Goal: Task Accomplishment & Management: Manage account settings

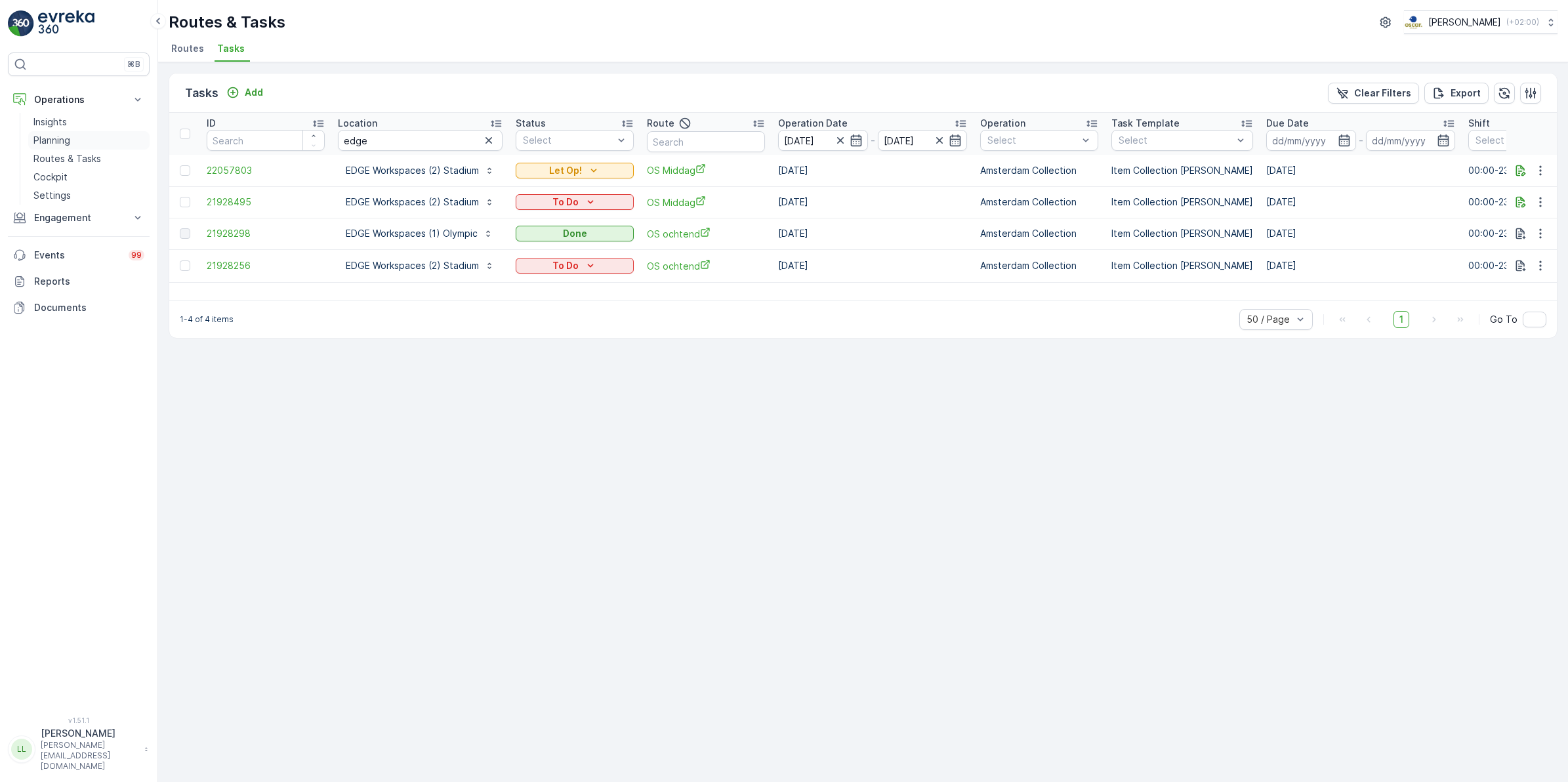
drag, startPoint x: 66, startPoint y: 153, endPoint x: 102, endPoint y: 138, distance: 39.0
click at [65, 153] on p "Routes & Tasks" at bounding box center [67, 159] width 68 height 13
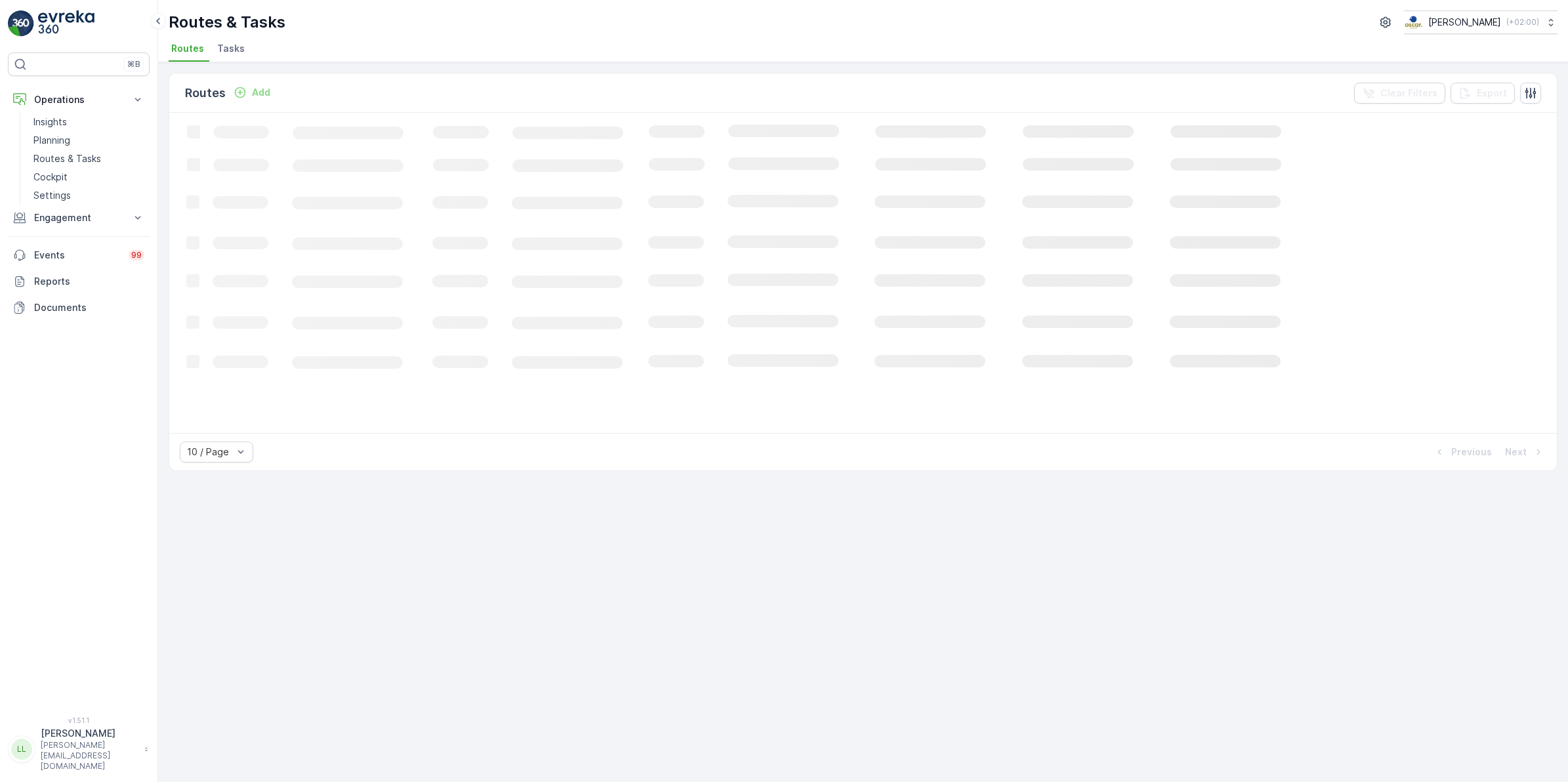
click at [228, 48] on span "Tasks" at bounding box center [231, 48] width 28 height 13
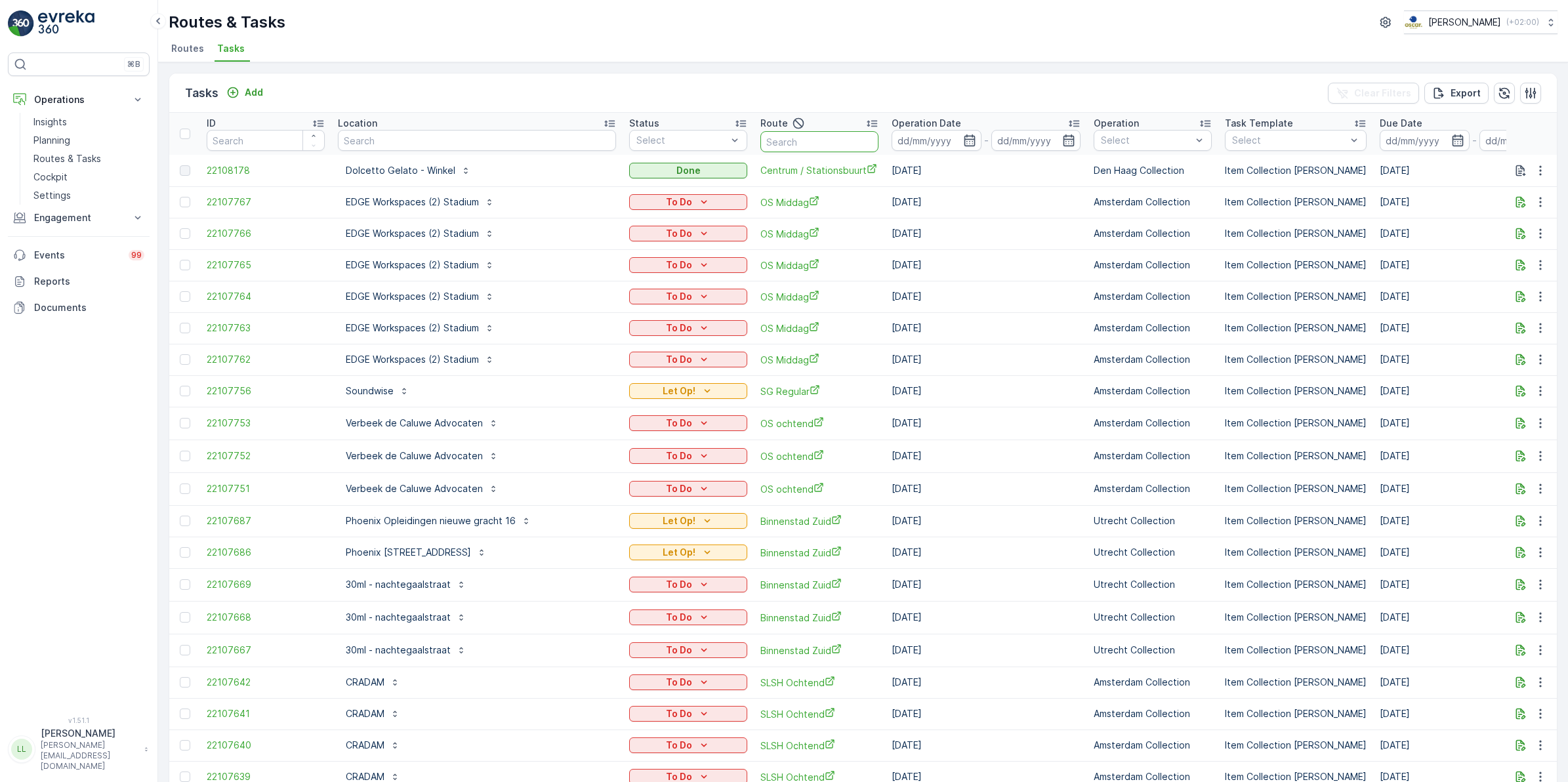
click at [761, 139] on input "text" at bounding box center [820, 142] width 118 height 21
type input "cs"
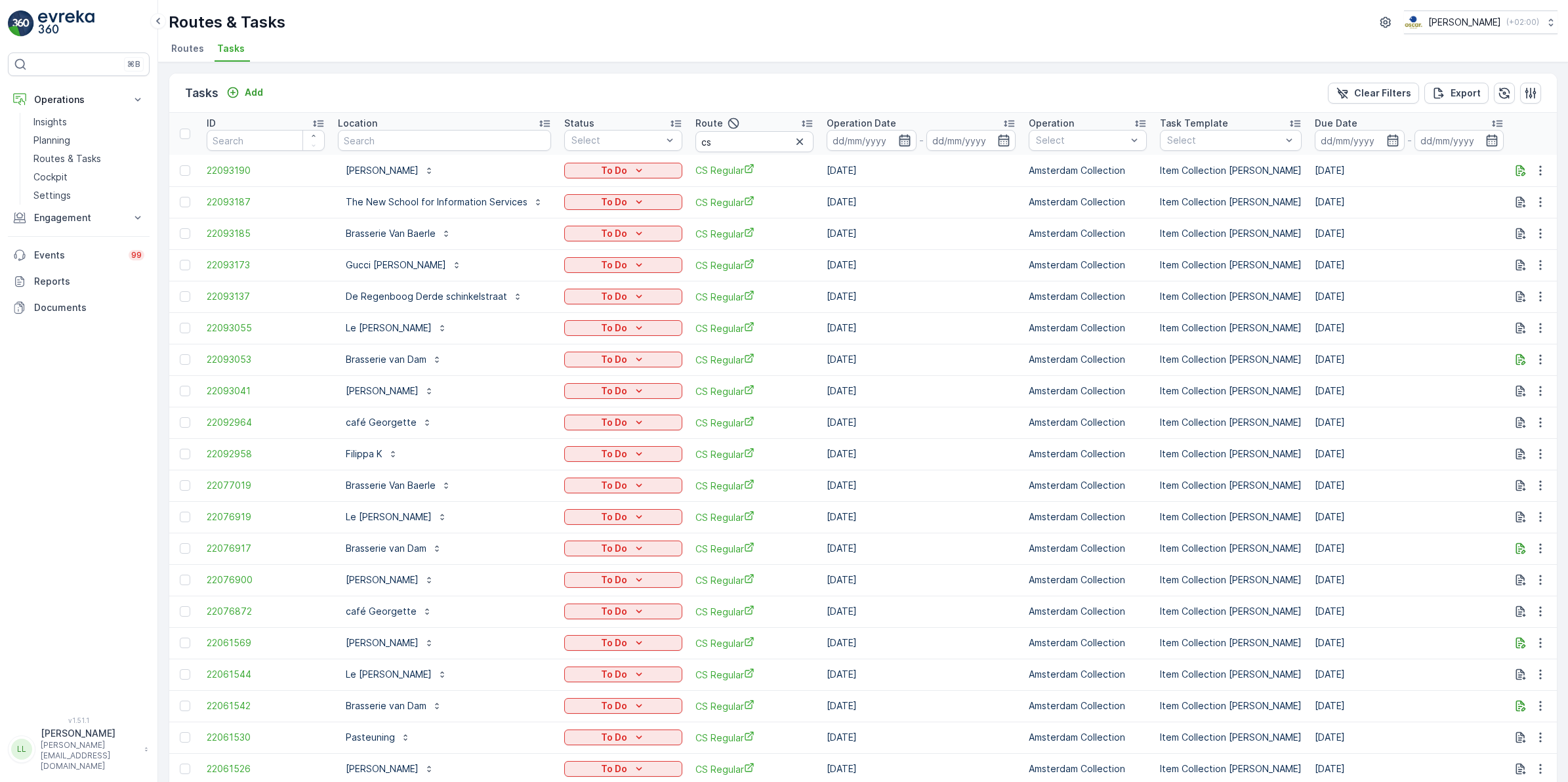
click at [901, 139] on icon "button" at bounding box center [905, 140] width 11 height 11
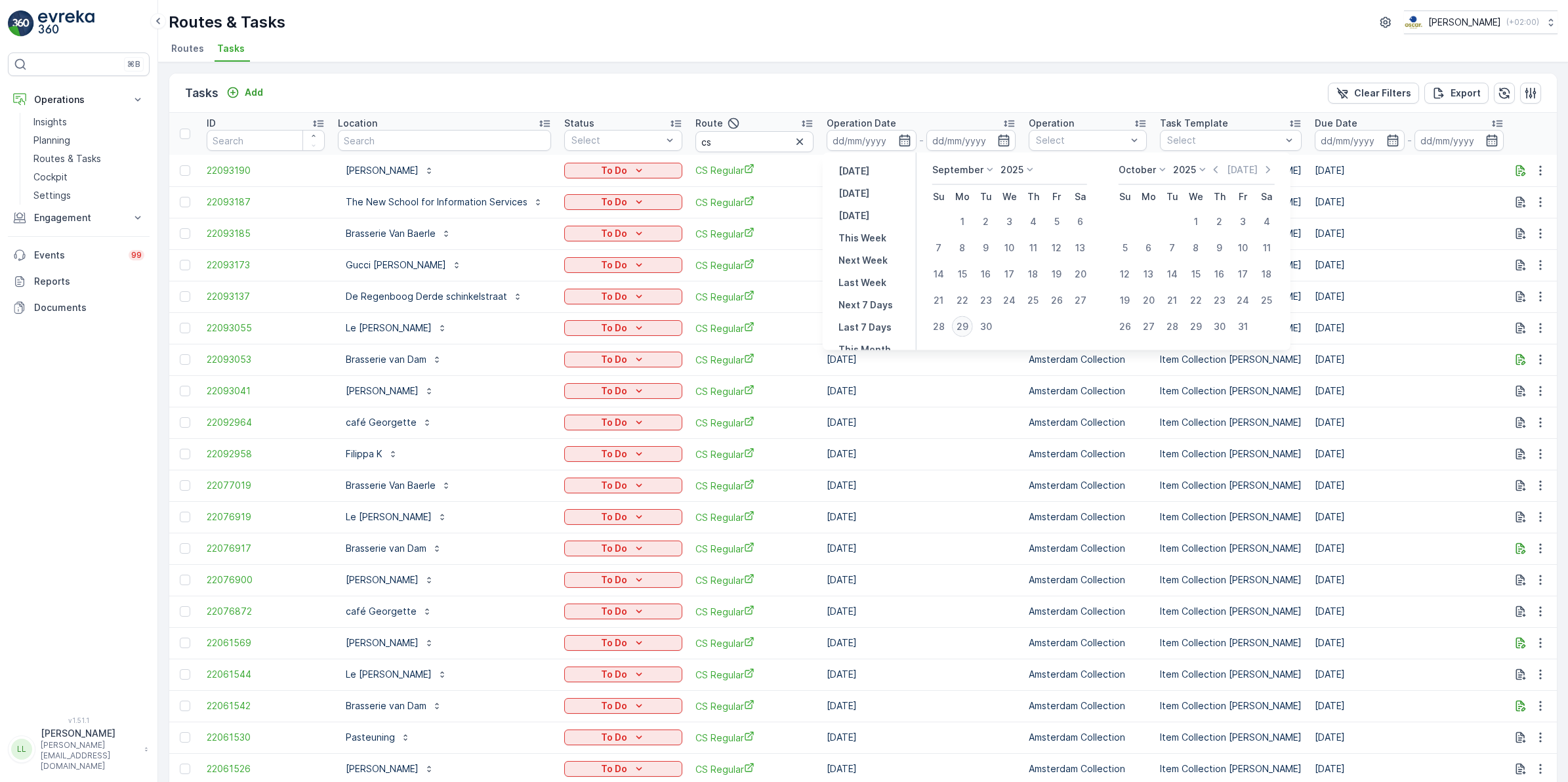
click at [968, 328] on div "29" at bounding box center [963, 327] width 21 height 21
type input "[DATE]"
click at [968, 328] on div "29" at bounding box center [963, 327] width 21 height 21
type input "[DATE]"
click at [968, 328] on div "29" at bounding box center [963, 327] width 21 height 21
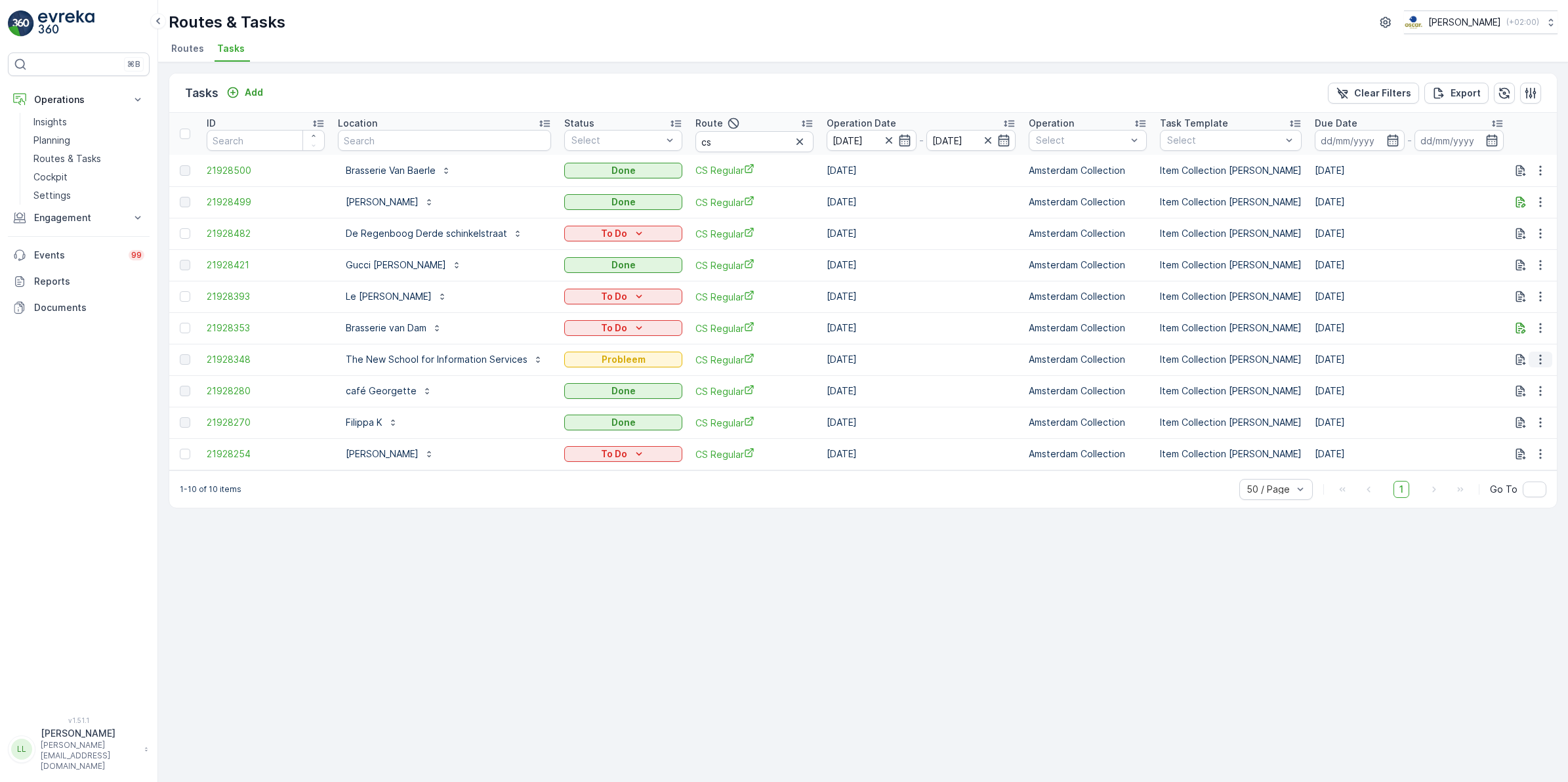
click at [1543, 359] on icon "button" at bounding box center [1541, 359] width 13 height 13
click at [1037, 552] on div "Tasks Add Clear Filters Export ID Location Status Select Route cs Operation Dat…" at bounding box center [863, 422] width 1410 height 720
click at [226, 362] on span "21928348" at bounding box center [265, 359] width 118 height 13
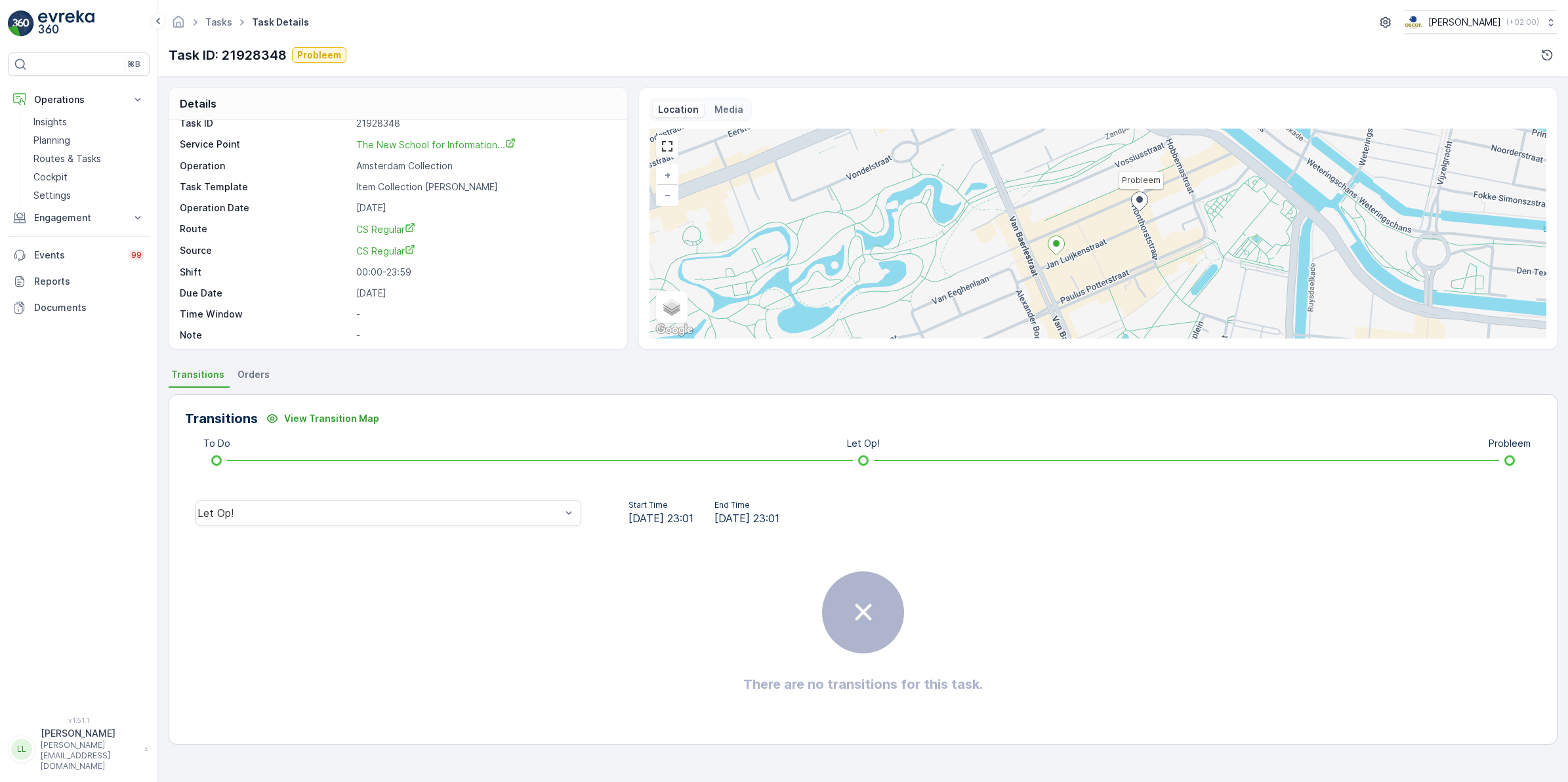
scroll to position [17, 0]
click at [250, 372] on span "Orders" at bounding box center [253, 375] width 32 height 13
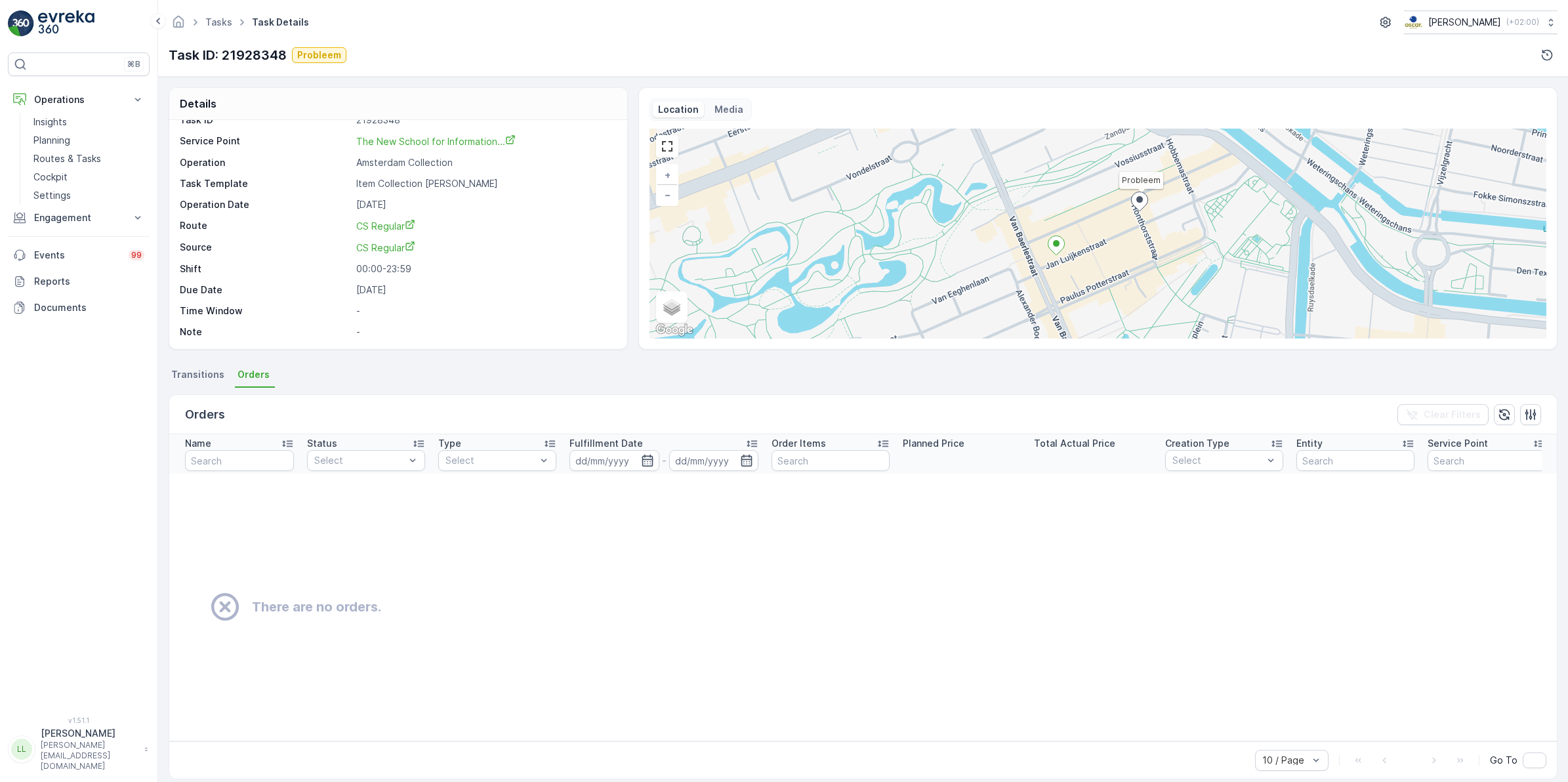
click at [204, 375] on span "Transitions" at bounding box center [197, 375] width 53 height 13
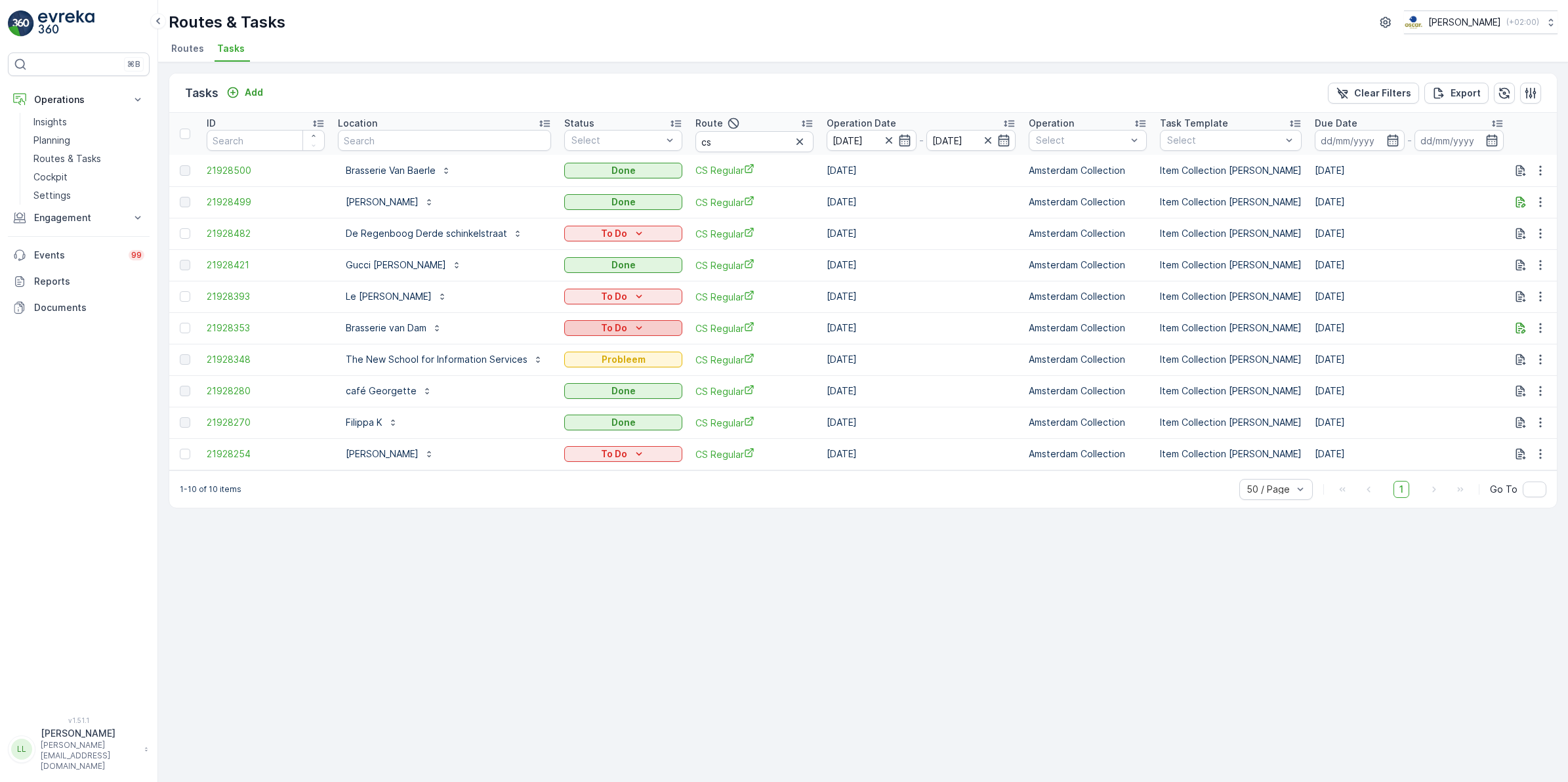
click at [622, 326] on p "To Do" at bounding box center [614, 328] width 26 height 13
click at [636, 621] on div "Tasks Add Clear Filters Export ID Location Status Select Route cs Operation Dat…" at bounding box center [863, 422] width 1410 height 720
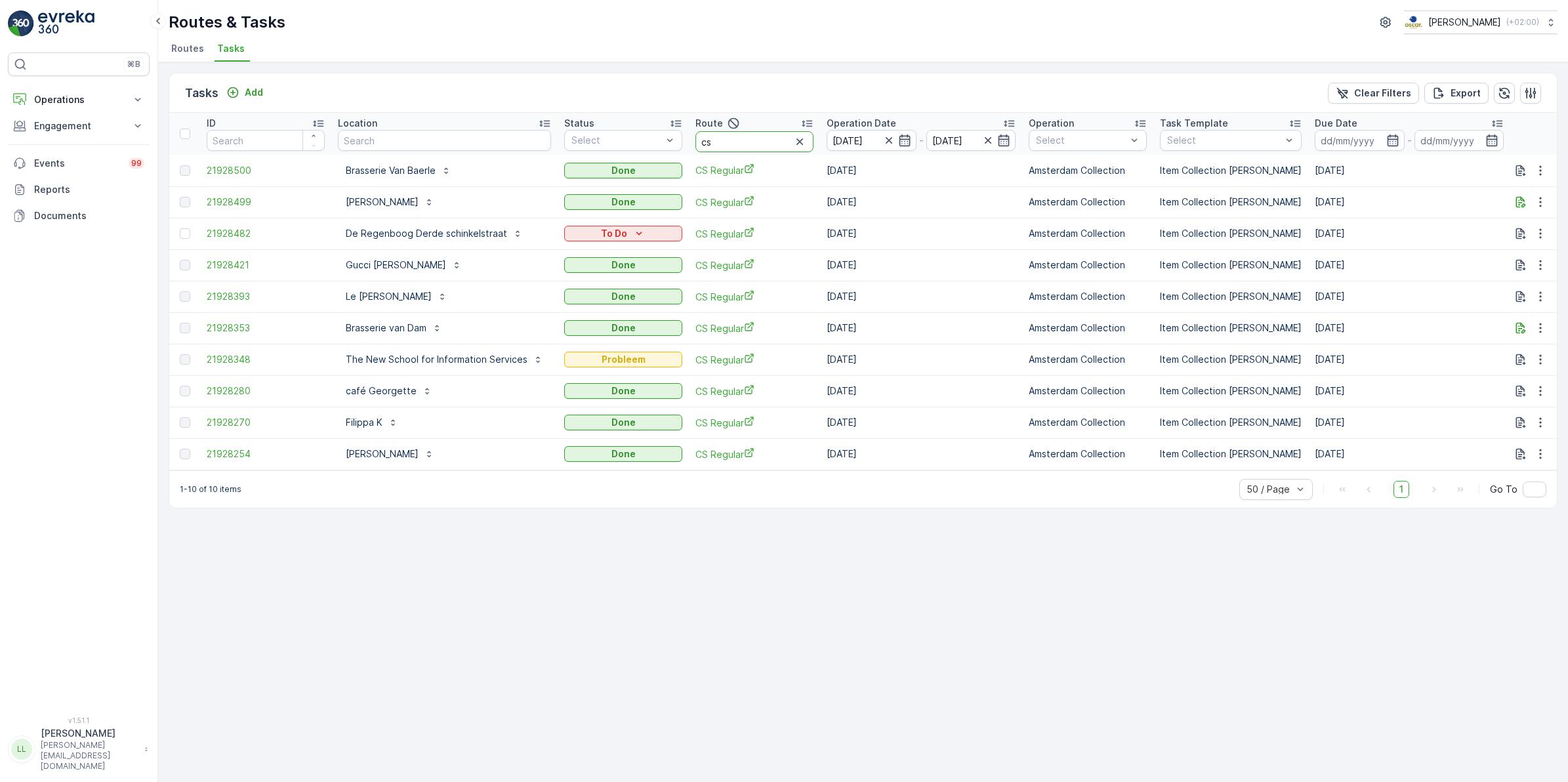
drag, startPoint x: 723, startPoint y: 141, endPoint x: 678, endPoint y: 146, distance: 45.3
click at [678, 146] on tr "ID Location Status Select Route cs Operation Date 29.09.2025 - 29.09.2025 Opera…" at bounding box center [1229, 133] width 2120 height 42
type input "nes"
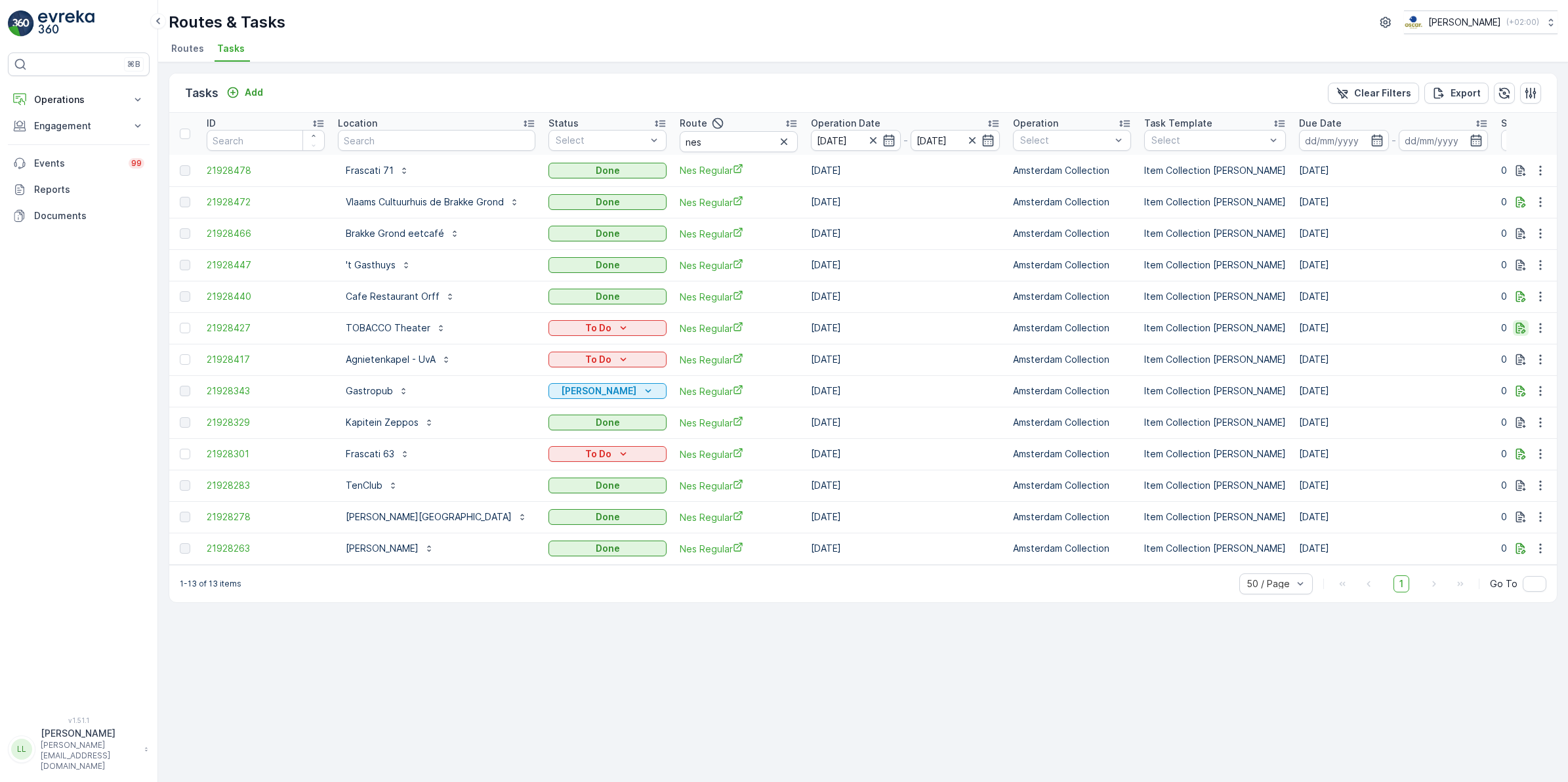
click at [1525, 332] on icon "button" at bounding box center [1521, 328] width 10 height 11
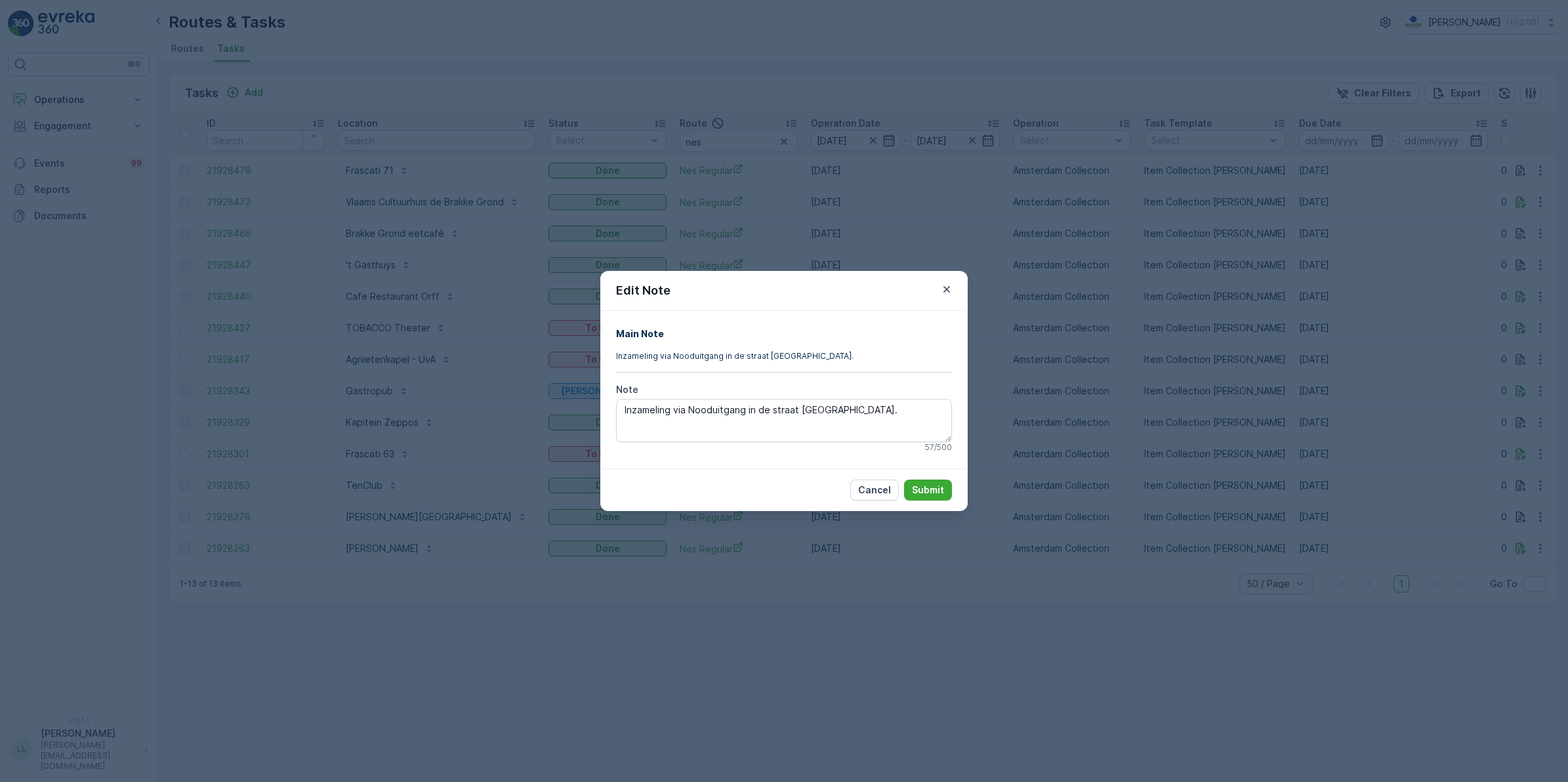
click at [1045, 400] on div "Edit Note Main Note Inzameling via Nooduitgang in de straat Gebed Zonder End. N…" at bounding box center [784, 391] width 1568 height 782
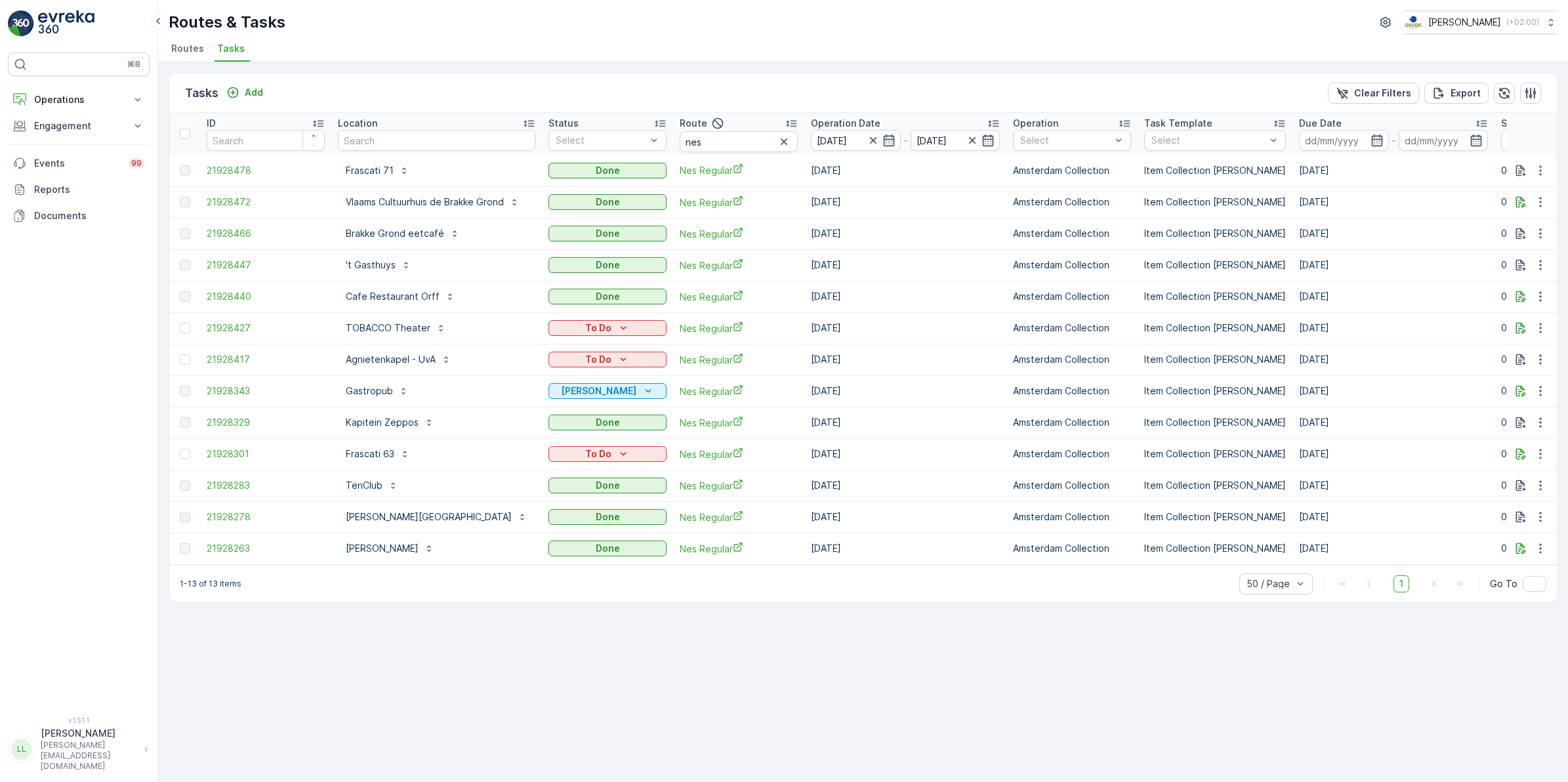
drag, startPoint x: 775, startPoint y: 139, endPoint x: 758, endPoint y: 139, distance: 17.0
click at [778, 139] on icon "button" at bounding box center [784, 142] width 13 height 13
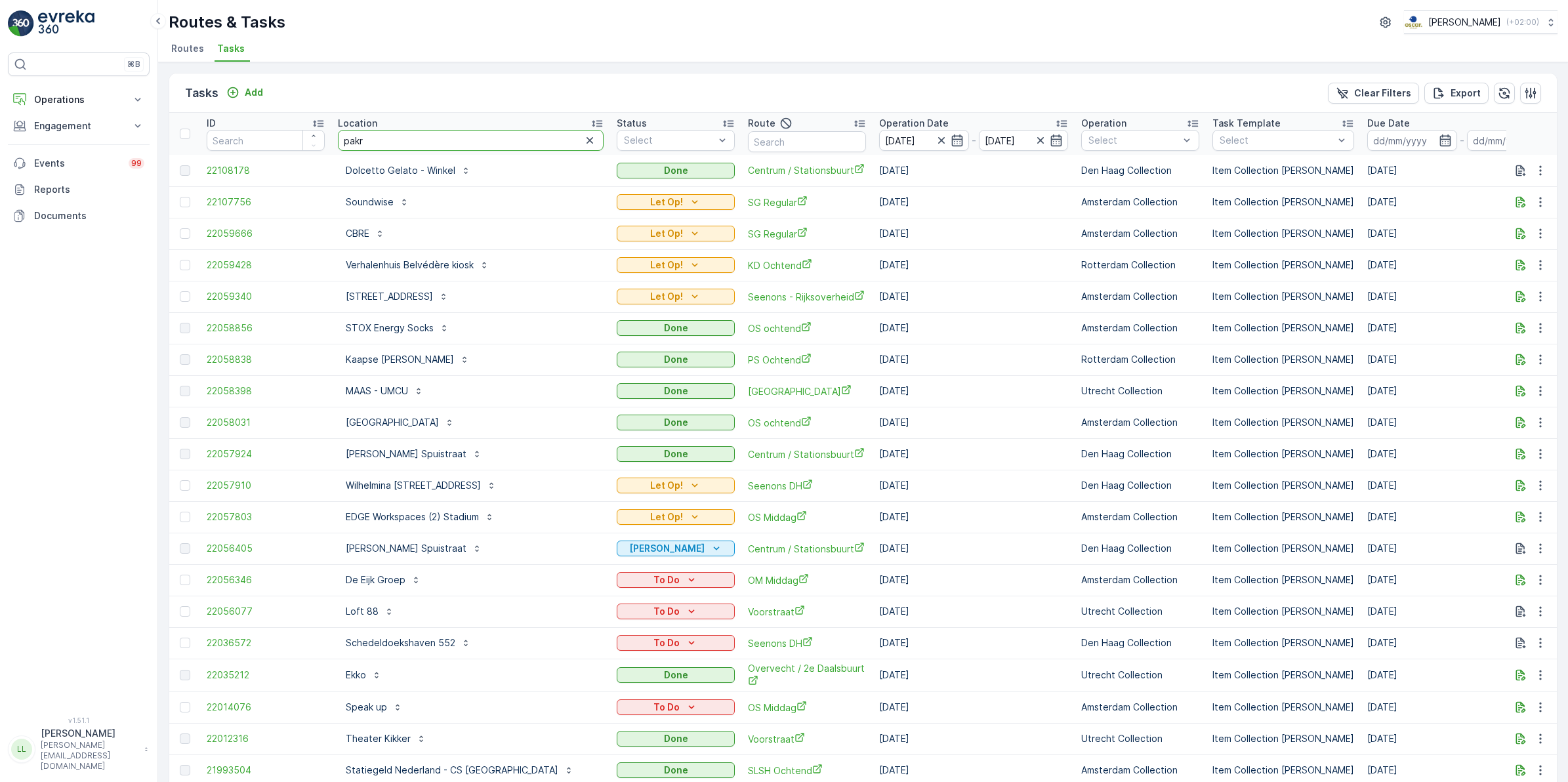
type input "pakre"
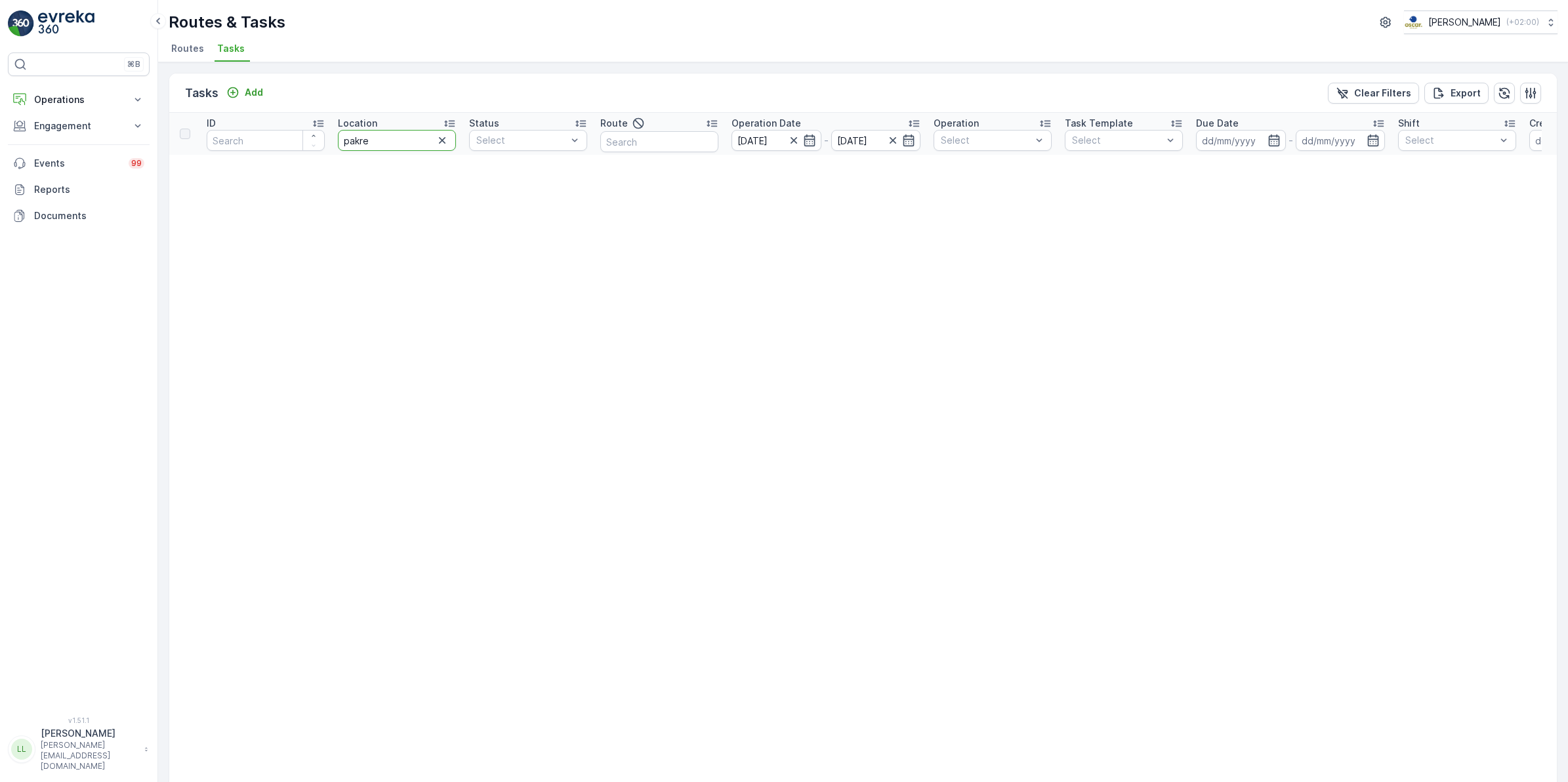
click at [384, 140] on input "pakre" at bounding box center [397, 141] width 118 height 21
type input "parkeer"
drag, startPoint x: 401, startPoint y: 140, endPoint x: 268, endPoint y: 120, distance: 134.5
click at [268, 120] on tr "ID Location parkeer Status Select Route Operation Date 29.09.2025 - 29.09.2025 …" at bounding box center [1152, 133] width 1965 height 42
type input "wacht"
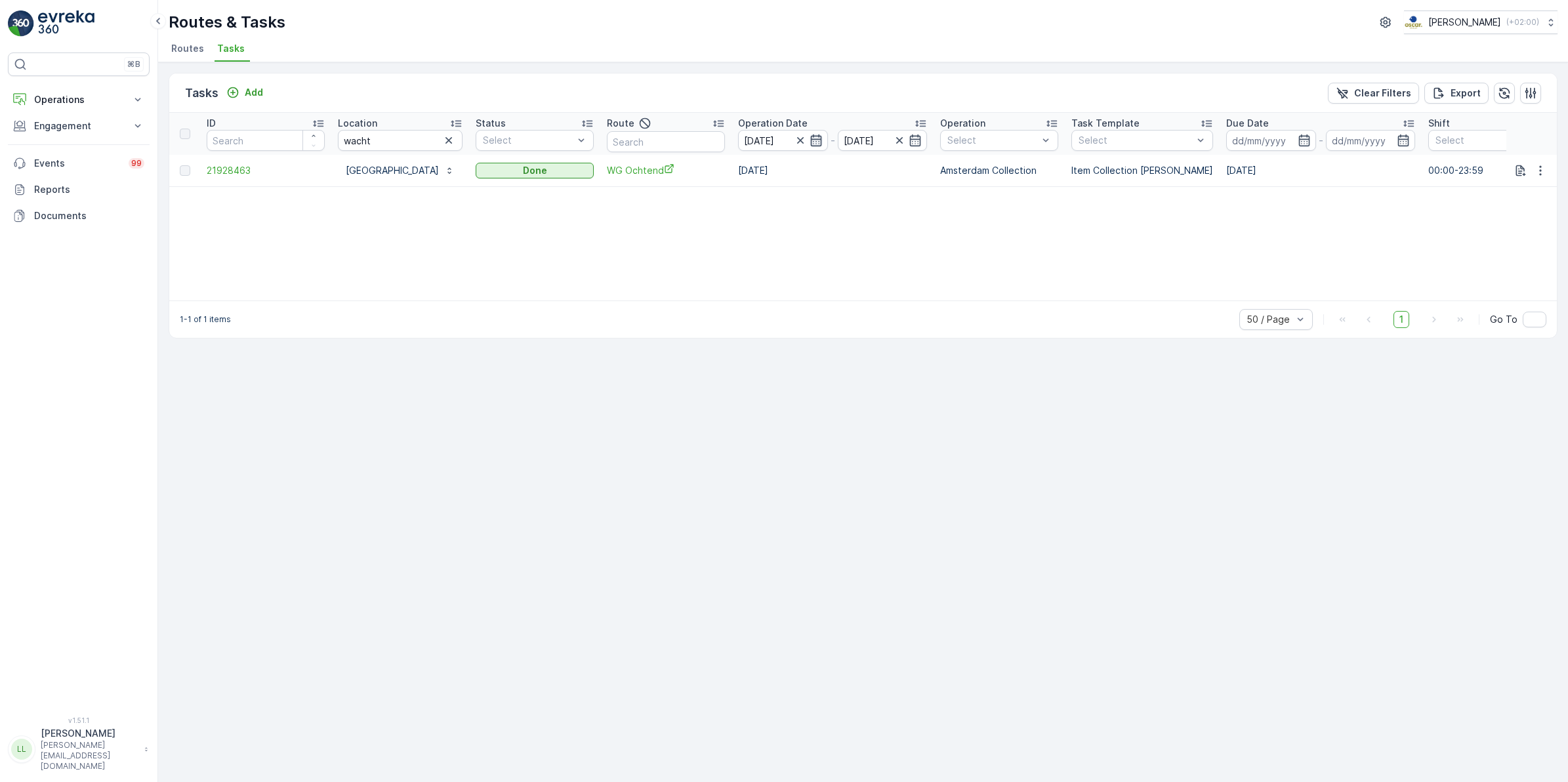
click at [823, 142] on icon "button" at bounding box center [816, 140] width 13 height 13
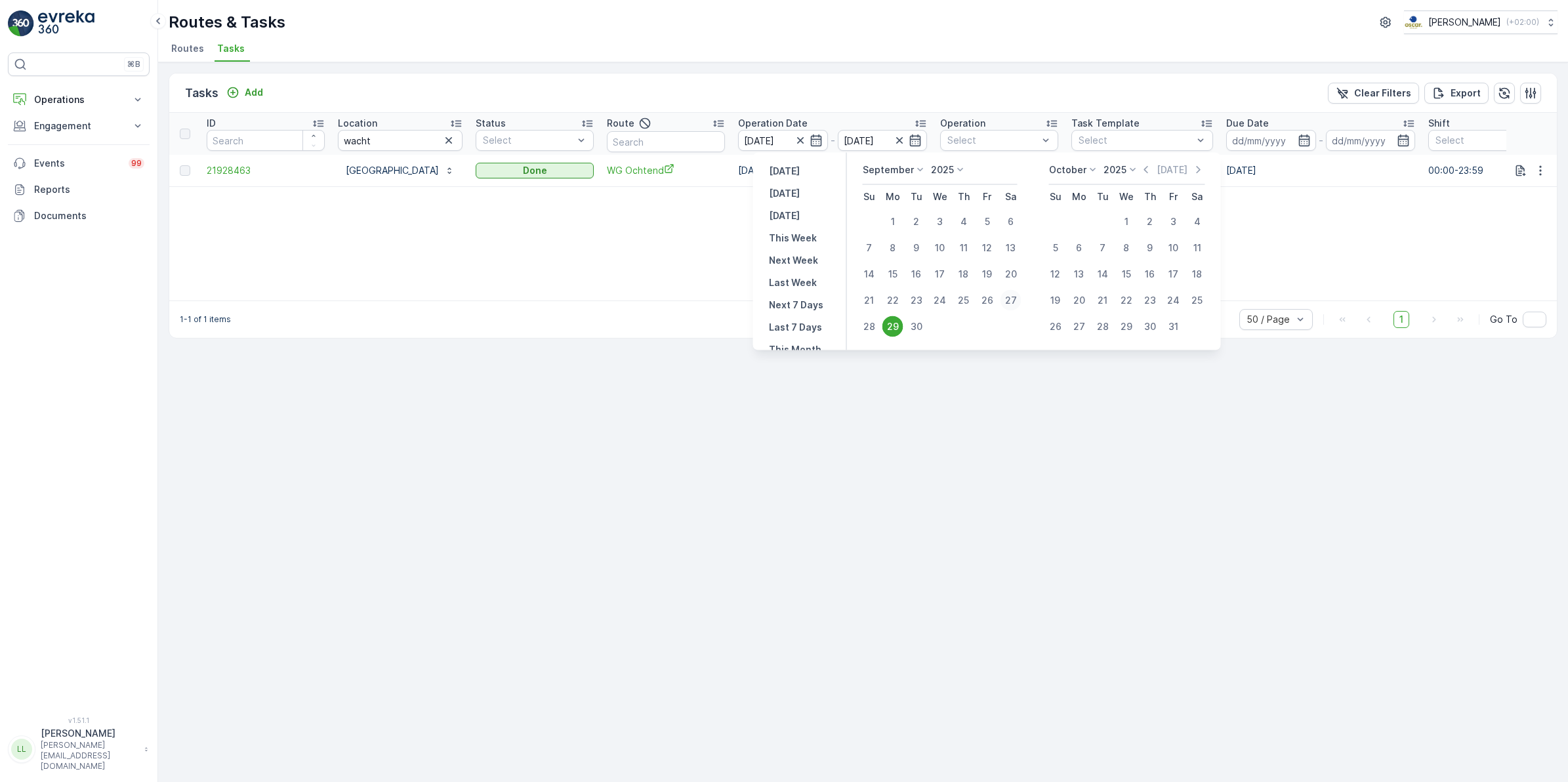
click at [1013, 296] on div "27" at bounding box center [1011, 301] width 21 height 21
type input "[DATE]"
click at [874, 323] on div "28" at bounding box center [870, 327] width 21 height 21
type input "28.09.2025"
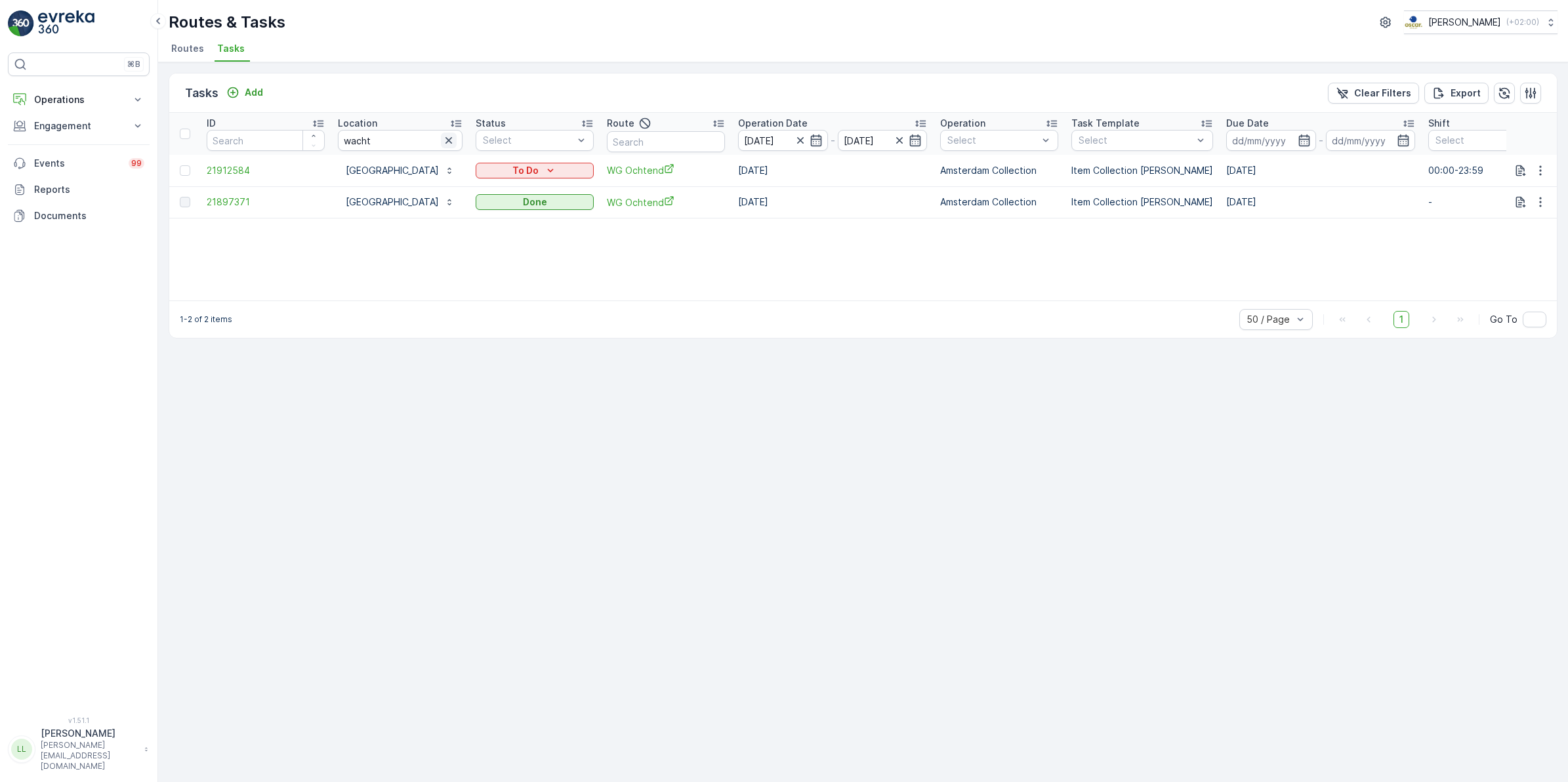
click at [452, 140] on icon "button" at bounding box center [449, 141] width 7 height 7
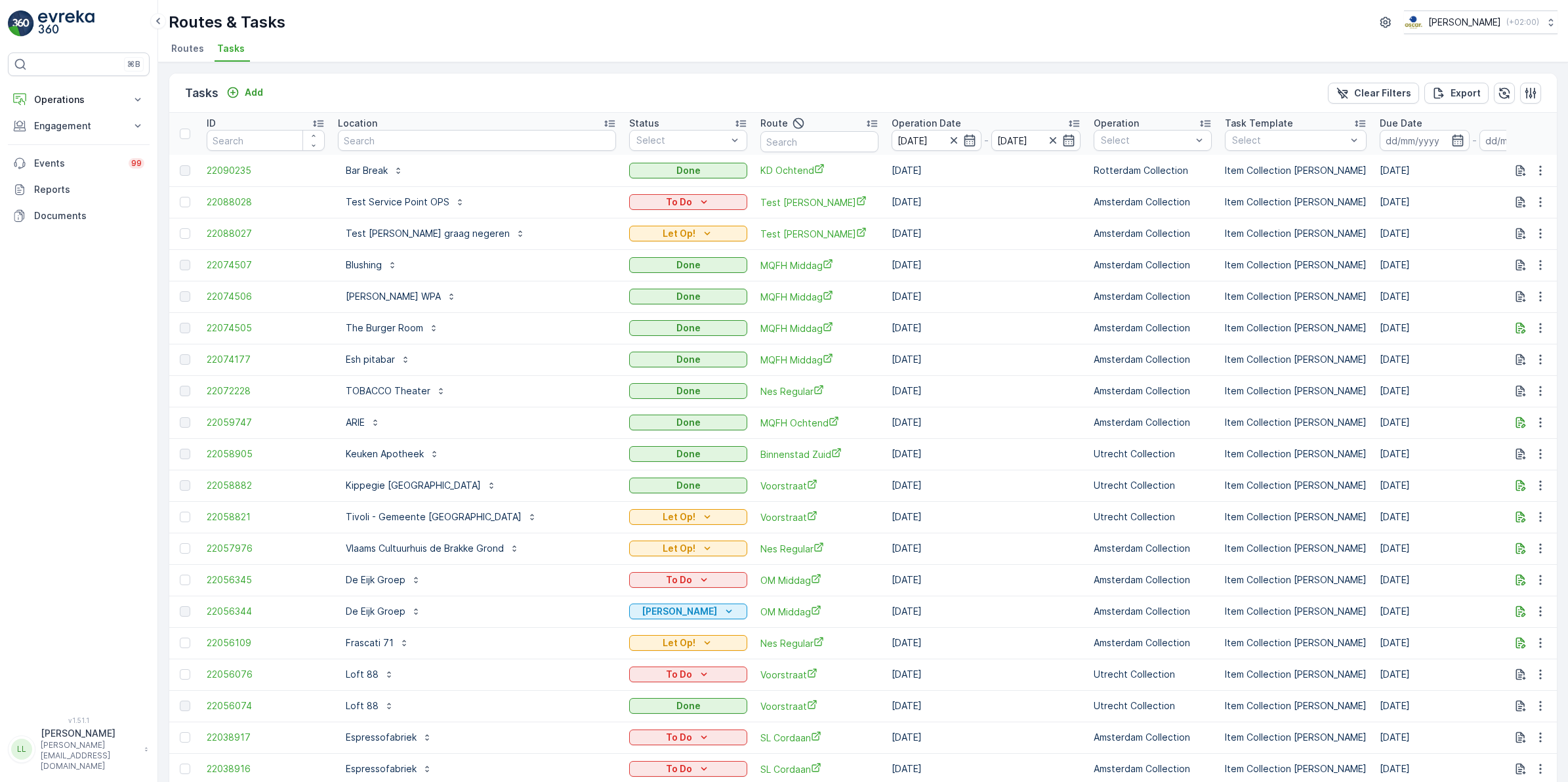
click at [382, 138] on input "text" at bounding box center [477, 141] width 278 height 21
click at [761, 141] on input "text" at bounding box center [820, 142] width 118 height 21
type input "uva"
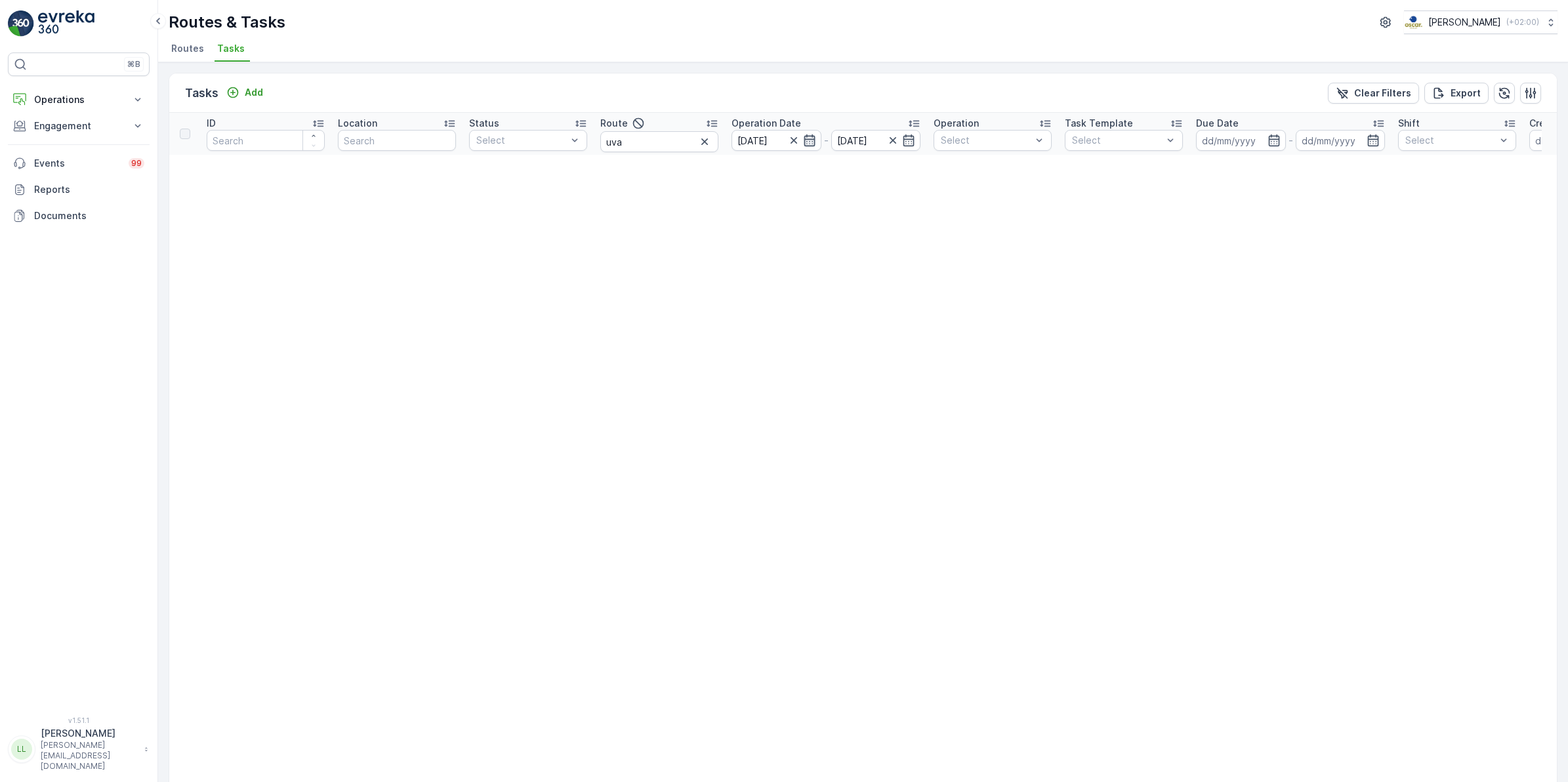
click at [811, 138] on icon "button" at bounding box center [810, 140] width 13 height 13
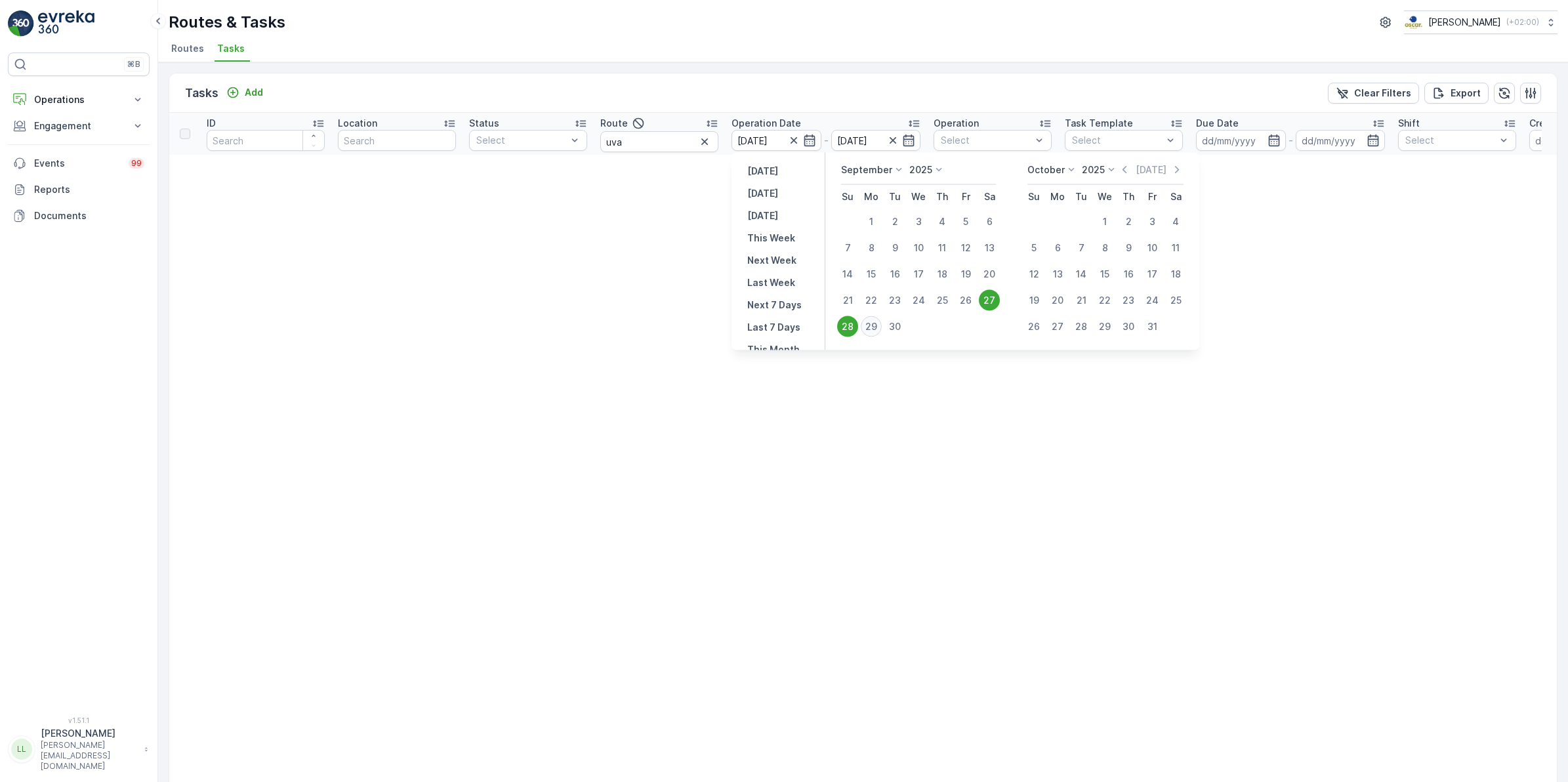
click at [877, 317] on div "29" at bounding box center [872, 327] width 21 height 21
type input "[DATE]"
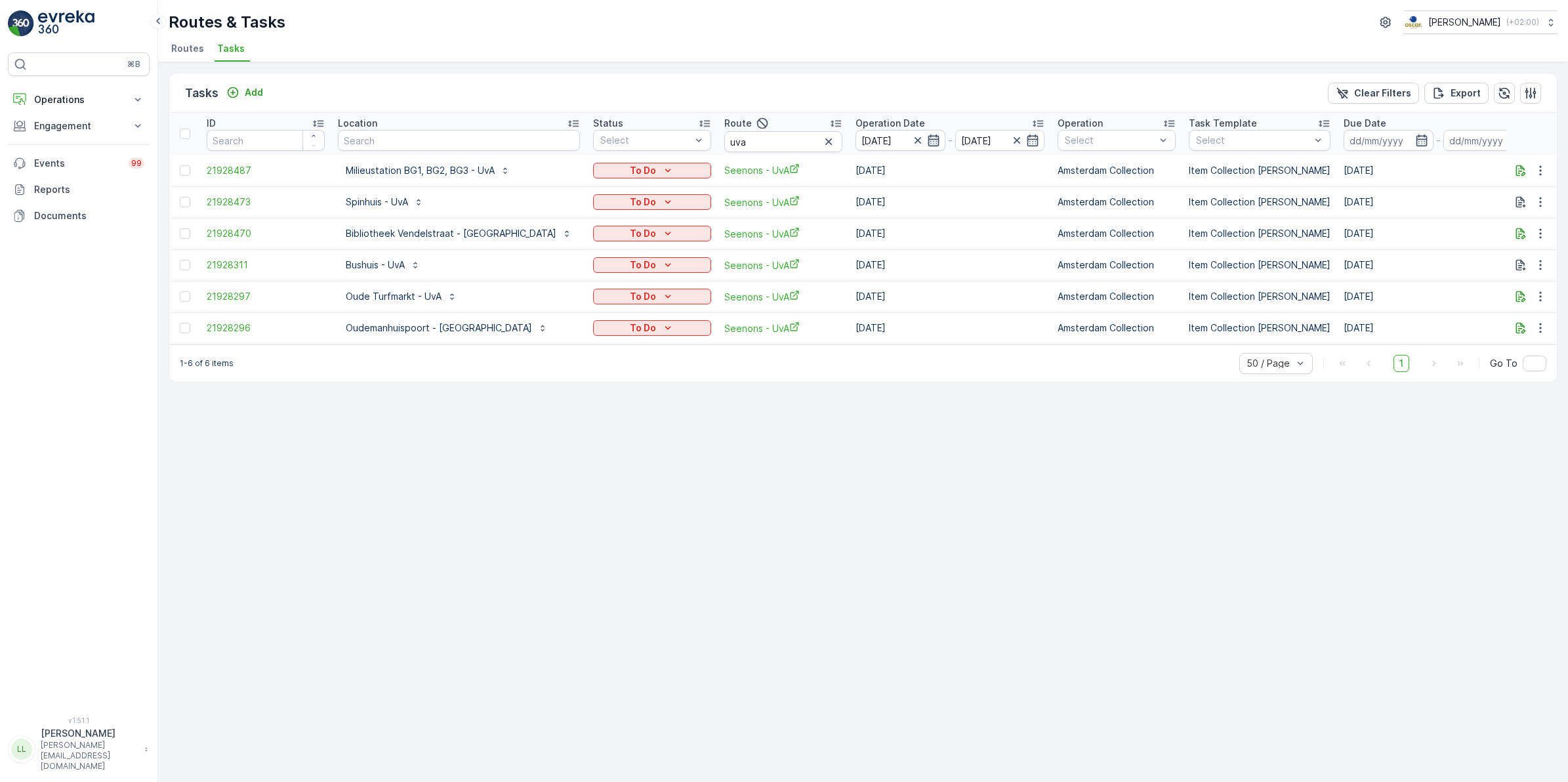
click at [927, 142] on icon "button" at bounding box center [933, 140] width 13 height 13
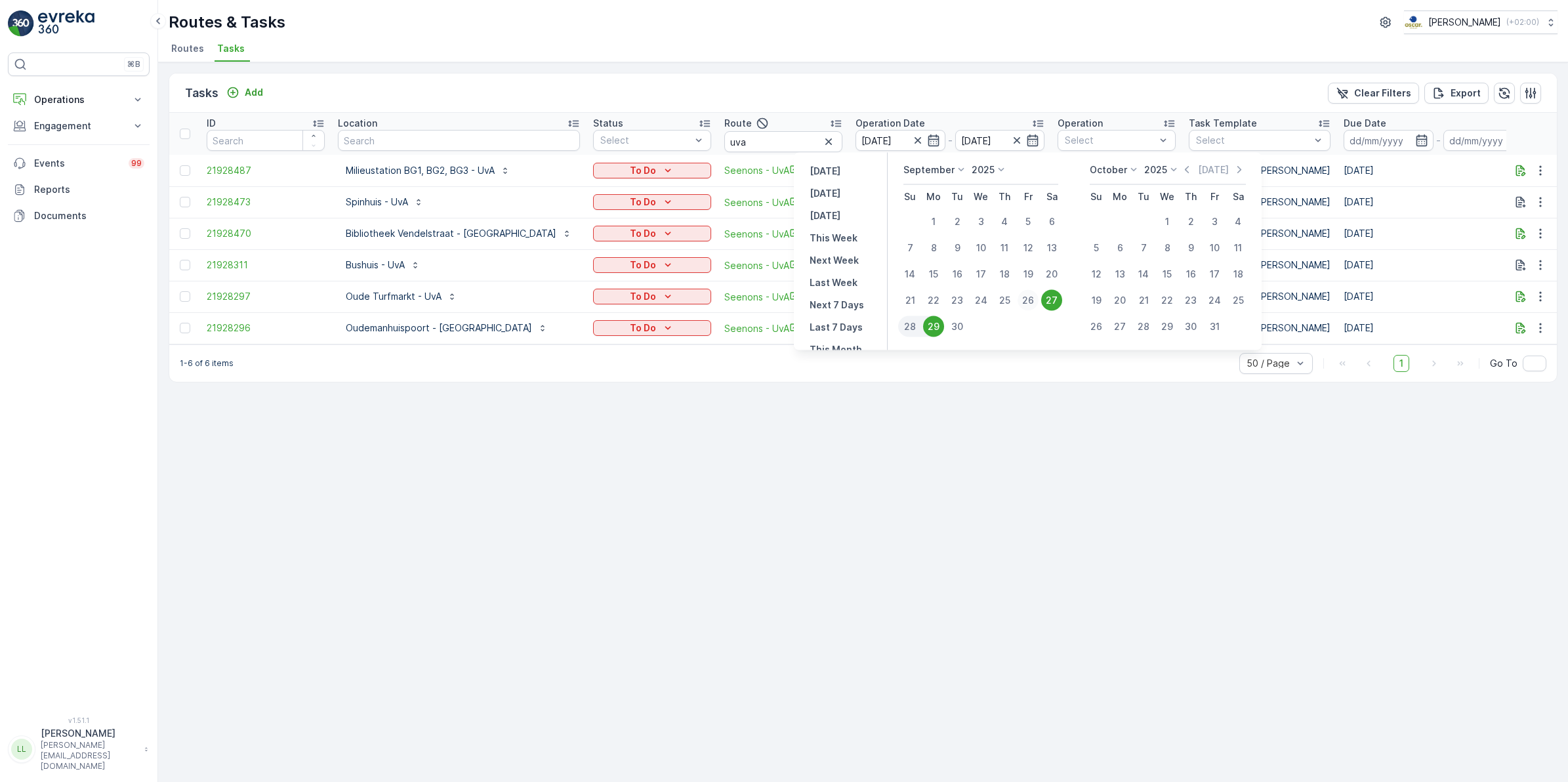
click at [1027, 300] on div "26" at bounding box center [1028, 301] width 21 height 21
type input "[DATE]"
click at [1027, 300] on div "26" at bounding box center [1028, 301] width 21 height 21
type input "[DATE]"
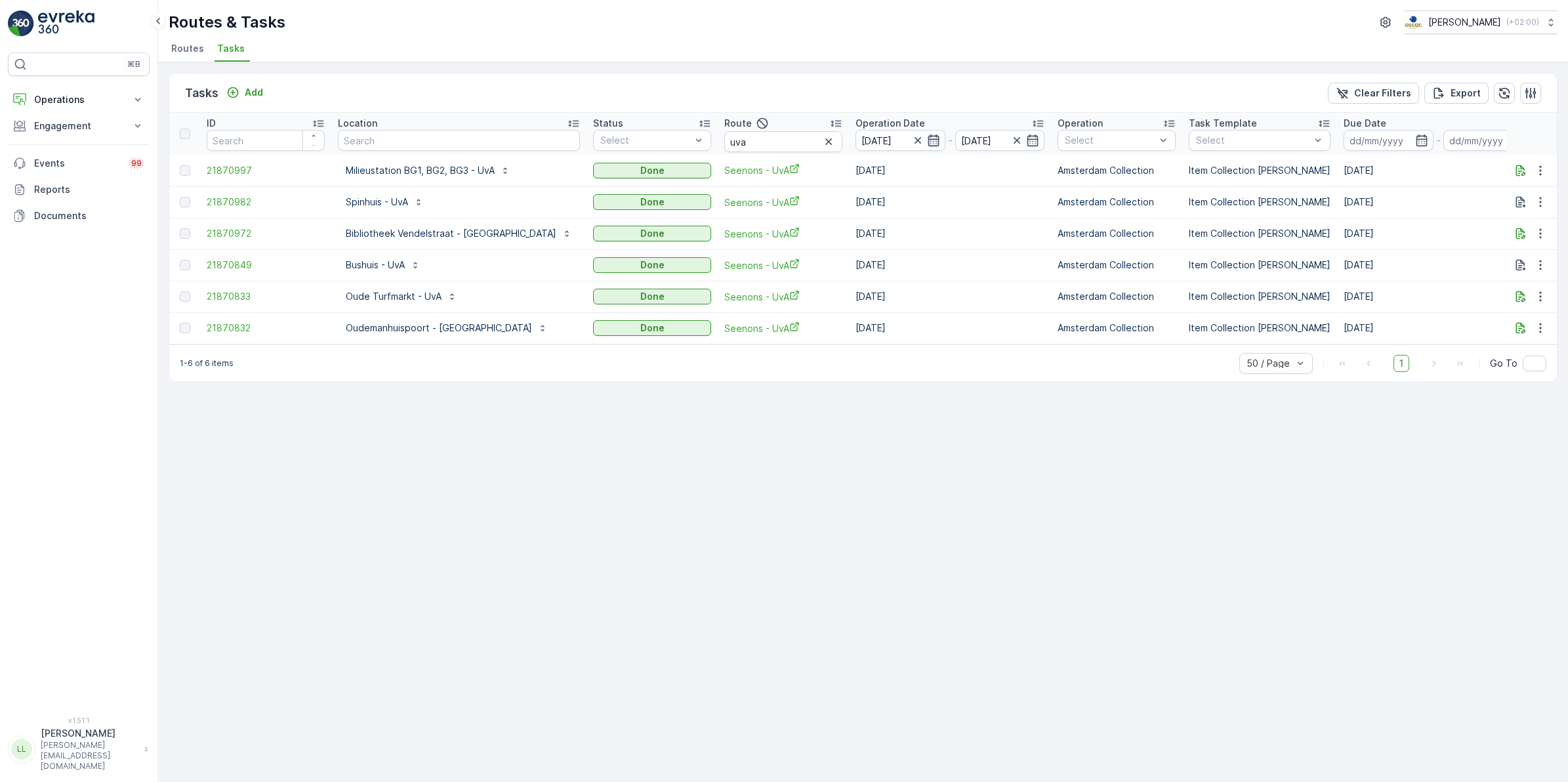
click at [927, 144] on icon "button" at bounding box center [933, 140] width 13 height 13
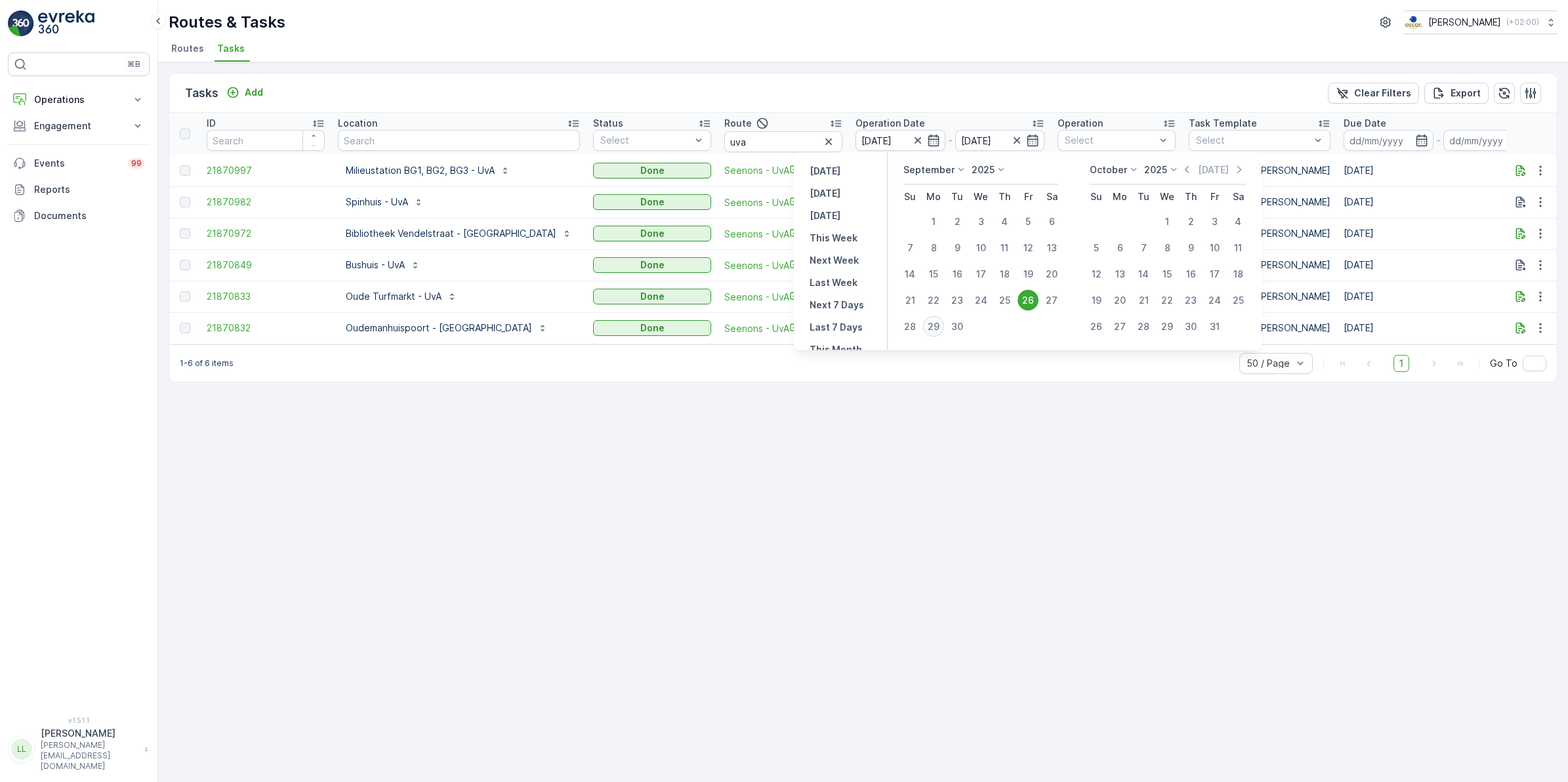
click at [933, 326] on div "29" at bounding box center [934, 327] width 21 height 21
type input "[DATE]"
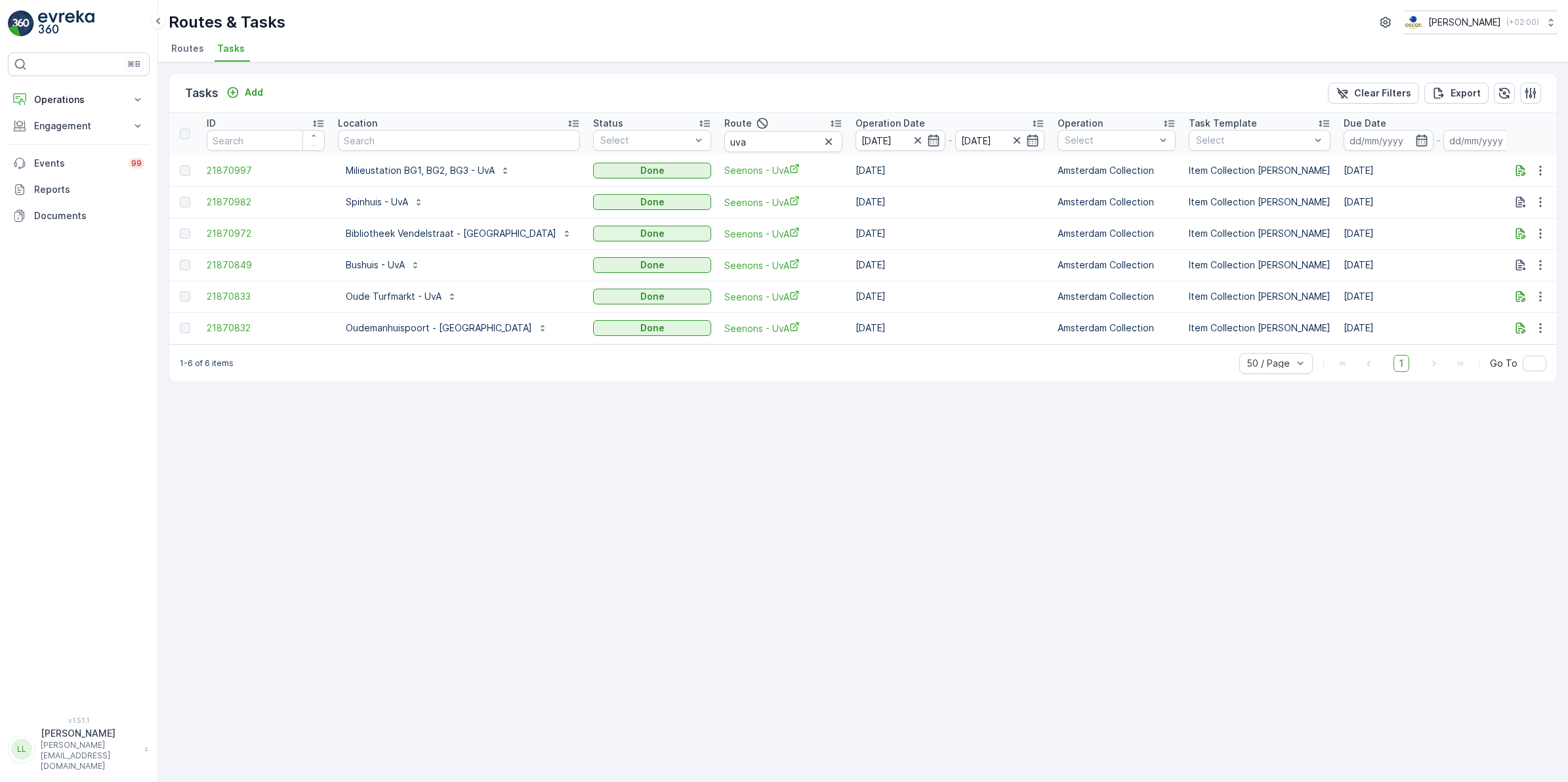
click at [933, 326] on td "[DATE]" at bounding box center [950, 328] width 202 height 31
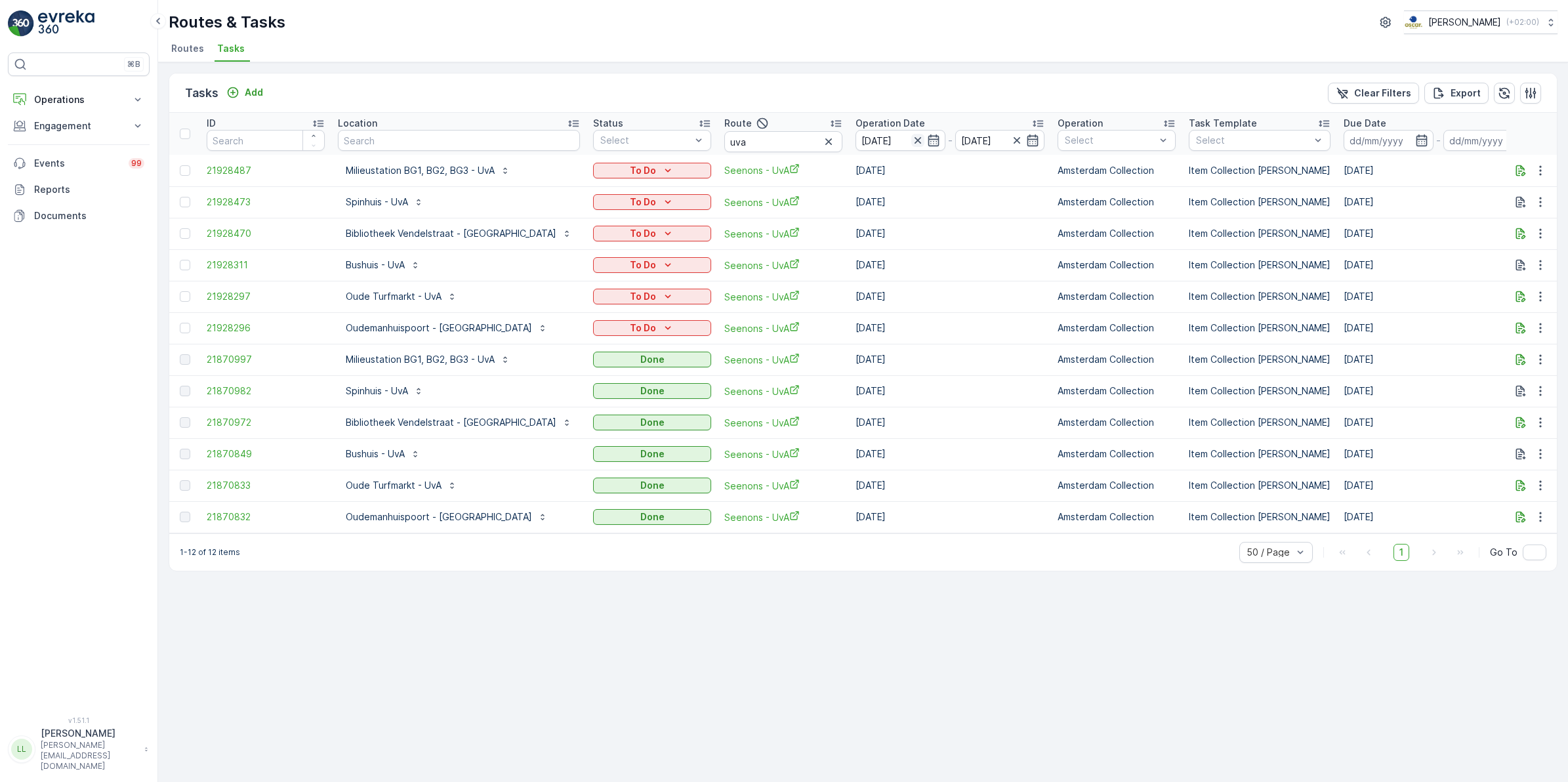
click at [914, 140] on icon "button" at bounding box center [917, 141] width 7 height 7
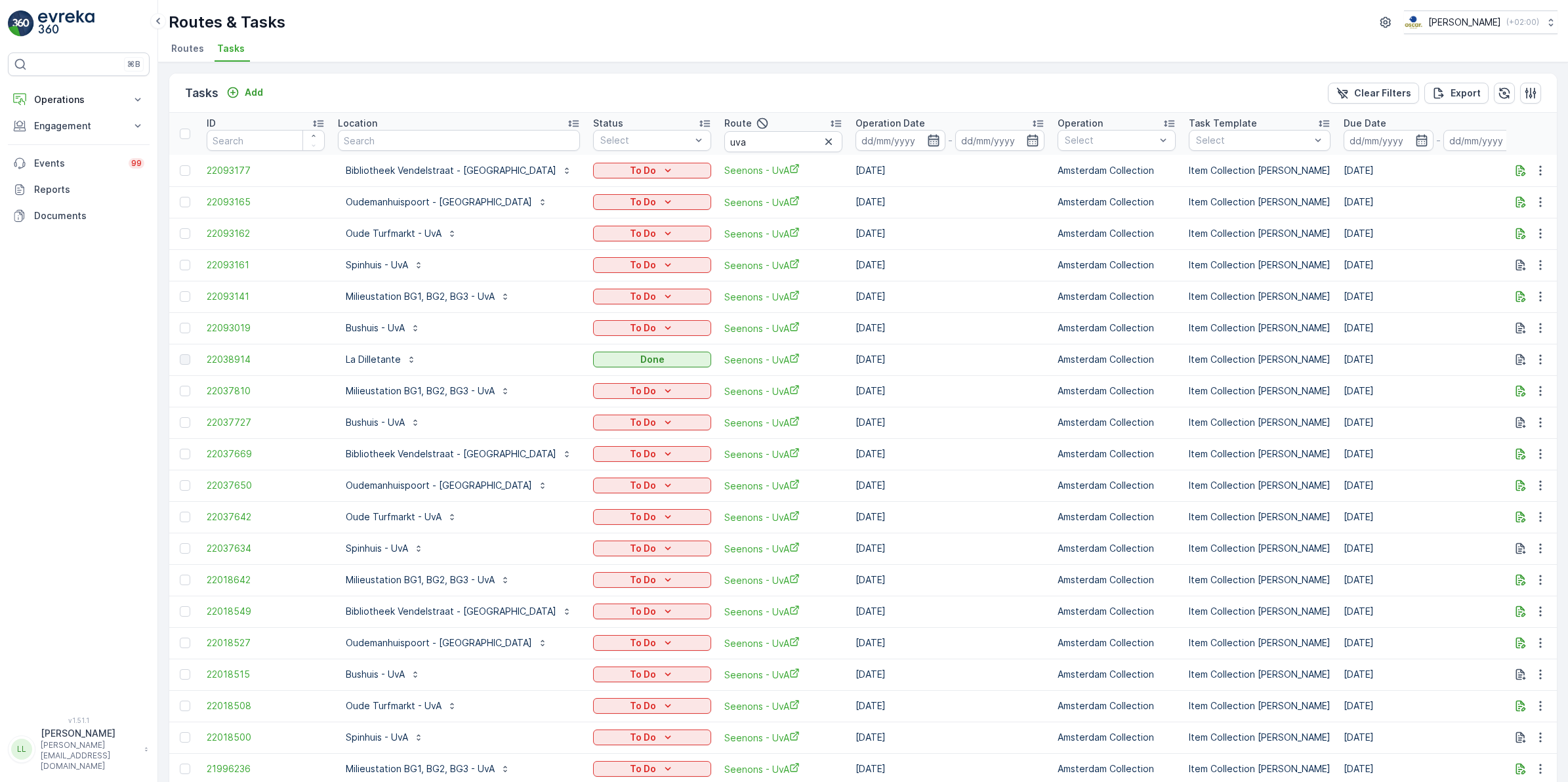
click at [928, 141] on icon "button" at bounding box center [933, 140] width 11 height 11
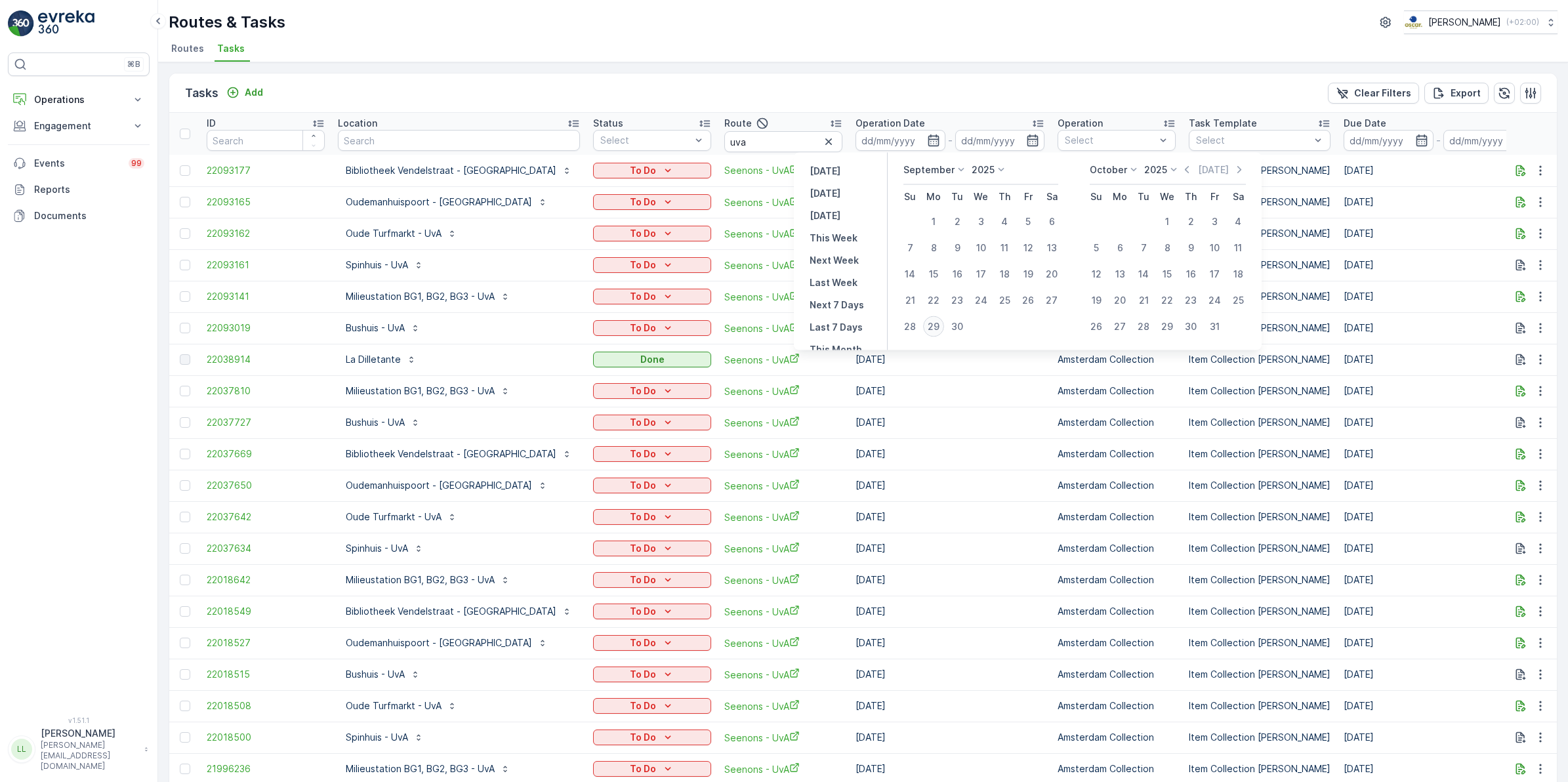
click at [936, 329] on div "29" at bounding box center [934, 327] width 21 height 21
type input "[DATE]"
click at [936, 329] on div "29" at bounding box center [934, 327] width 21 height 21
type input "[DATE]"
click at [936, 329] on div "29" at bounding box center [934, 327] width 21 height 21
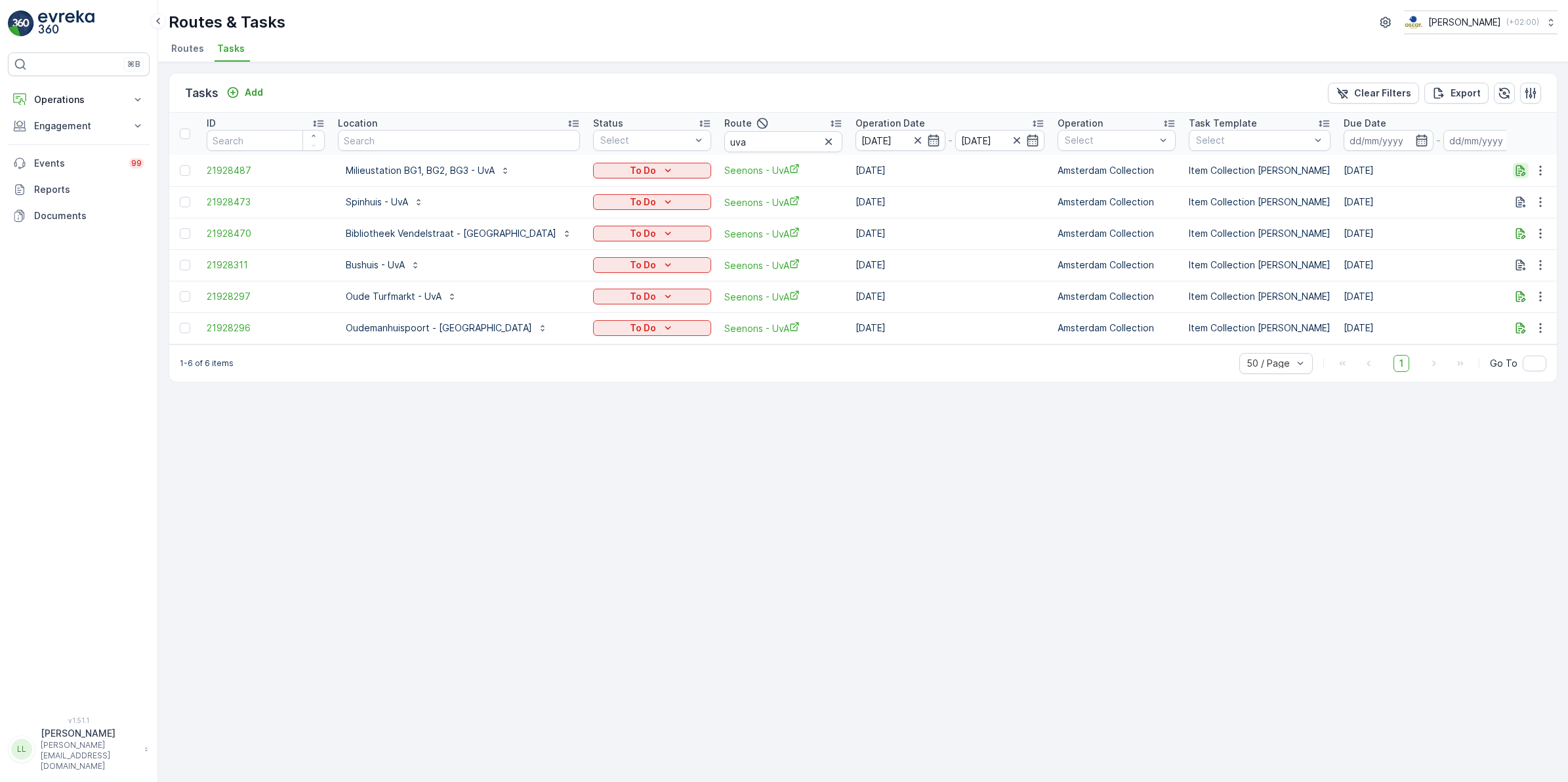
click at [1522, 172] on icon "button" at bounding box center [1521, 170] width 13 height 13
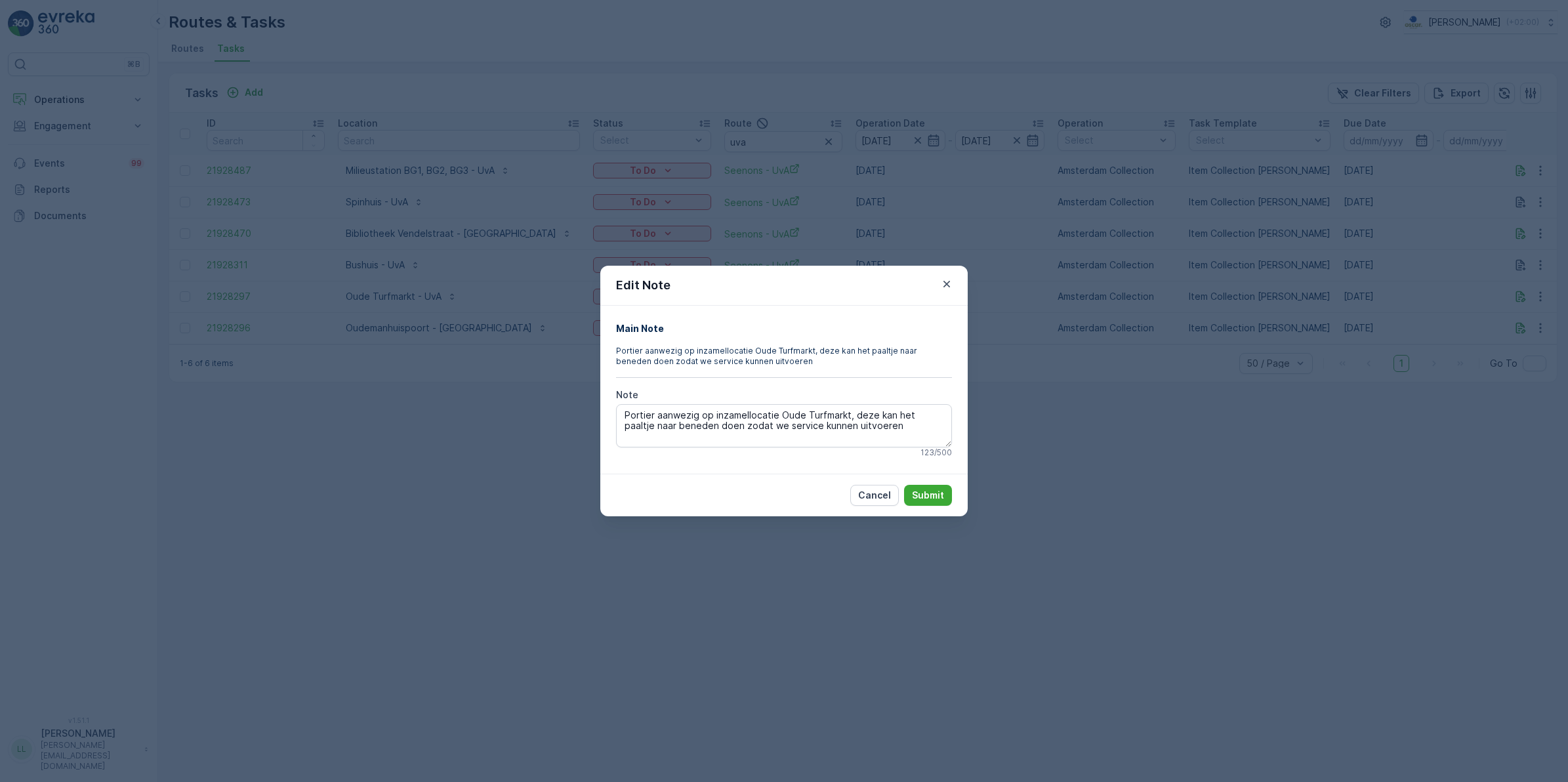
click at [1028, 411] on div "Edit Note Main Note Portier aanwezig op inzamellocatie Oude Turfmarkt, deze kan…" at bounding box center [784, 391] width 1568 height 782
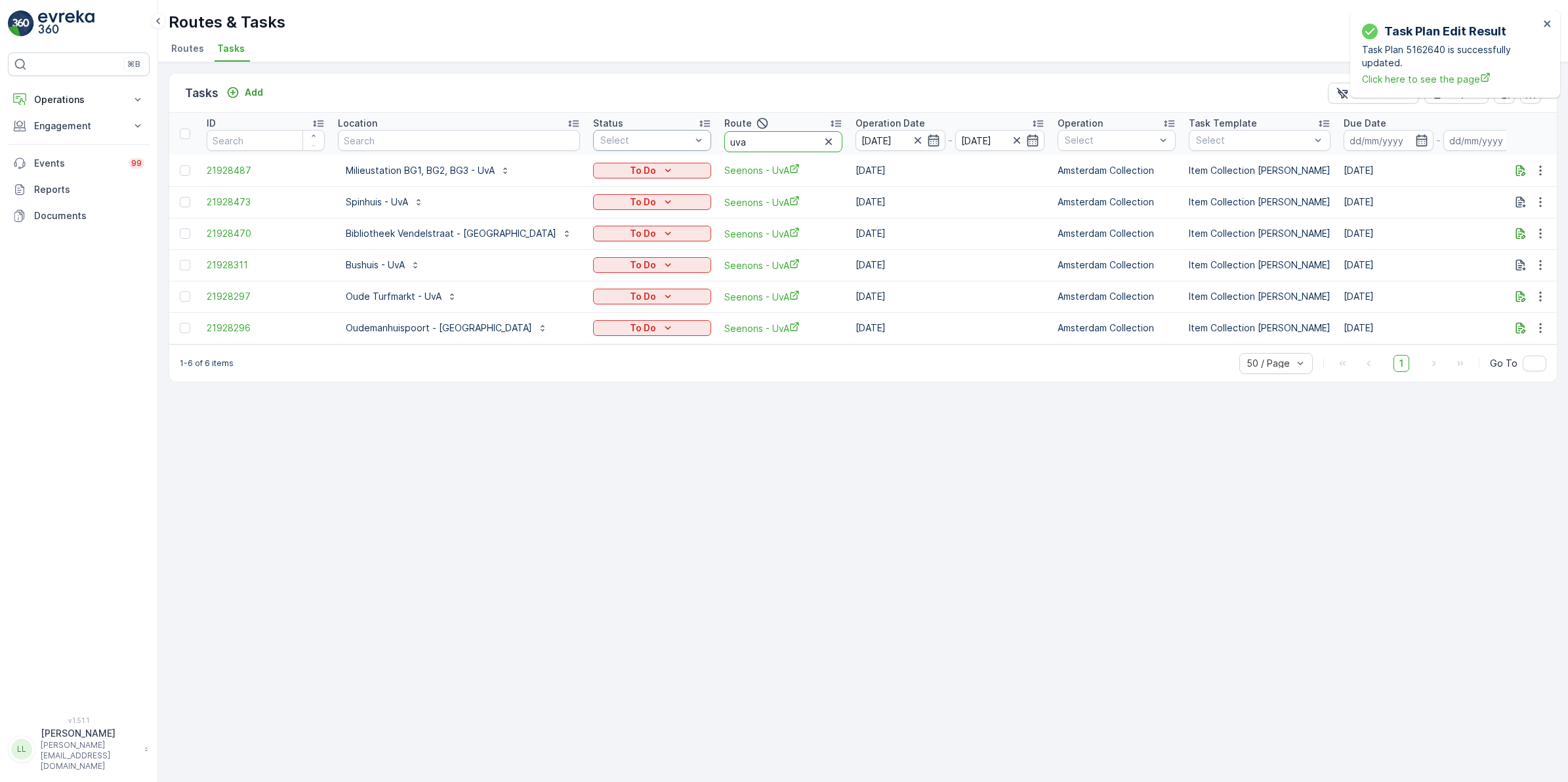
drag, startPoint x: 693, startPoint y: 142, endPoint x: 627, endPoint y: 145, distance: 66.1
click at [626, 145] on tr "ID Location Status Select Route uva Operation Date 29.09.2025 - 29.09.2025 Oper…" at bounding box center [1244, 133] width 2149 height 42
click at [825, 140] on icon "button" at bounding box center [829, 142] width 7 height 7
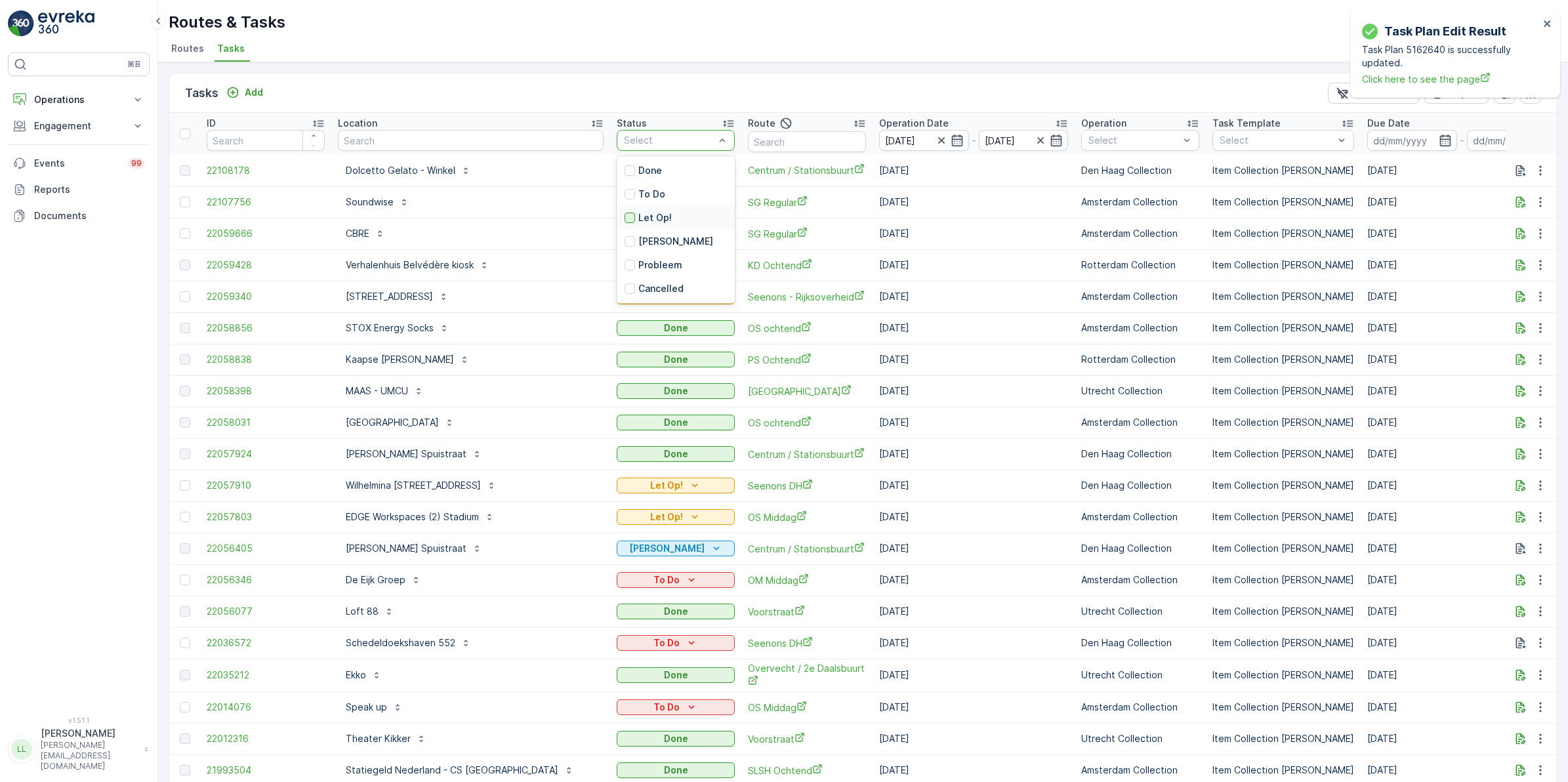
click at [625, 213] on div at bounding box center [630, 218] width 11 height 11
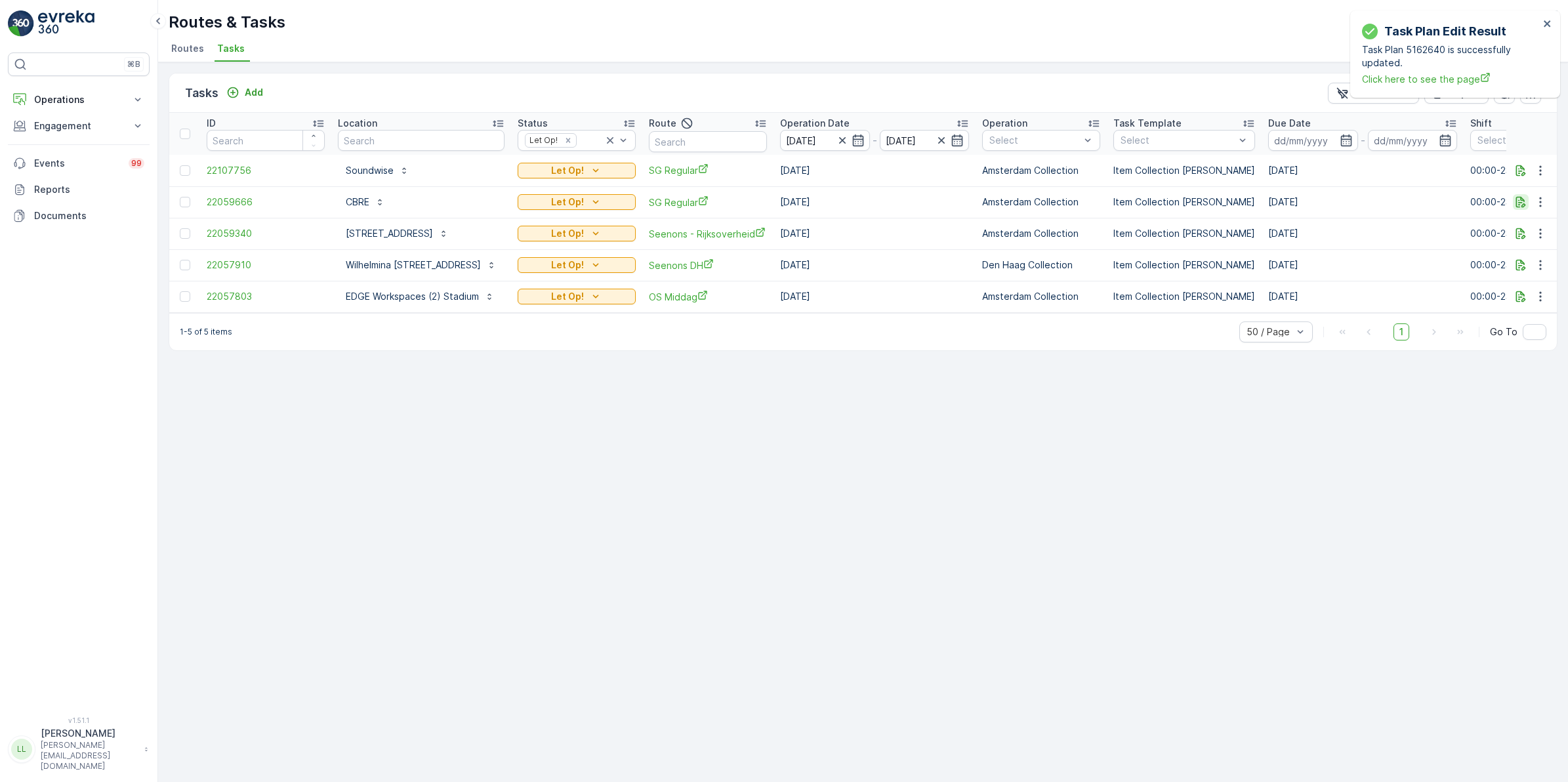
click at [1519, 204] on icon "button" at bounding box center [1521, 202] width 13 height 13
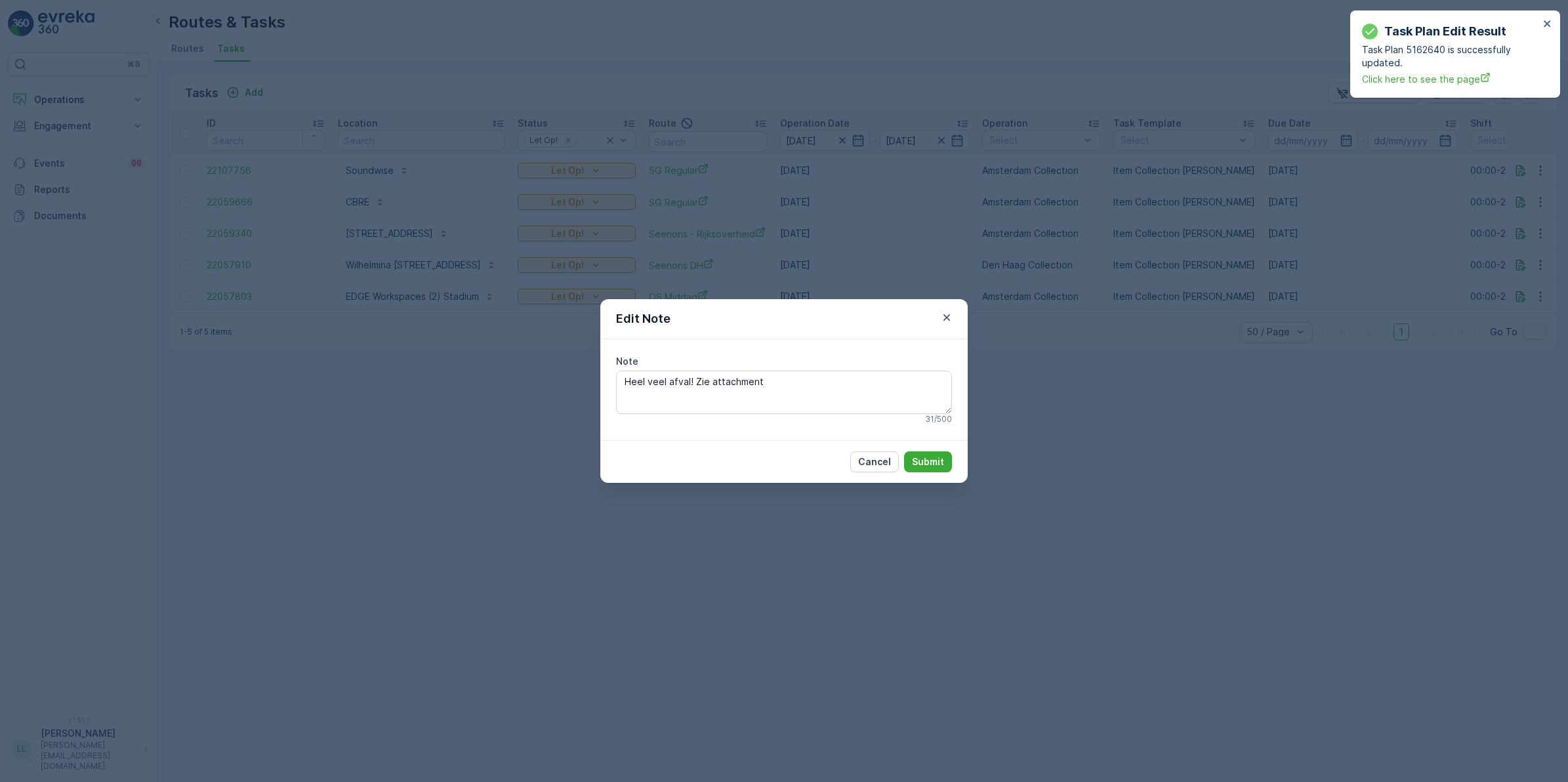
click at [1019, 263] on div "Edit Note Note Heel veel afval! Zie attachment 31 / 500 Cancel Submit" at bounding box center [784, 391] width 1568 height 782
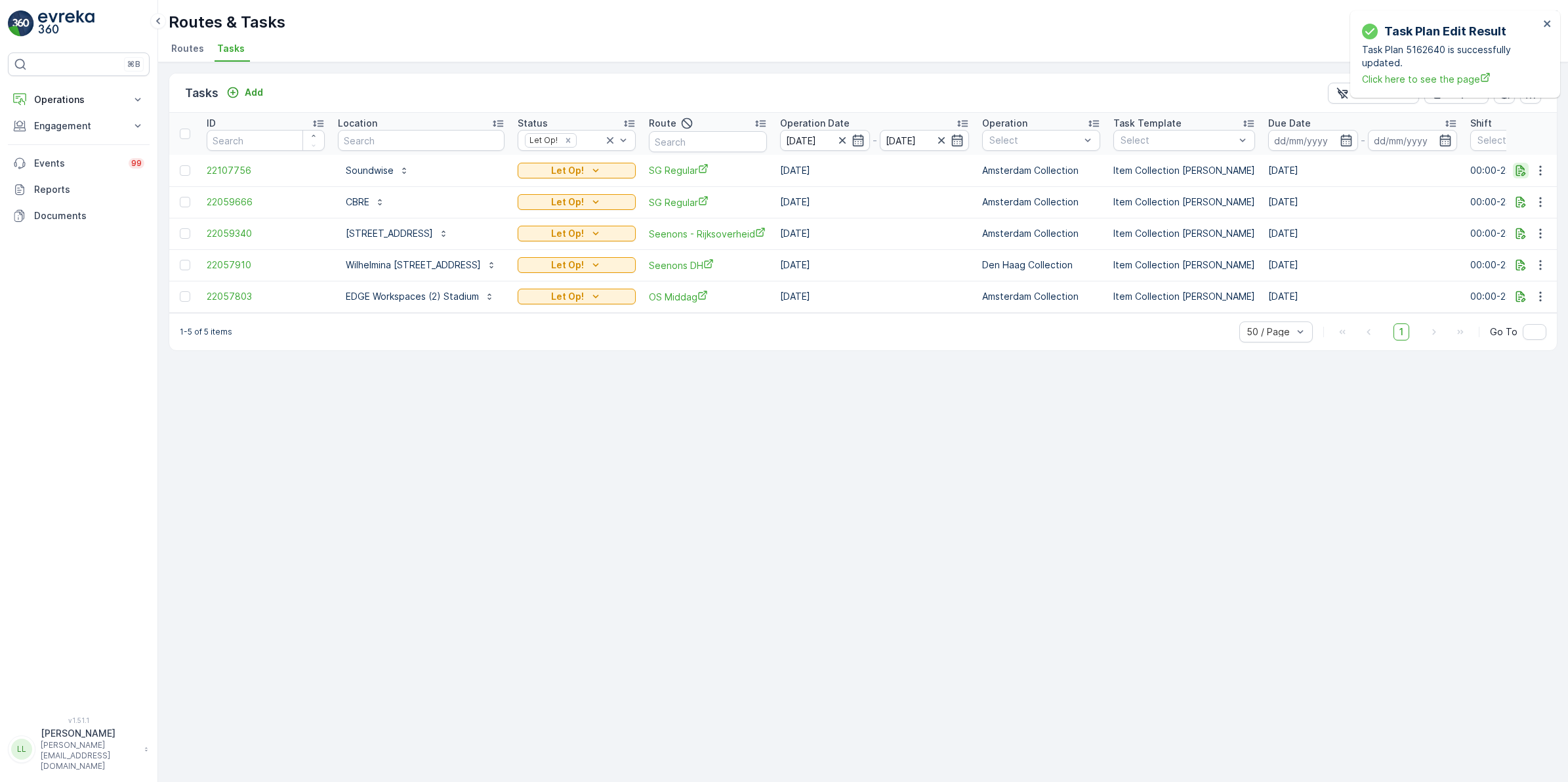
click at [1518, 165] on icon "button" at bounding box center [1521, 170] width 13 height 13
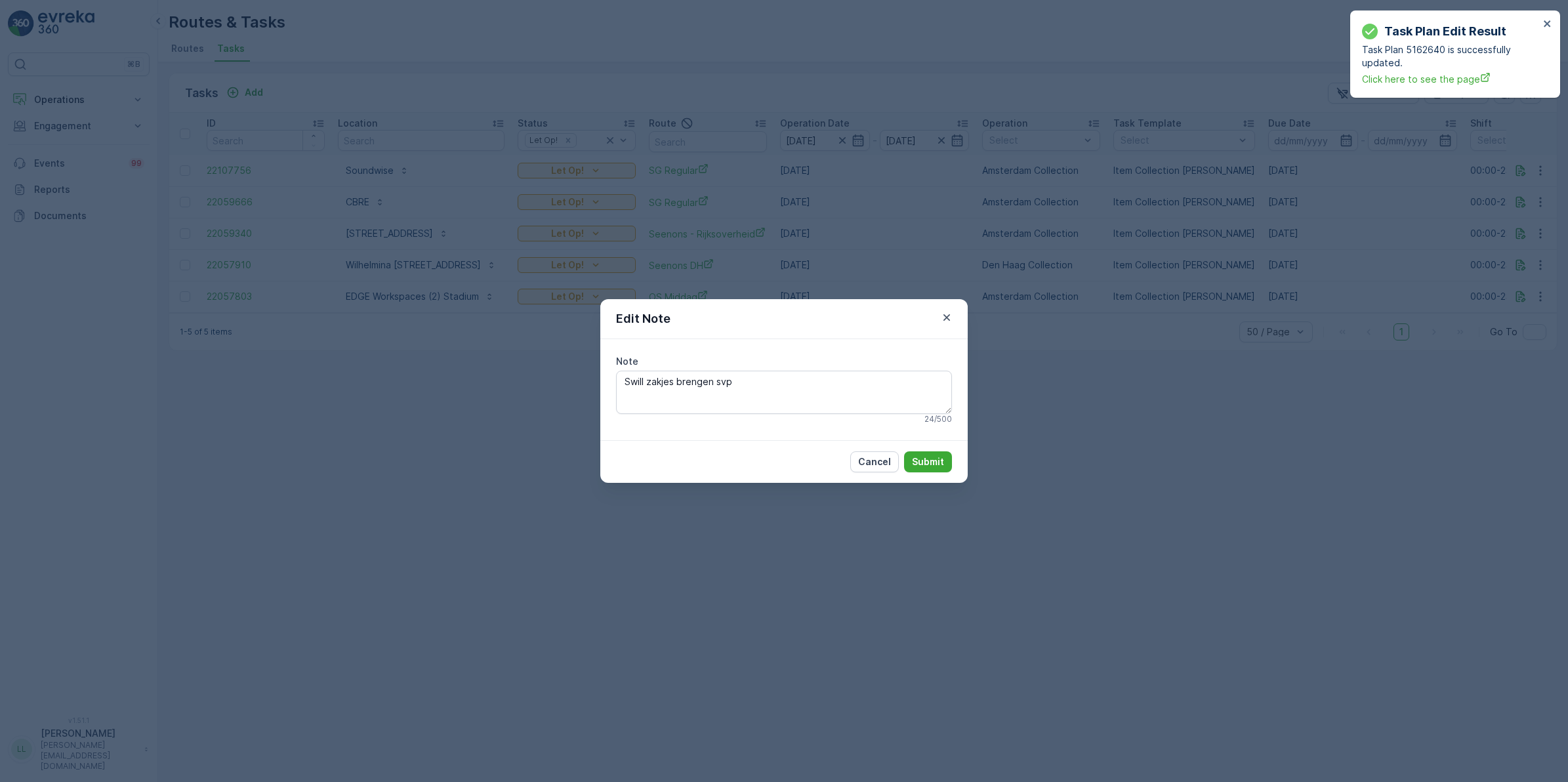
click at [1137, 279] on div "Edit Note Note Swill zakjes brengen svp 24 / 500 Cancel Submit" at bounding box center [784, 391] width 1568 height 782
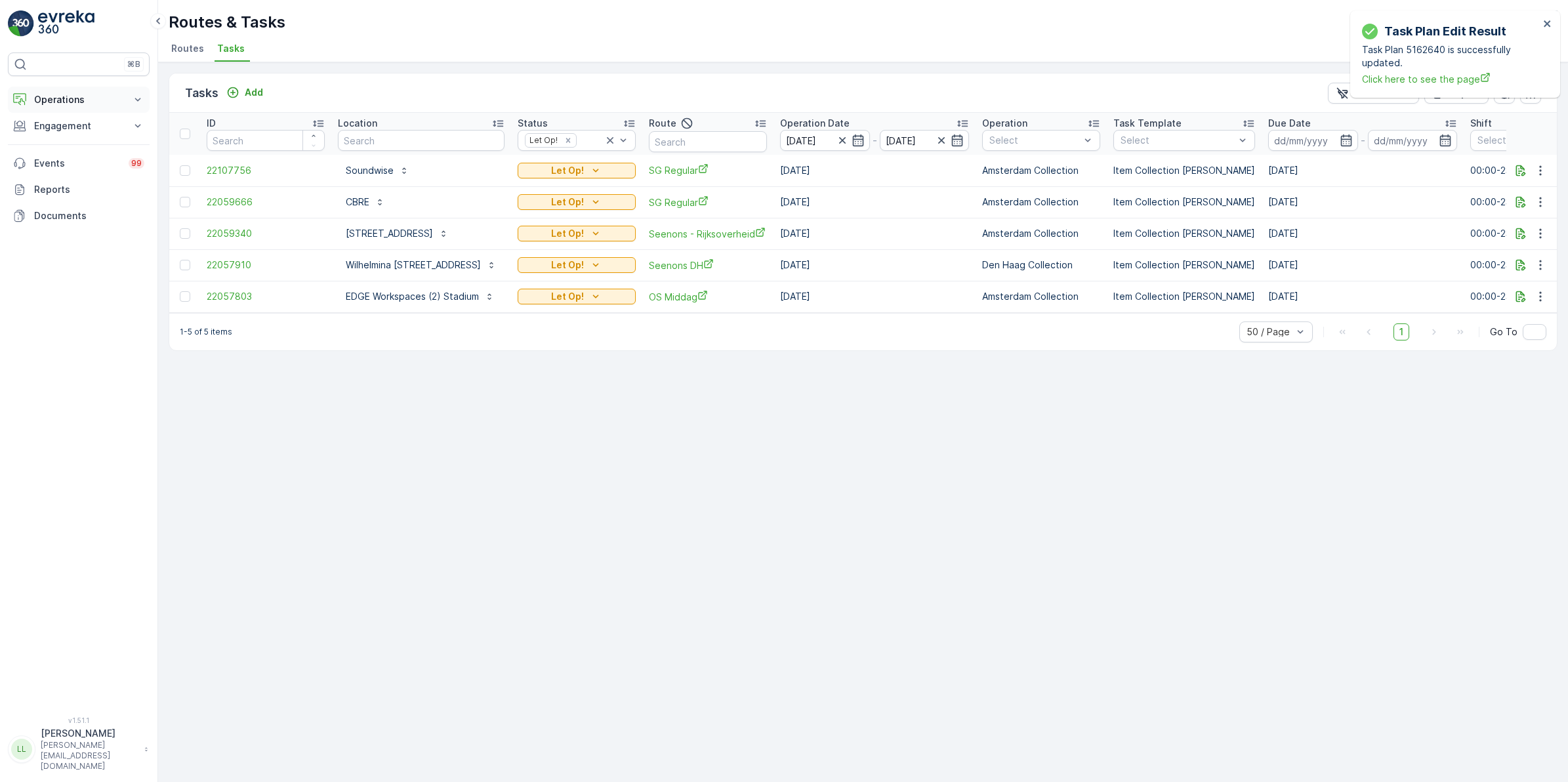
click at [109, 97] on p "Operations" at bounding box center [79, 100] width 89 height 13
click at [228, 50] on span "Tasks" at bounding box center [231, 48] width 28 height 13
click at [113, 156] on link "Routes & Tasks" at bounding box center [88, 159] width 121 height 18
drag, startPoint x: 363, startPoint y: 201, endPoint x: 378, endPoint y: 195, distance: 16.2
click at [363, 200] on p "CBRE" at bounding box center [357, 202] width 24 height 13
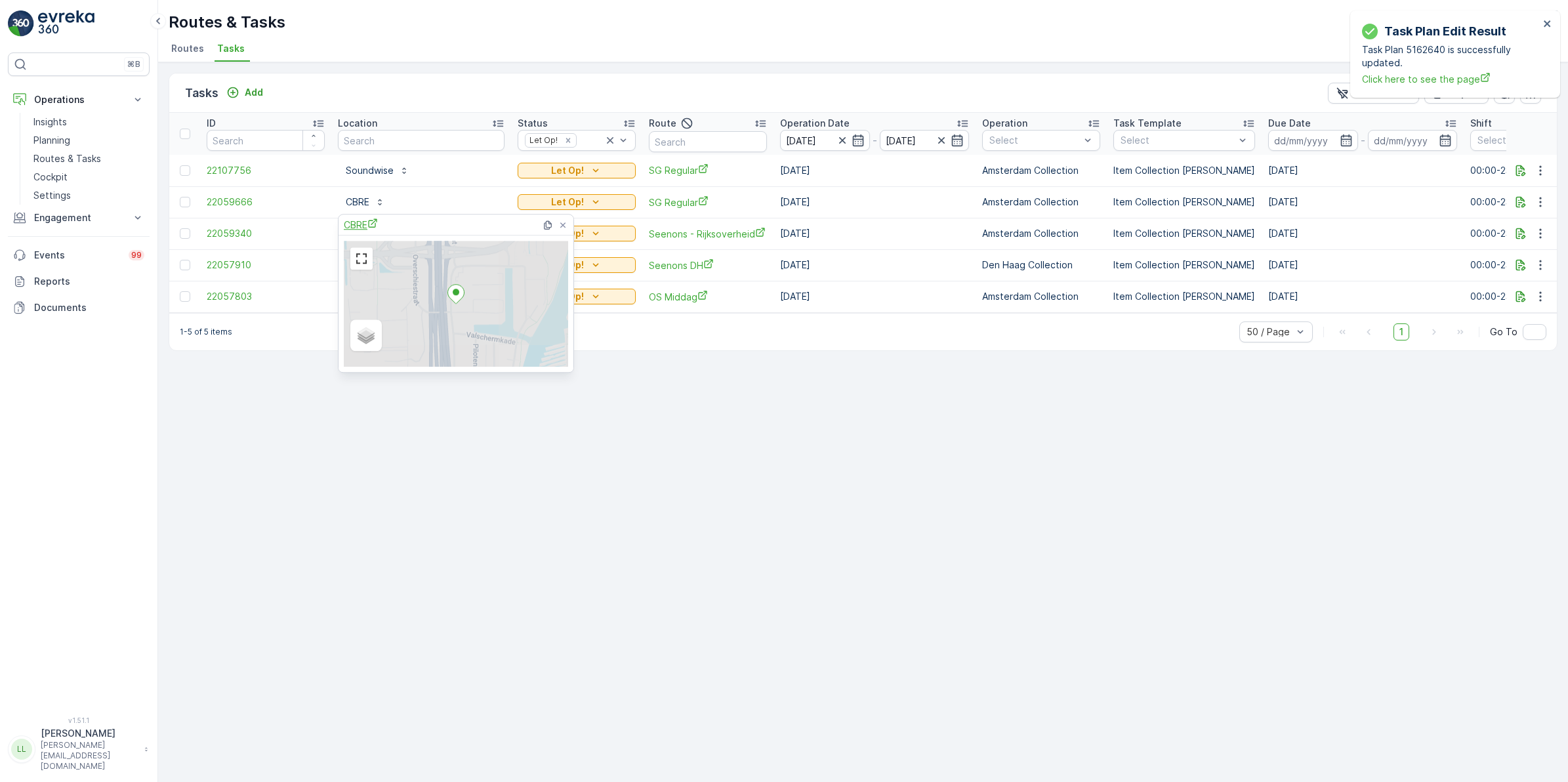
click at [348, 228] on span "CBRE" at bounding box center [361, 224] width 34 height 14
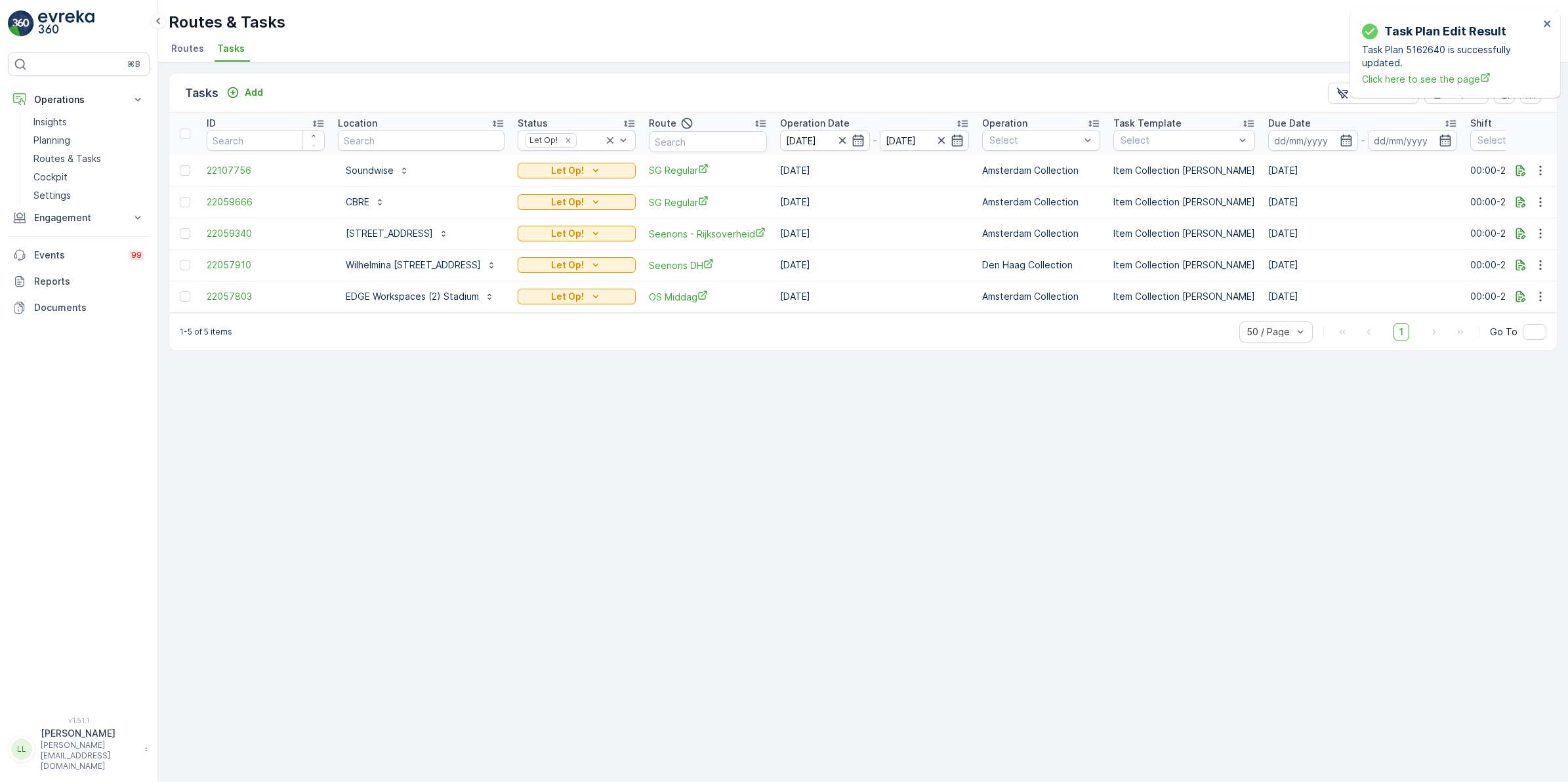
click at [678, 93] on div "Tasks Add Clear Filters Export" at bounding box center [863, 93] width 1388 height 39
click at [1521, 170] on icon "button" at bounding box center [1521, 170] width 10 height 11
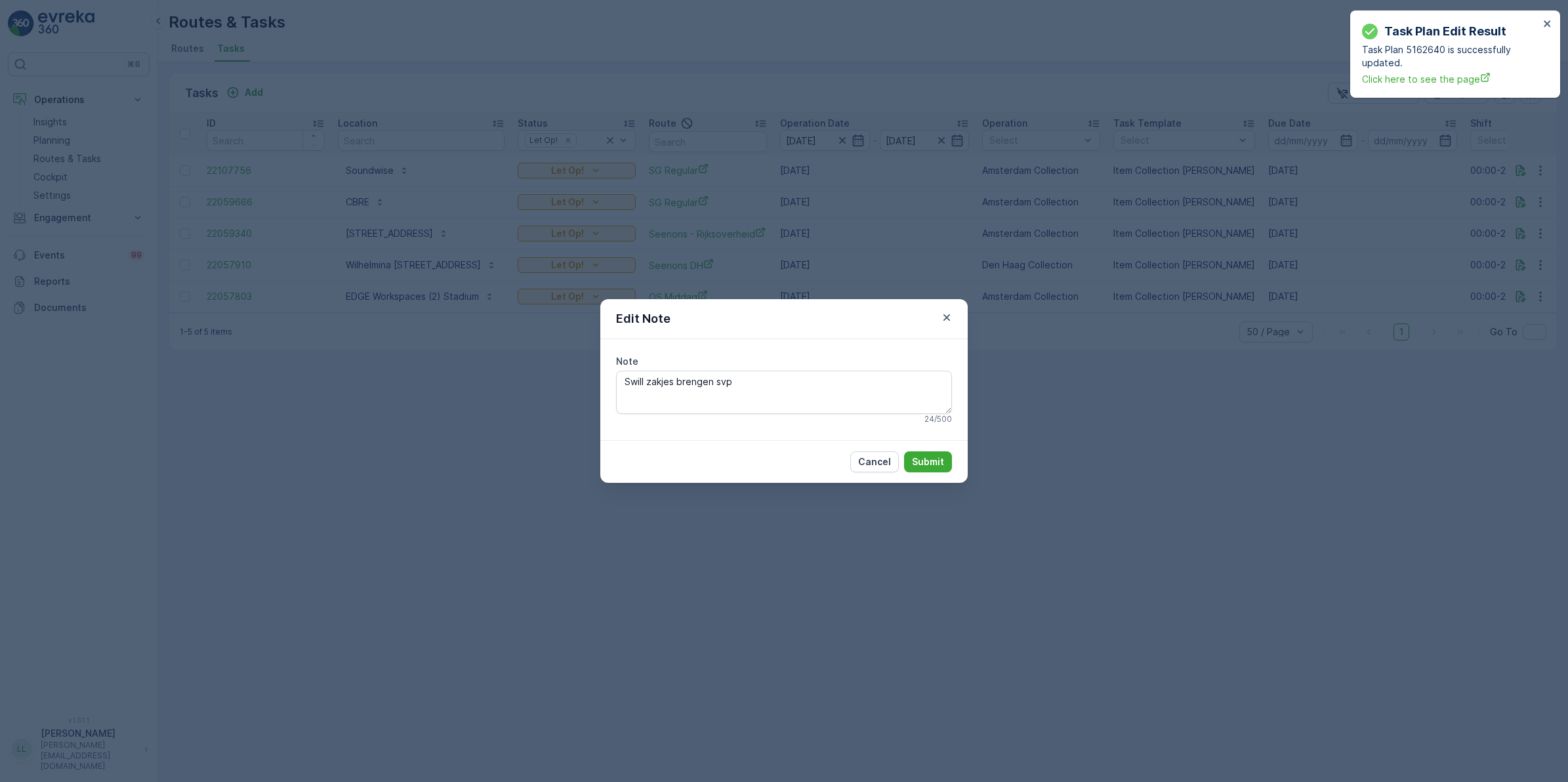
click at [1172, 445] on div "Edit Note Note Swill zakjes brengen svp 24 / 500 Cancel Submit" at bounding box center [784, 391] width 1568 height 782
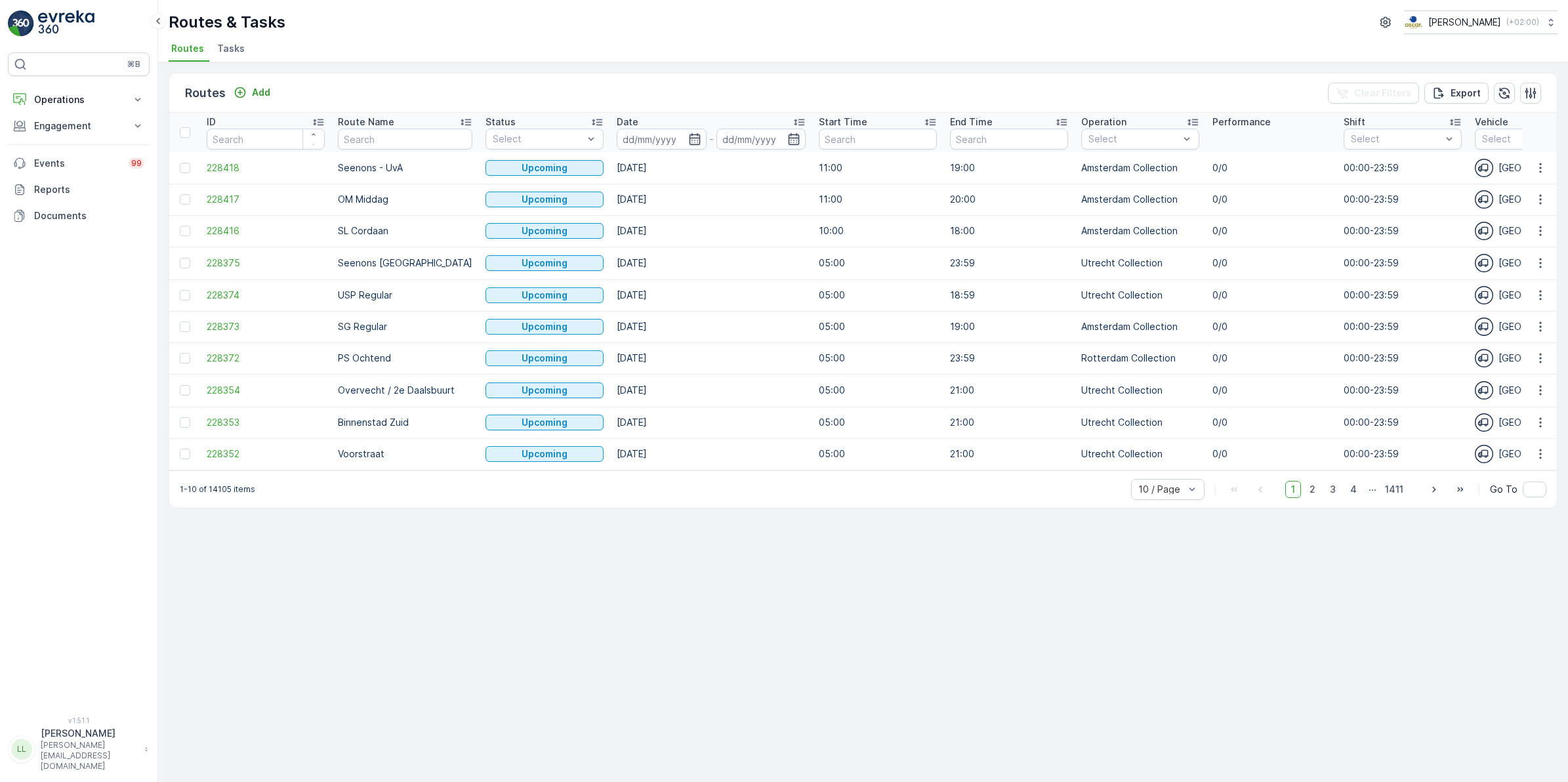
click at [237, 47] on span "Tasks" at bounding box center [231, 48] width 28 height 13
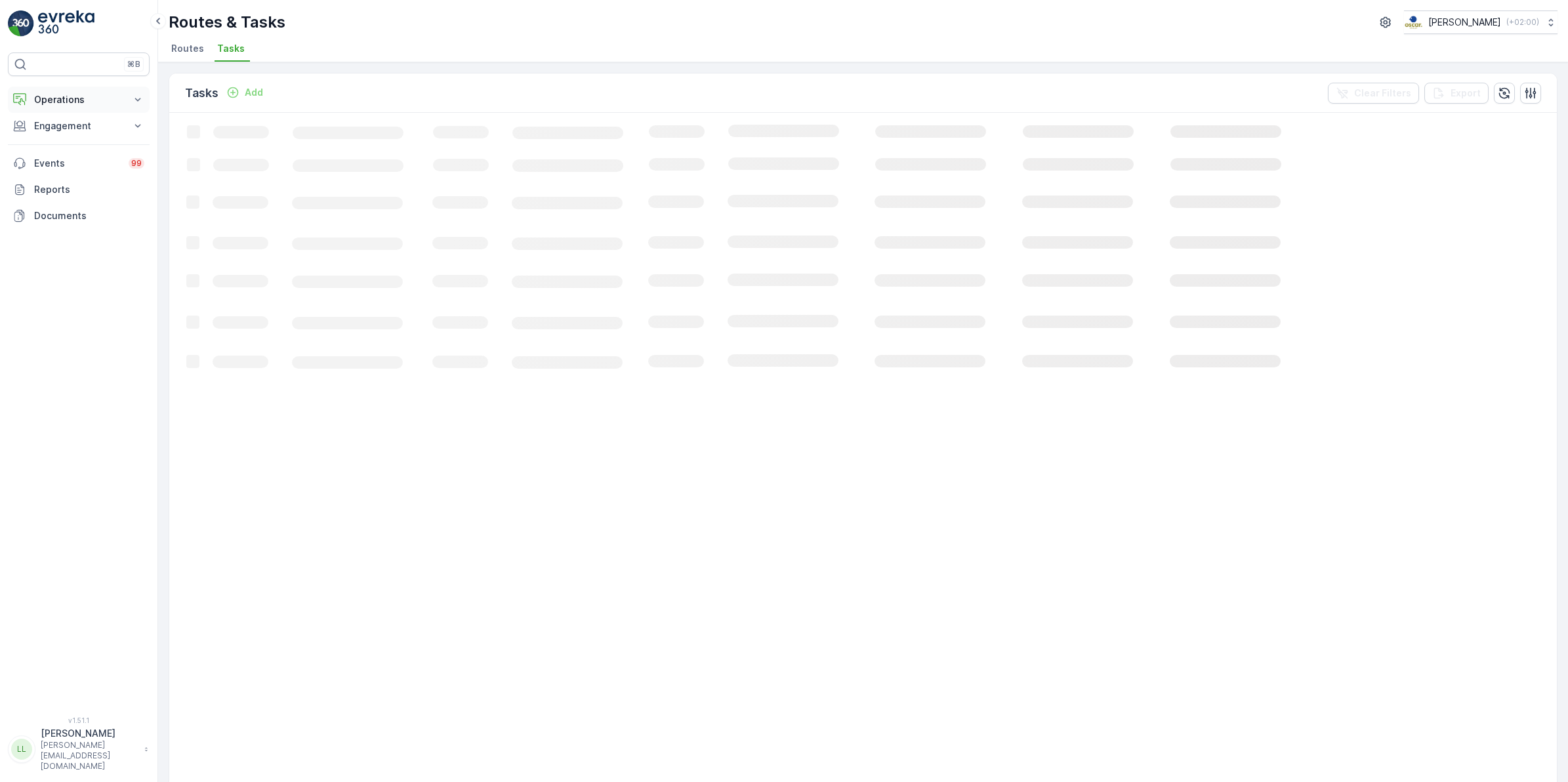
click at [83, 96] on p "Operations" at bounding box center [79, 100] width 89 height 13
click at [56, 142] on p "Planning" at bounding box center [52, 140] width 37 height 13
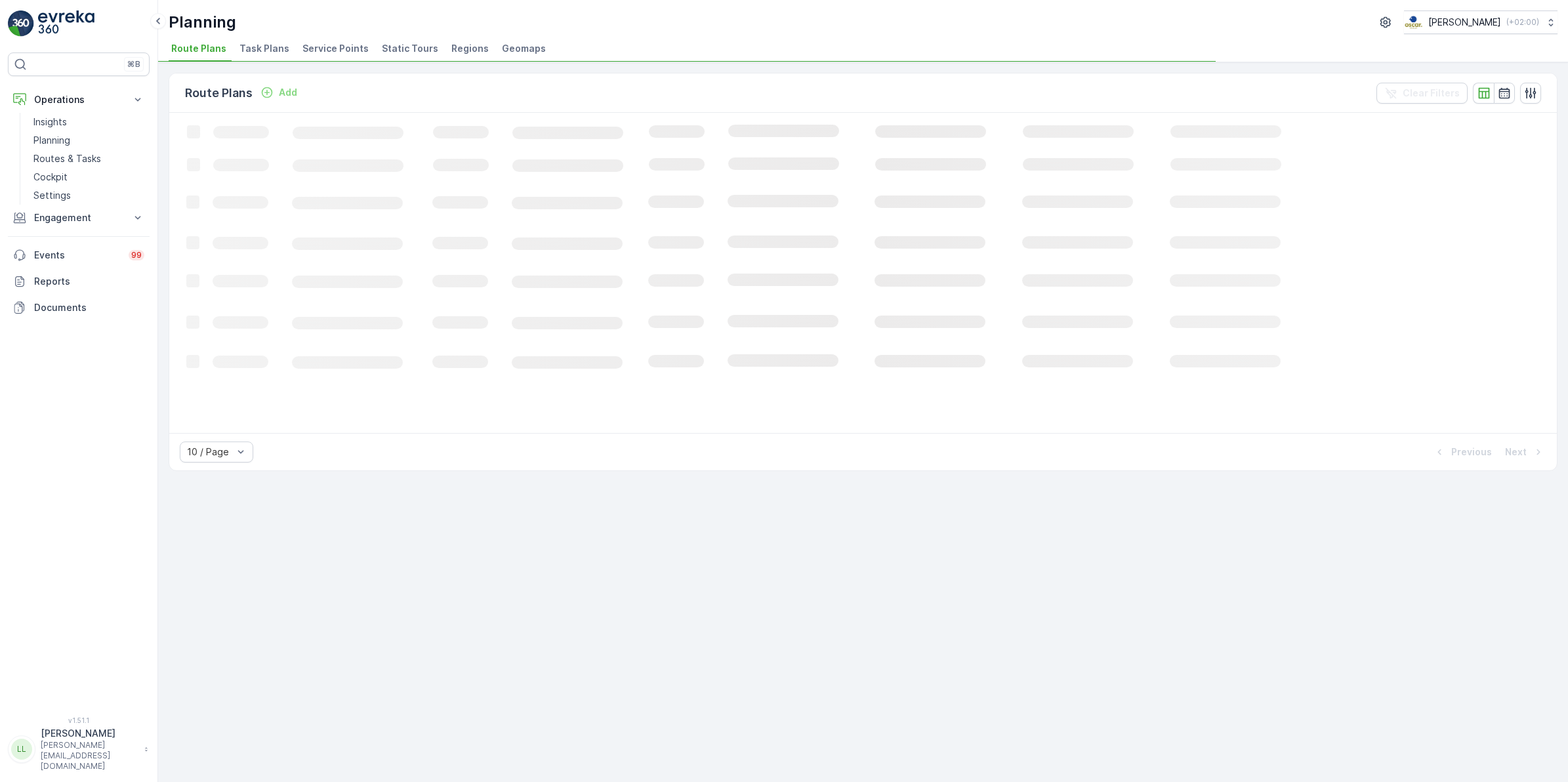
click at [266, 47] on span "Task Plans" at bounding box center [264, 48] width 50 height 13
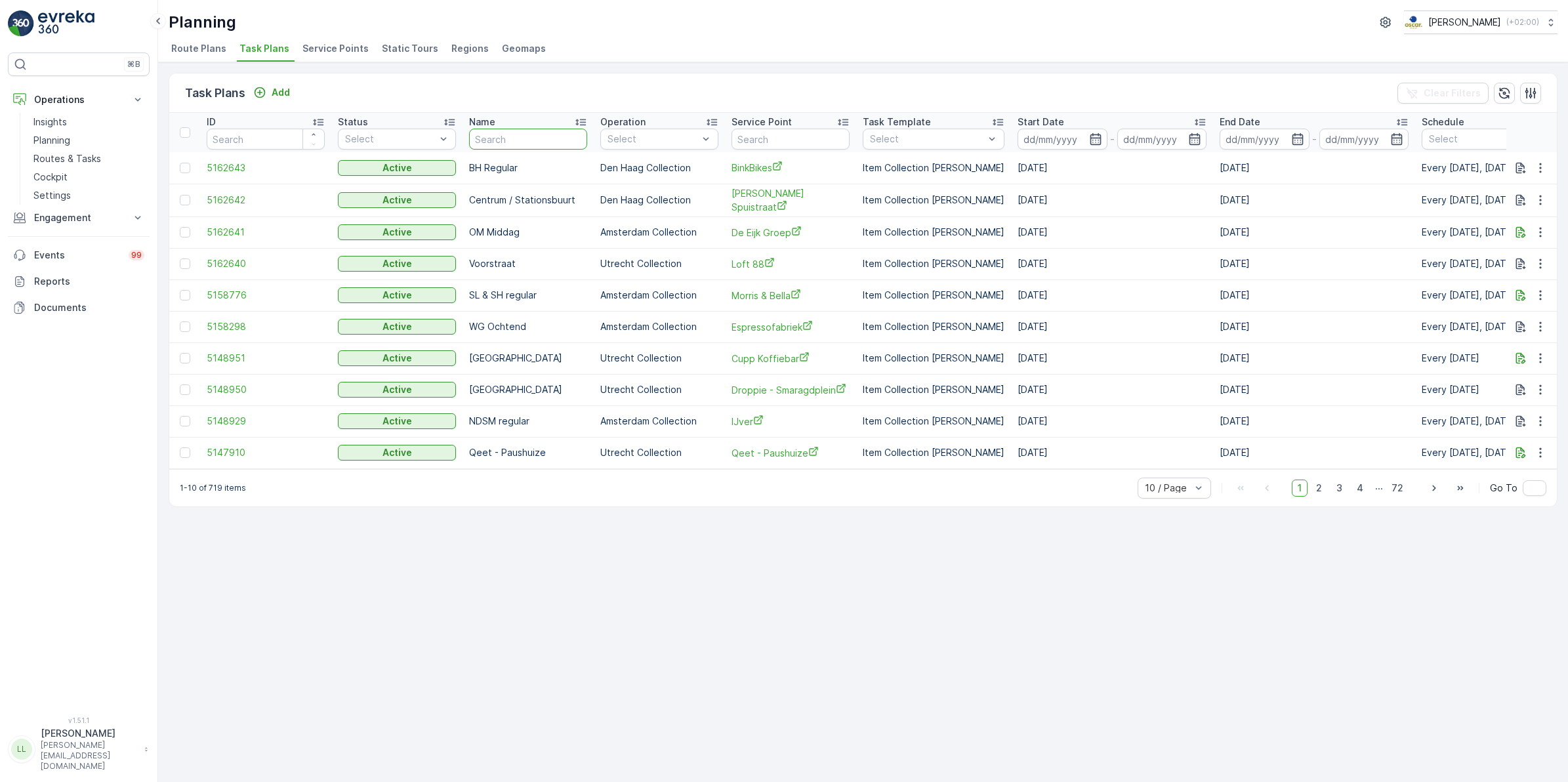
drag, startPoint x: 545, startPoint y: 140, endPoint x: 592, endPoint y: 138, distance: 47.0
click at [545, 140] on input "text" at bounding box center [528, 139] width 118 height 21
click at [775, 138] on input "text" at bounding box center [791, 139] width 118 height 21
type input "loft"
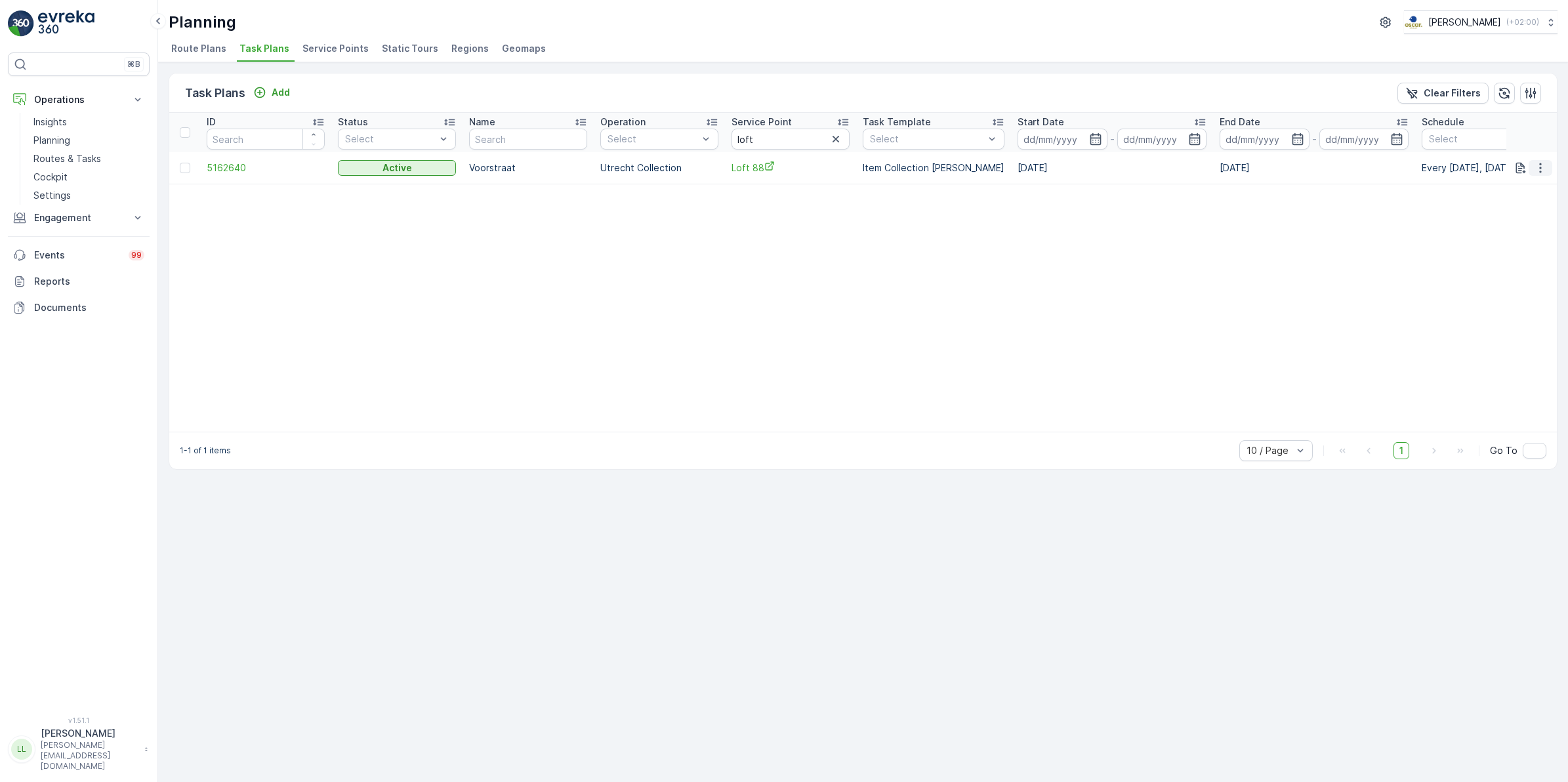
click at [1543, 168] on icon "button" at bounding box center [1541, 168] width 13 height 13
click at [1529, 207] on span "Edit Task Plan" at bounding box center [1517, 206] width 61 height 13
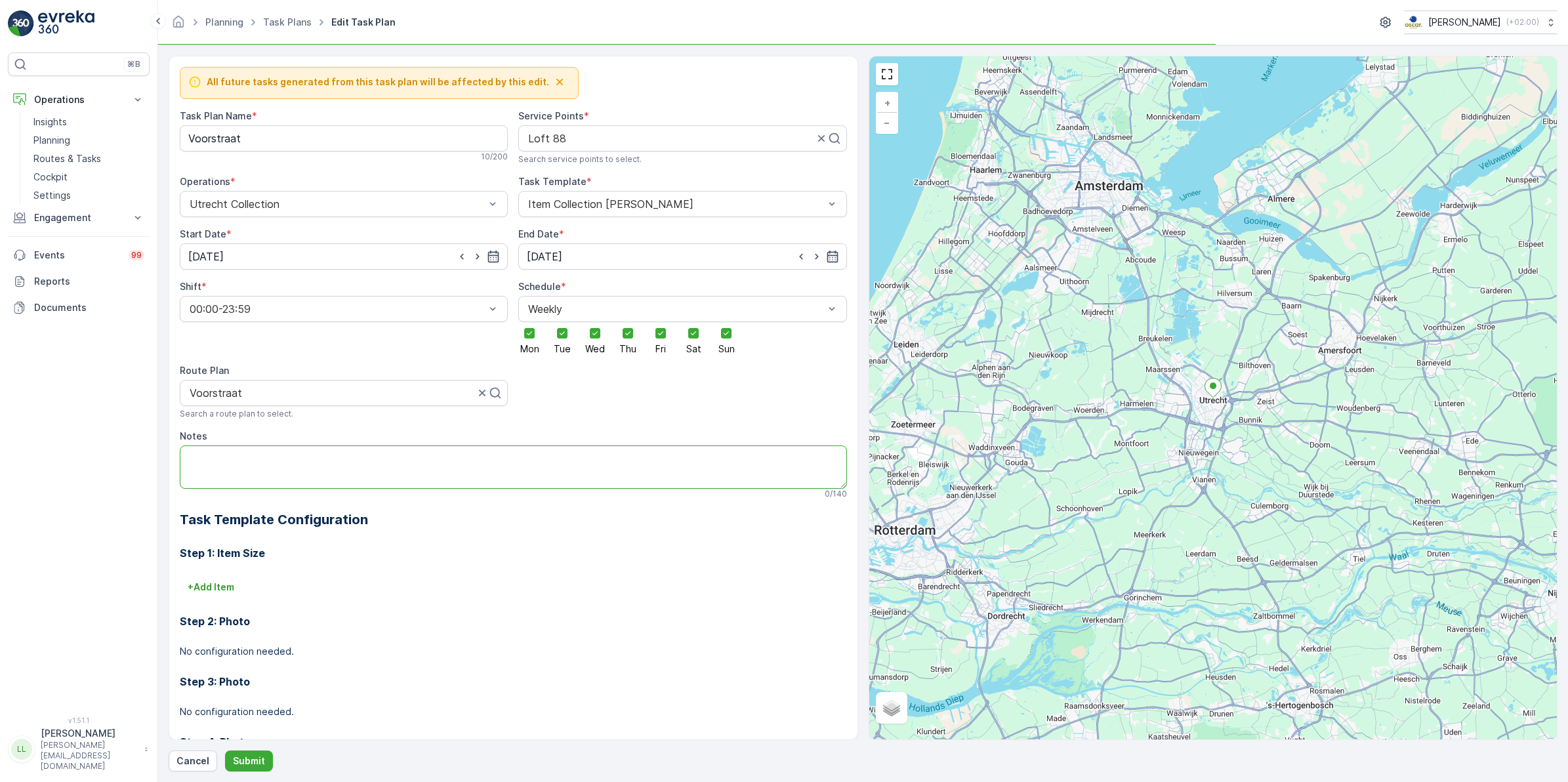
click at [256, 447] on textarea "Notes" at bounding box center [513, 467] width 667 height 43
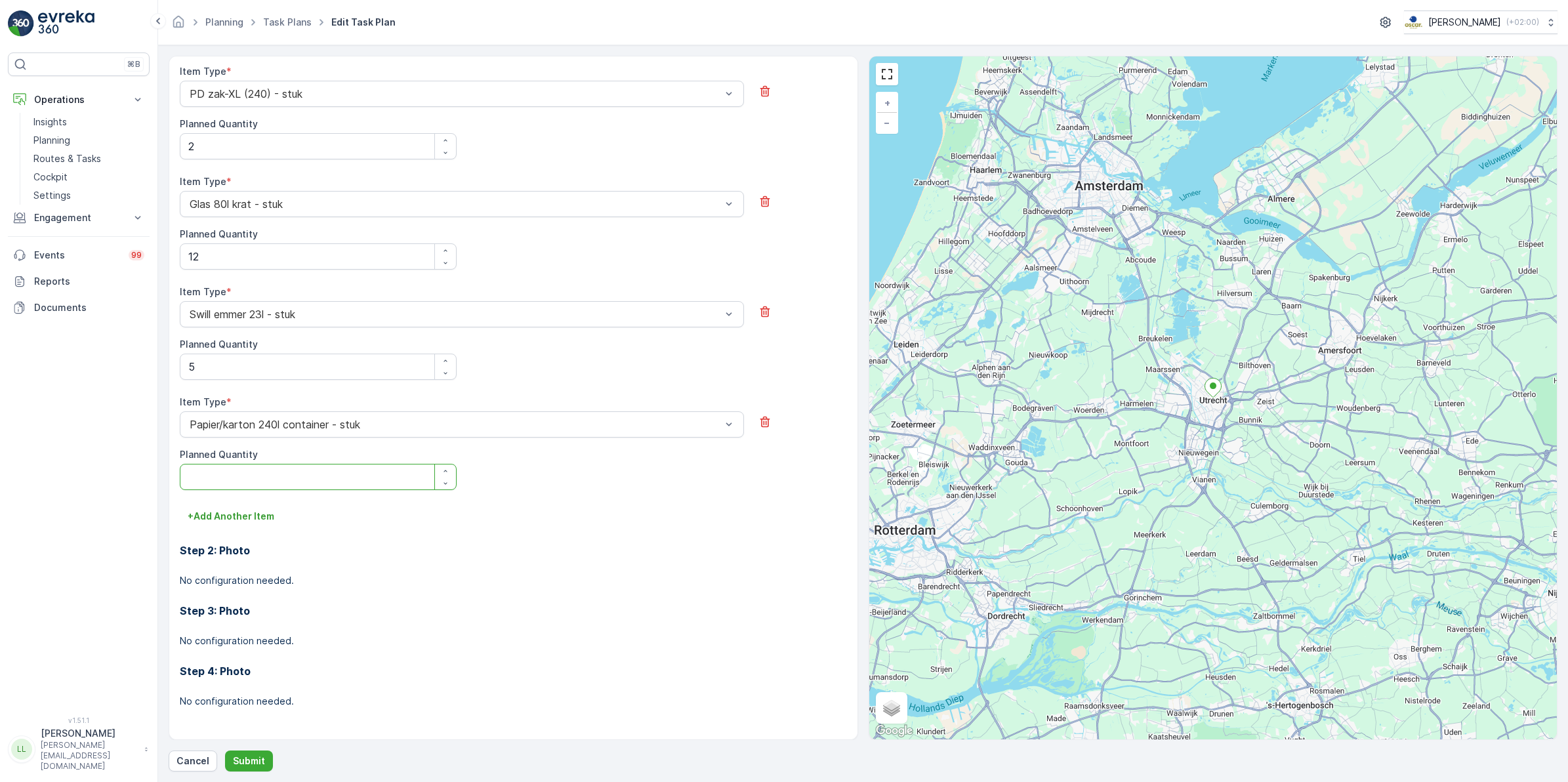
drag, startPoint x: 195, startPoint y: 479, endPoint x: 130, endPoint y: 481, distance: 65.0
click at [120, 481] on div "⌘B Operations Insights Planning Routes & Tasks Cockpit Settings Engagement Insi…" at bounding box center [784, 391] width 1568 height 782
click at [484, 534] on div "Step 2: Photo No configuration needed." at bounding box center [513, 558] width 667 height 61
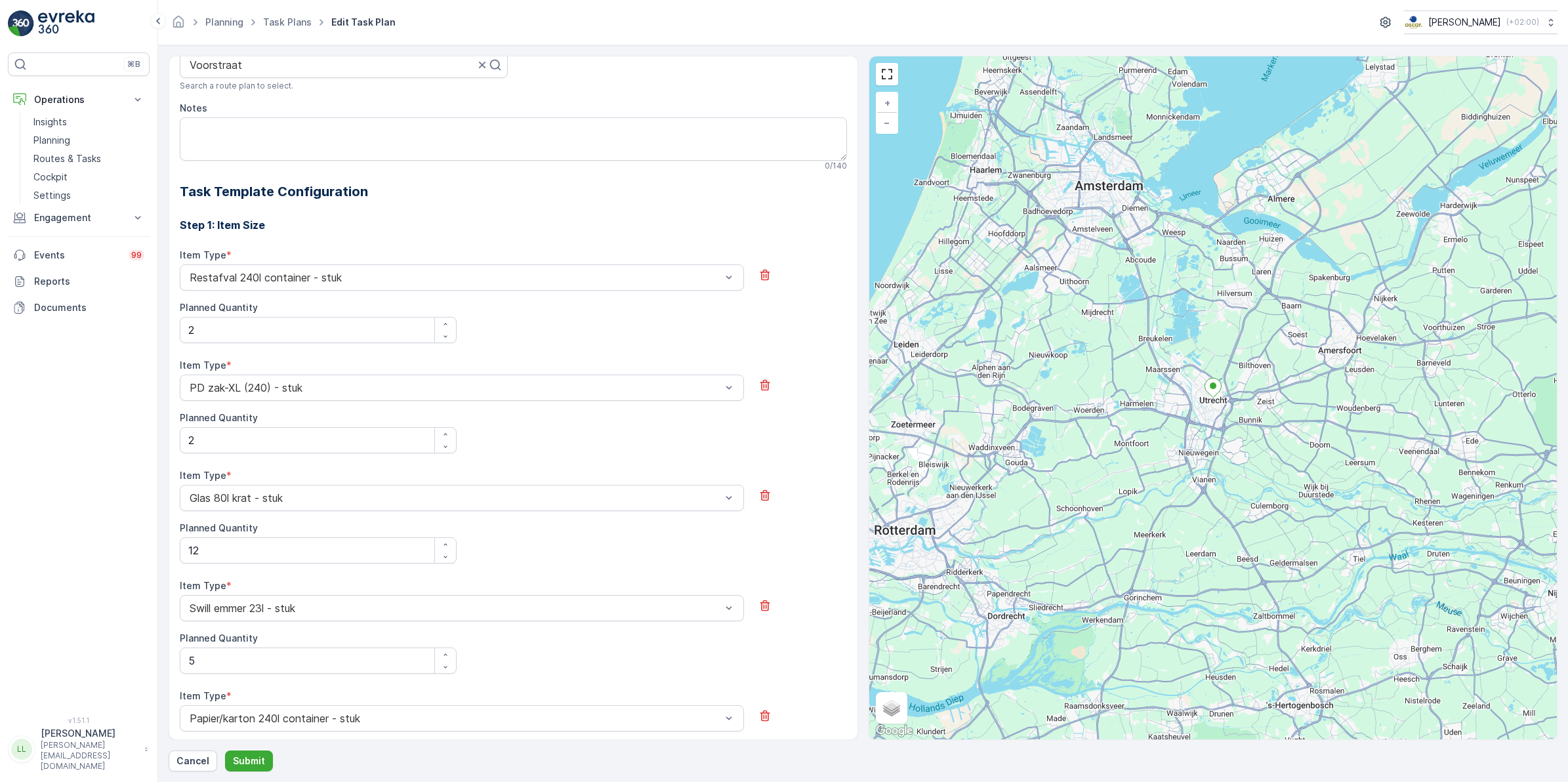
scroll to position [131, 0]
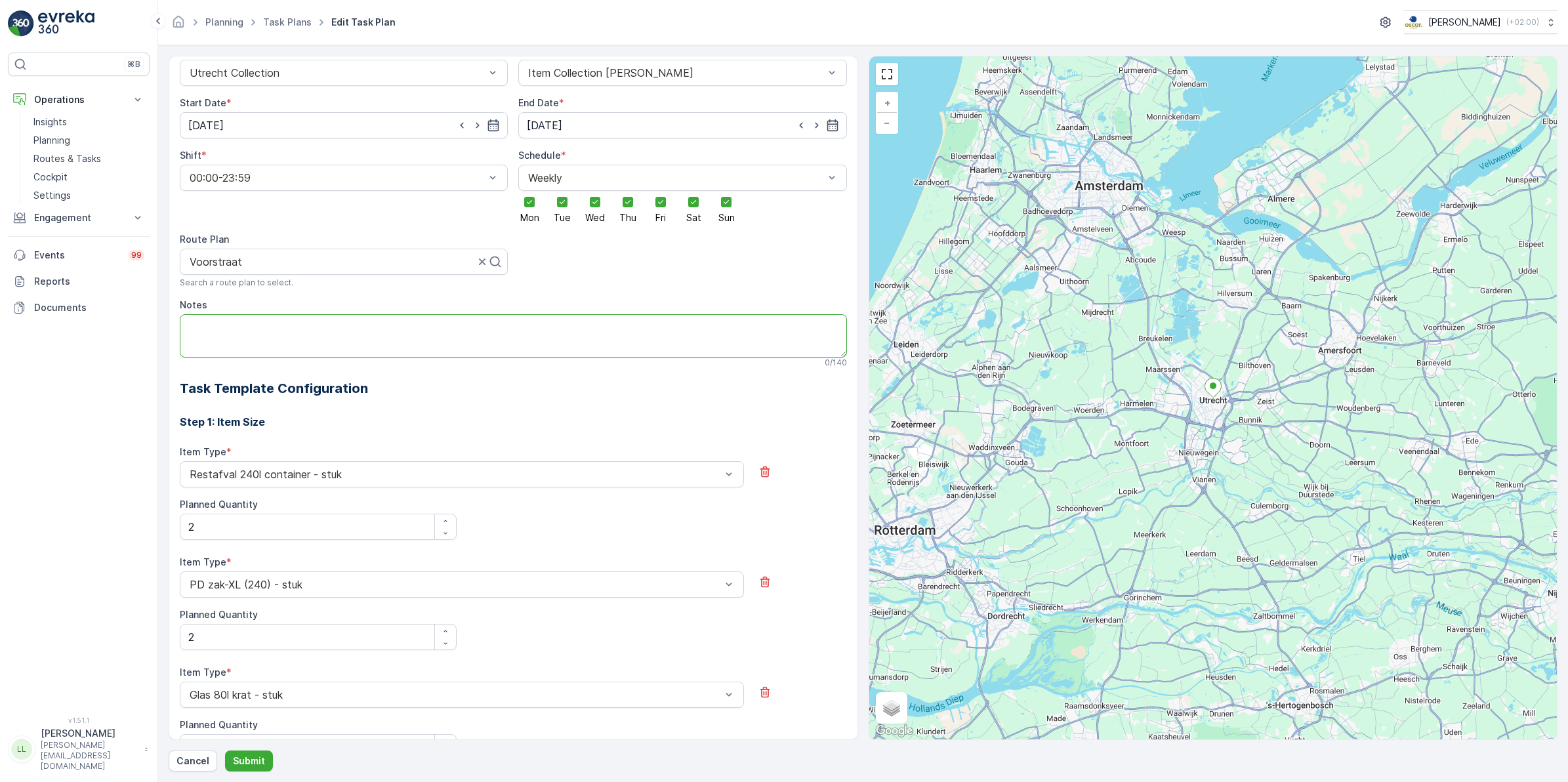
click at [264, 329] on textarea "Notes" at bounding box center [513, 336] width 667 height 43
type textarea "Servicen voor 10.00"
click at [261, 758] on p "Submit" at bounding box center [249, 762] width 32 height 13
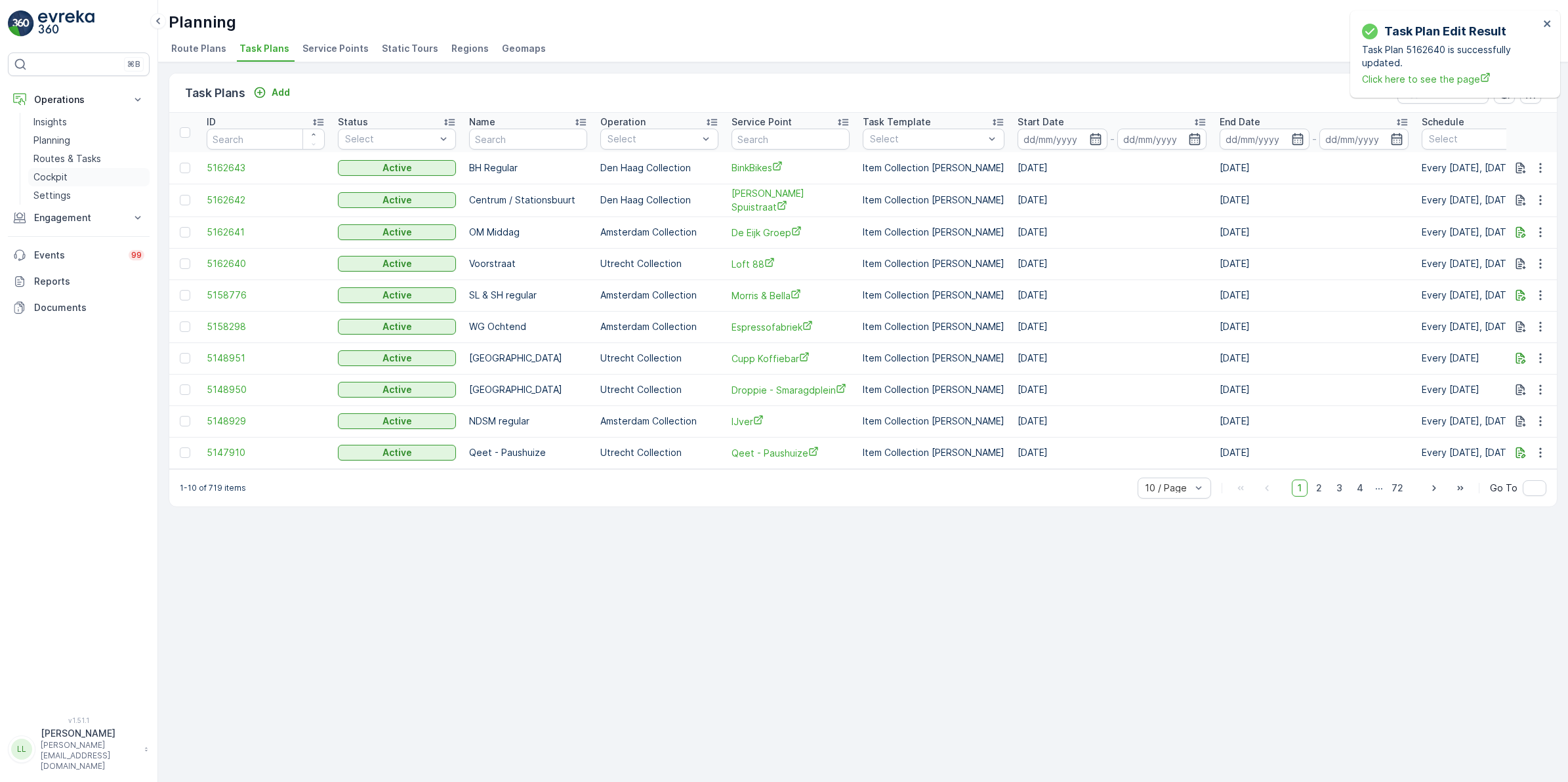
click at [64, 174] on p "Cockpit" at bounding box center [51, 177] width 34 height 13
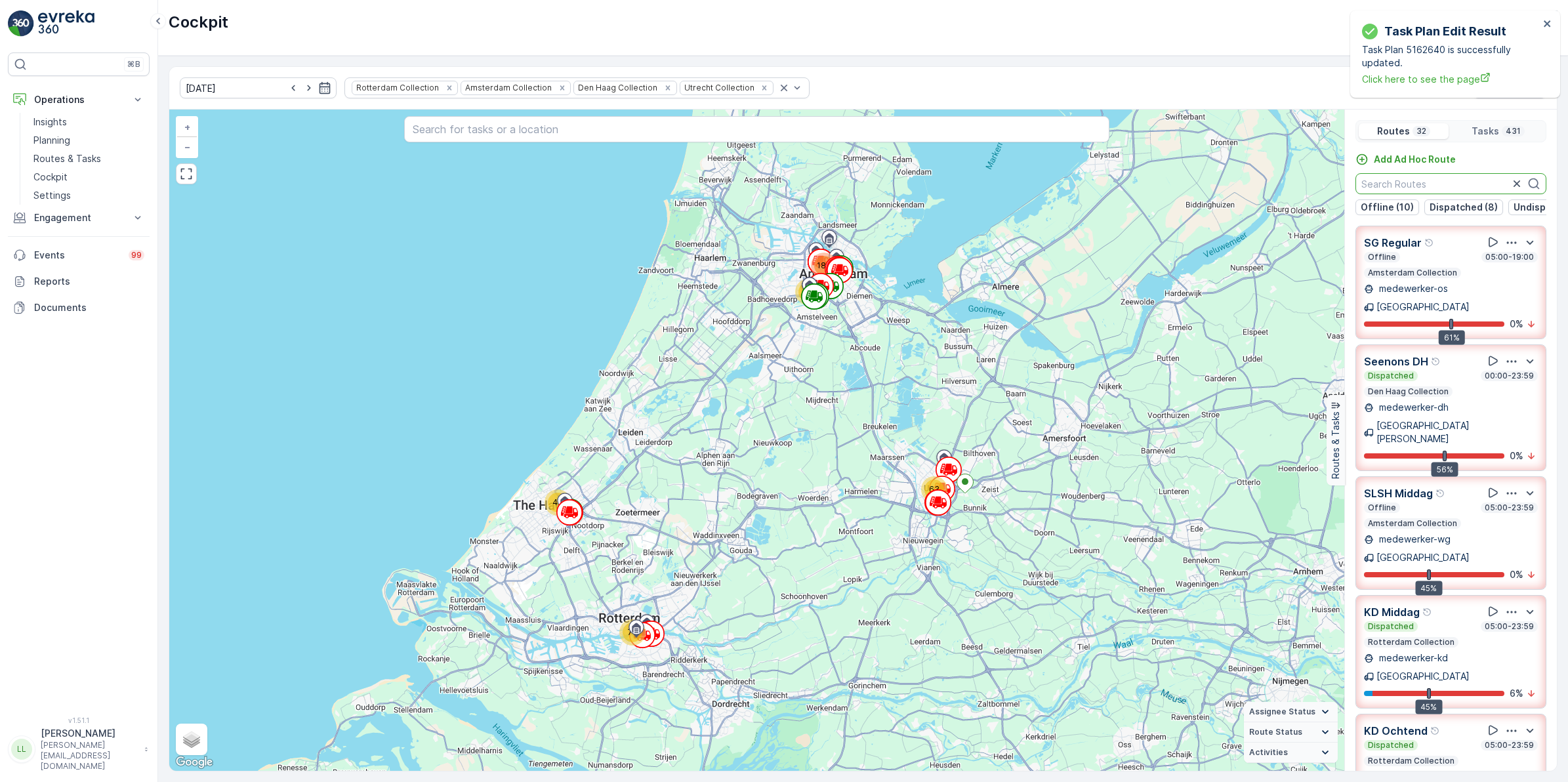
click at [1455, 188] on input "text" at bounding box center [1451, 184] width 191 height 21
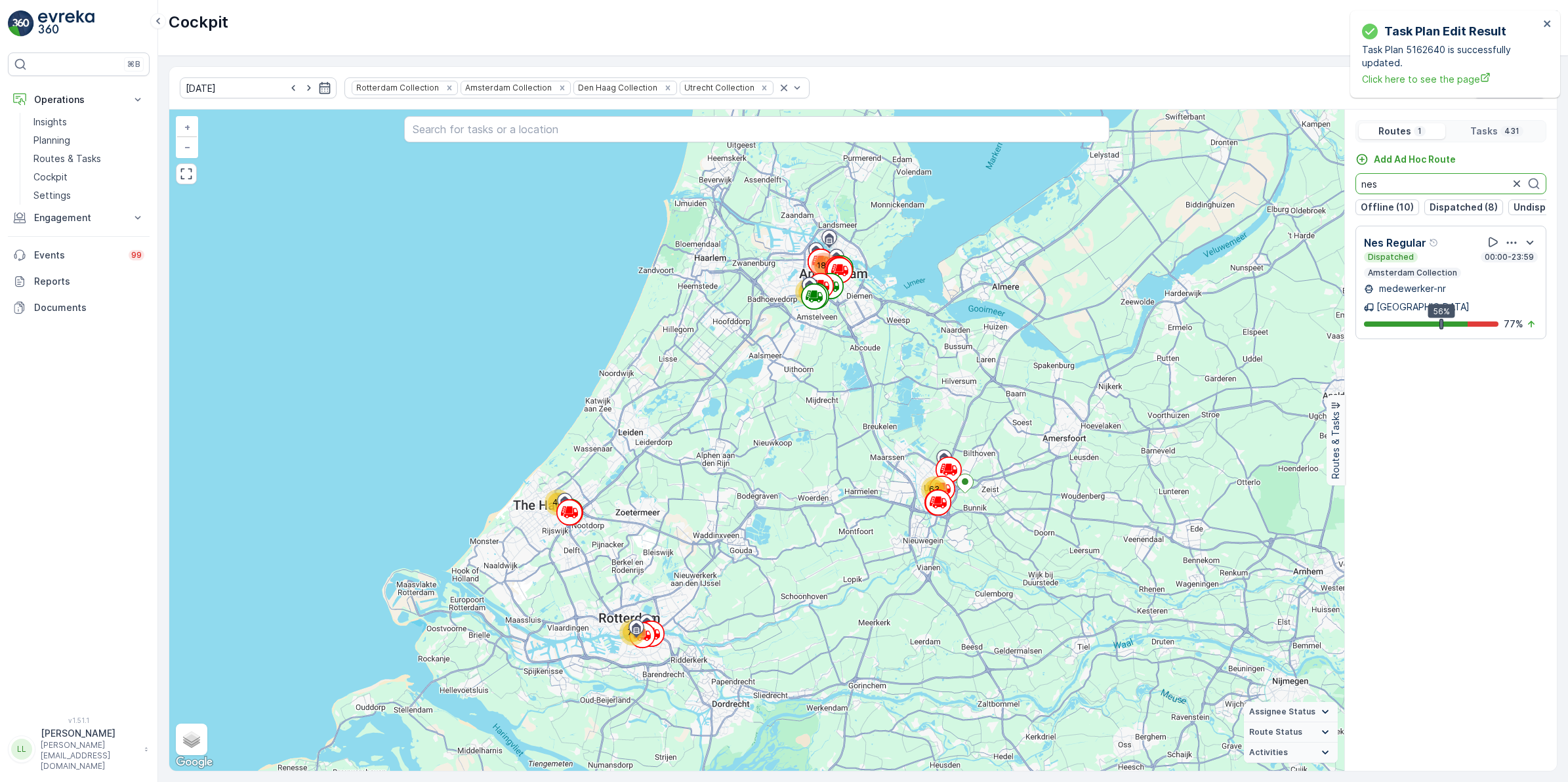
type input "nes"
click at [1420, 263] on div "Dispatched 00:00-23:59" at bounding box center [1451, 257] width 174 height 11
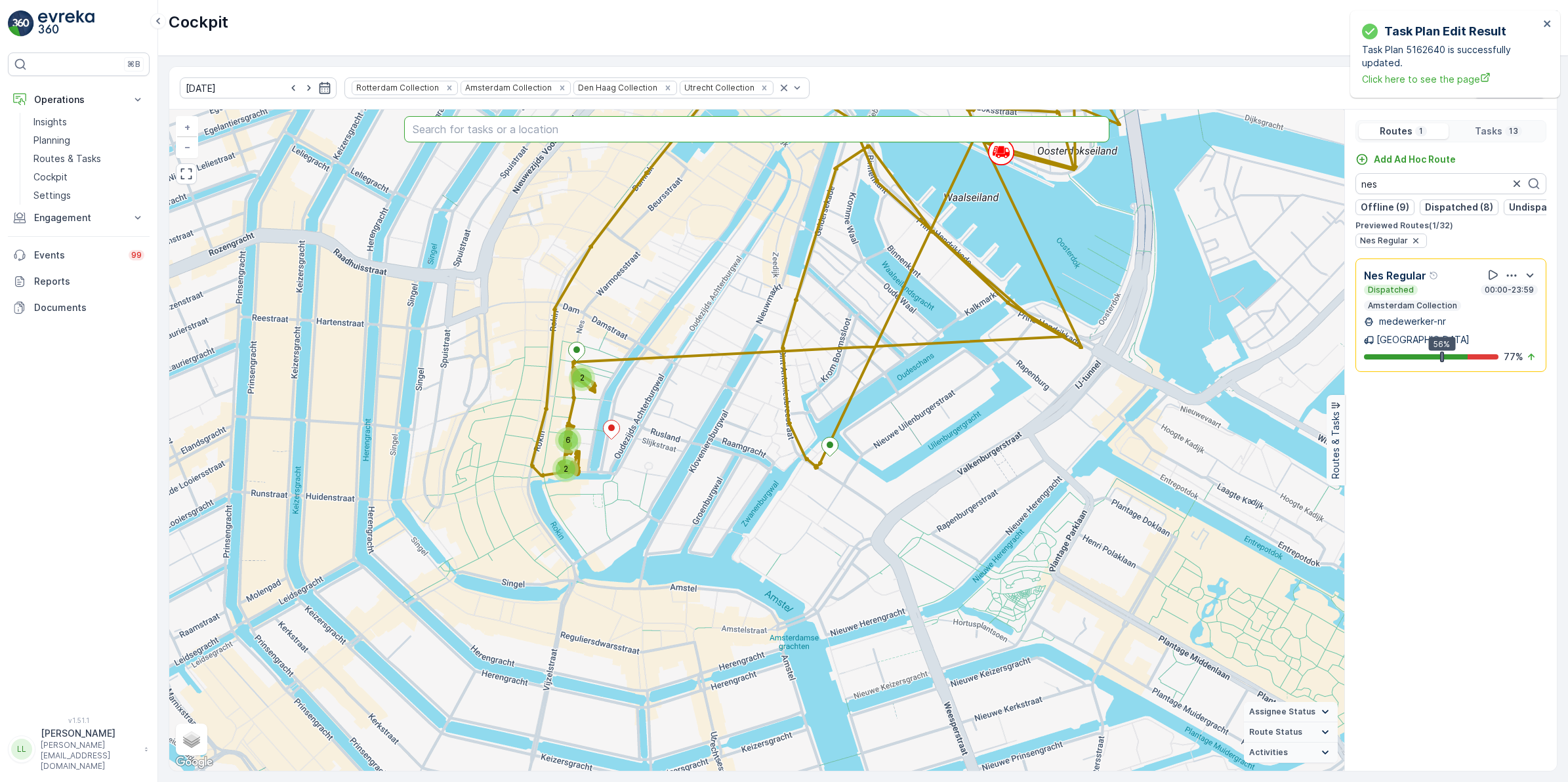
click at [528, 130] on input "text" at bounding box center [757, 129] width 706 height 26
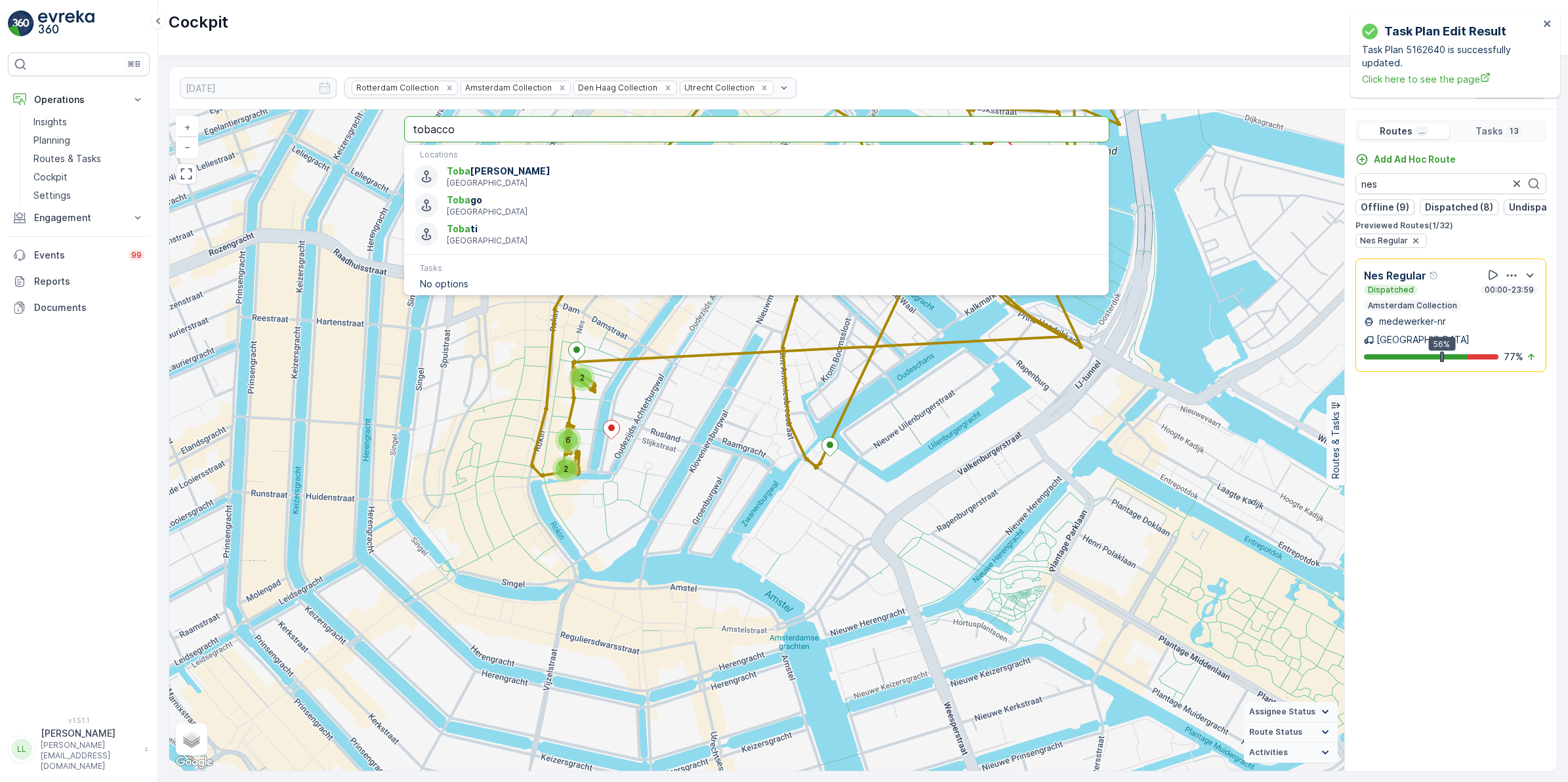
type input "tobacco"
click at [517, 126] on input "tobacco" at bounding box center [757, 129] width 706 height 26
type input "tobacco"
click at [555, 131] on input "tobacco" at bounding box center [757, 129] width 706 height 26
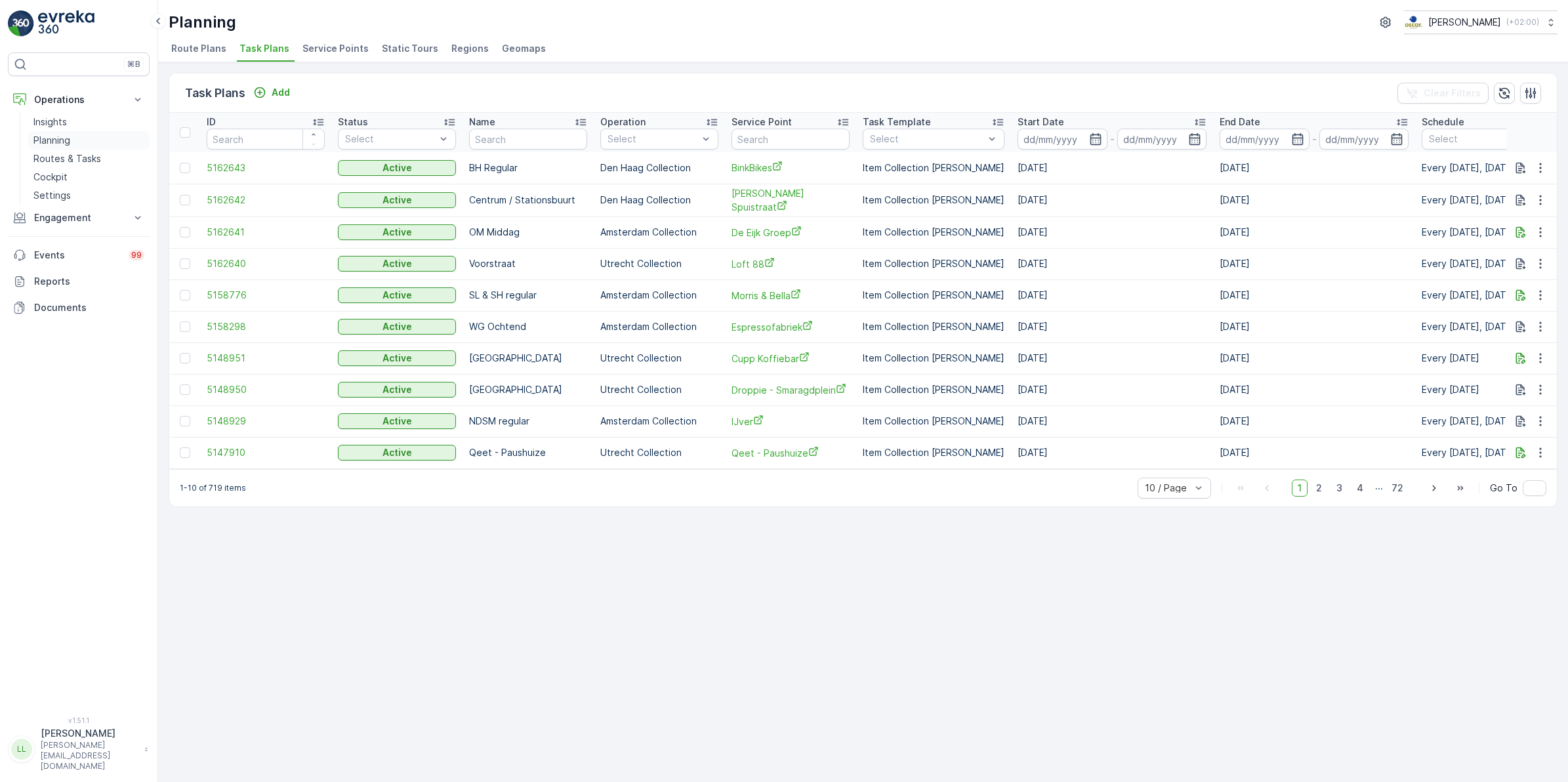
drag, startPoint x: 75, startPoint y: 155, endPoint x: 130, endPoint y: 132, distance: 59.6
click at [75, 155] on p "Routes & Tasks" at bounding box center [67, 159] width 68 height 13
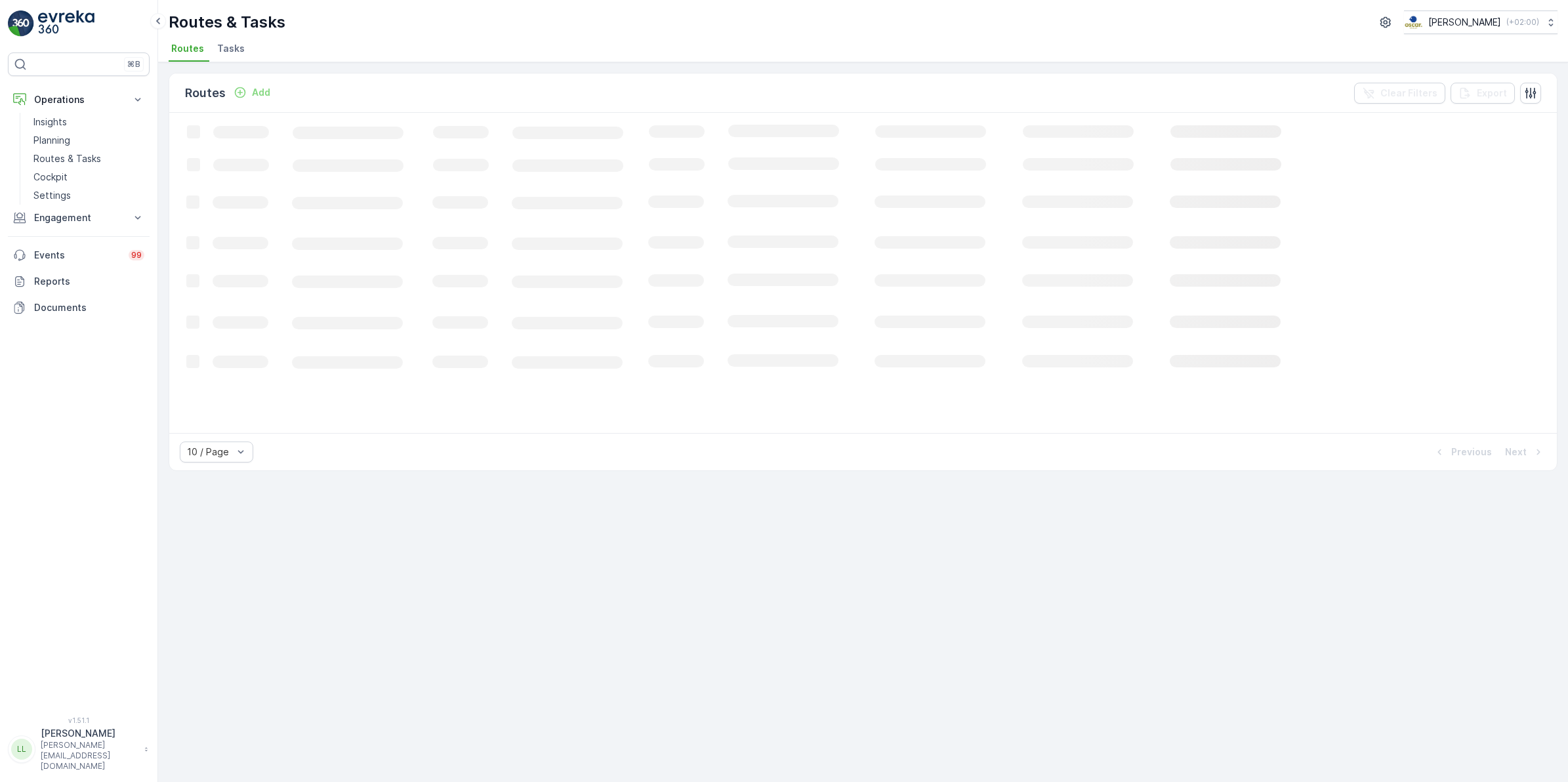
click at [234, 46] on span "Tasks" at bounding box center [231, 48] width 28 height 13
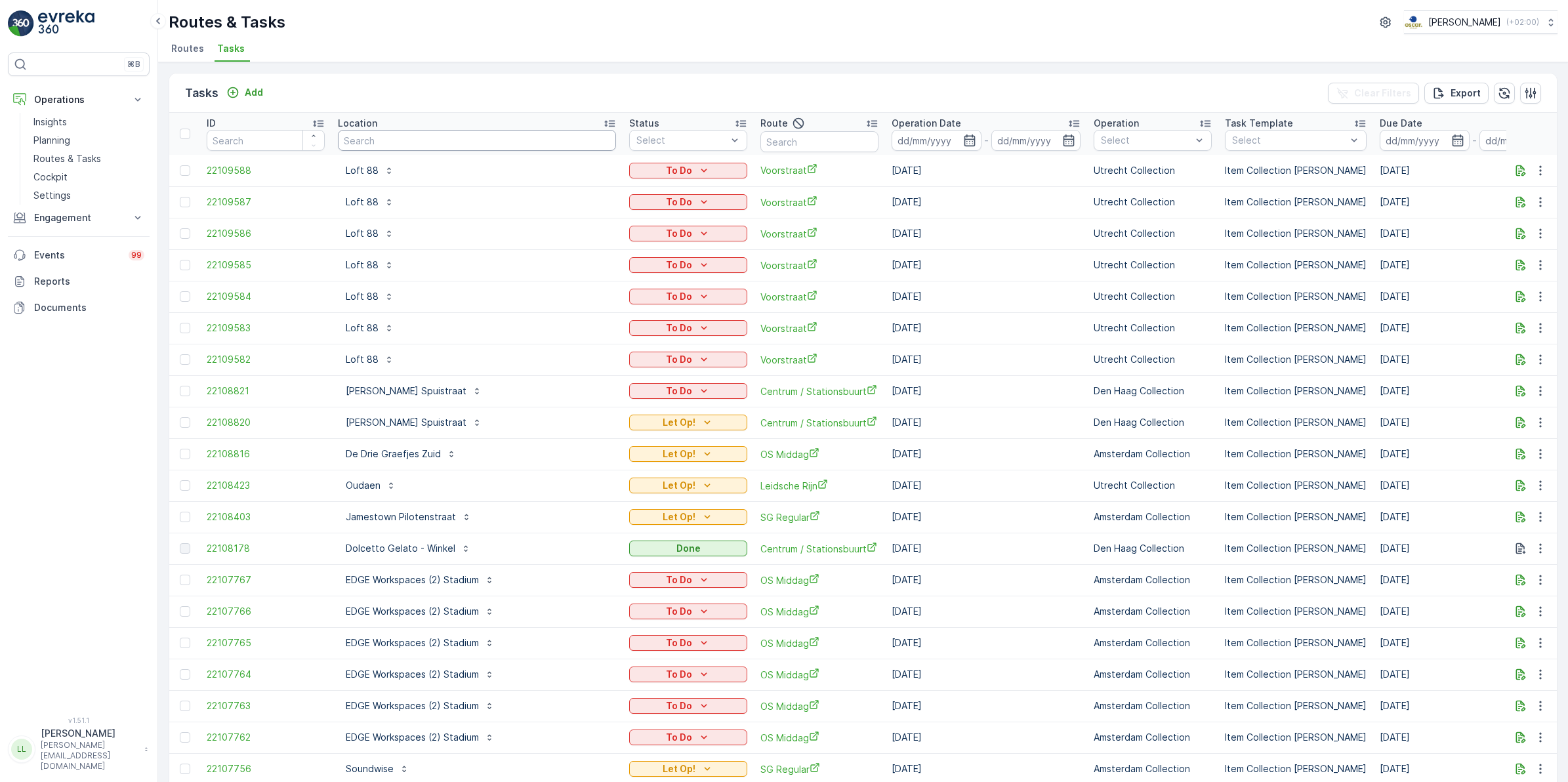
click at [391, 143] on input "text" at bounding box center [477, 141] width 278 height 21
type input "toba"
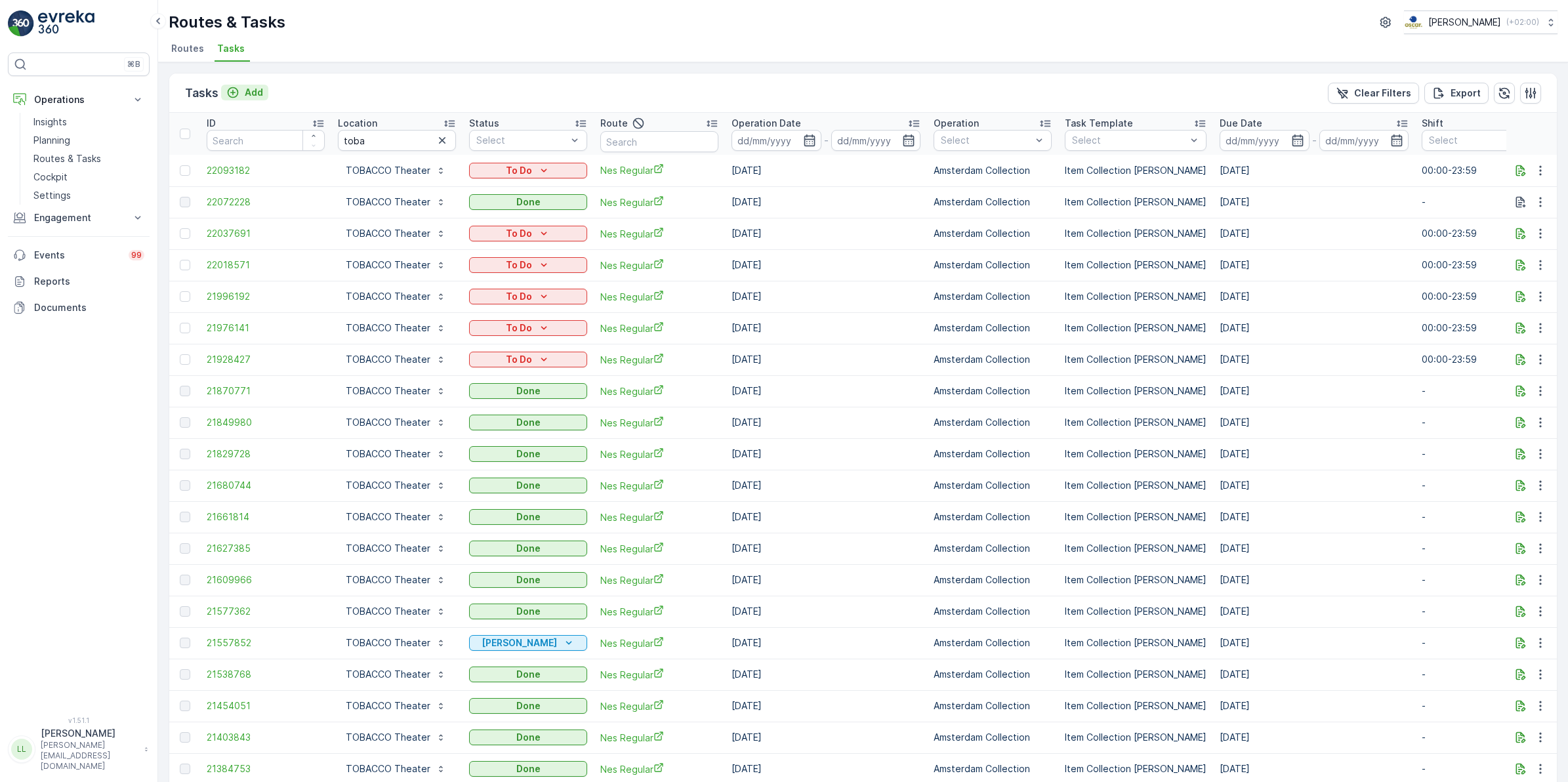
click at [246, 91] on p "Add" at bounding box center [254, 93] width 18 height 13
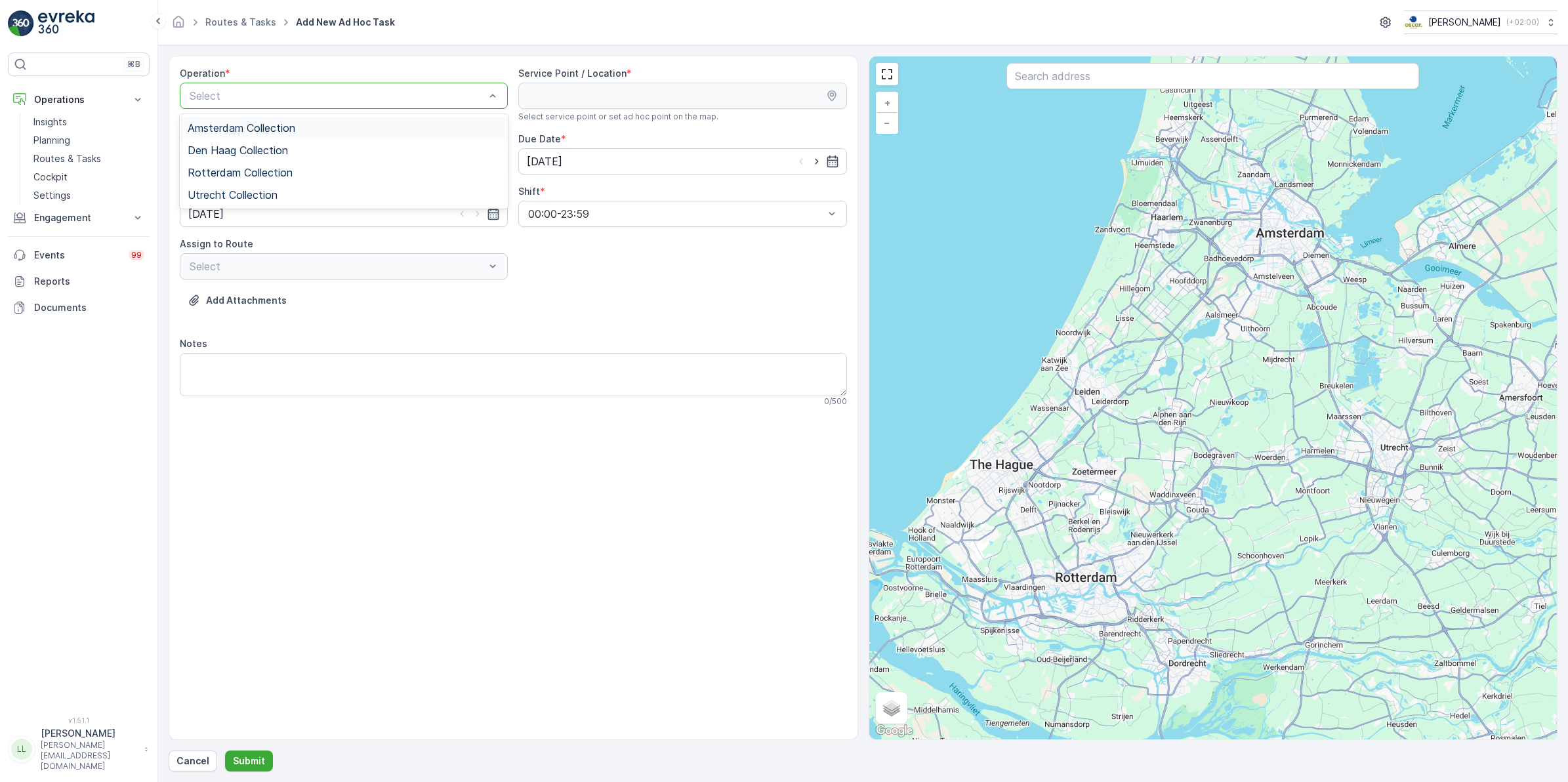
click at [267, 122] on span "Amsterdam Collection" at bounding box center [241, 128] width 107 height 11
click at [1139, 75] on input "text" at bounding box center [1213, 76] width 413 height 26
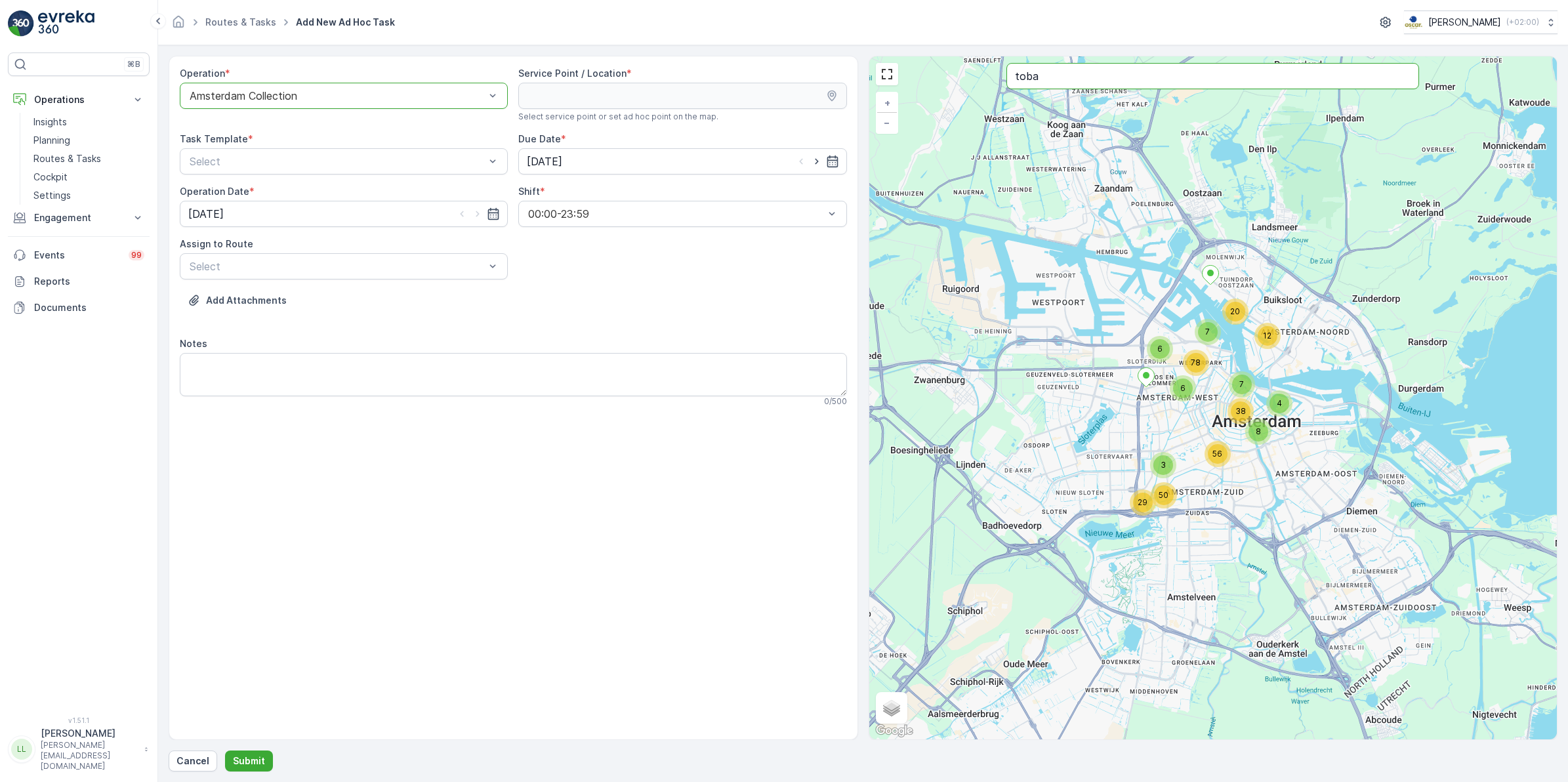
type input "toba"
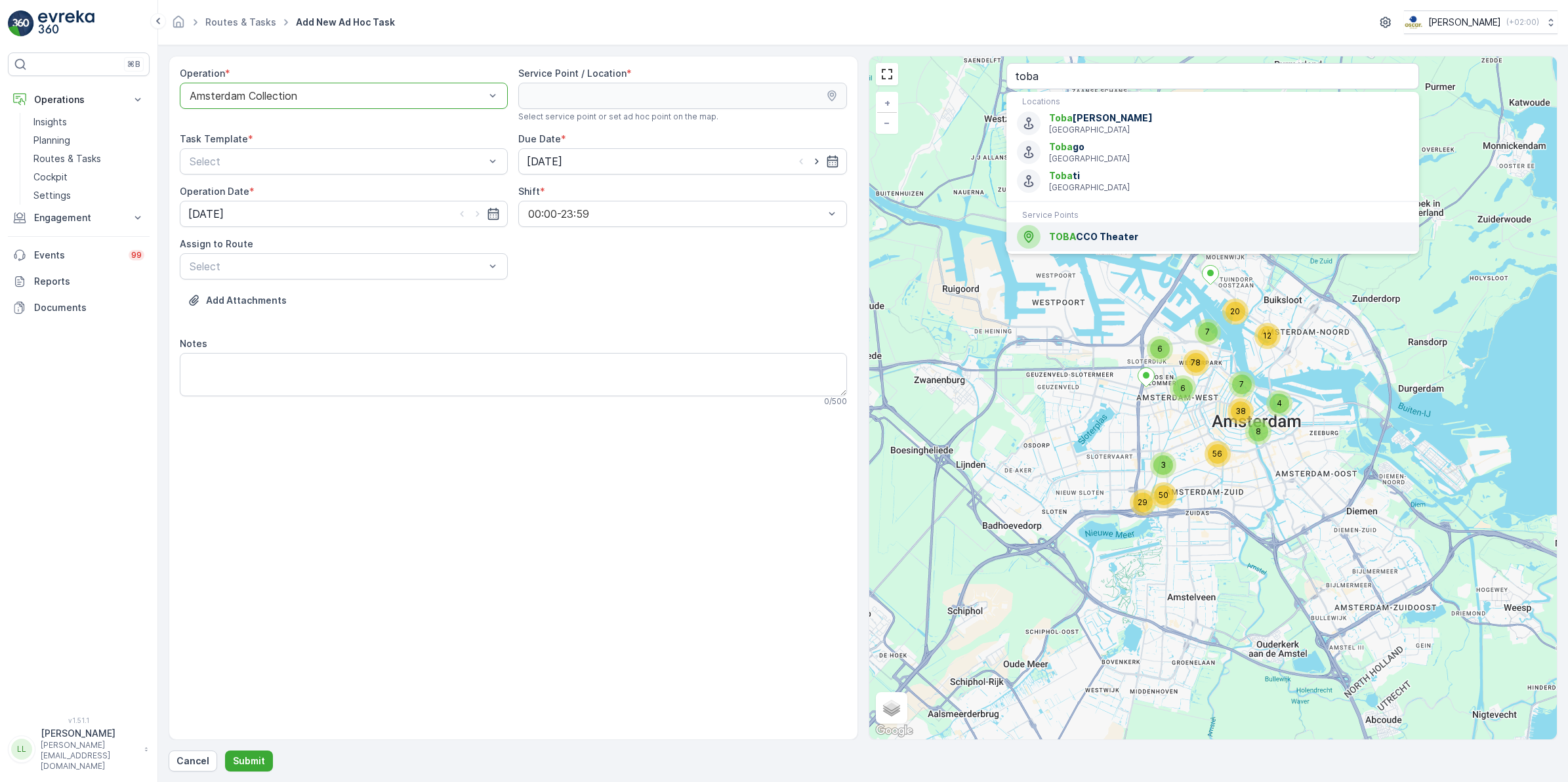
click at [1089, 233] on span "TOBA CCO Theater" at bounding box center [1229, 237] width 359 height 13
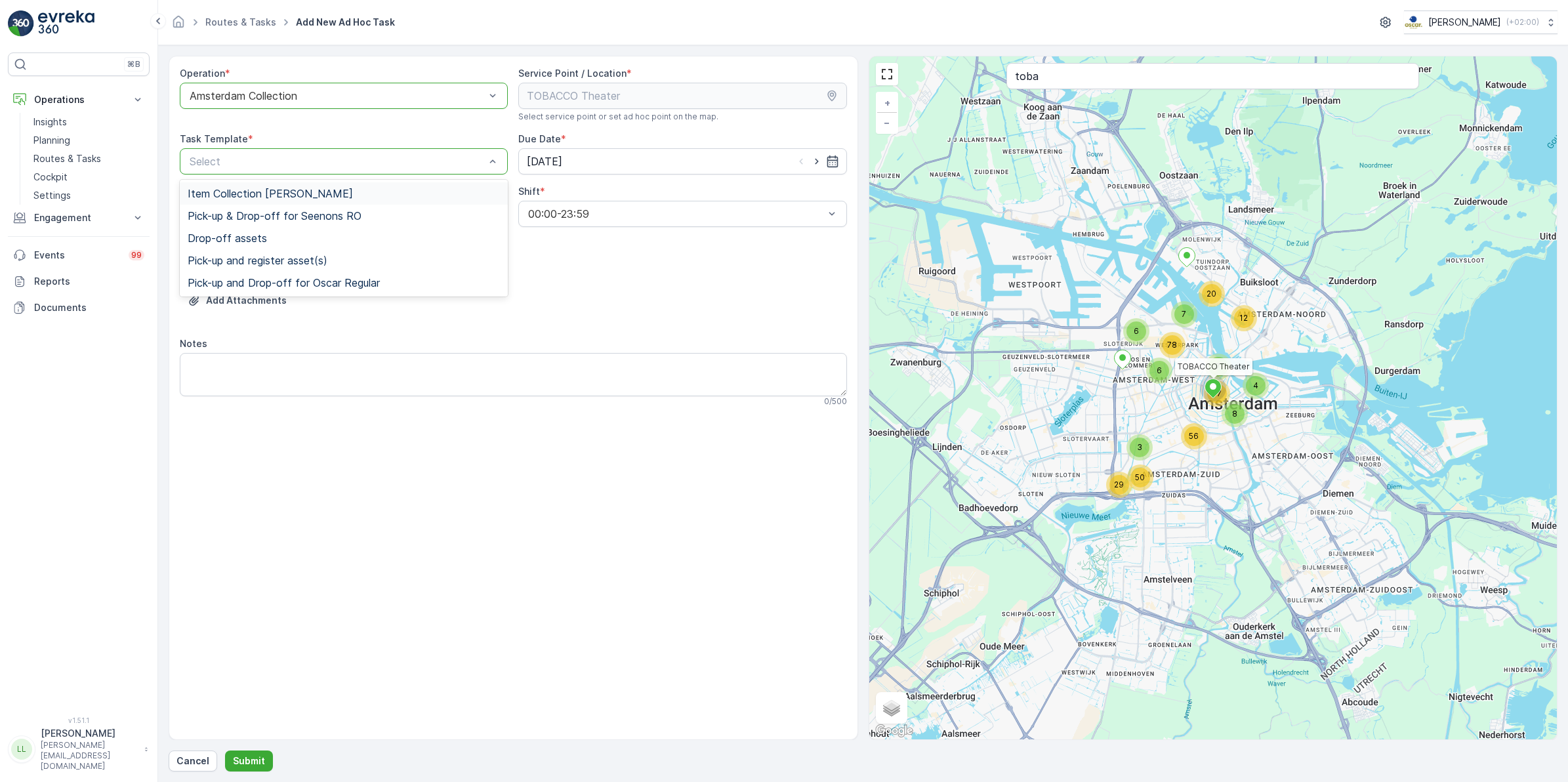
click at [283, 192] on span "Item Collection [PERSON_NAME]" at bounding box center [270, 193] width 165 height 11
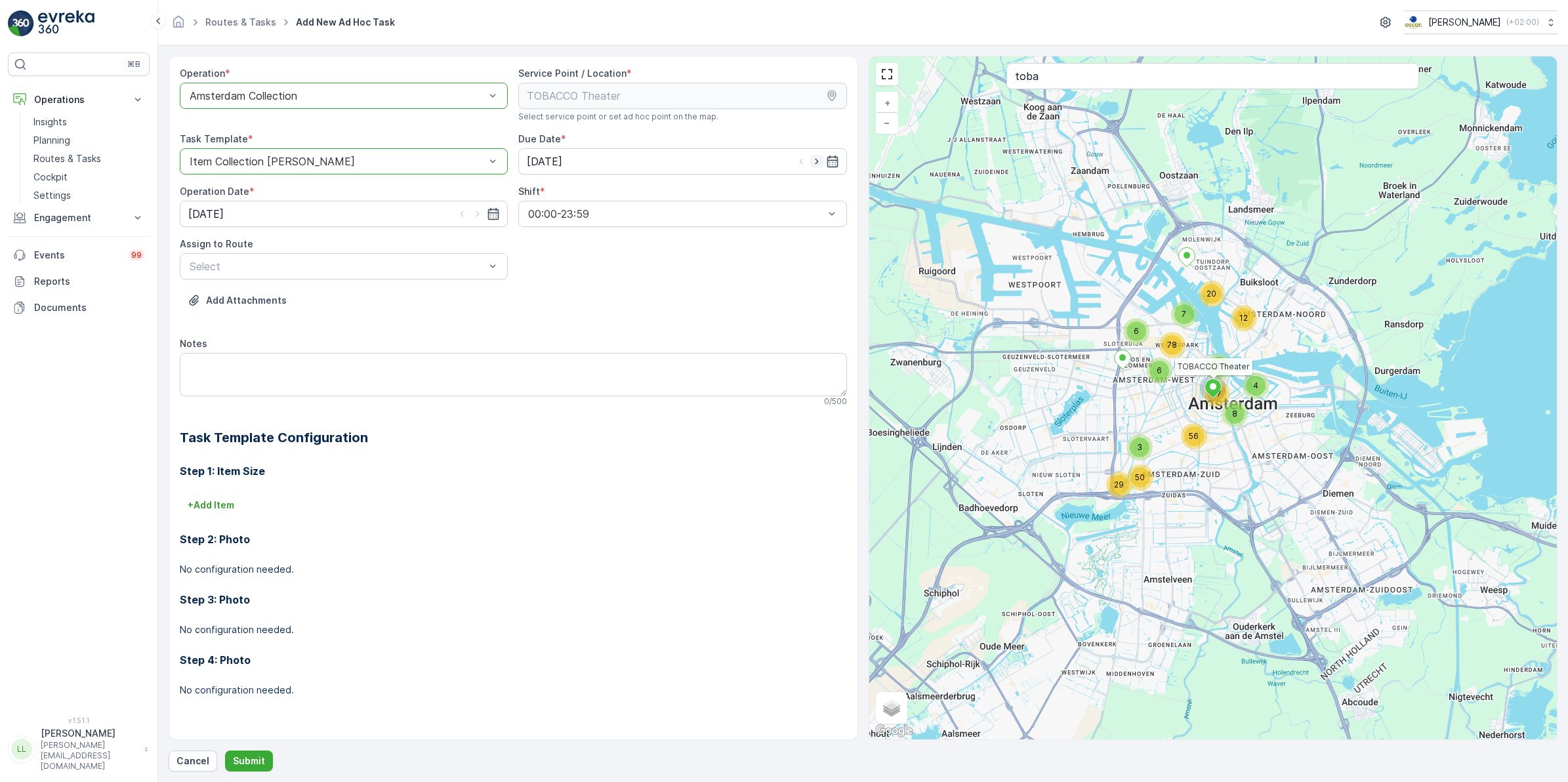
click at [817, 165] on icon "button" at bounding box center [817, 161] width 13 height 13
type input "[DATE]"
click at [479, 215] on icon "button" at bounding box center [478, 214] width 3 height 6
type input "30.09.2025"
type input "nes"
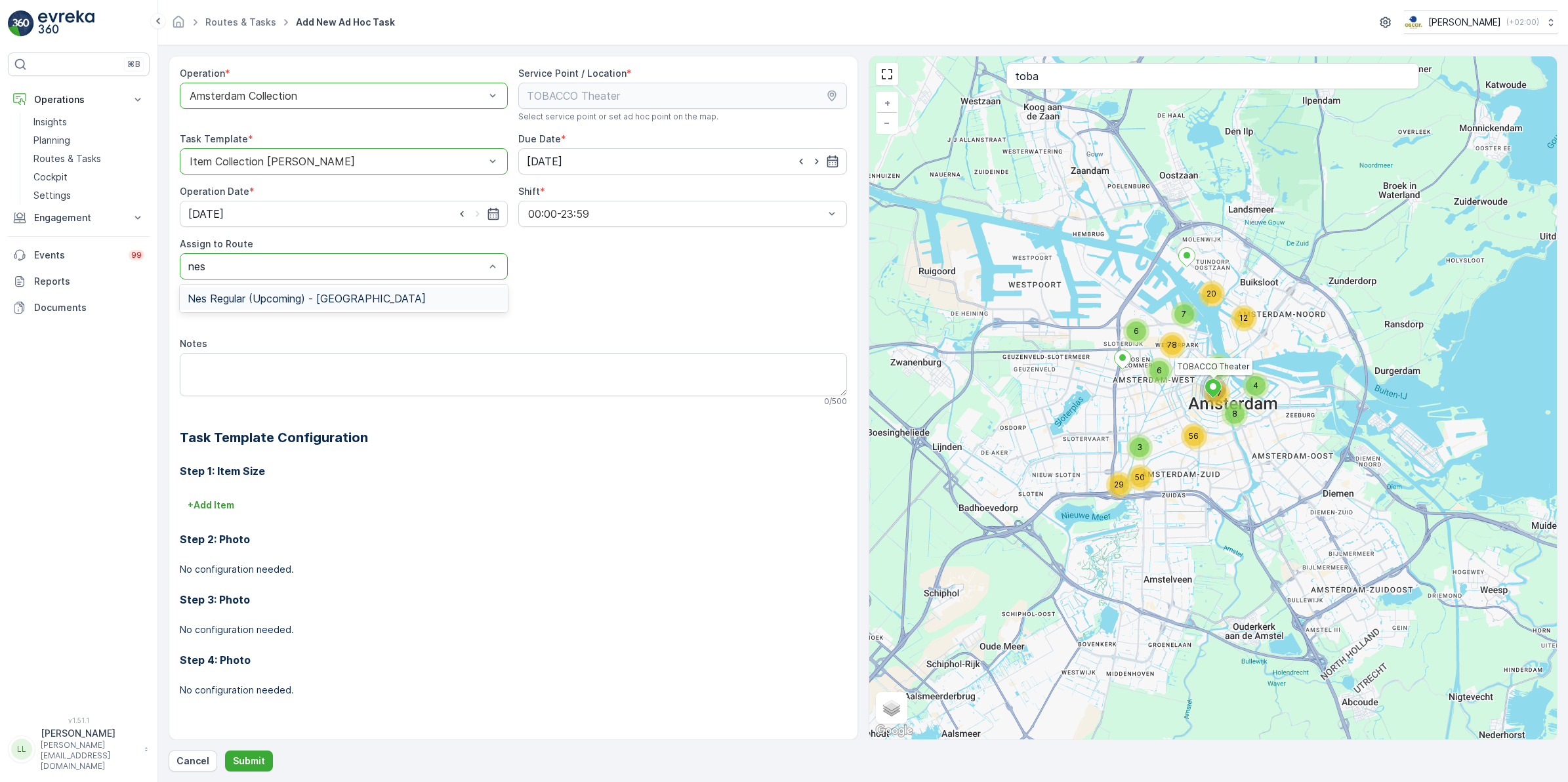
click at [335, 287] on div "Nes Regular (Upcoming) - Amsterdam" at bounding box center [344, 299] width 328 height 28
drag, startPoint x: 332, startPoint y: 292, endPoint x: 326, endPoint y: 312, distance: 20.9
click at [332, 292] on span "Nes Regular (Upcoming) - Amsterdam" at bounding box center [306, 298] width 238 height 11
click at [296, 364] on textarea "Notes" at bounding box center [513, 374] width 667 height 43
type textarea "Veel regulier afval + ophalen grofvuil"
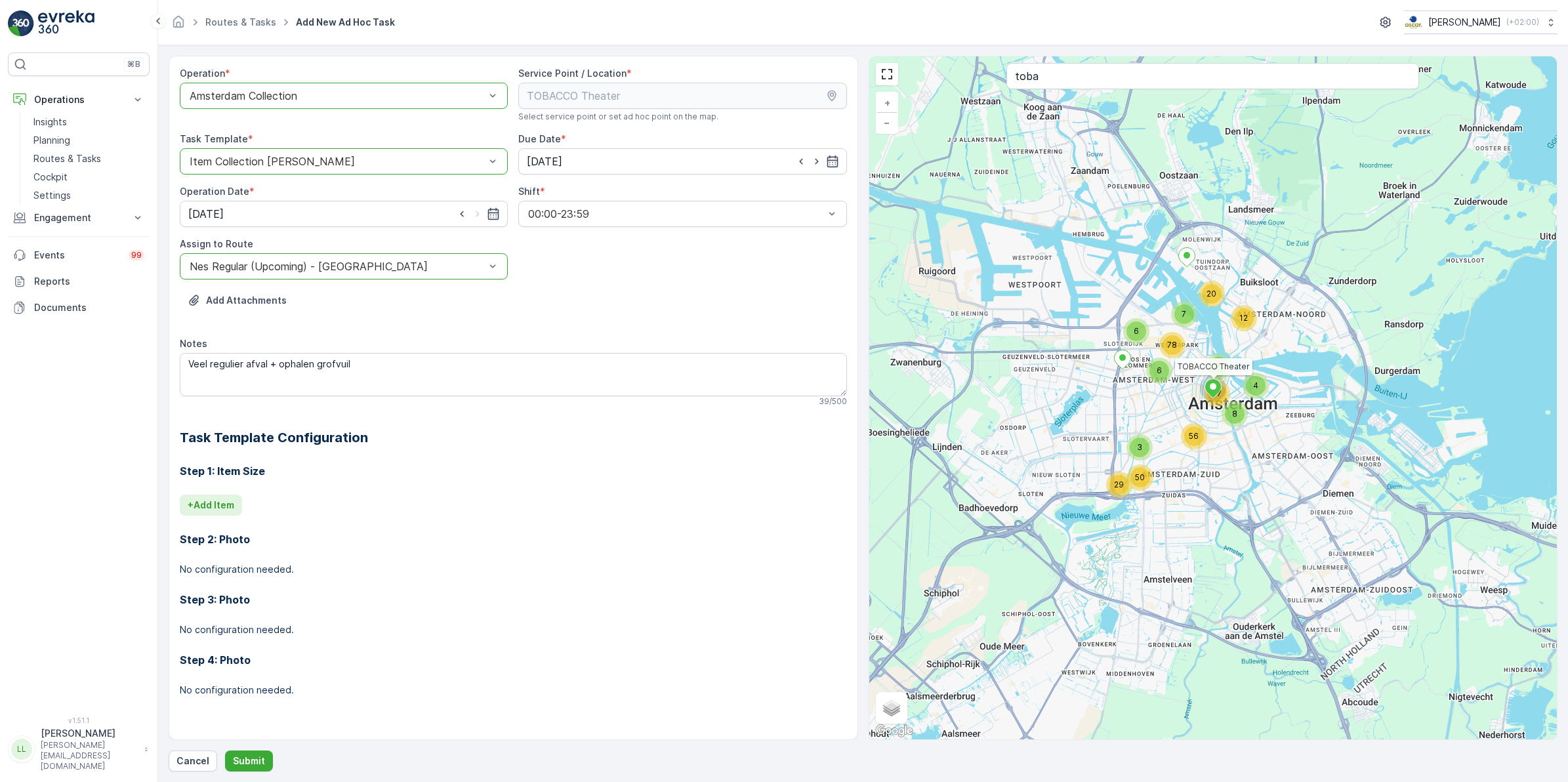
click at [221, 509] on p "+ Add Item" at bounding box center [210, 505] width 47 height 13
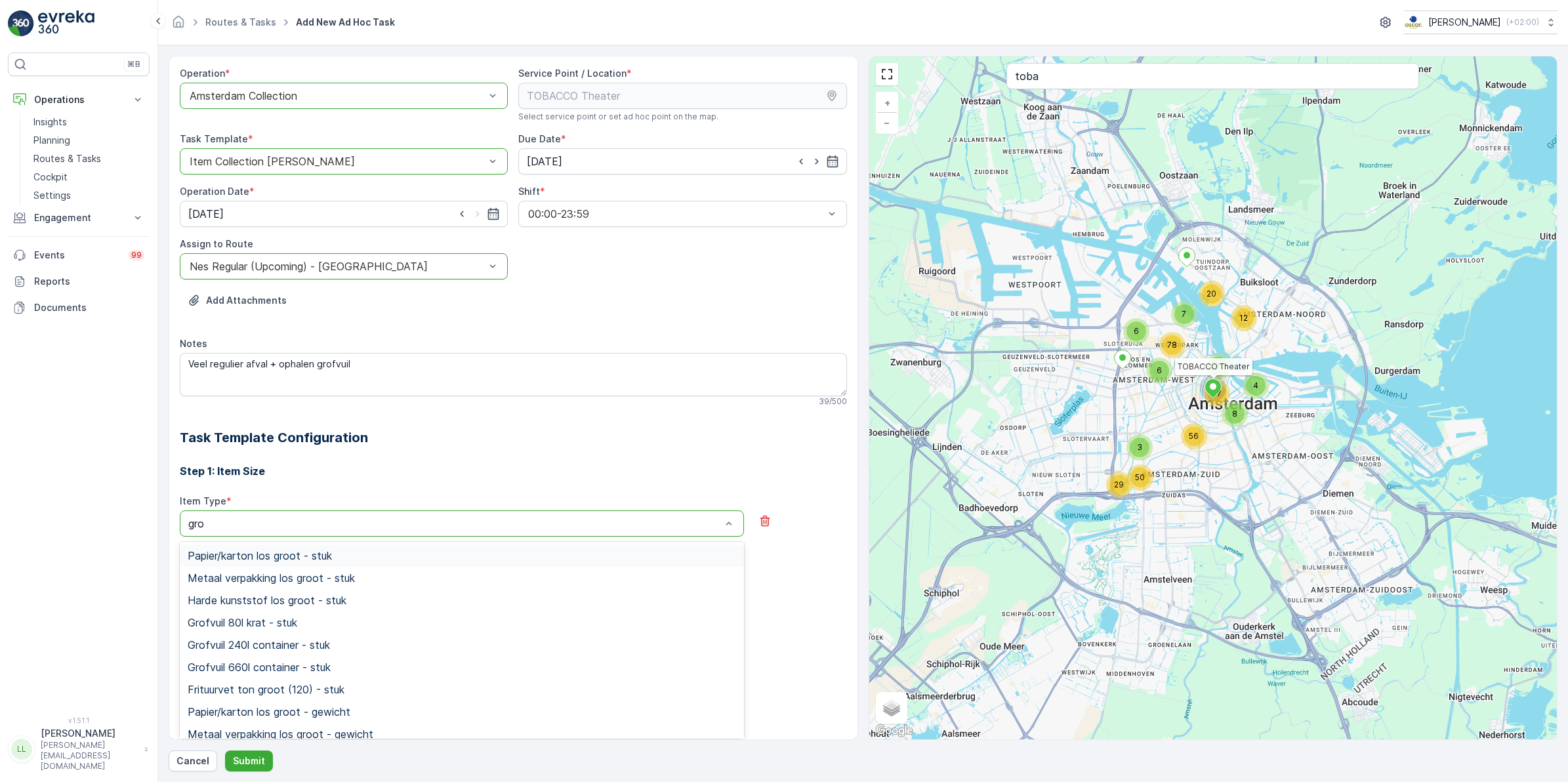
type input "grof"
click at [278, 600] on span "Grofvuil 660l container - stuk" at bounding box center [259, 600] width 143 height 11
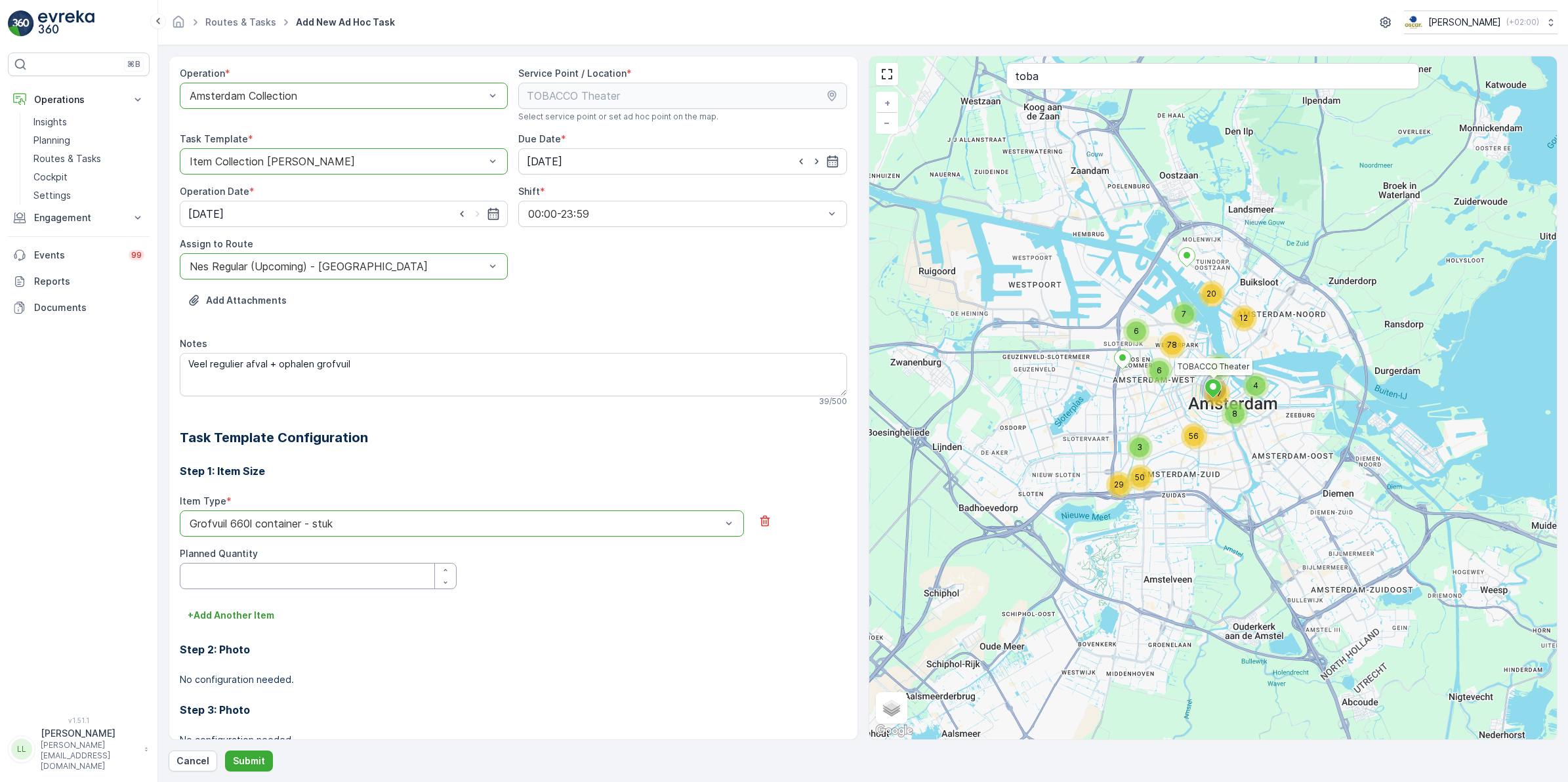
click at [234, 569] on Quantity "Planned Quantity" at bounding box center [319, 576] width 277 height 26
type Quantity "1"
click at [438, 626] on div "Step 1: Item Size Item Type * option Grofvuil 660l container - stuk is disabled…" at bounding box center [513, 638] width 667 height 381
drag, startPoint x: 438, startPoint y: 626, endPoint x: 342, endPoint y: 665, distance: 103.6
click at [342, 665] on div "Step 2: Photo No configuration needed." at bounding box center [513, 657] width 667 height 61
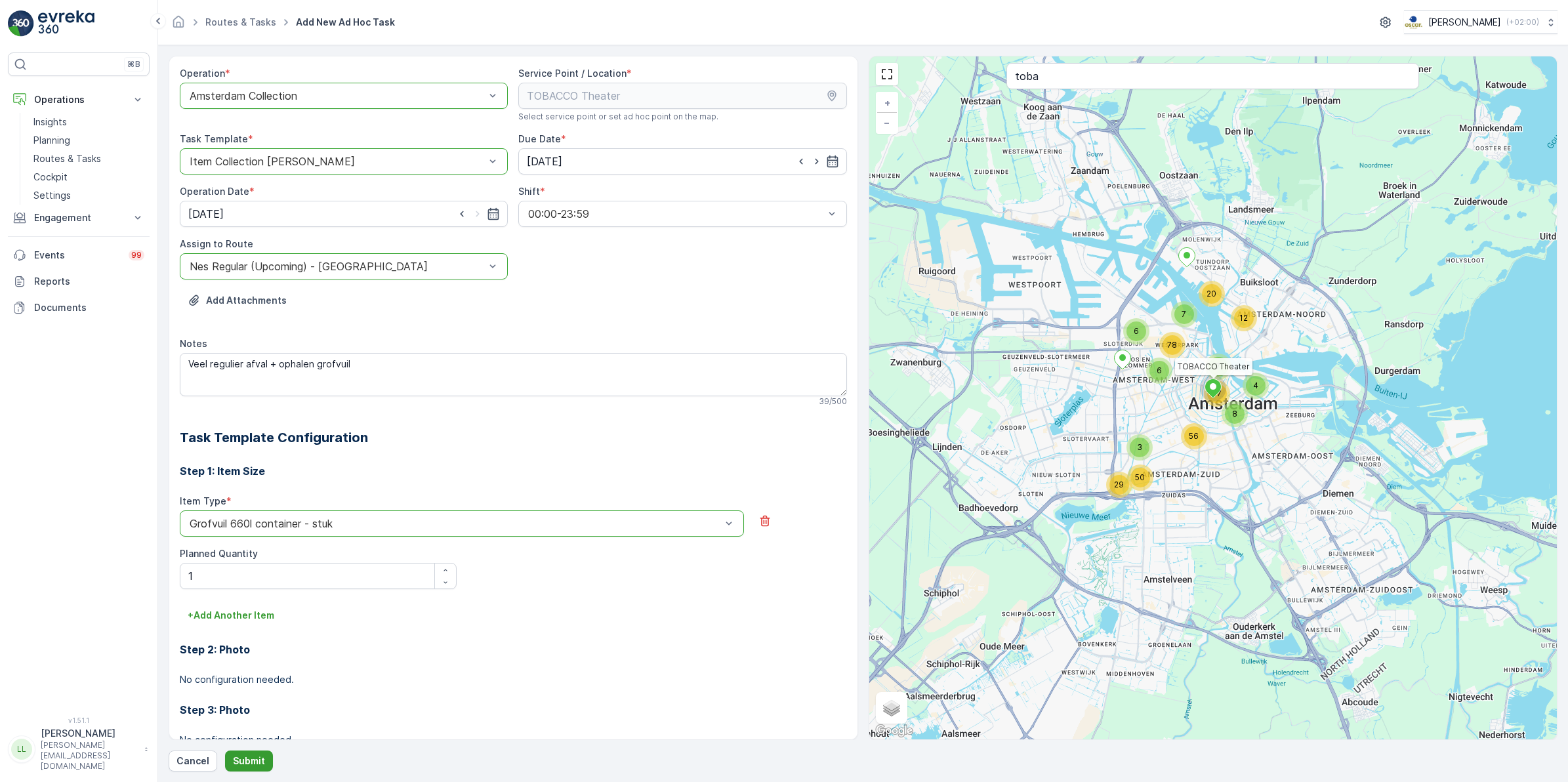
click at [255, 758] on p "Submit" at bounding box center [249, 762] width 32 height 13
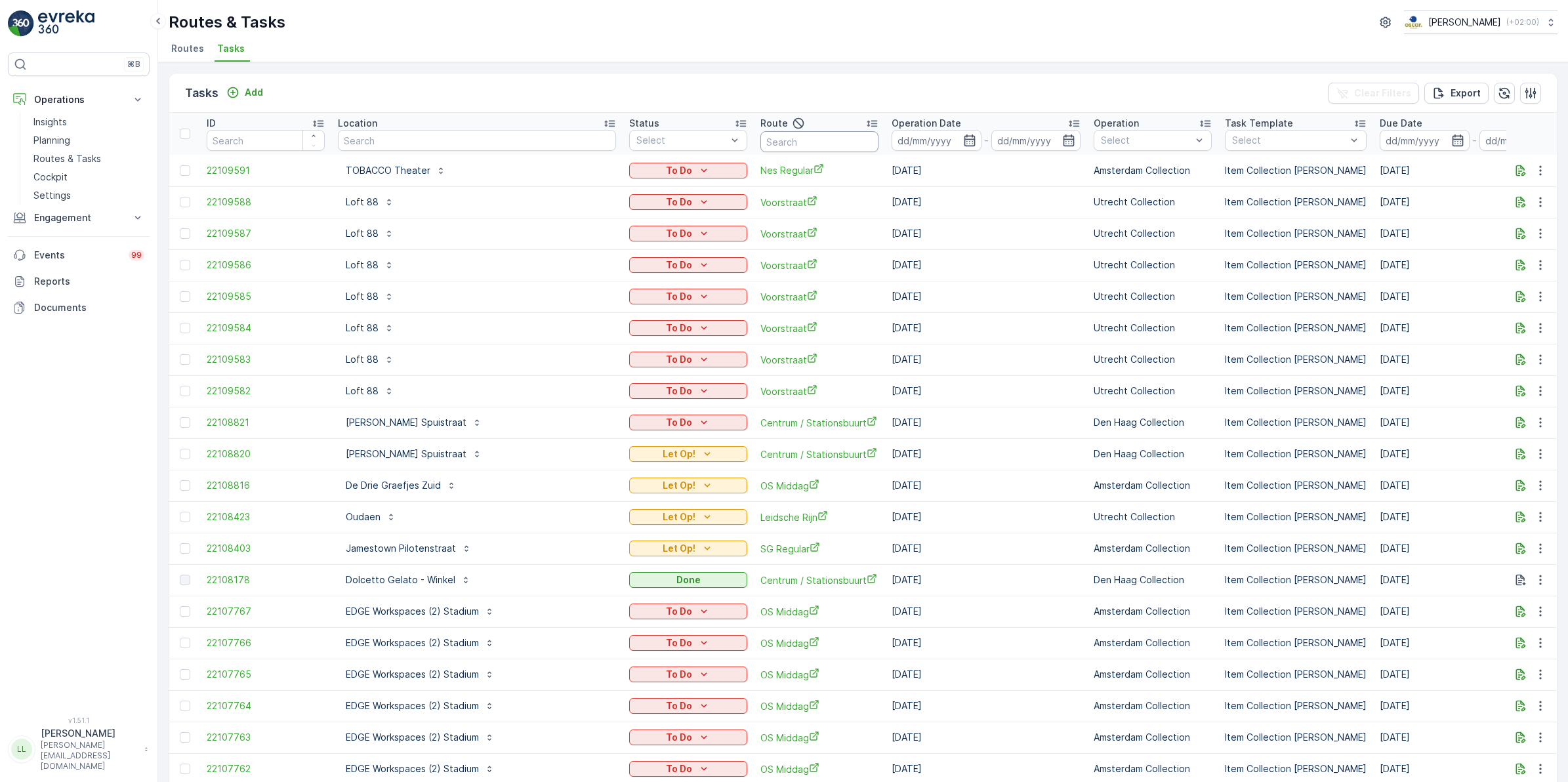
click at [761, 142] on input "text" at bounding box center [820, 142] width 118 height 21
type input "nes"
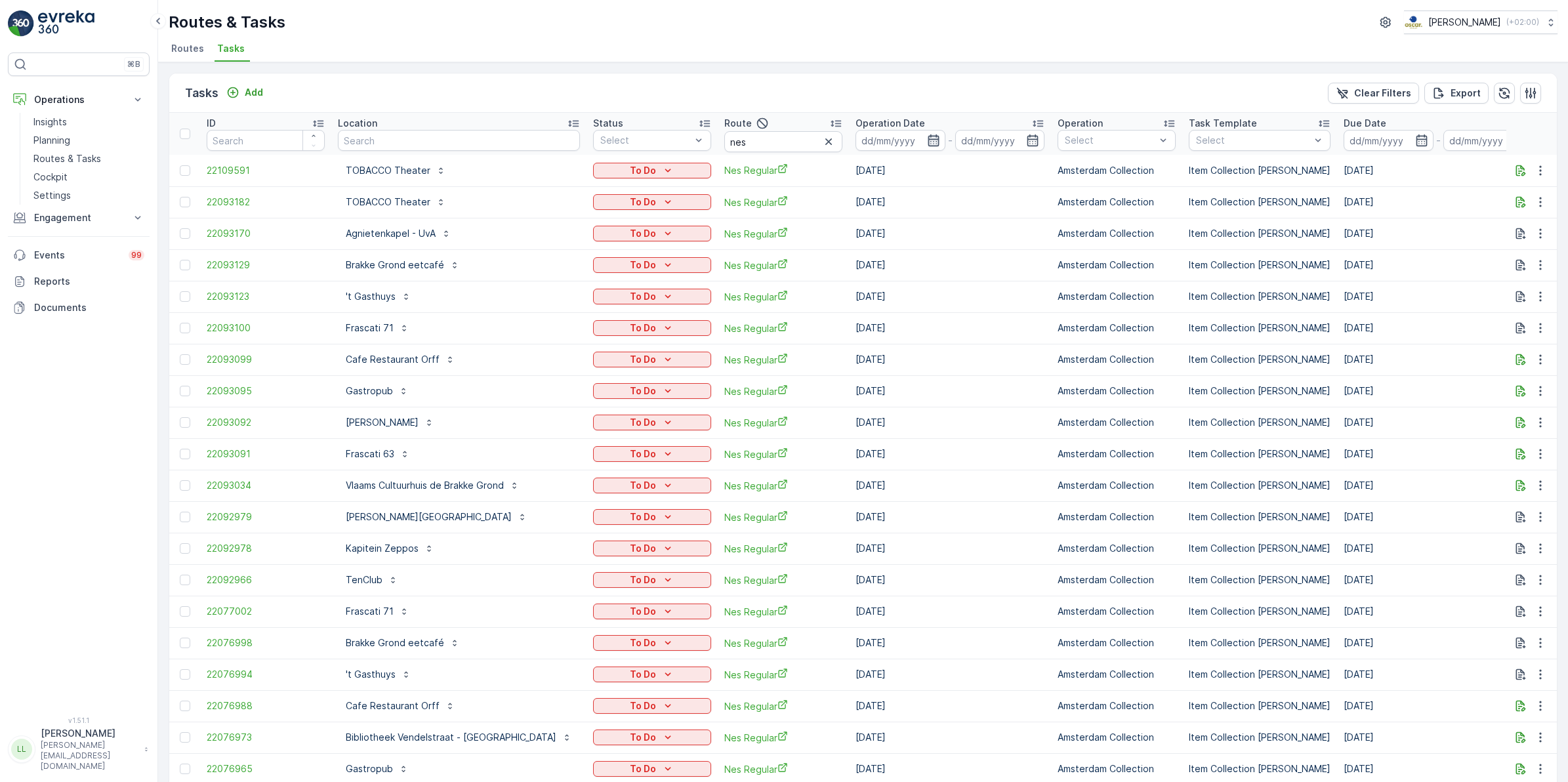
click at [927, 142] on icon "button" at bounding box center [933, 140] width 13 height 13
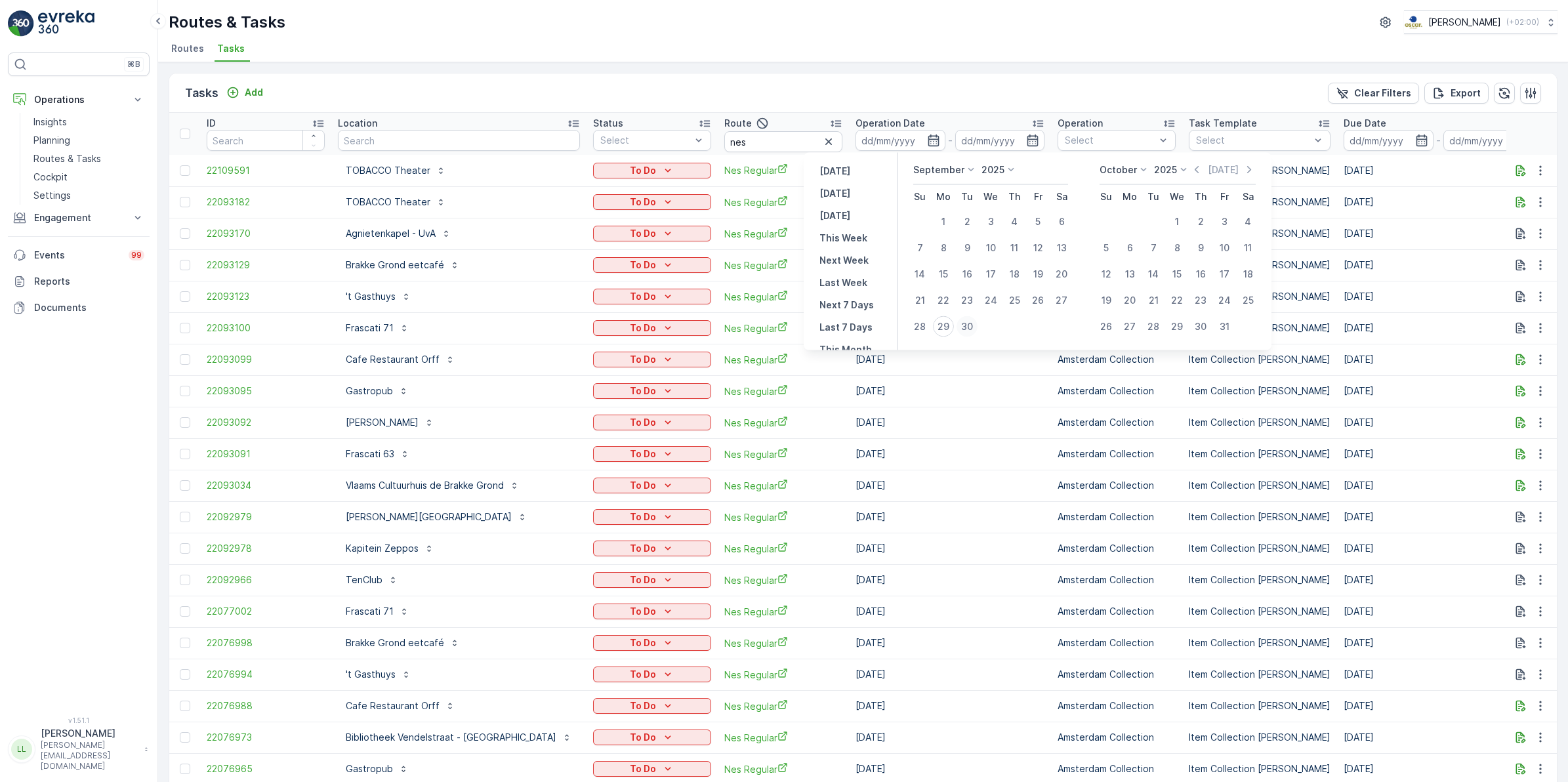
click at [969, 326] on div "30" at bounding box center [968, 327] width 21 height 21
type input "[DATE]"
click at [969, 326] on div "30" at bounding box center [968, 327] width 21 height 21
type input "[DATE]"
click at [969, 326] on div "30" at bounding box center [968, 327] width 21 height 21
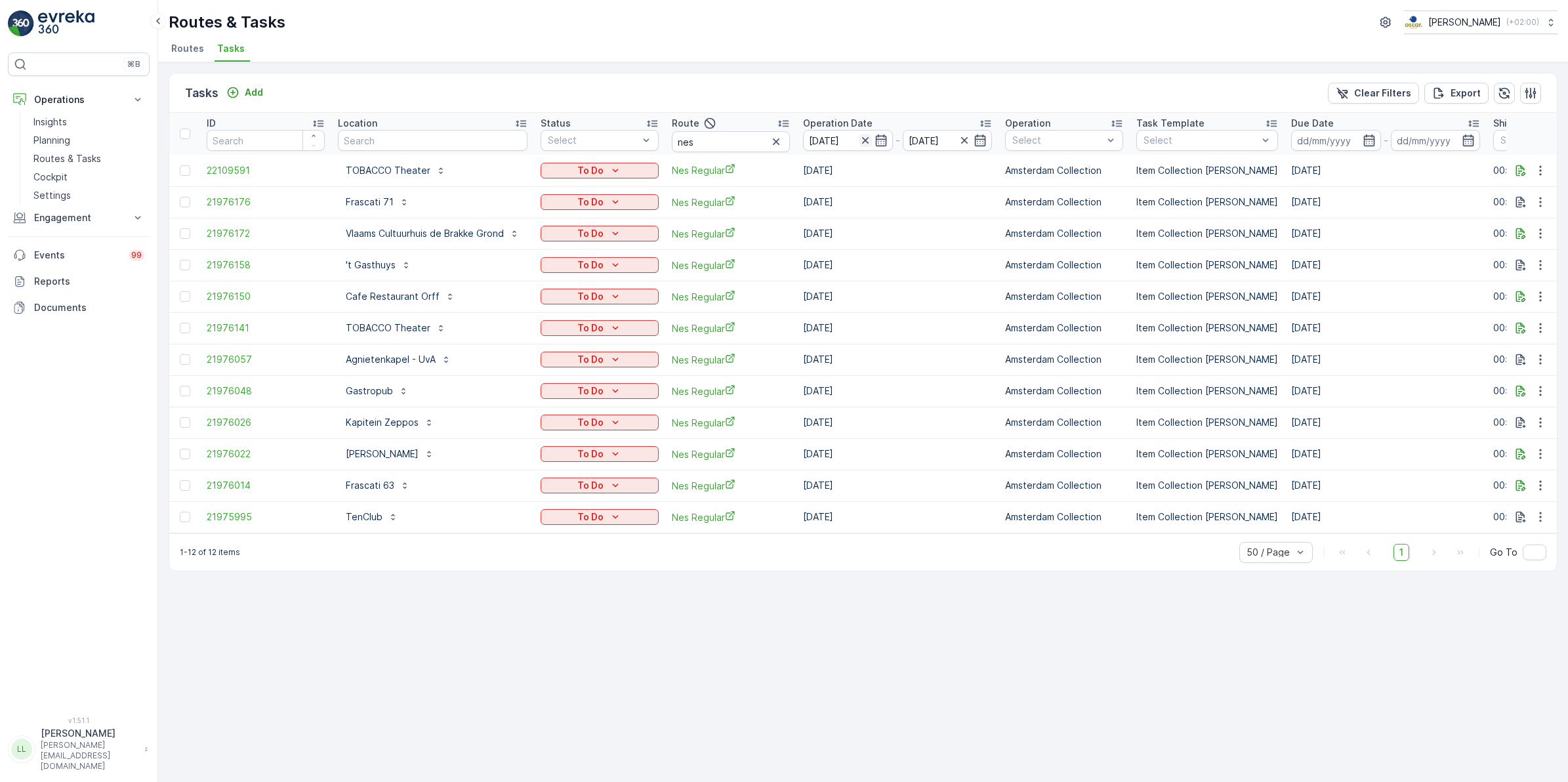
click at [866, 136] on icon "button" at bounding box center [865, 140] width 13 height 13
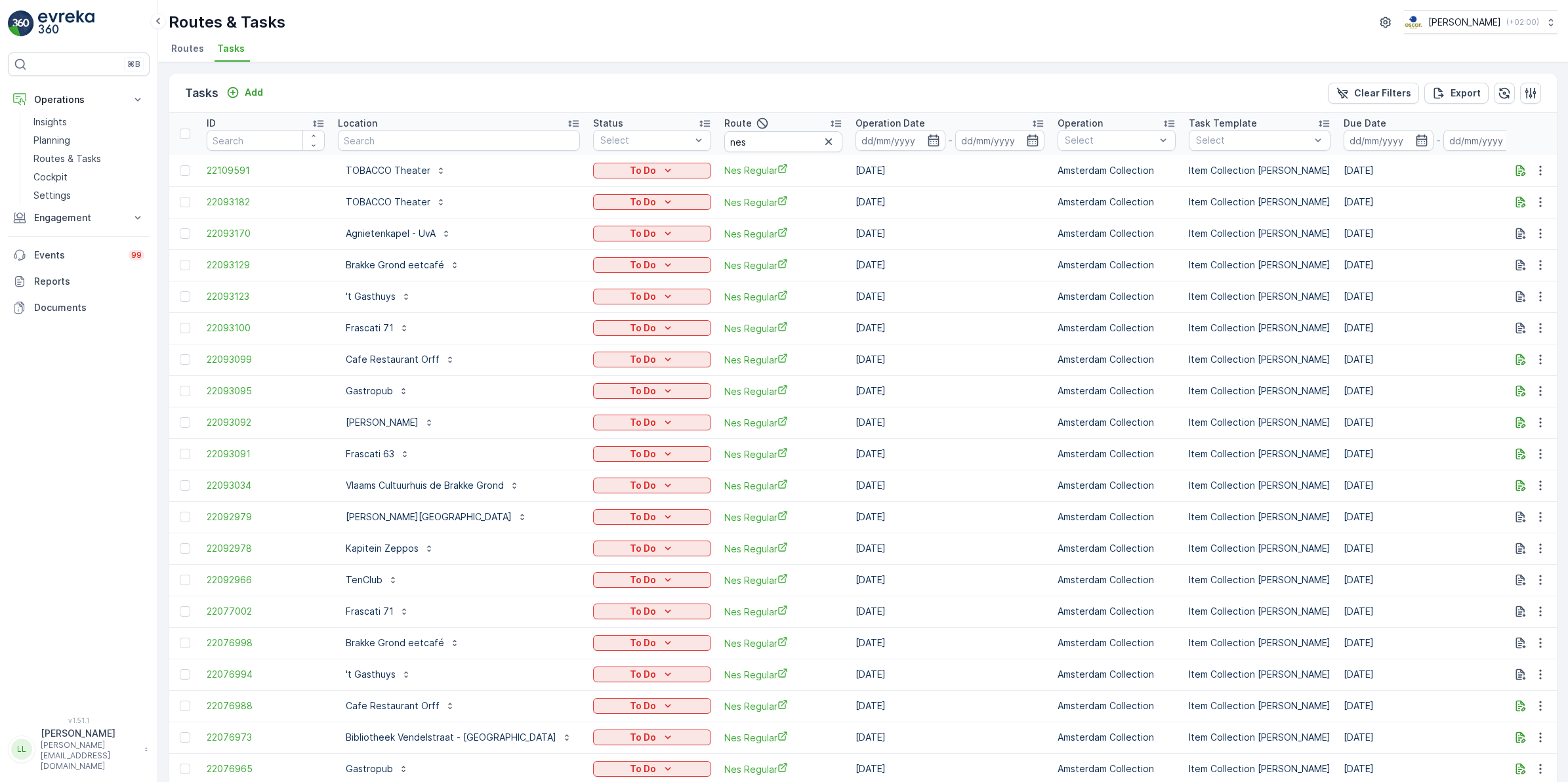
click at [927, 143] on icon "button" at bounding box center [933, 140] width 13 height 13
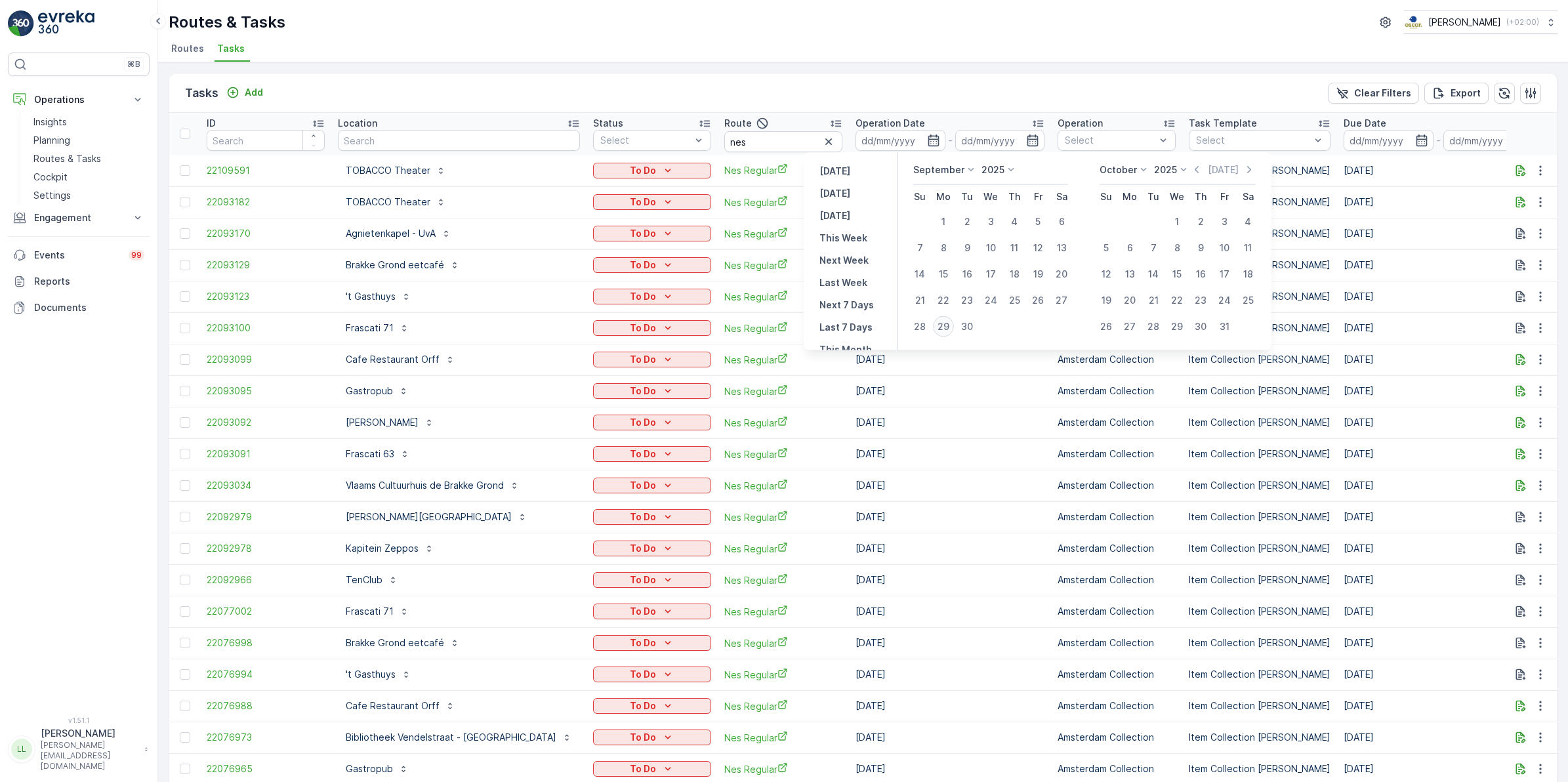
click at [945, 323] on div "29" at bounding box center [944, 327] width 21 height 21
type input "[DATE]"
click at [945, 323] on div "29" at bounding box center [944, 327] width 21 height 21
type input "[DATE]"
click at [945, 323] on div "29" at bounding box center [944, 327] width 21 height 21
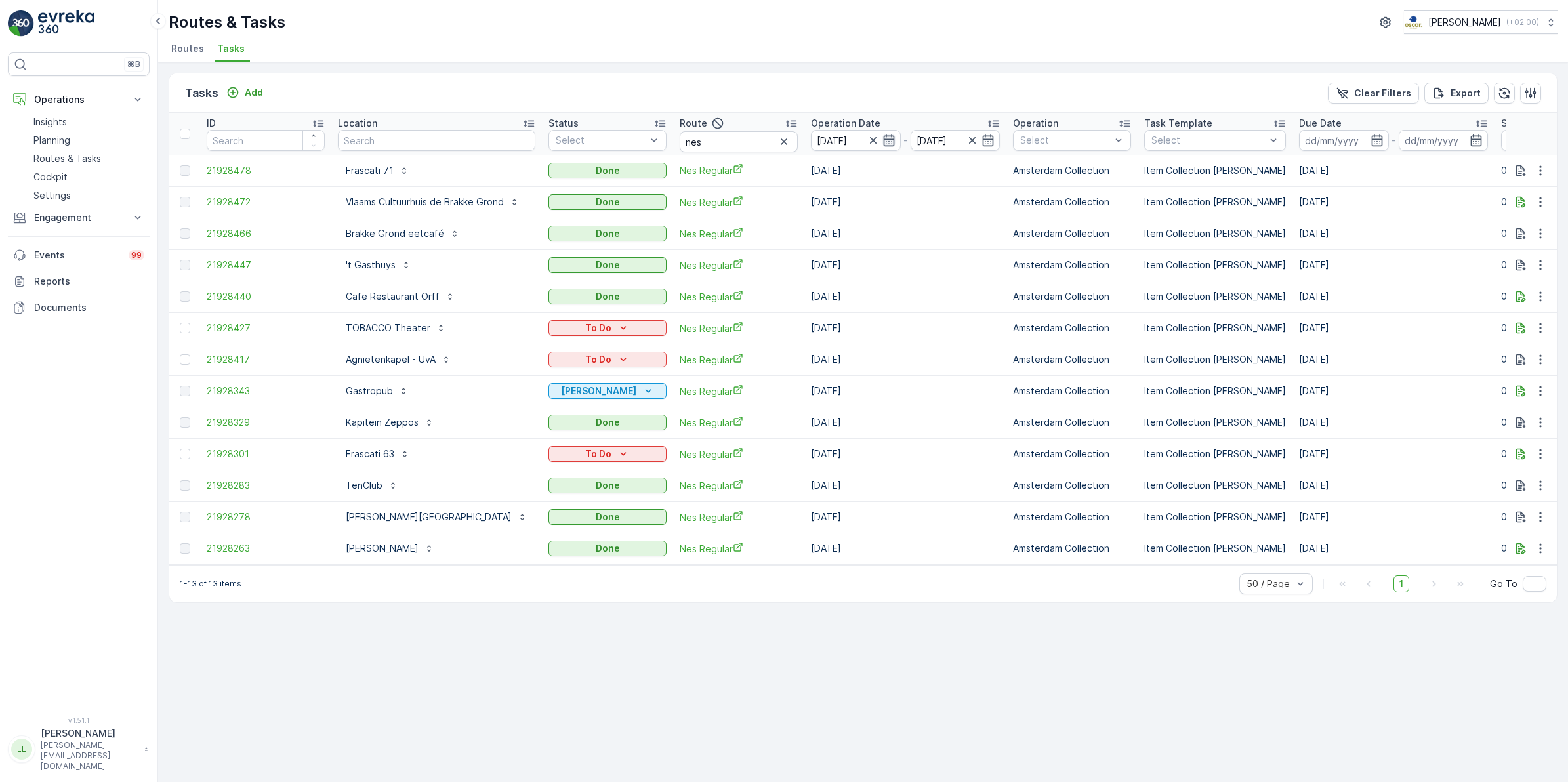
click at [883, 138] on icon "button" at bounding box center [889, 140] width 13 height 13
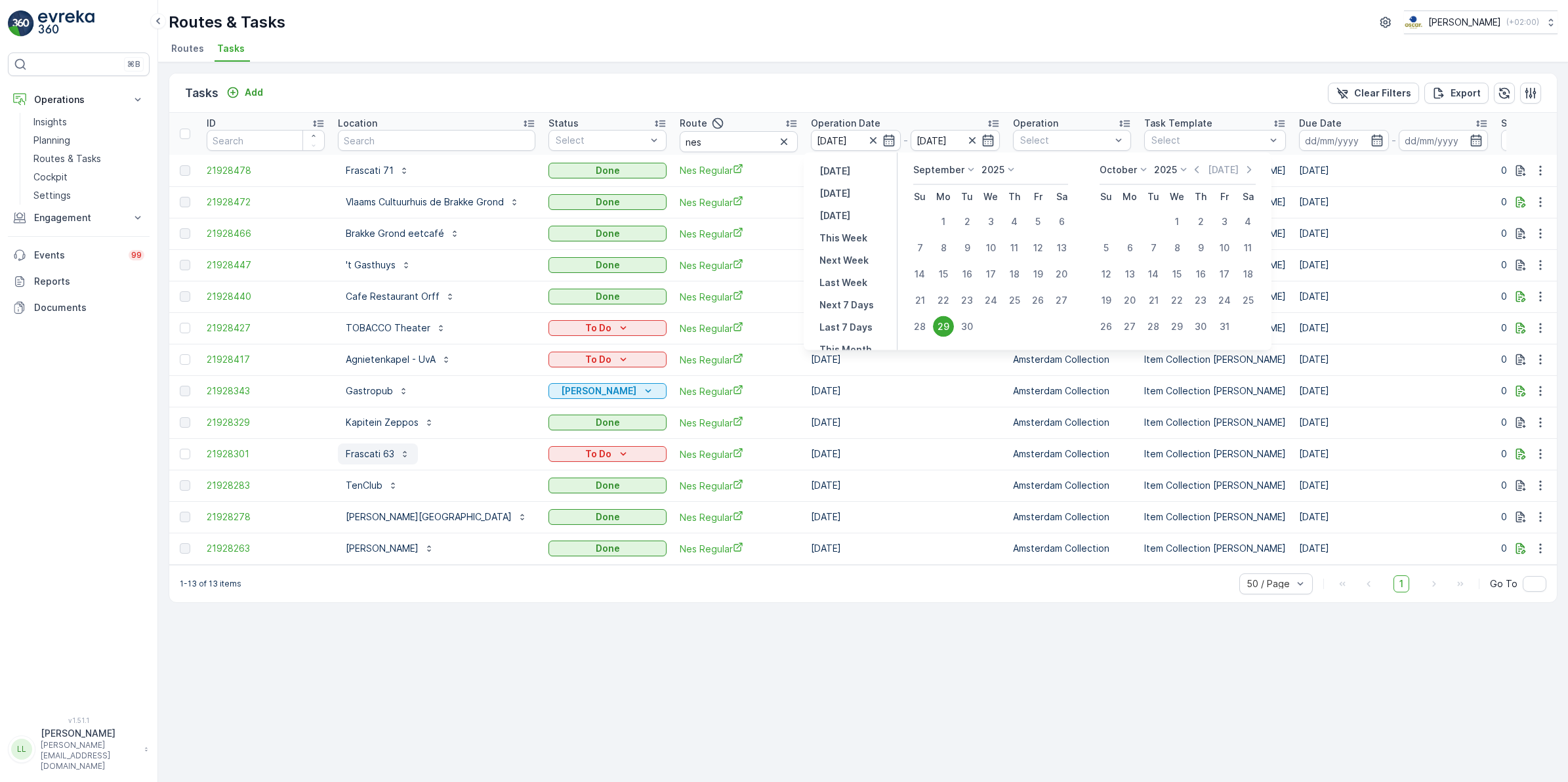
click at [373, 451] on p "Frascati 63" at bounding box center [369, 454] width 48 height 13
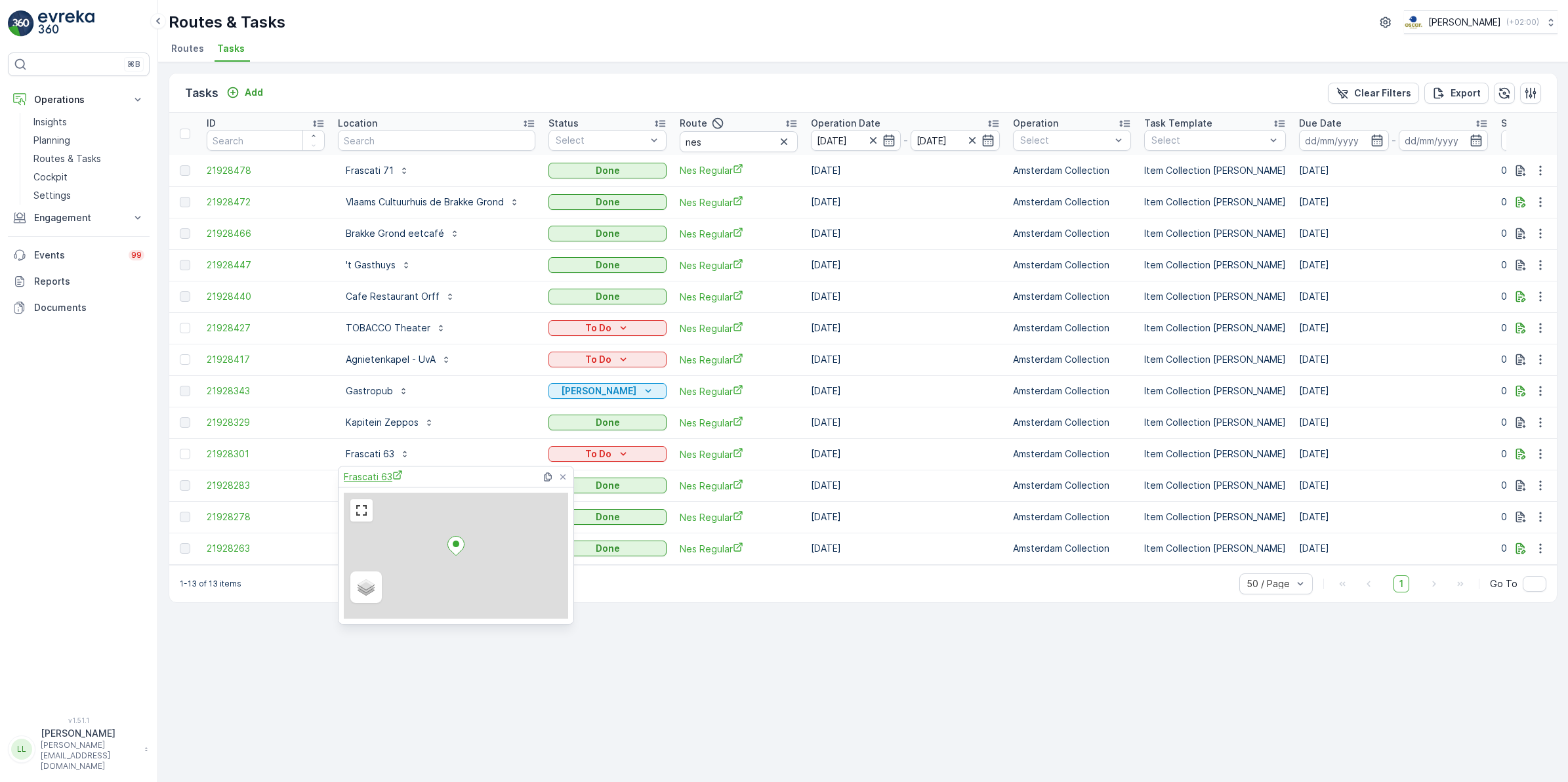
click at [385, 474] on span "Frascati 63" at bounding box center [373, 477] width 59 height 14
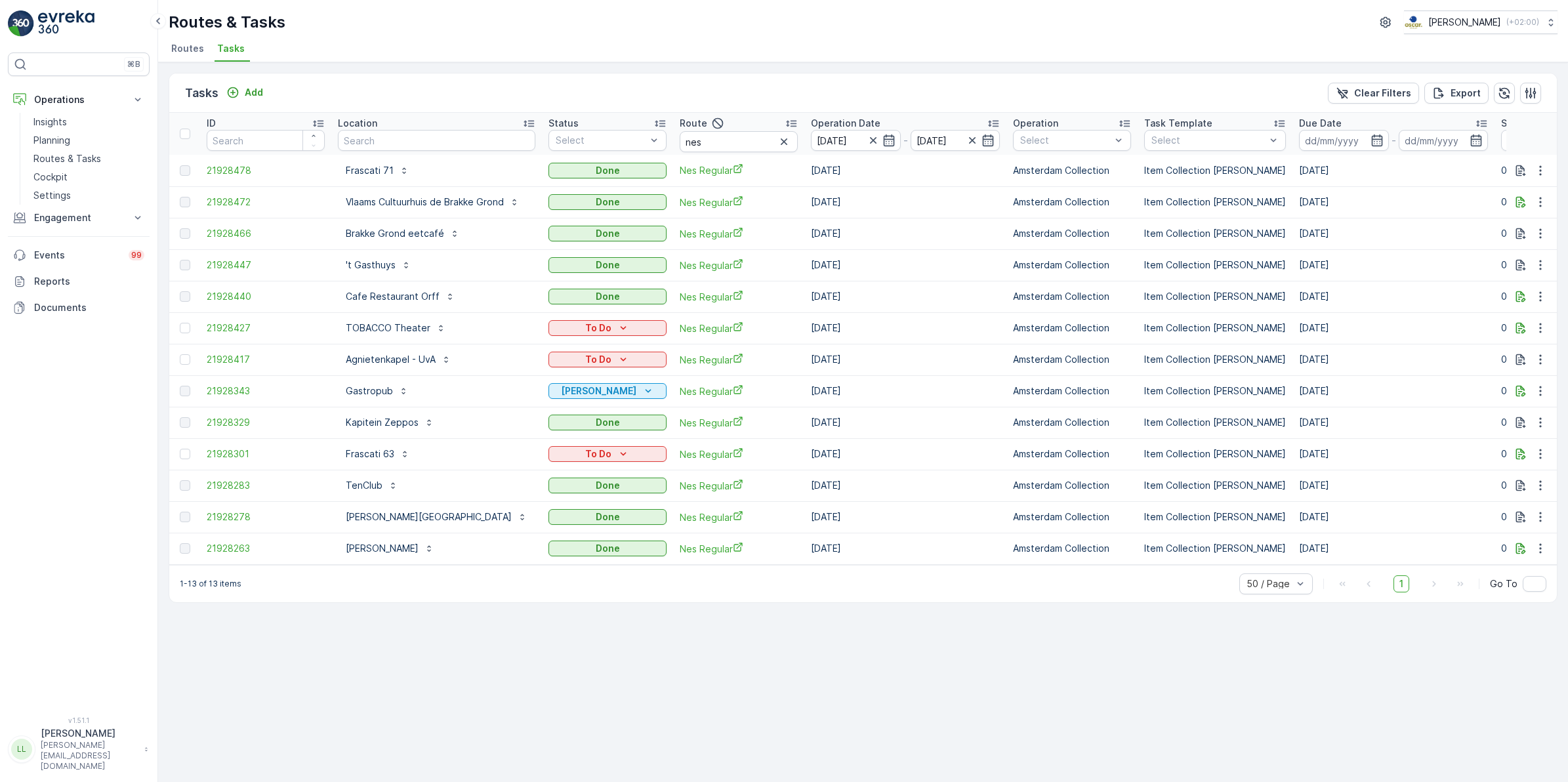
click at [729, 686] on div "Tasks Add Clear Filters Export ID Location Status Select Route nes Operation Da…" at bounding box center [863, 422] width 1410 height 720
click at [395, 136] on input "text" at bounding box center [436, 141] width 197 height 21
type input "cava"
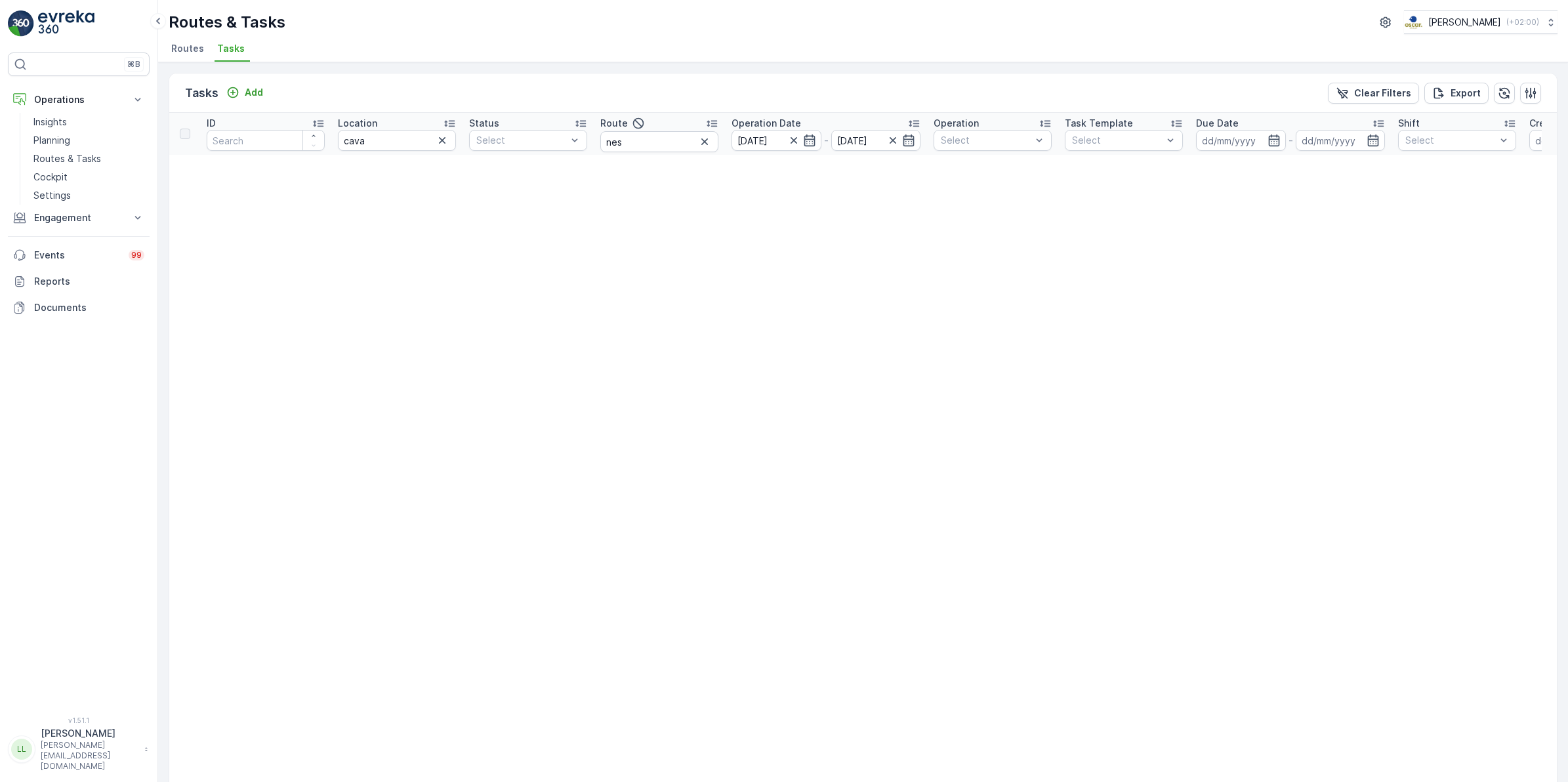
click at [441, 142] on icon "button" at bounding box center [442, 140] width 13 height 13
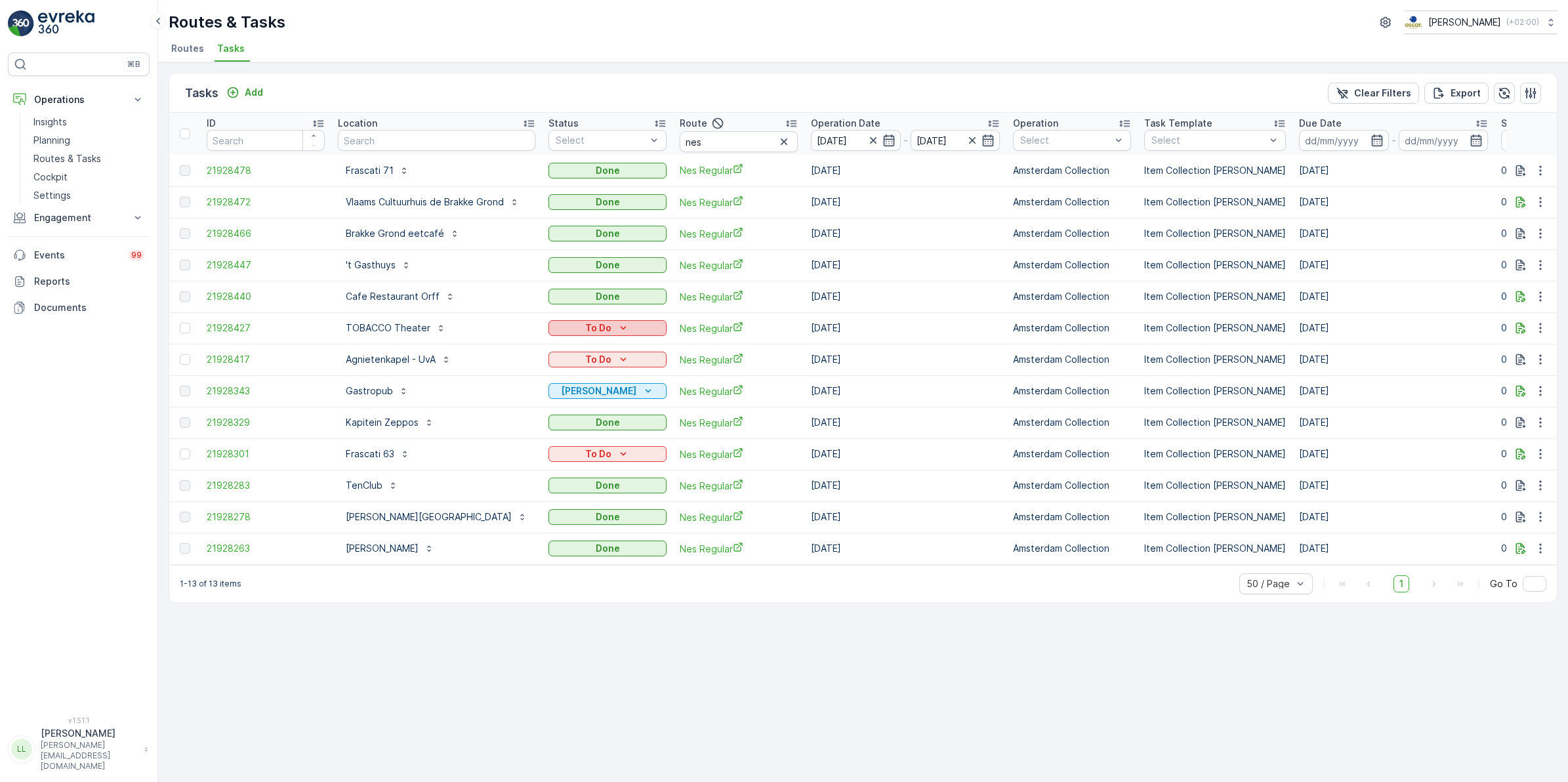
click at [617, 329] on icon "To Do" at bounding box center [623, 328] width 13 height 13
click at [580, 399] on span "Cancelled" at bounding box center [572, 402] width 44 height 13
click at [631, 361] on div "To Do" at bounding box center [607, 359] width 107 height 13
click at [578, 428] on span "Cancelled" at bounding box center [572, 434] width 44 height 13
click at [385, 139] on input "text" at bounding box center [436, 141] width 197 height 21
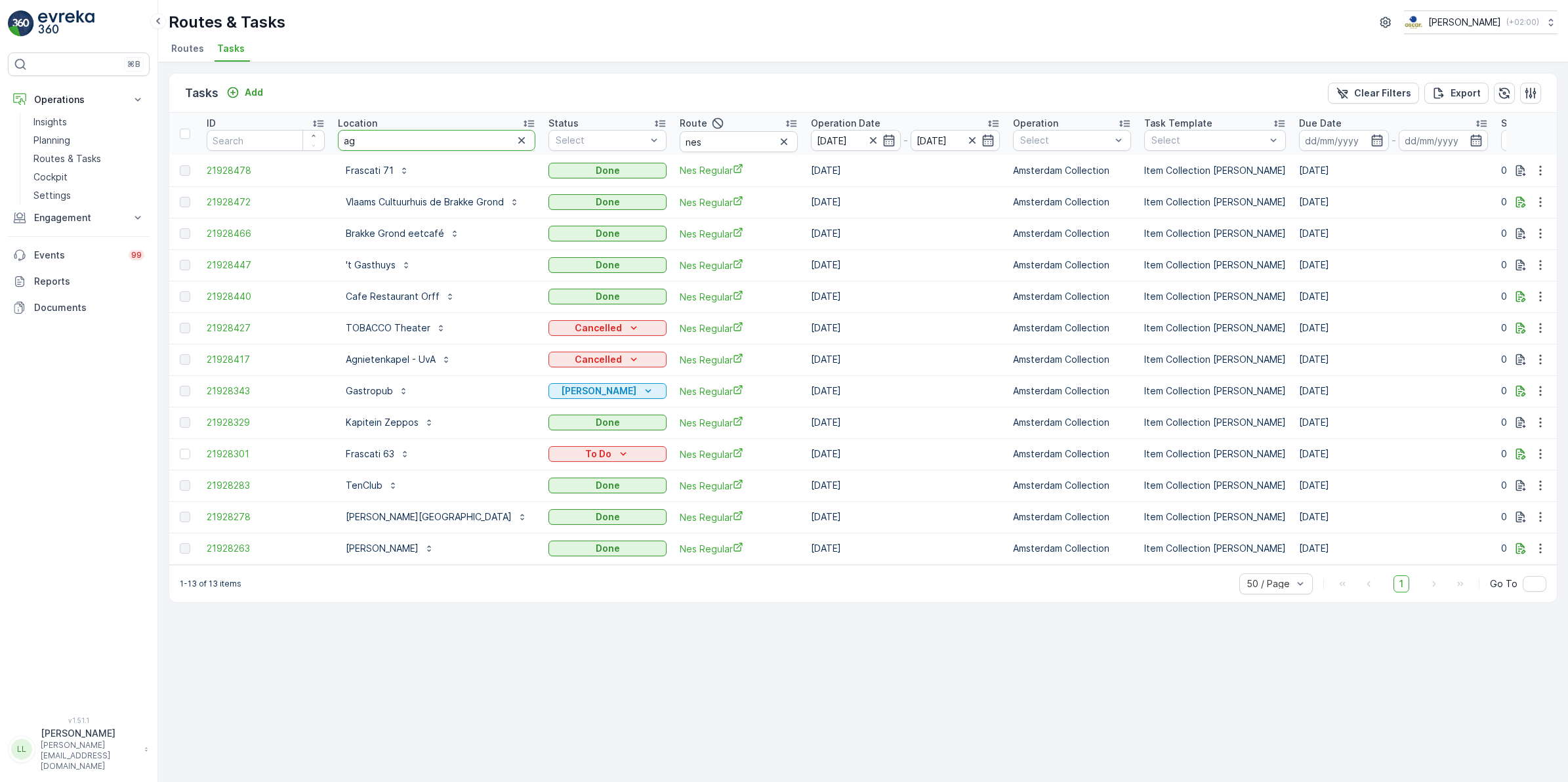
type input "agn"
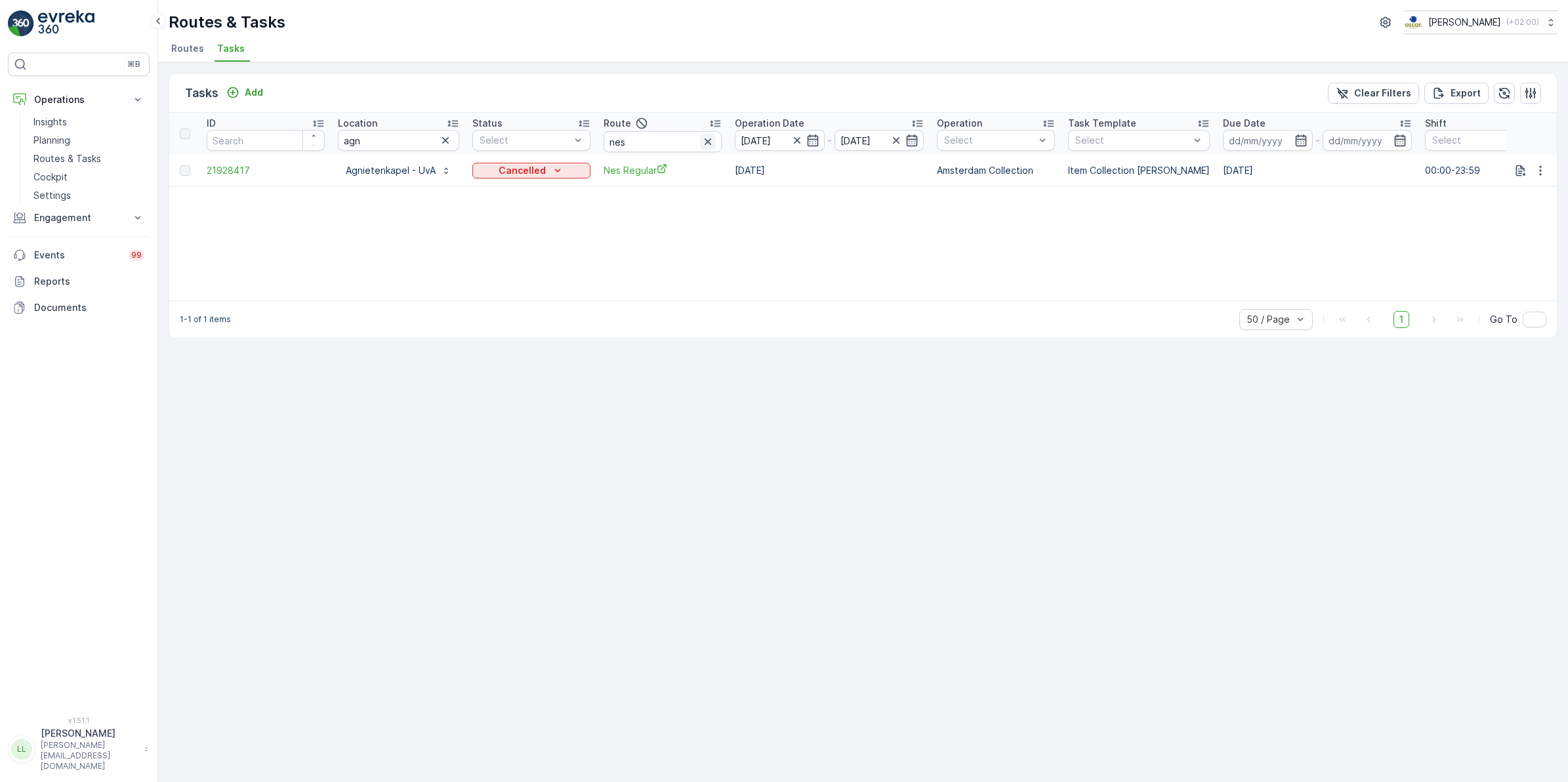
click at [709, 142] on icon "button" at bounding box center [708, 142] width 13 height 13
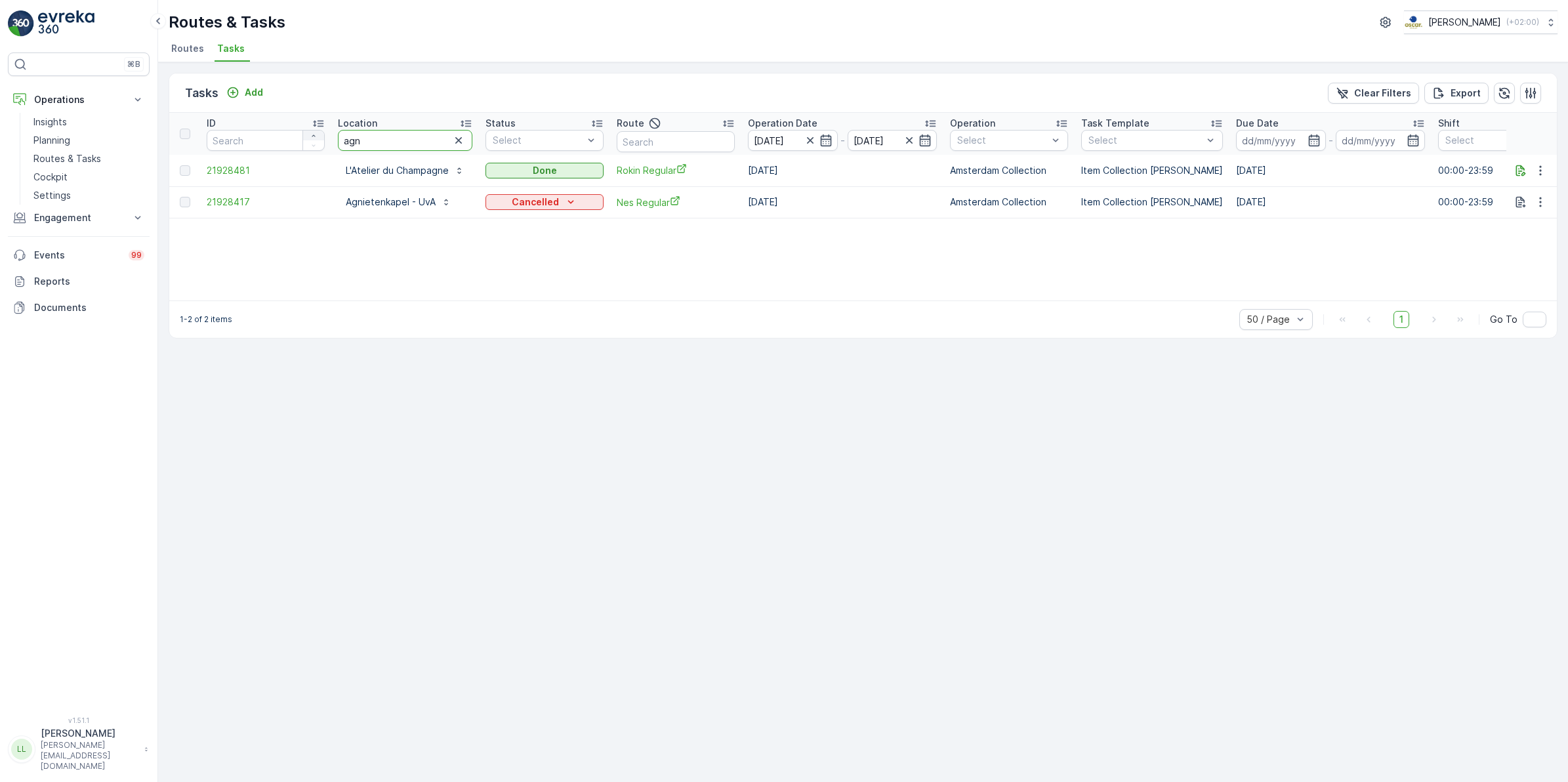
drag, startPoint x: 352, startPoint y: 138, endPoint x: 317, endPoint y: 139, distance: 35.0
click at [317, 139] on tr "ID Location agn Status Select Route Operation Date 29.09.2025 - 29.09.2025 Oper…" at bounding box center [1190, 133] width 2041 height 42
type input "cava"
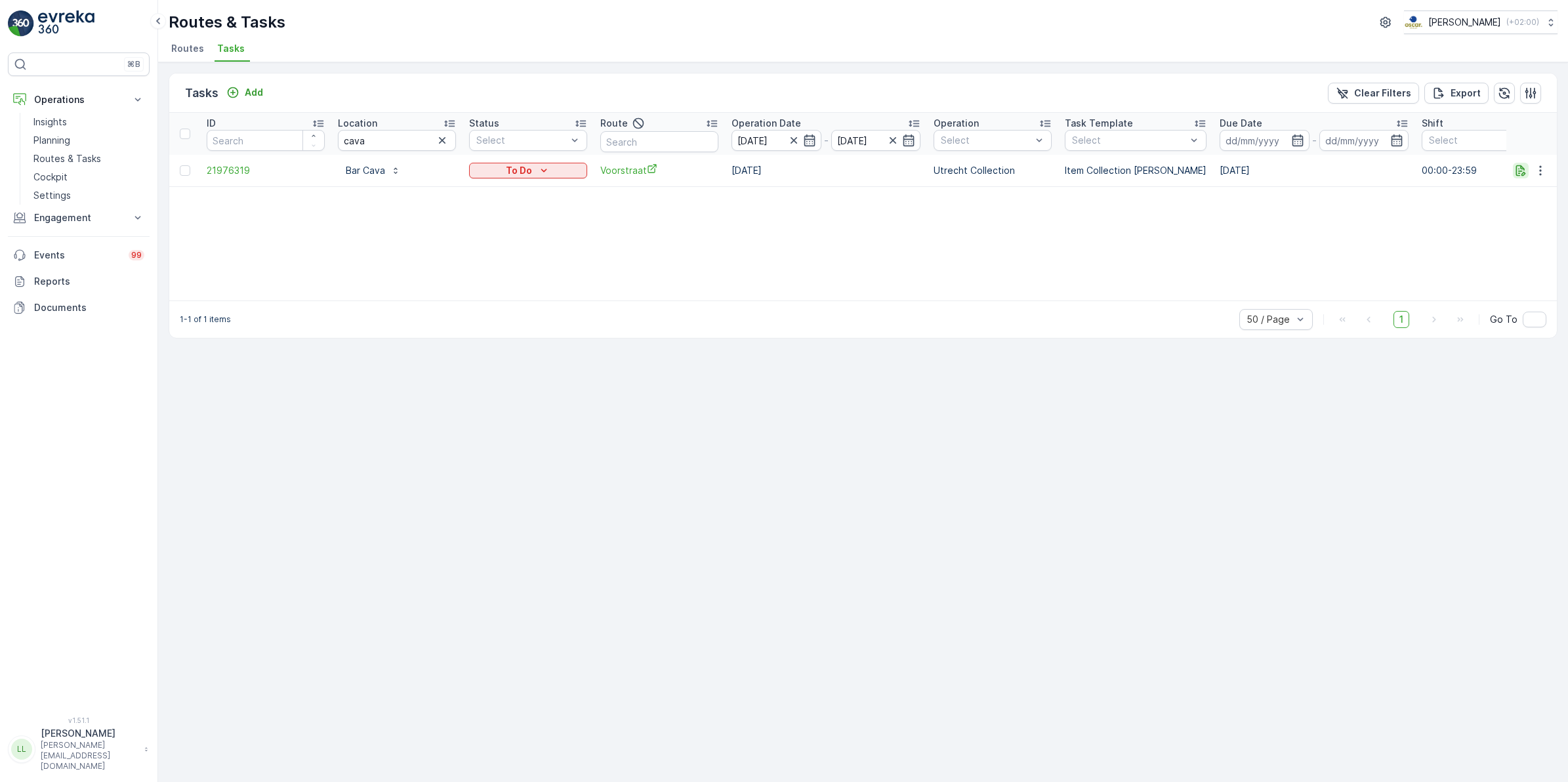
click at [1523, 172] on icon "button" at bounding box center [1521, 170] width 10 height 11
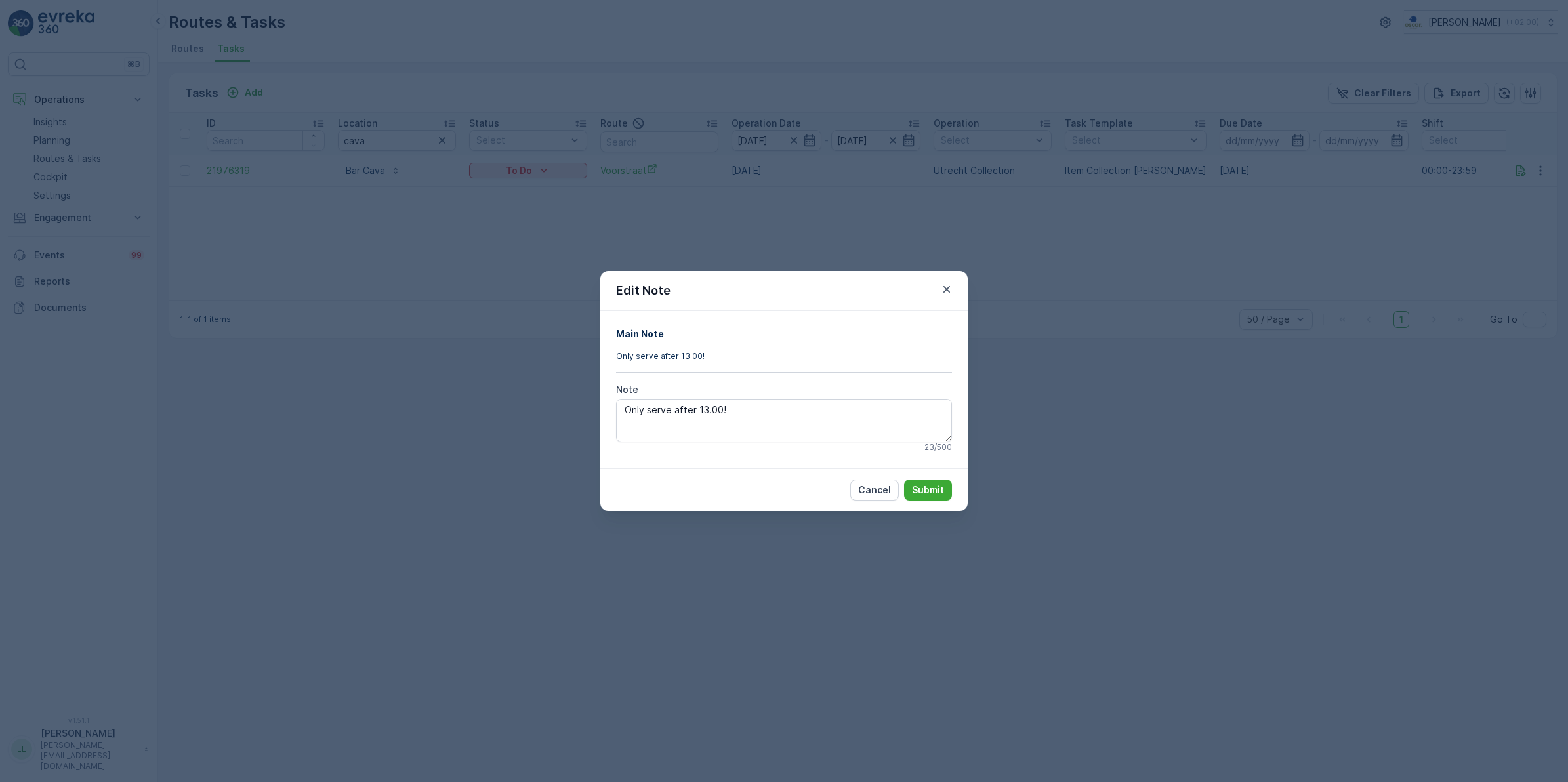
click at [1078, 378] on div "Edit Note Main Note Only serve after 13.00! Note Only serve after 13.00! 23 / 5…" at bounding box center [784, 391] width 1568 height 782
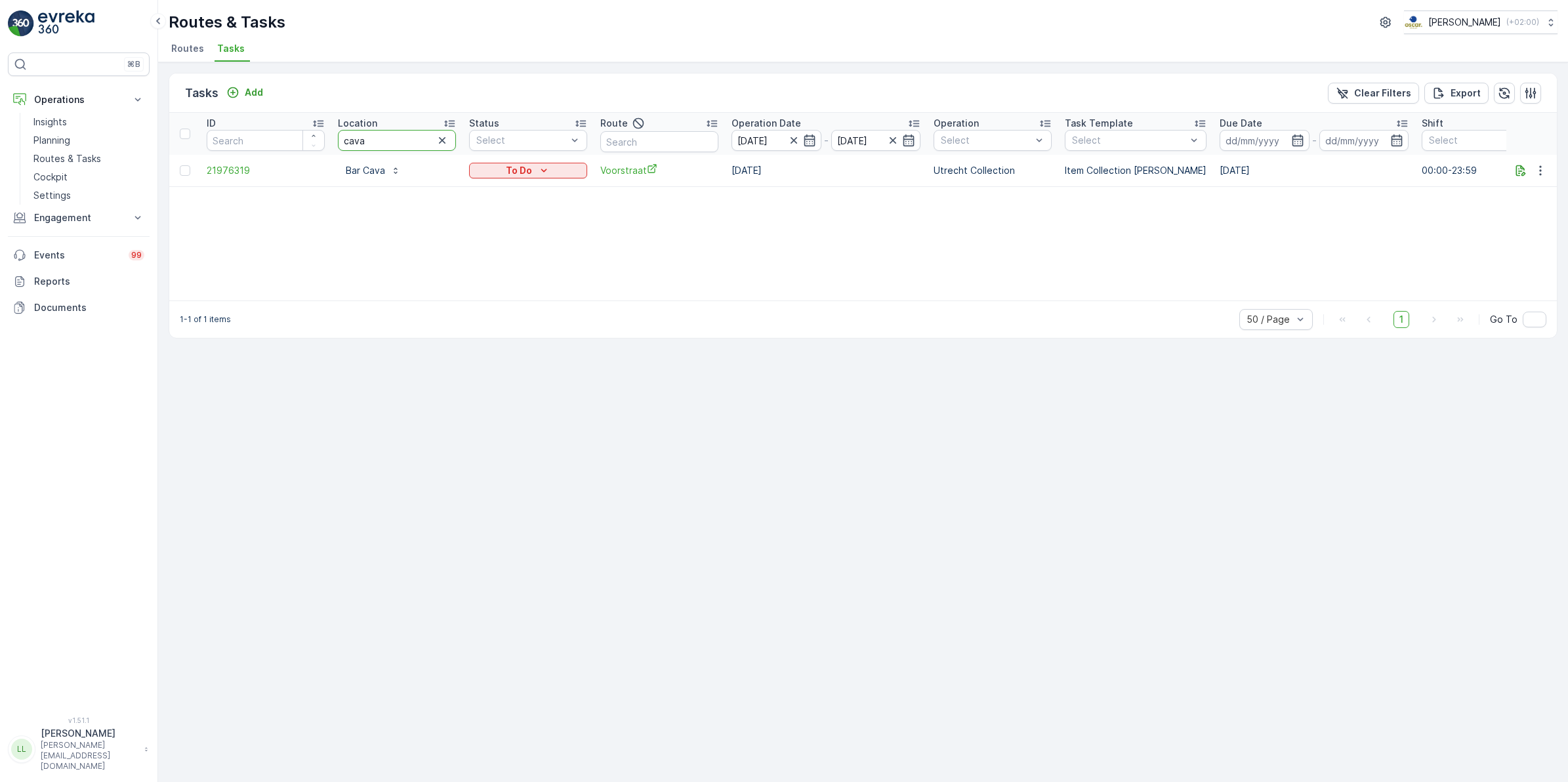
drag, startPoint x: 369, startPoint y: 142, endPoint x: 336, endPoint y: 156, distance: 35.8
click at [322, 154] on table "ID Location cava Status Select Route Operation Date 29.09.2025 - 29.09.2025 Ope…" at bounding box center [1182, 150] width 2024 height 75
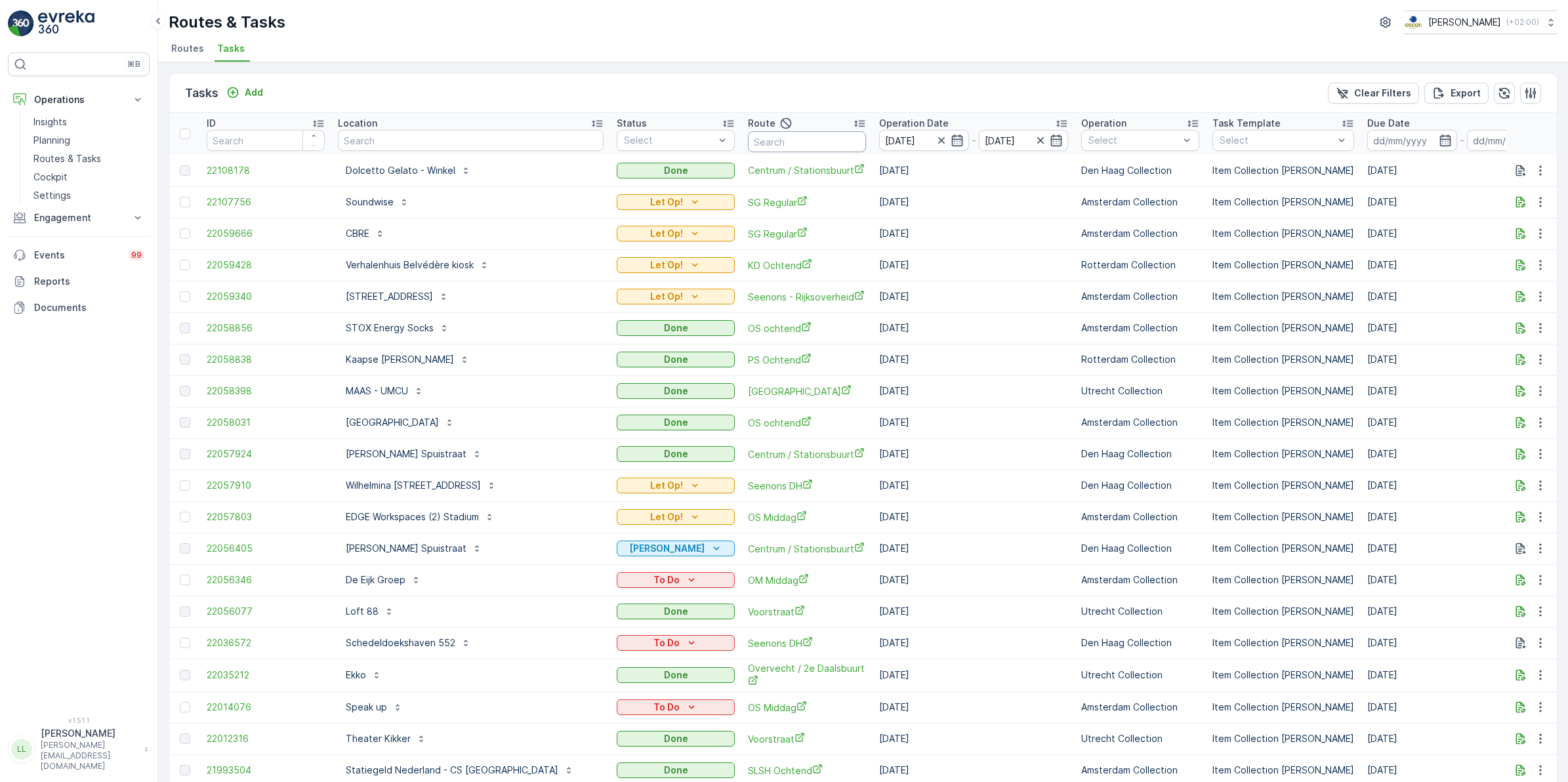
click at [748, 138] on input "text" at bounding box center [807, 142] width 118 height 21
type input "rijks"
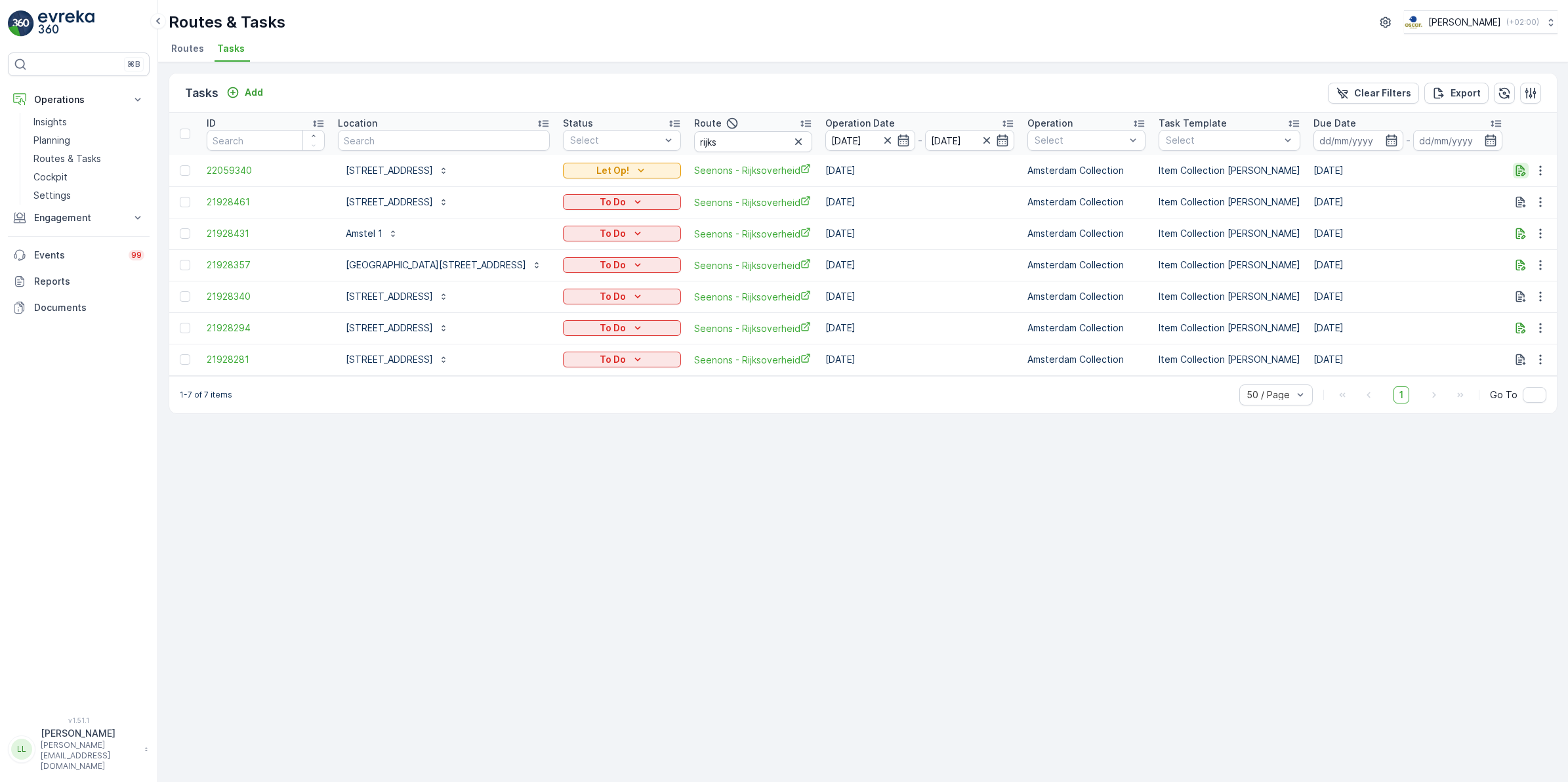
click at [1515, 165] on icon "button" at bounding box center [1521, 170] width 13 height 13
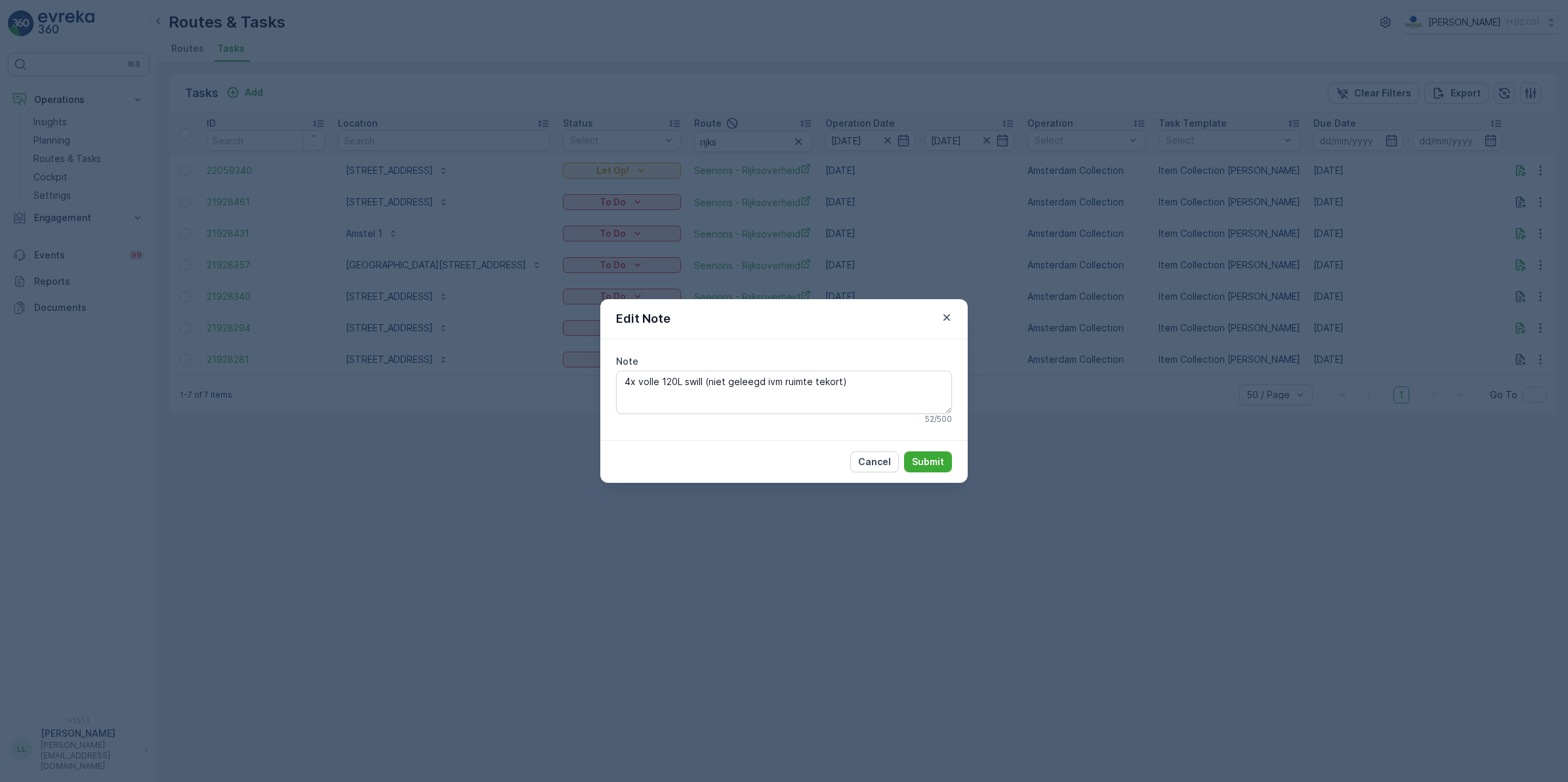
click at [1073, 454] on div "Edit Note Note 4x volle 120L swill (niet geleegd ivm ruimte tekort) 52 / 500 Ca…" at bounding box center [784, 391] width 1568 height 782
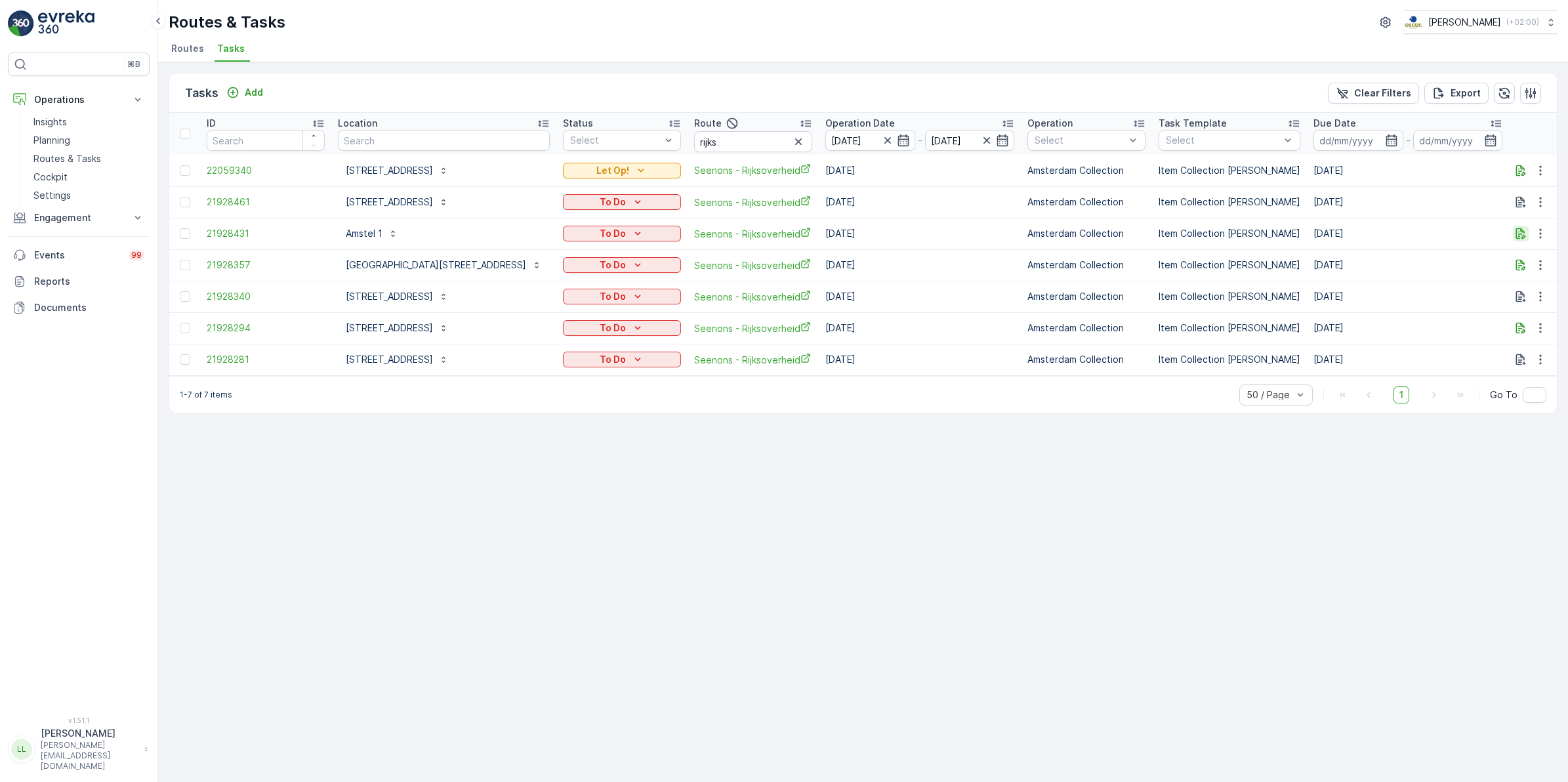
click at [1519, 234] on icon "button" at bounding box center [1521, 234] width 10 height 11
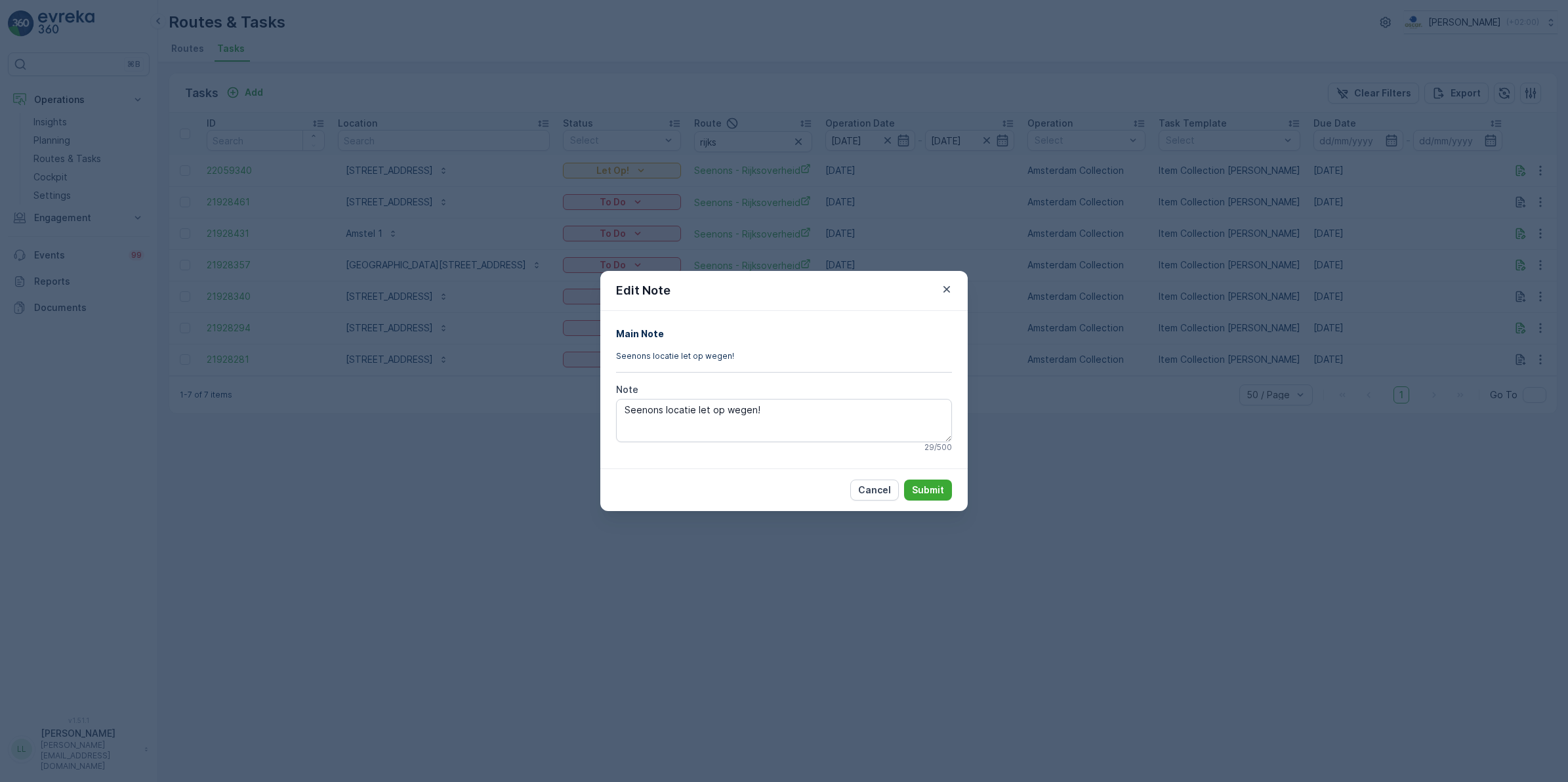
click at [1067, 468] on div "Edit Note Main Note Seenons locatie let op wegen! Note Seenons locatie let op w…" at bounding box center [784, 391] width 1568 height 782
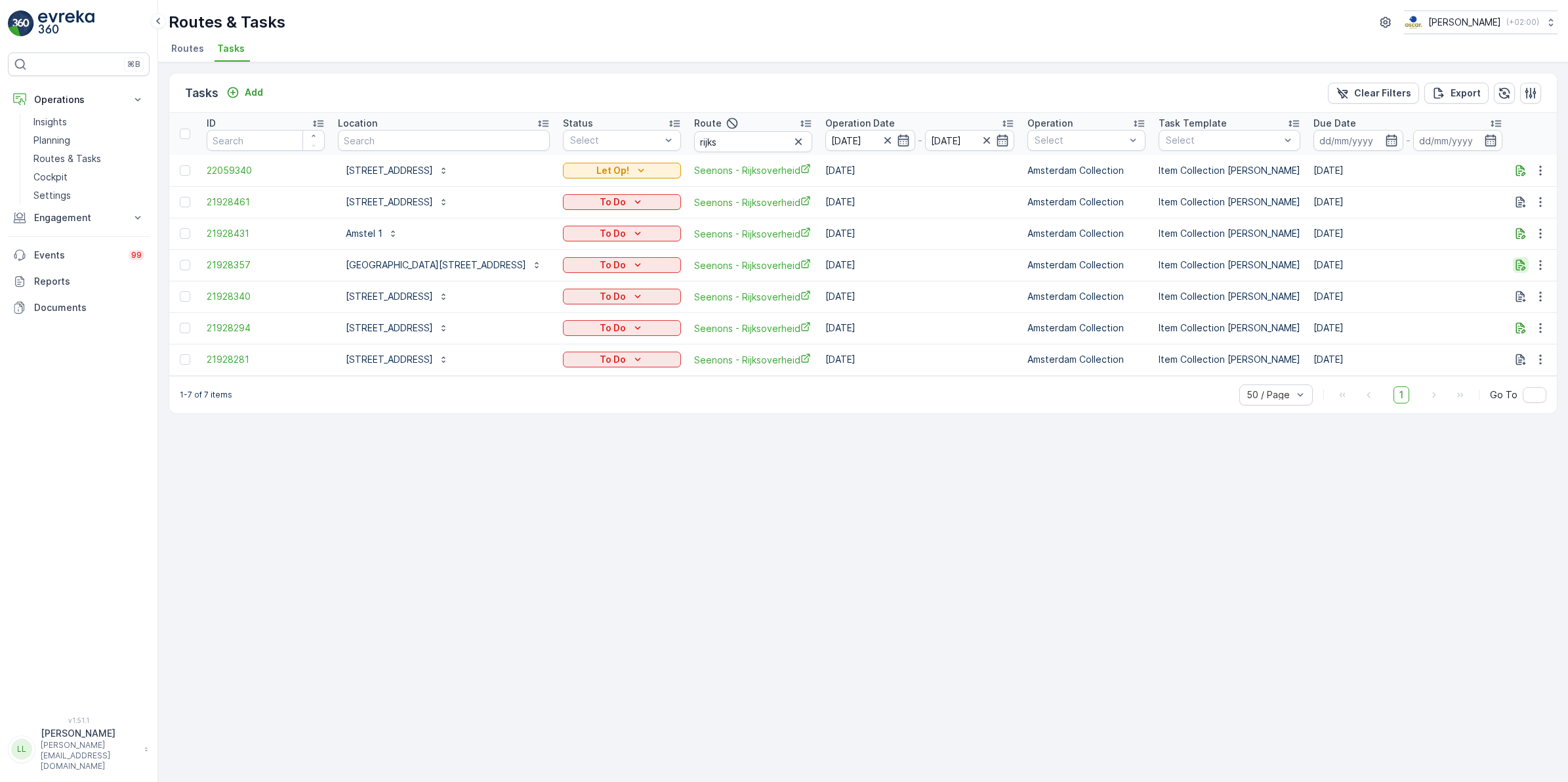
click at [1525, 269] on icon "button" at bounding box center [1521, 265] width 10 height 11
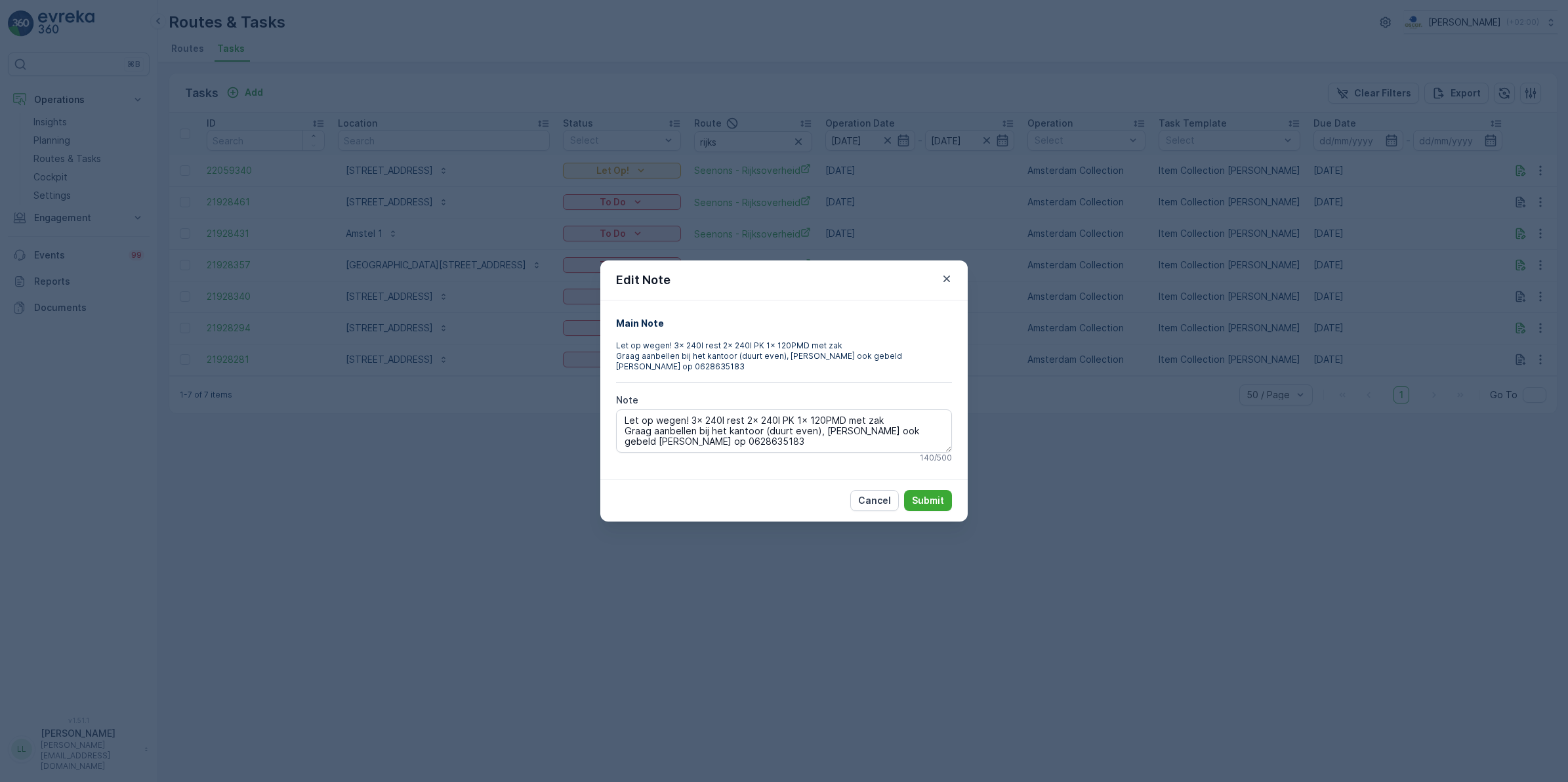
click at [1035, 492] on div "Edit Note Main Note Let op wegen! 3x 240l rest 2x 240l PK 1x 120PMD met zak Gra…" at bounding box center [784, 391] width 1568 height 782
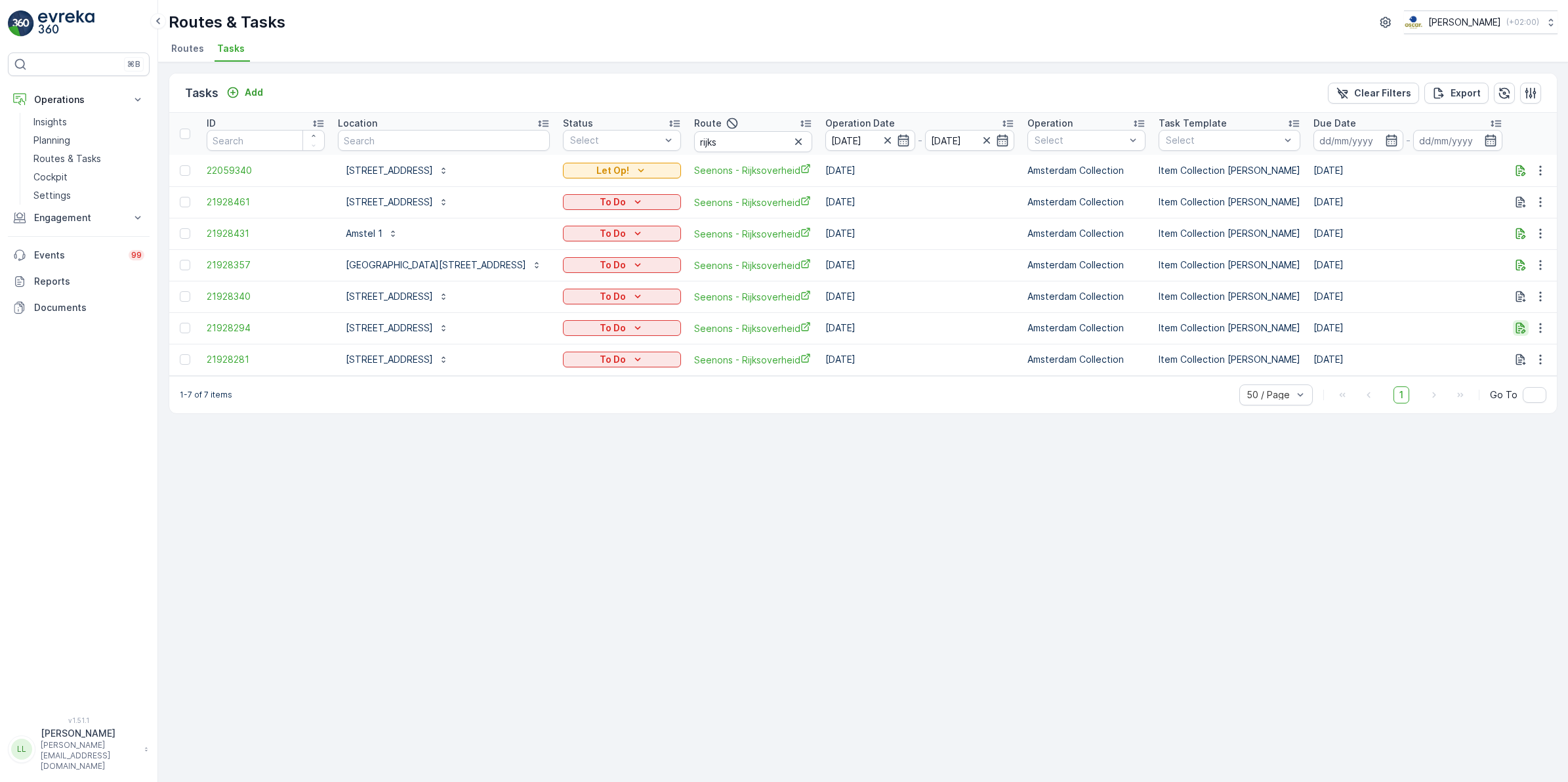
click at [1516, 326] on icon "button" at bounding box center [1521, 328] width 10 height 11
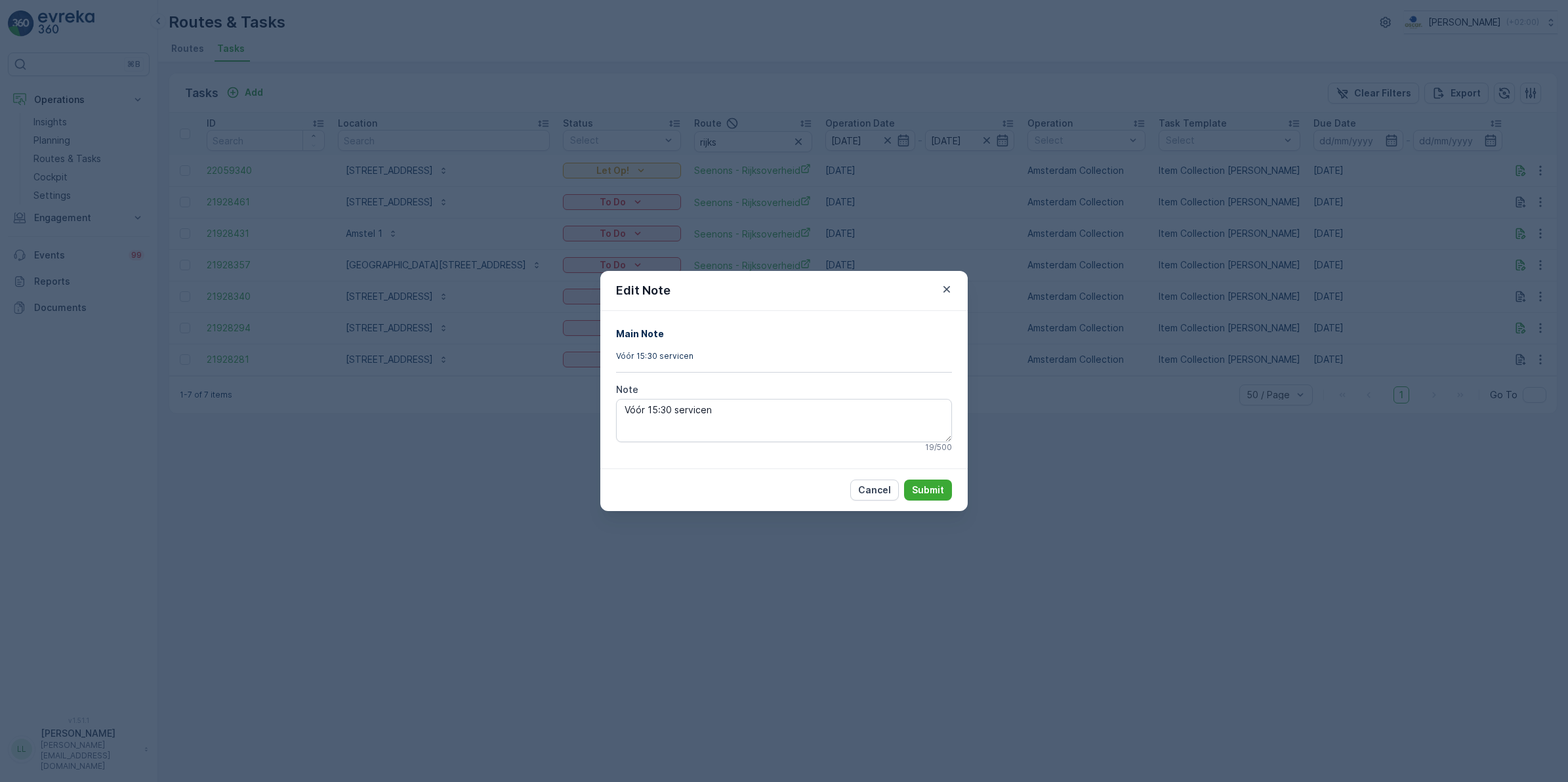
click at [1105, 412] on div "Edit Note Main Note Vóór 15:30 servicen Note Vóór 15:30 servicen 19 / 500 Cance…" at bounding box center [784, 391] width 1568 height 782
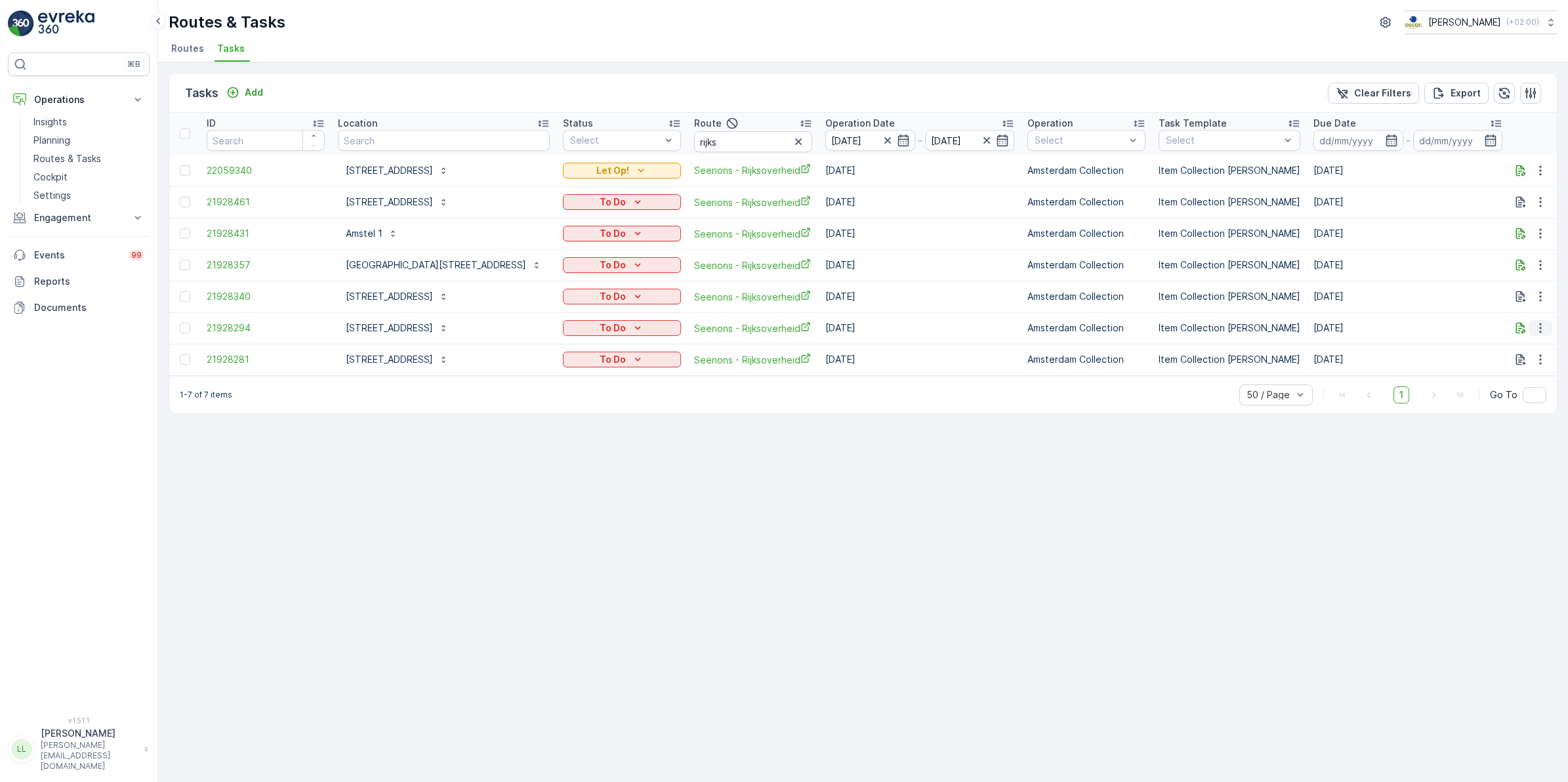
click at [1543, 329] on icon "button" at bounding box center [1541, 328] width 13 height 13
click at [1521, 362] on div "History" at bounding box center [1519, 366] width 99 height 18
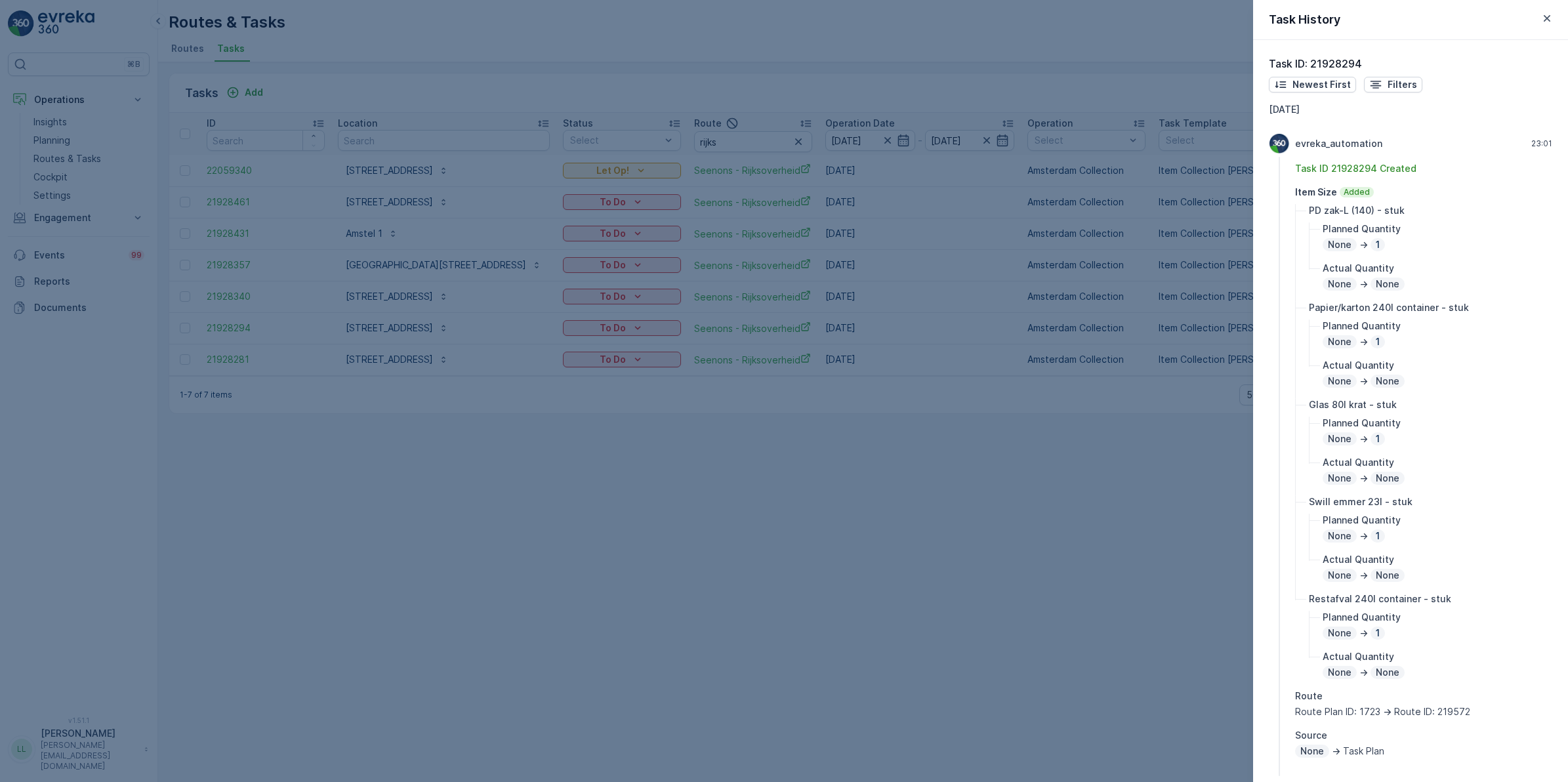
click at [932, 592] on div at bounding box center [784, 391] width 1568 height 782
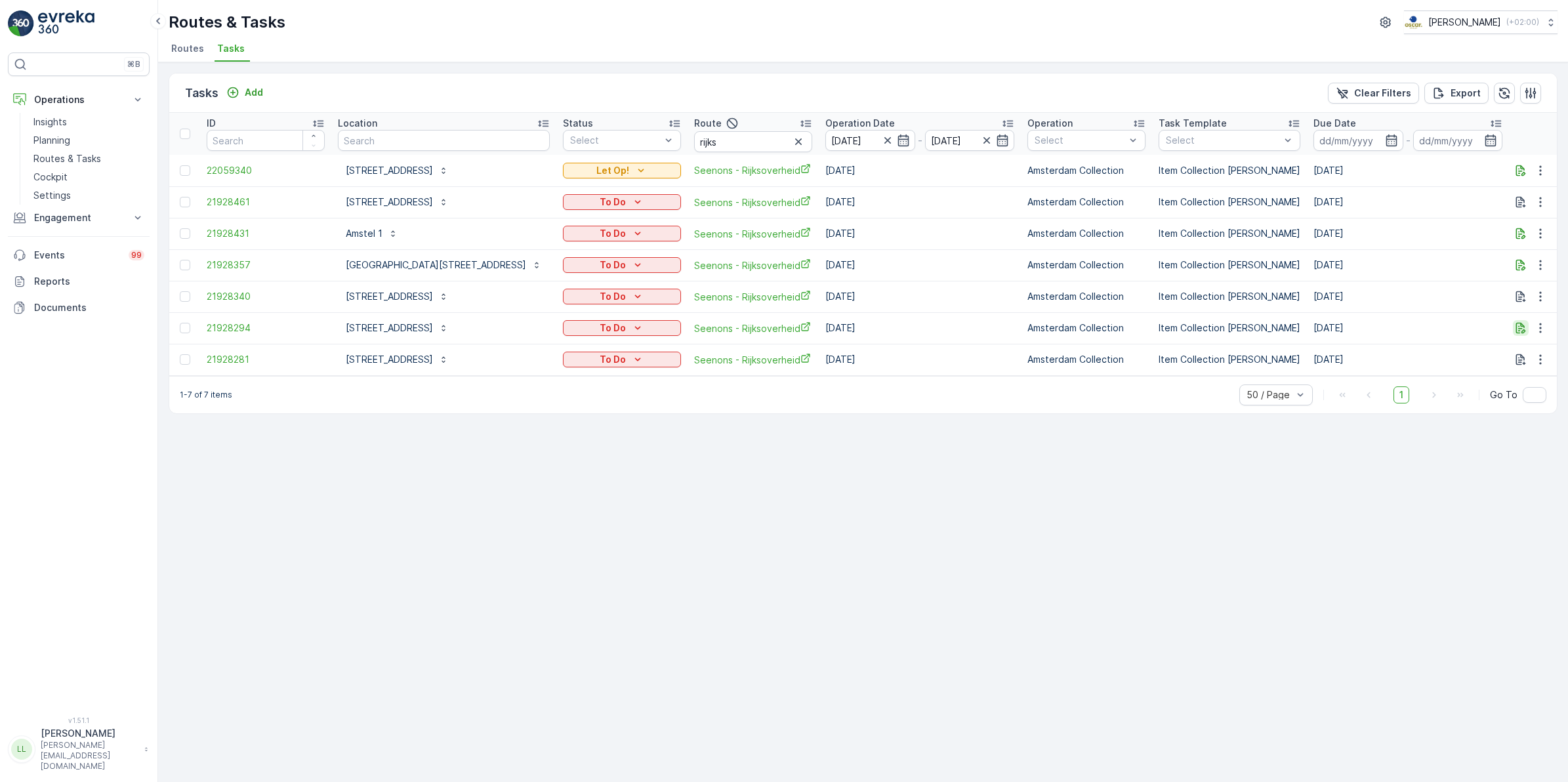
click at [1520, 329] on icon "button" at bounding box center [1521, 328] width 13 height 13
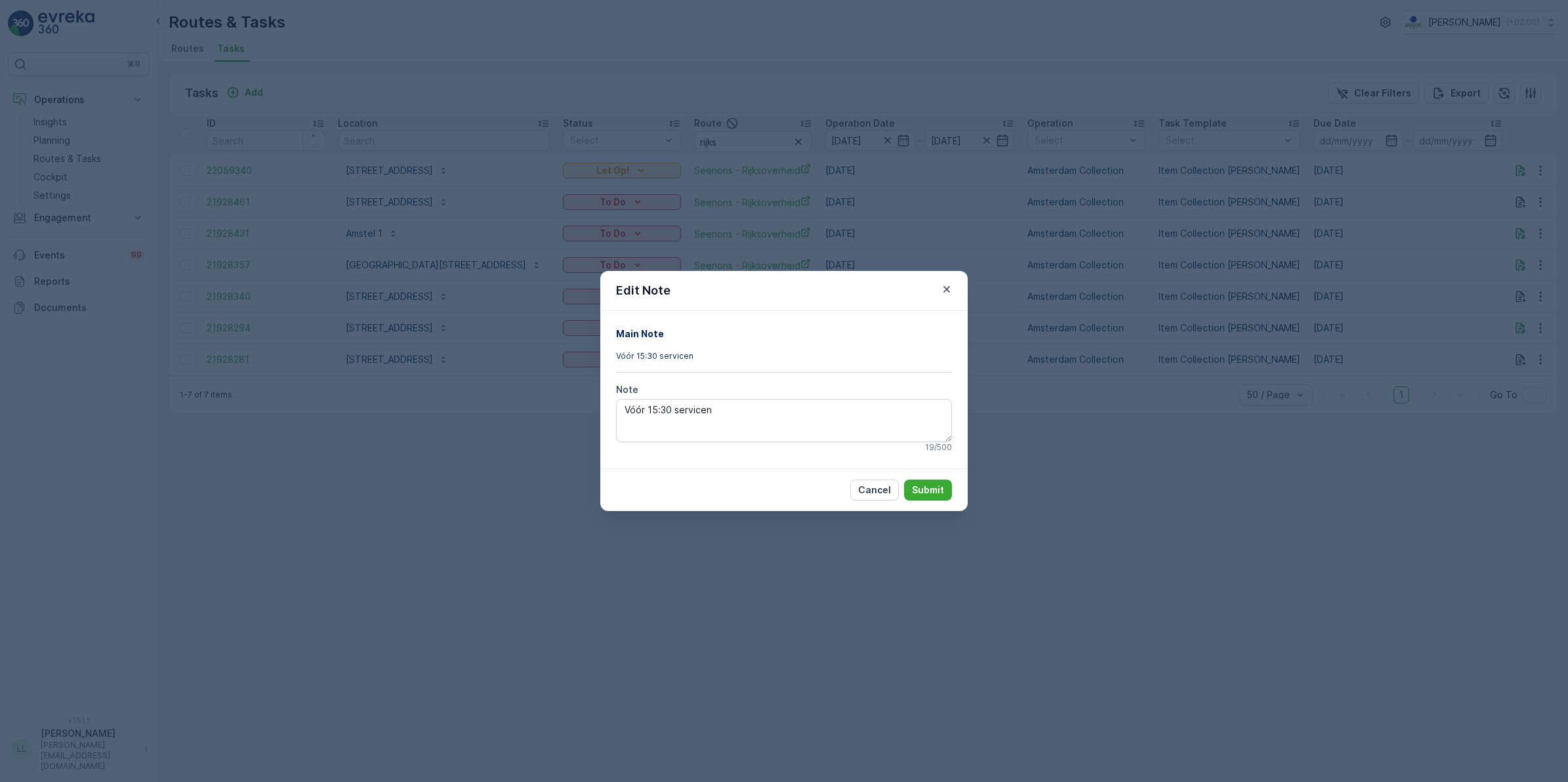
click at [1225, 473] on div "Edit Note Main Note Vóór 15:30 servicen Note Vóór 15:30 servicen 19 / 500 Cance…" at bounding box center [784, 391] width 1568 height 782
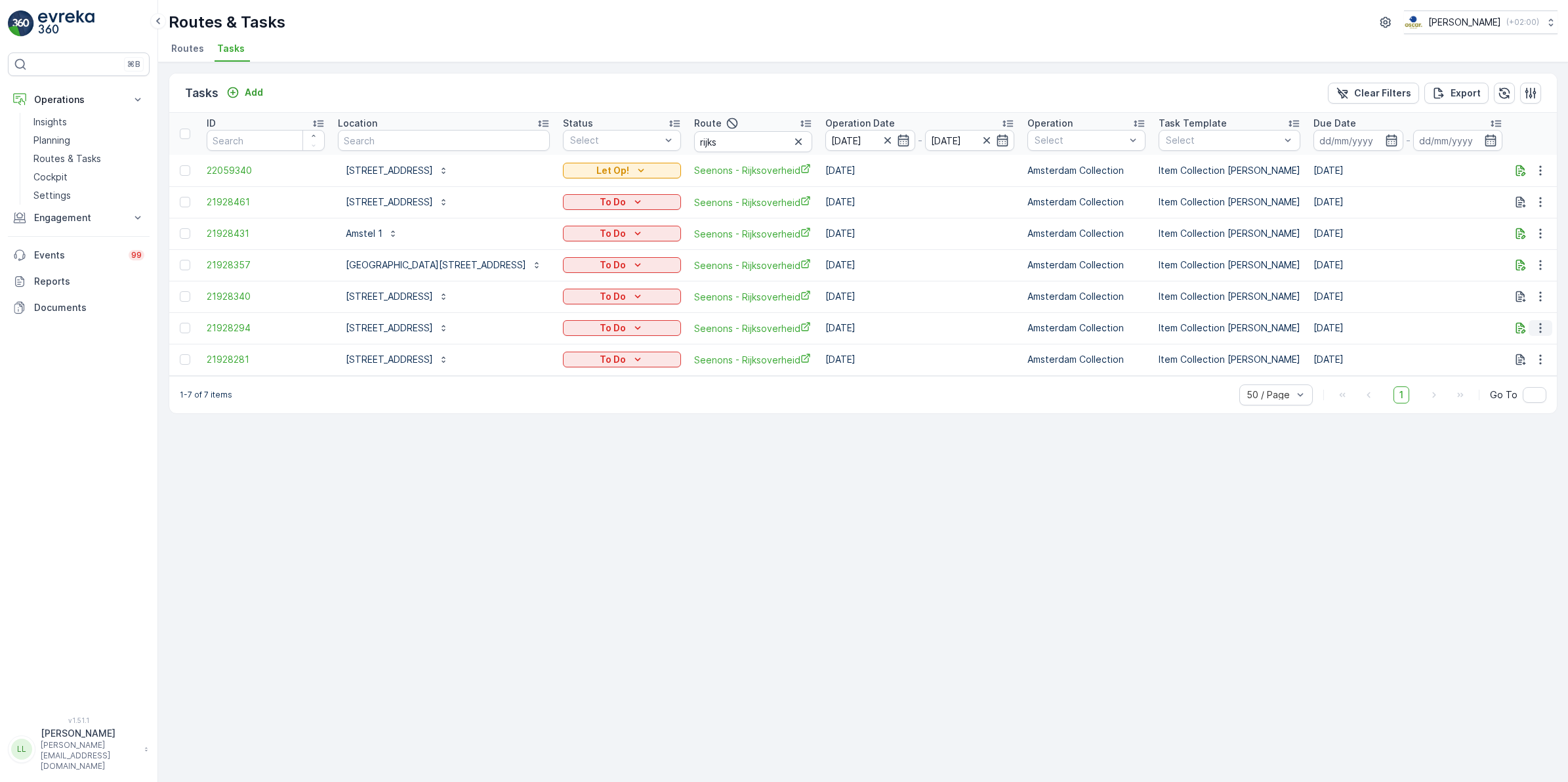
click at [1536, 323] on icon "button" at bounding box center [1541, 328] width 13 height 13
click at [1516, 365] on div "History" at bounding box center [1519, 366] width 99 height 18
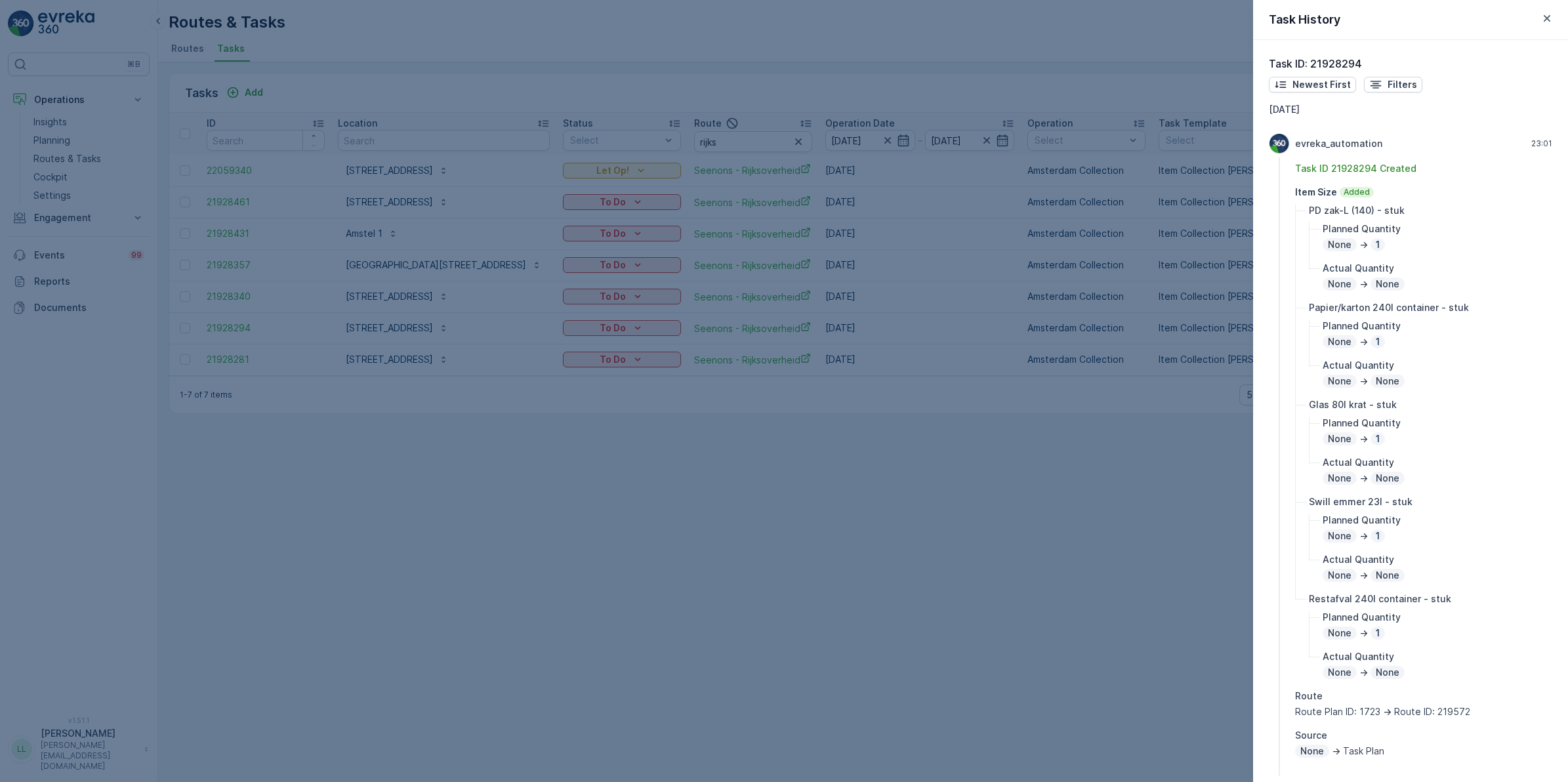
click at [1125, 464] on div at bounding box center [784, 391] width 1568 height 782
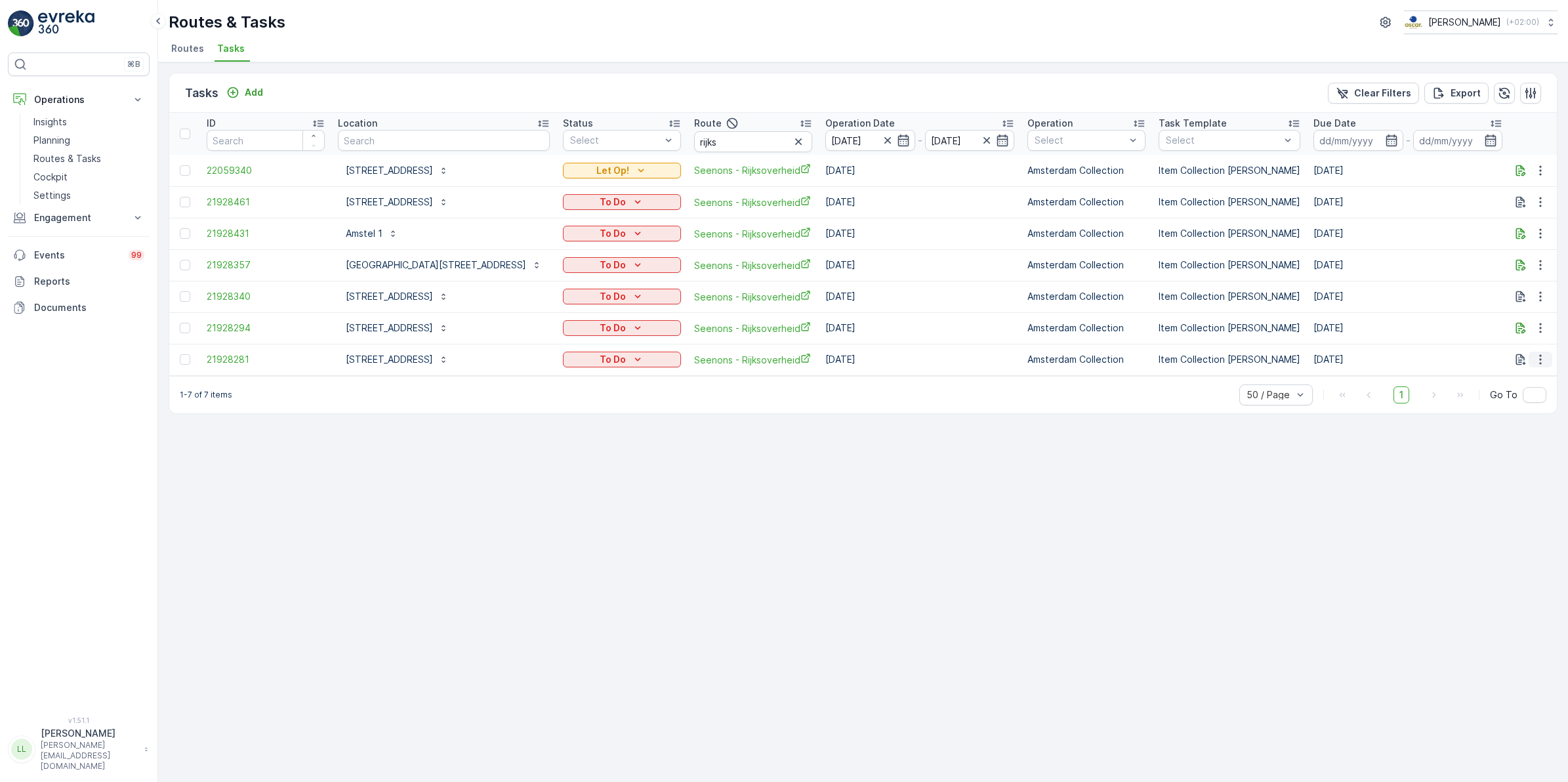
click at [1545, 359] on icon "button" at bounding box center [1541, 359] width 13 height 13
click at [1523, 395] on div "History" at bounding box center [1519, 397] width 99 height 18
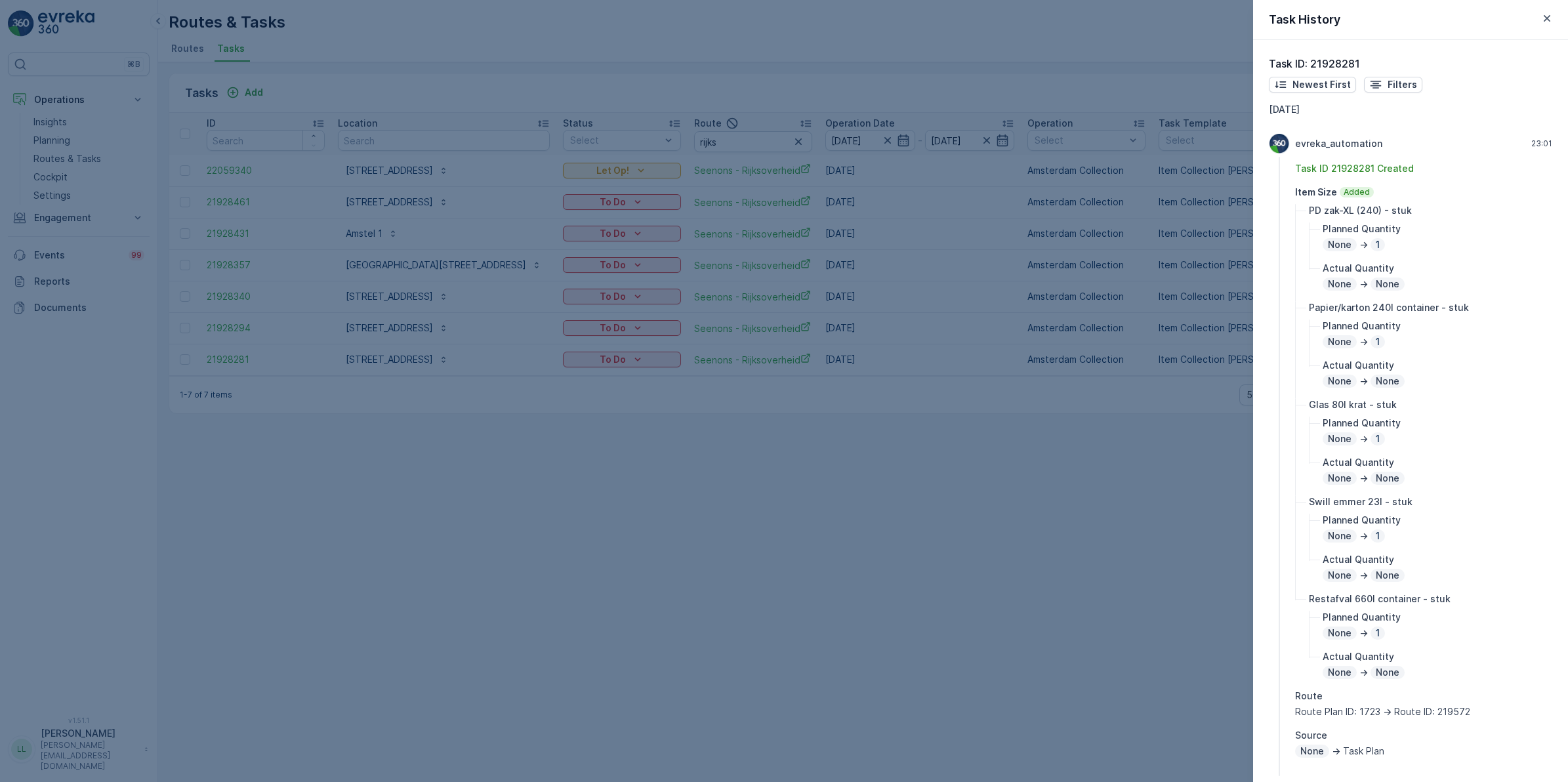
click at [982, 448] on div at bounding box center [784, 391] width 1568 height 782
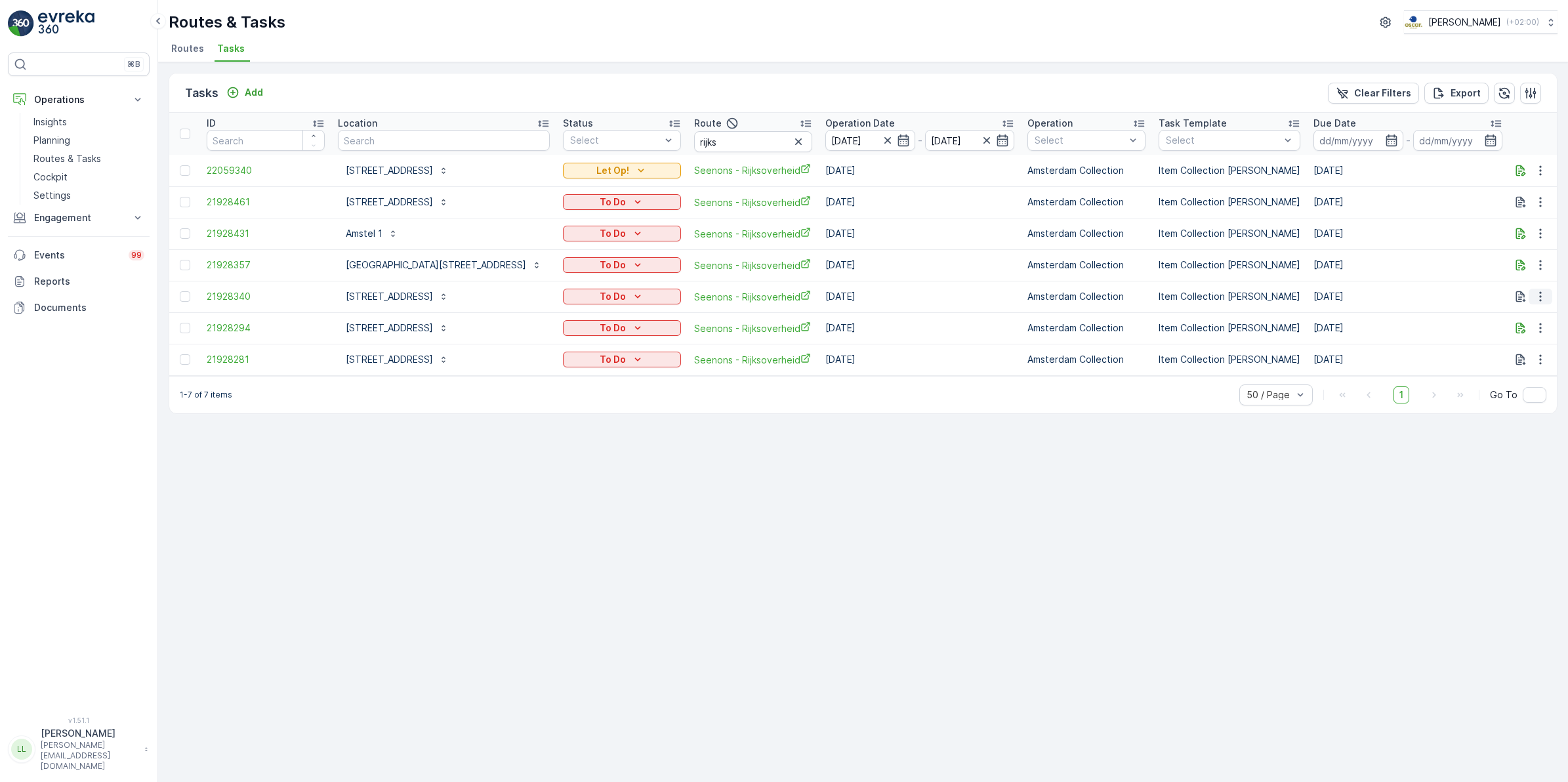
click at [1539, 299] on icon "button" at bounding box center [1541, 296] width 13 height 13
click at [1516, 333] on div "History" at bounding box center [1519, 335] width 99 height 18
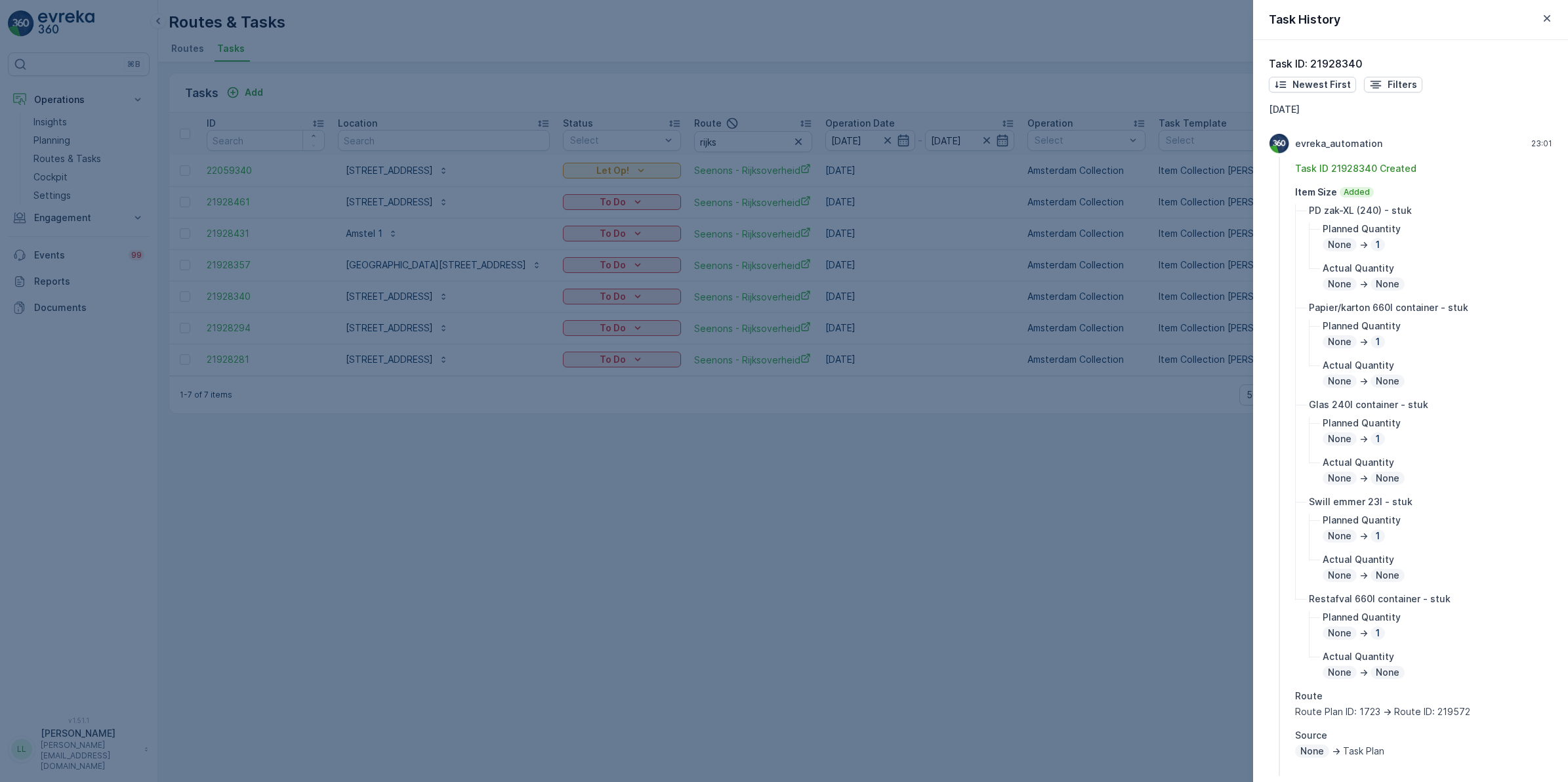
click at [1099, 588] on div at bounding box center [784, 391] width 1568 height 782
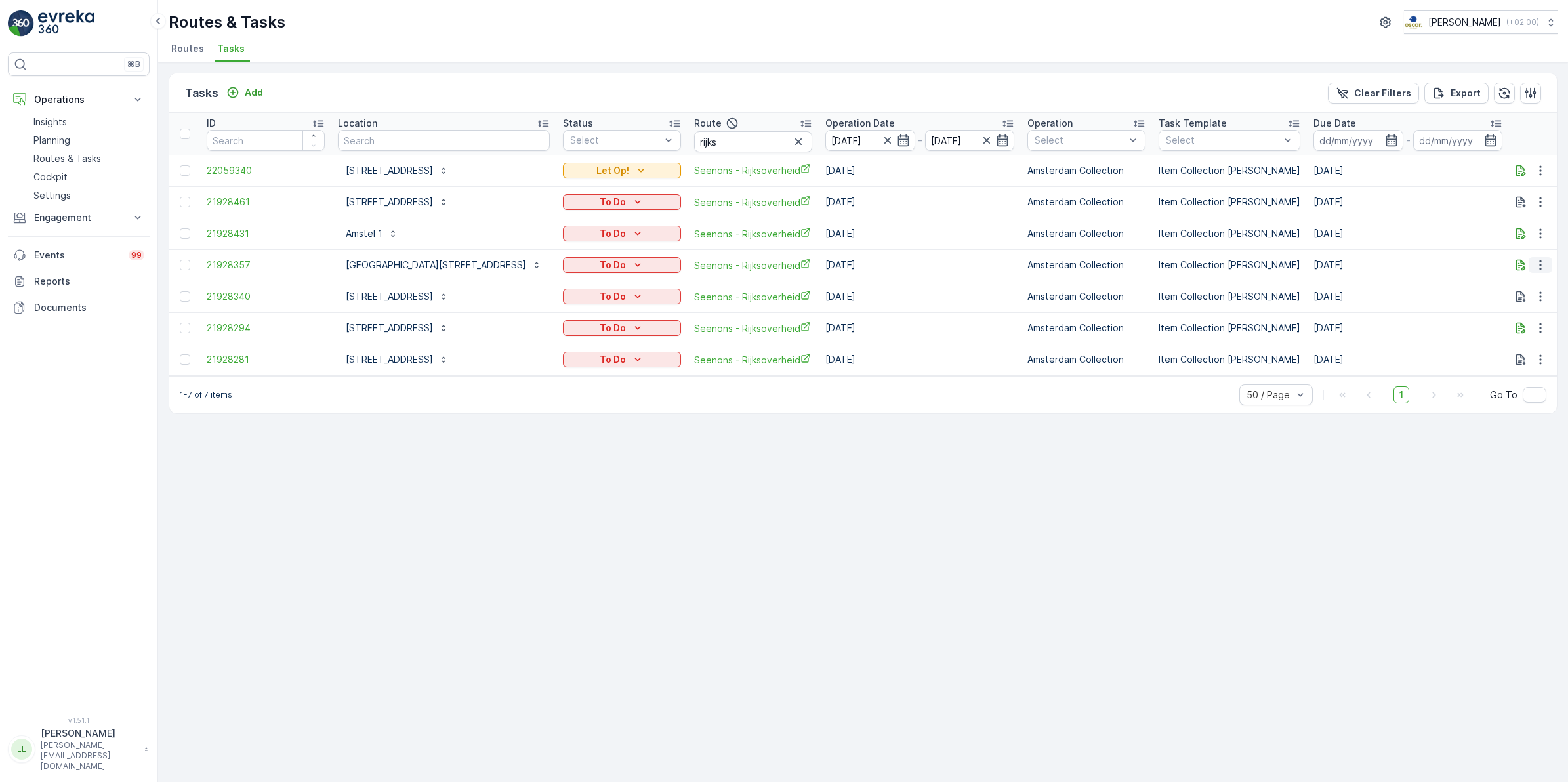
click at [1543, 266] on icon "button" at bounding box center [1541, 265] width 13 height 13
click at [1521, 266] on icon "button" at bounding box center [1521, 265] width 13 height 13
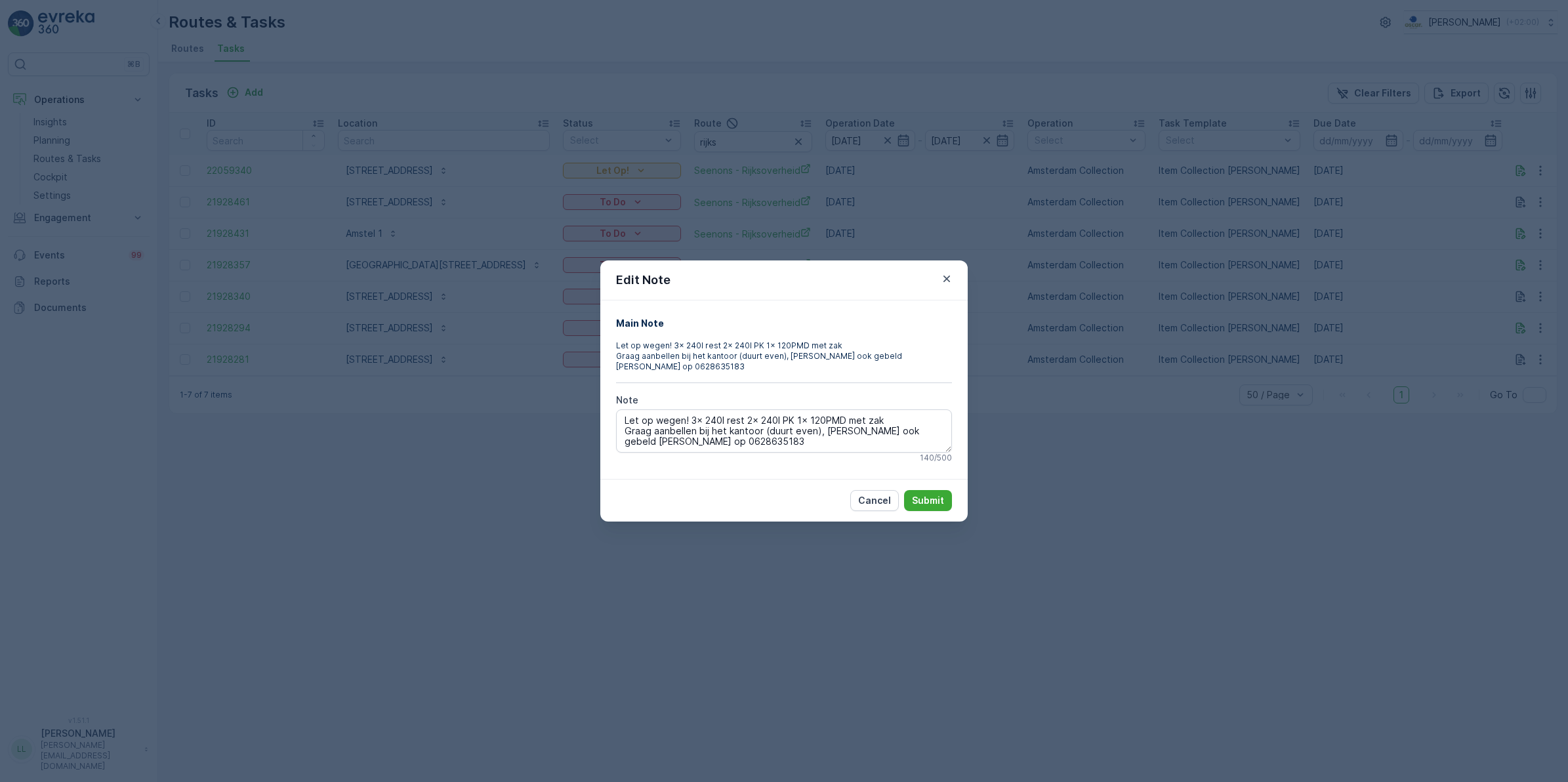
click at [1503, 280] on div "Edit Note Main Note Let op wegen! 3x 240l rest 2x 240l PK 1x 120PMD met zak Gra…" at bounding box center [784, 391] width 1568 height 782
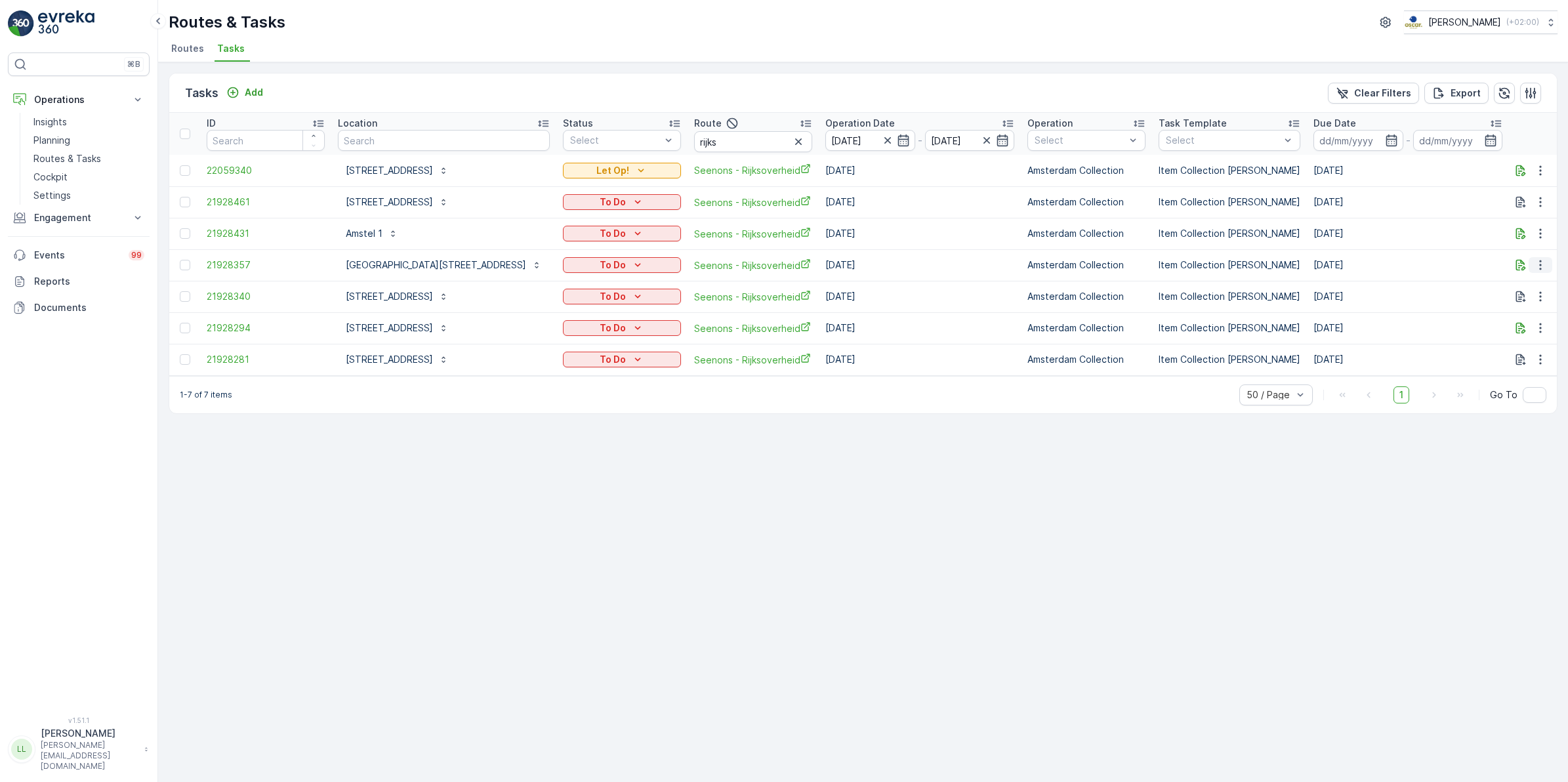
click at [1538, 268] on icon "button" at bounding box center [1541, 265] width 13 height 13
click at [1512, 300] on div "History" at bounding box center [1519, 303] width 99 height 18
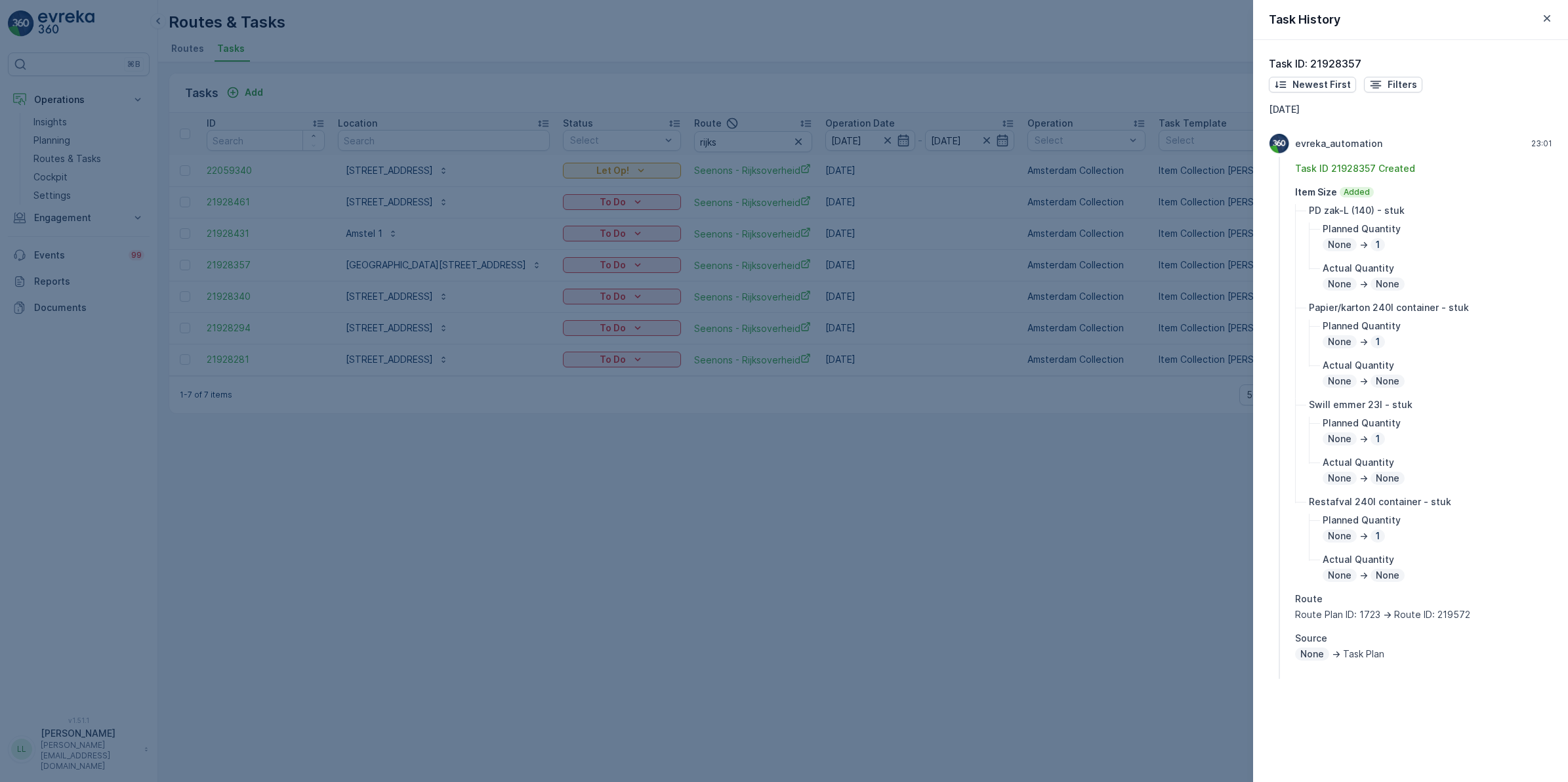
click at [1208, 521] on div at bounding box center [784, 391] width 1568 height 782
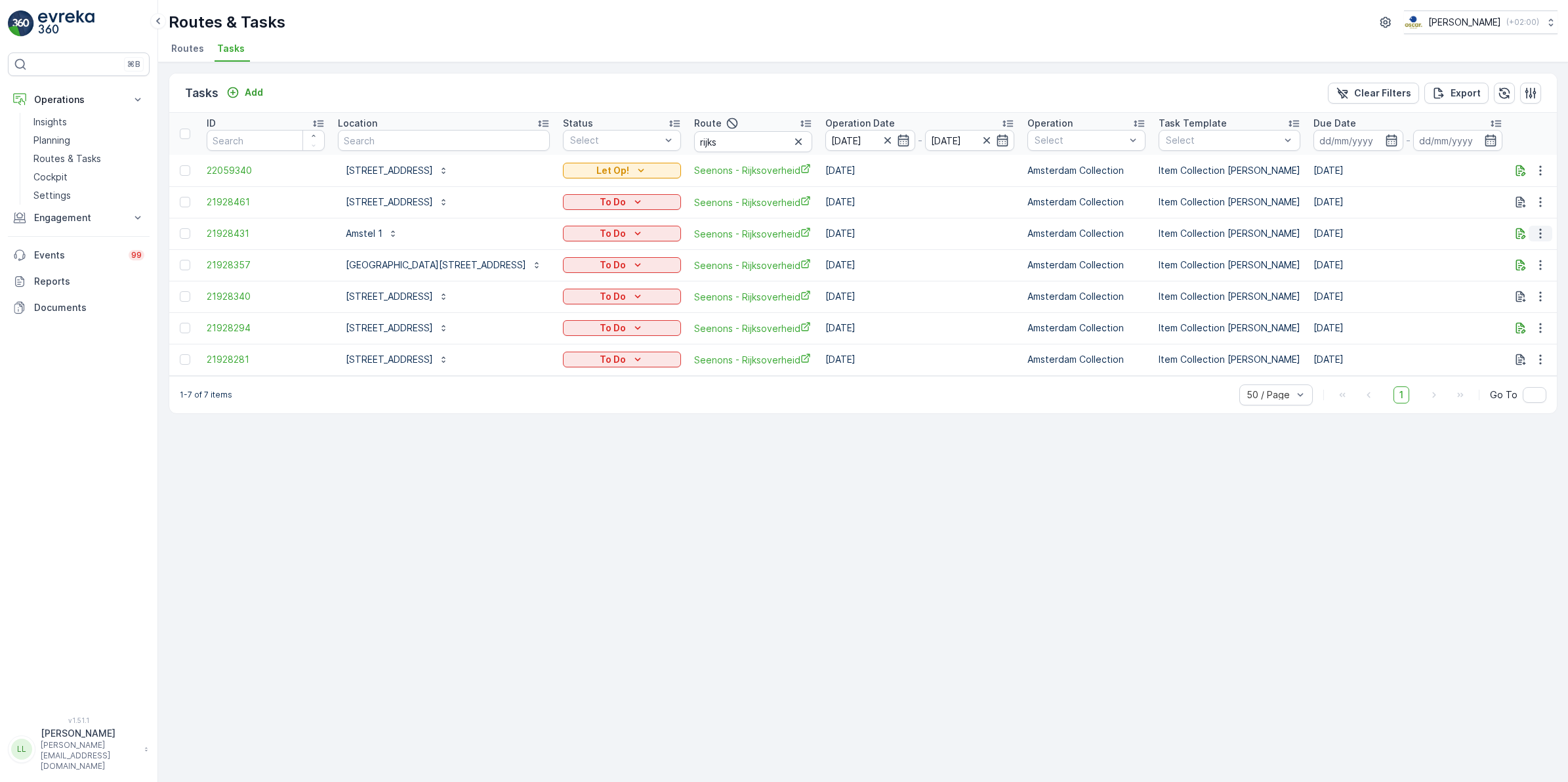
click at [1536, 235] on icon "button" at bounding box center [1541, 233] width 13 height 13
drag, startPoint x: 1403, startPoint y: 486, endPoint x: 1422, endPoint y: 448, distance: 42.5
click at [1403, 486] on div "Tasks Add Clear Filters Export ID Location Status Select Route rijks Operation …" at bounding box center [863, 422] width 1410 height 720
click at [1539, 237] on icon "button" at bounding box center [1541, 233] width 13 height 13
click at [1520, 287] on span "Change Route" at bounding box center [1507, 290] width 64 height 13
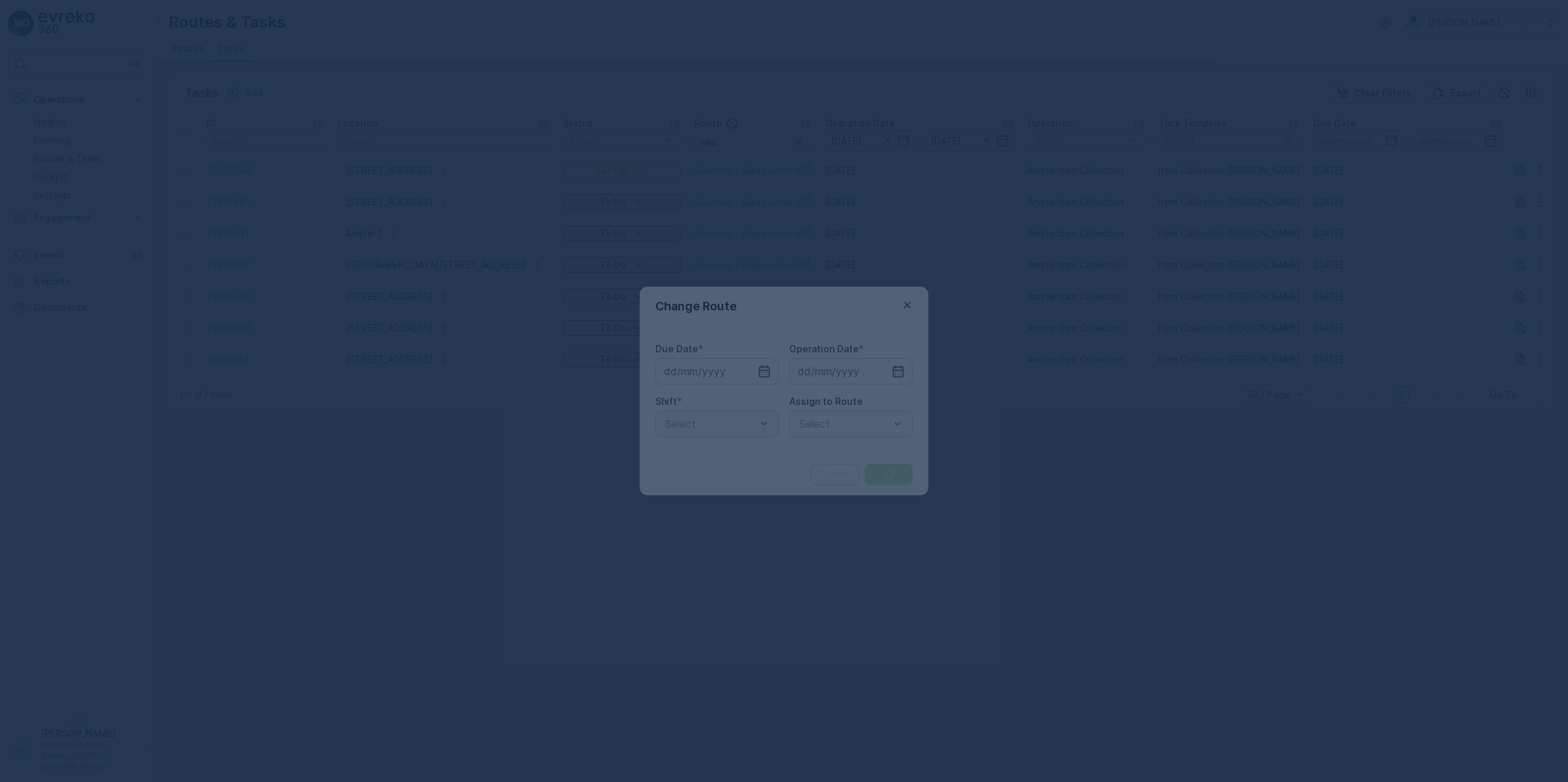
type input "[DATE]"
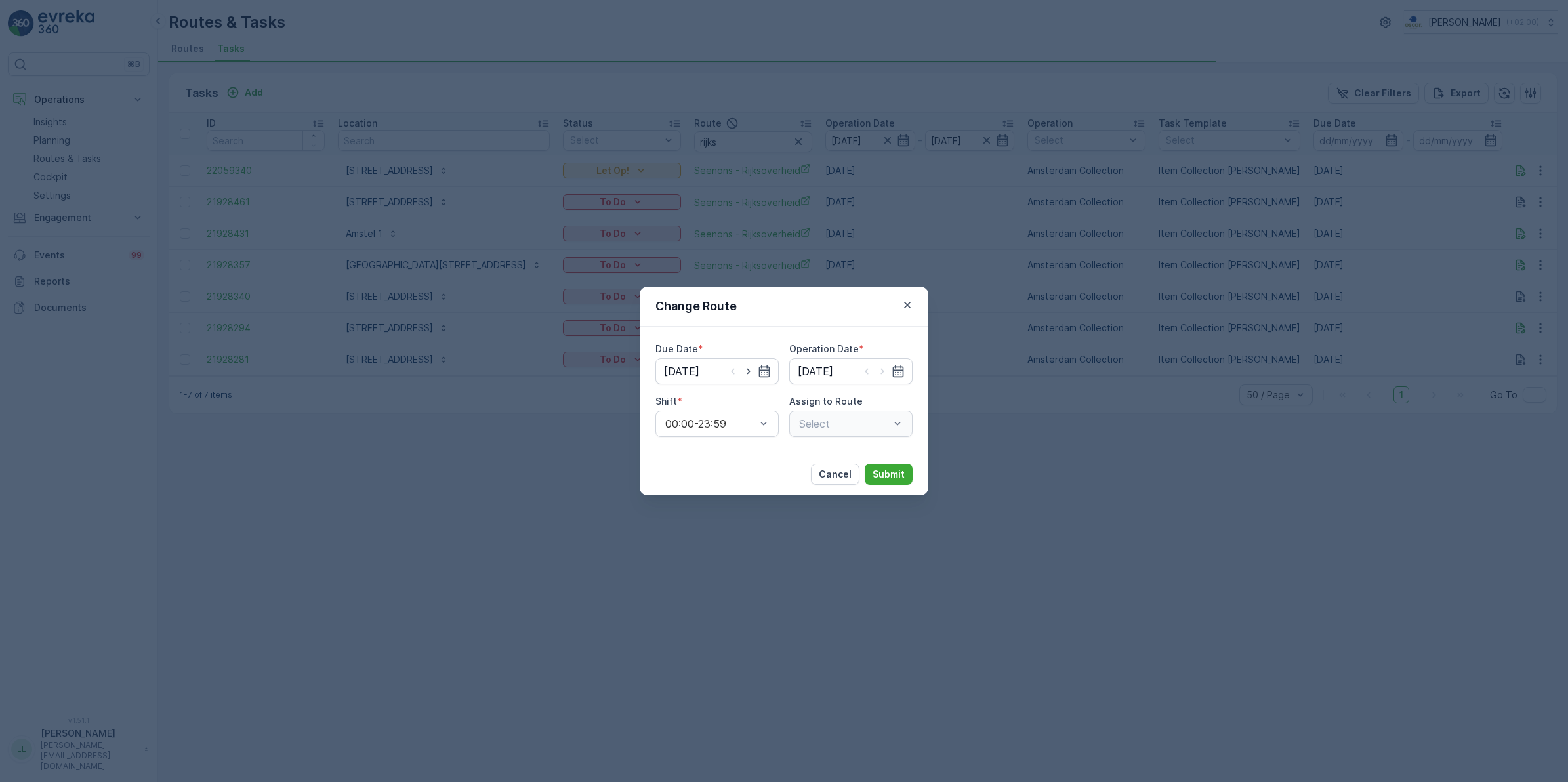
click at [1175, 435] on div "Change Route Due Date * 29.09.2025 Operation Date * 29.09.2025 Shift * 00:00-23…" at bounding box center [784, 391] width 1568 height 782
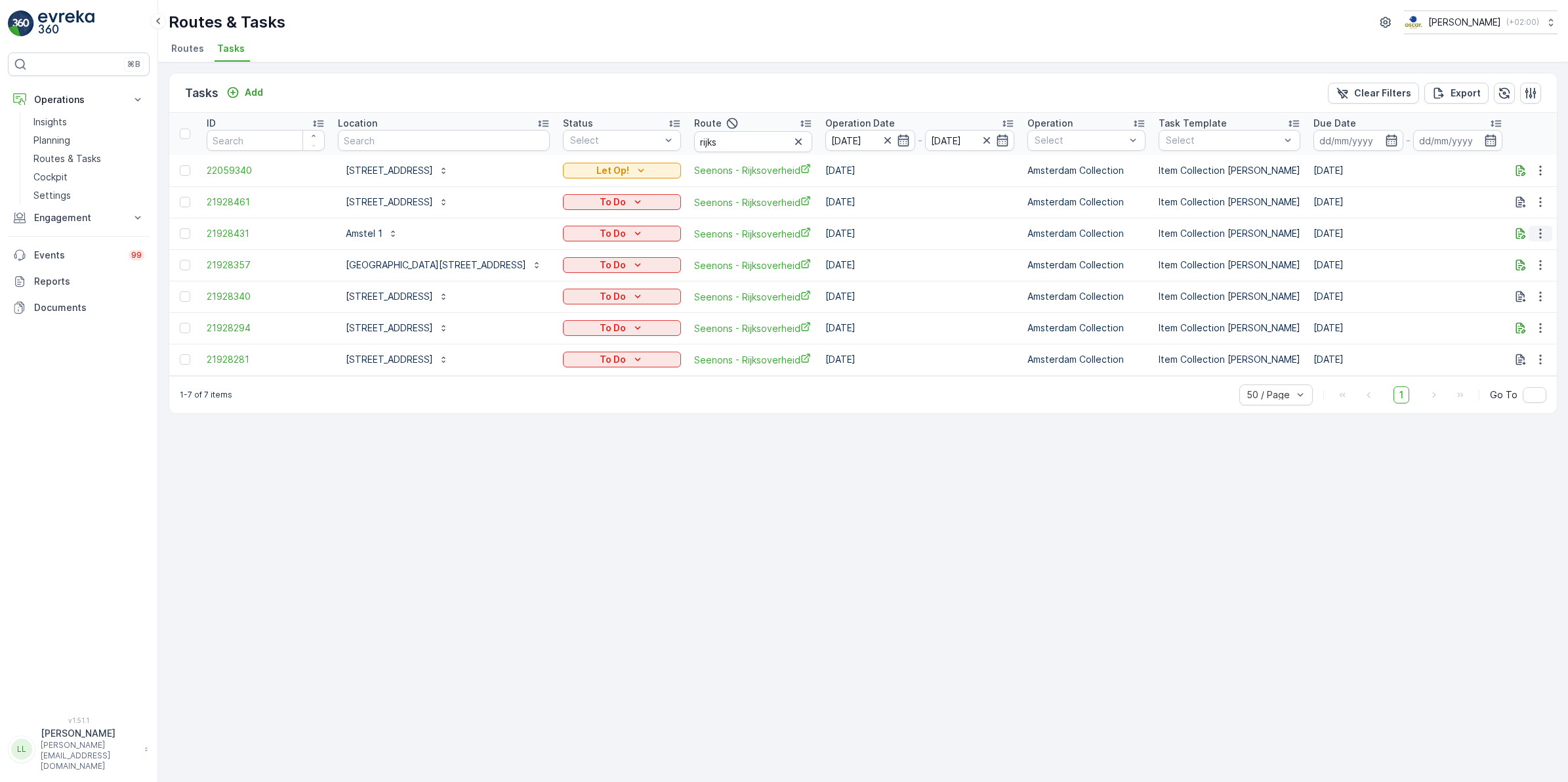
click at [1544, 234] on icon "button" at bounding box center [1541, 233] width 13 height 13
click at [1507, 268] on div "History" at bounding box center [1519, 272] width 99 height 18
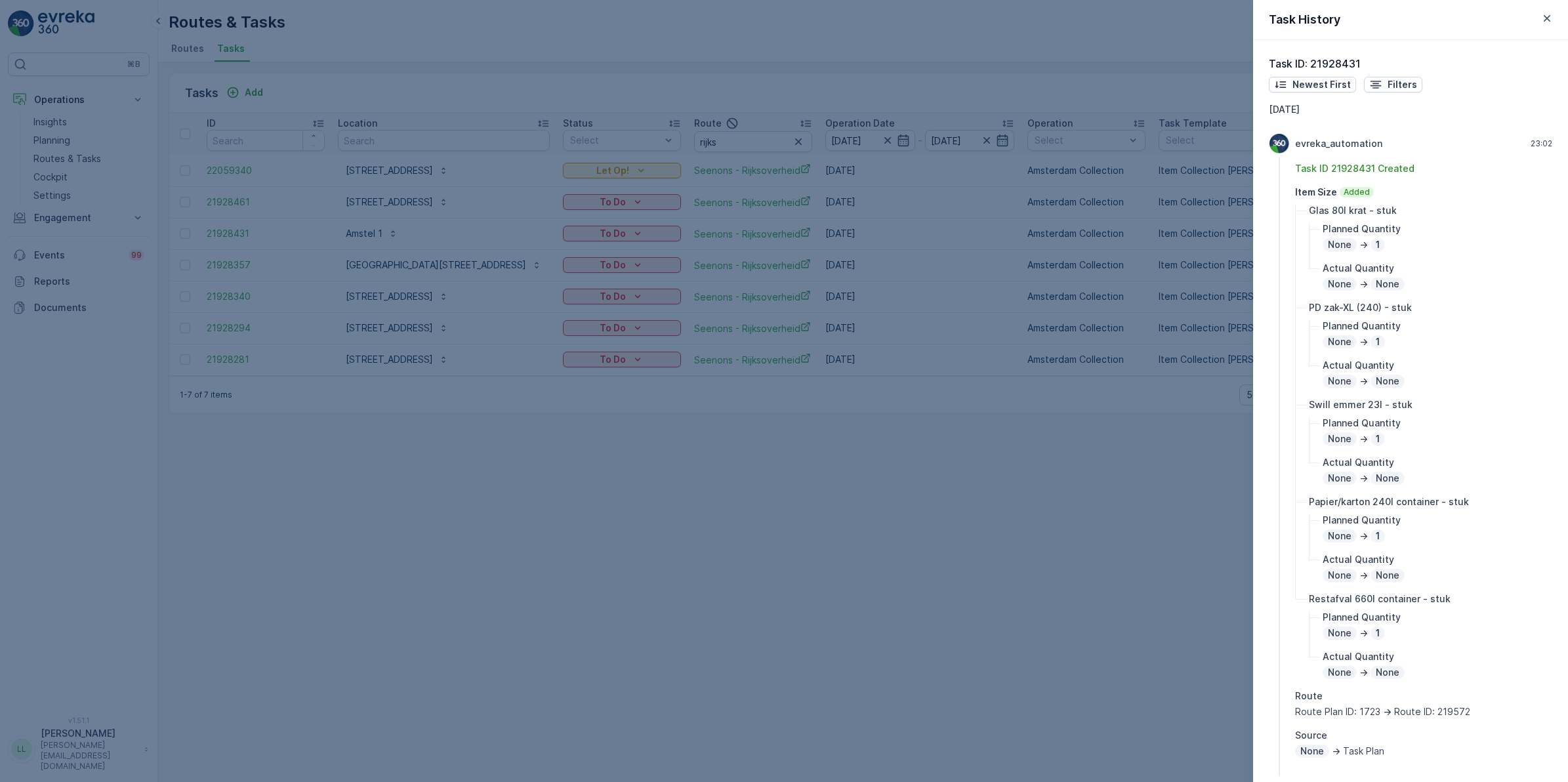
click at [1180, 514] on div at bounding box center [784, 391] width 1568 height 782
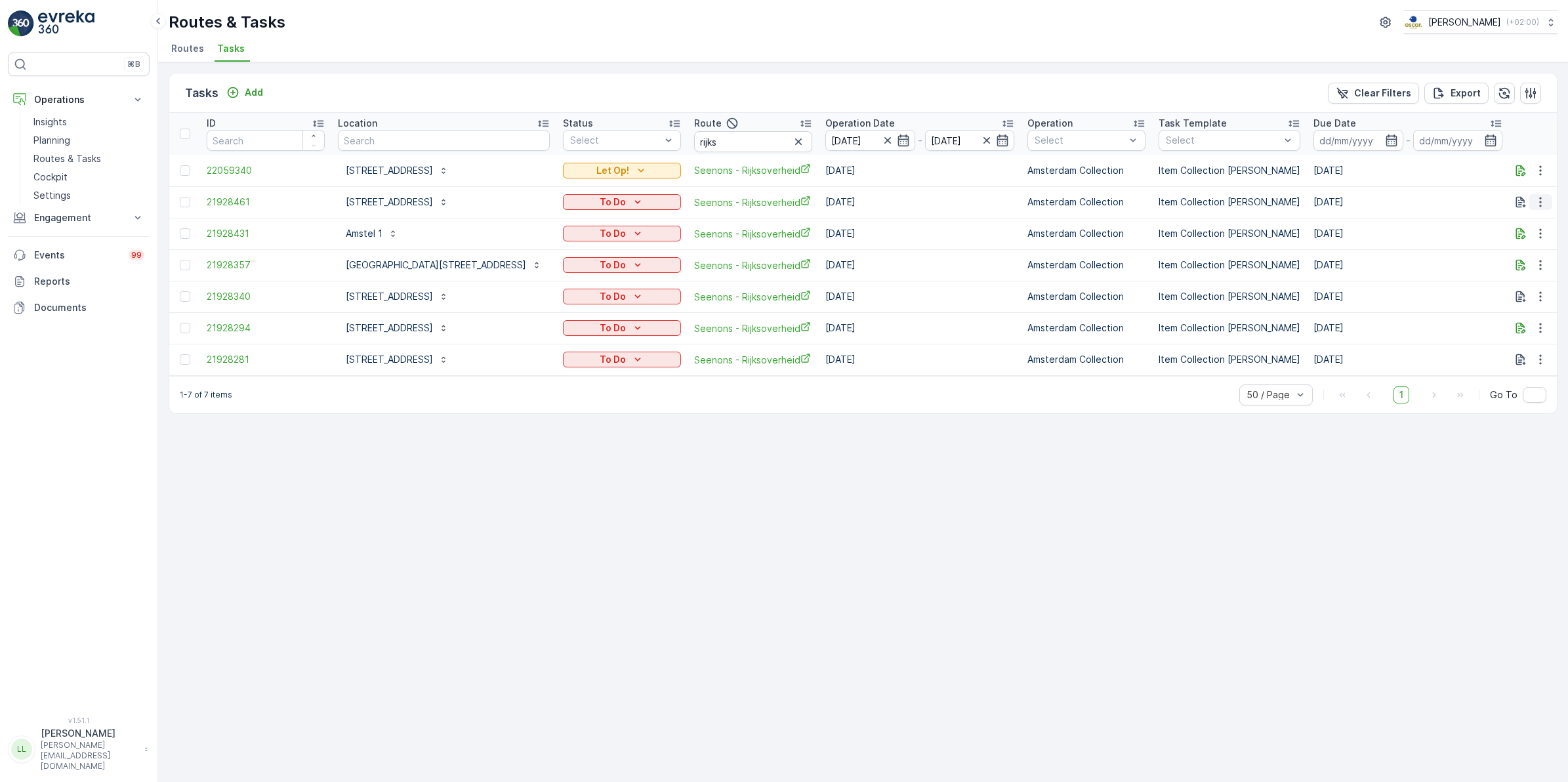
click at [1541, 198] on icon "button" at bounding box center [1540, 202] width 2 height 10
click at [1522, 171] on icon "button" at bounding box center [1521, 170] width 10 height 11
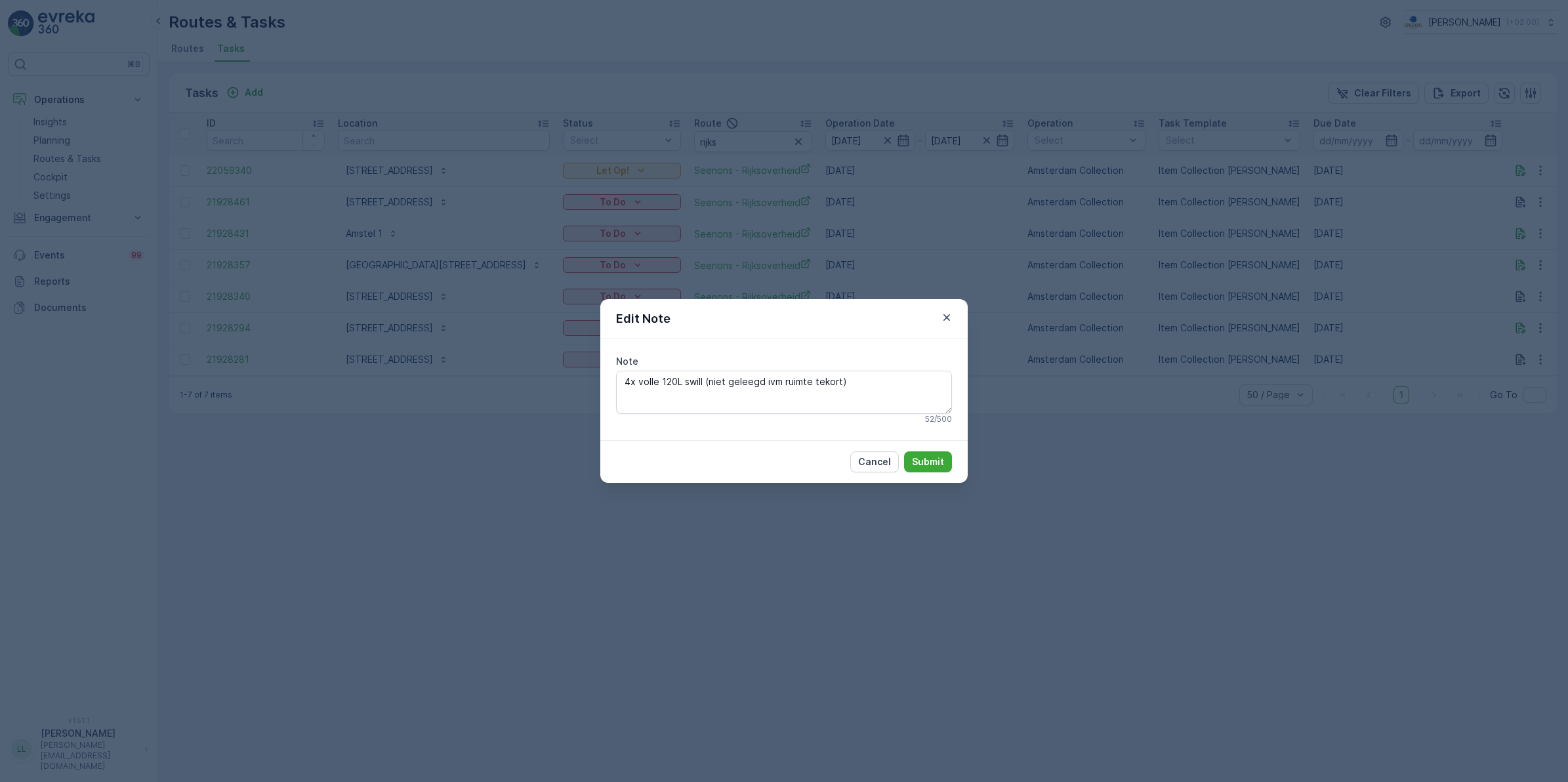
click at [1511, 197] on div "Edit Note Note 4x volle 120L swill (niet geleegd ivm ruimte tekort) 52 / 500 Ca…" at bounding box center [784, 391] width 1568 height 782
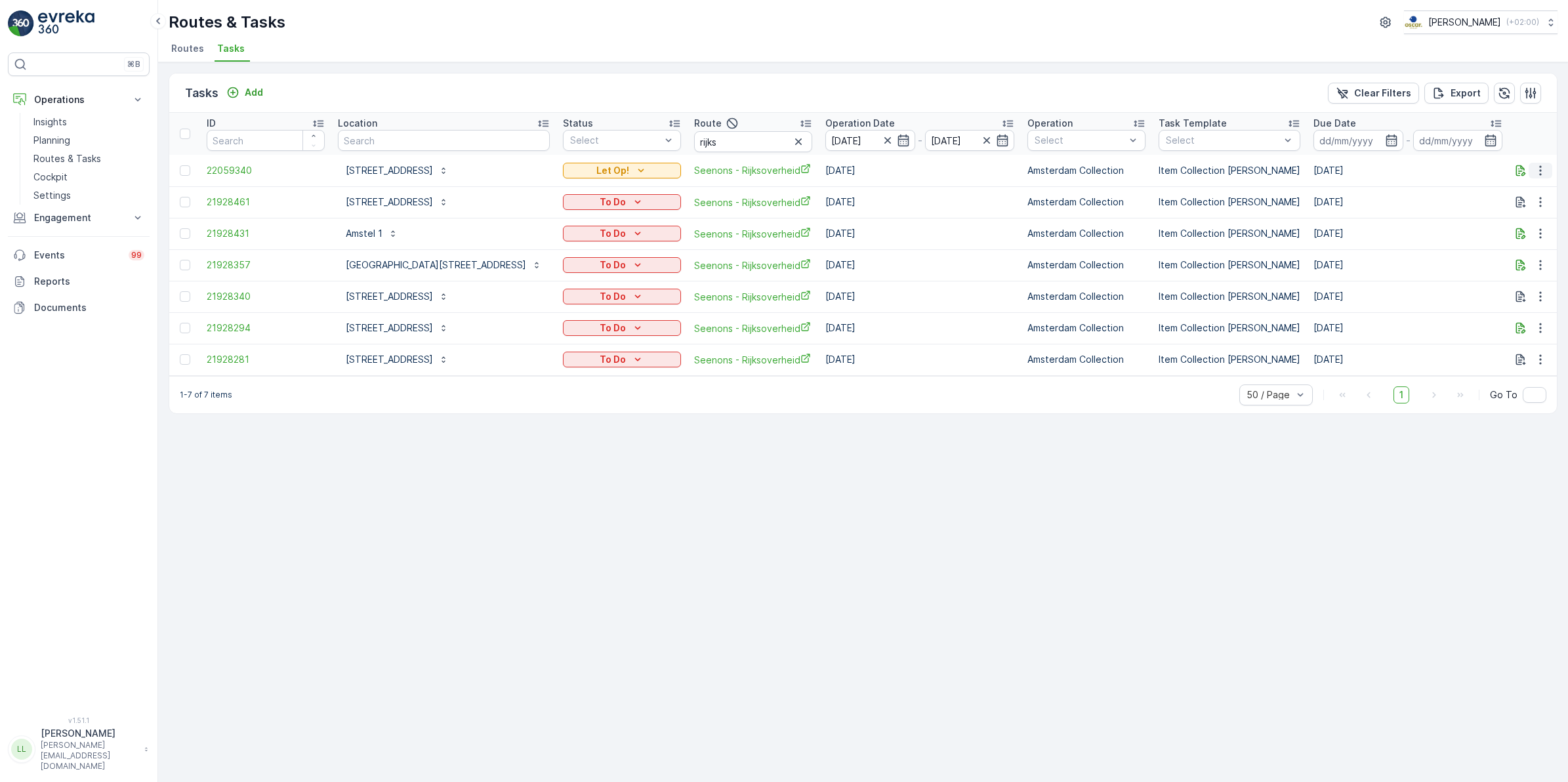
click at [1540, 170] on icon "button" at bounding box center [1541, 170] width 13 height 13
click at [1516, 201] on div "History" at bounding box center [1519, 208] width 99 height 18
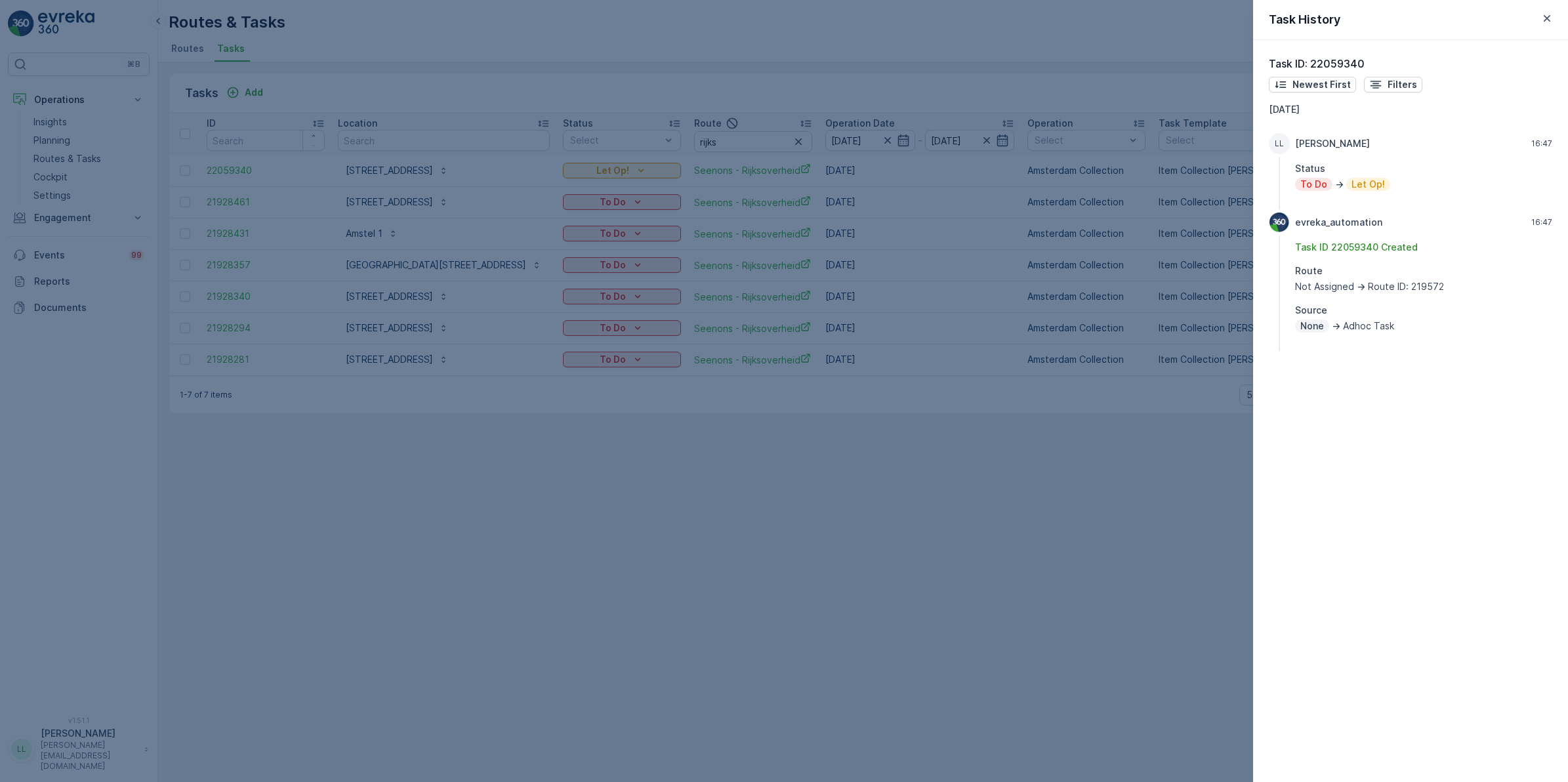
click at [1101, 524] on div at bounding box center [784, 391] width 1568 height 782
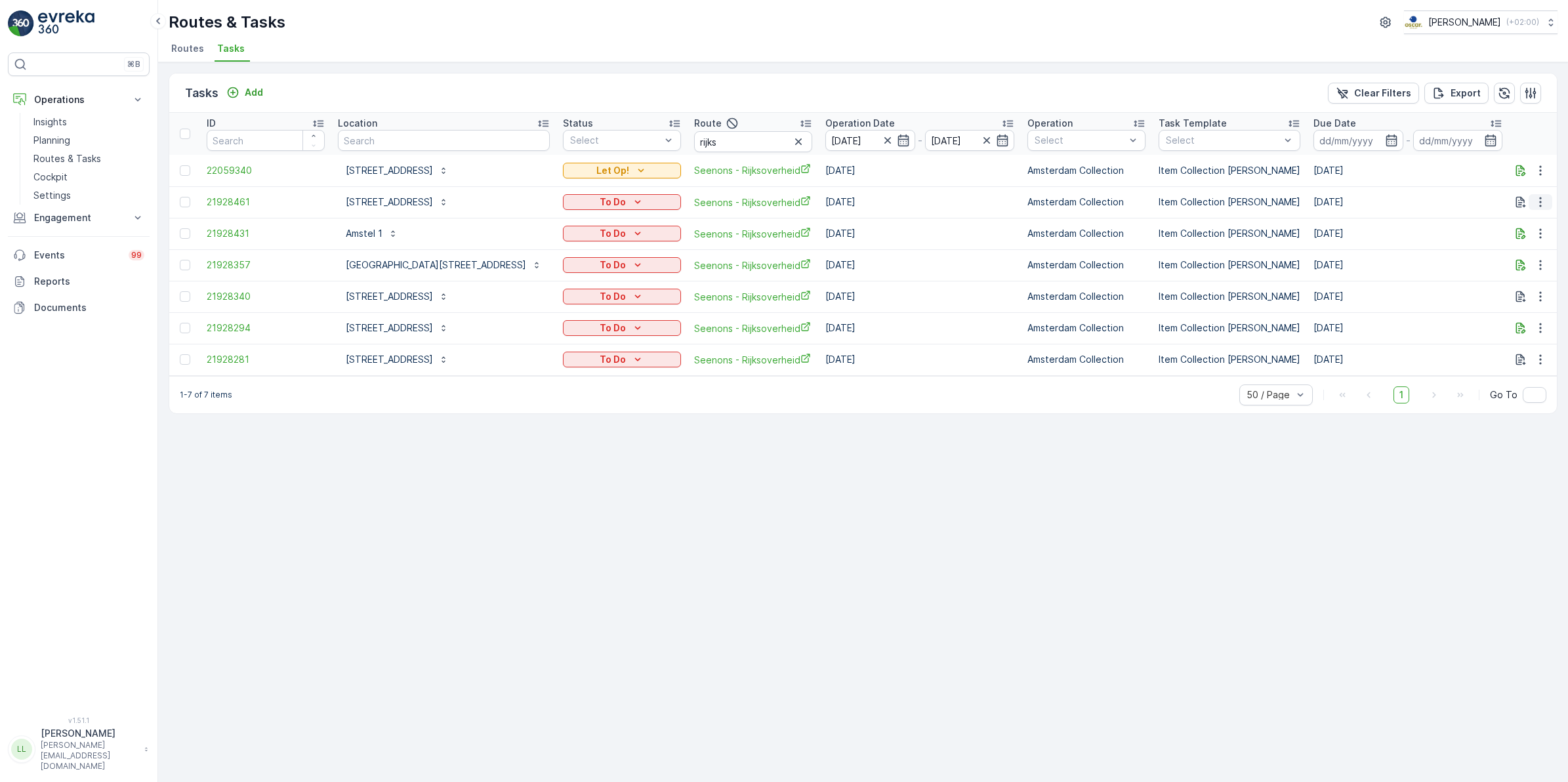
click at [1539, 204] on icon "button" at bounding box center [1541, 202] width 13 height 13
click at [1512, 240] on div "History" at bounding box center [1519, 240] width 99 height 18
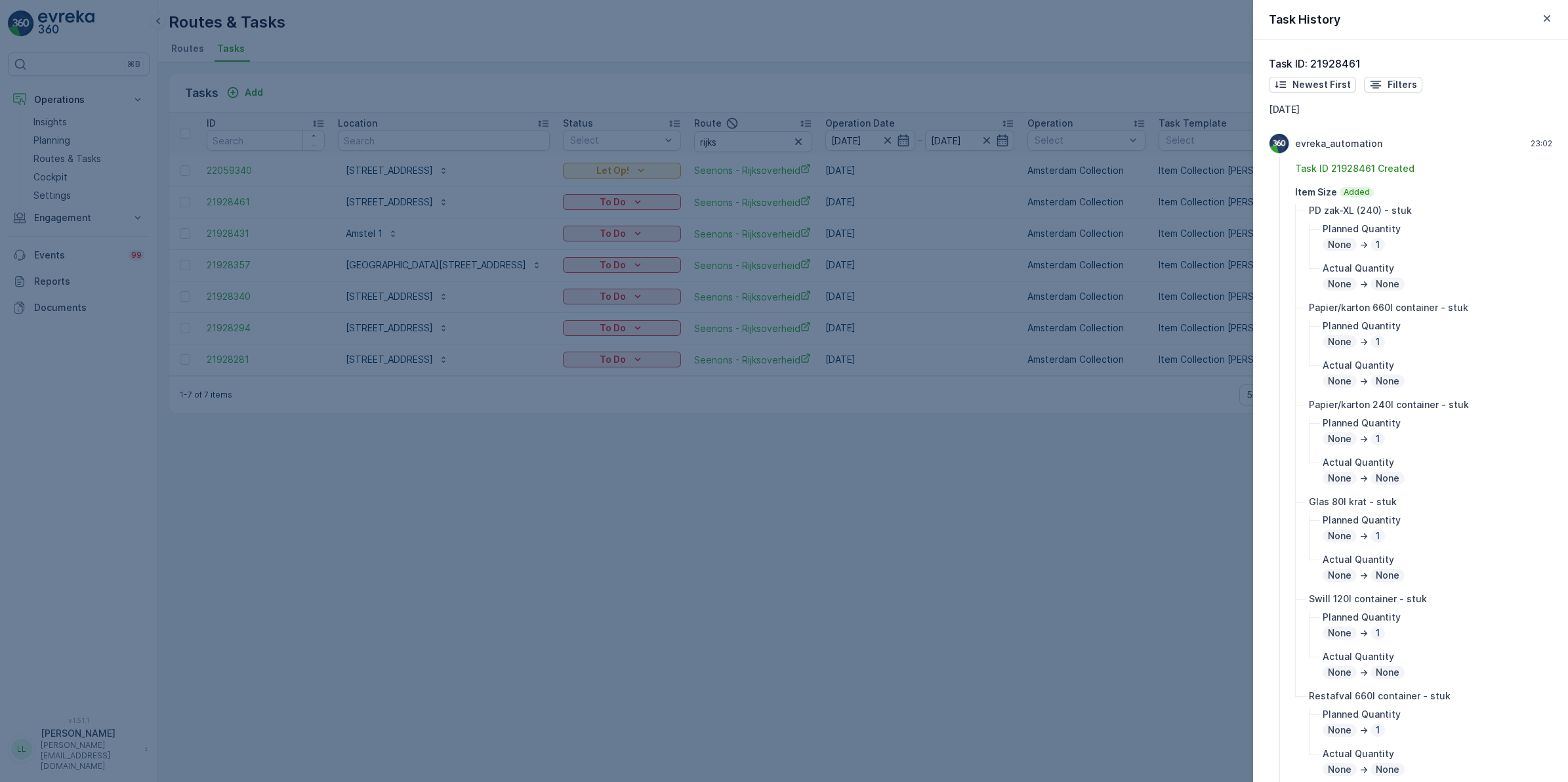
scroll to position [82, 0]
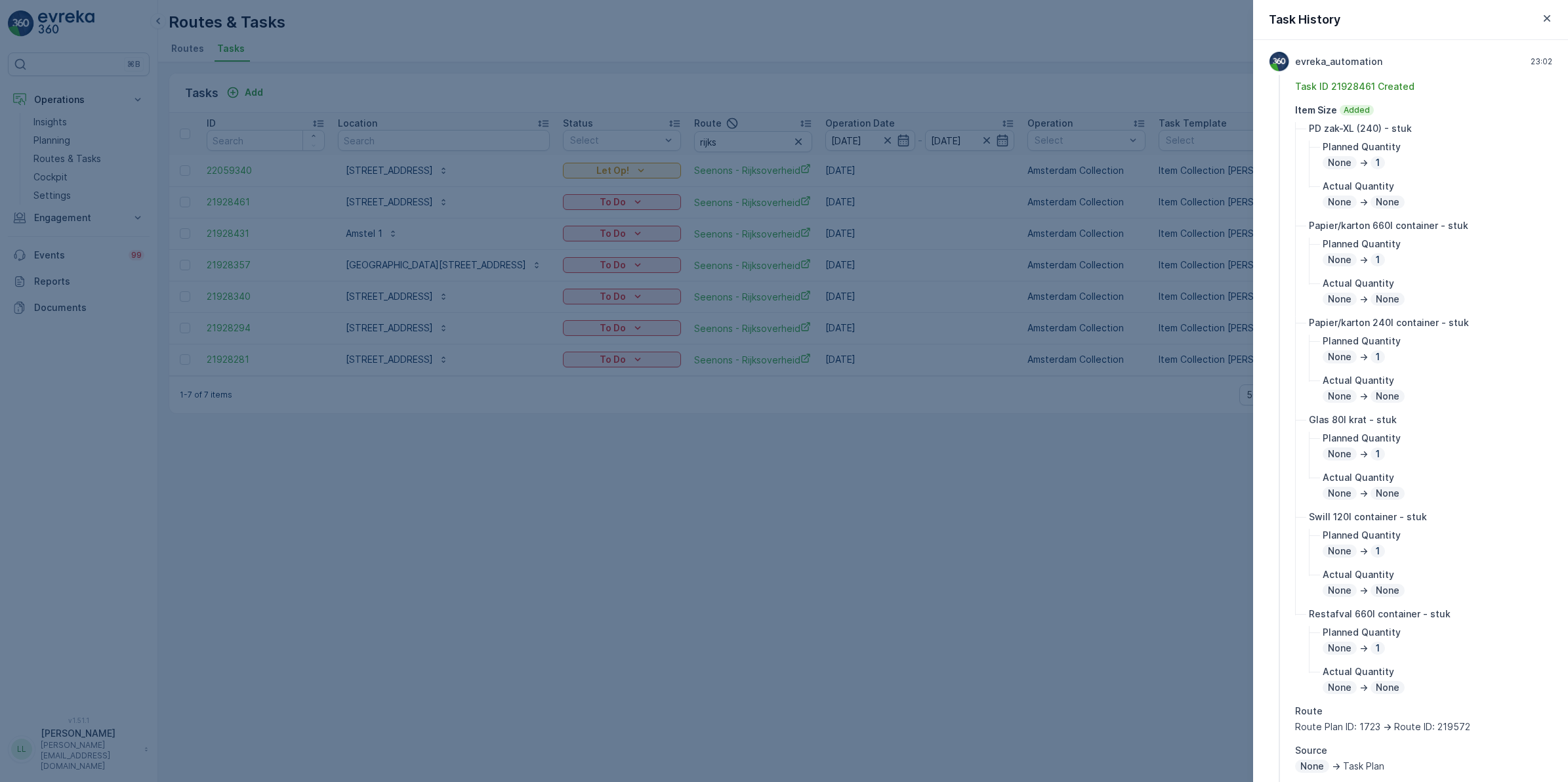
click at [575, 183] on div at bounding box center [784, 391] width 1568 height 782
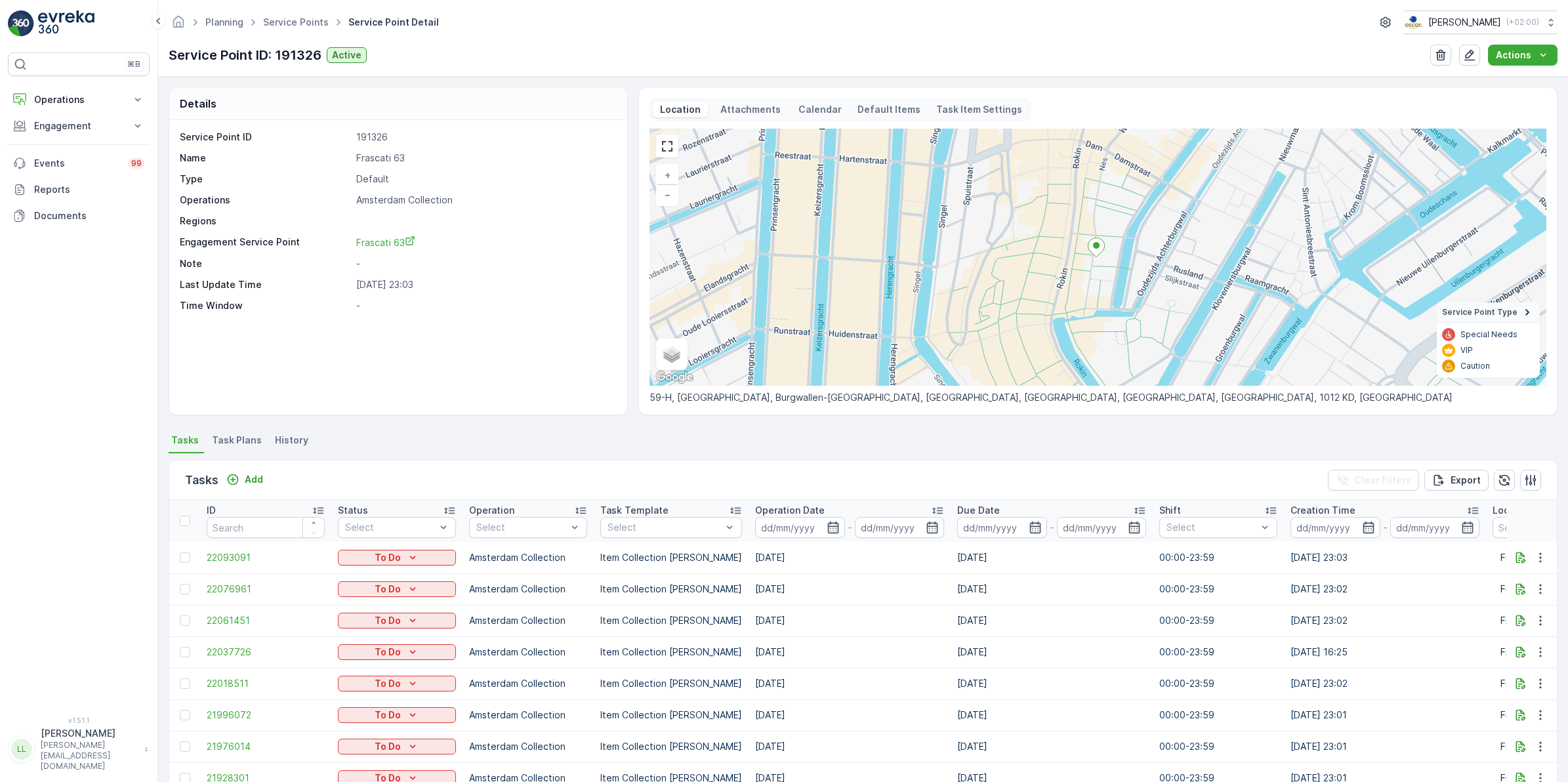
scroll to position [137, 0]
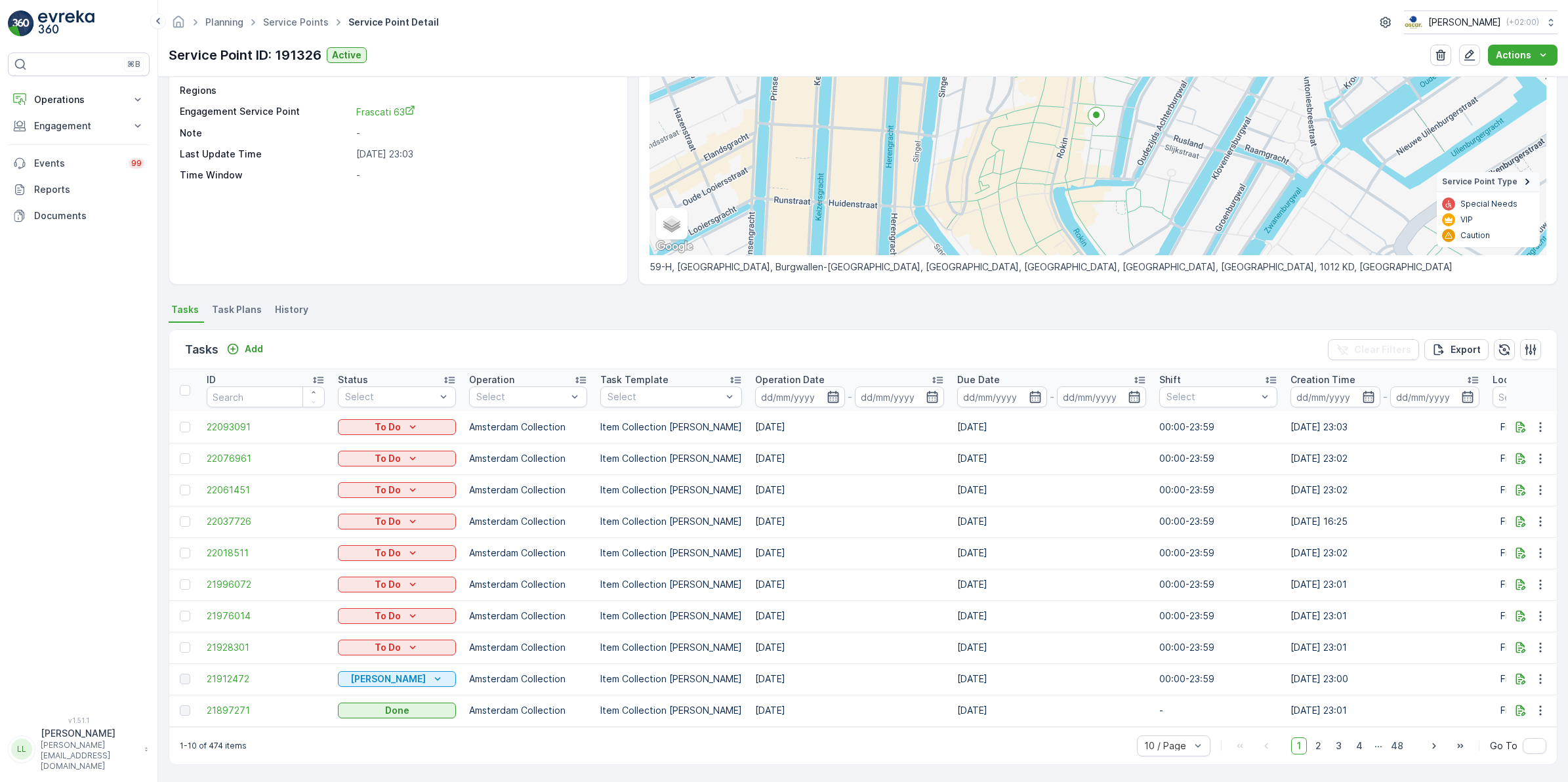
click at [827, 391] on icon "button" at bounding box center [834, 397] width 13 height 13
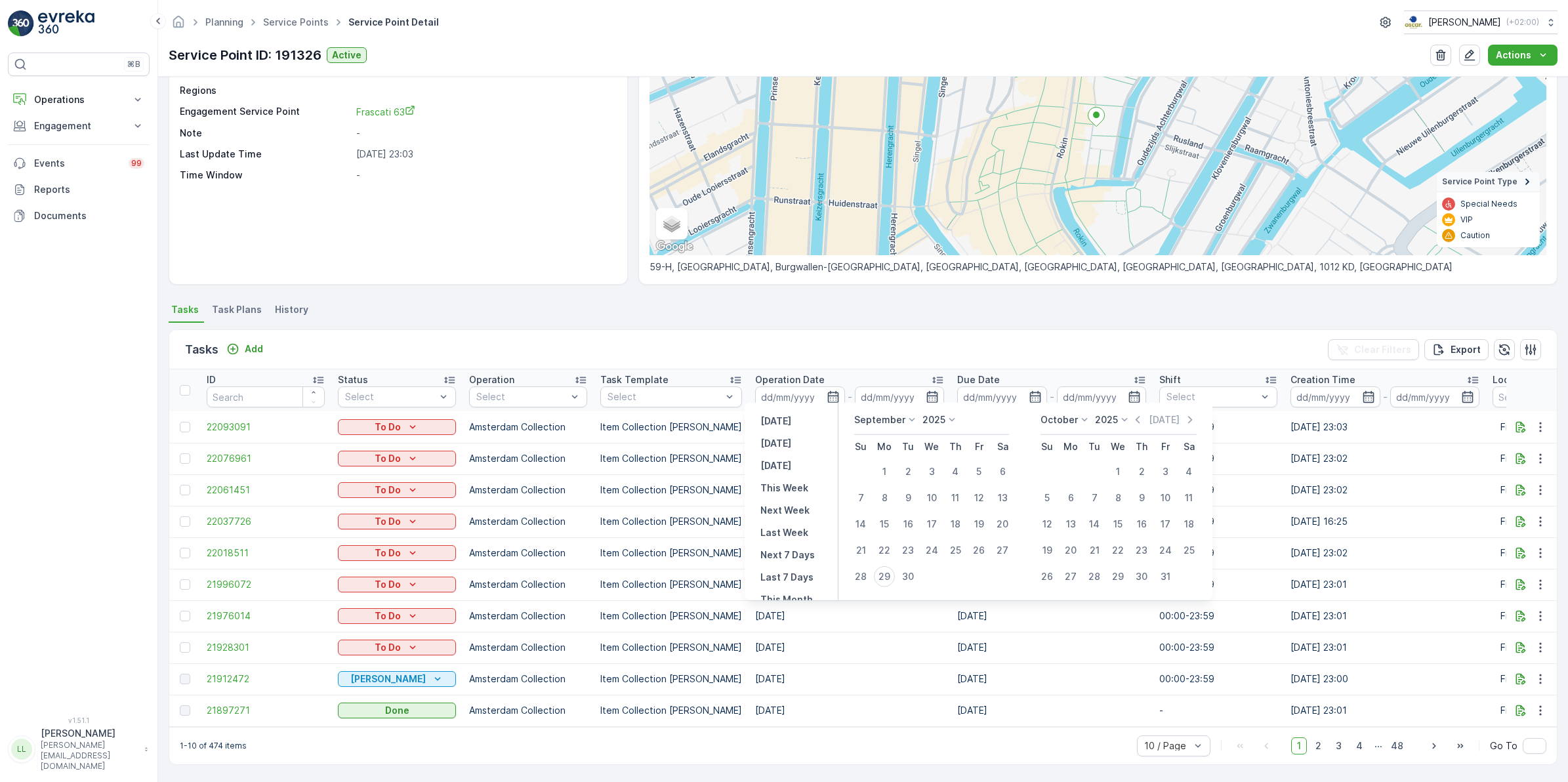
click at [467, 178] on div "Service Point ID 191326 Name Frascati 63 Type Default Operations Amsterdam Coll…" at bounding box center [398, 137] width 458 height 295
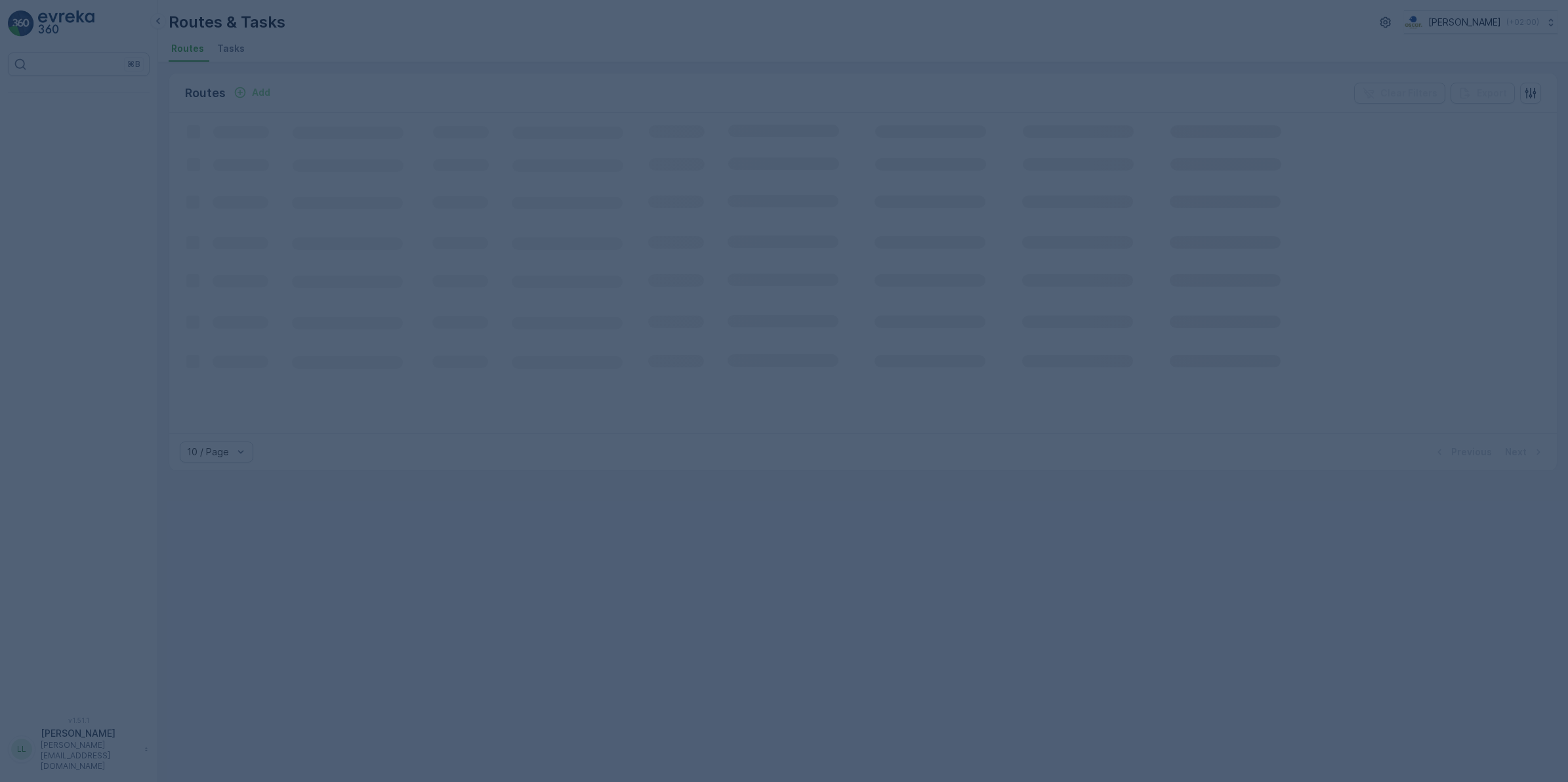
click at [219, 47] on span "Tasks" at bounding box center [231, 48] width 28 height 13
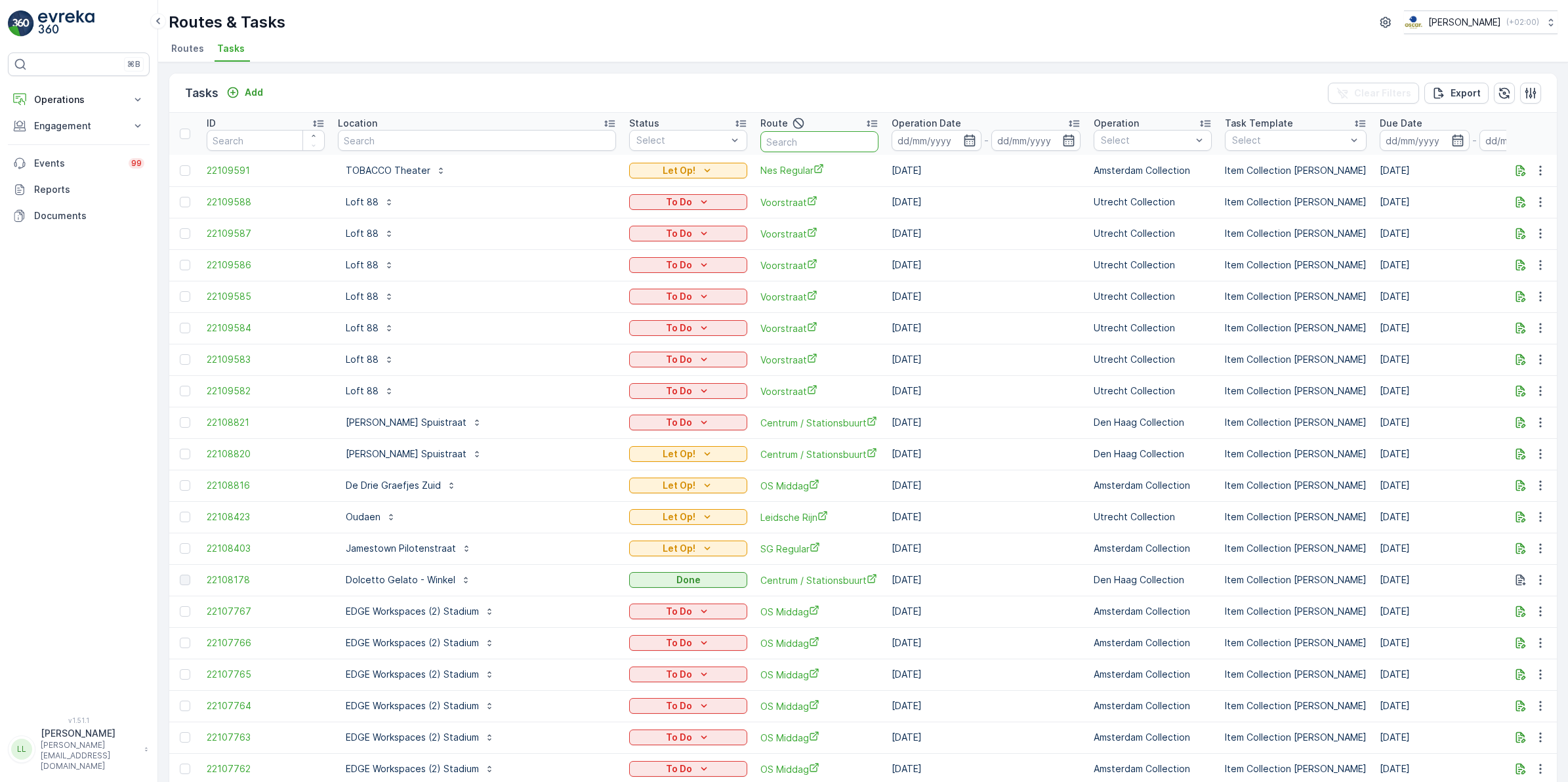
click at [761, 142] on input "text" at bounding box center [820, 142] width 118 height 21
type input "cs"
click at [964, 134] on icon "button" at bounding box center [970, 140] width 13 height 13
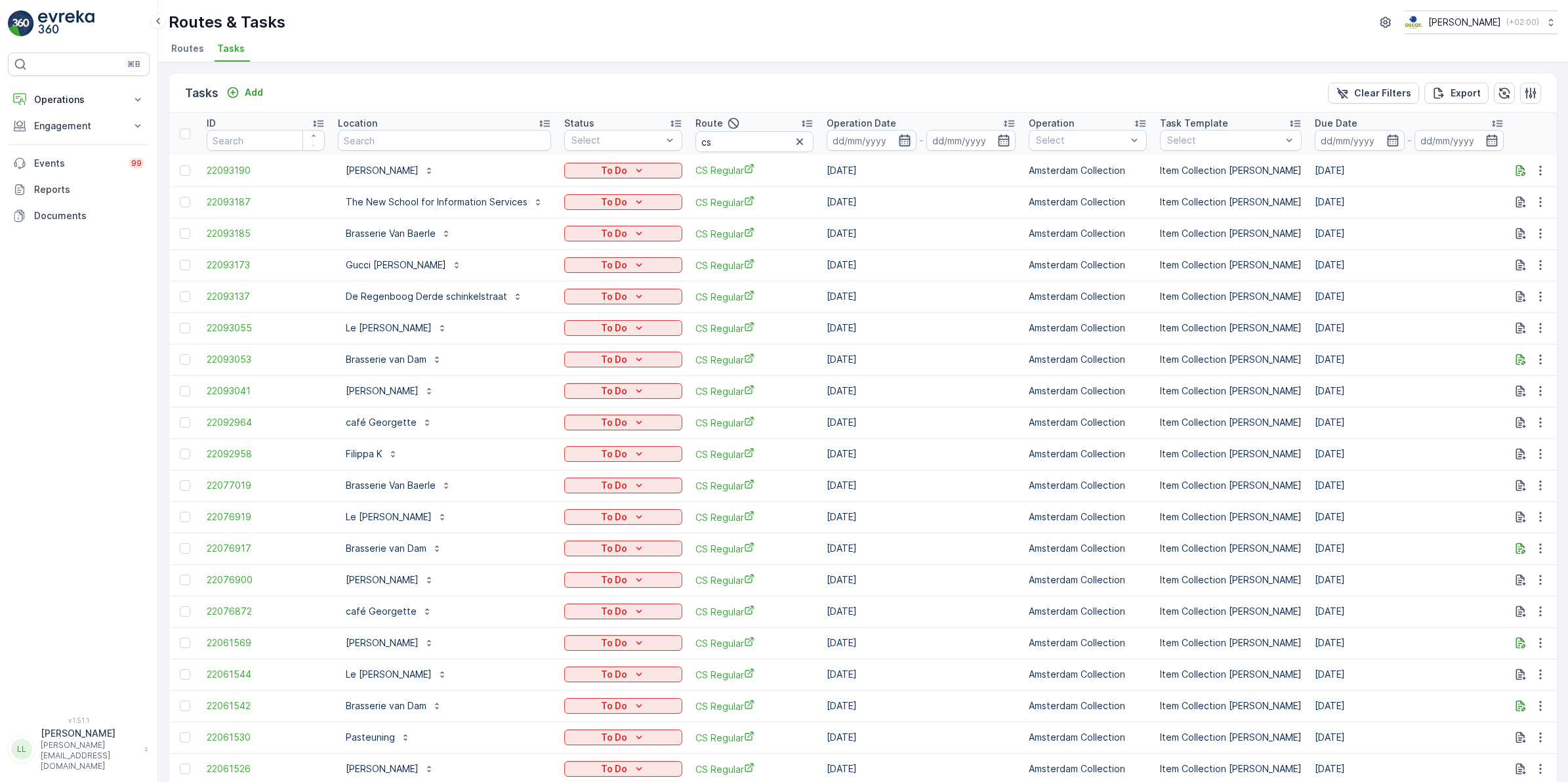
click at [899, 142] on icon "button" at bounding box center [905, 140] width 13 height 13
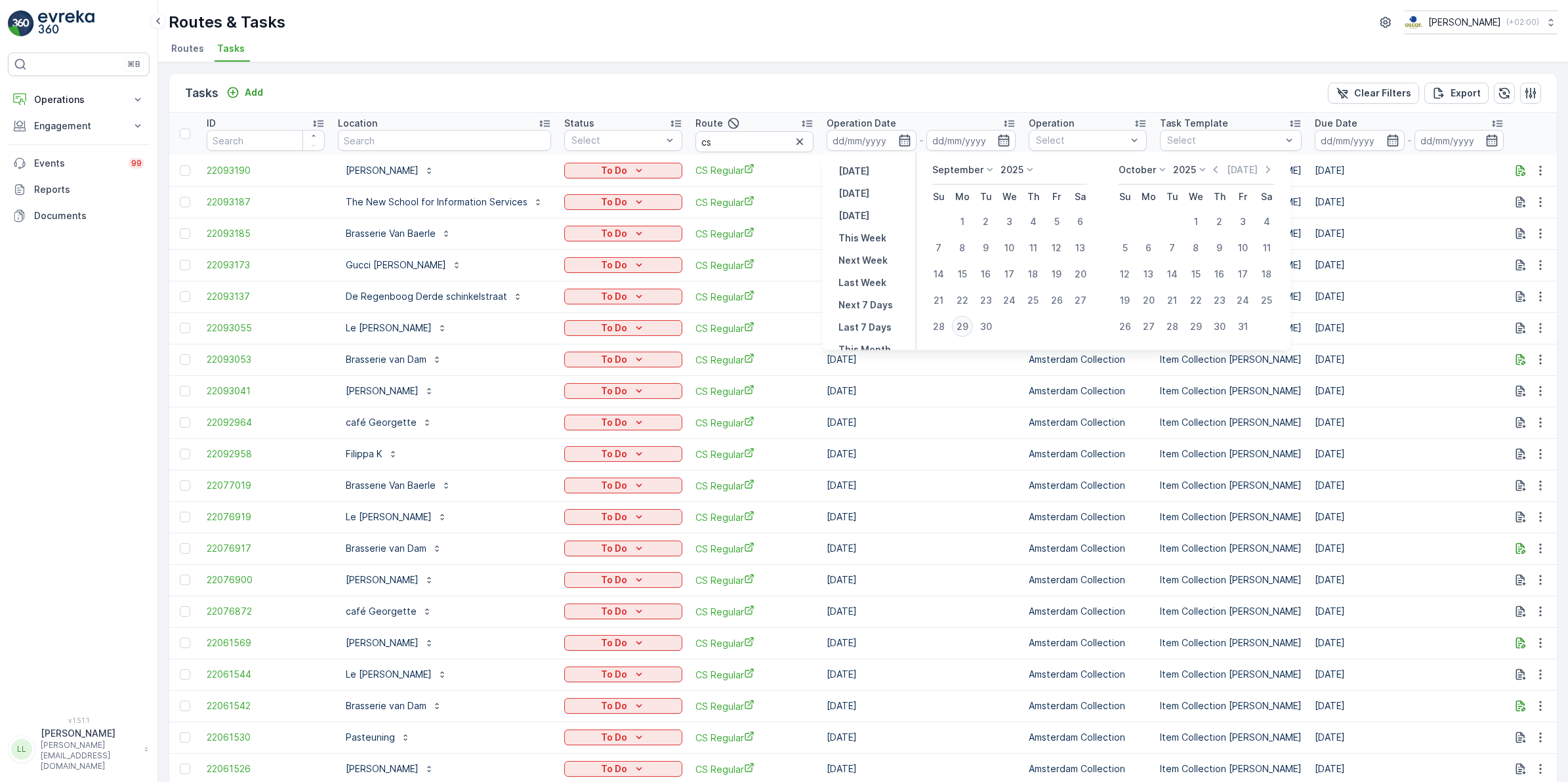
click at [961, 322] on div "29" at bounding box center [963, 327] width 21 height 21
type input "[DATE]"
click at [961, 322] on div "29" at bounding box center [963, 327] width 21 height 21
type input "[DATE]"
click at [961, 322] on div "29" at bounding box center [963, 327] width 21 height 21
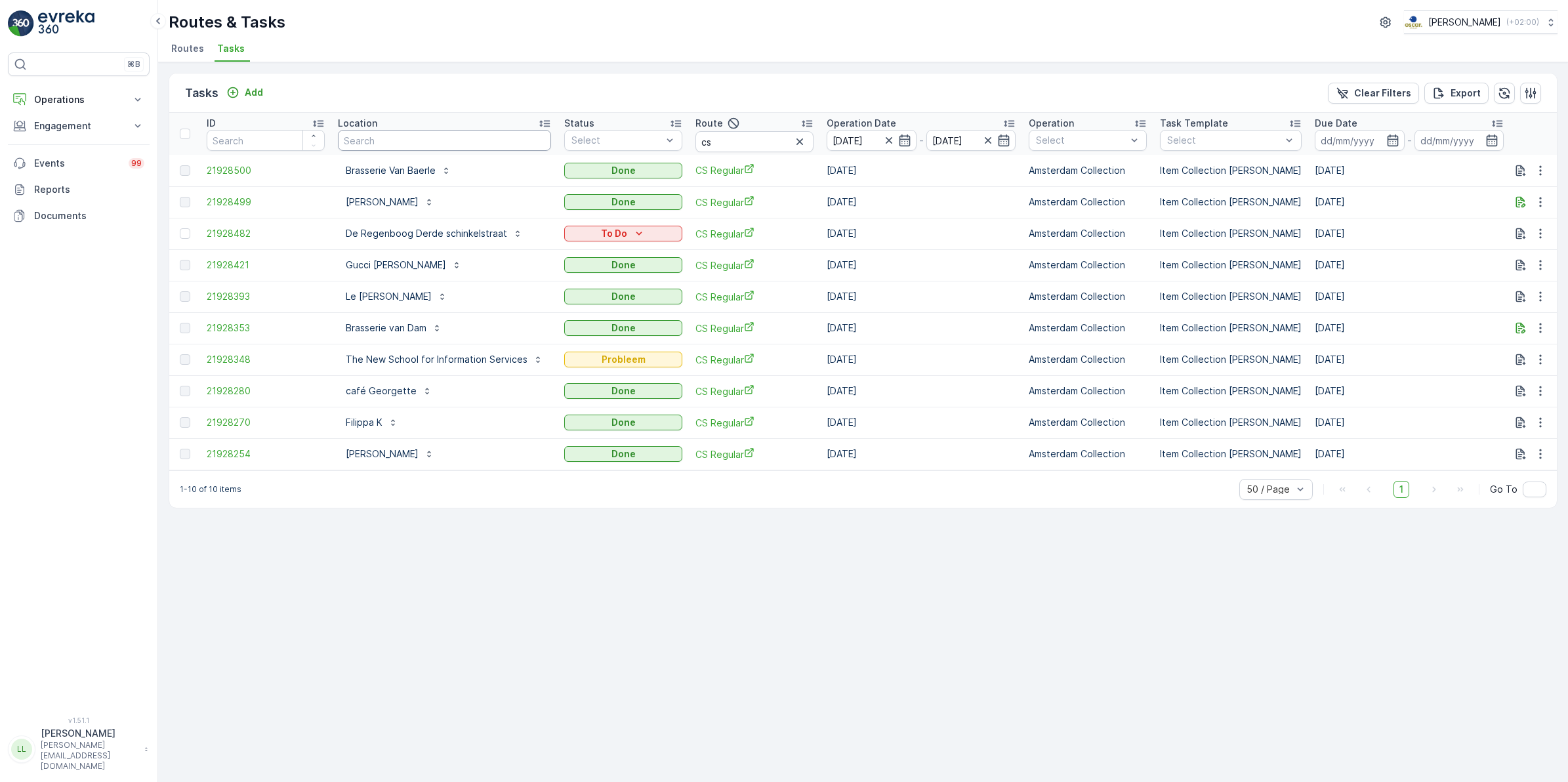
click at [450, 141] on input "text" at bounding box center [445, 141] width 213 height 21
drag, startPoint x: 724, startPoint y: 150, endPoint x: 630, endPoint y: 144, distance: 94.2
click at [641, 147] on tr "ID Location Status Select Route cs Operation Date 29.09.2025 - 29.09.2025 Opera…" at bounding box center [1229, 133] width 2120 height 42
click at [408, 143] on input "text" at bounding box center [445, 141] width 213 height 21
type input "warmoe"
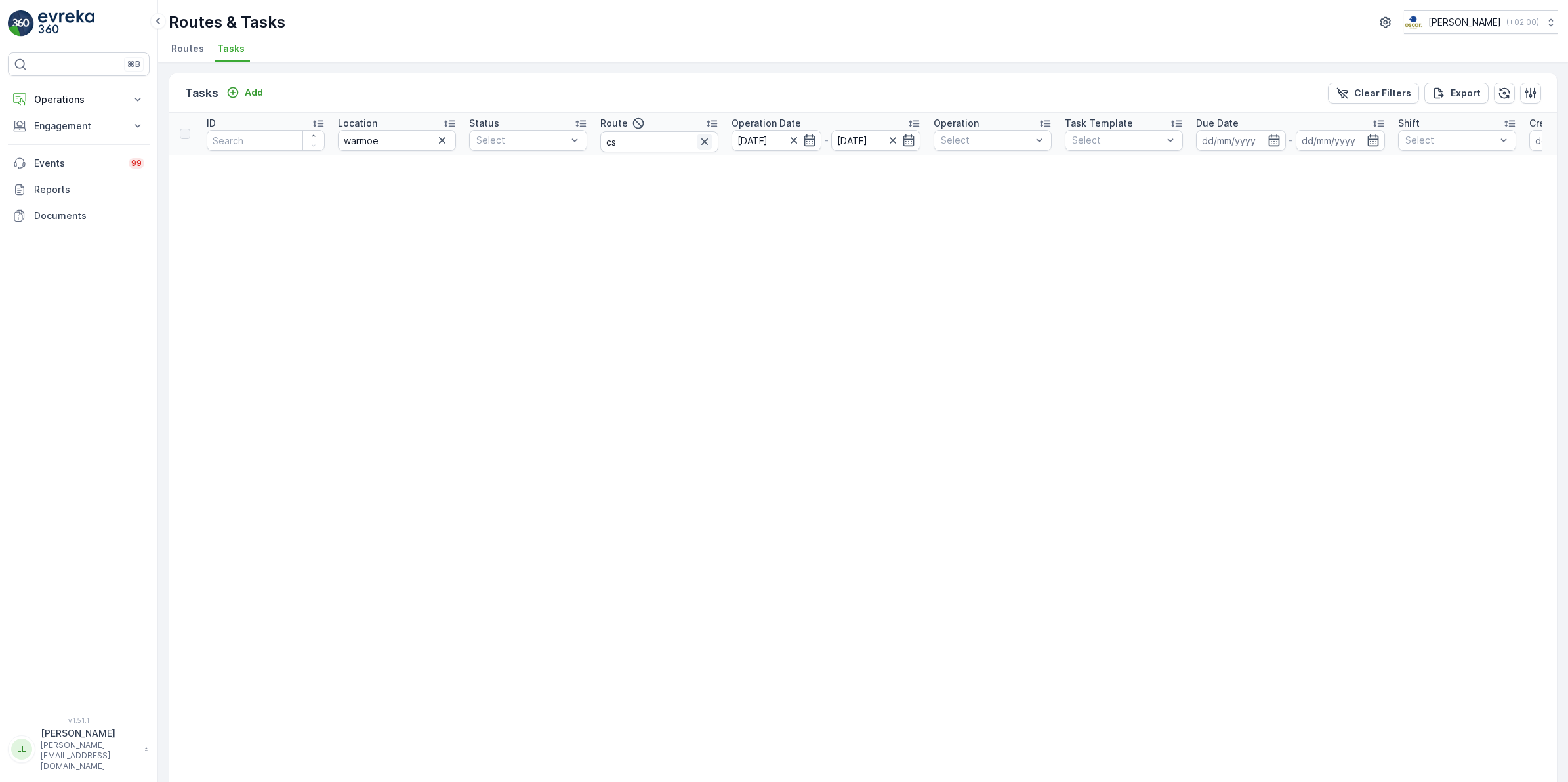
click at [704, 144] on icon "button" at bounding box center [705, 142] width 13 height 13
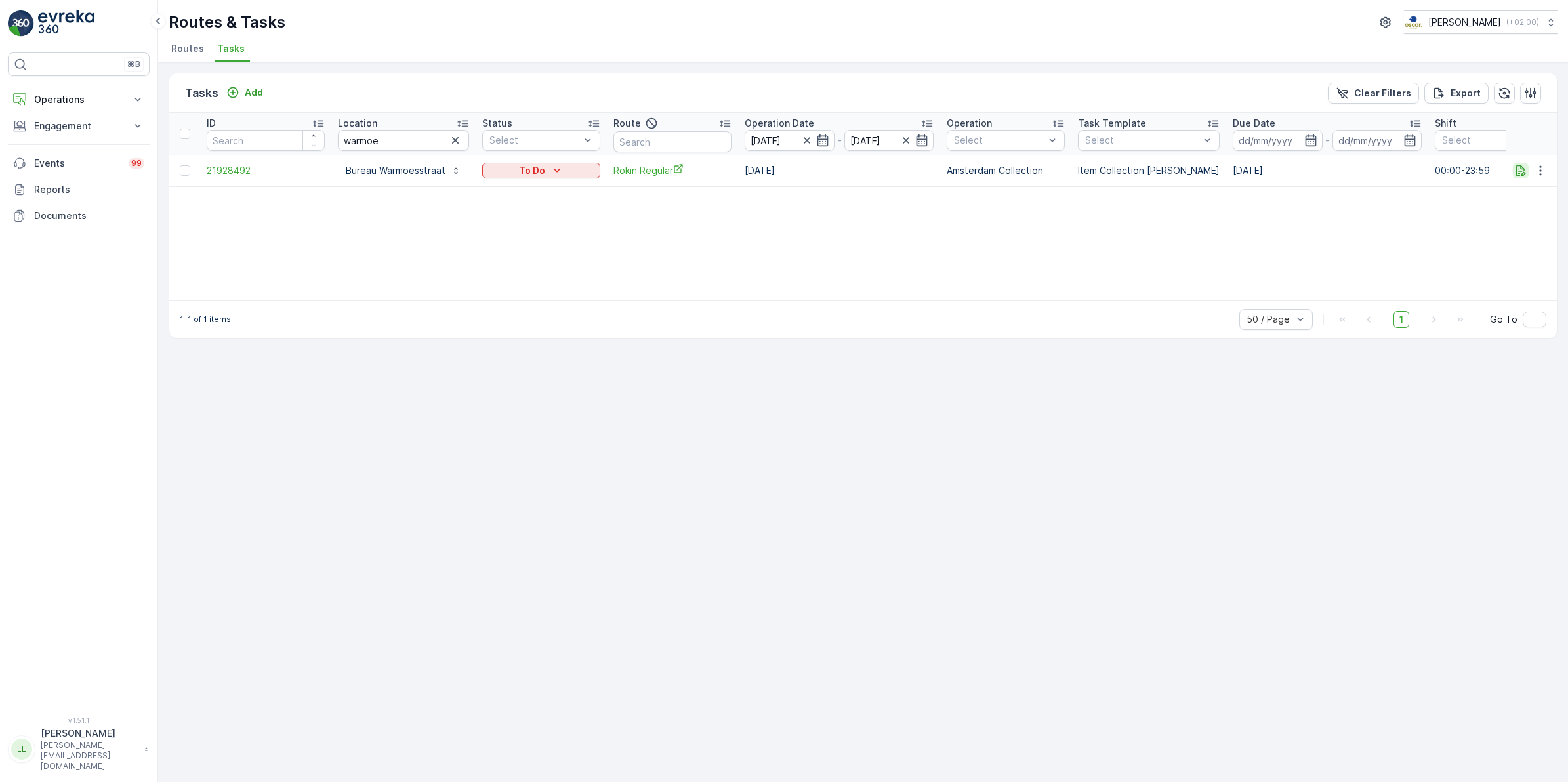
click at [1523, 165] on icon "button" at bounding box center [1521, 170] width 13 height 13
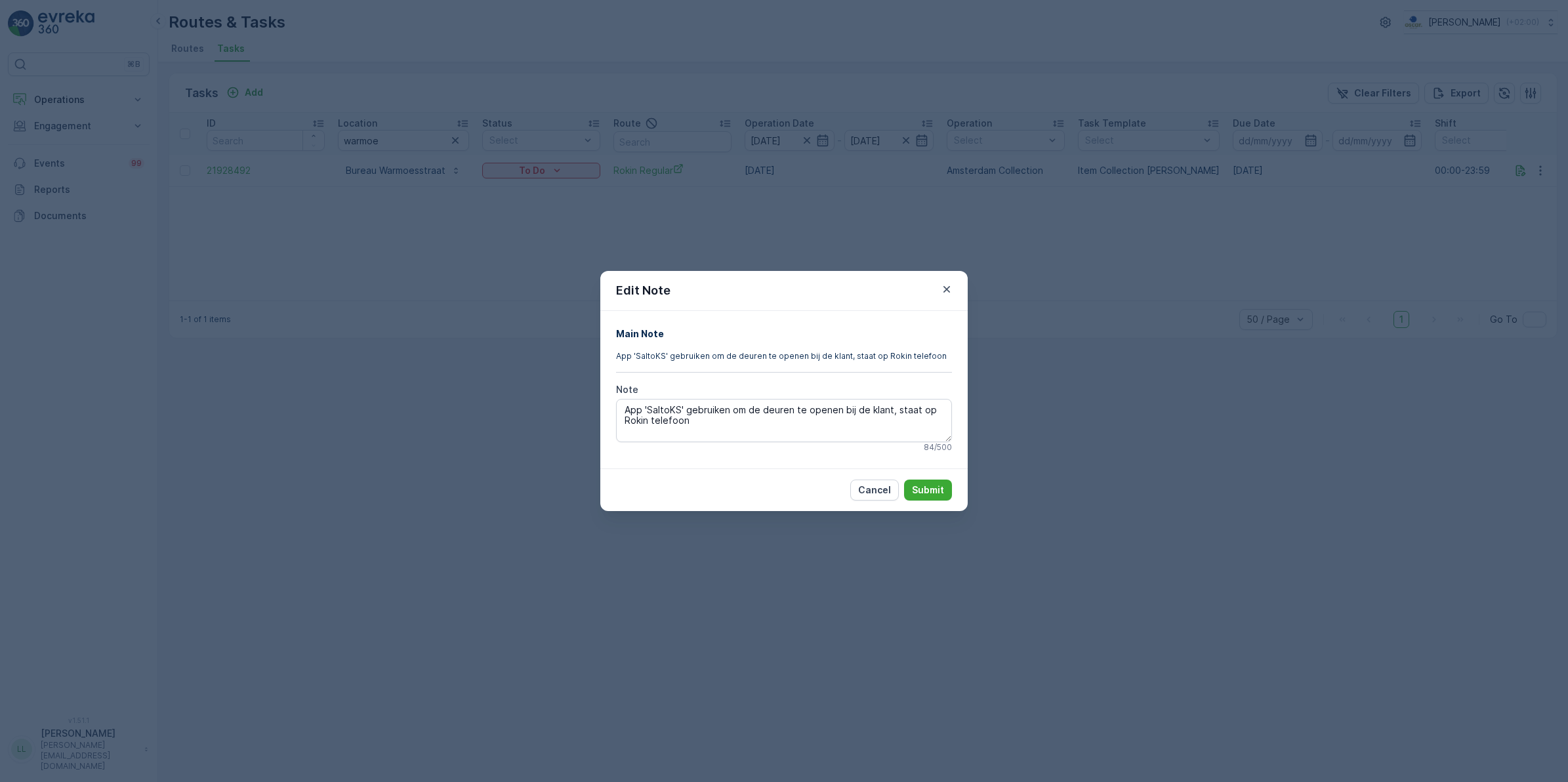
click at [1059, 414] on div "Edit Note Main Note App 'SaltoKS' gebruiken om de deuren te openen bij de klant…" at bounding box center [784, 391] width 1568 height 782
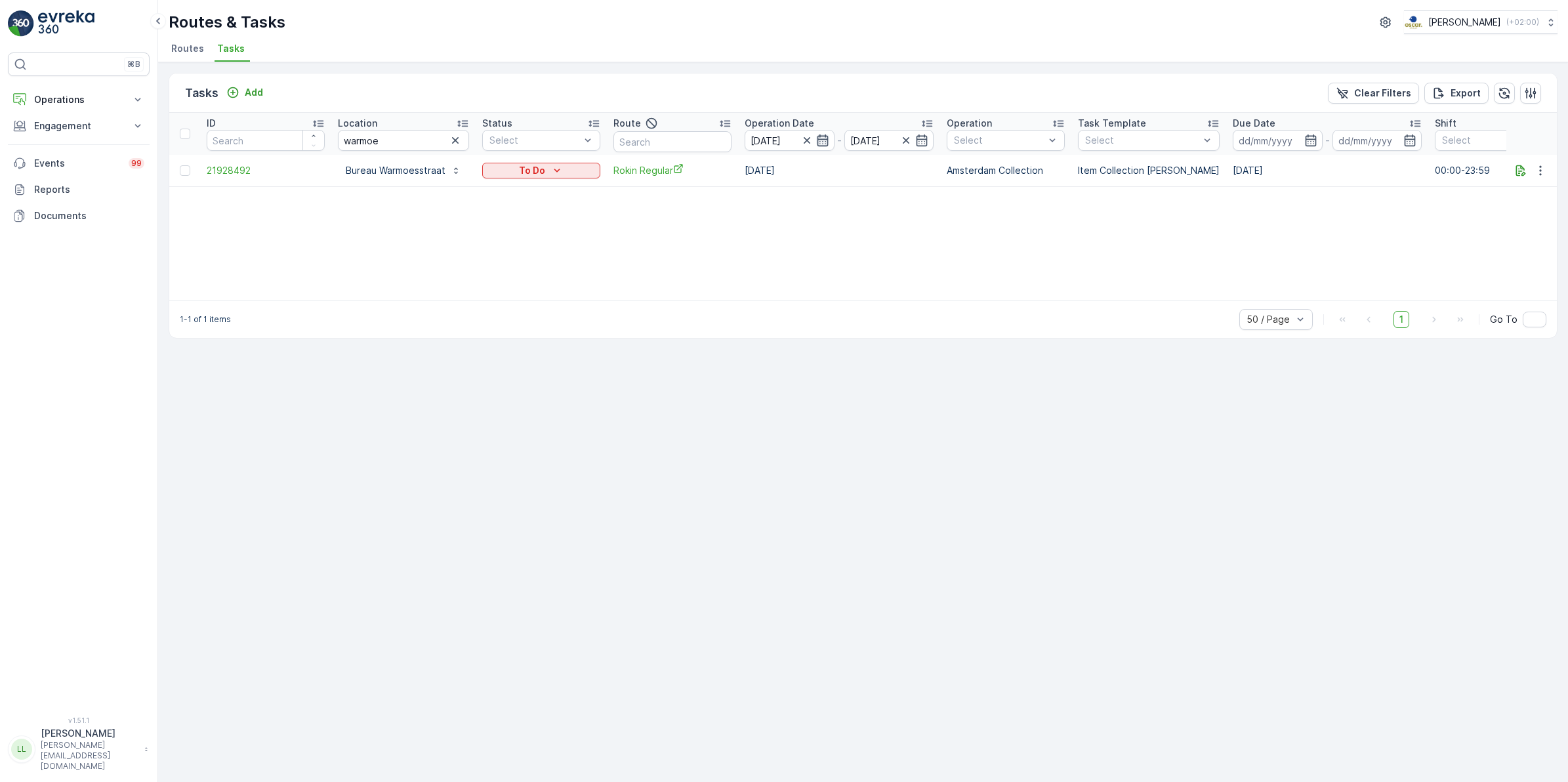
click at [825, 138] on icon "button" at bounding box center [823, 140] width 13 height 13
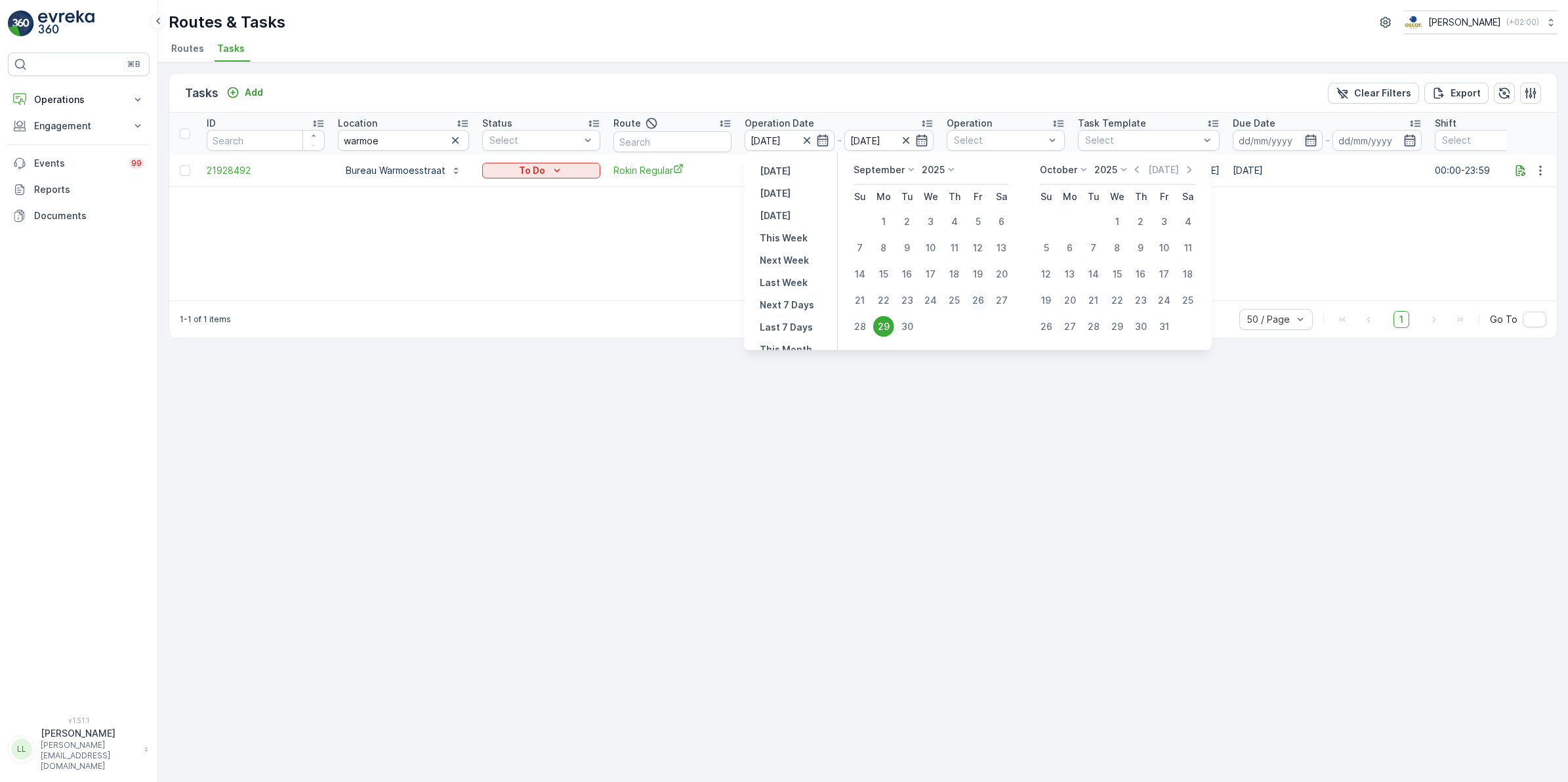
click at [978, 299] on div "26" at bounding box center [978, 301] width 21 height 21
type input "[DATE]"
click at [978, 299] on div "26" at bounding box center [978, 301] width 21 height 21
type input "[DATE]"
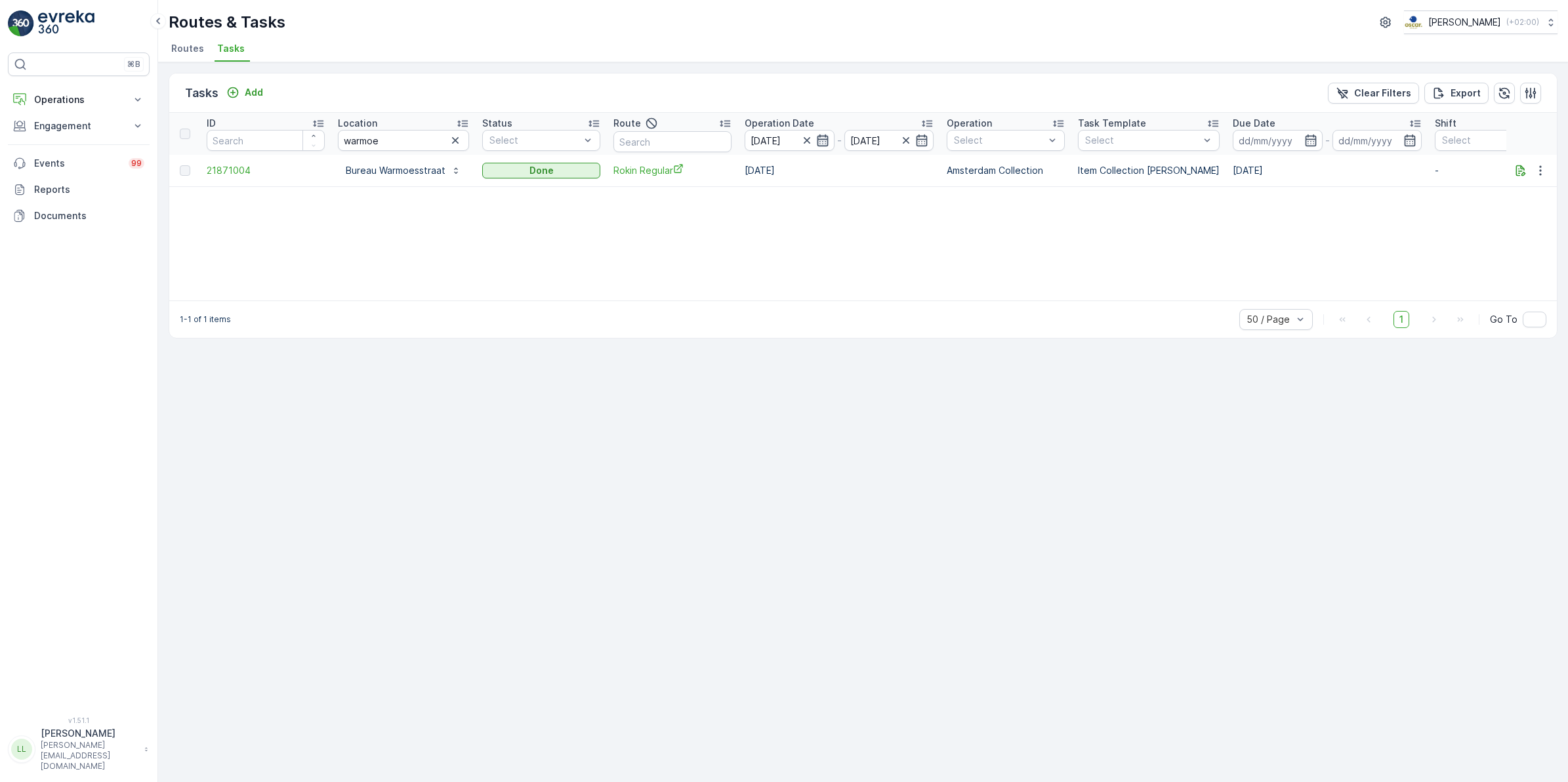
click at [820, 144] on icon "button" at bounding box center [823, 140] width 13 height 13
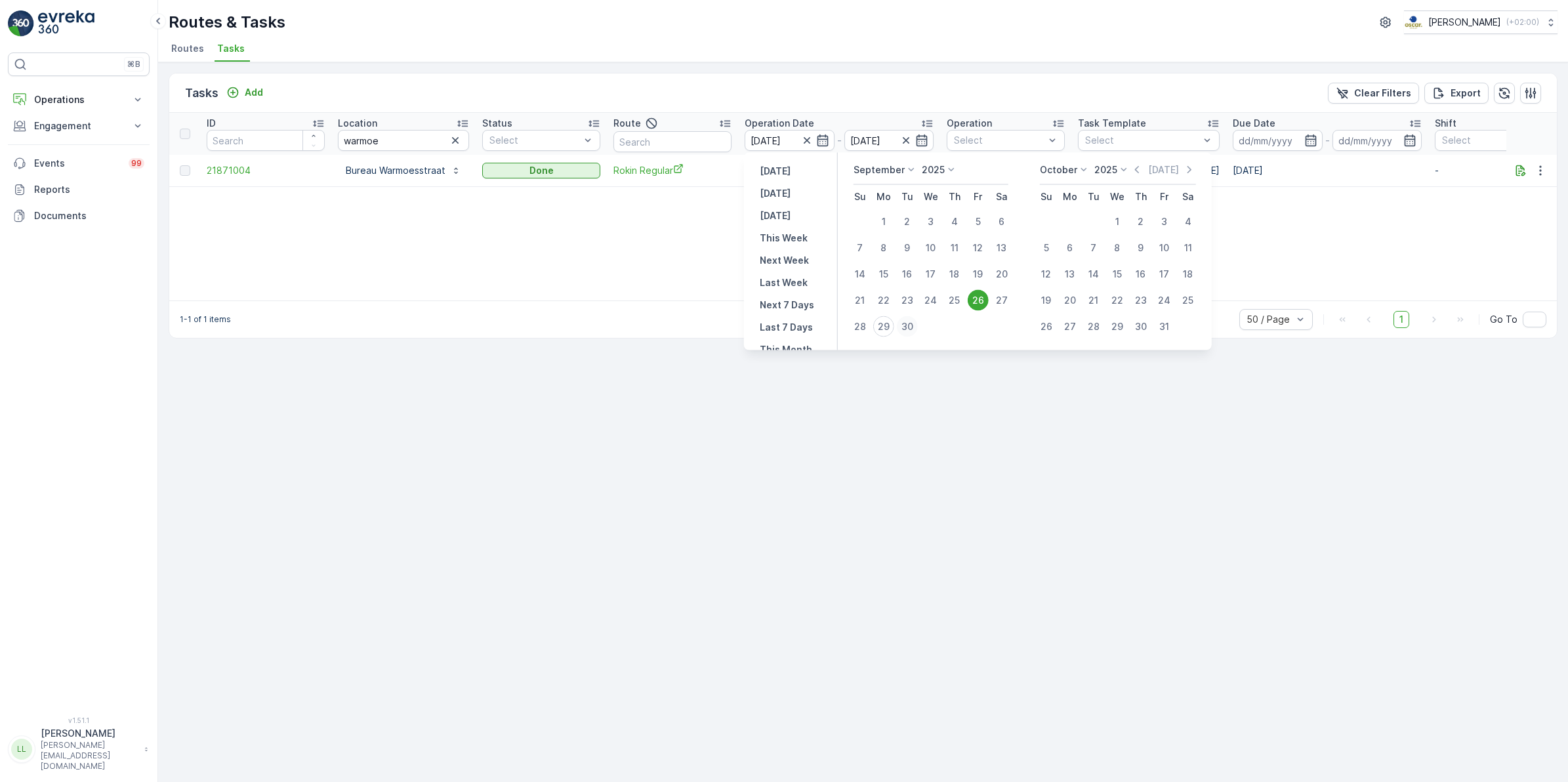
click at [911, 323] on div "30" at bounding box center [908, 327] width 21 height 21
type input "[DATE]"
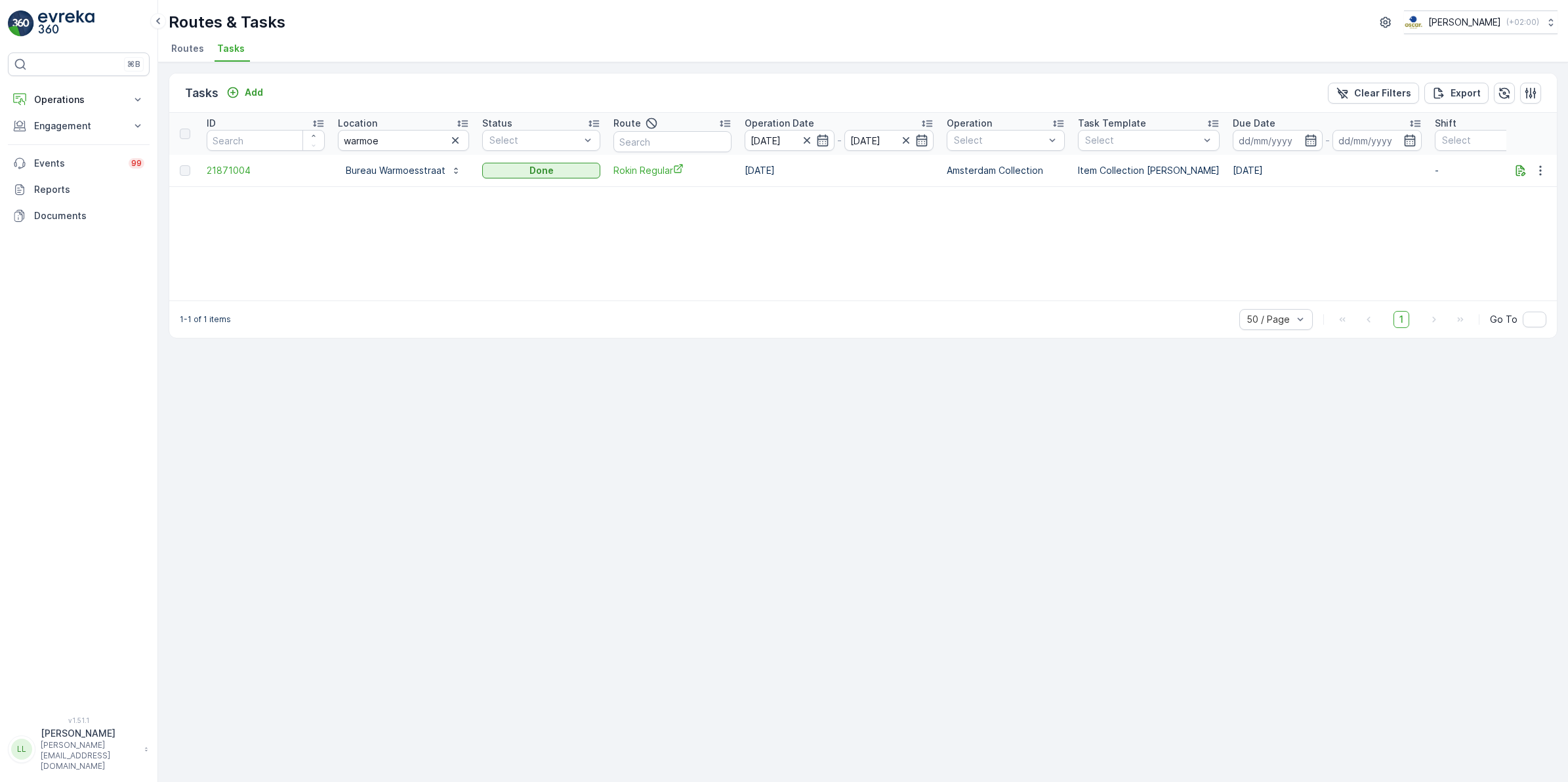
click at [911, 323] on div "1-1 of 1 items 50 / Page 1 Go To" at bounding box center [863, 319] width 1388 height 38
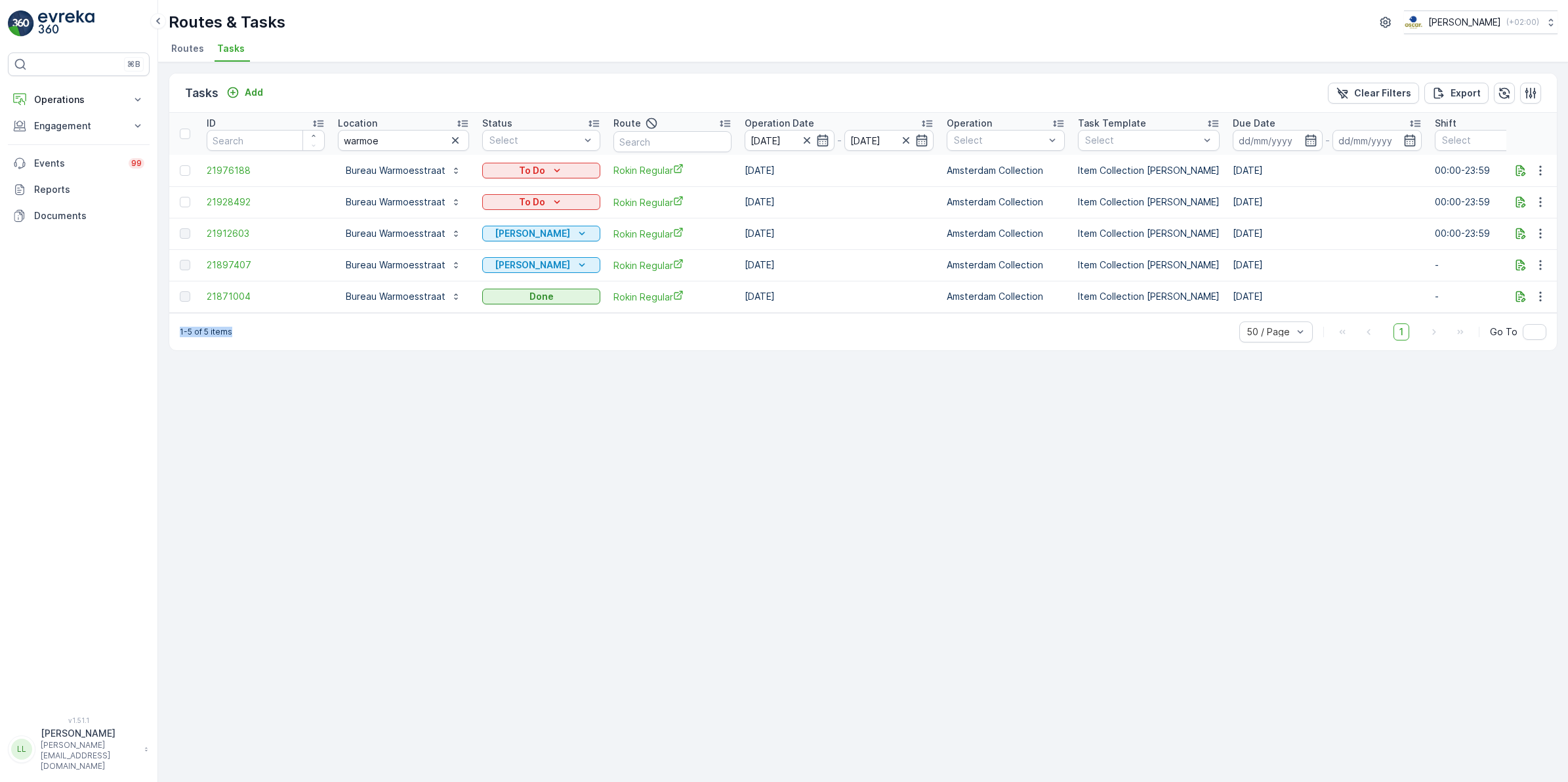
click at [686, 405] on div "Tasks Add Clear Filters Export ID Location warmoe Status Select Route Operation…" at bounding box center [863, 422] width 1410 height 720
click at [526, 381] on div "Tasks Add Clear Filters Export ID Location warmoe Status Select Route Operation…" at bounding box center [863, 422] width 1410 height 720
click at [1527, 198] on icon "button" at bounding box center [1521, 202] width 13 height 13
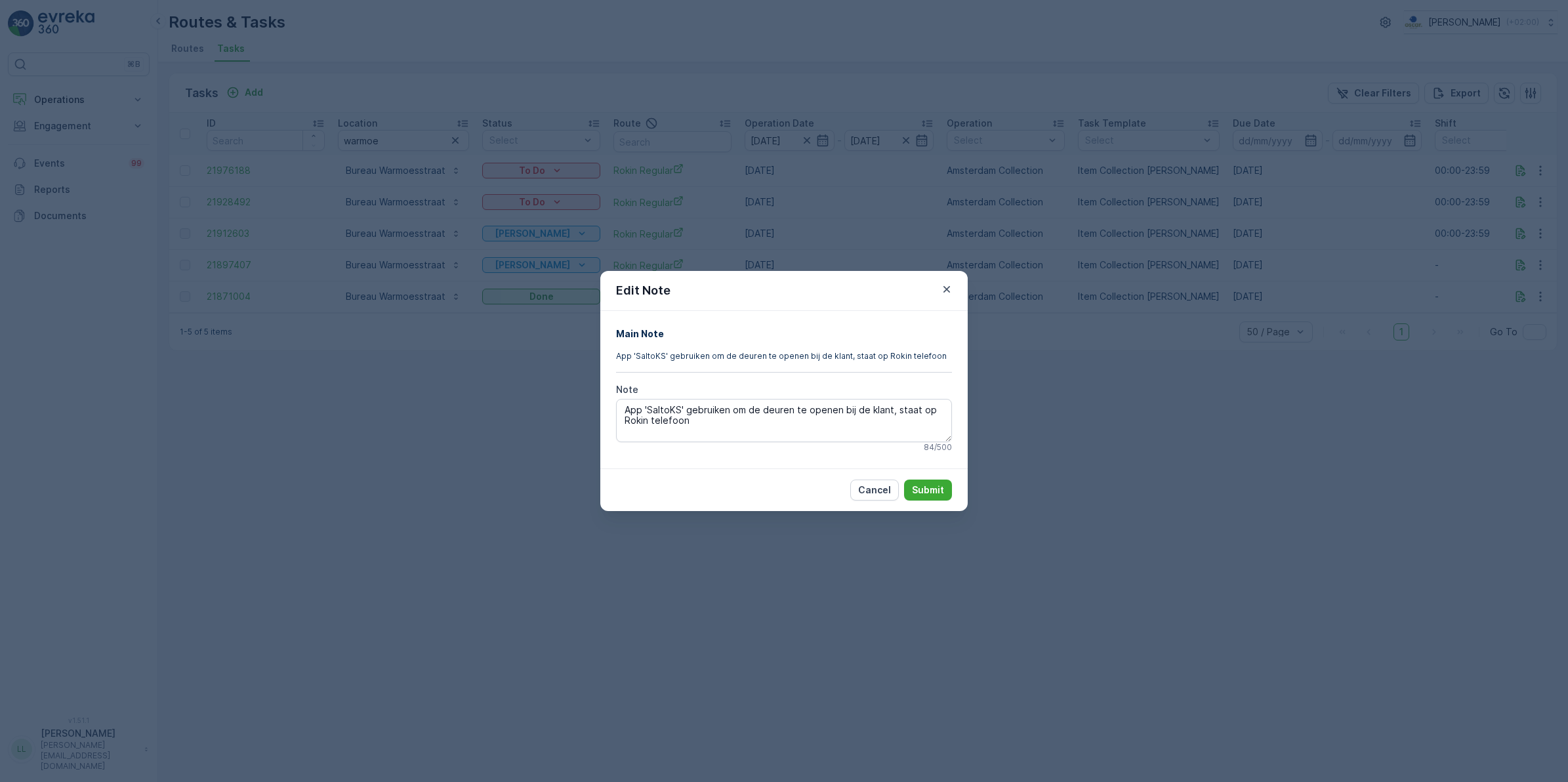
click at [1376, 281] on div "Edit Note Main Note App 'SaltoKS' gebruiken om de deuren te openen bij de klant…" at bounding box center [784, 391] width 1568 height 782
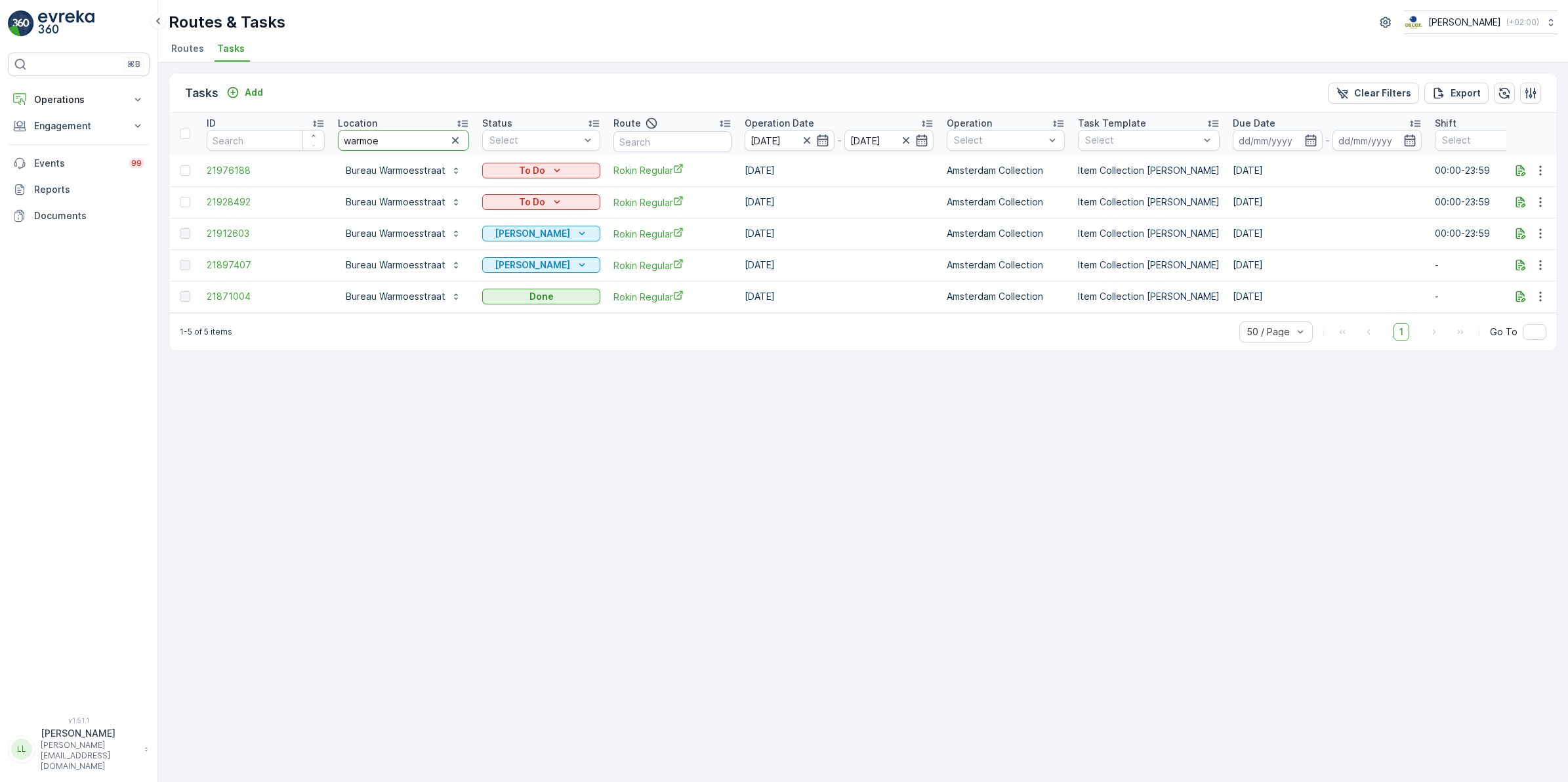
drag, startPoint x: 395, startPoint y: 135, endPoint x: 296, endPoint y: 146, distance: 99.6
click at [299, 147] on tr "ID Location warmoe Status Select Route Operation Date 26.09.2025 - 30.09.2025 O…" at bounding box center [1188, 133] width 2037 height 42
type input "marie"
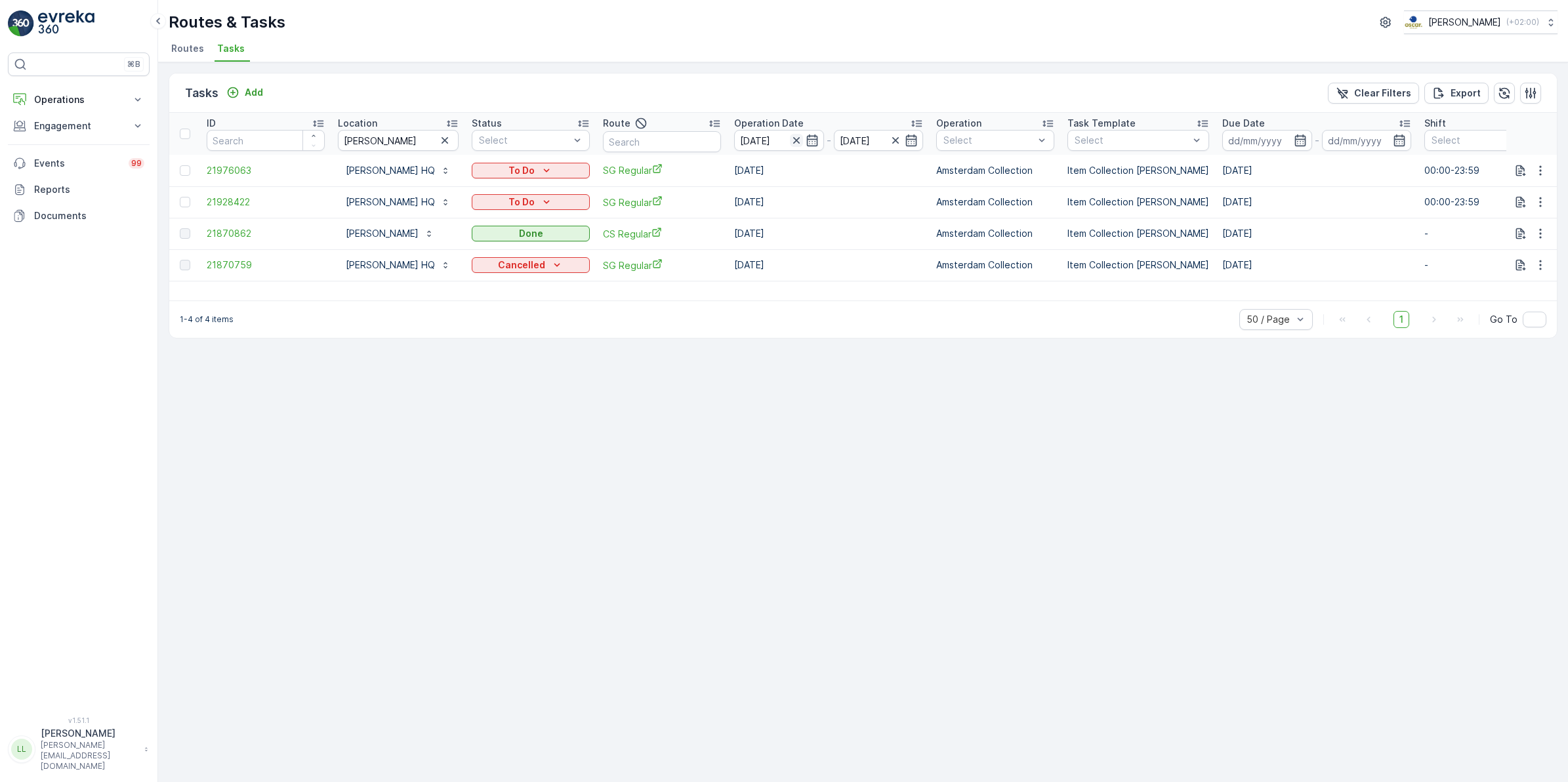
click at [802, 138] on icon "button" at bounding box center [797, 140] width 13 height 13
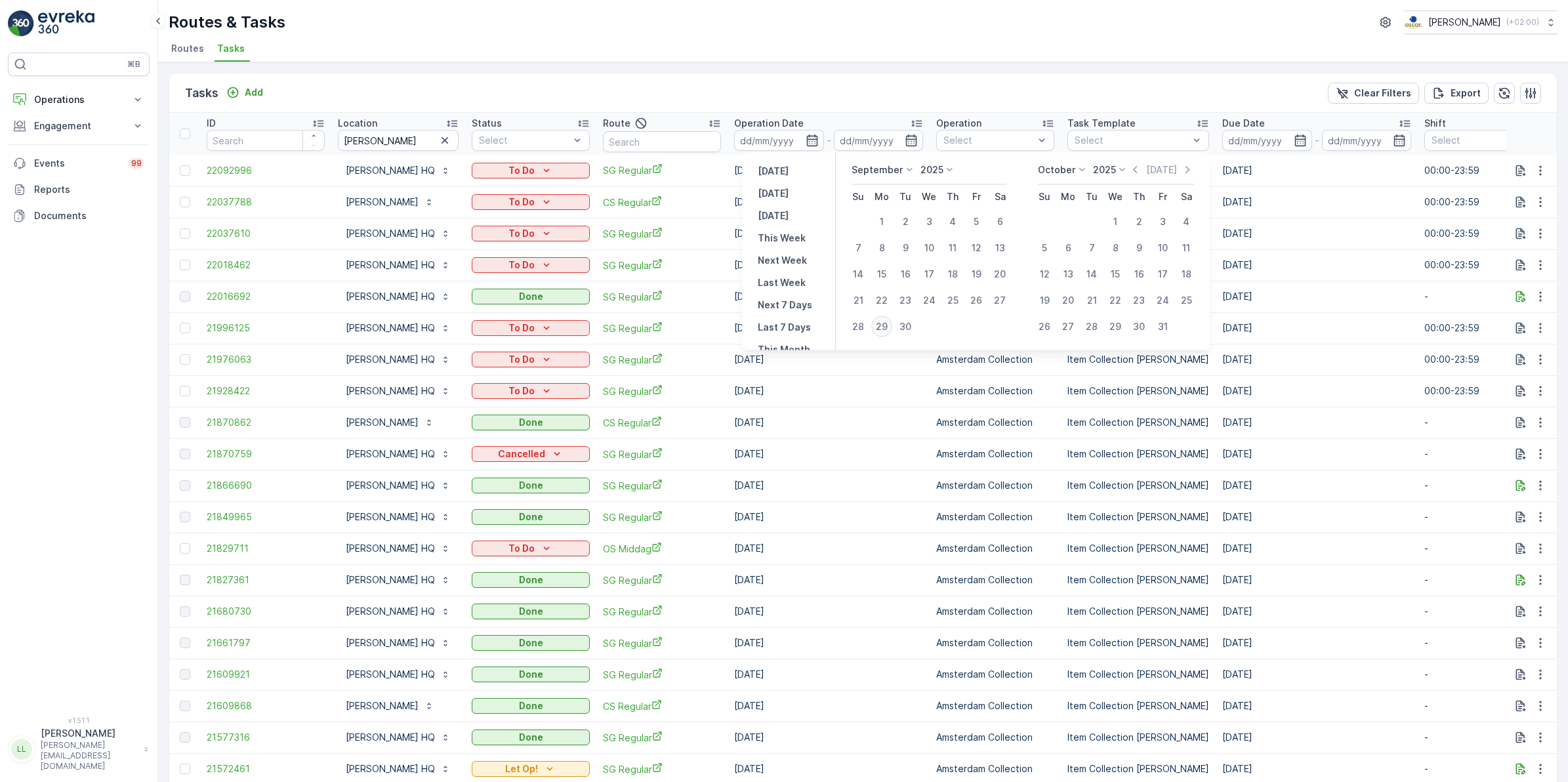
click at [884, 323] on div "29" at bounding box center [882, 327] width 21 height 21
type input "[DATE]"
click at [884, 323] on div "29" at bounding box center [882, 327] width 21 height 21
type input "[DATE]"
click at [884, 323] on div "29" at bounding box center [882, 327] width 21 height 21
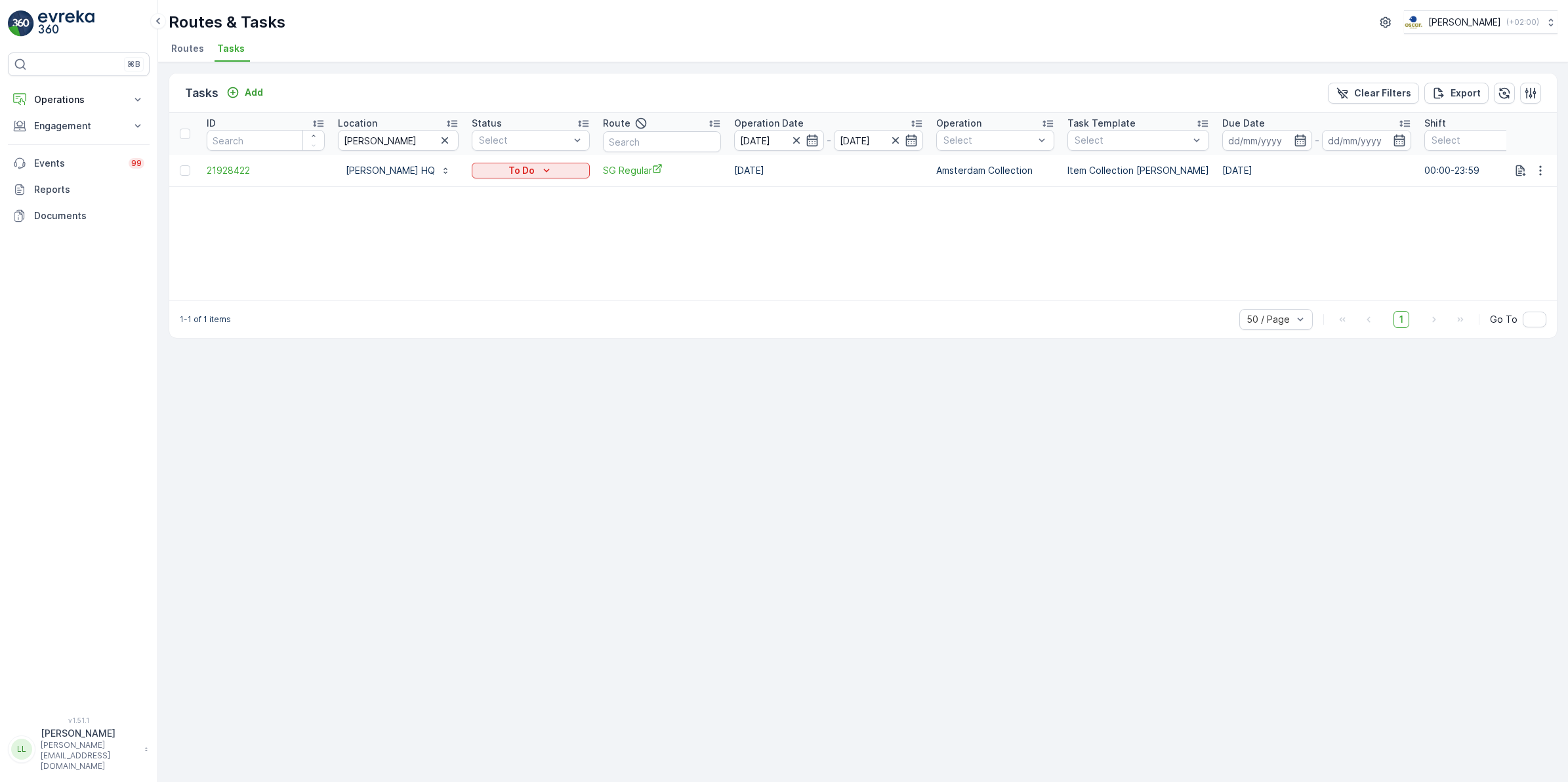
click at [451, 140] on icon "button" at bounding box center [445, 140] width 13 height 13
click at [688, 147] on input "text" at bounding box center [662, 142] width 118 height 21
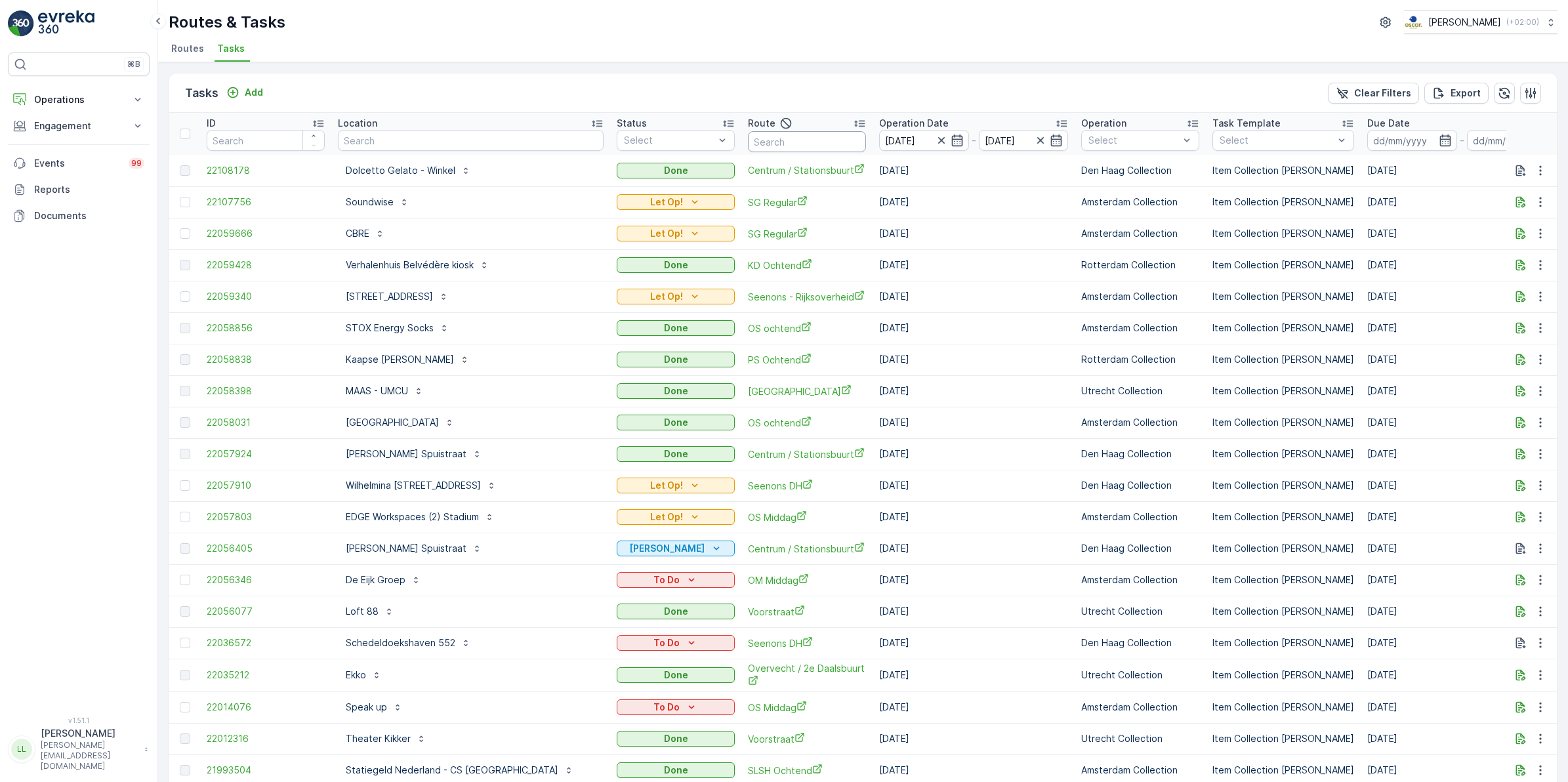
click at [748, 134] on input "text" at bounding box center [807, 142] width 118 height 21
type input "sg"
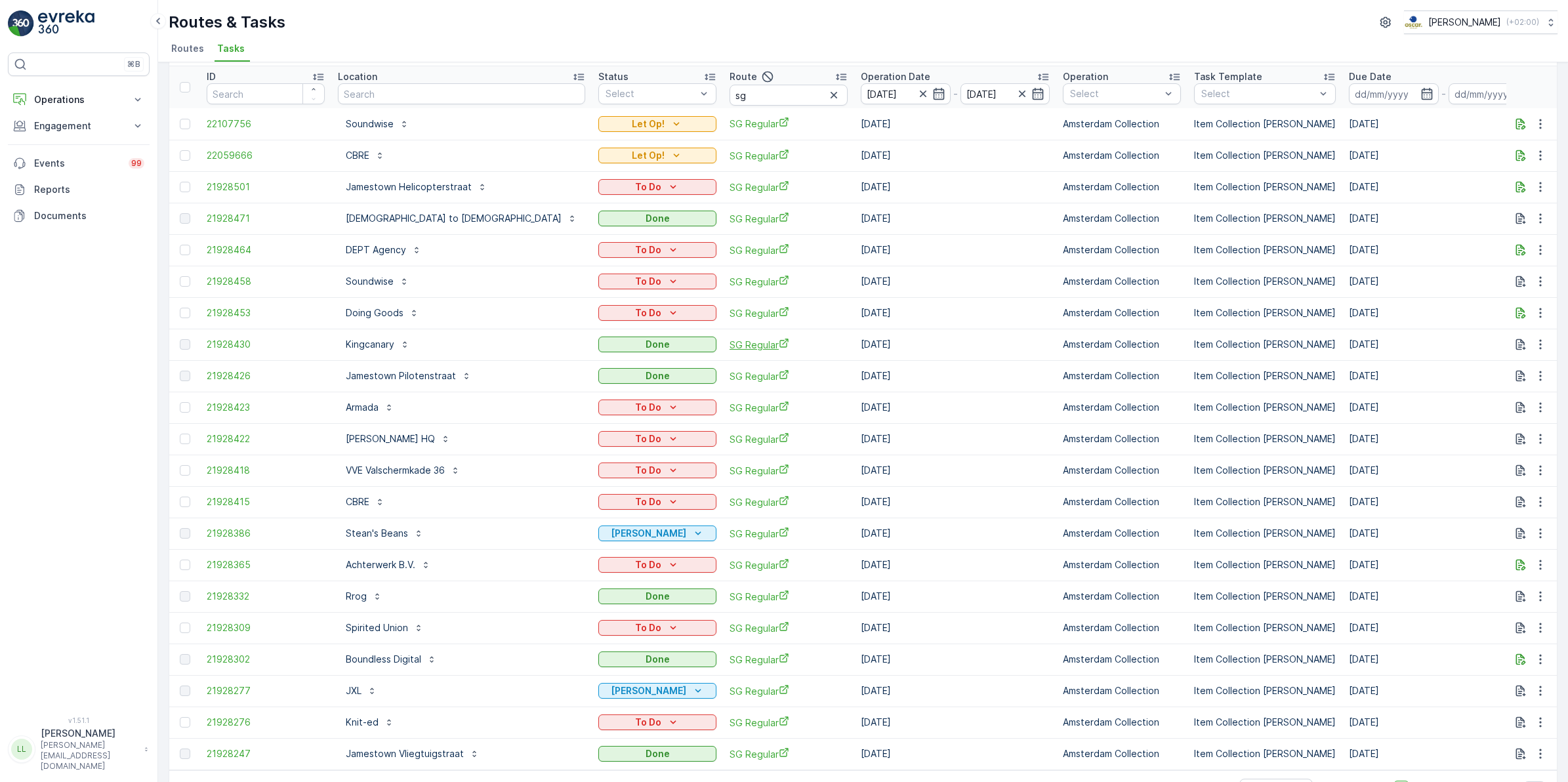
scroll to position [89, 0]
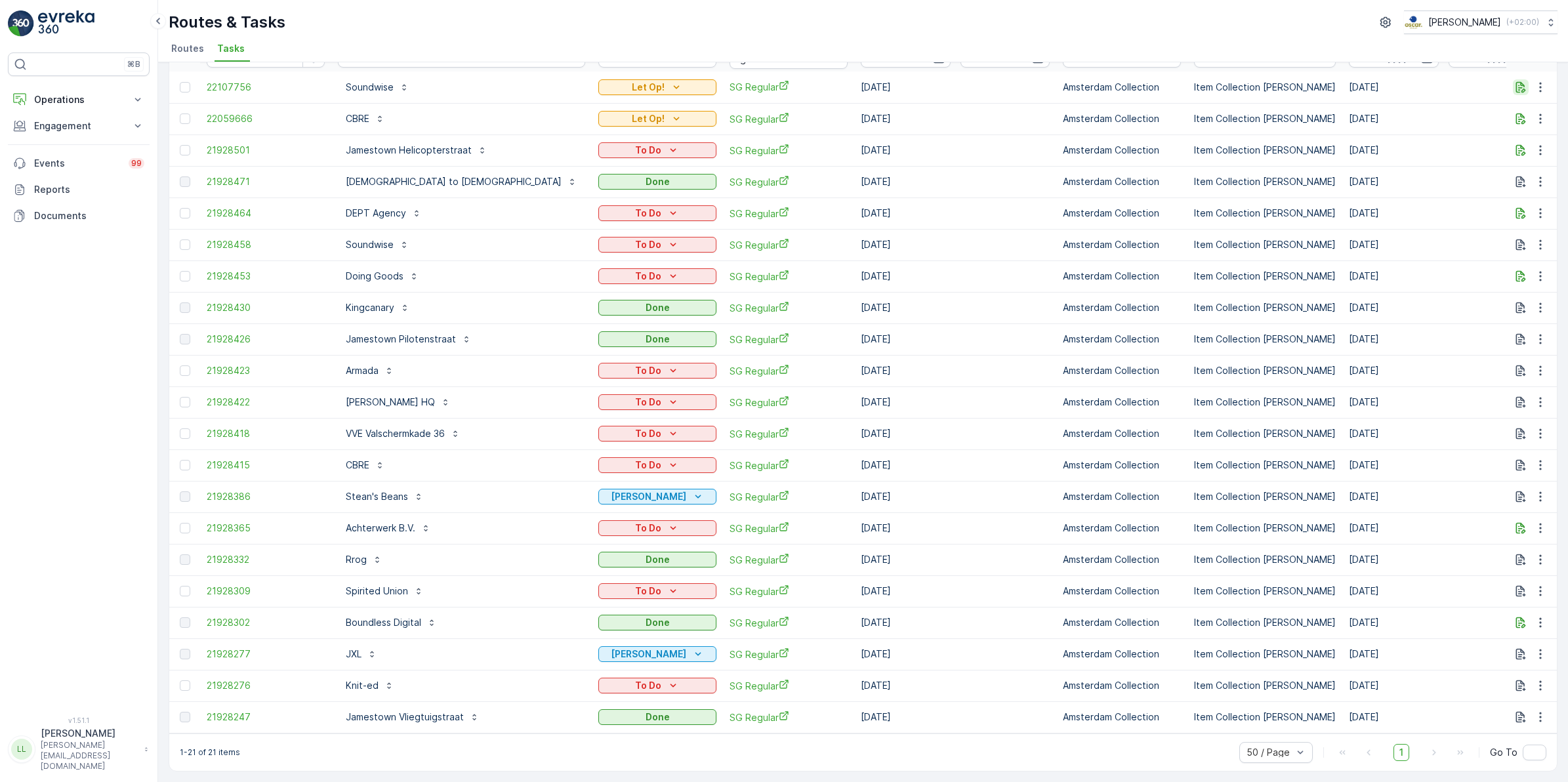
click at [1516, 81] on icon "button" at bounding box center [1521, 88] width 13 height 13
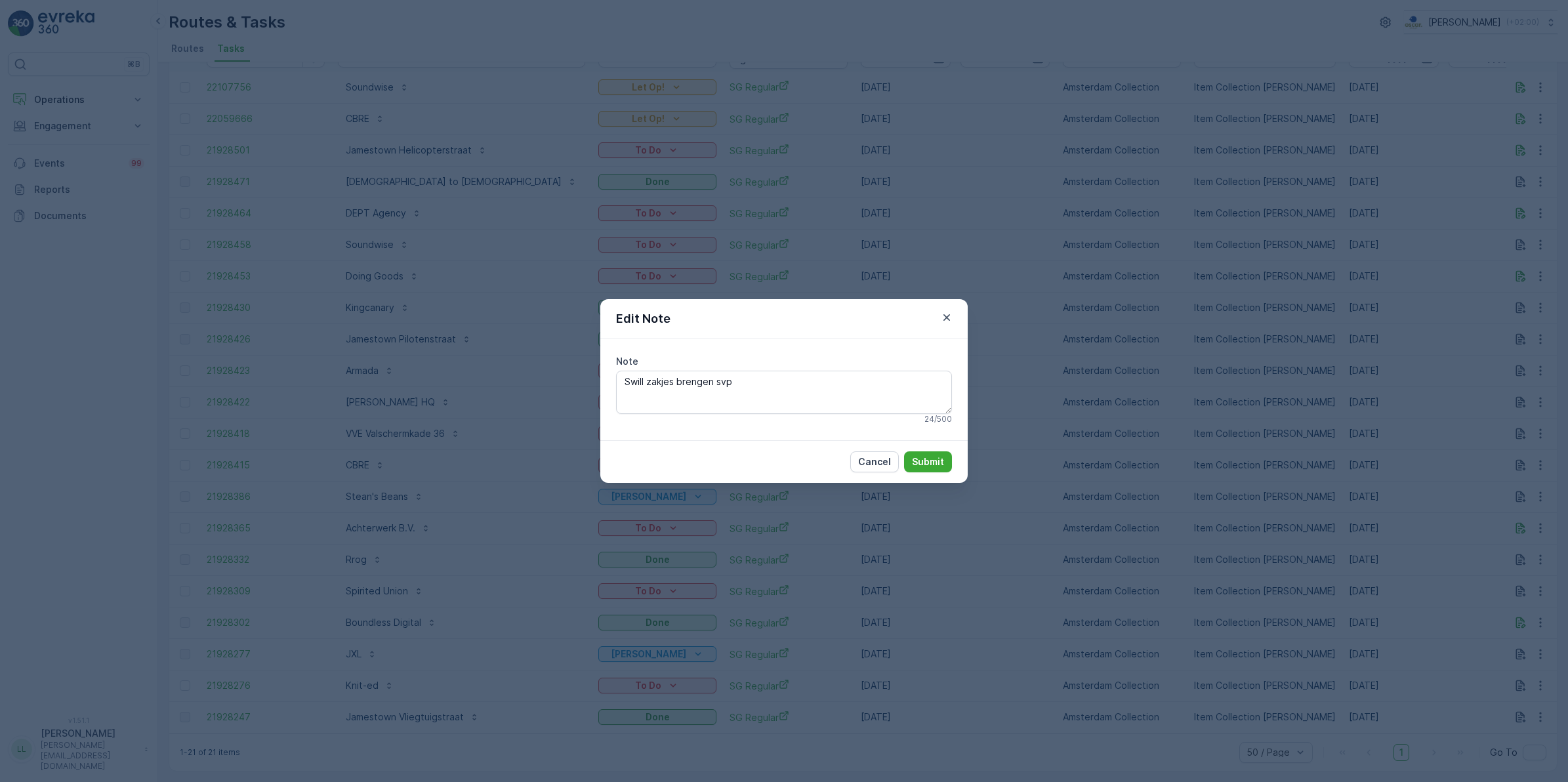
click at [987, 228] on div "Edit Note Note Swill zakjes brengen svp 24 / 500 Cancel Submit" at bounding box center [784, 391] width 1568 height 782
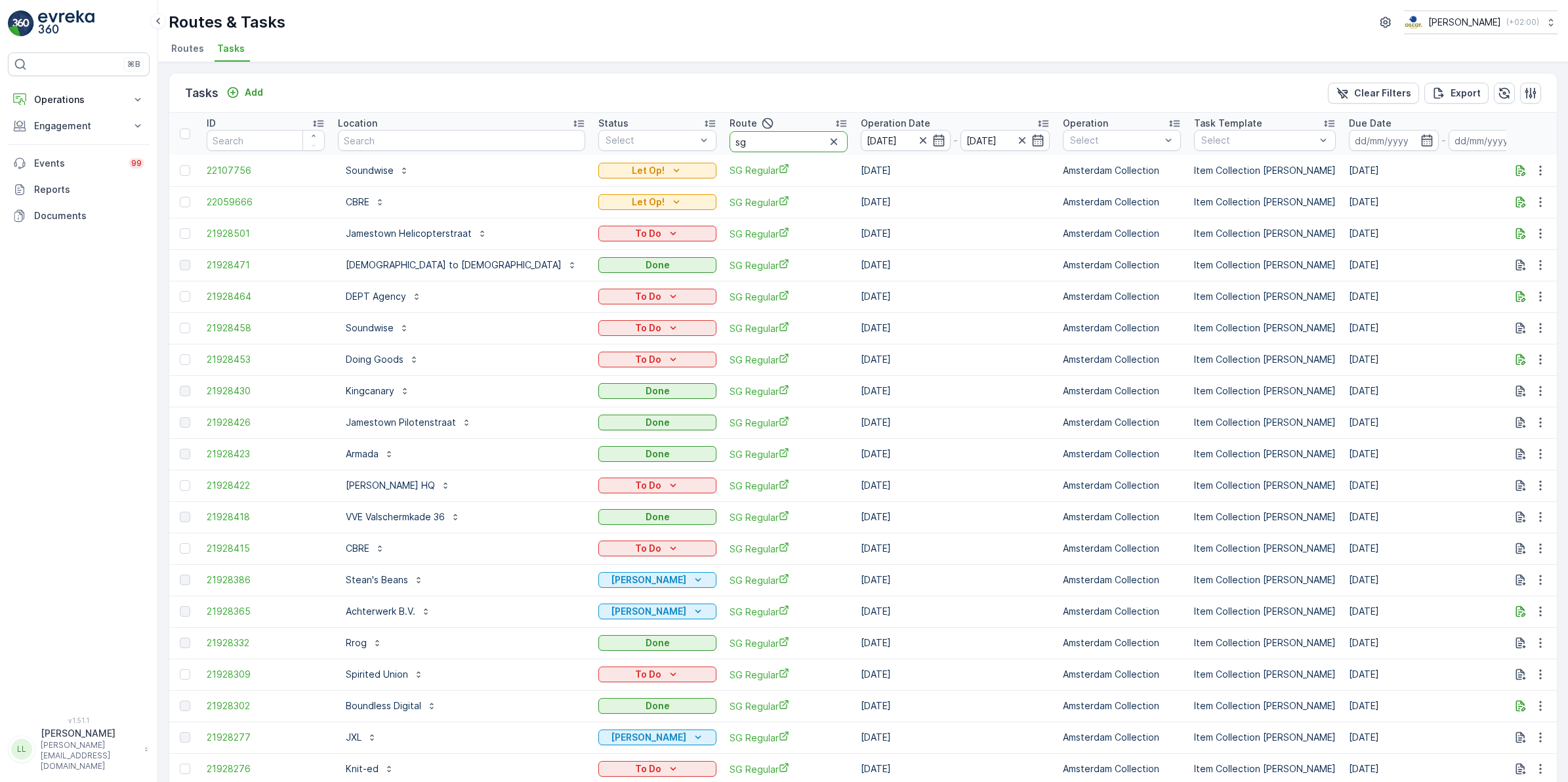
drag, startPoint x: 644, startPoint y: 142, endPoint x: 626, endPoint y: 142, distance: 18.0
click at [626, 142] on tr "ID Location Status Select Route sg Operation Date 29.09.2025 - 29.09.2025 Opera…" at bounding box center [1246, 133] width 2153 height 42
type input "cs"
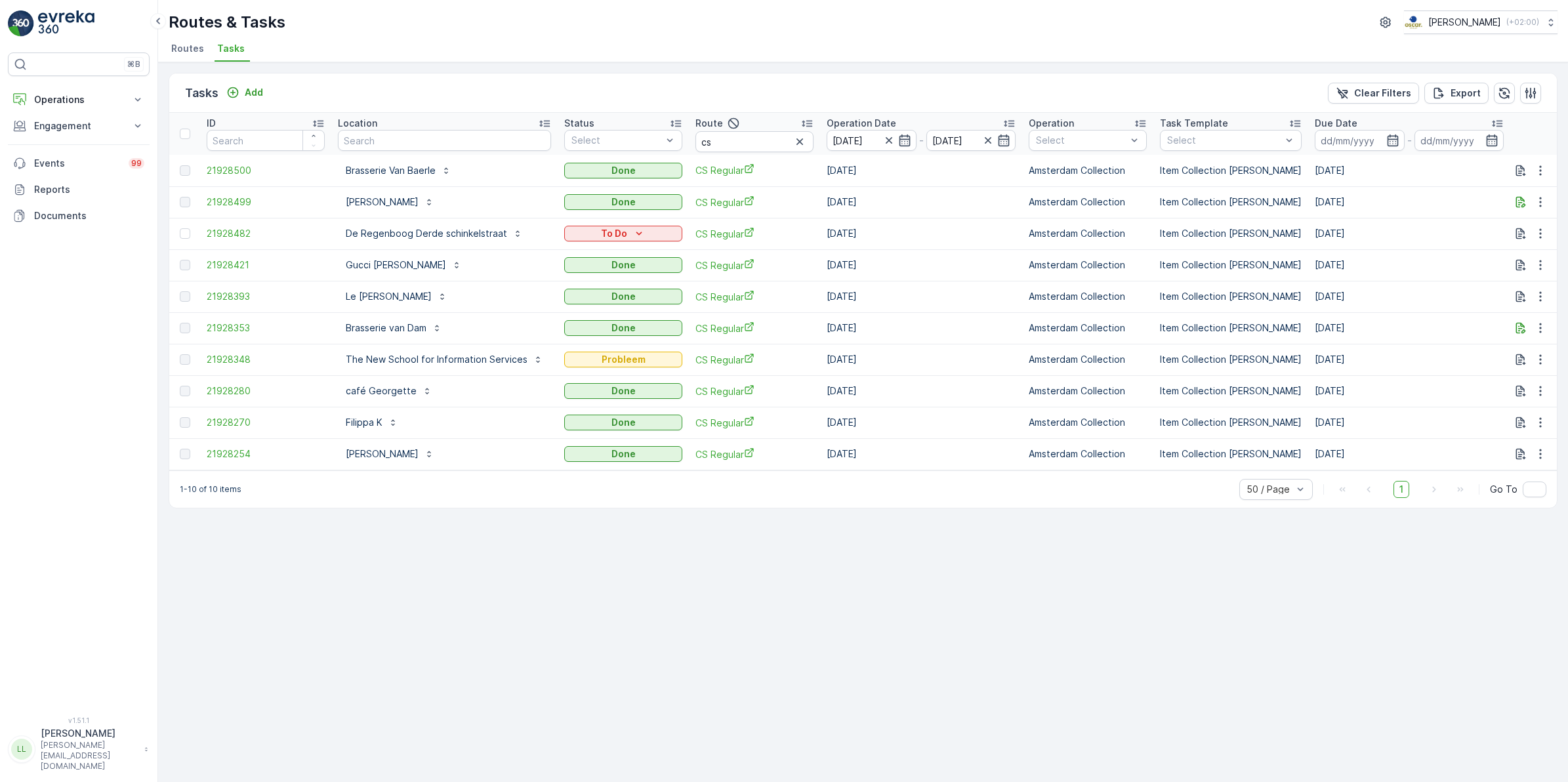
click at [795, 138] on icon "button" at bounding box center [800, 142] width 13 height 13
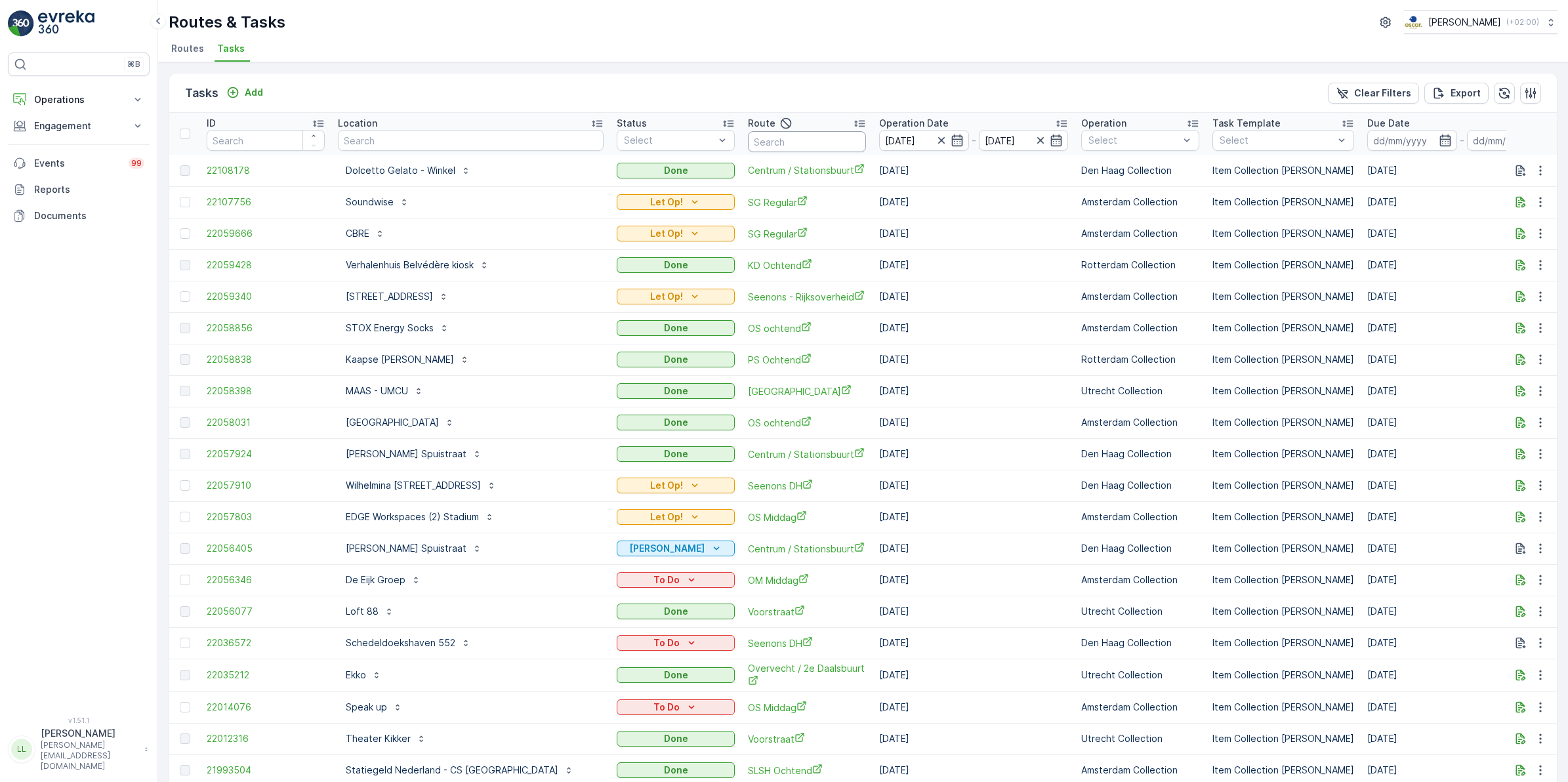
click at [748, 138] on input "text" at bounding box center [807, 142] width 118 height 21
type input "sg"
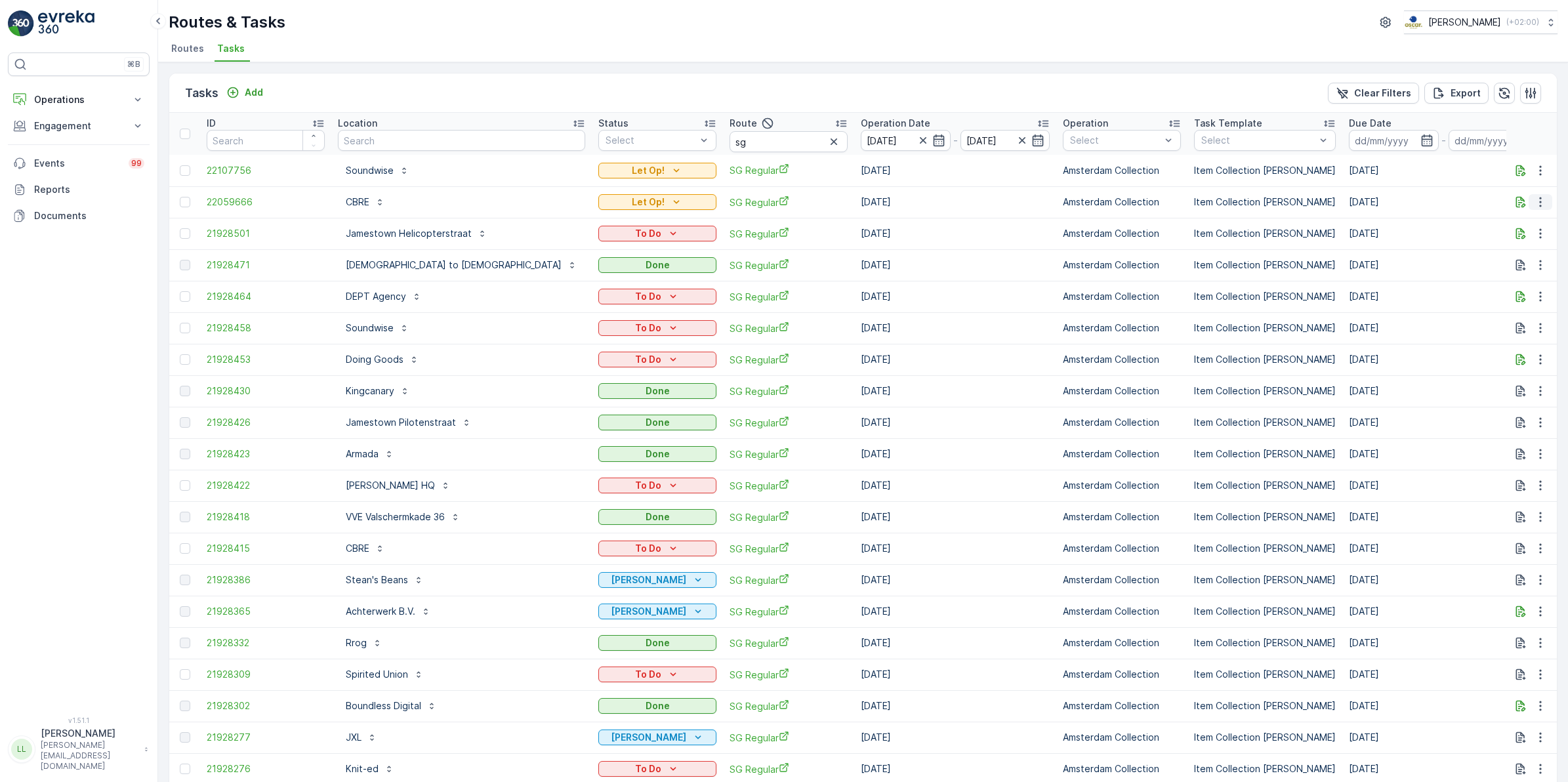
click at [1540, 203] on icon "button" at bounding box center [1541, 202] width 13 height 13
click at [1211, 102] on div "Tasks Add Clear Filters Export" at bounding box center [863, 93] width 1388 height 39
drag, startPoint x: 704, startPoint y: 139, endPoint x: 636, endPoint y: 137, distance: 68.0
click at [730, 137] on input "sg" at bounding box center [789, 142] width 118 height 21
type input "cs"
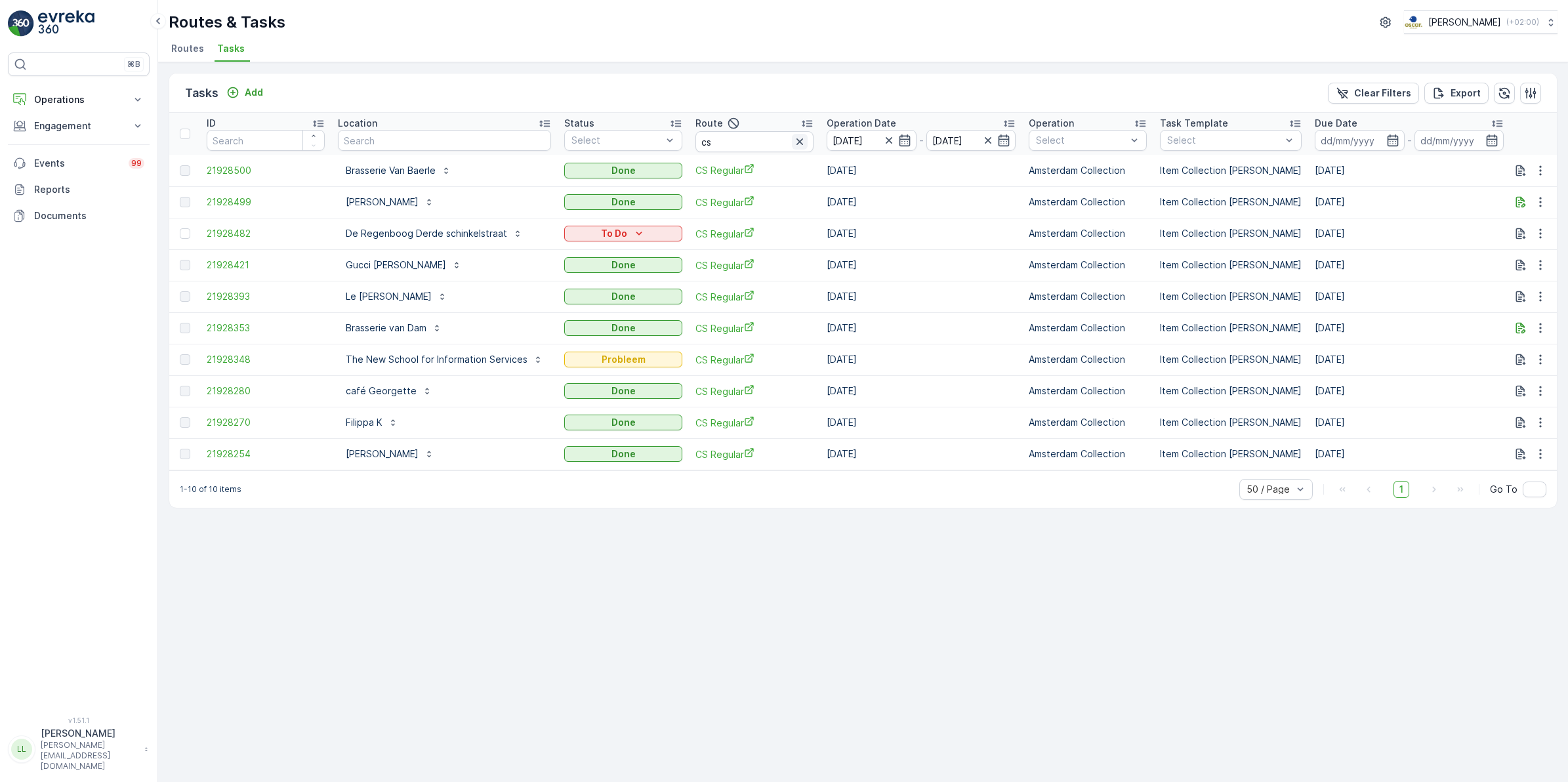
click at [794, 141] on icon "button" at bounding box center [800, 142] width 13 height 13
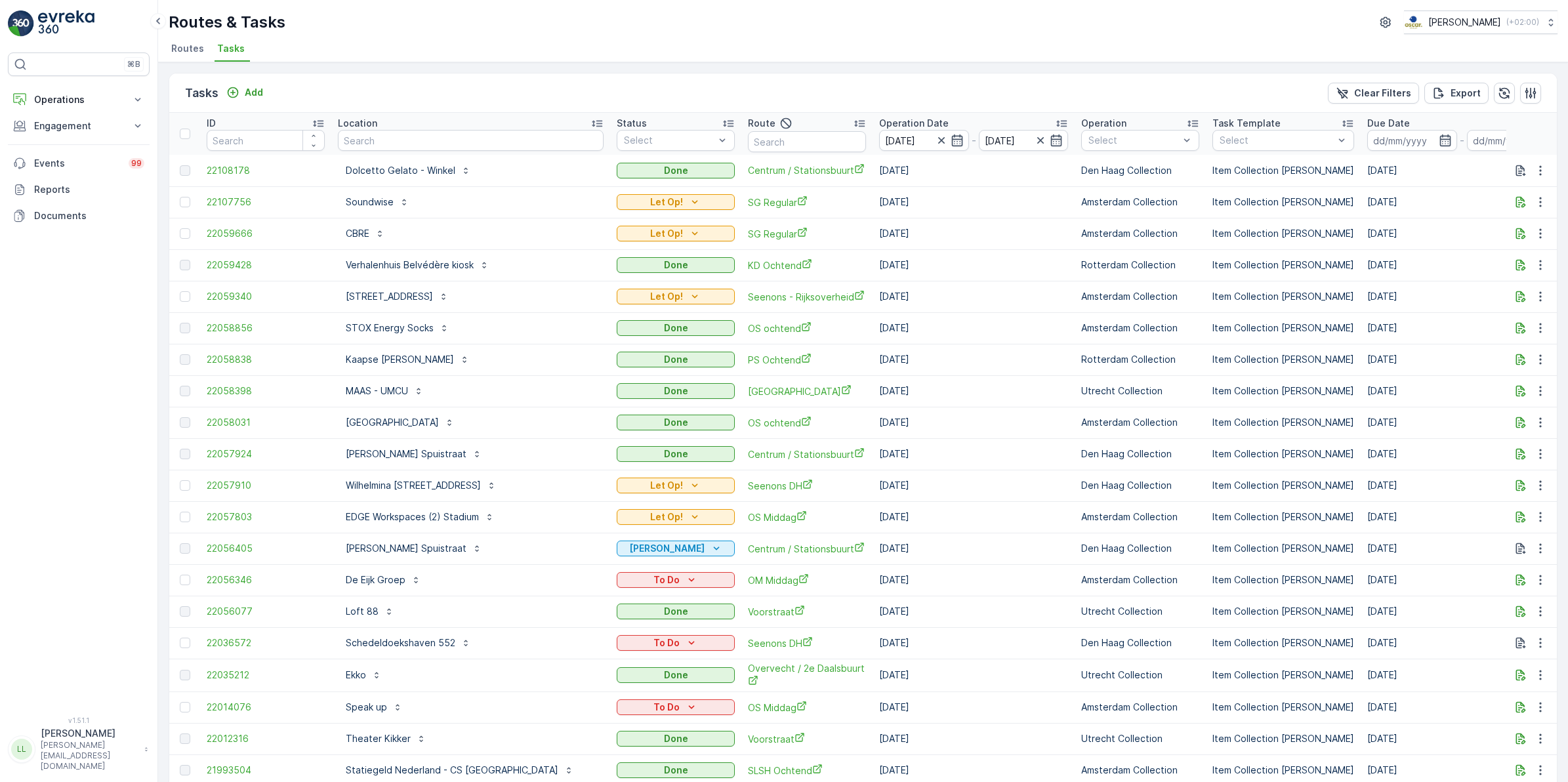
click at [748, 138] on input "text" at bounding box center [807, 142] width 118 height 21
click at [486, 138] on input "text" at bounding box center [471, 141] width 266 height 21
type input "cbre"
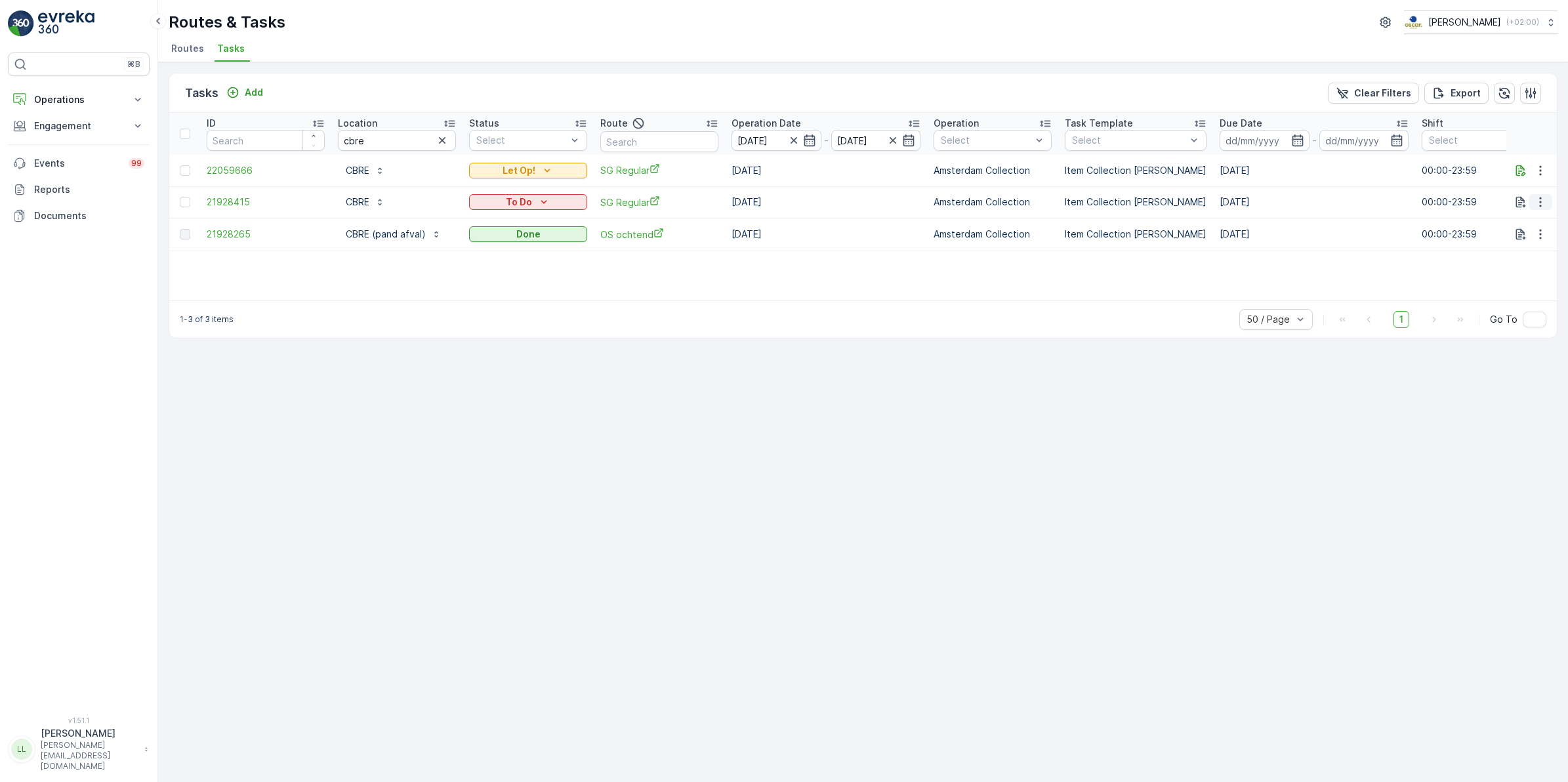
click at [1541, 206] on icon "button" at bounding box center [1540, 202] width 2 height 10
click at [1417, 385] on div "Tasks Add Clear Filters Export ID Location cbre Status Select Route Operation D…" at bounding box center [863, 422] width 1410 height 720
click at [1543, 176] on button "button" at bounding box center [1540, 170] width 24 height 16
click at [362, 173] on p "CBRE" at bounding box center [357, 170] width 24 height 13
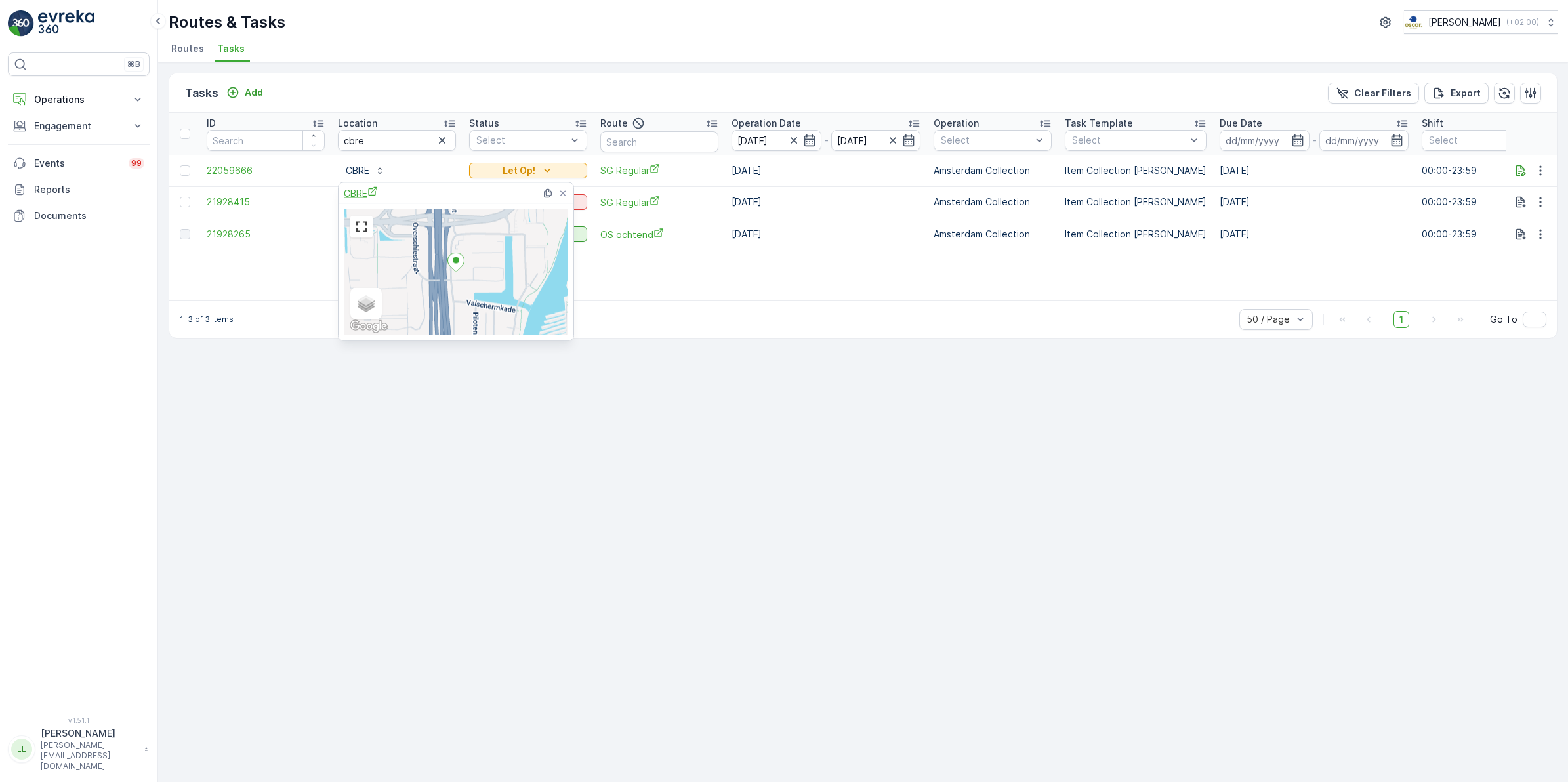
click at [368, 196] on icon "CBRE" at bounding box center [373, 192] width 11 height 11
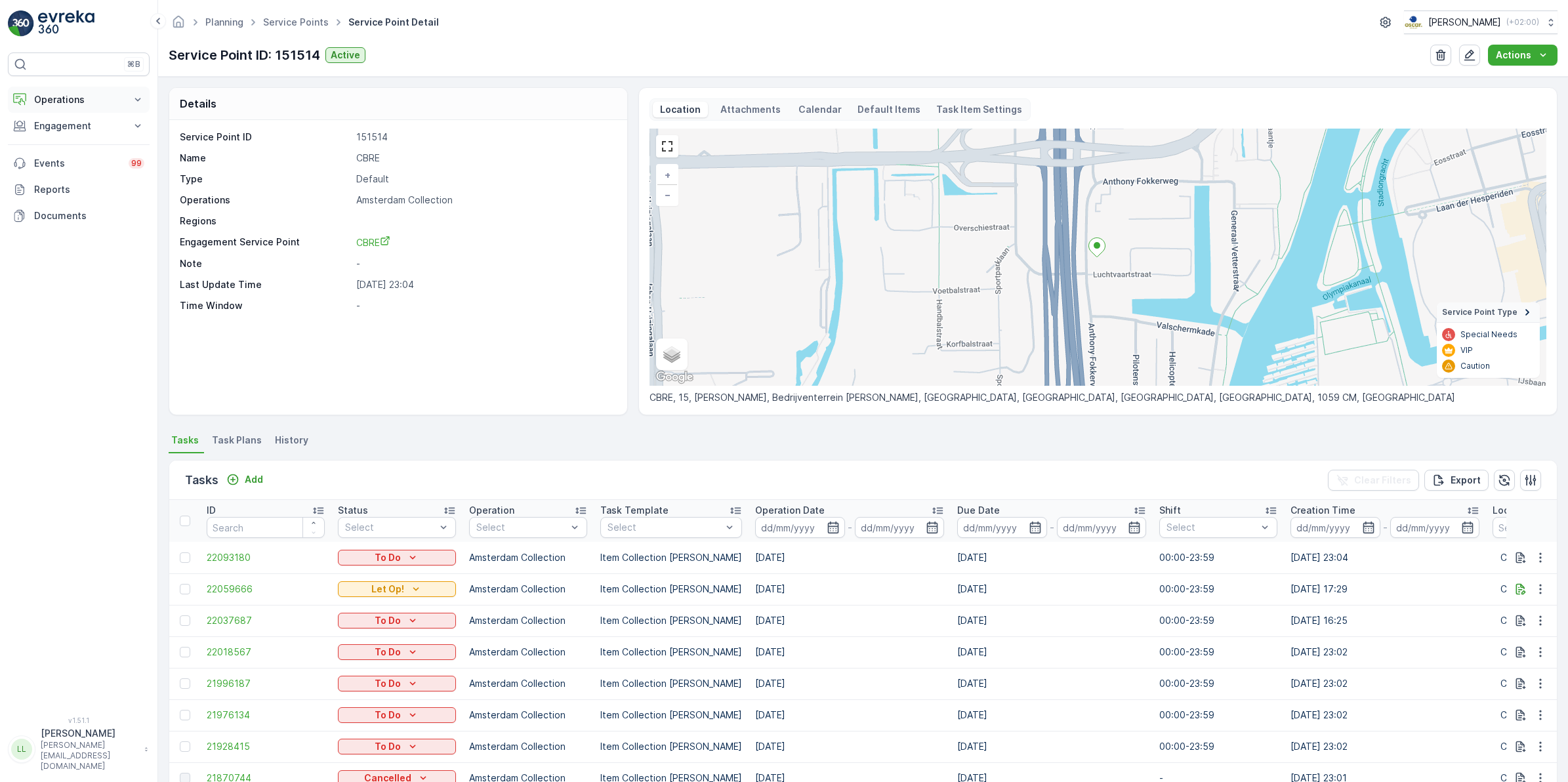
click at [65, 97] on p "Operations" at bounding box center [79, 100] width 89 height 13
drag, startPoint x: 76, startPoint y: 155, endPoint x: 115, endPoint y: 158, distance: 39.1
click at [76, 154] on p "Routes & Tasks" at bounding box center [67, 159] width 68 height 13
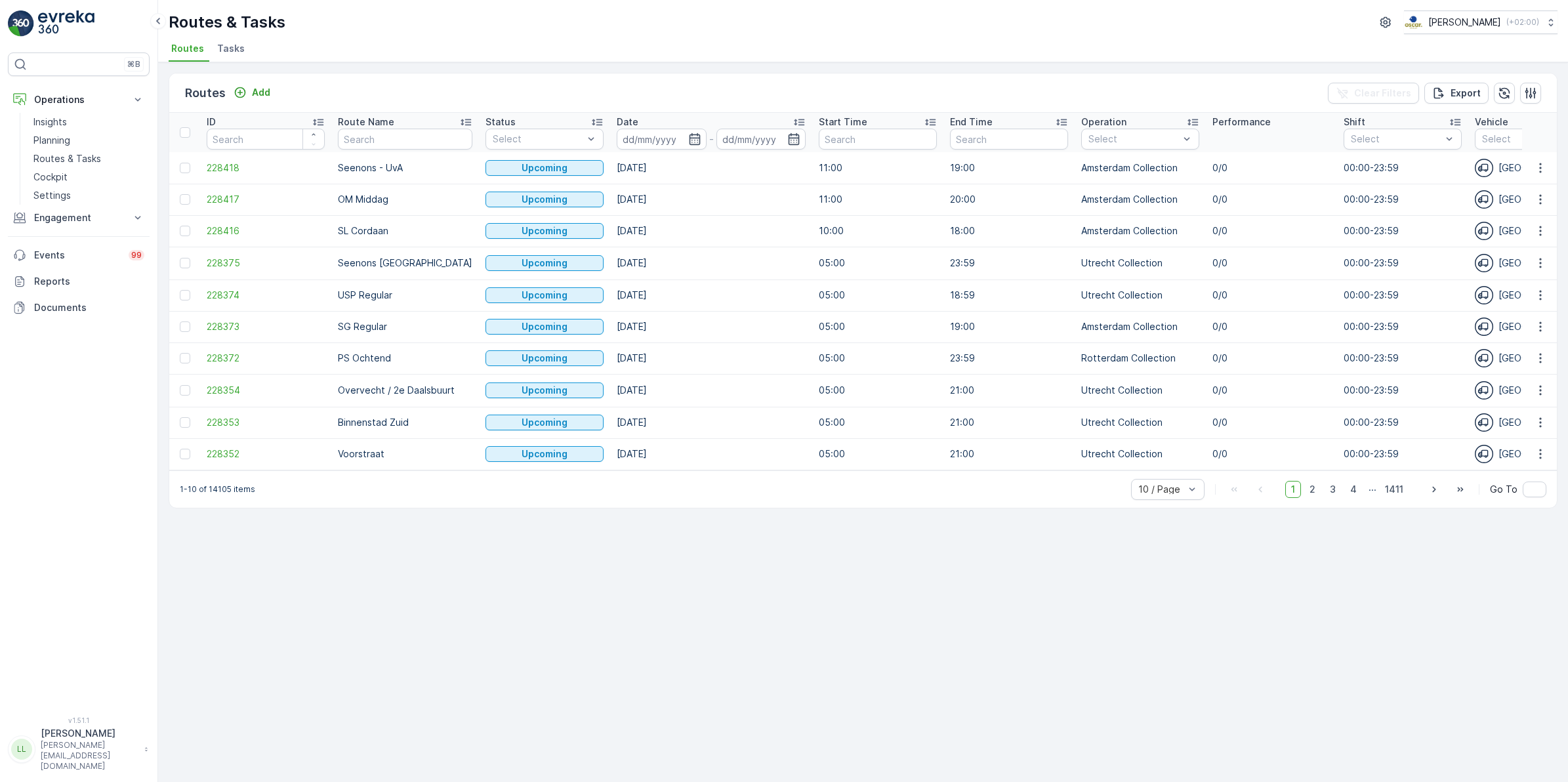
click at [240, 44] on span "Tasks" at bounding box center [231, 48] width 28 height 13
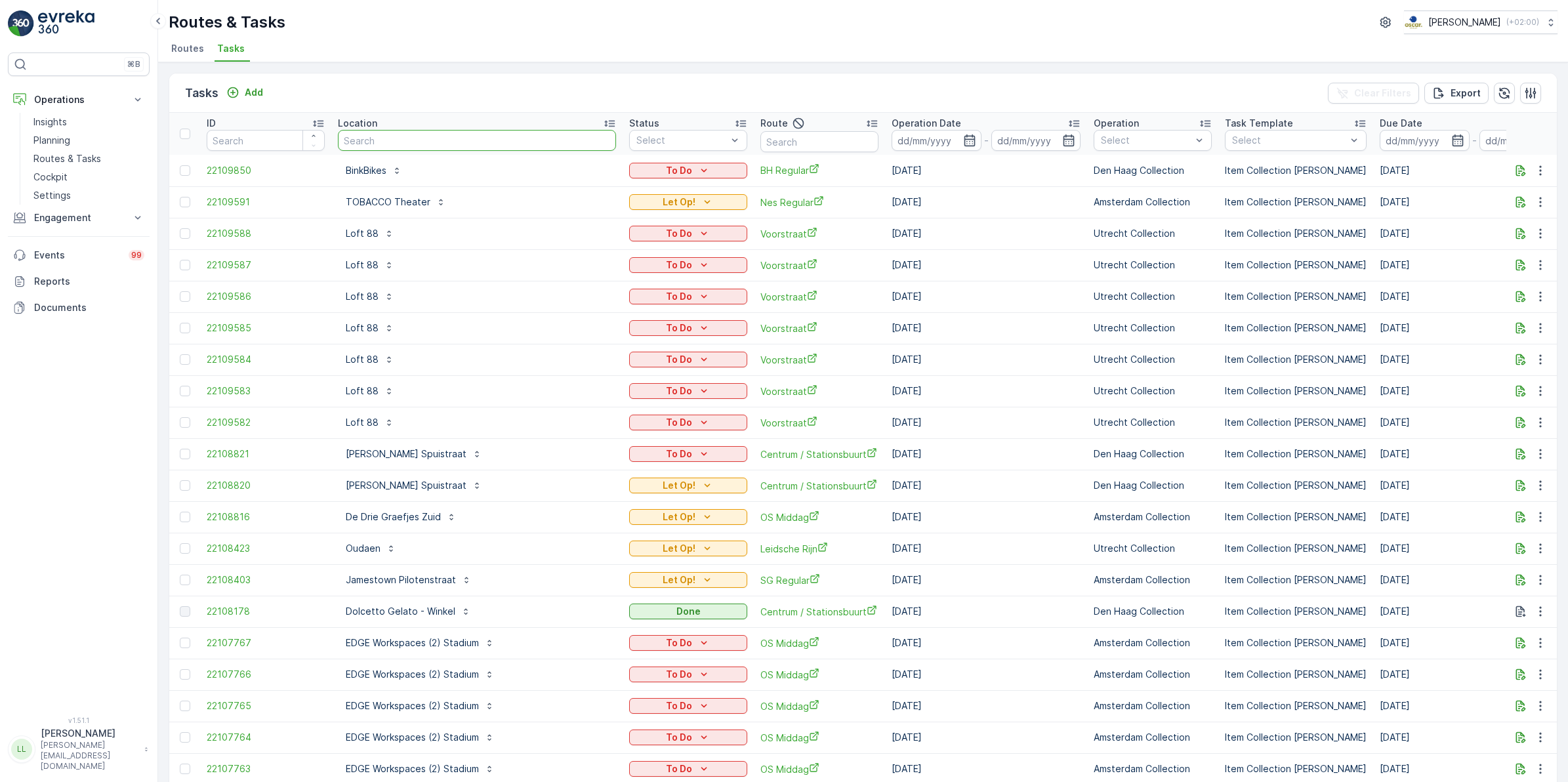
click at [481, 144] on input "text" at bounding box center [477, 141] width 278 height 21
click at [761, 142] on input "text" at bounding box center [820, 142] width 118 height 21
type input "slsh"
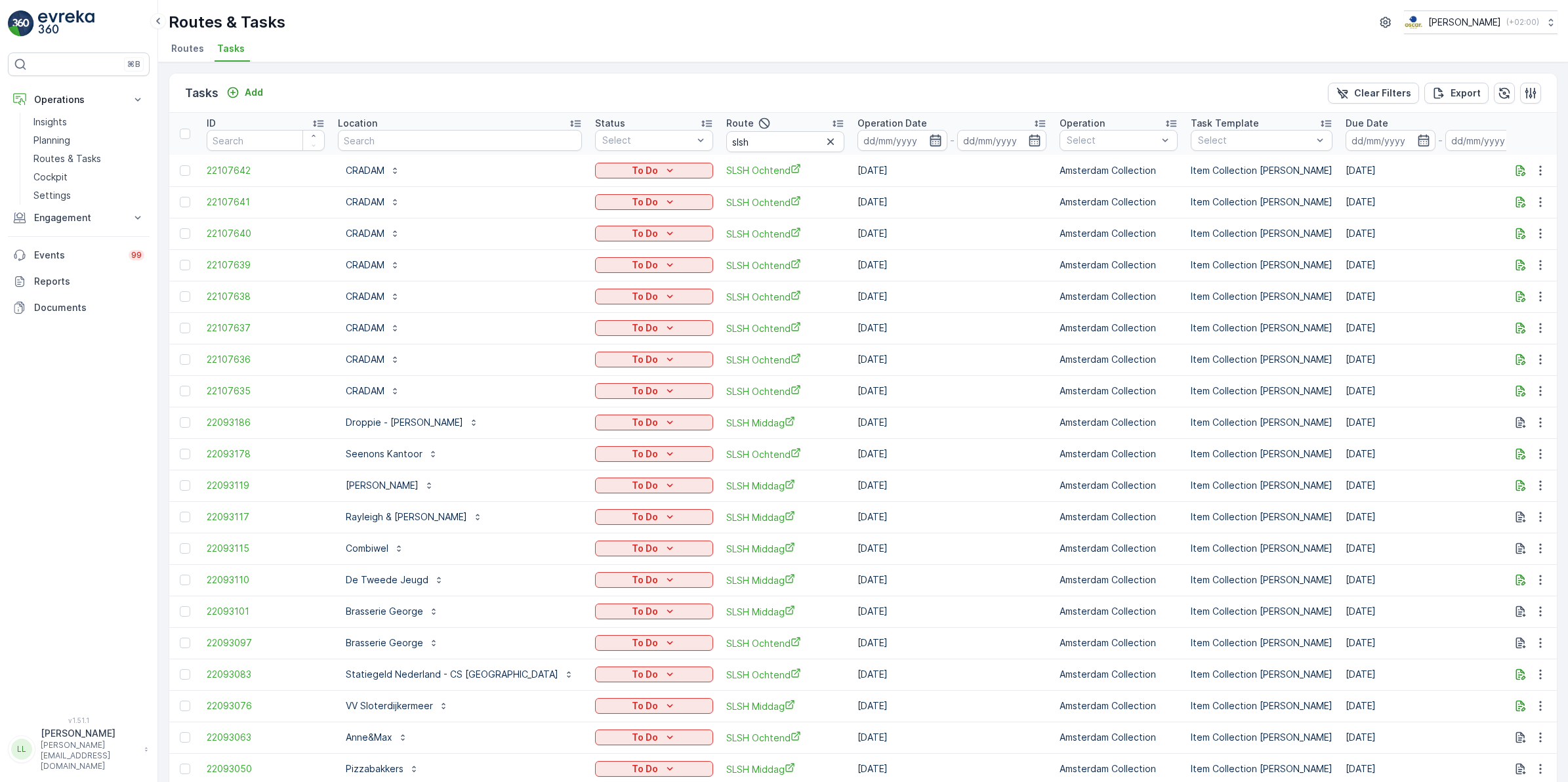
click at [930, 136] on icon "button" at bounding box center [936, 140] width 11 height 11
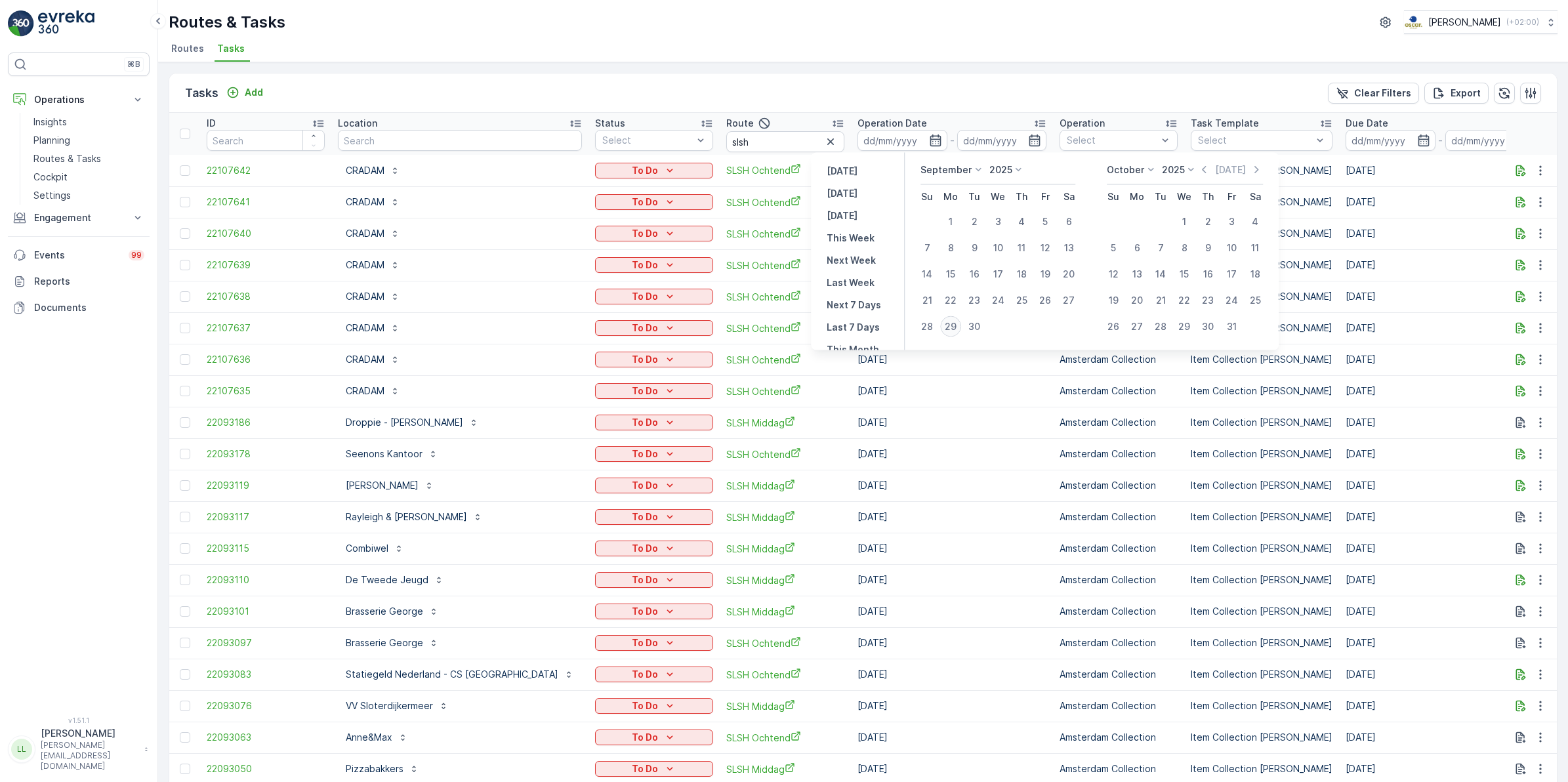
click at [958, 332] on div "29" at bounding box center [951, 327] width 21 height 21
type input "[DATE]"
click at [958, 332] on div "29" at bounding box center [951, 327] width 21 height 21
type input "[DATE]"
click at [958, 332] on div "29" at bounding box center [951, 327] width 21 height 21
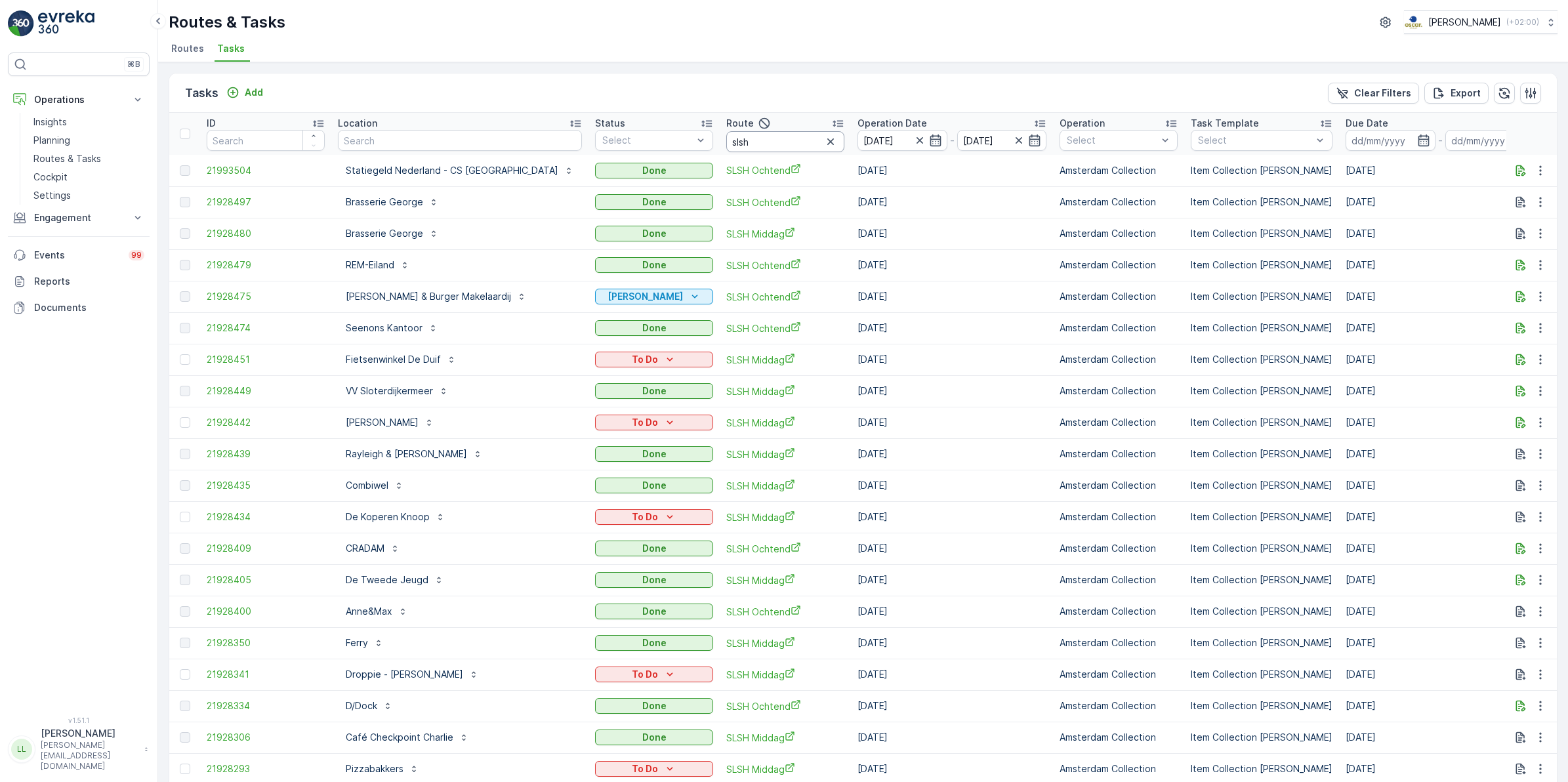
click at [726, 147] on input "slsh" at bounding box center [785, 142] width 118 height 21
type input "slsh mi"
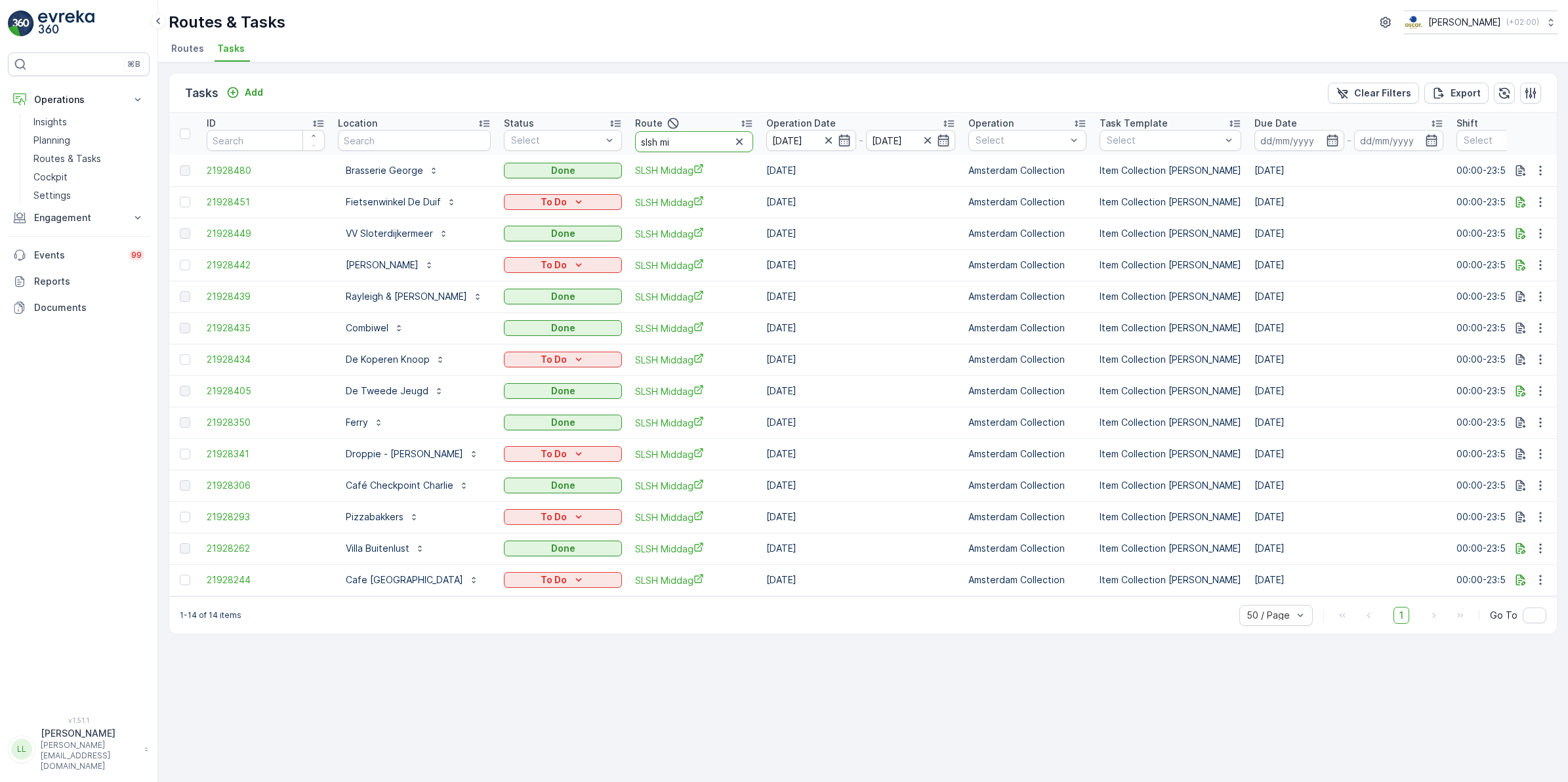
click at [721, 138] on input "slsh mi" at bounding box center [694, 142] width 118 height 21
type input "slsh o"
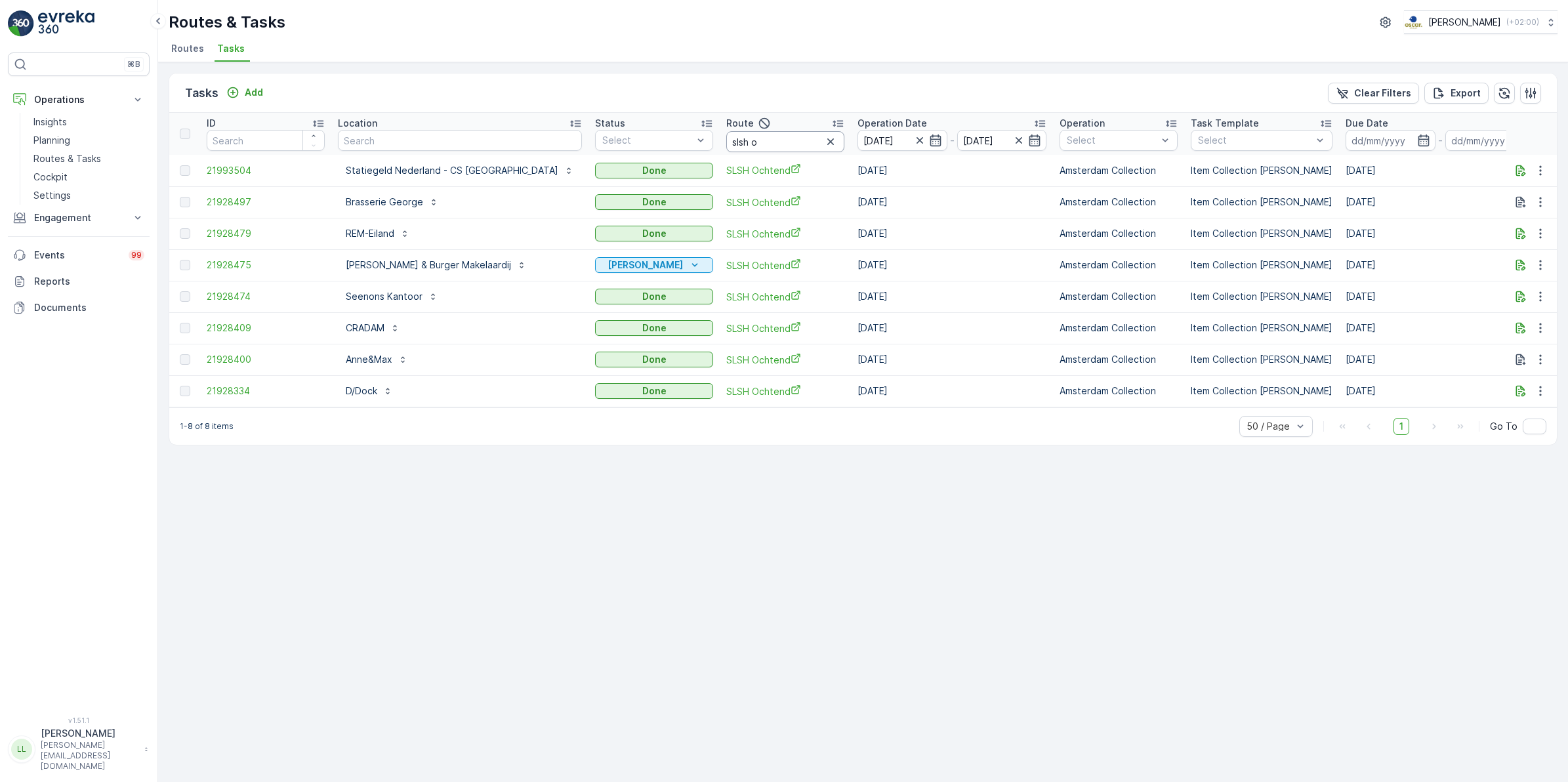
click at [730, 137] on input "slsh o" at bounding box center [785, 142] width 118 height 21
type input "slsh mid"
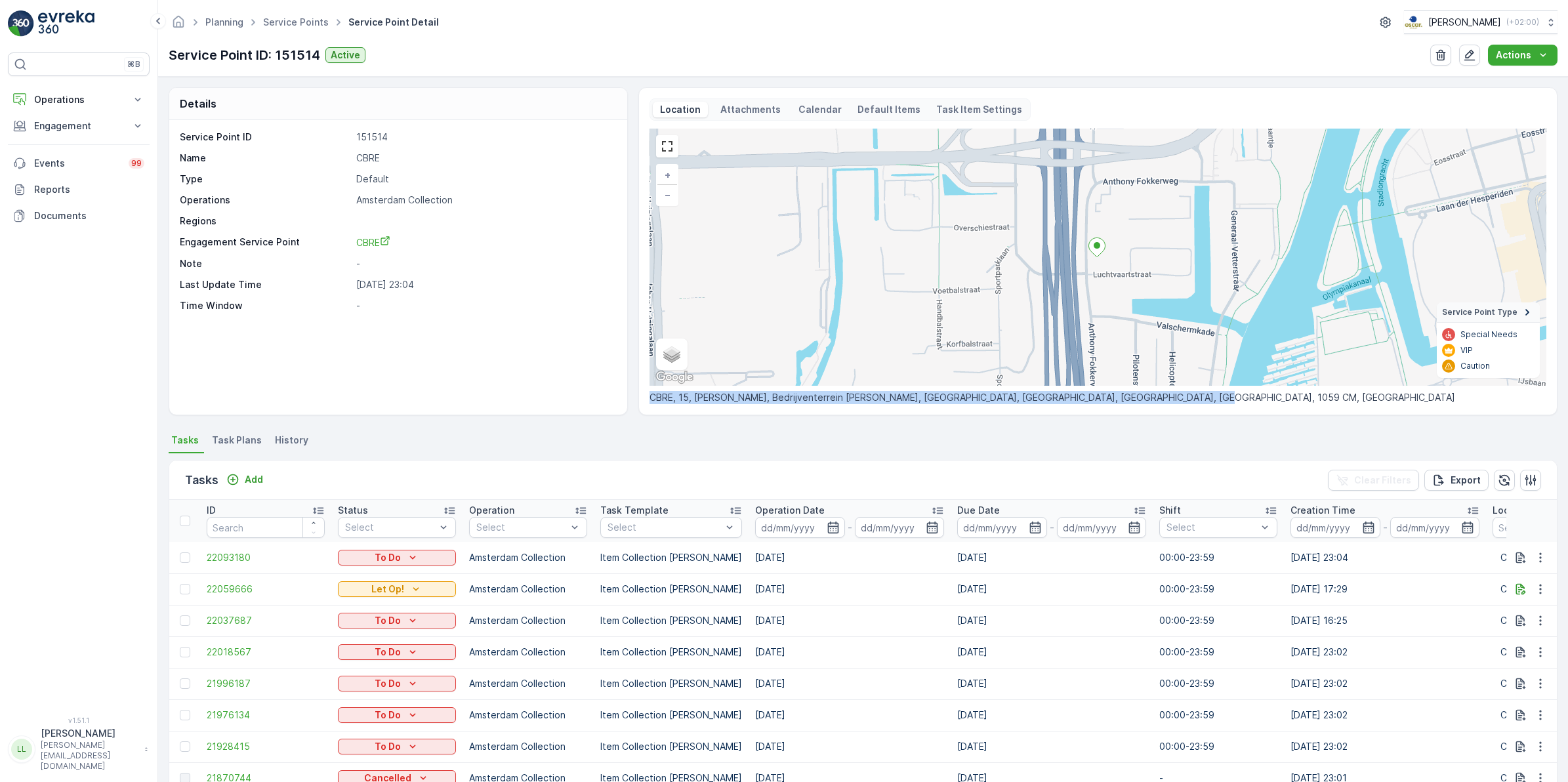
drag, startPoint x: 1198, startPoint y: 398, endPoint x: 640, endPoint y: 402, distance: 558.0
click at [640, 402] on div "Location Attachments Calendar Default Items Task Item Settings + − Satellite Ro…" at bounding box center [1098, 251] width 920 height 328
copy p "CBRE, 15, [PERSON_NAME], Bedrijventerrein [PERSON_NAME], [GEOGRAPHIC_DATA], [GE…"
click at [568, 319] on div "Service Point ID 151514 Name CBRE Type Default Operations Amsterdam Collection …" at bounding box center [398, 268] width 458 height 295
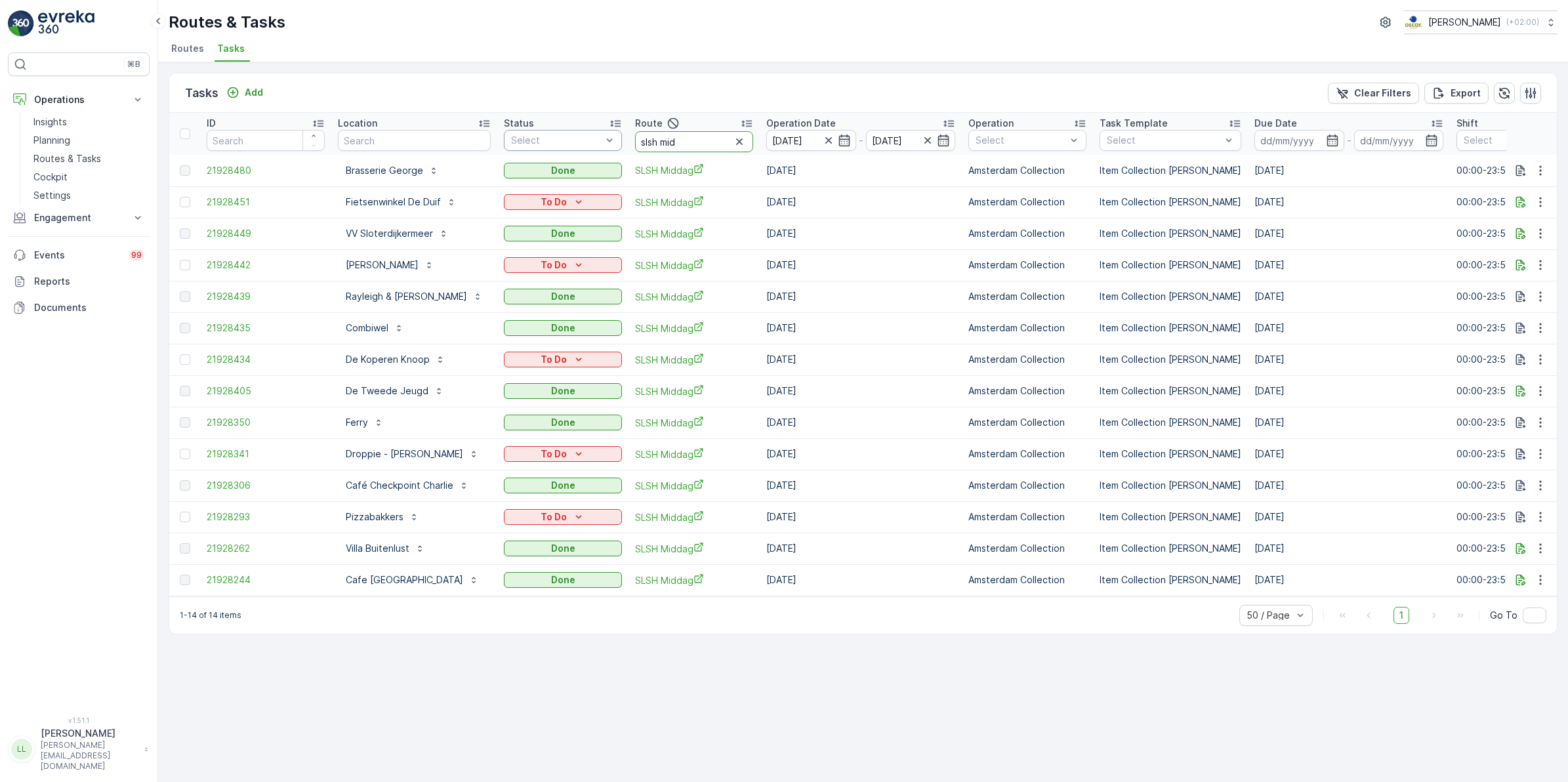
drag, startPoint x: 720, startPoint y: 138, endPoint x: 566, endPoint y: 134, distance: 154.1
click at [566, 134] on tr "ID Location Status Select Route slsh mid Operation Date [DATE] - [DATE] Operati…" at bounding box center [1199, 133] width 2059 height 42
type input "25"
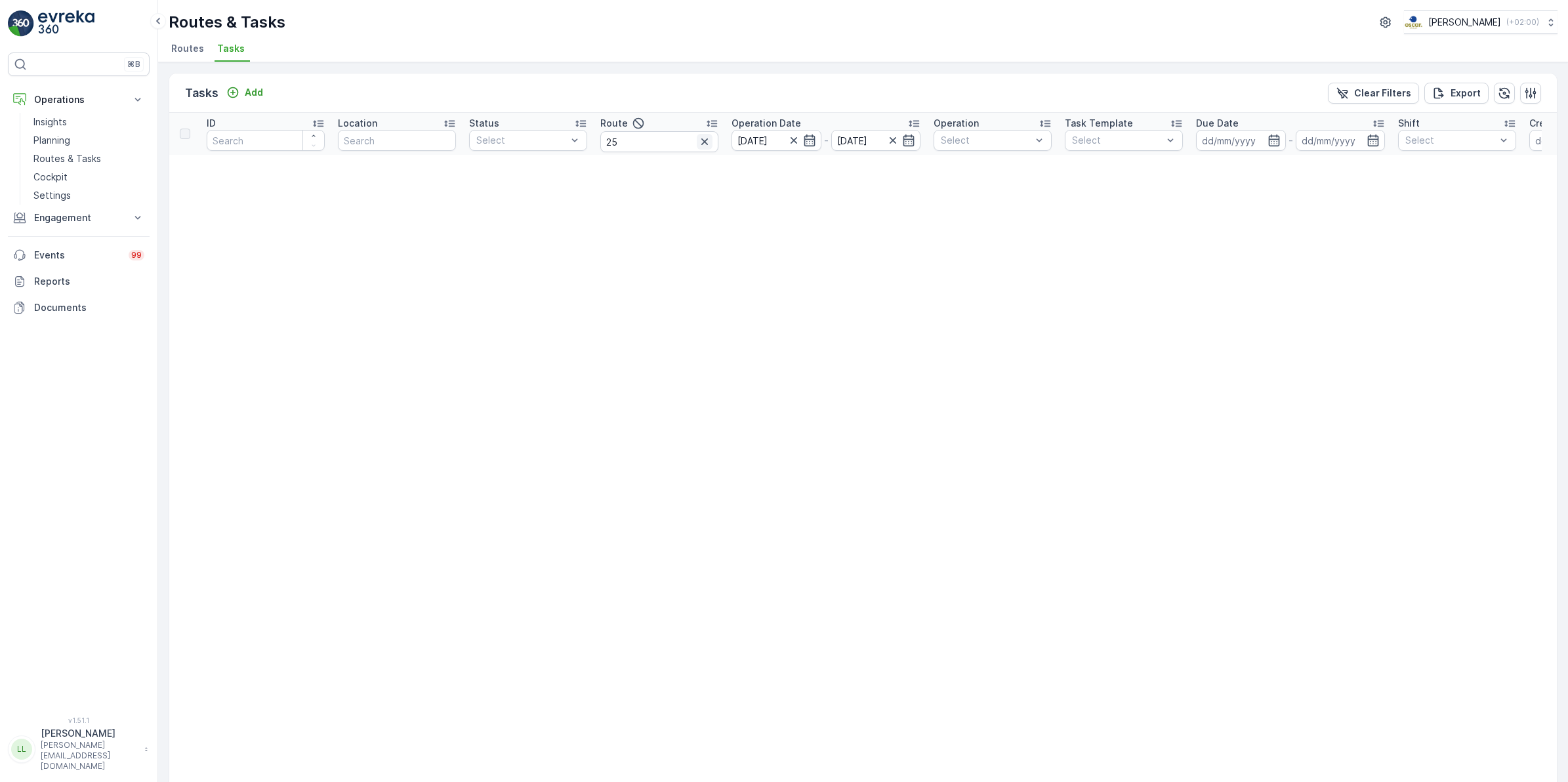
click at [703, 142] on icon "button" at bounding box center [705, 142] width 13 height 13
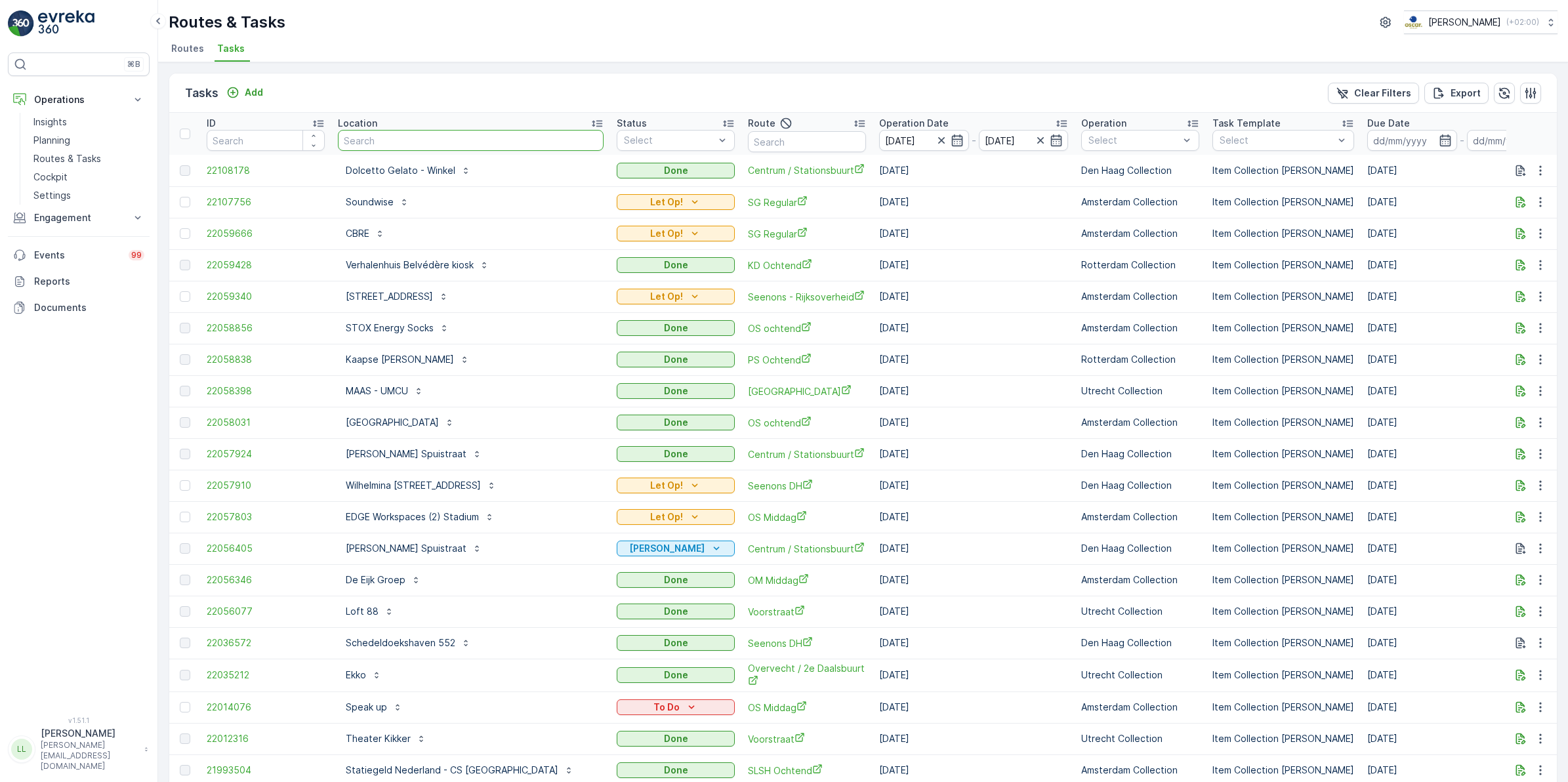
drag, startPoint x: 432, startPoint y: 137, endPoint x: 413, endPoint y: 137, distance: 19.0
click at [413, 137] on input "text" at bounding box center [471, 141] width 266 height 21
type input "25"
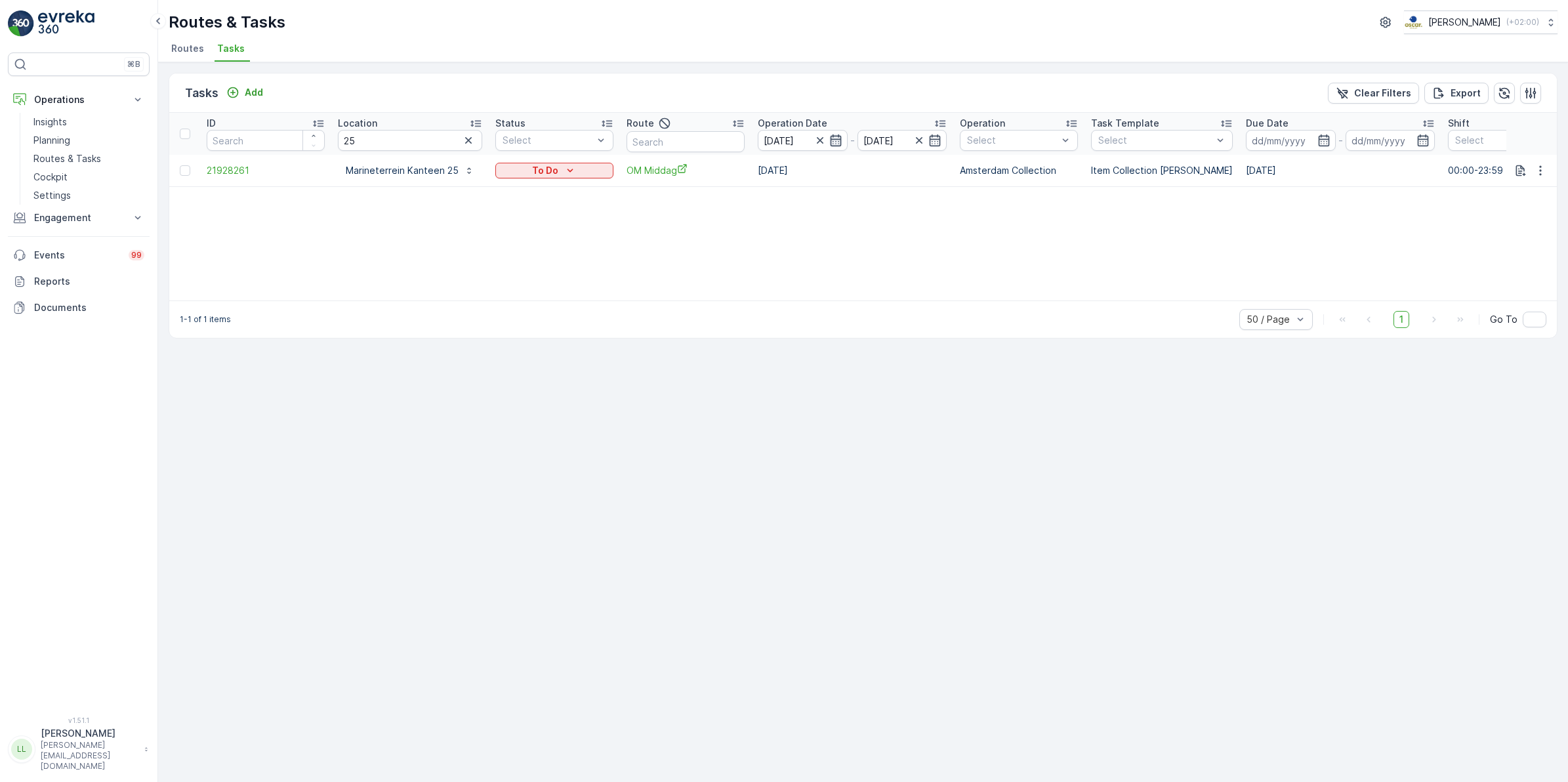
click at [829, 141] on icon "button" at bounding box center [836, 140] width 13 height 13
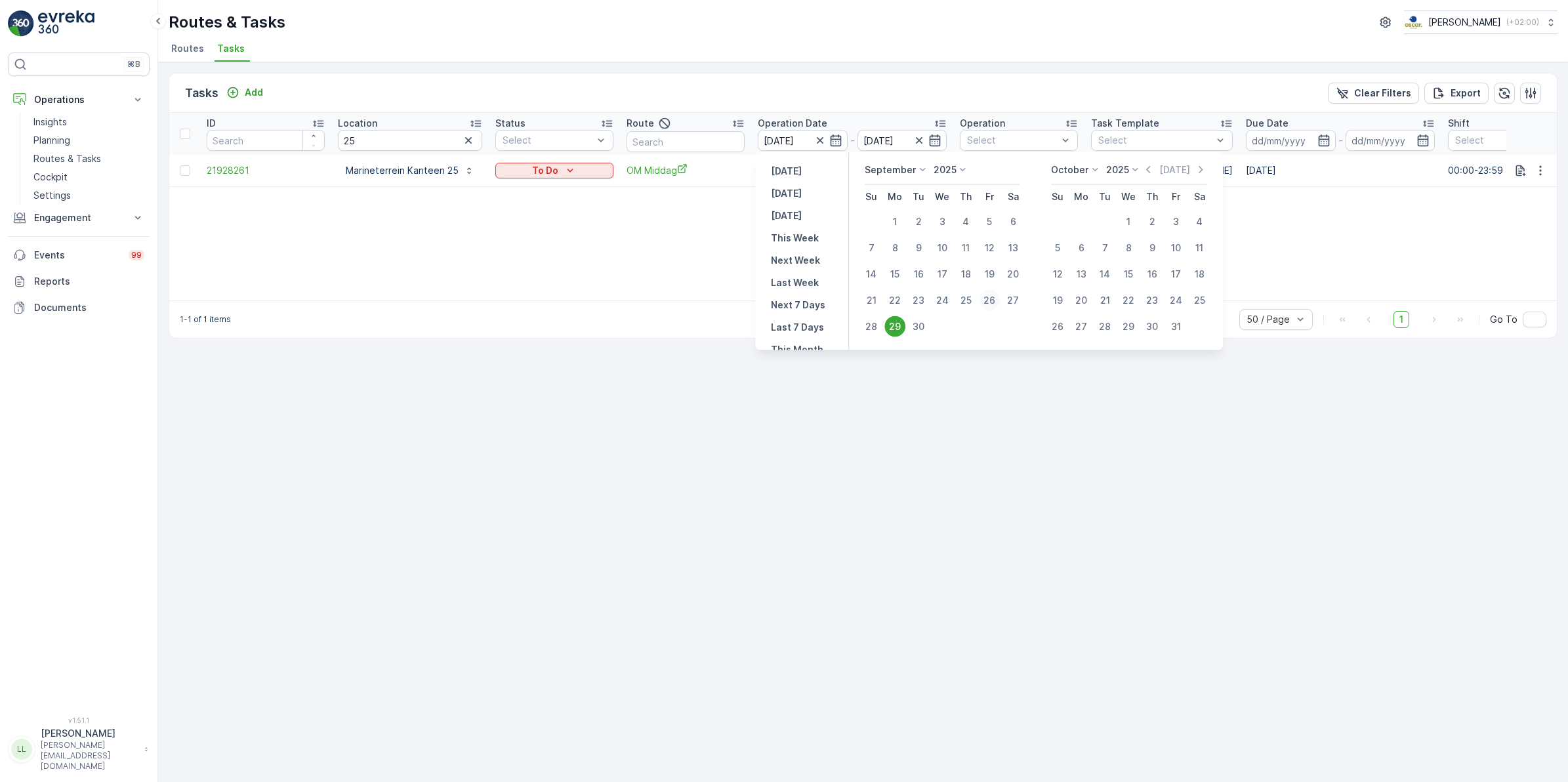
click at [987, 294] on div "26" at bounding box center [990, 301] width 21 height 21
type input "[DATE]"
click at [901, 326] on div "29" at bounding box center [895, 327] width 21 height 21
type input "[DATE]"
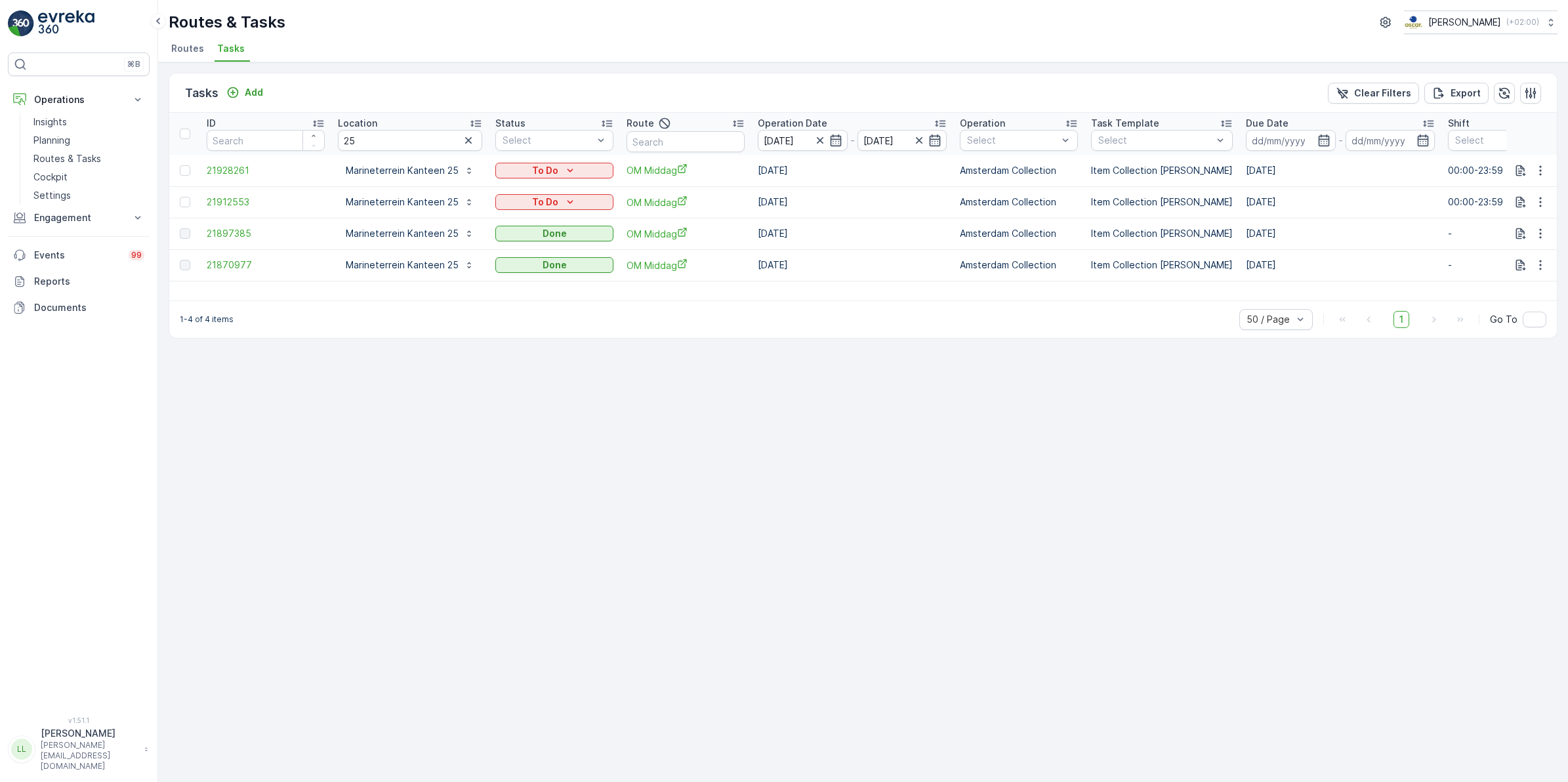
click at [662, 136] on input "text" at bounding box center [685, 142] width 118 height 21
type input "[PERSON_NAME]"
click at [466, 136] on icon "button" at bounding box center [468, 140] width 13 height 13
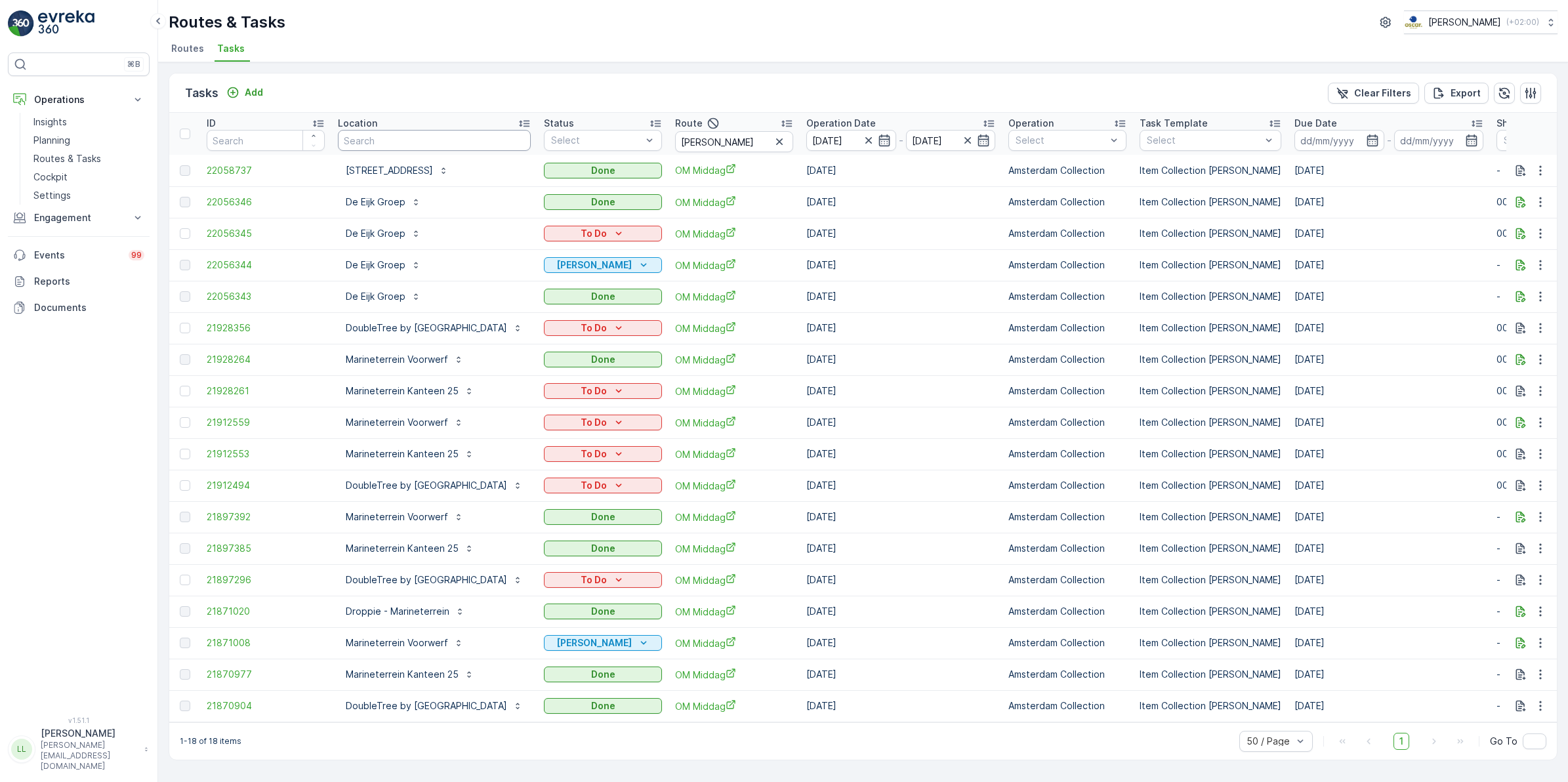
click at [407, 146] on input "text" at bounding box center [435, 141] width 193 height 21
type input "stichting"
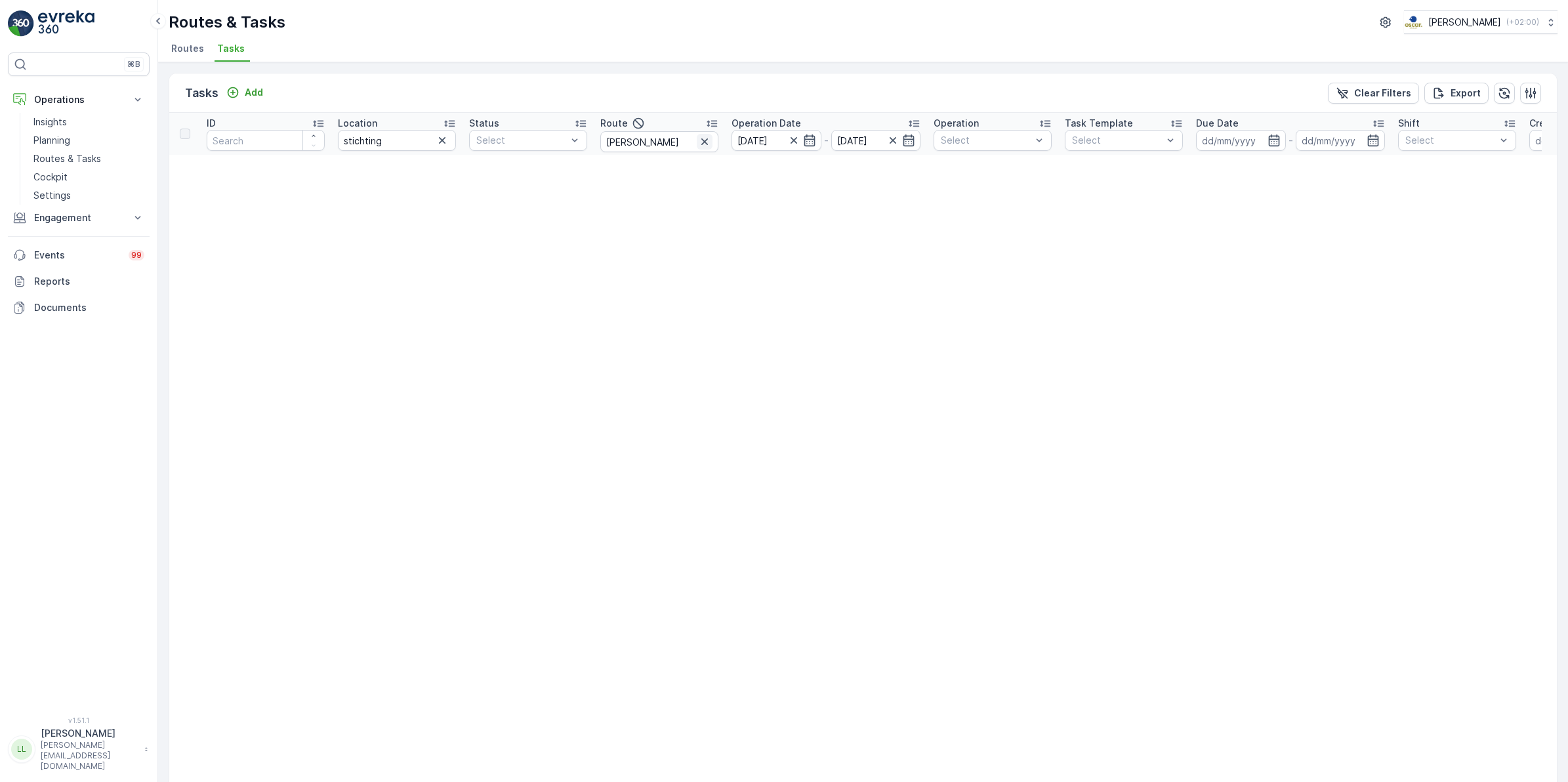
click at [704, 143] on icon "button" at bounding box center [705, 142] width 13 height 13
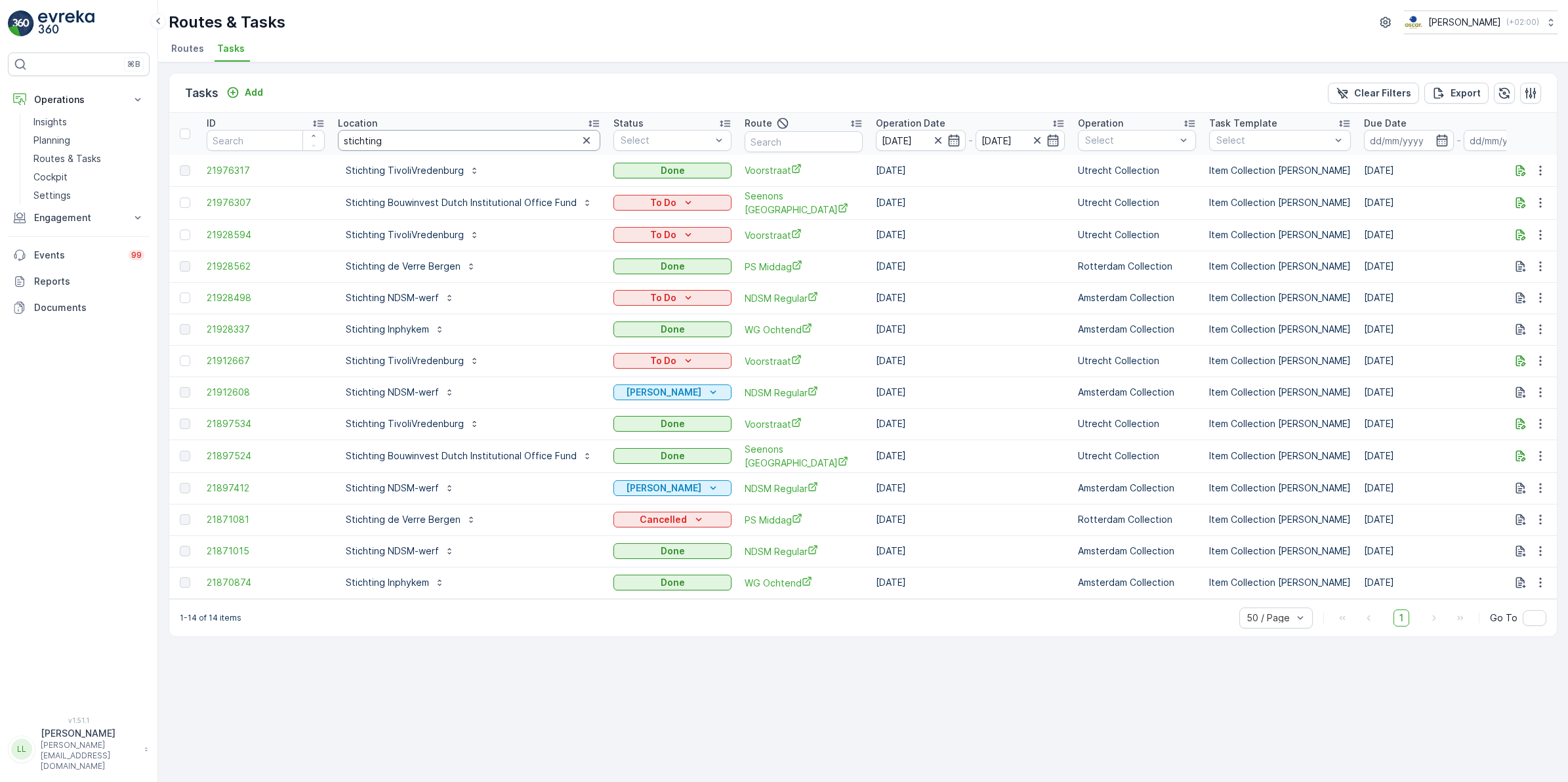
click at [471, 138] on input "stichting" at bounding box center [469, 141] width 263 height 21
drag, startPoint x: 417, startPoint y: 296, endPoint x: 438, endPoint y: 287, distance: 22.8
click at [417, 296] on p "Stichting NDSM-werf" at bounding box center [392, 298] width 93 height 13
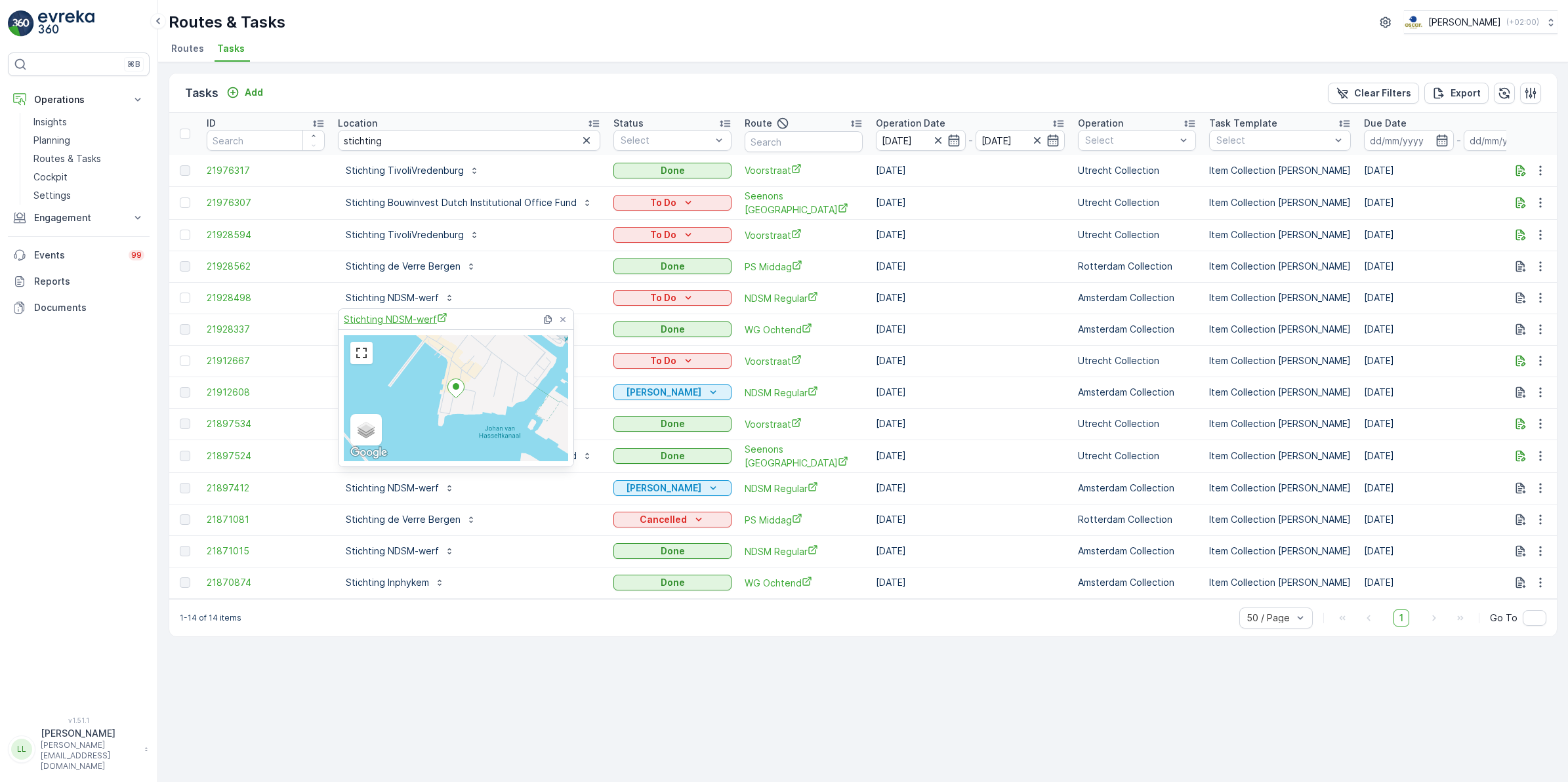
click at [402, 325] on span "Stichting NDSM-werf" at bounding box center [395, 319] width 104 height 14
click at [625, 93] on div "Tasks Add Clear Filters Export" at bounding box center [863, 93] width 1388 height 39
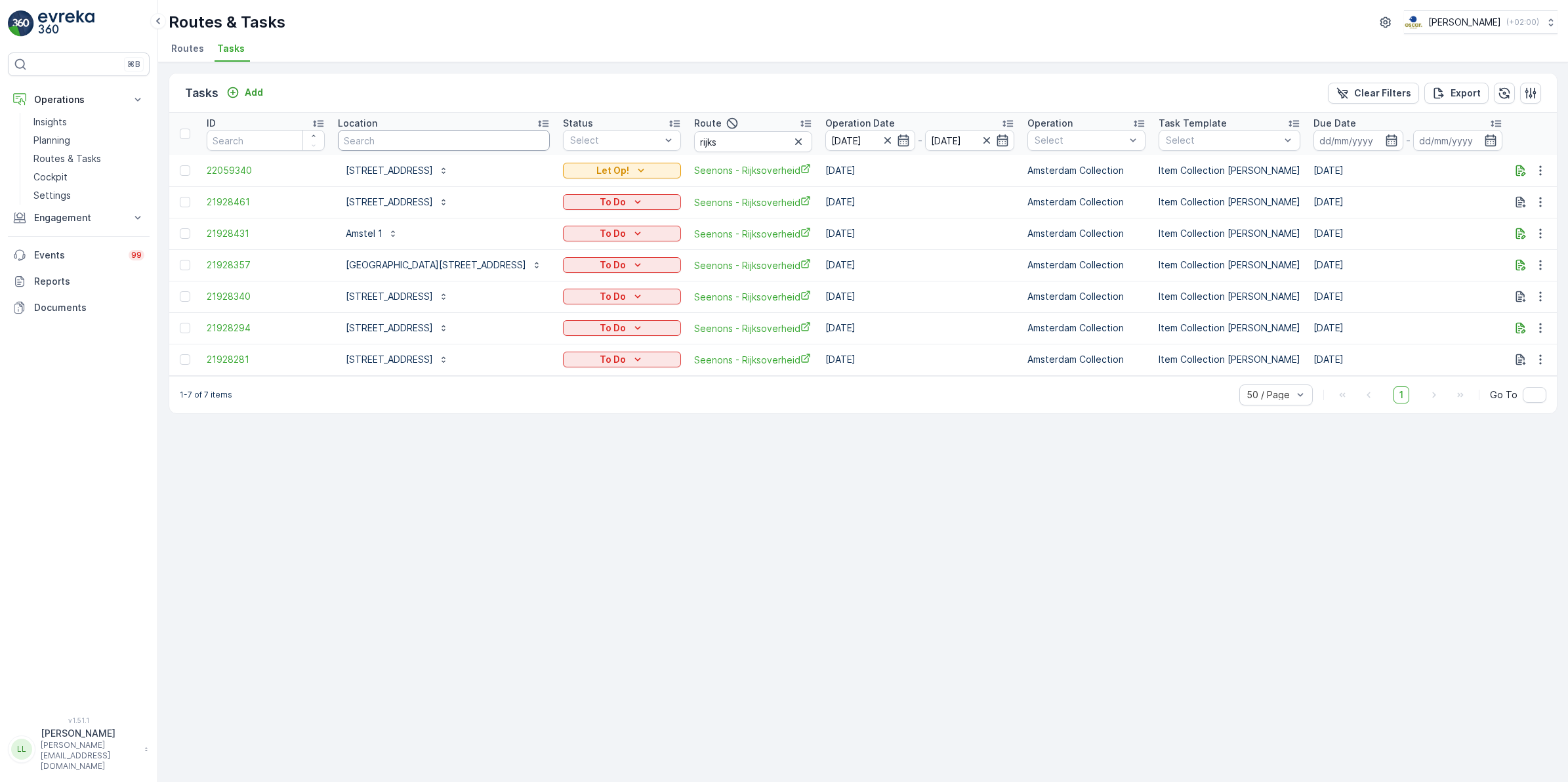
click at [405, 137] on input "text" at bounding box center [444, 141] width 212 height 21
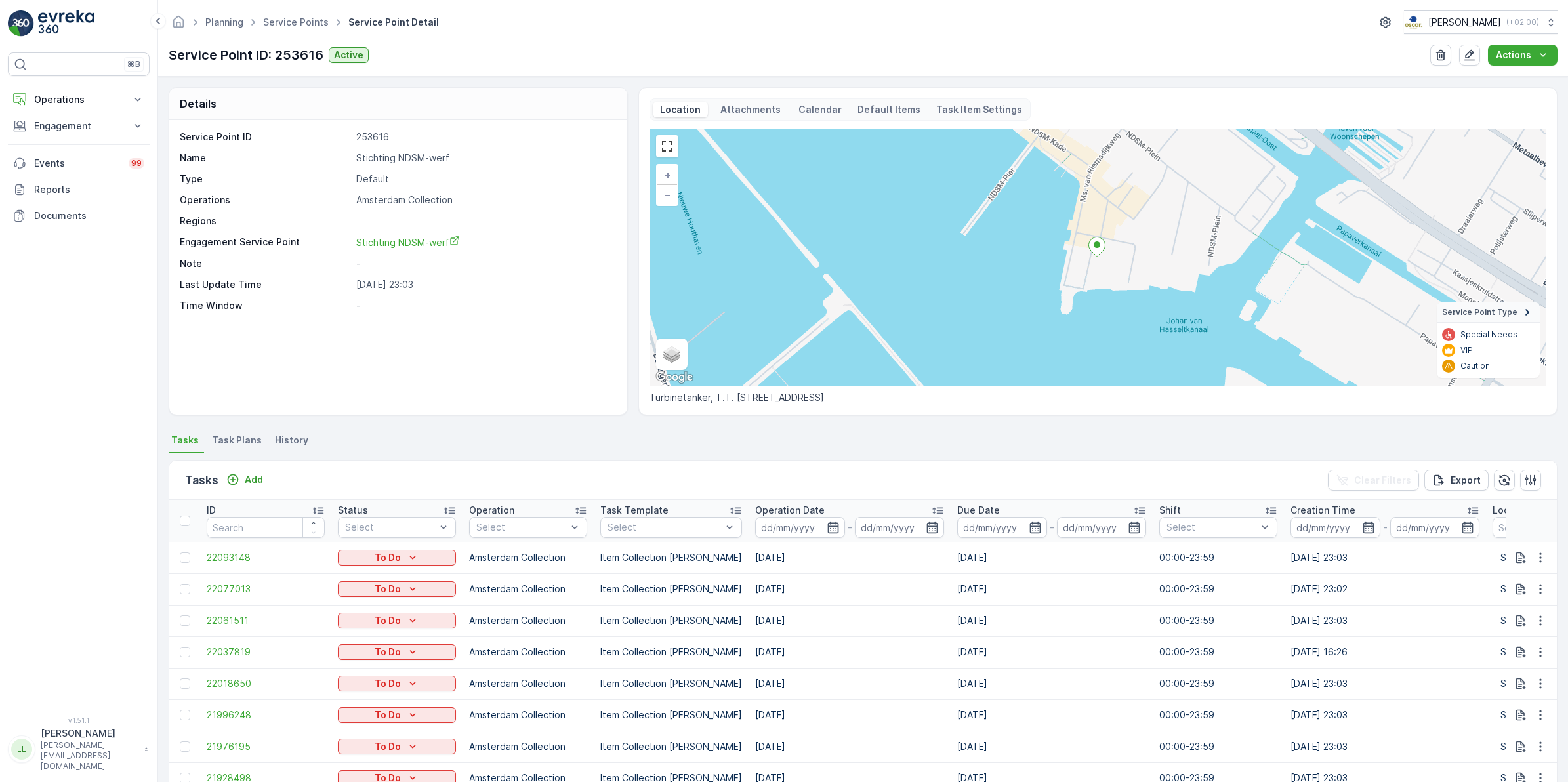
click at [415, 245] on span "Stichting NDSM-werf" at bounding box center [408, 242] width 104 height 11
click at [131, 97] on icon at bounding box center [138, 100] width 13 height 13
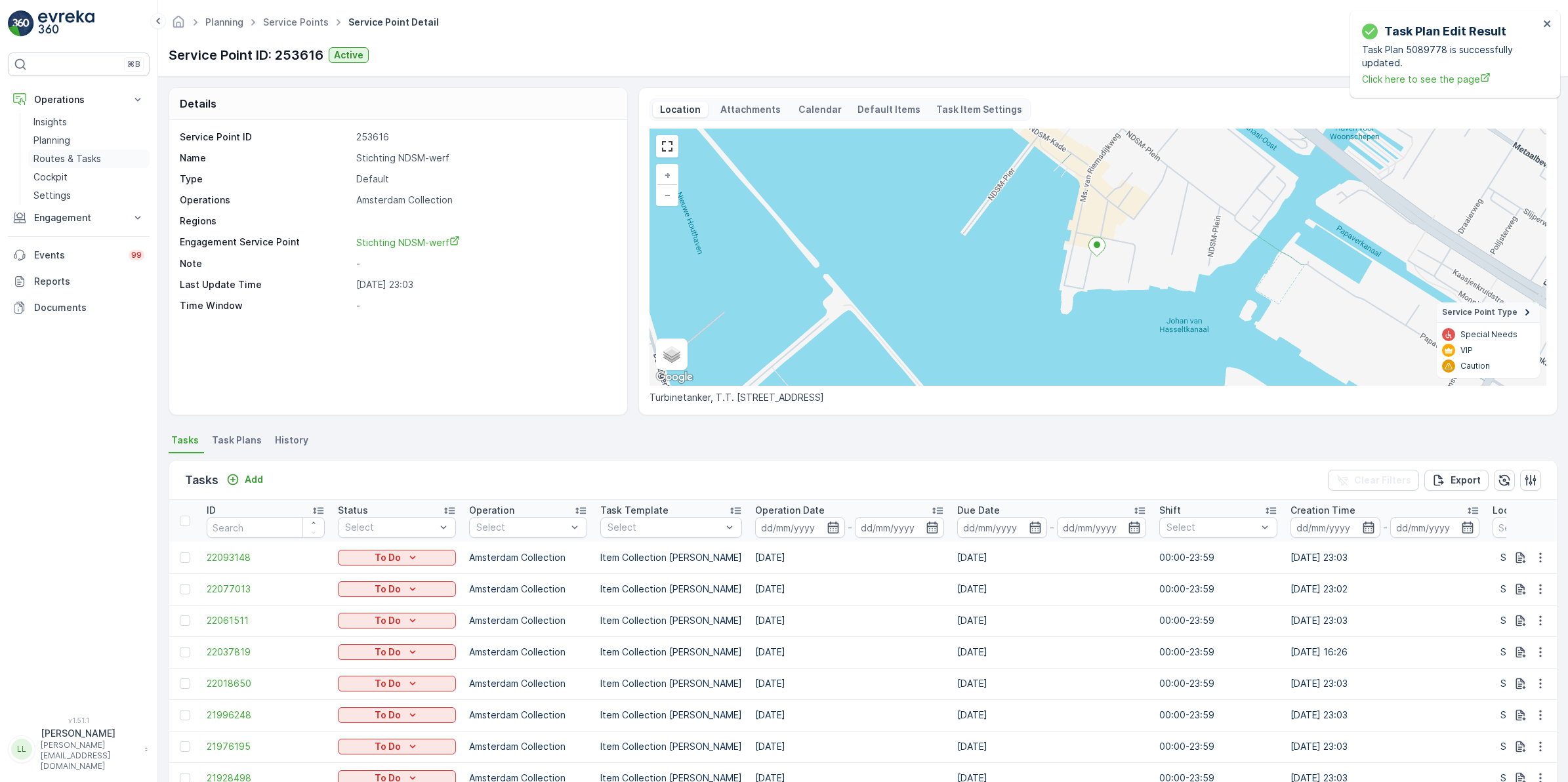
click at [105, 156] on link "Routes & Tasks" at bounding box center [88, 159] width 121 height 18
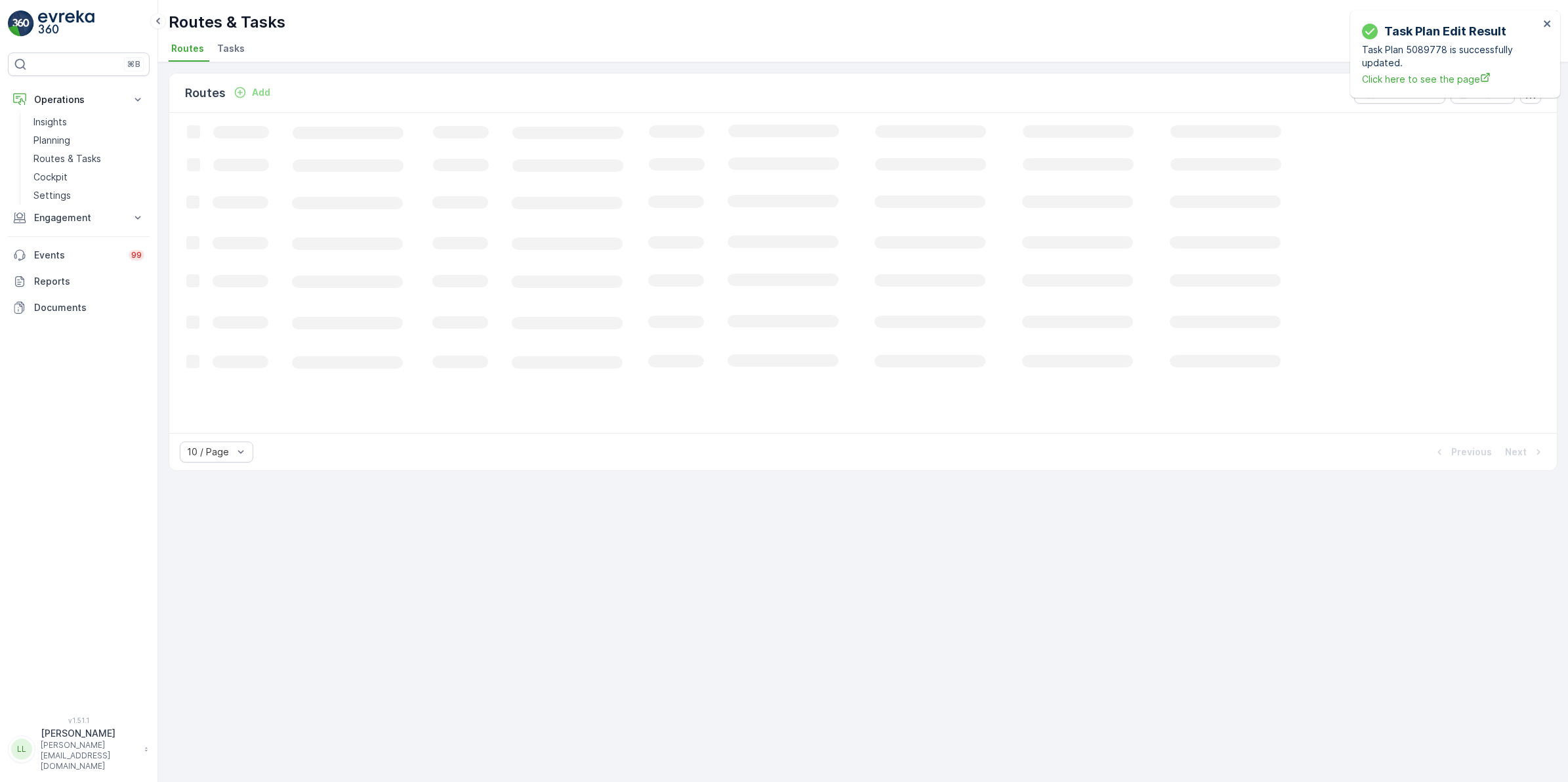
click at [232, 56] on li "Tasks" at bounding box center [232, 50] width 35 height 22
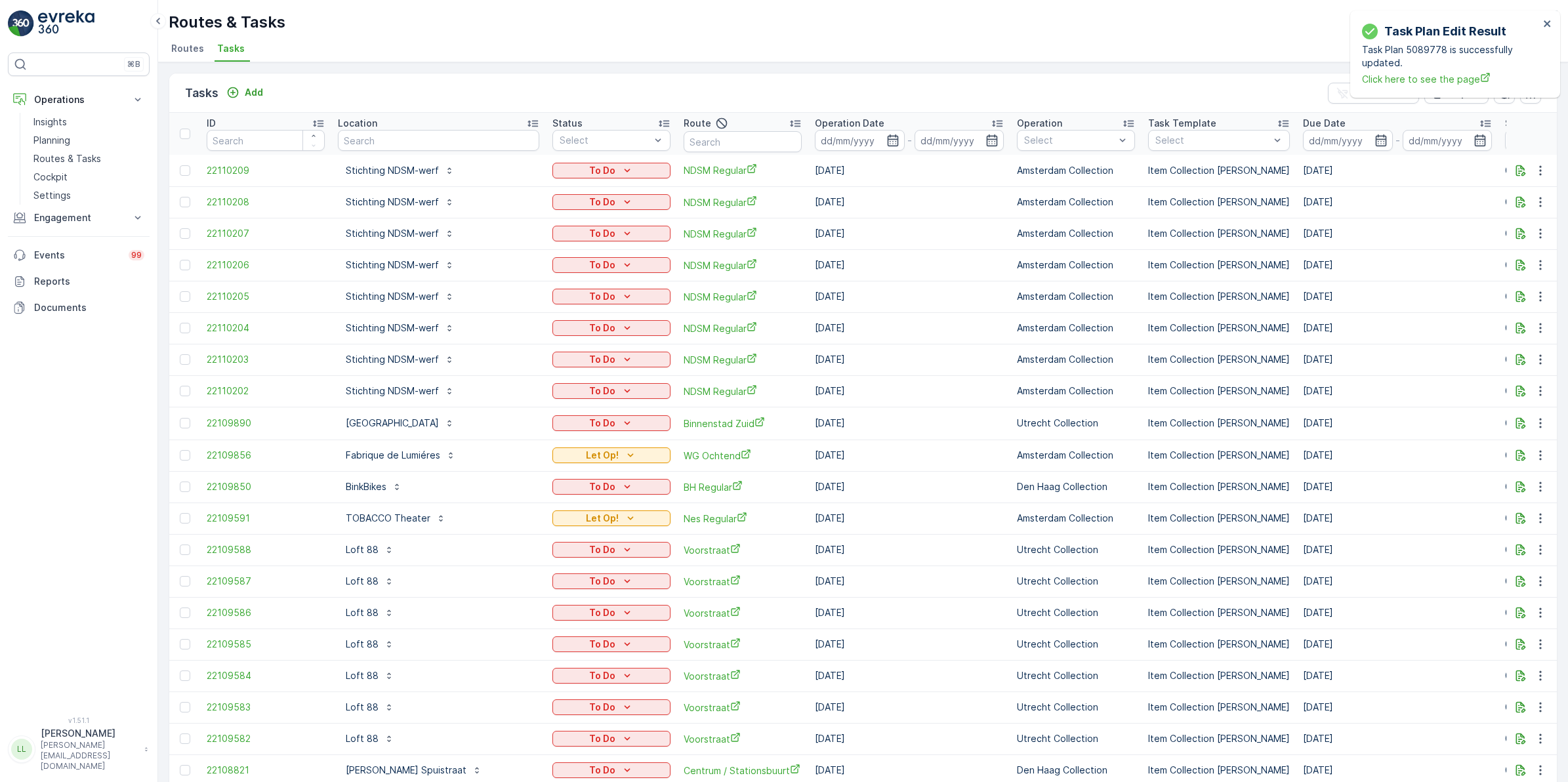
click at [407, 128] on div "Location" at bounding box center [439, 124] width 201 height 13
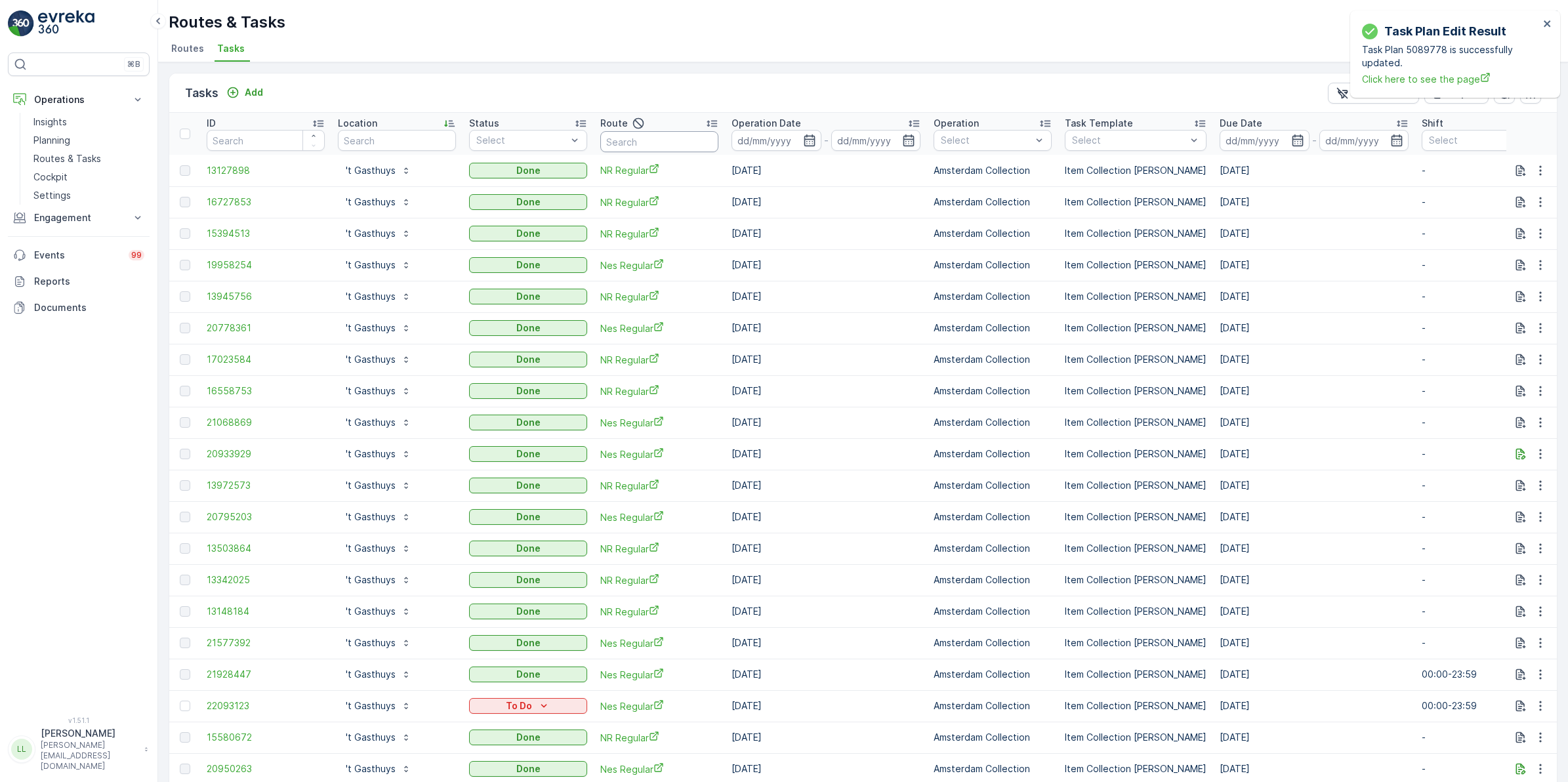
click at [657, 148] on input "text" at bounding box center [659, 142] width 118 height 21
click at [398, 138] on input "text" at bounding box center [397, 141] width 118 height 21
type input "marine"
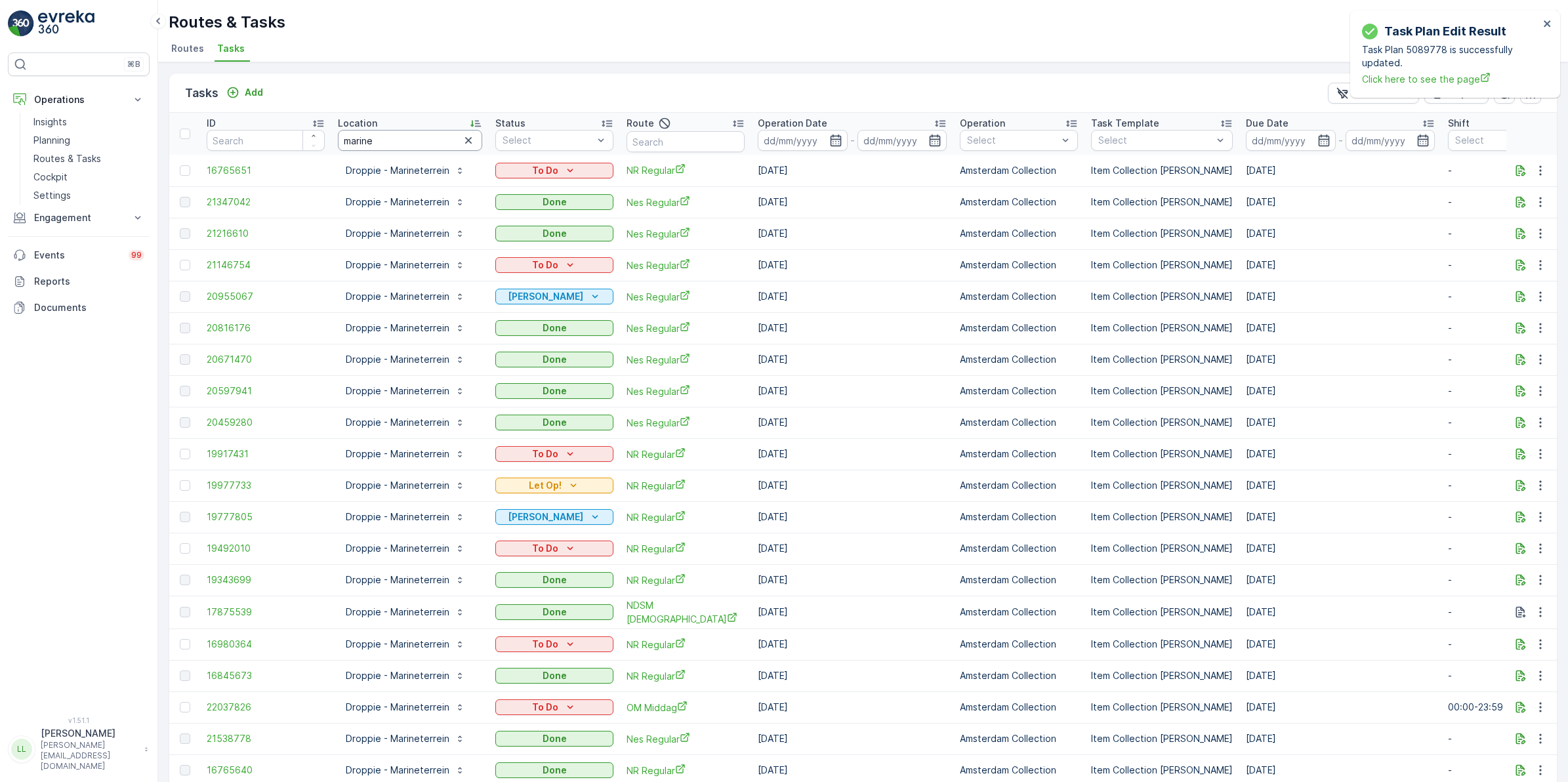
click at [401, 150] on input "marine" at bounding box center [410, 141] width 144 height 21
type input "marine 25"
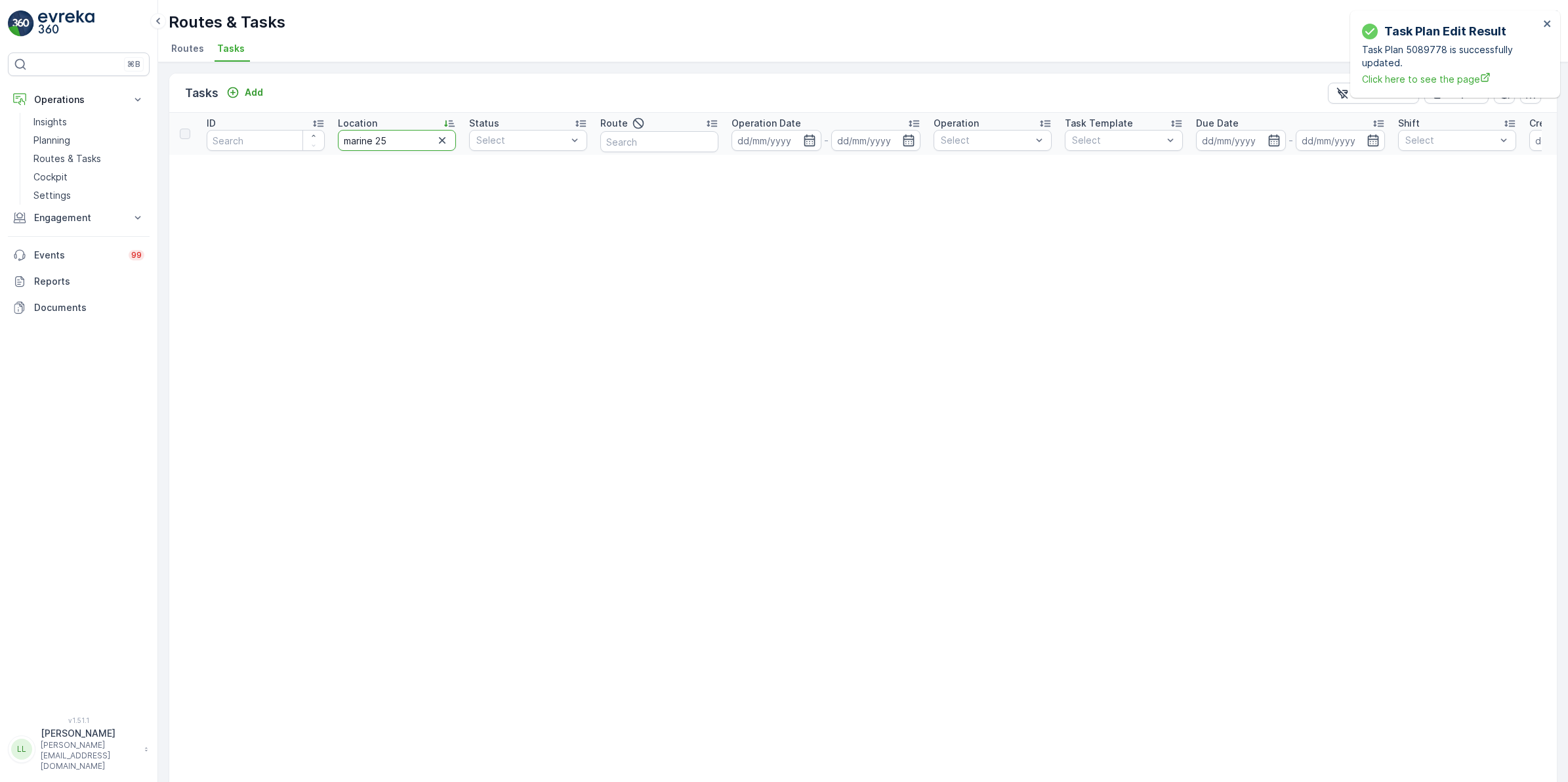
drag, startPoint x: 377, startPoint y: 138, endPoint x: 293, endPoint y: 149, distance: 84.7
click at [293, 149] on tr "ID Location marine 25 Status Select Route Operation Date - Operation Select Tas…" at bounding box center [1152, 133] width 1965 height 42
type input "25"
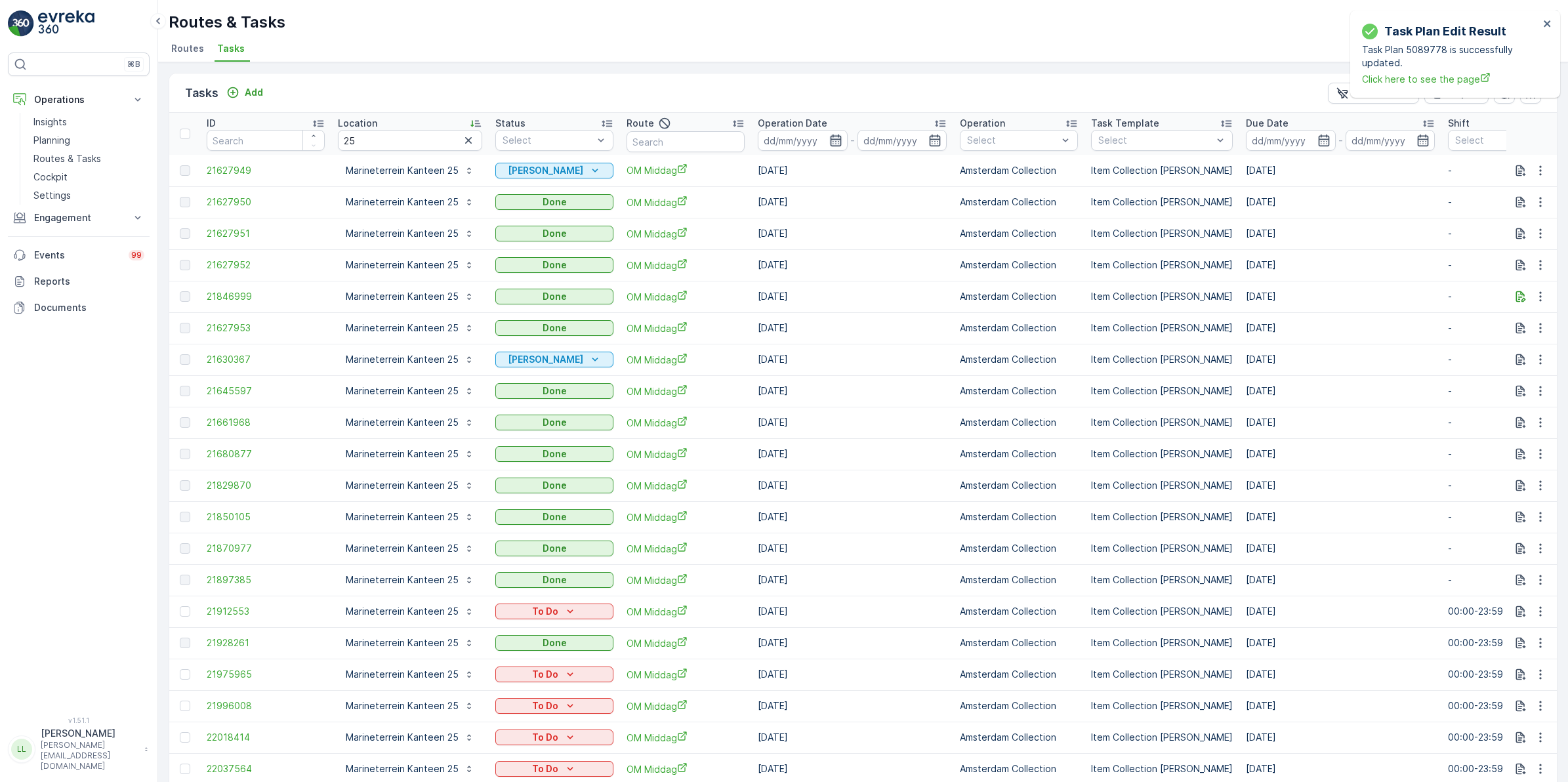
click at [830, 138] on icon "button" at bounding box center [836, 140] width 13 height 13
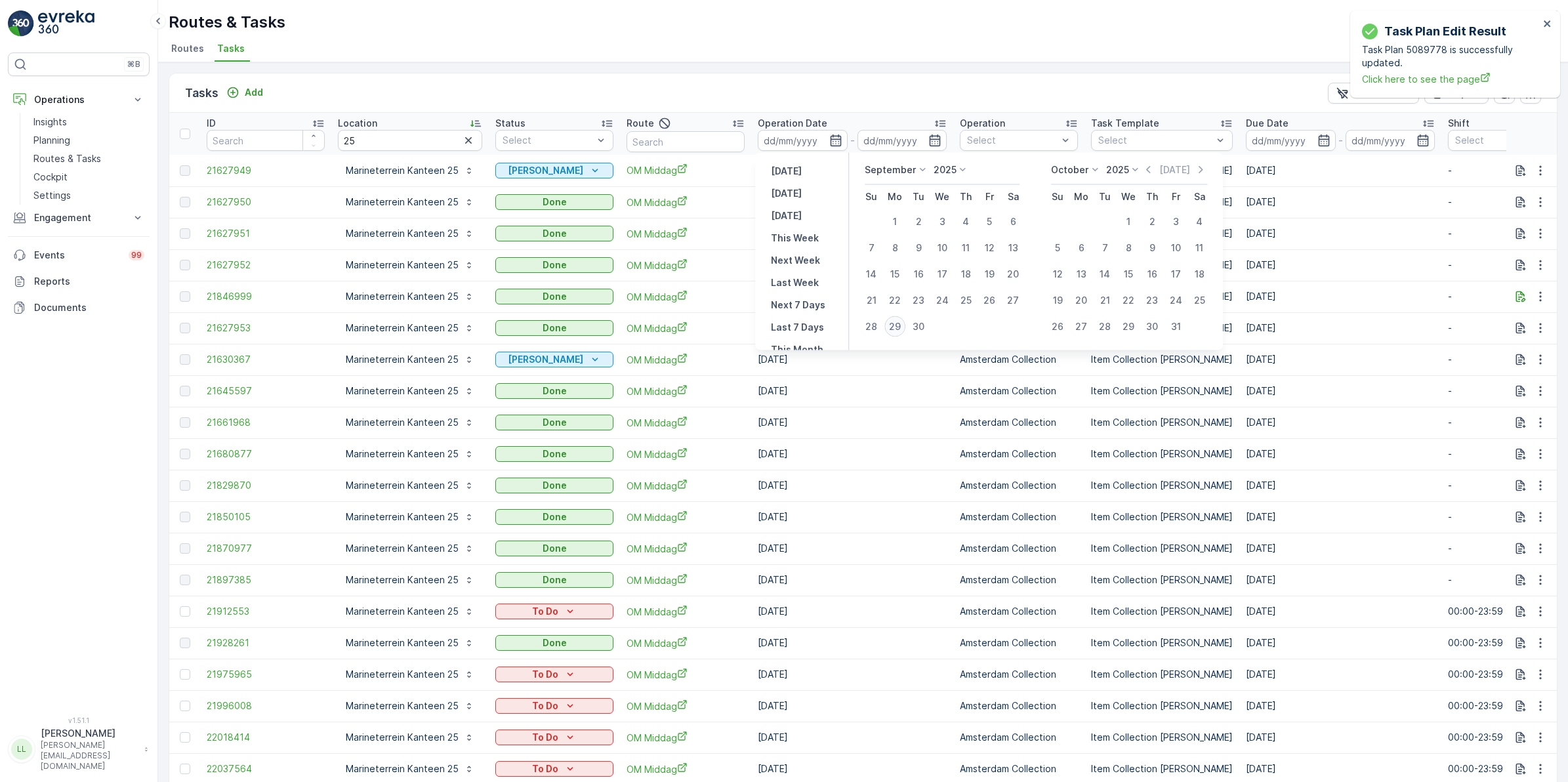
click at [897, 326] on div "29" at bounding box center [895, 327] width 21 height 21
type input "[DATE]"
click at [897, 326] on div "29" at bounding box center [895, 327] width 21 height 21
type input "[DATE]"
click at [897, 326] on div "29" at bounding box center [895, 327] width 21 height 21
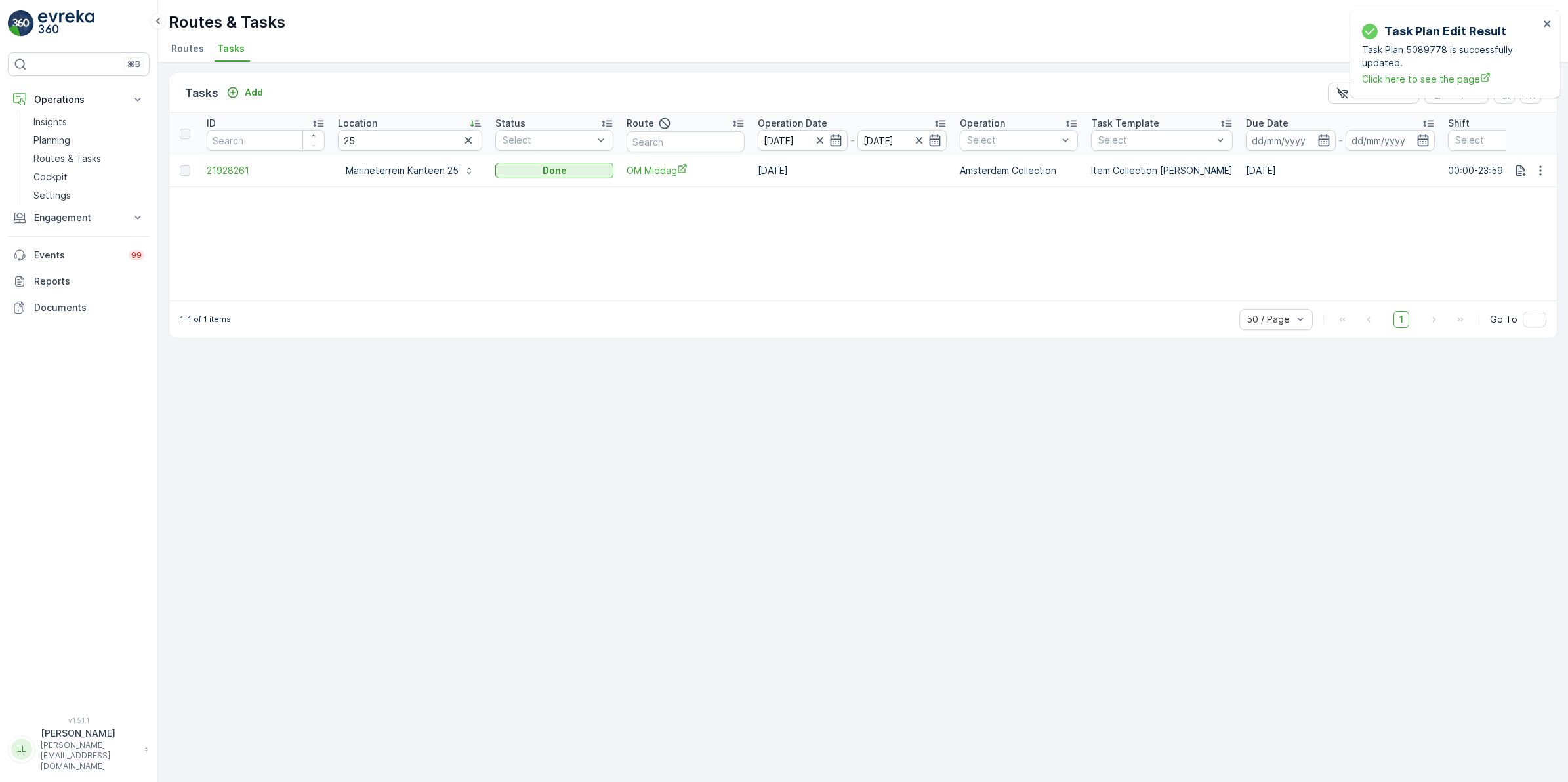
click at [464, 140] on icon "button" at bounding box center [468, 140] width 13 height 13
click at [686, 139] on input "text" at bounding box center [685, 142] width 118 height 21
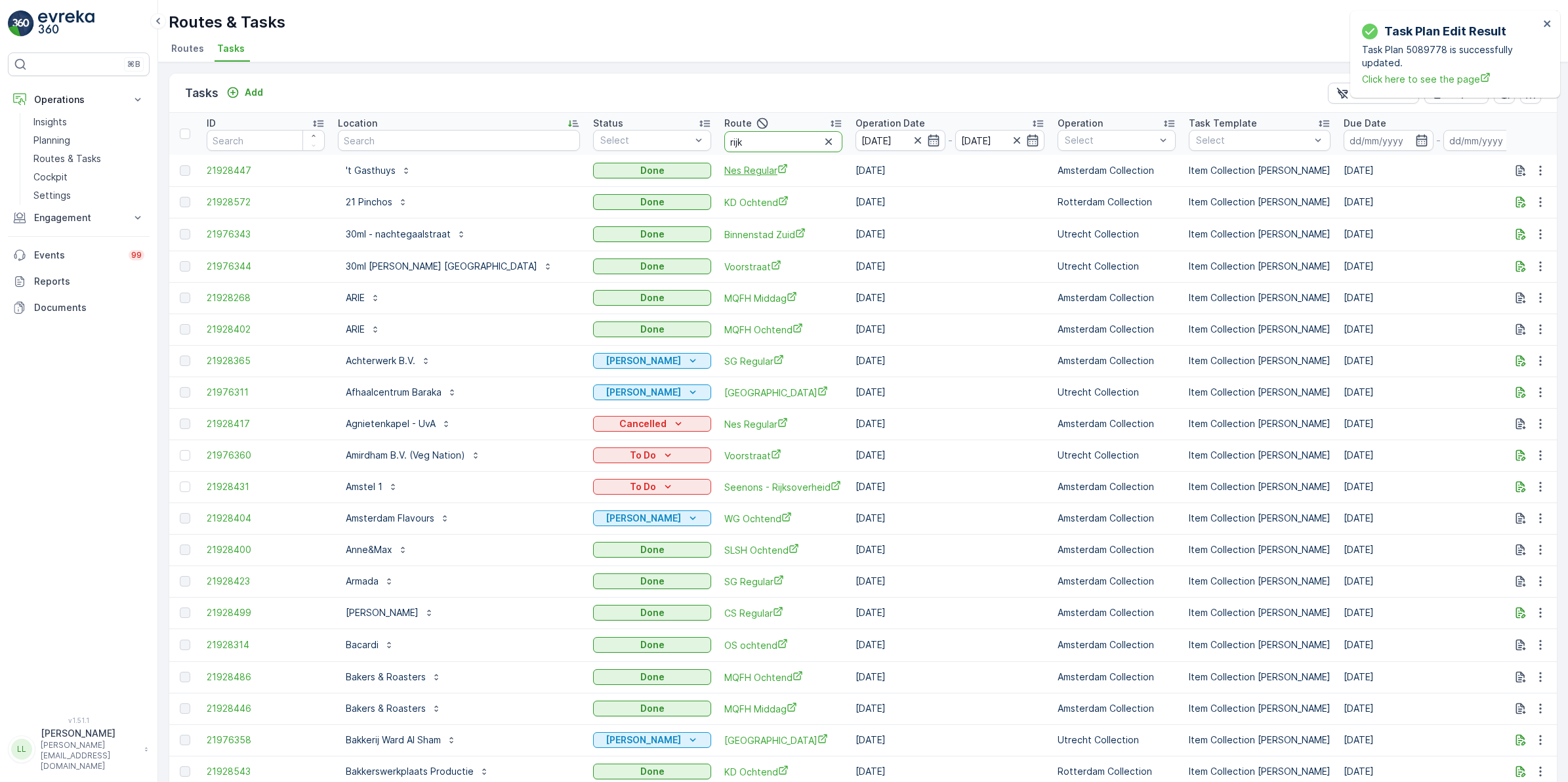
type input "rijks"
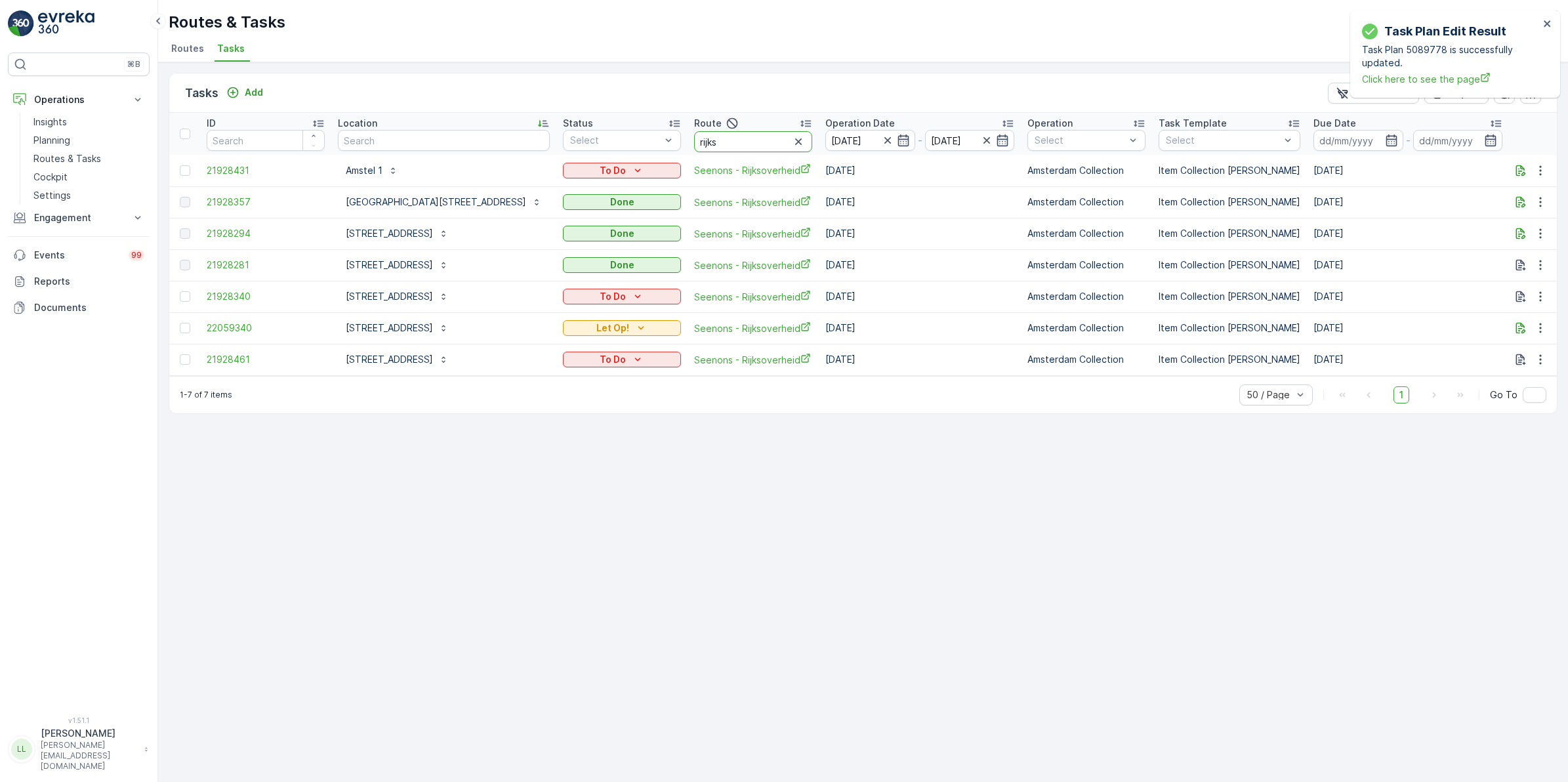
drag, startPoint x: 674, startPoint y: 144, endPoint x: 626, endPoint y: 135, distance: 48.8
click at [626, 135] on tr "ID Location Status Select Route rijks Operation Date 29.09.2025 - 29.09.2025 Op…" at bounding box center [1228, 133] width 2118 height 42
type input "uva"
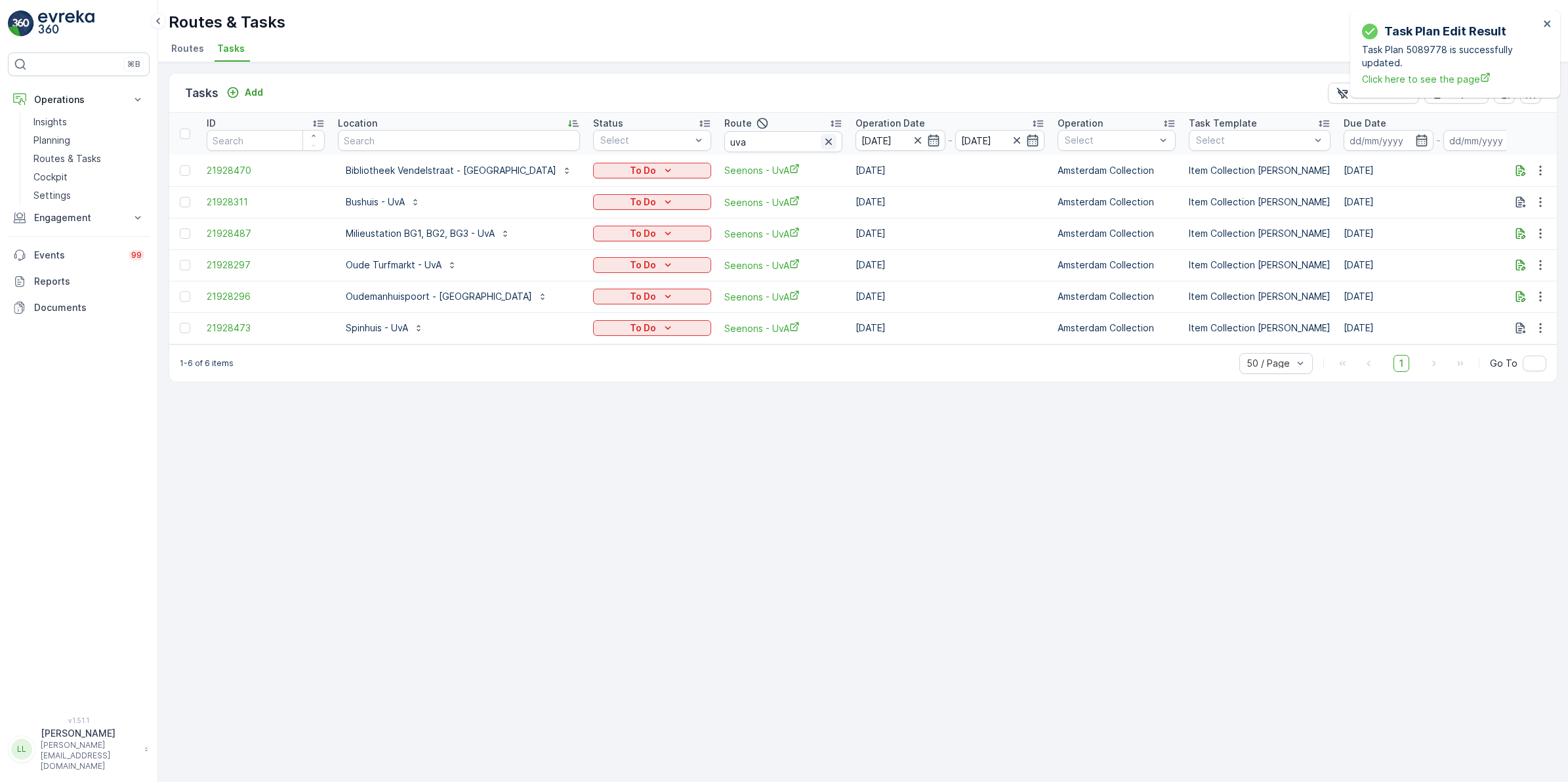
click at [822, 141] on icon "button" at bounding box center [829, 142] width 13 height 13
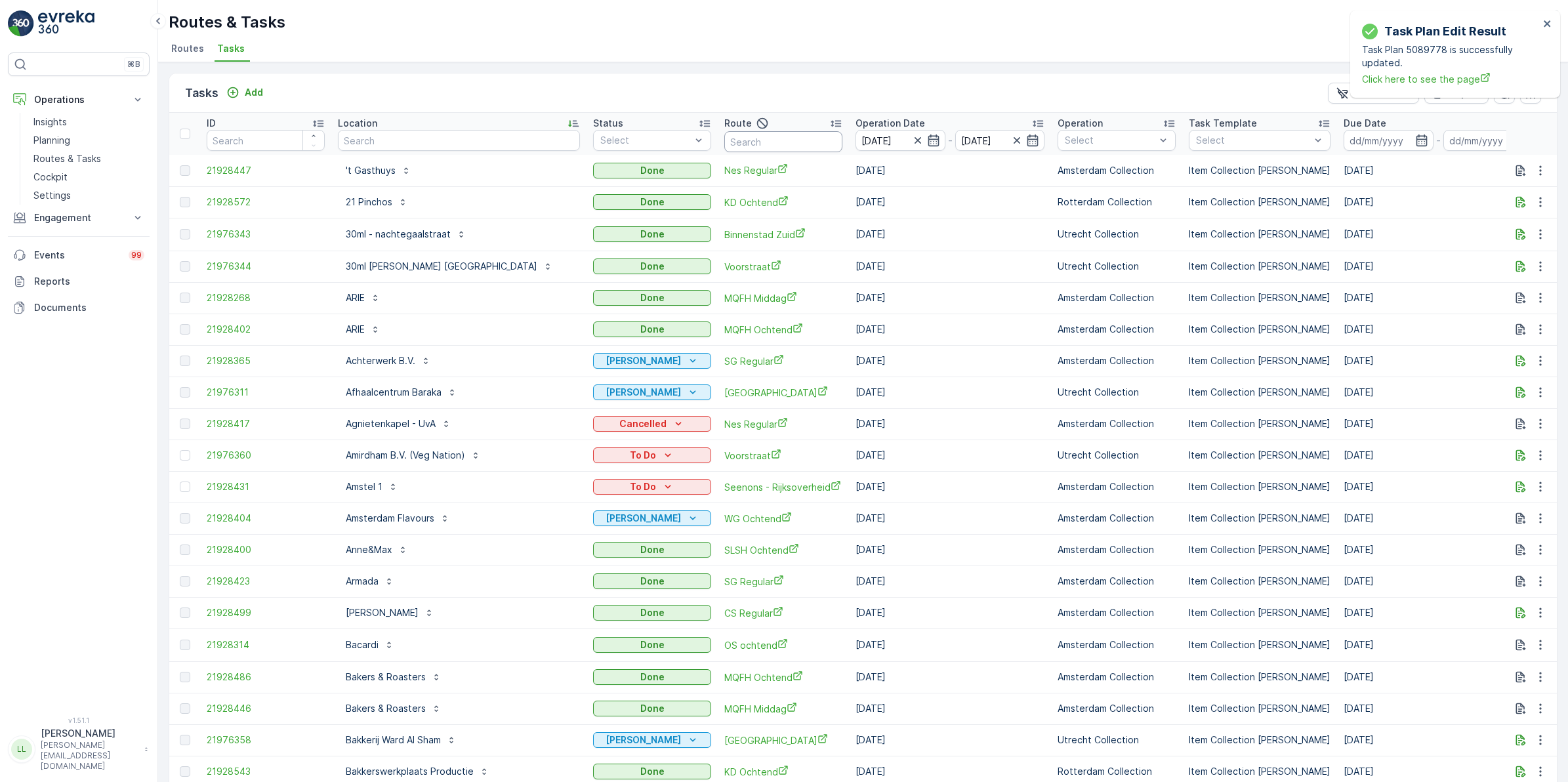
click at [727, 146] on input "text" at bounding box center [784, 142] width 118 height 21
type input "uva"
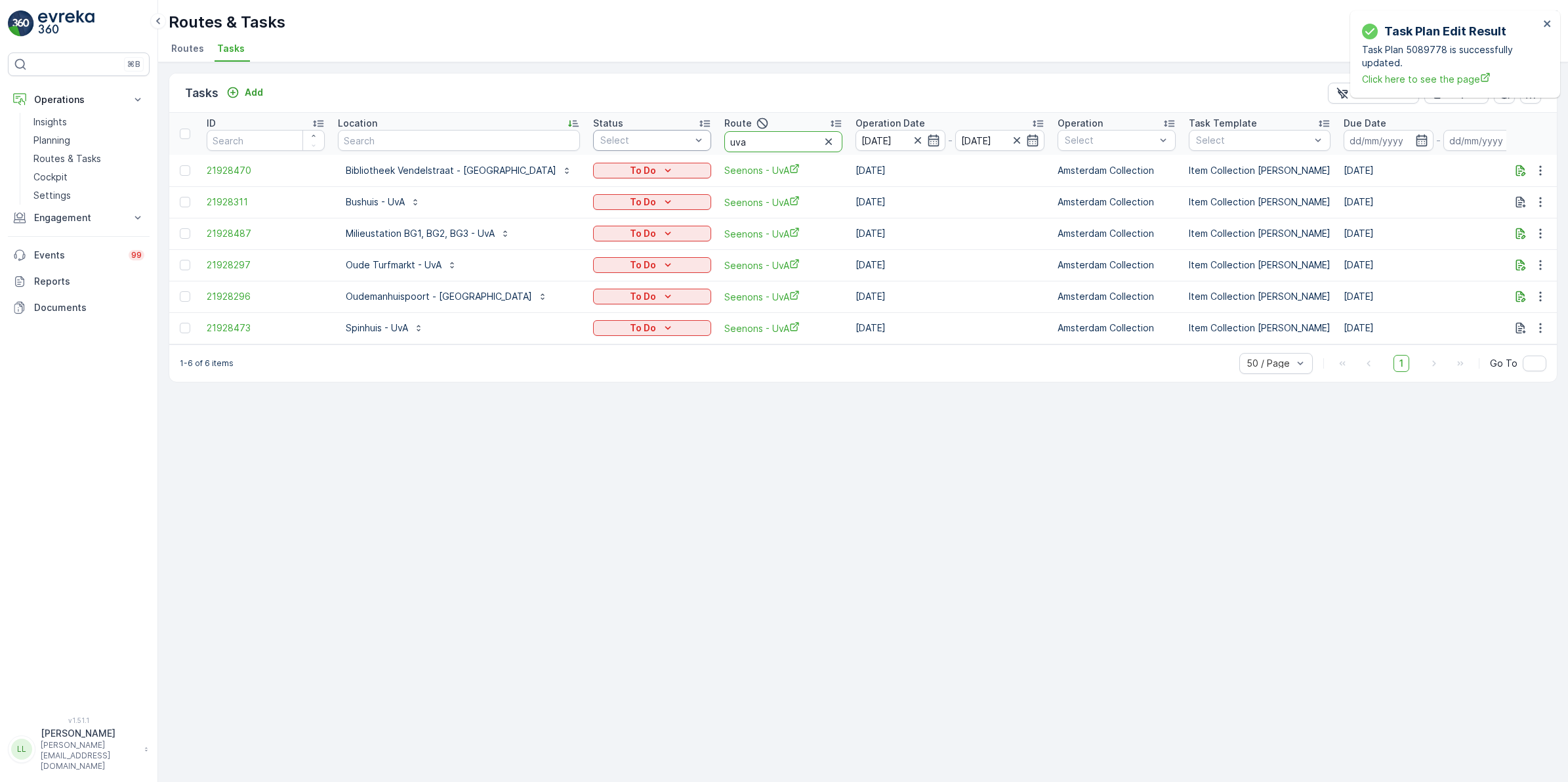
drag, startPoint x: 716, startPoint y: 140, endPoint x: 639, endPoint y: 142, distance: 77.0
click at [639, 142] on tr "ID Location Status Select Route uva Operation Date 29.09.2025 - 29.09.2025 Oper…" at bounding box center [1244, 133] width 2149 height 42
type input "rijks"
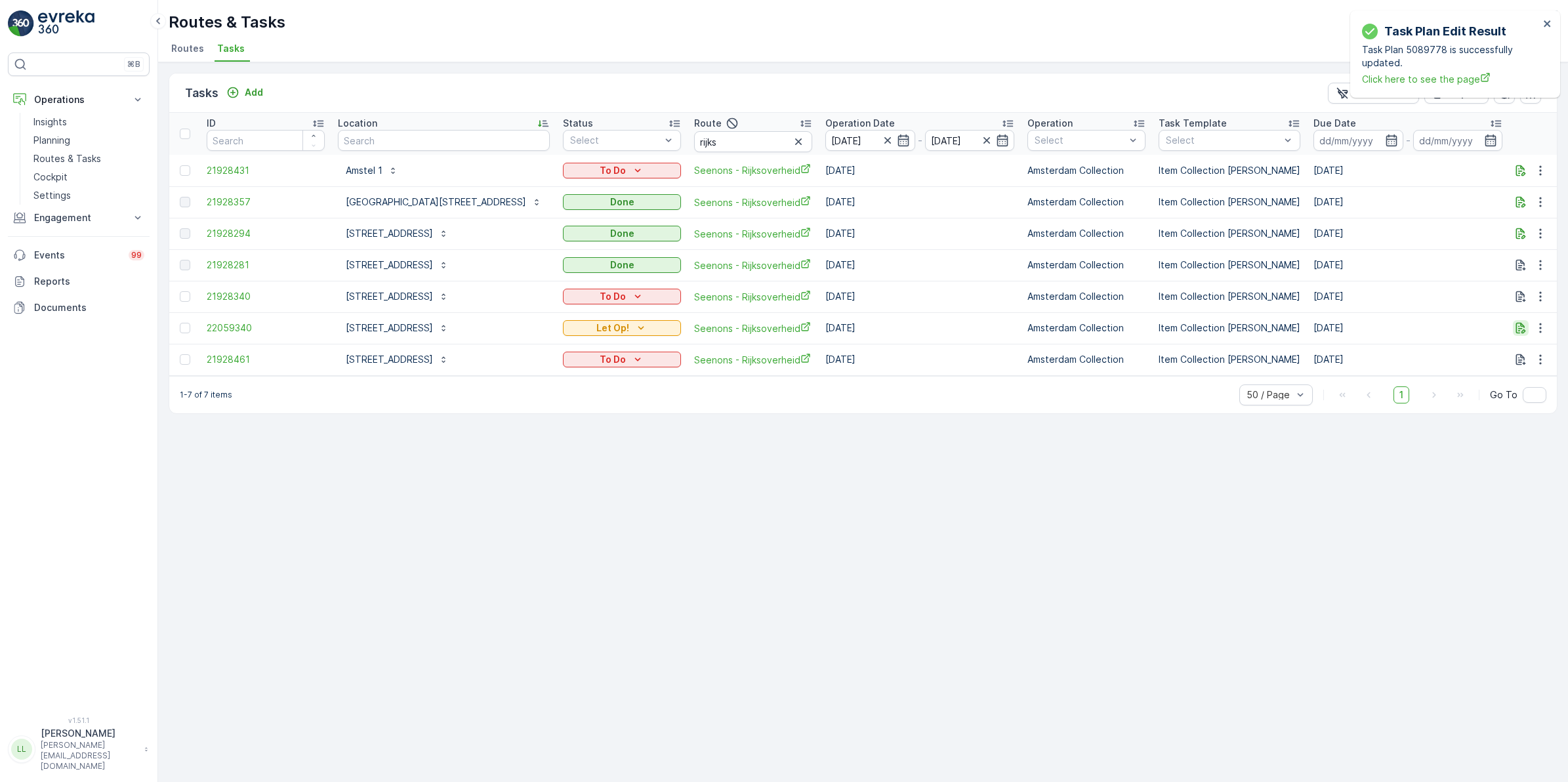
click at [1520, 332] on icon "button" at bounding box center [1521, 328] width 10 height 11
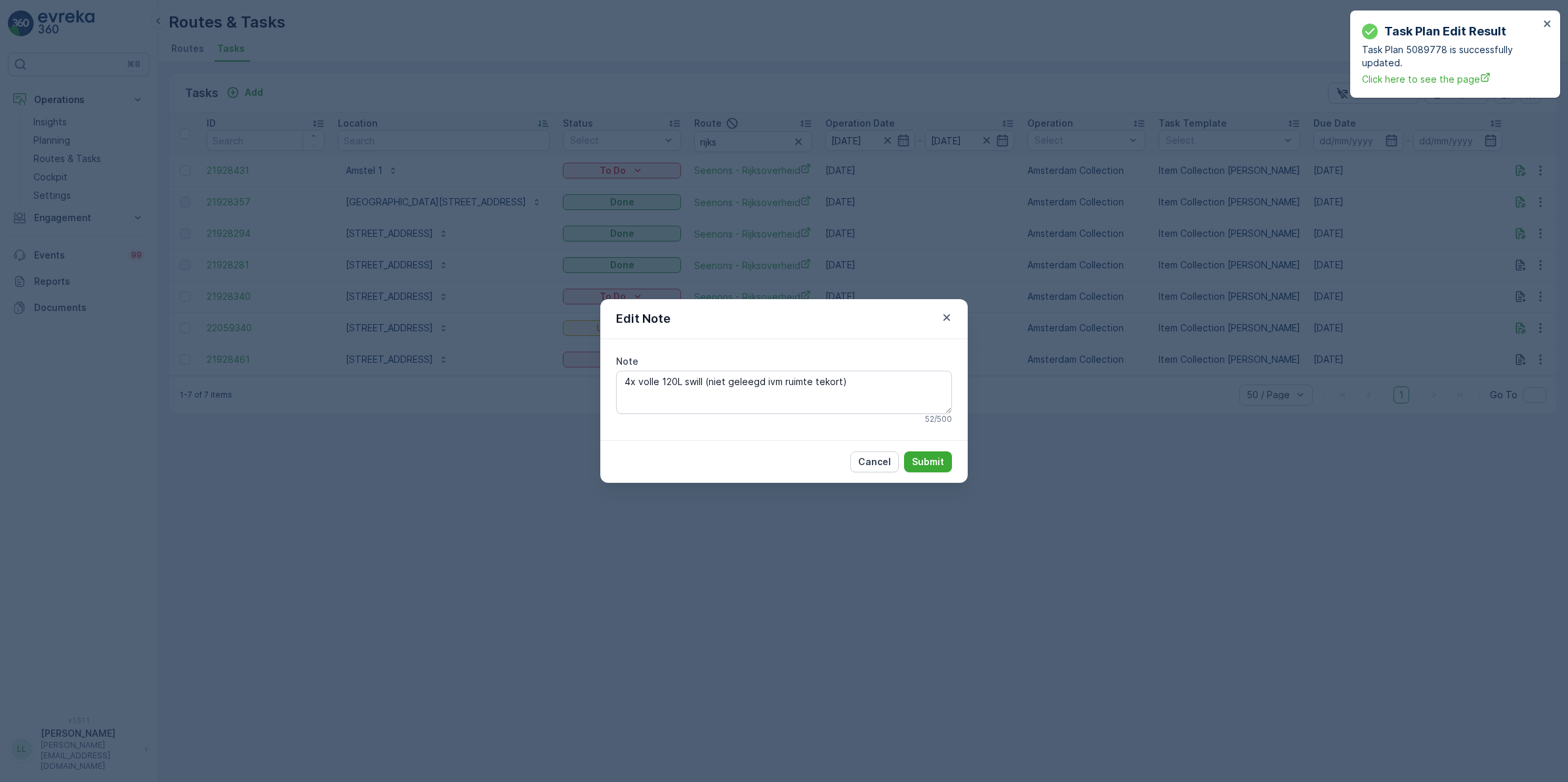
click at [1136, 523] on div "Edit Note Note 4x volle 120L swill (niet geleegd ivm ruimte tekort) 52 / 500 Ca…" at bounding box center [784, 391] width 1568 height 782
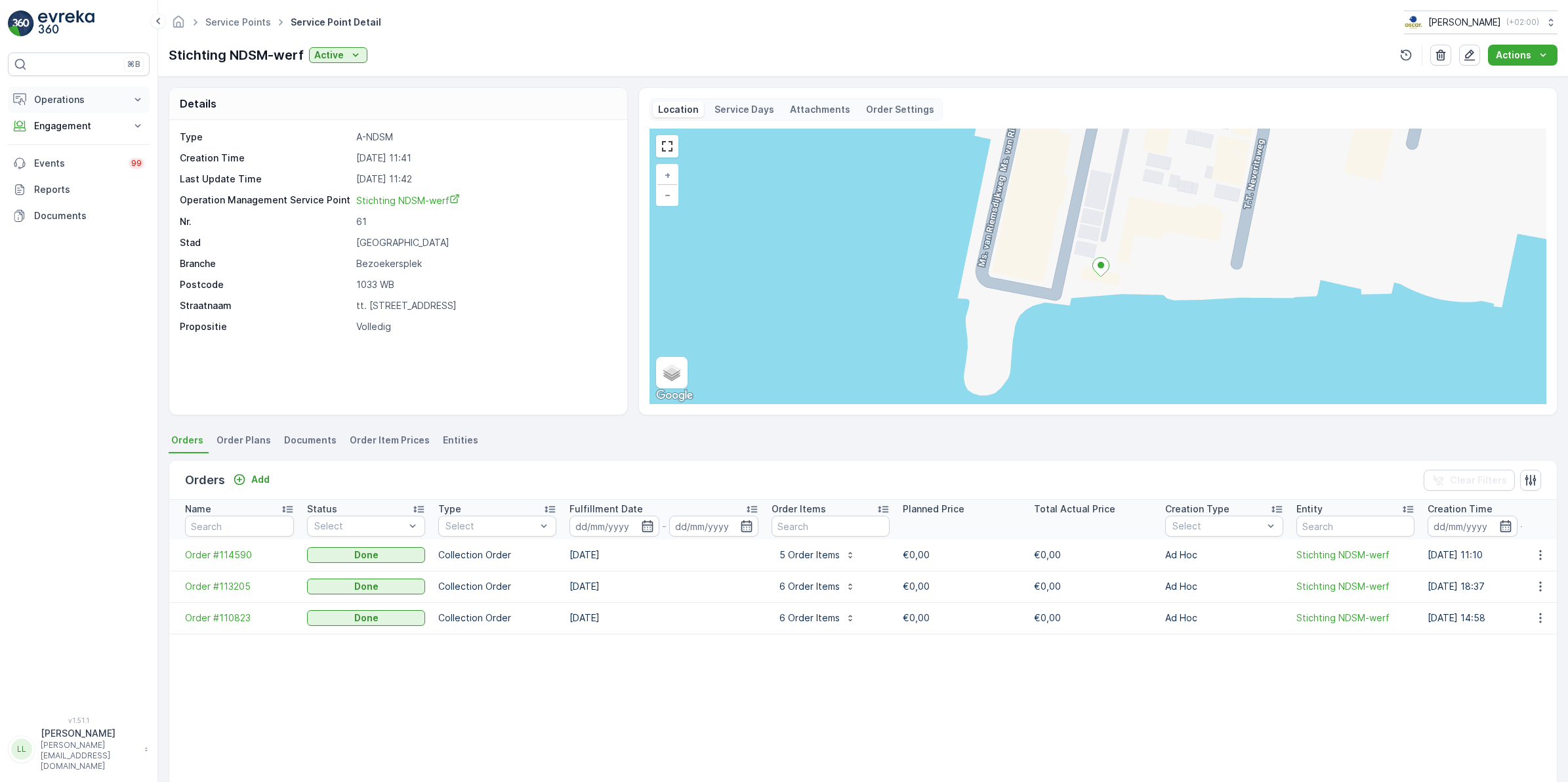
click at [101, 104] on p "Operations" at bounding box center [79, 100] width 89 height 13
click at [66, 139] on p "Planning" at bounding box center [52, 140] width 37 height 13
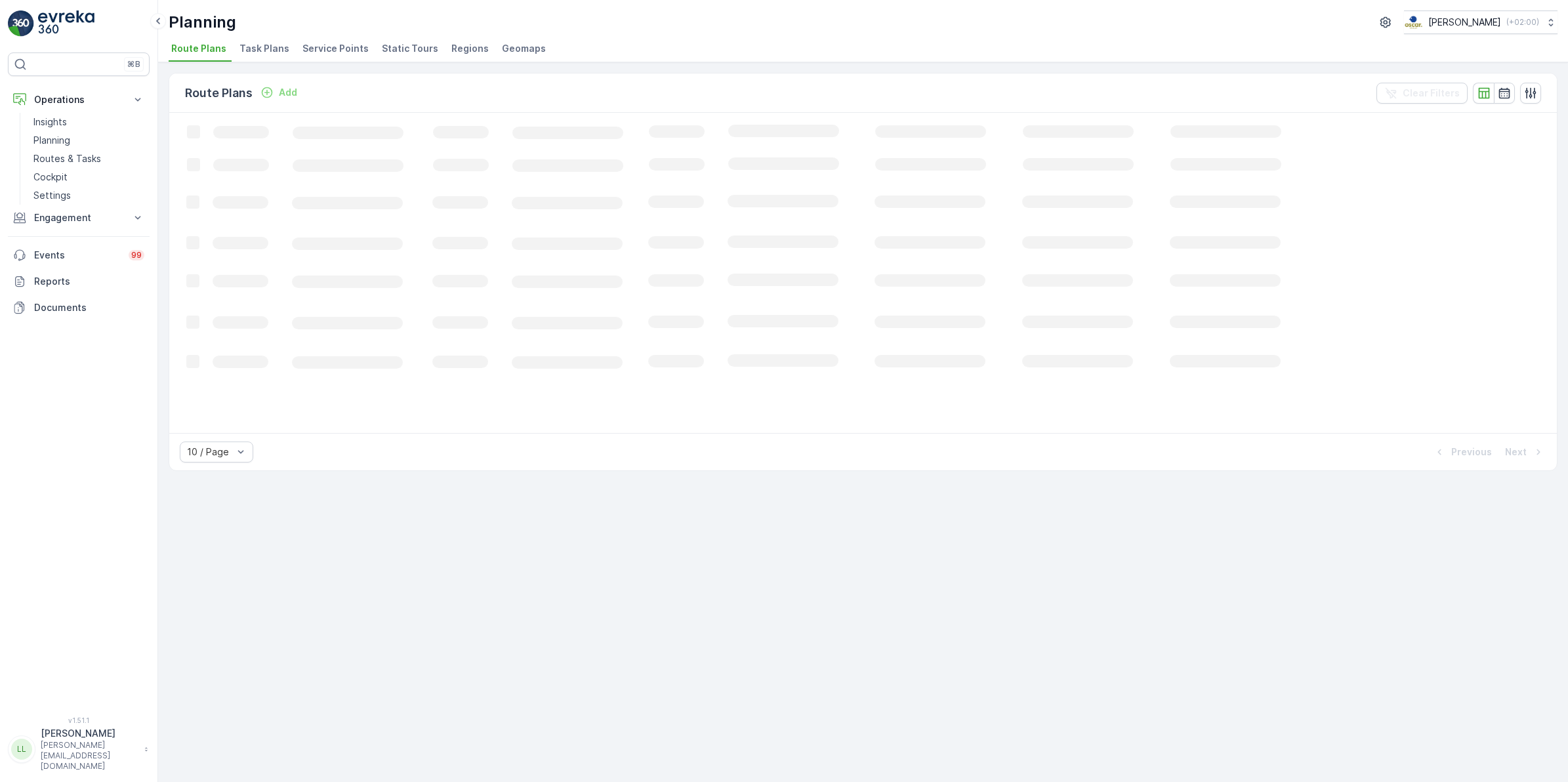
click at [254, 48] on span "Task Plans" at bounding box center [264, 48] width 50 height 13
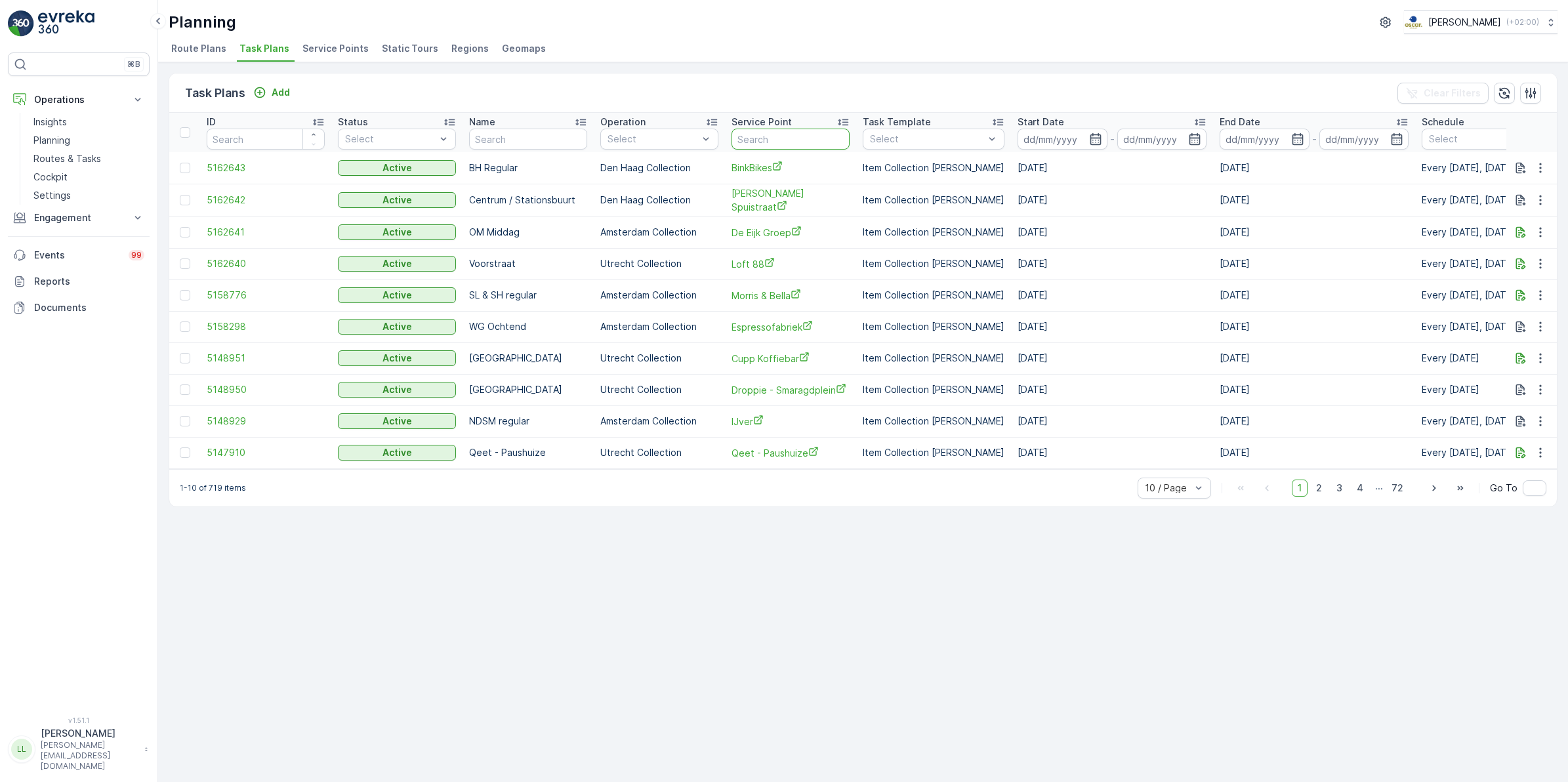
click at [801, 138] on input "text" at bounding box center [791, 139] width 118 height 21
type input "ndsm"
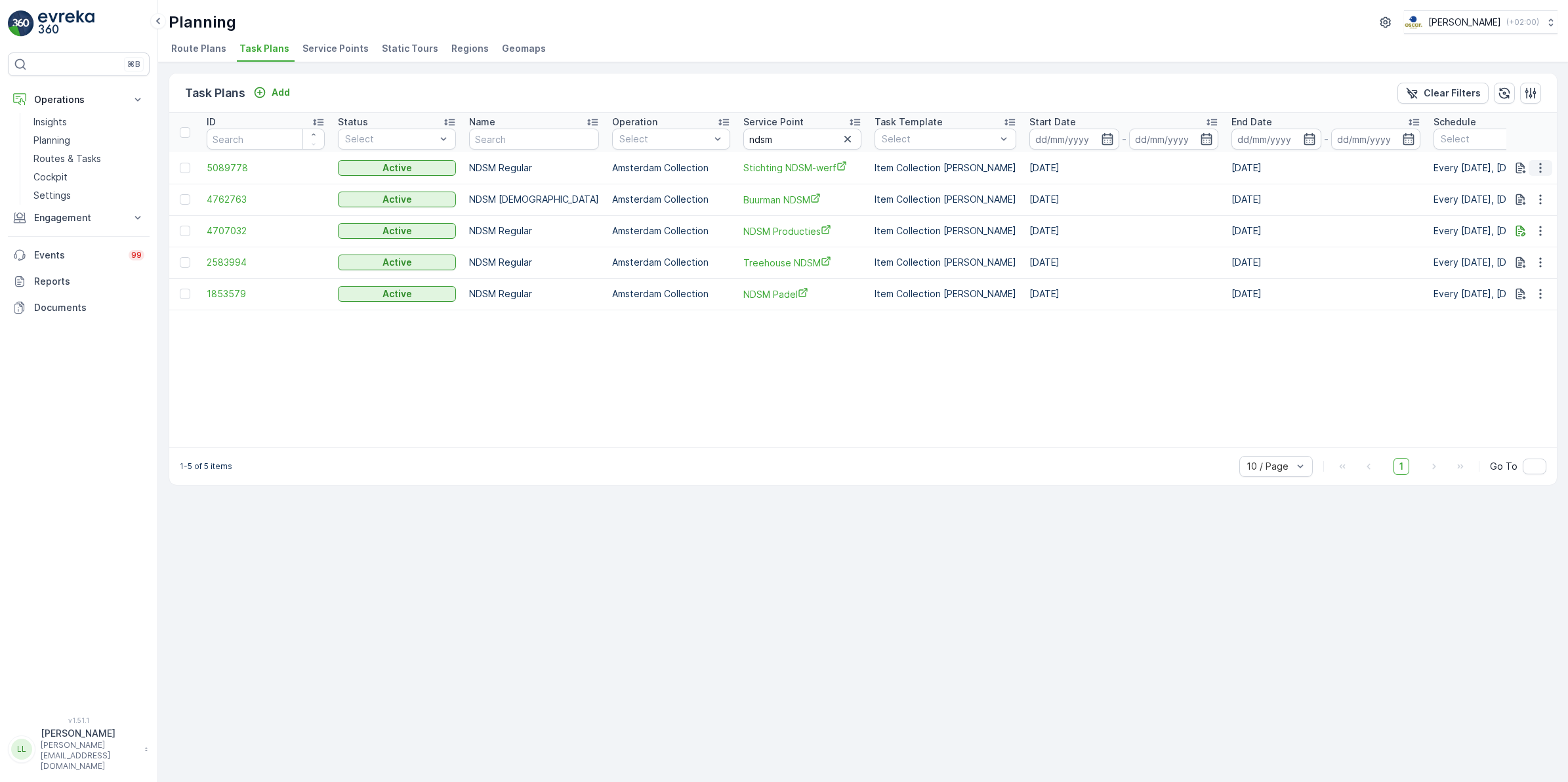
click at [1543, 168] on icon "button" at bounding box center [1541, 168] width 13 height 13
click at [1528, 201] on span "Edit Task Plan" at bounding box center [1517, 206] width 61 height 13
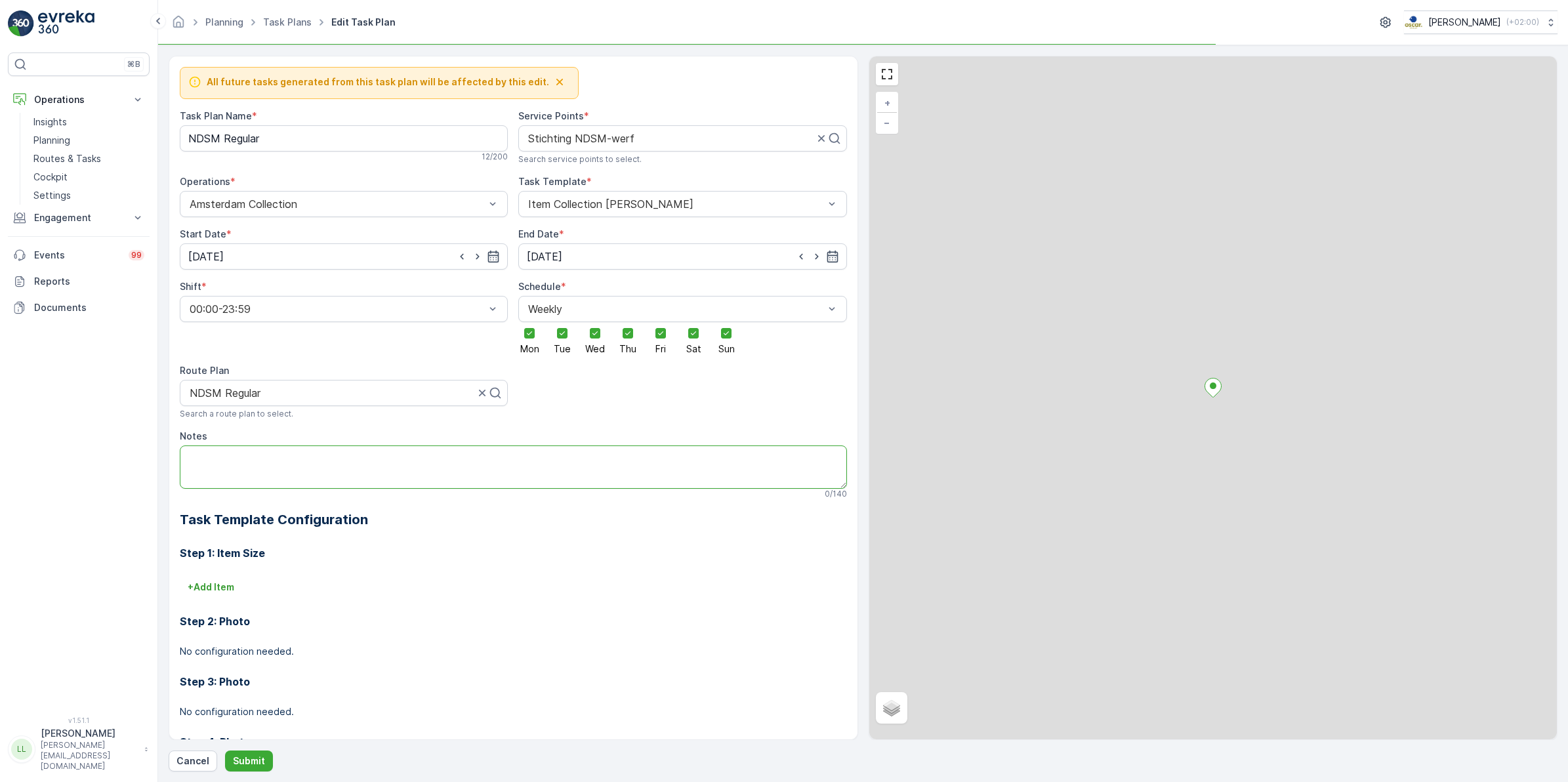
click at [261, 454] on textarea "Notes" at bounding box center [513, 467] width 667 height 43
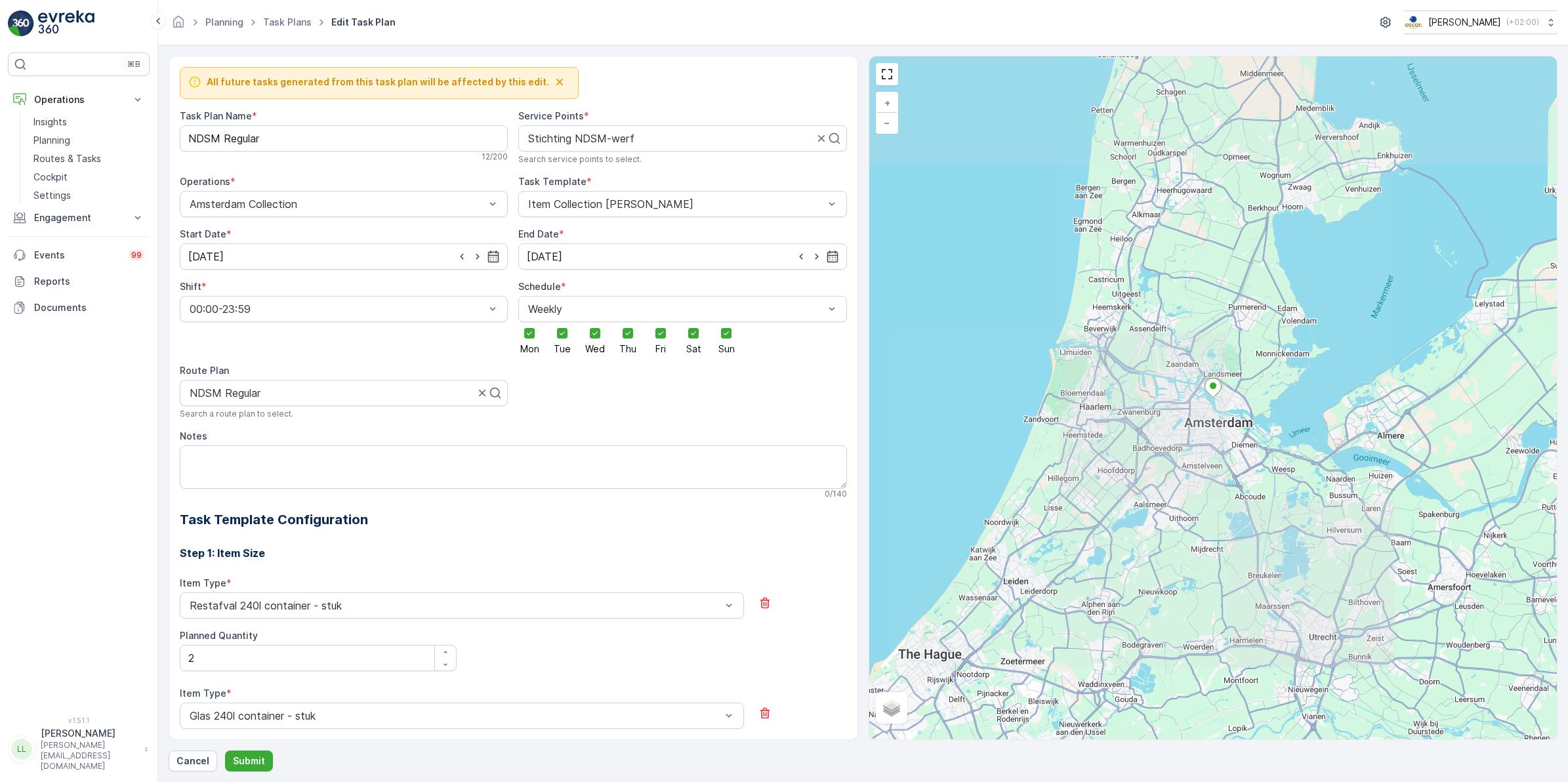
scroll to position [624, 0]
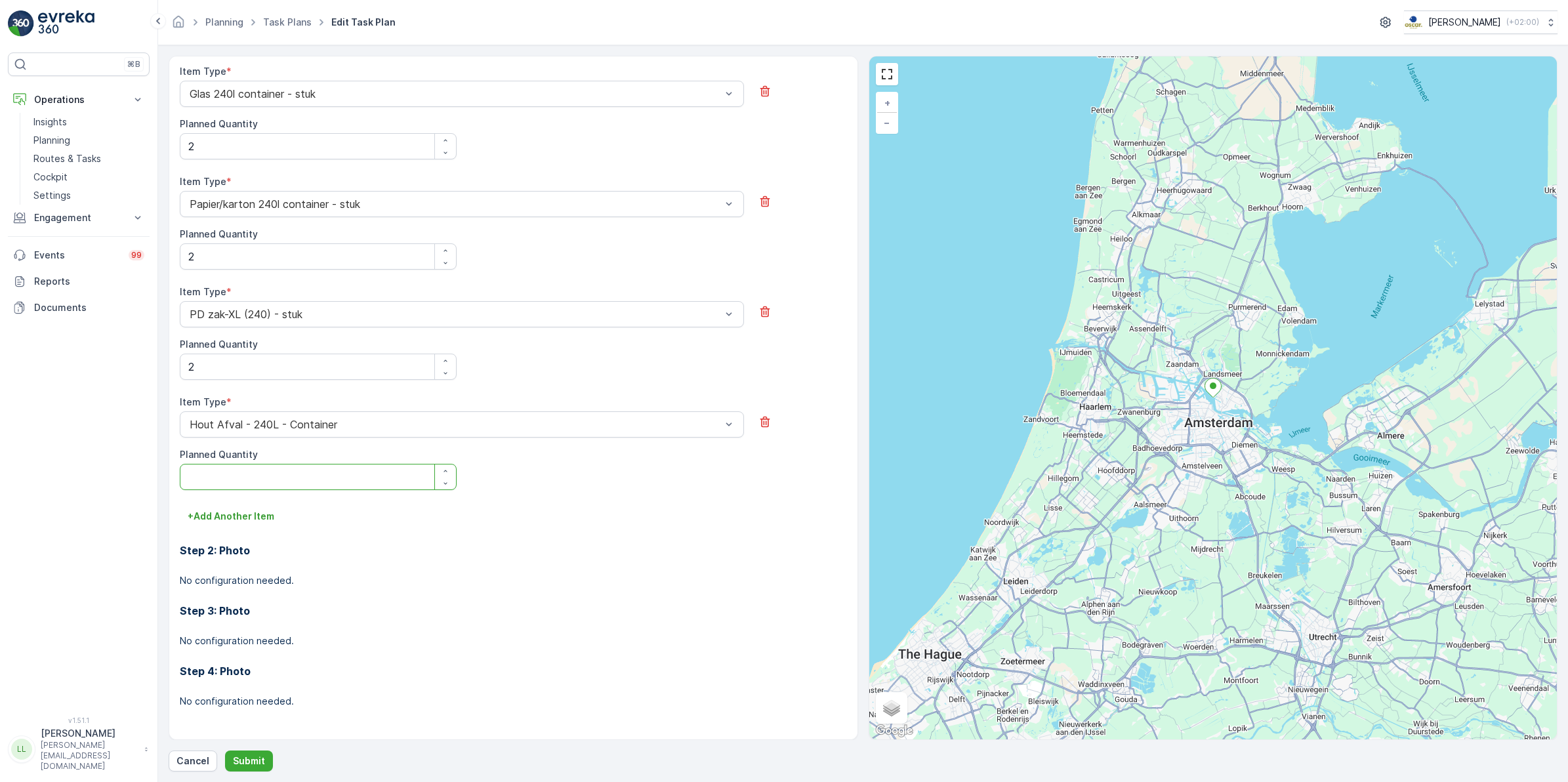
type Quantity "2"
click at [414, 536] on div "Step 2: Photo No configuration needed." at bounding box center [513, 558] width 667 height 61
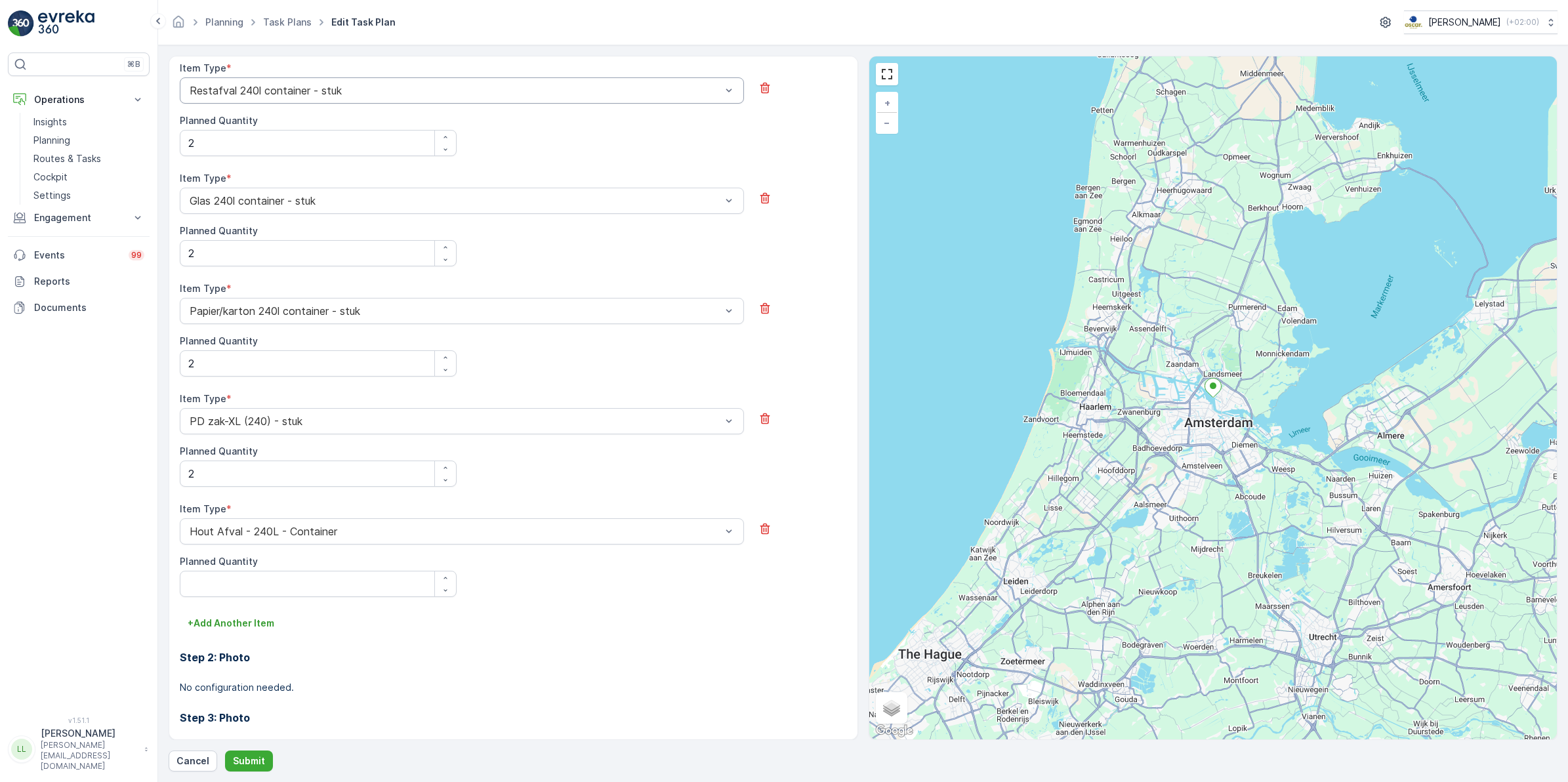
scroll to position [296, 0]
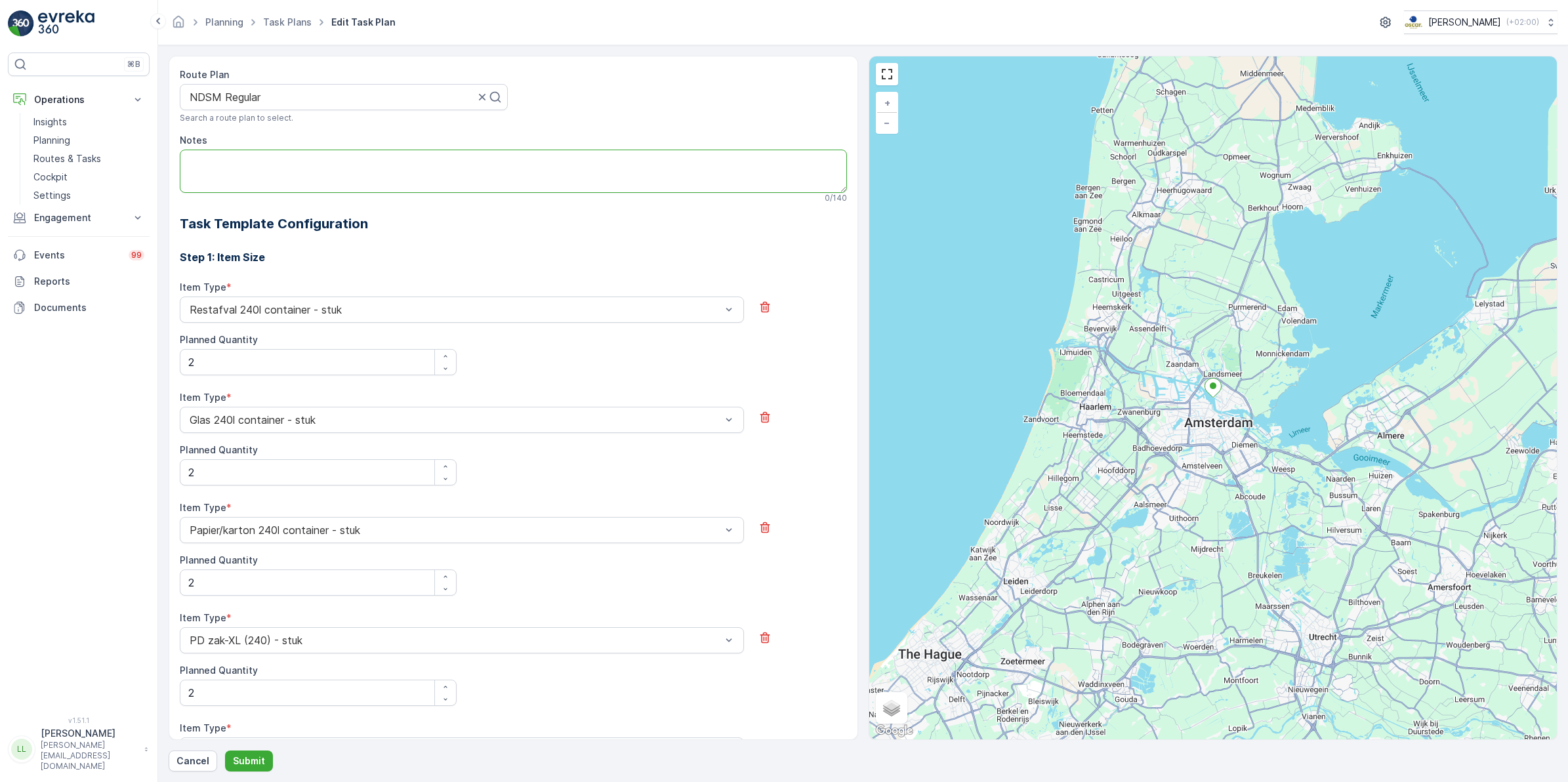
click at [287, 171] on textarea "Notes" at bounding box center [513, 171] width 667 height 43
paste textarea "2010"
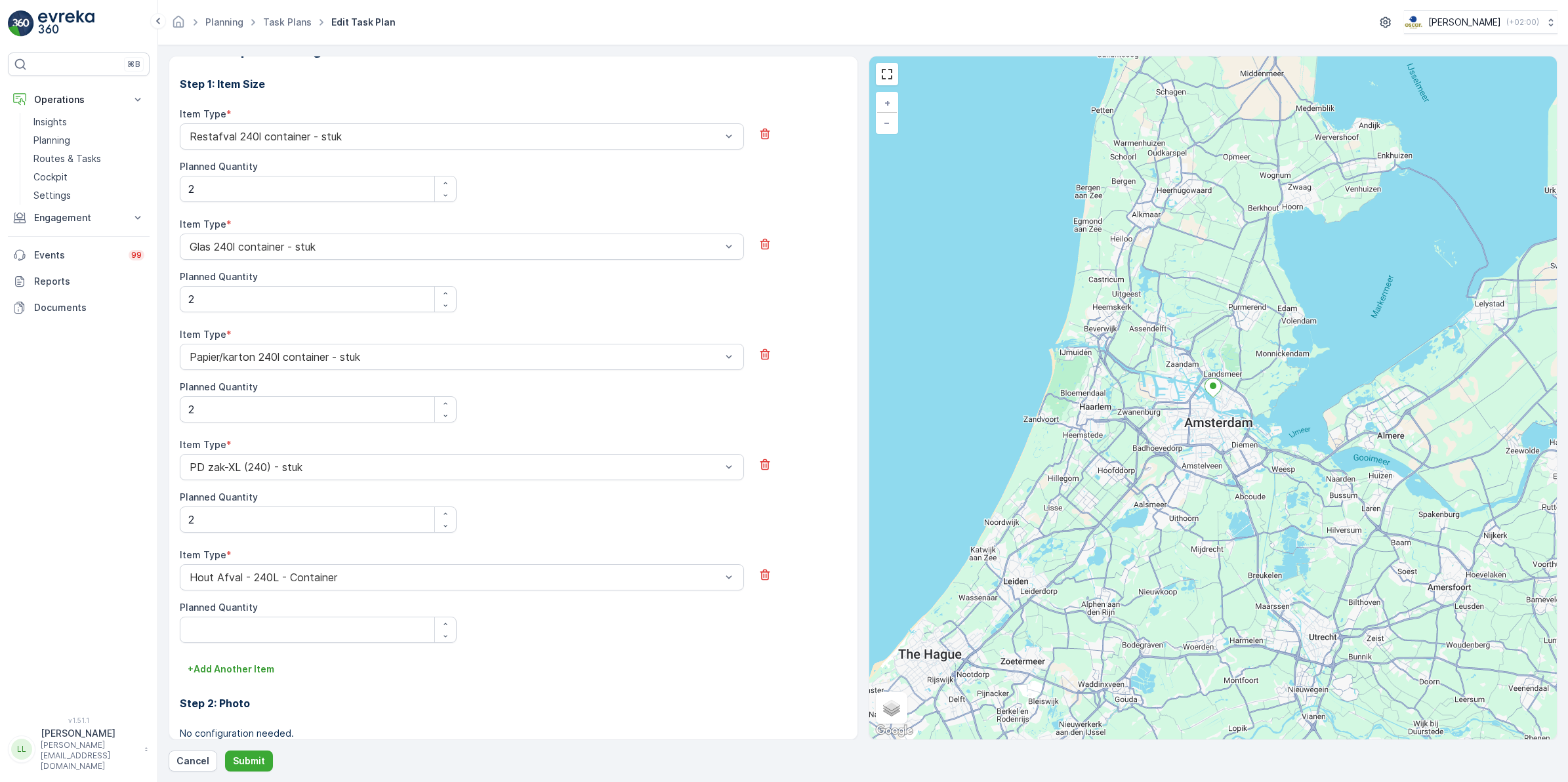
scroll to position [623, 0]
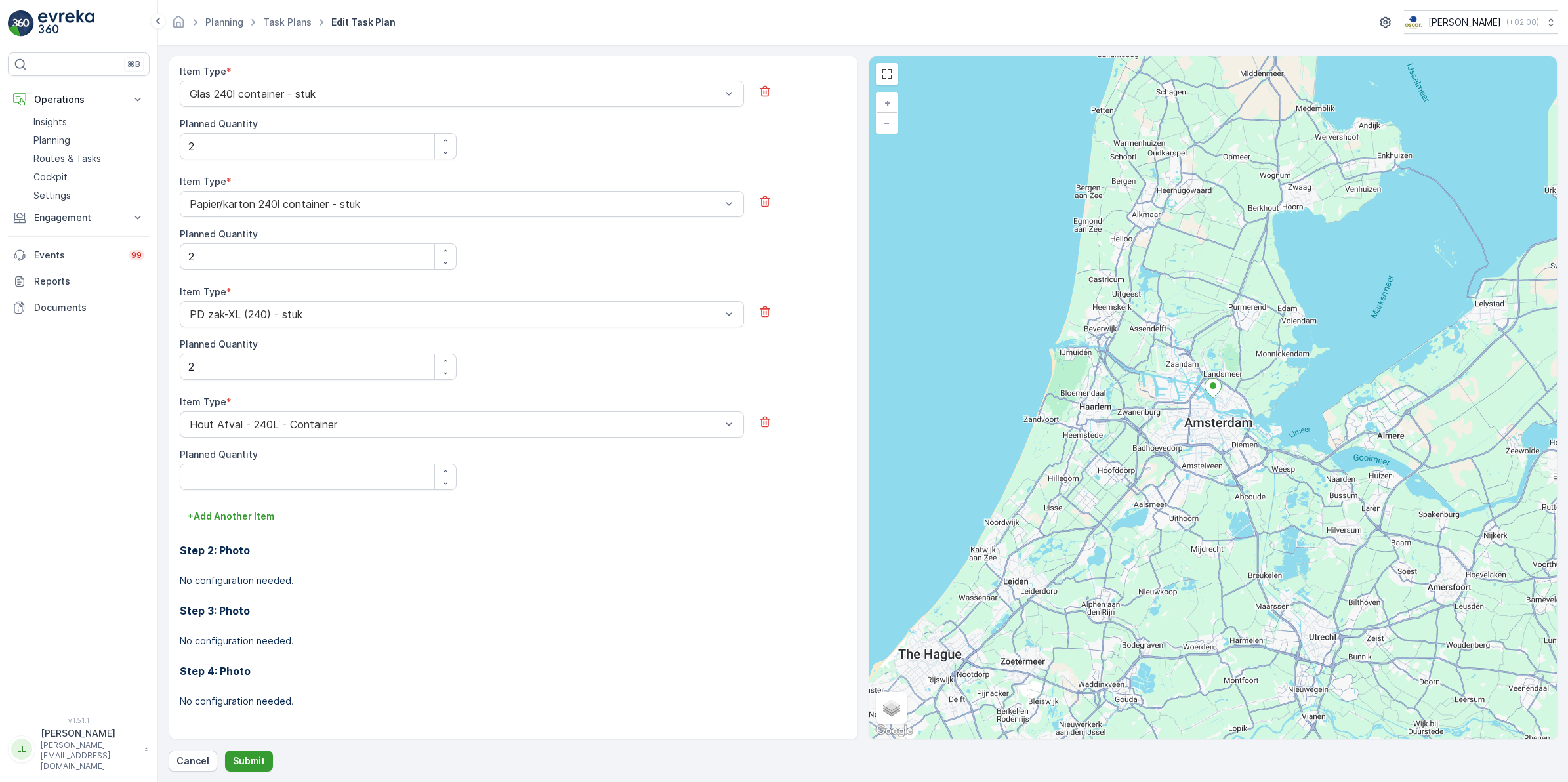
type textarea "Code hek: 2010"
click at [256, 762] on p "Submit" at bounding box center [249, 762] width 32 height 13
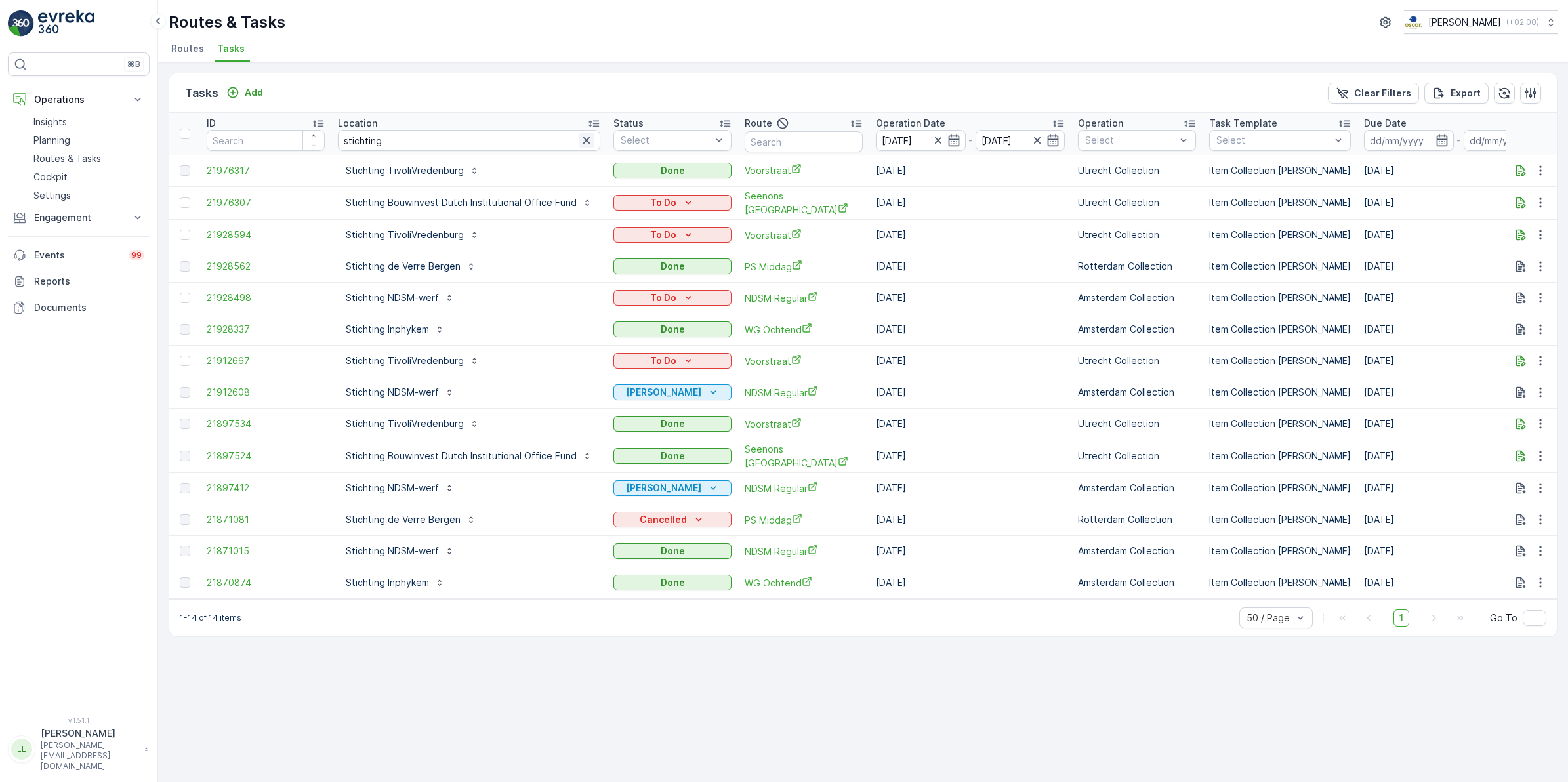
click at [583, 142] on icon "button" at bounding box center [586, 141] width 7 height 7
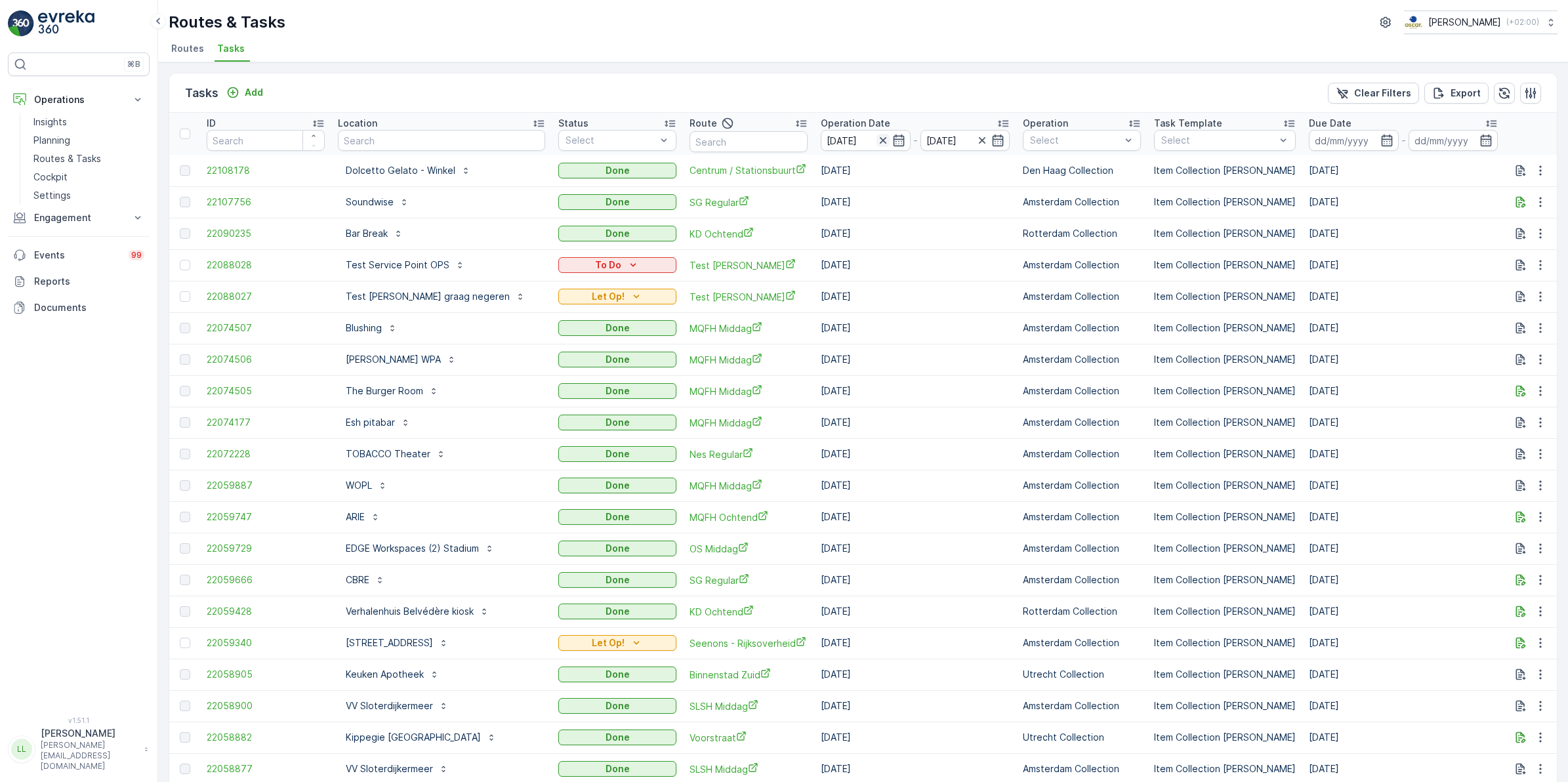
click at [877, 140] on icon "button" at bounding box center [883, 140] width 13 height 13
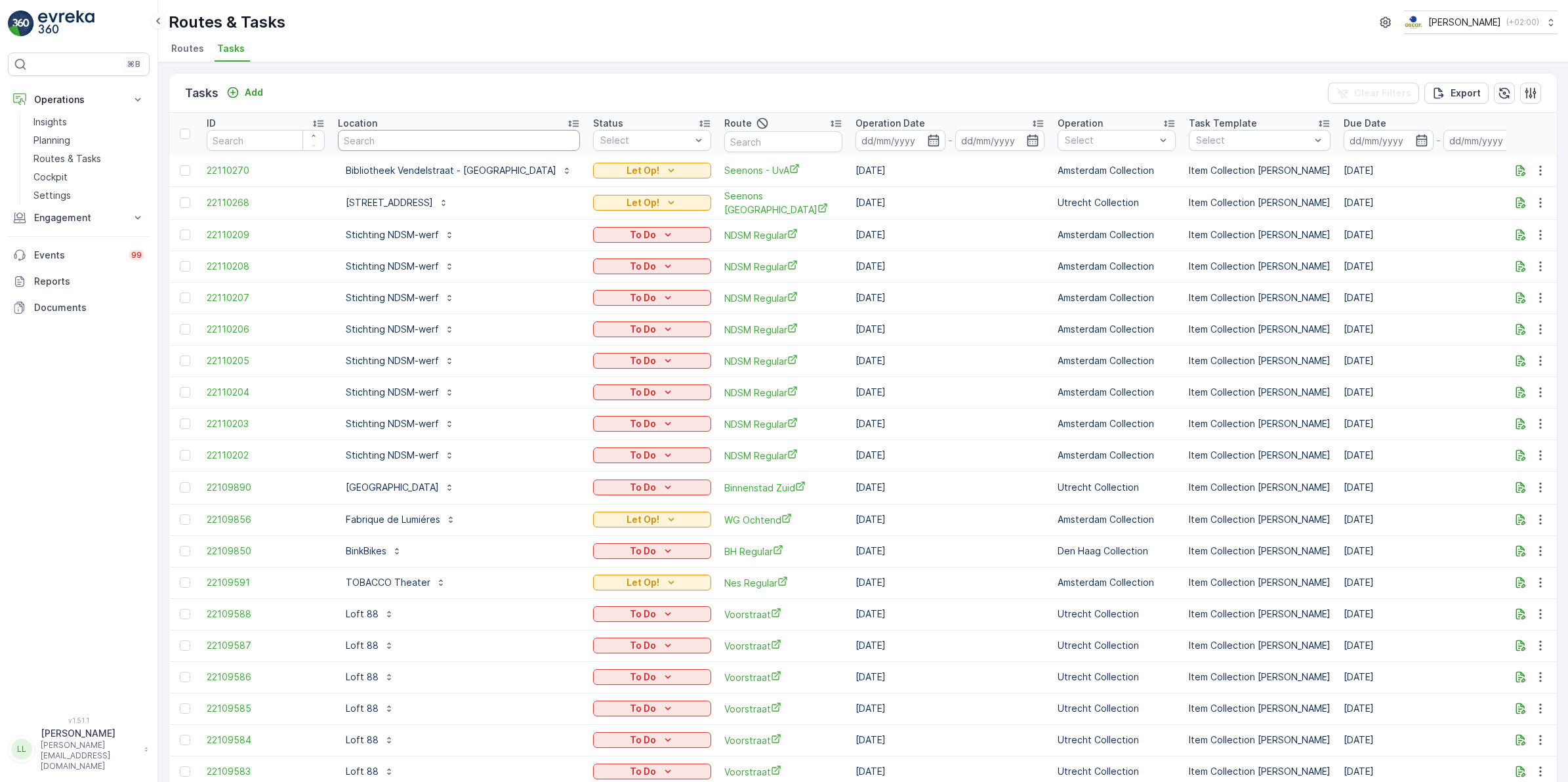
click at [391, 140] on input "text" at bounding box center [459, 141] width 242 height 21
type input "blus"
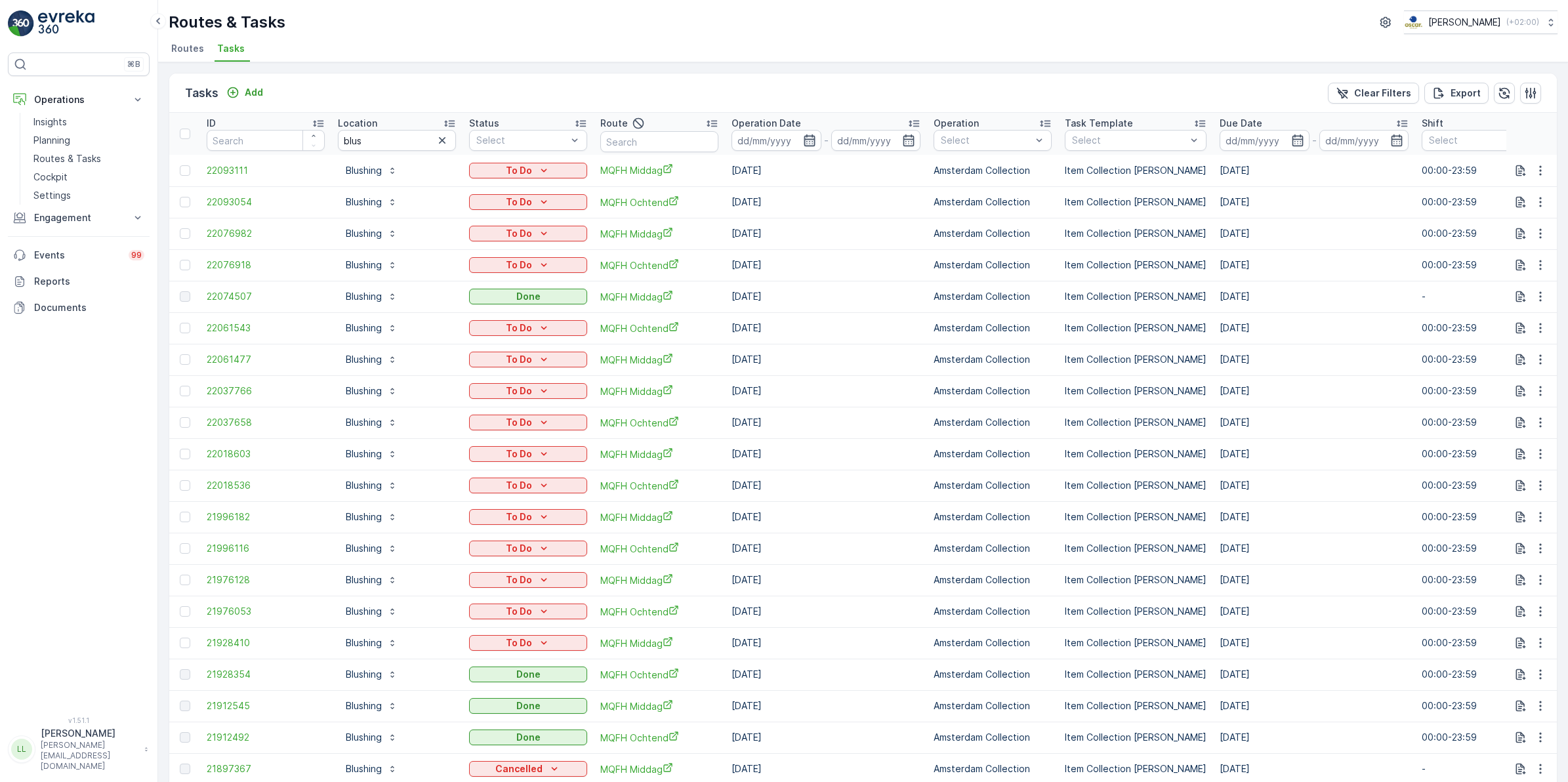
click at [811, 137] on icon "button" at bounding box center [810, 140] width 11 height 11
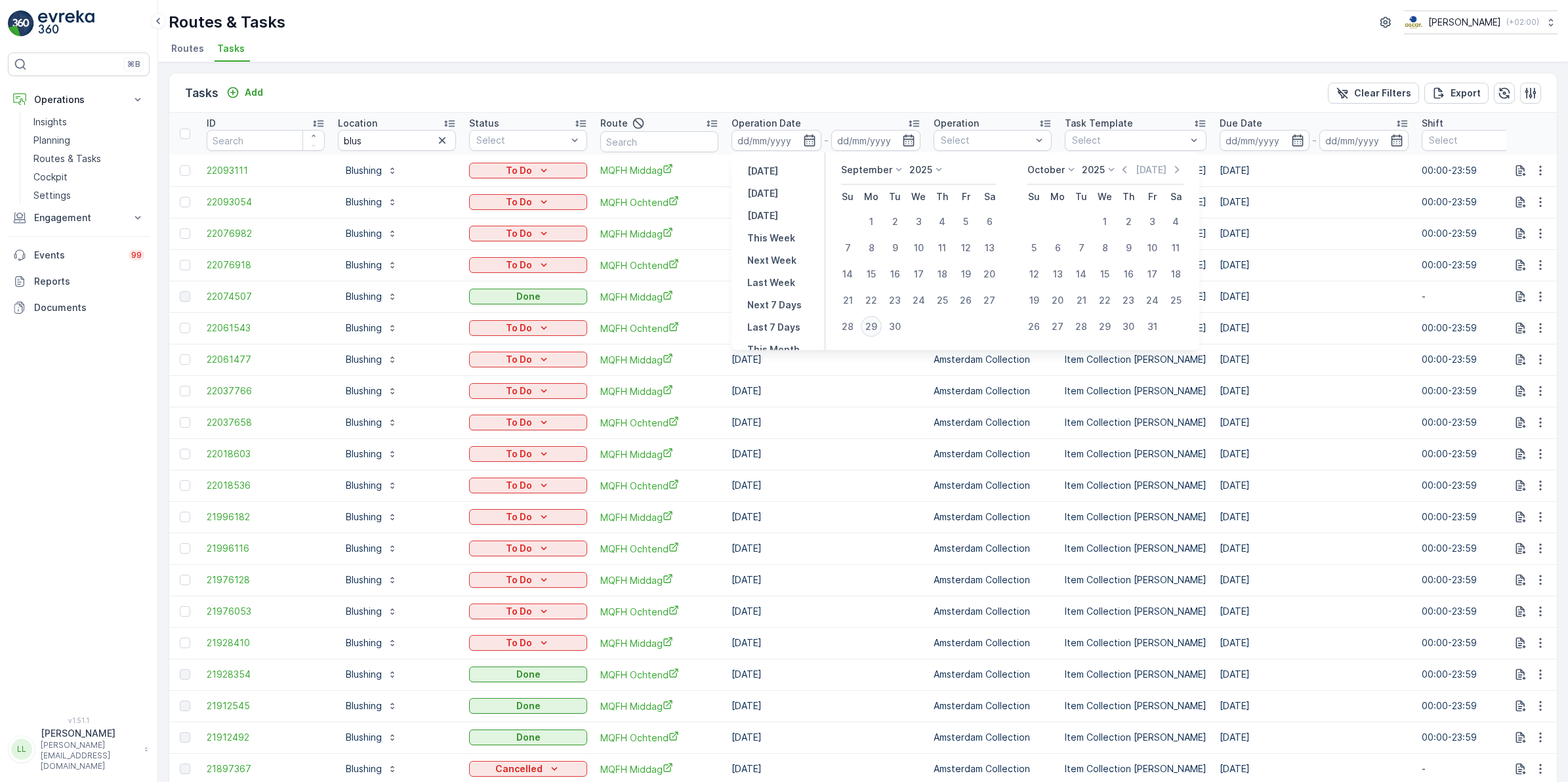
click at [877, 323] on div "29" at bounding box center [872, 327] width 21 height 21
type input "[DATE]"
click at [992, 299] on div "27" at bounding box center [990, 301] width 21 height 21
type input "27.09.2025"
click at [873, 88] on div "Tasks Add Clear Filters Export" at bounding box center [863, 93] width 1388 height 39
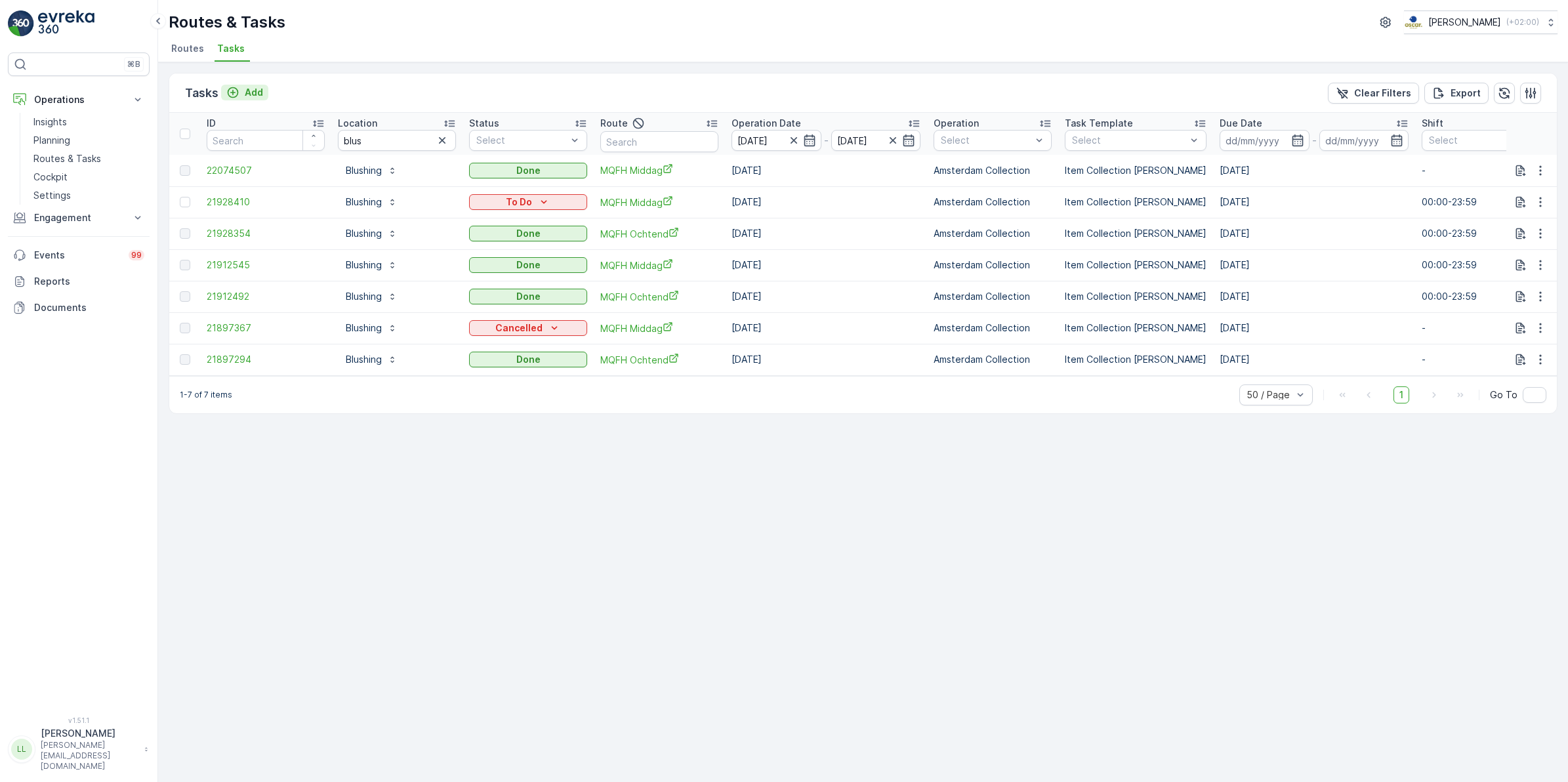
click at [253, 88] on p "Add" at bounding box center [254, 93] width 18 height 13
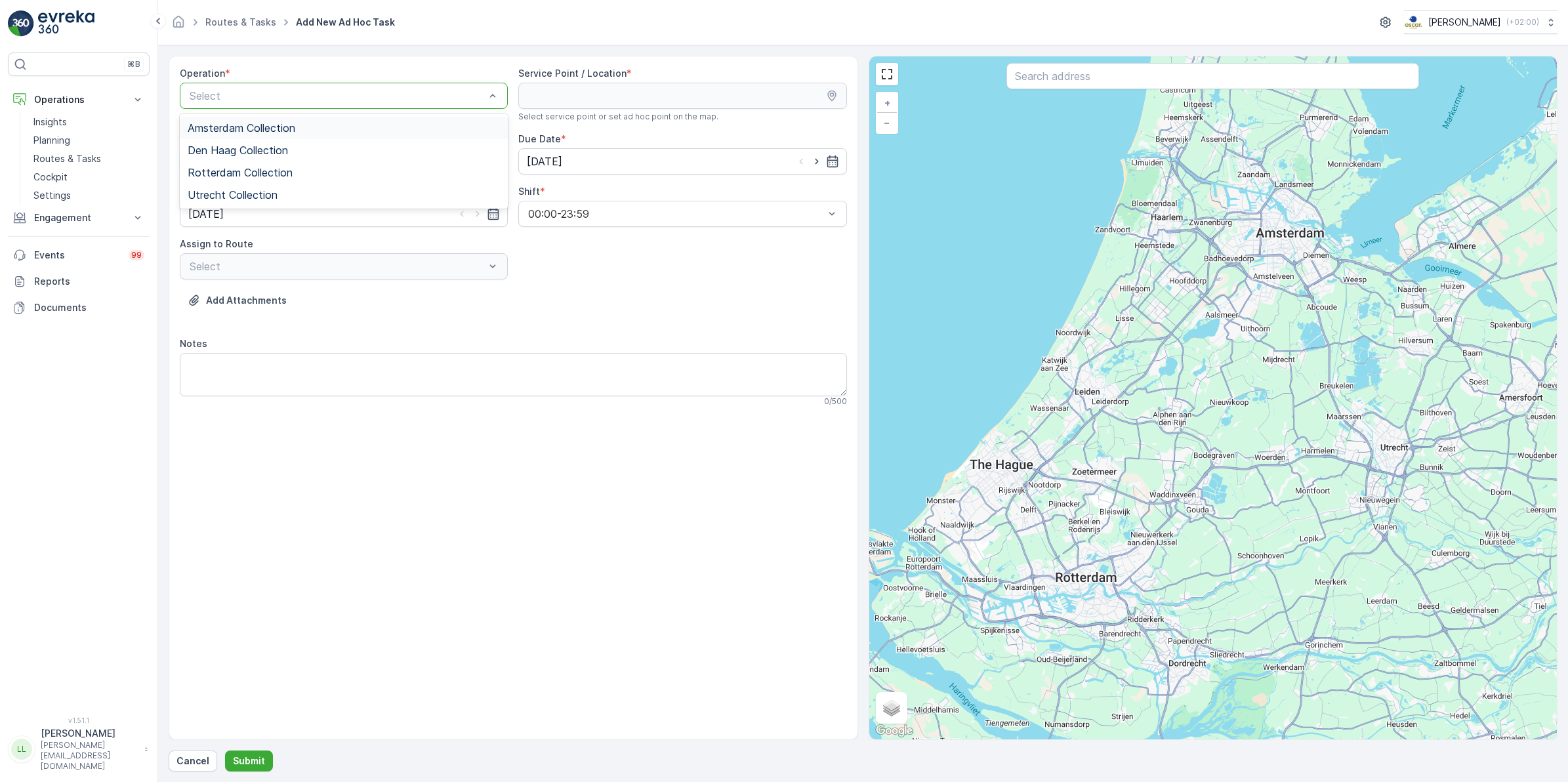
drag, startPoint x: 254, startPoint y: 133, endPoint x: 319, endPoint y: 118, distance: 66.7
click at [254, 133] on span "Amsterdam Collection" at bounding box center [241, 128] width 107 height 11
click at [1097, 73] on input "text" at bounding box center [1213, 76] width 413 height 26
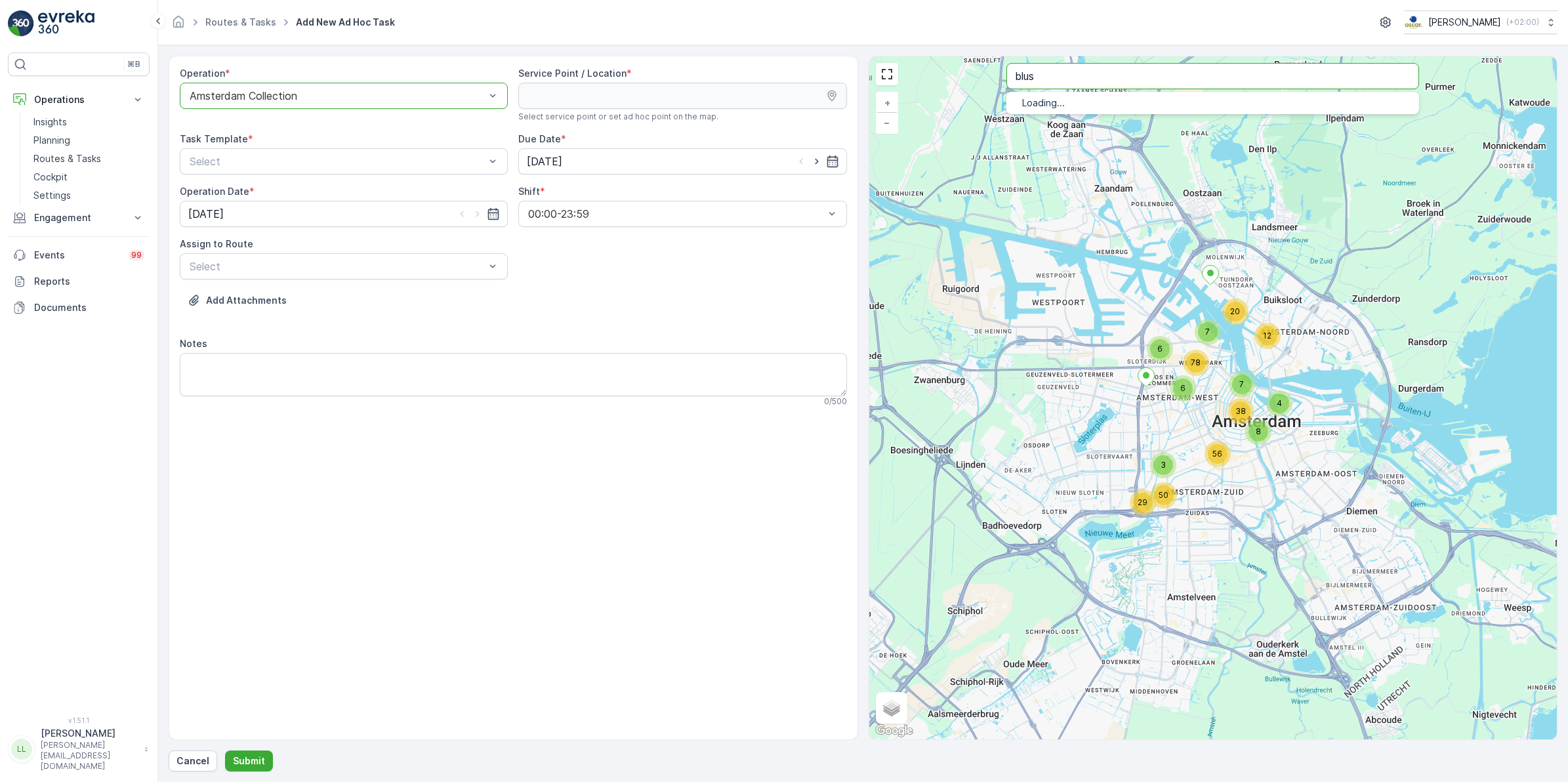
type input "blus"
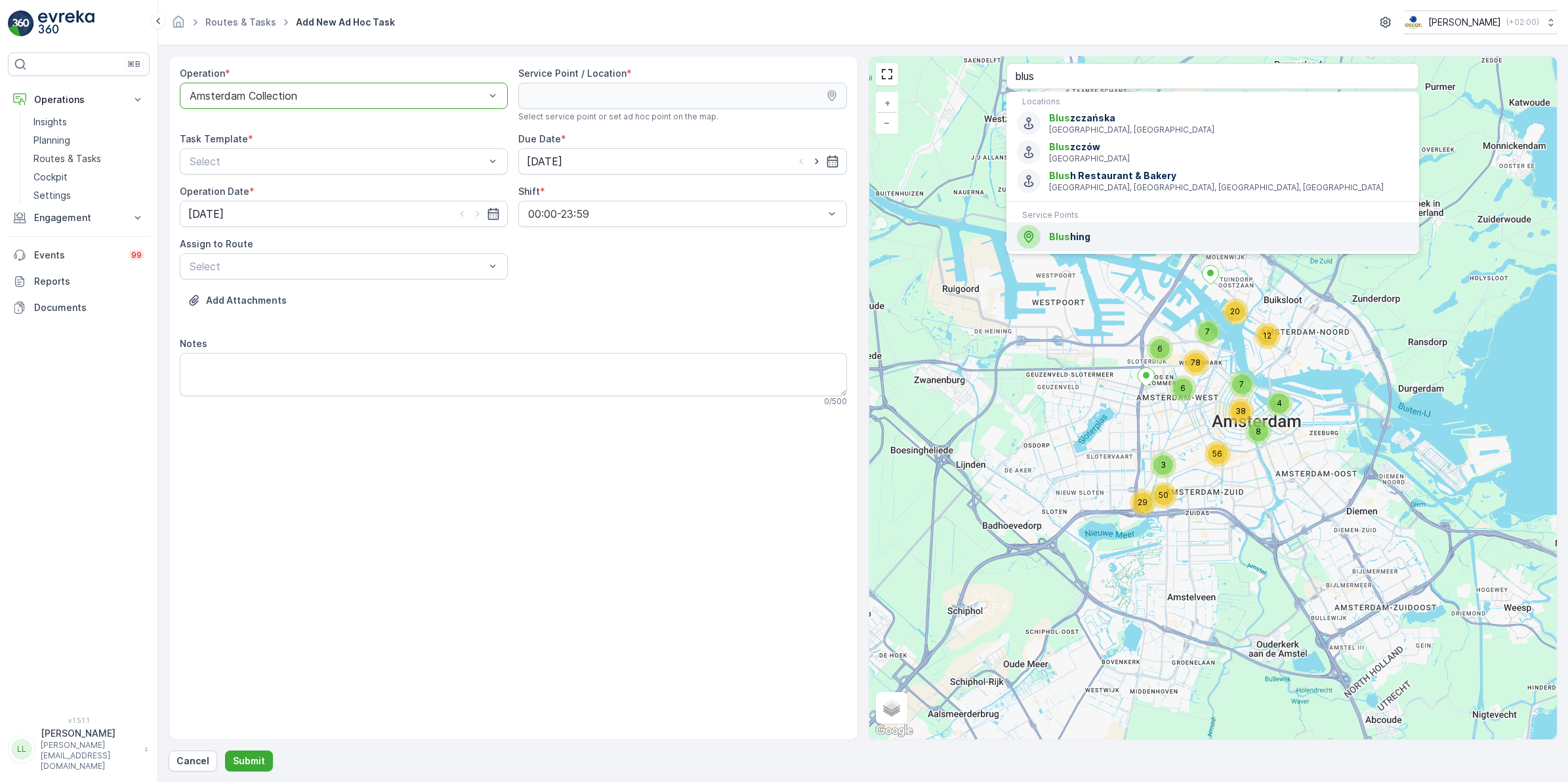
click at [1096, 225] on div "Blus hing" at bounding box center [1213, 237] width 391 height 24
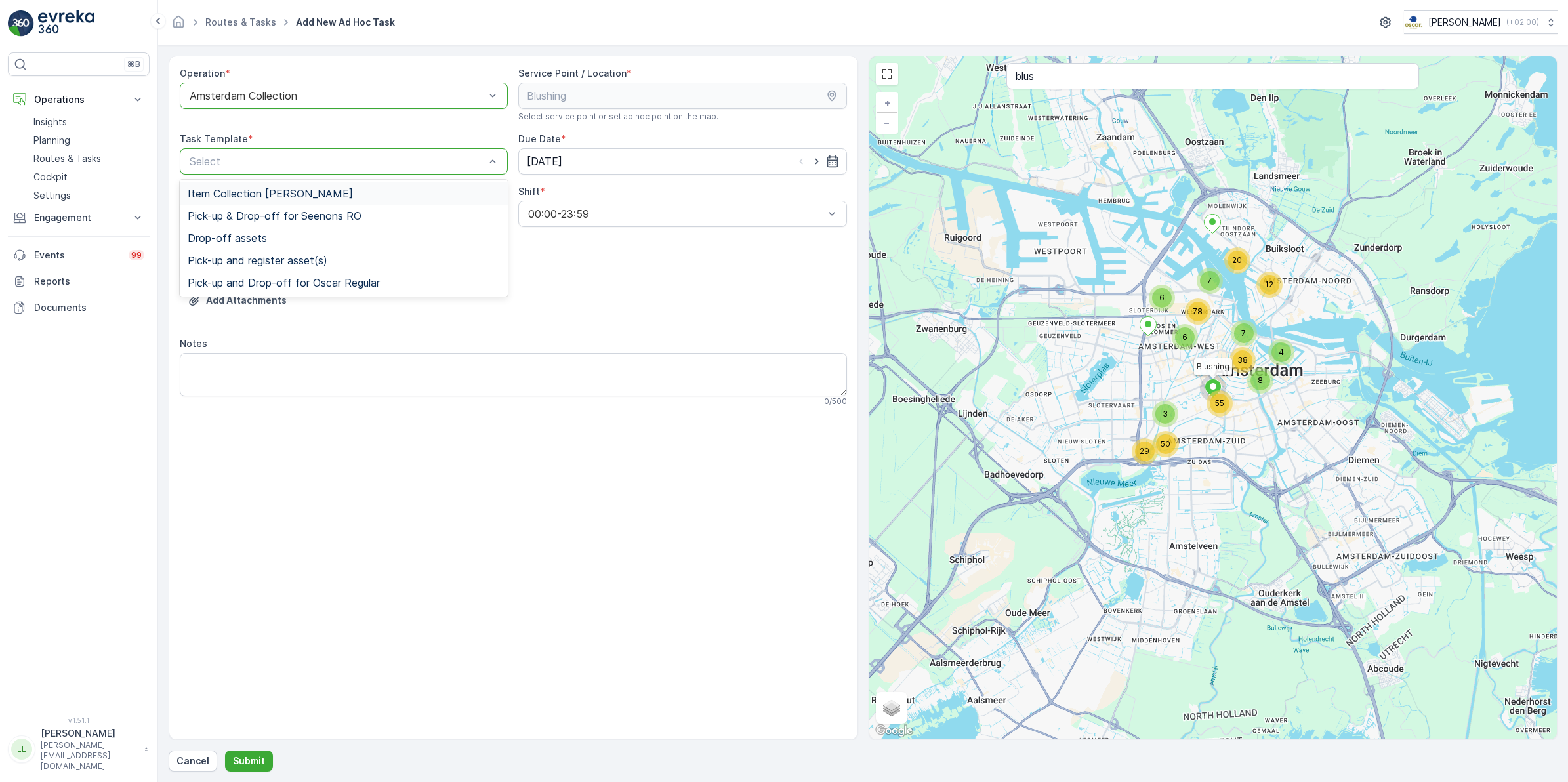
click at [306, 188] on span "Item Collection [PERSON_NAME]" at bounding box center [270, 193] width 165 height 11
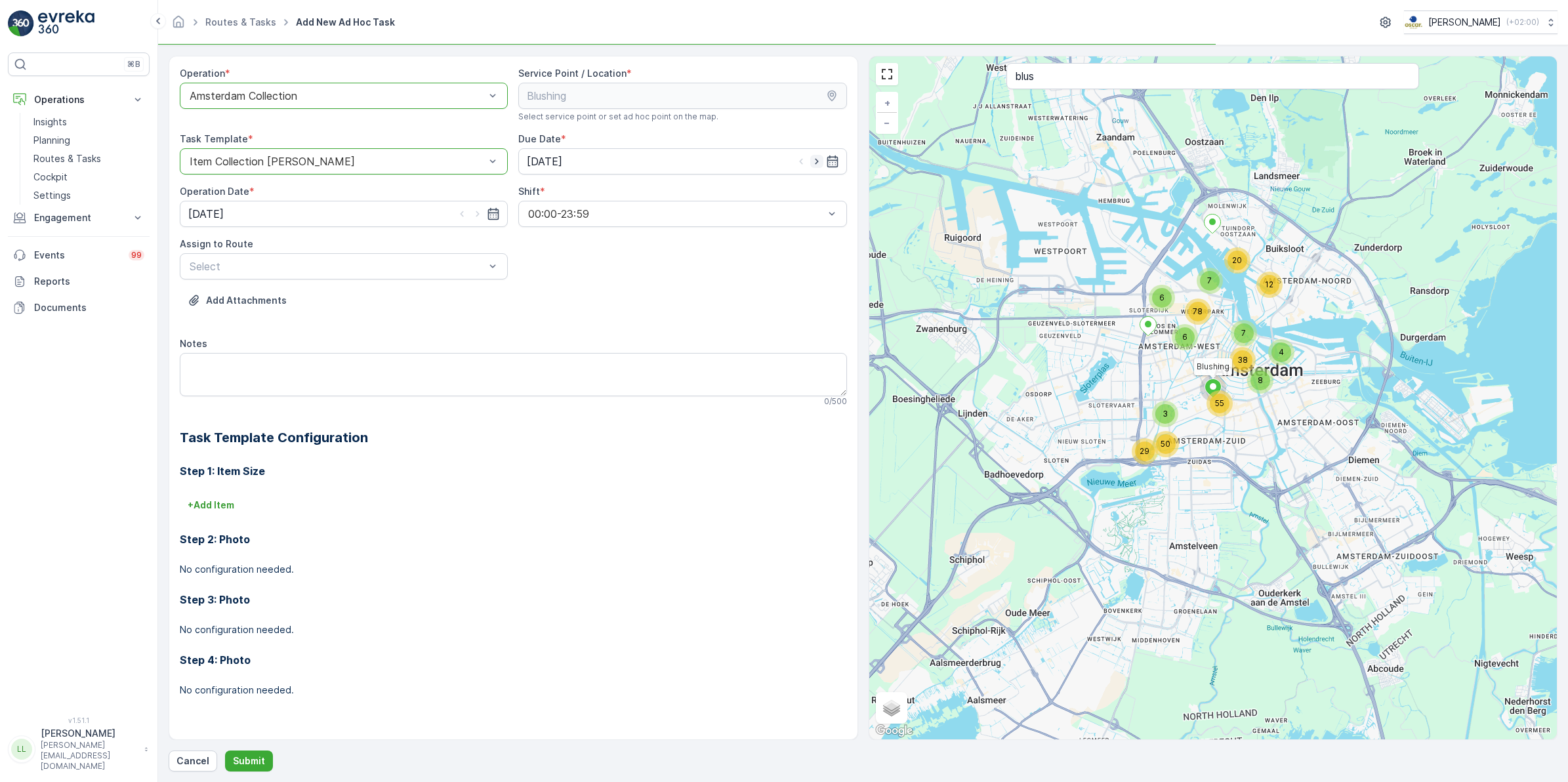
click at [816, 162] on icon "button" at bounding box center [817, 161] width 13 height 13
type input "[DATE]"
click at [477, 212] on icon "button" at bounding box center [478, 214] width 3 height 6
type input "[DATE]"
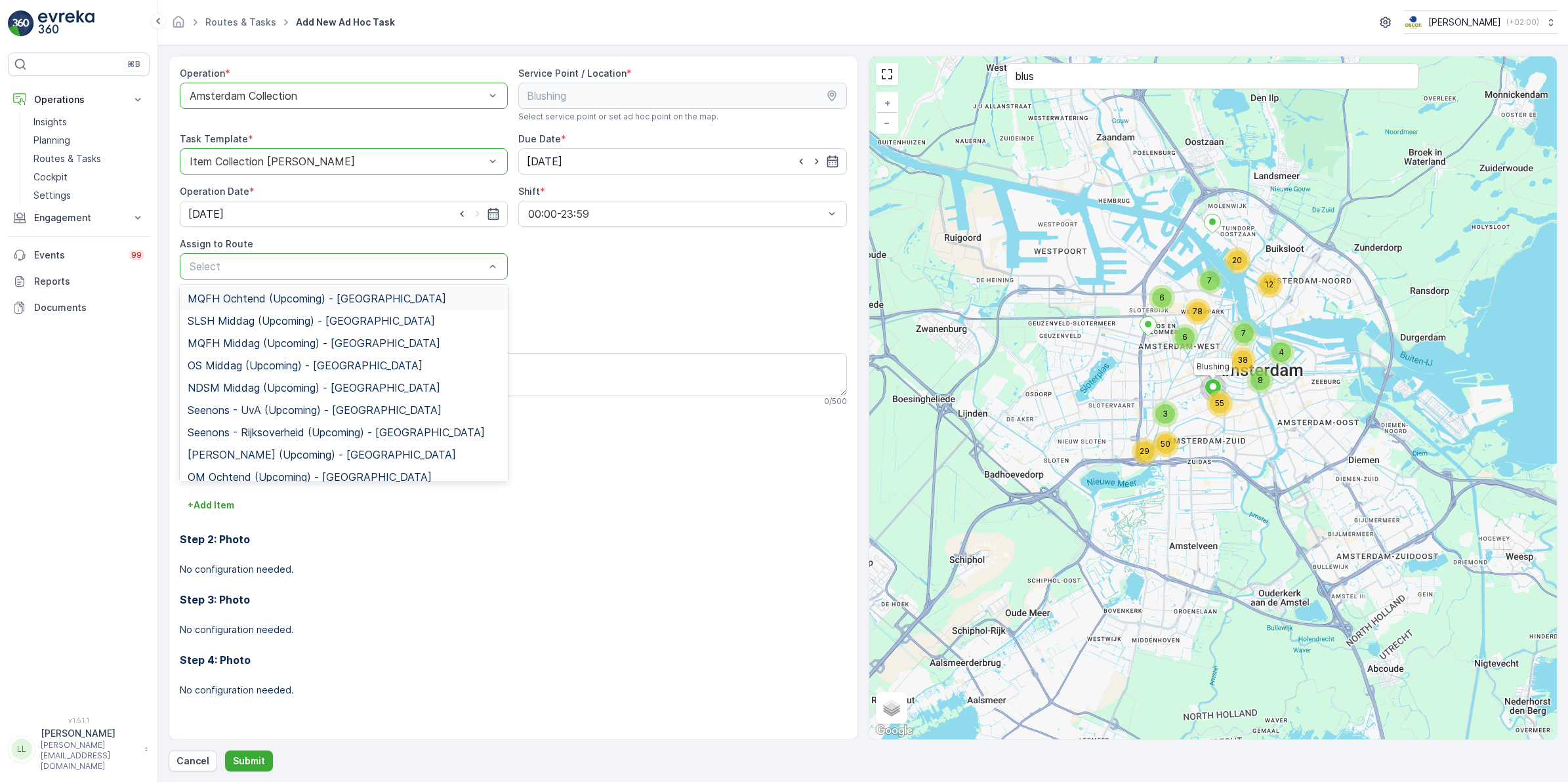
click at [352, 292] on span "MQFH Ochtend (Upcoming) - Amsterdam" at bounding box center [317, 298] width 259 height 11
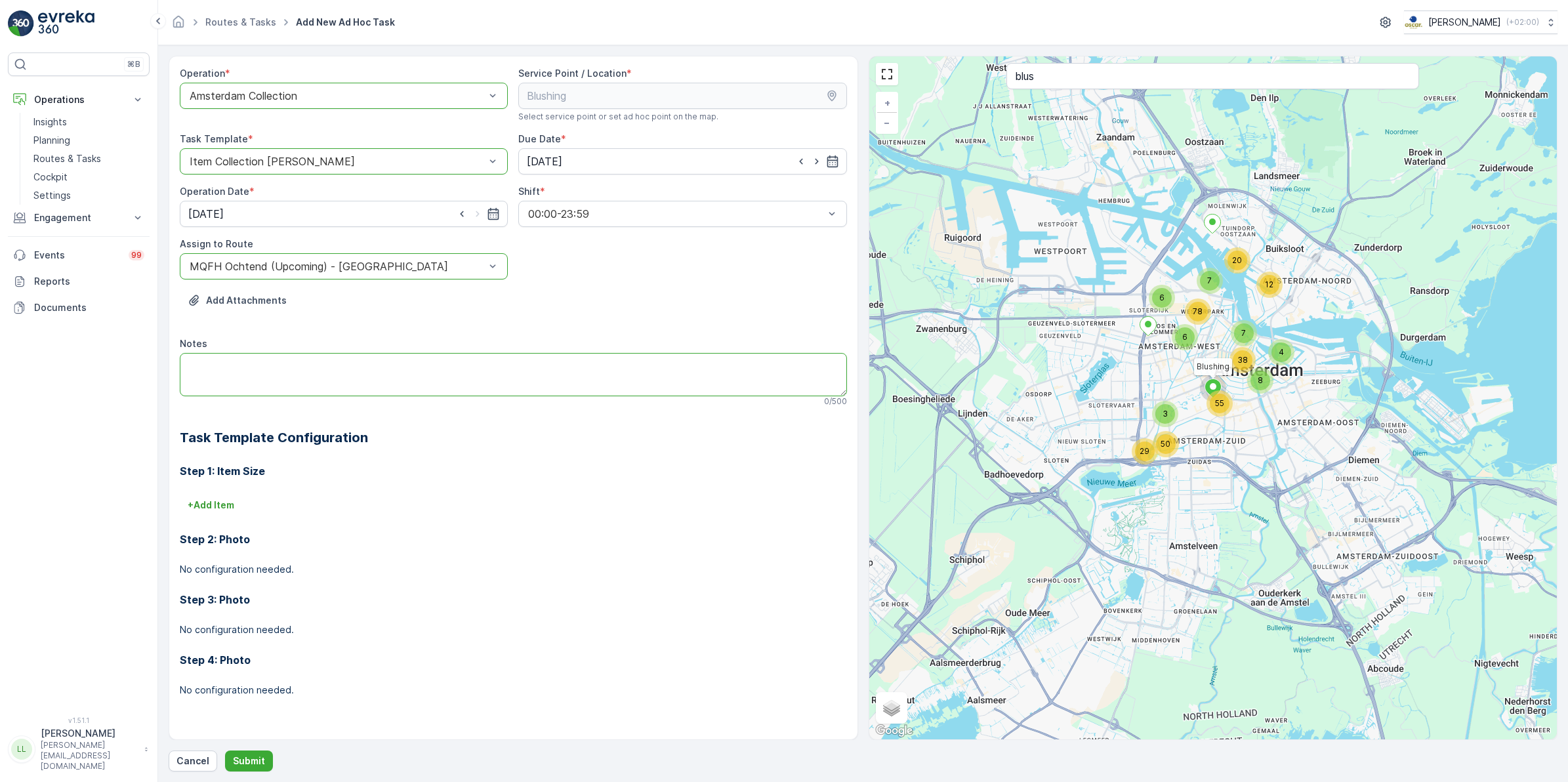
click at [312, 374] on textarea "Notes" at bounding box center [513, 374] width 667 height 43
click at [325, 363] on textarea "Leveren:" at bounding box center [513, 374] width 667 height 43
click at [506, 450] on div "Step 1: Item Size + Add Item Step 2: Photo No configuration needed. Step 3: Pho…" at bounding box center [513, 583] width 667 height 270
click at [385, 369] on textarea "Leveren: 6 rollen swill" at bounding box center [513, 374] width 667 height 43
type textarea "Leveren: 6 rollen swill zakjes"
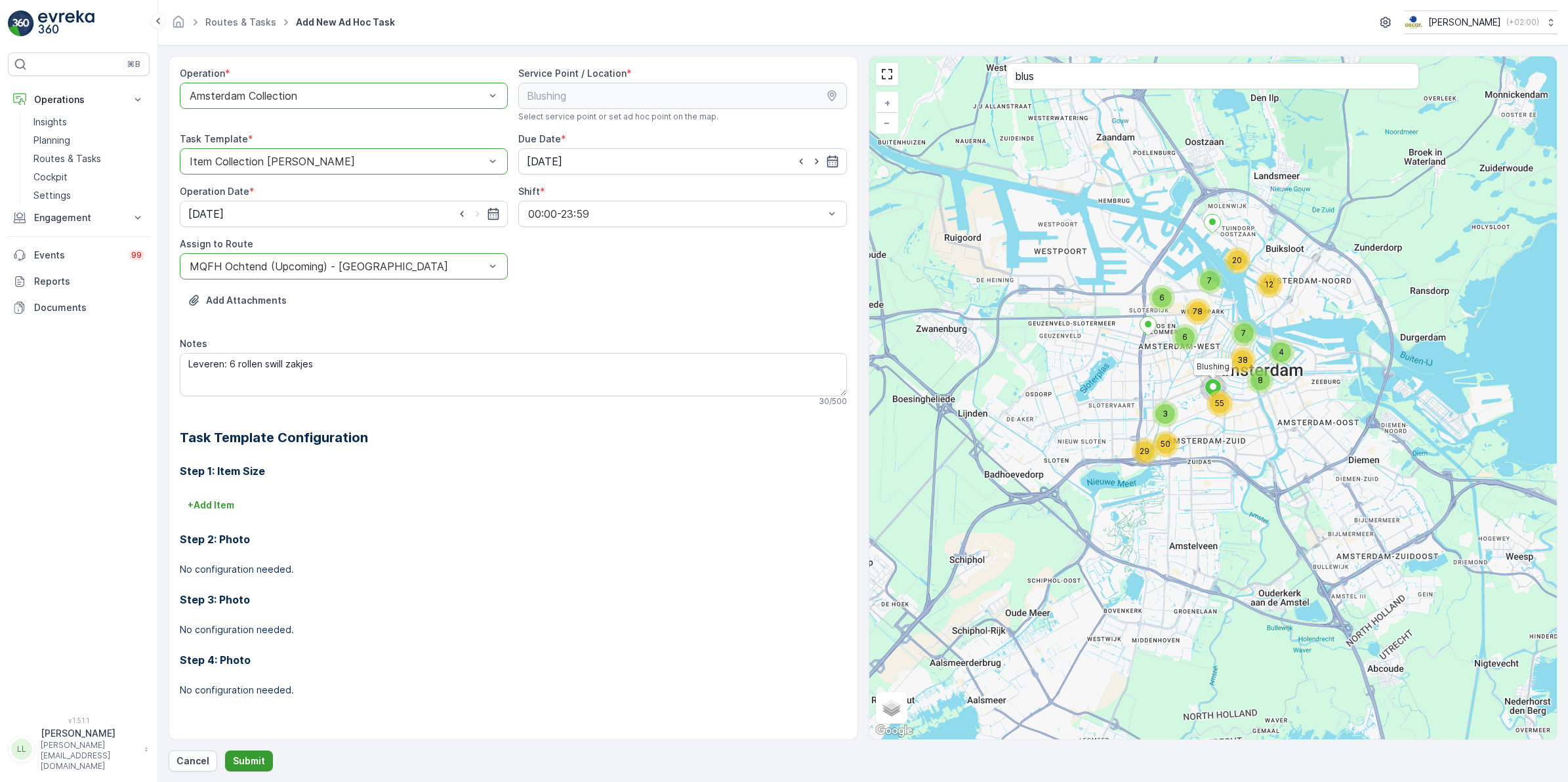
click at [260, 765] on p "Submit" at bounding box center [249, 762] width 32 height 13
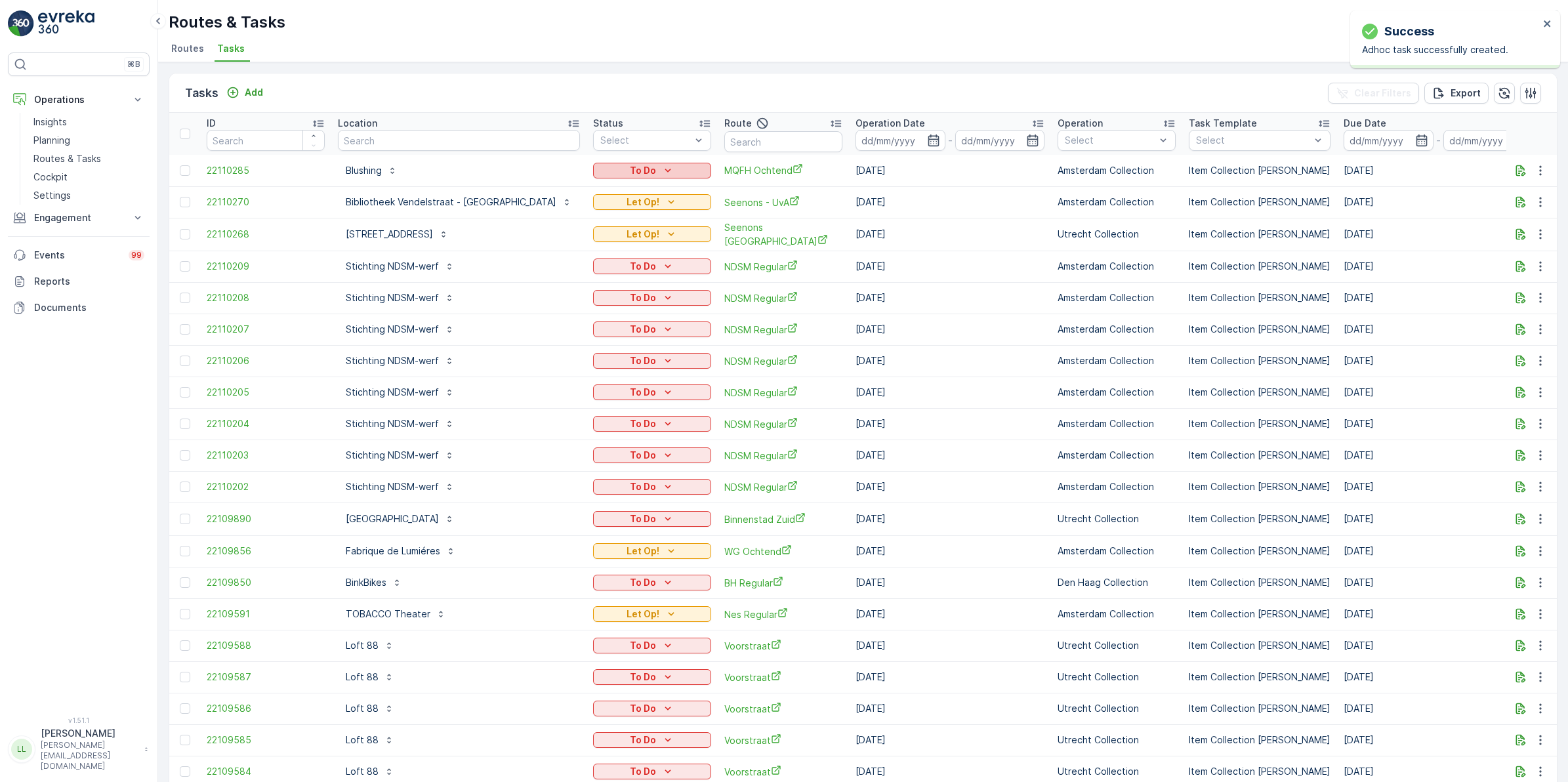
click at [662, 165] on icon "To Do" at bounding box center [668, 170] width 13 height 13
click at [581, 186] on span "Let Op!" at bounding box center [573, 190] width 33 height 13
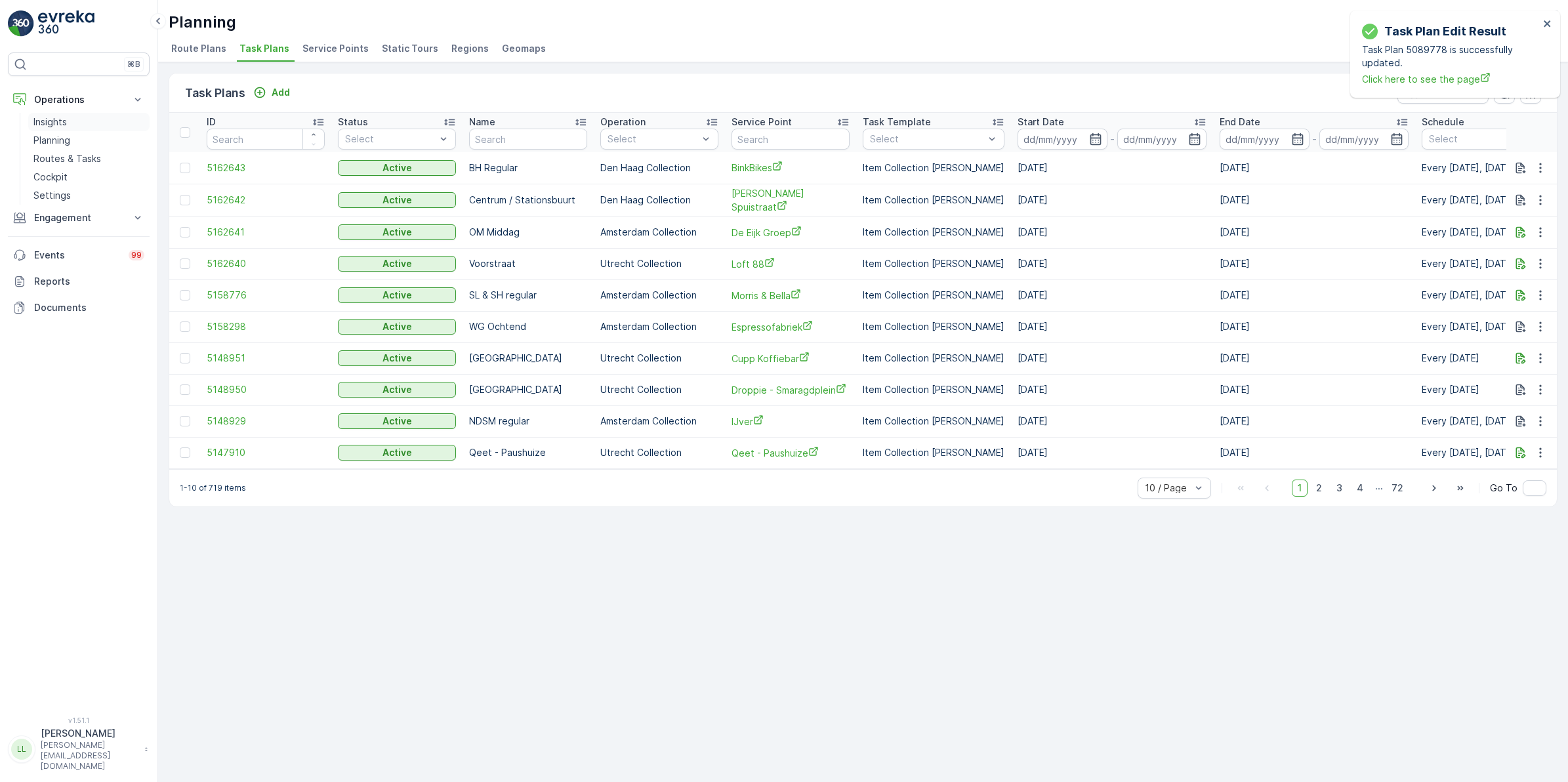
drag, startPoint x: 60, startPoint y: 153, endPoint x: 125, endPoint y: 126, distance: 70.4
click at [60, 153] on p "Routes & Tasks" at bounding box center [67, 159] width 68 height 13
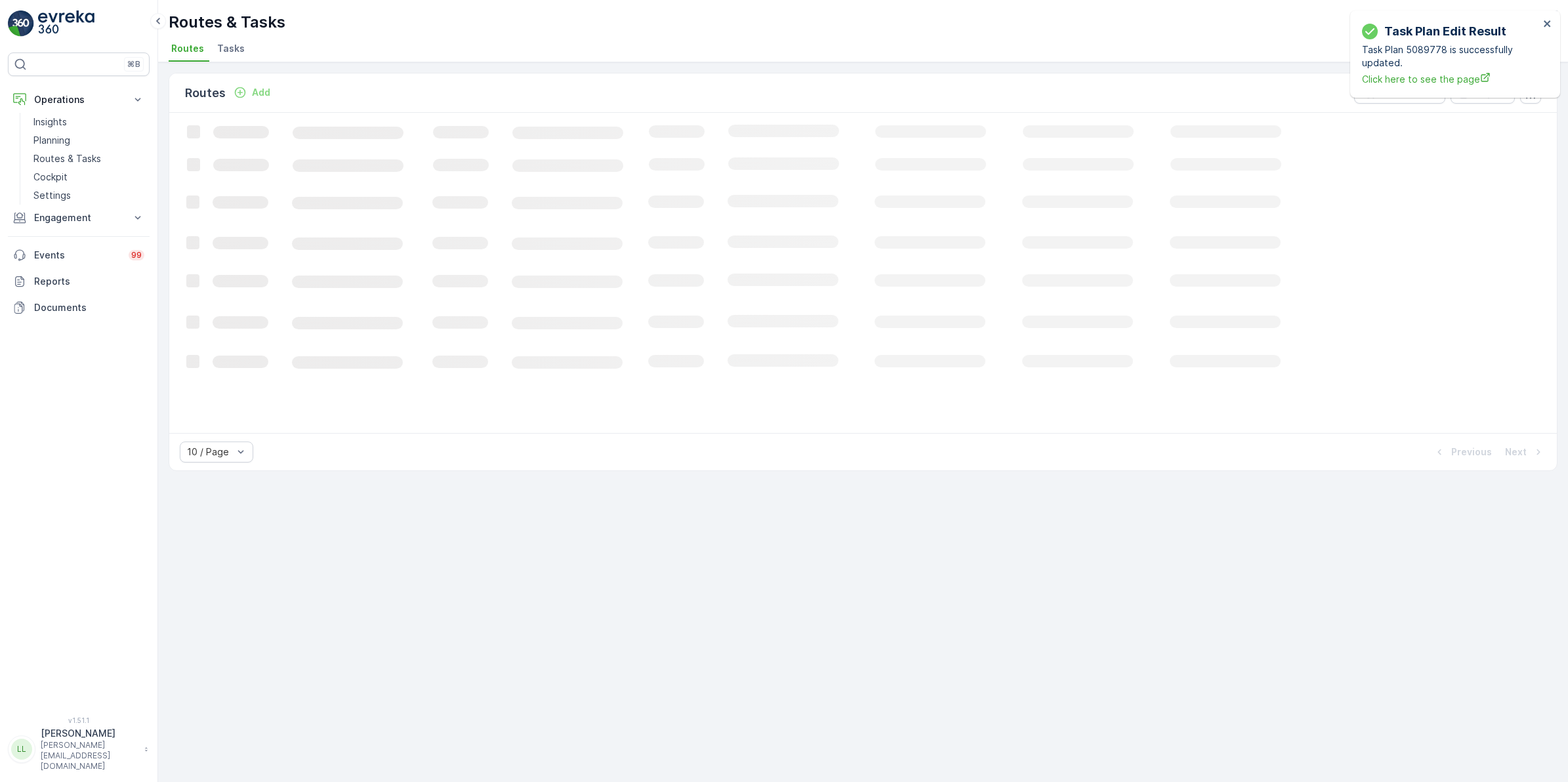
click at [235, 52] on span "Tasks" at bounding box center [231, 48] width 28 height 13
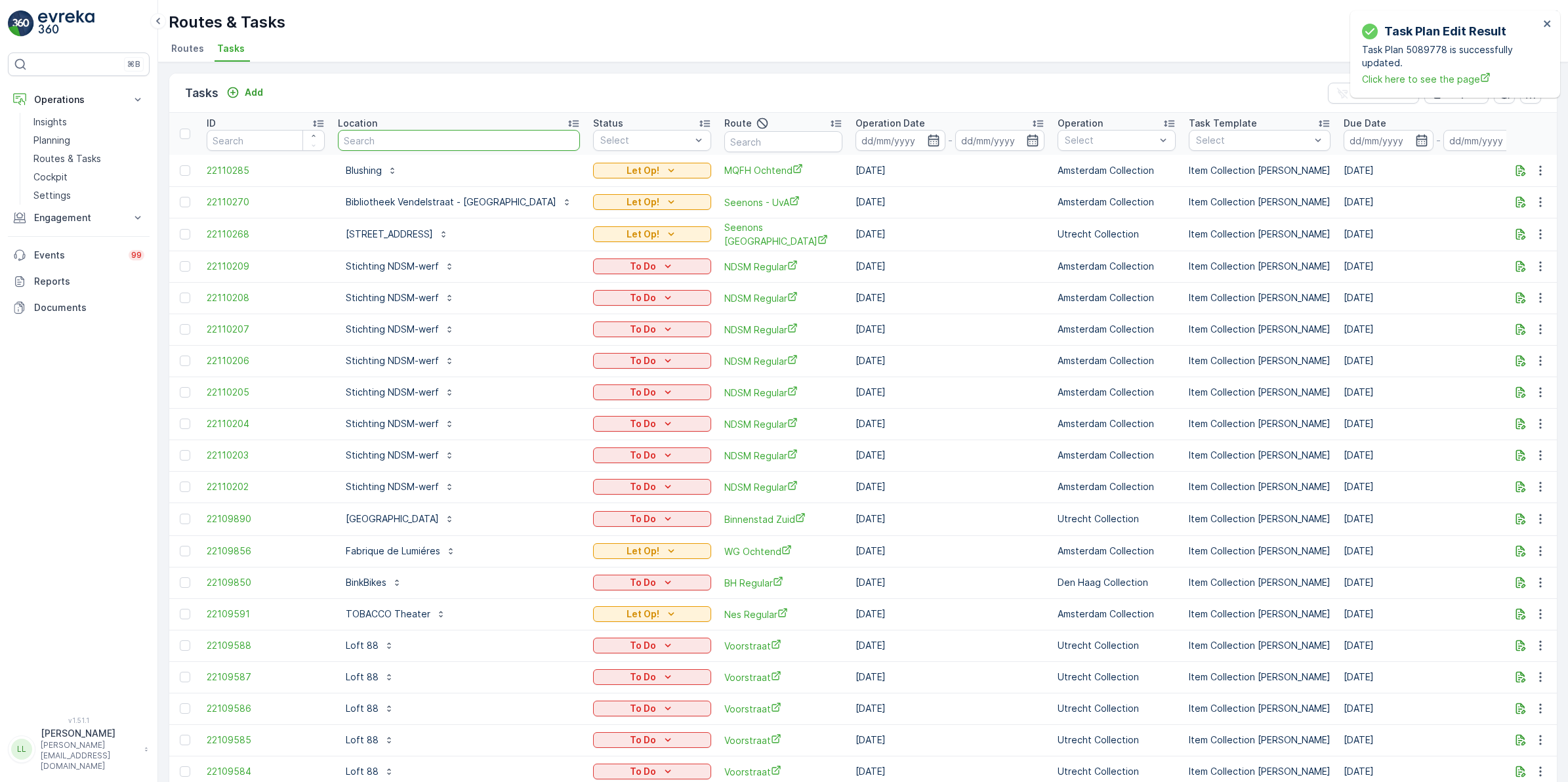
click at [398, 135] on input "text" at bounding box center [459, 141] width 242 height 21
type input "ilja"
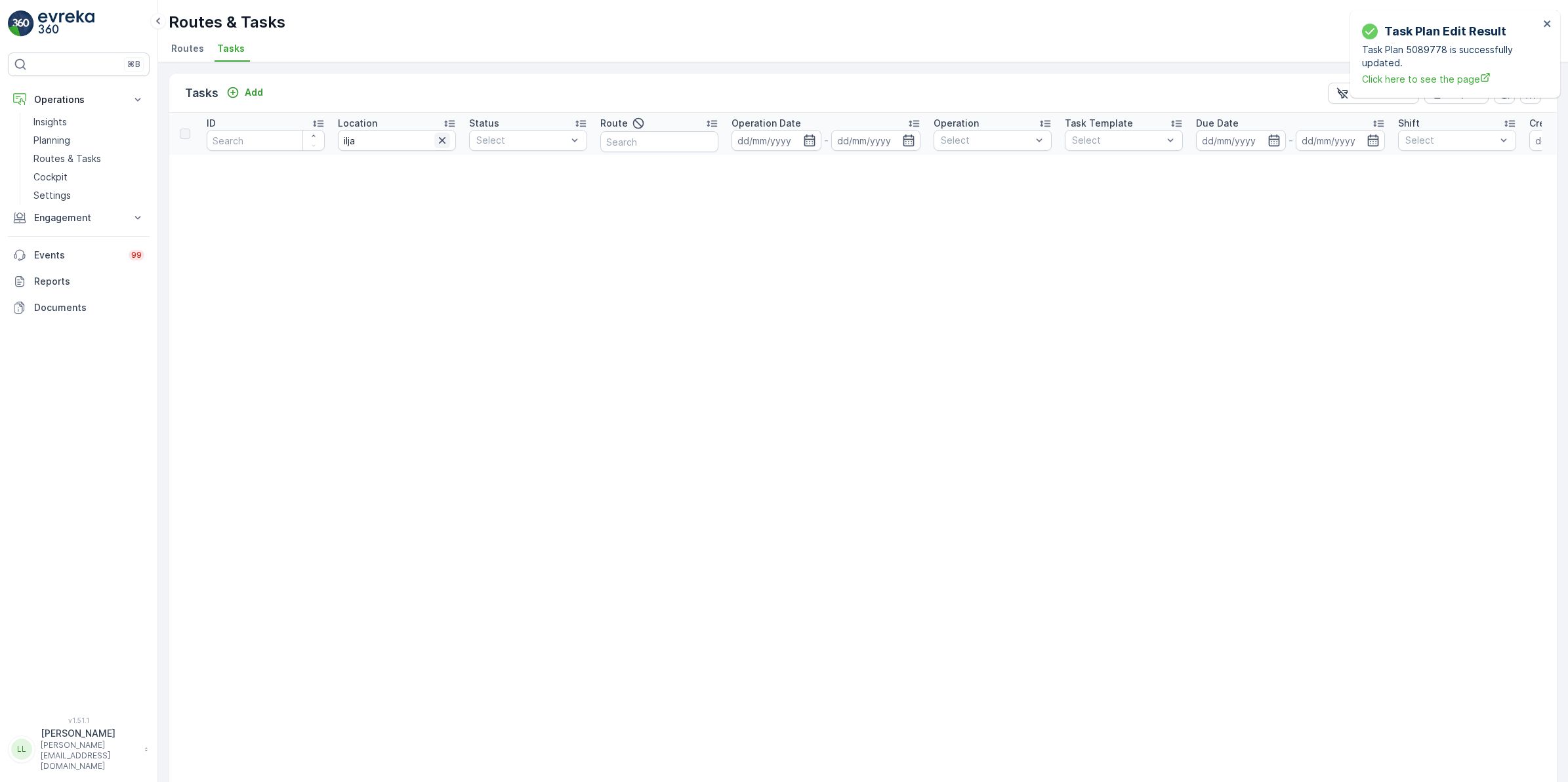
click at [447, 143] on icon "button" at bounding box center [442, 140] width 13 height 13
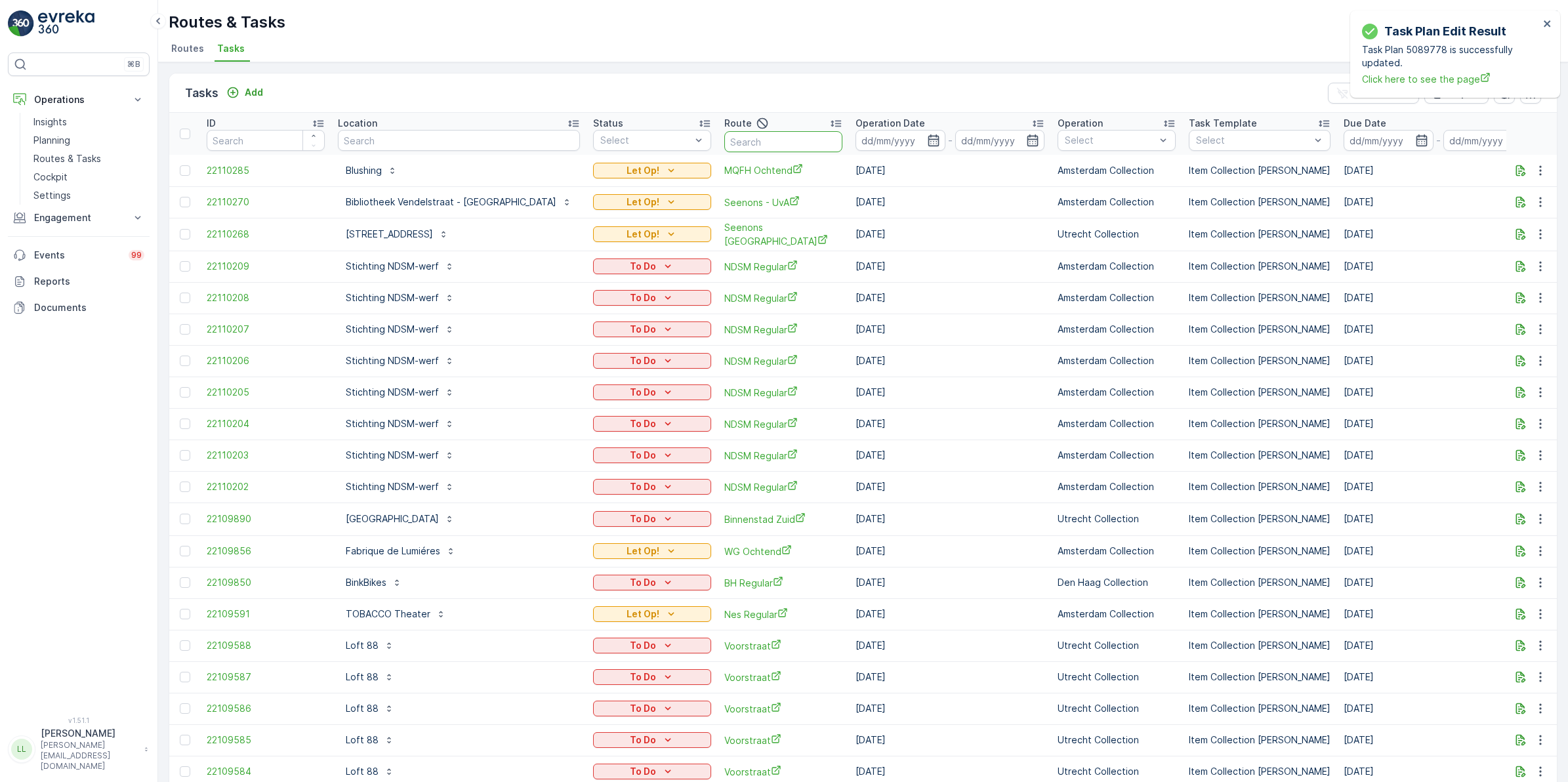
click at [734, 142] on input "text" at bounding box center [784, 142] width 118 height 21
type input "binnen"
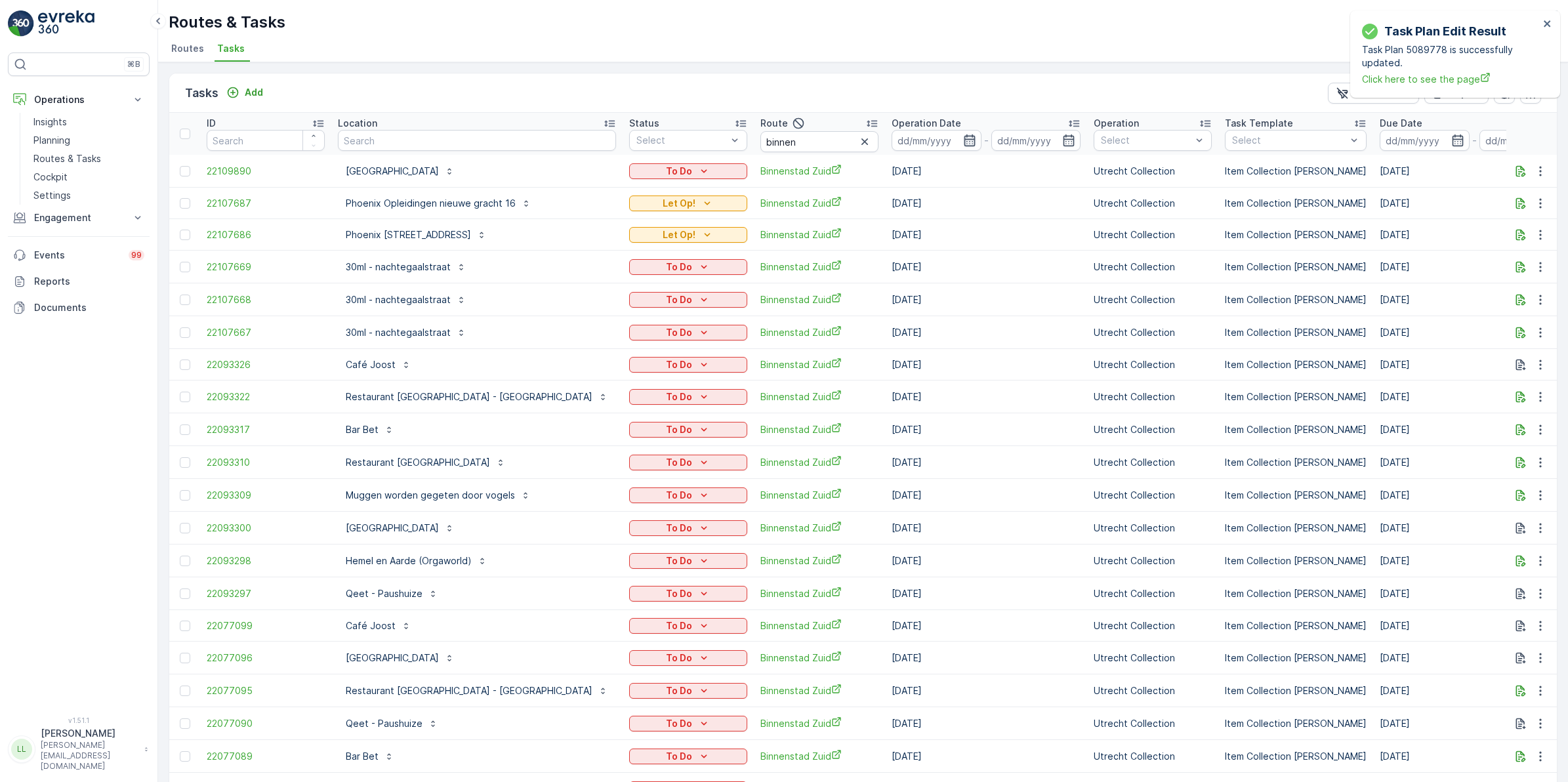
click at [964, 143] on icon "button" at bounding box center [970, 140] width 13 height 13
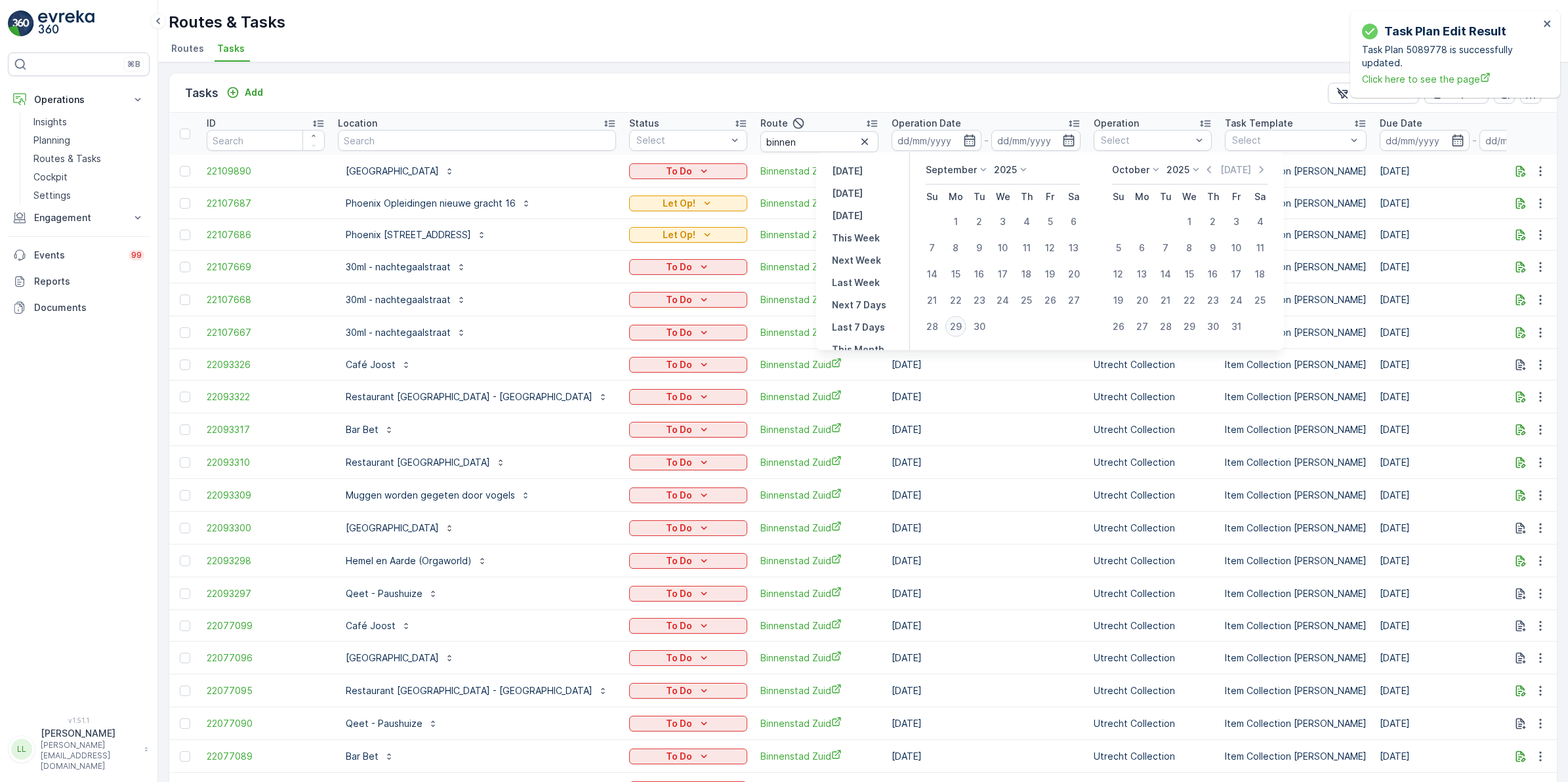
click at [962, 327] on div "29" at bounding box center [956, 327] width 21 height 21
type input "[DATE]"
click at [962, 327] on div "29" at bounding box center [956, 327] width 21 height 21
type input "[DATE]"
click at [962, 327] on div "29" at bounding box center [956, 327] width 21 height 21
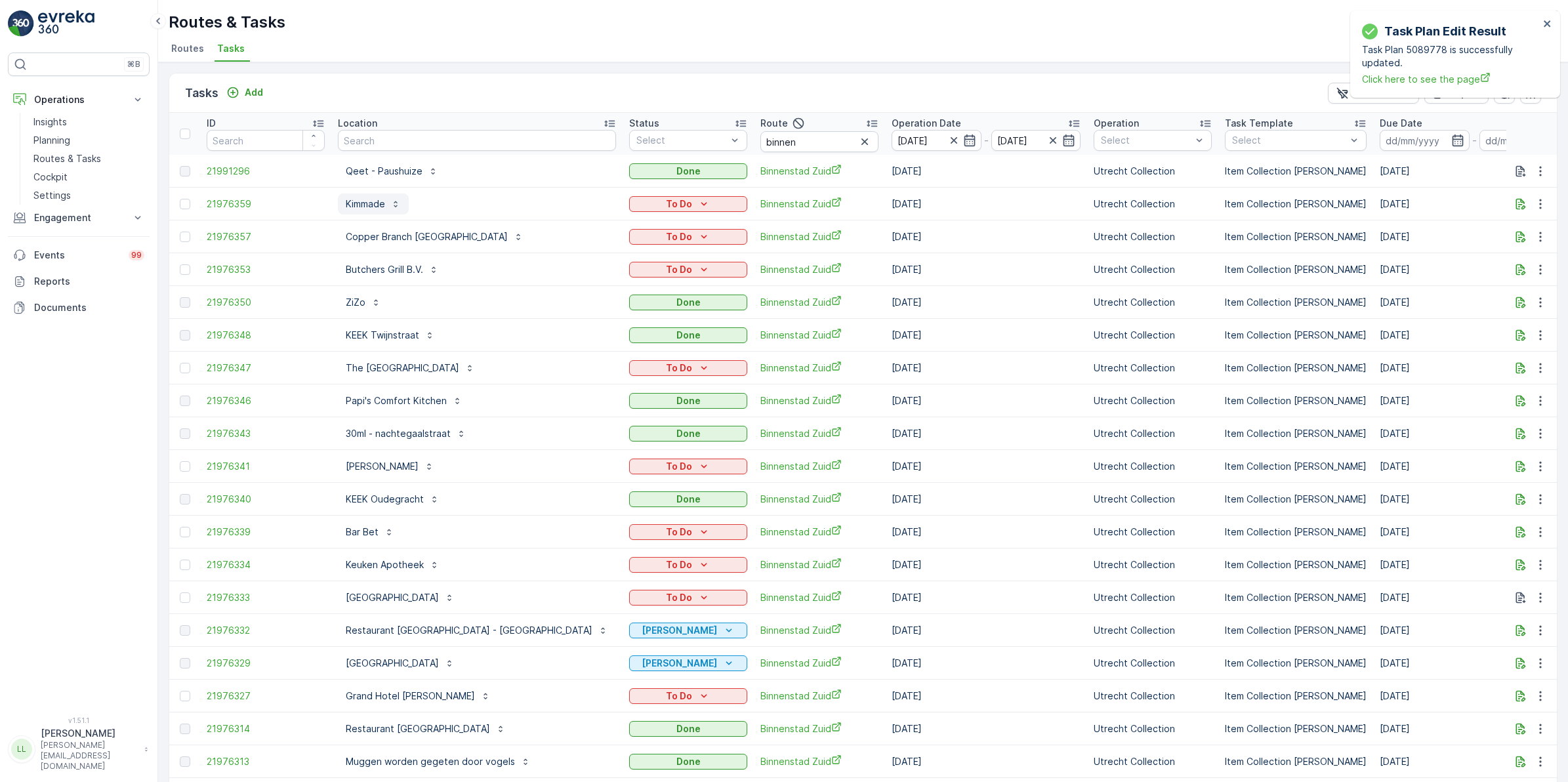
drag, startPoint x: 384, startPoint y: 200, endPoint x: 375, endPoint y: 211, distance: 14.2
click at [384, 200] on p "Kimmade" at bounding box center [365, 204] width 39 height 13
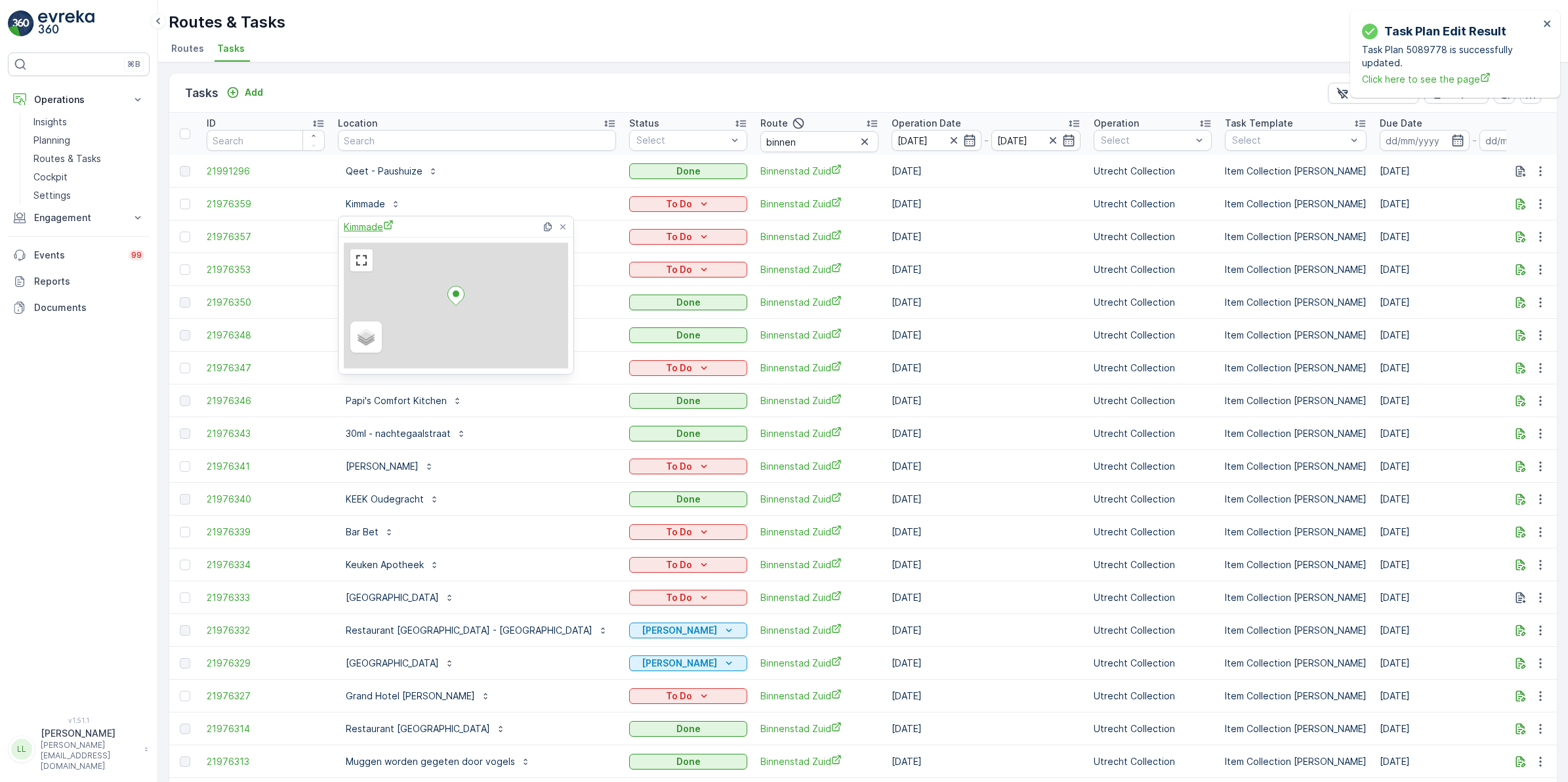
click at [366, 230] on span "Kimmade" at bounding box center [368, 226] width 50 height 14
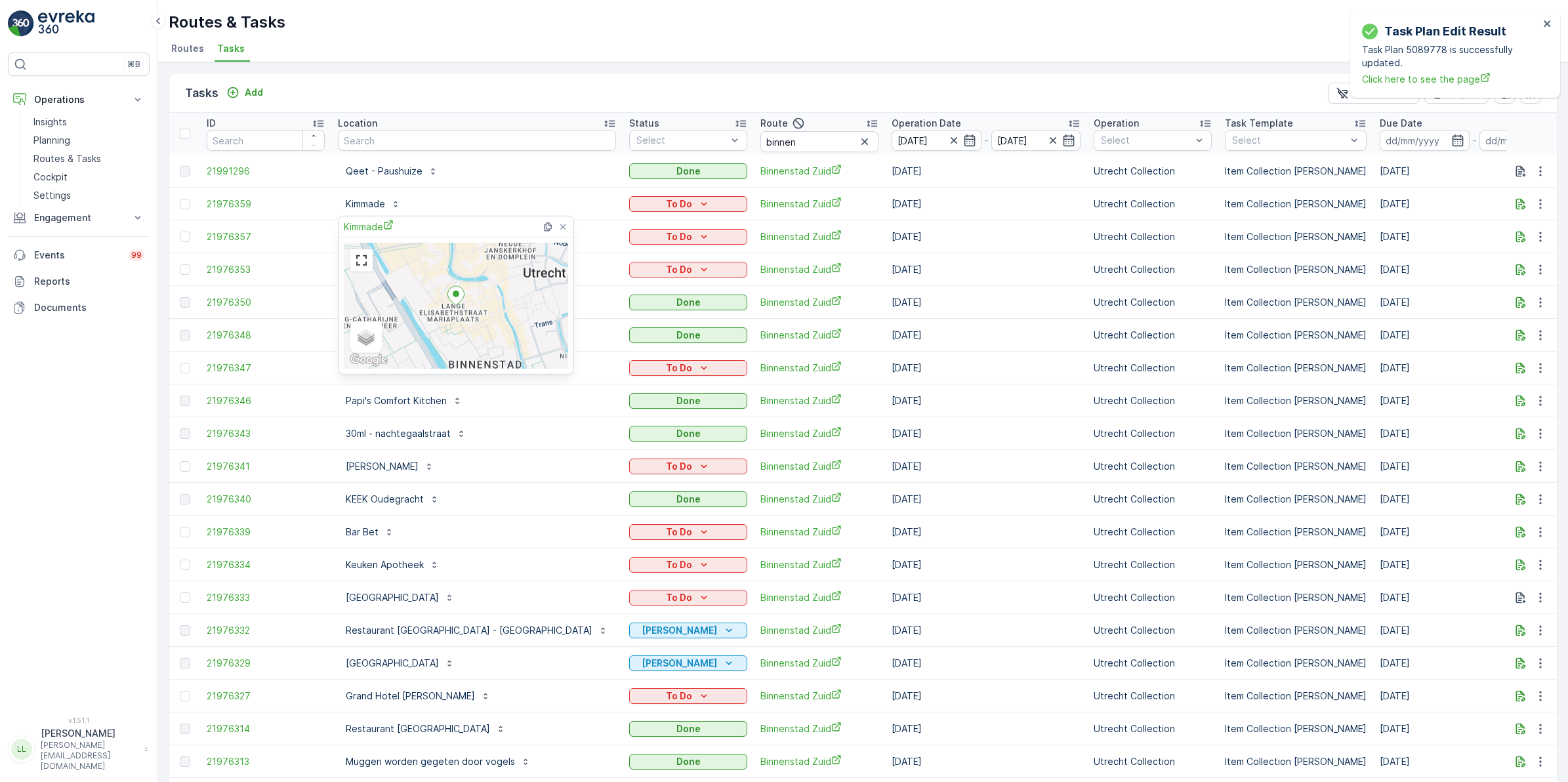
click at [618, 88] on div "Tasks Add Clear Filters Export" at bounding box center [863, 93] width 1388 height 39
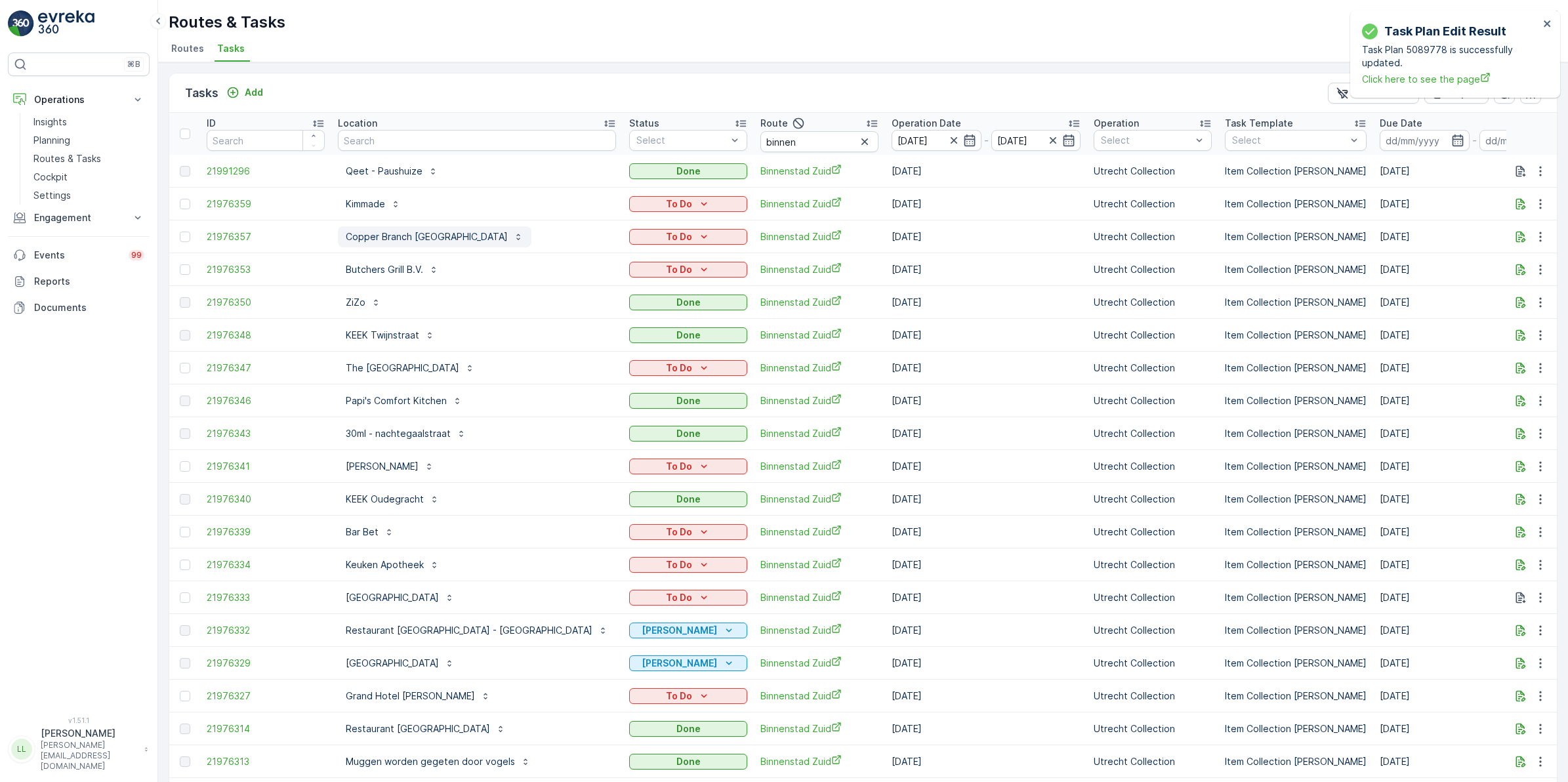
click at [378, 237] on p "Copper Branch [GEOGRAPHIC_DATA]" at bounding box center [427, 237] width 162 height 13
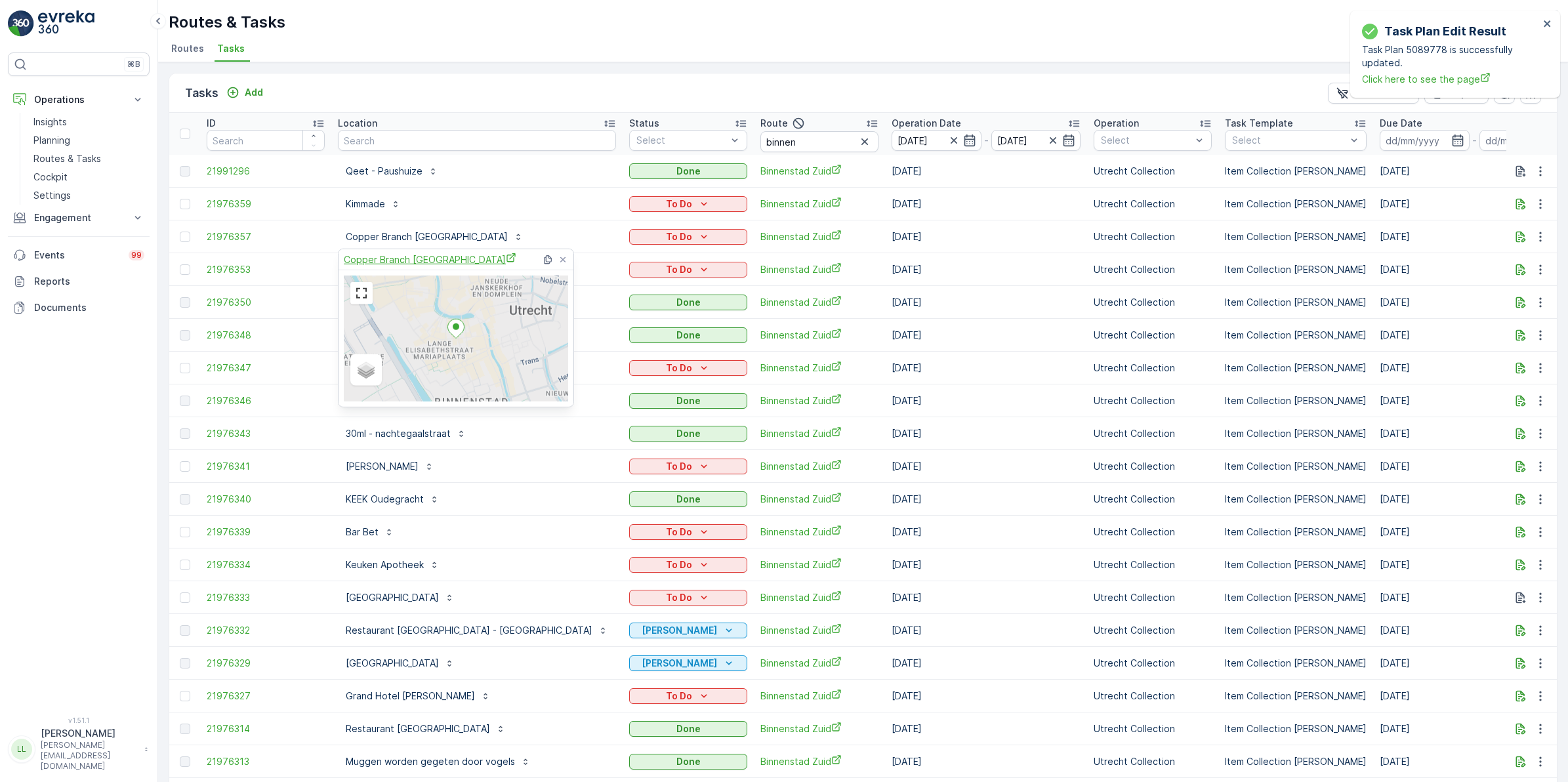
click at [384, 256] on span "Copper Branch [GEOGRAPHIC_DATA]" at bounding box center [430, 260] width 173 height 14
click at [560, 79] on div "Tasks Add Clear Filters Export" at bounding box center [863, 93] width 1388 height 39
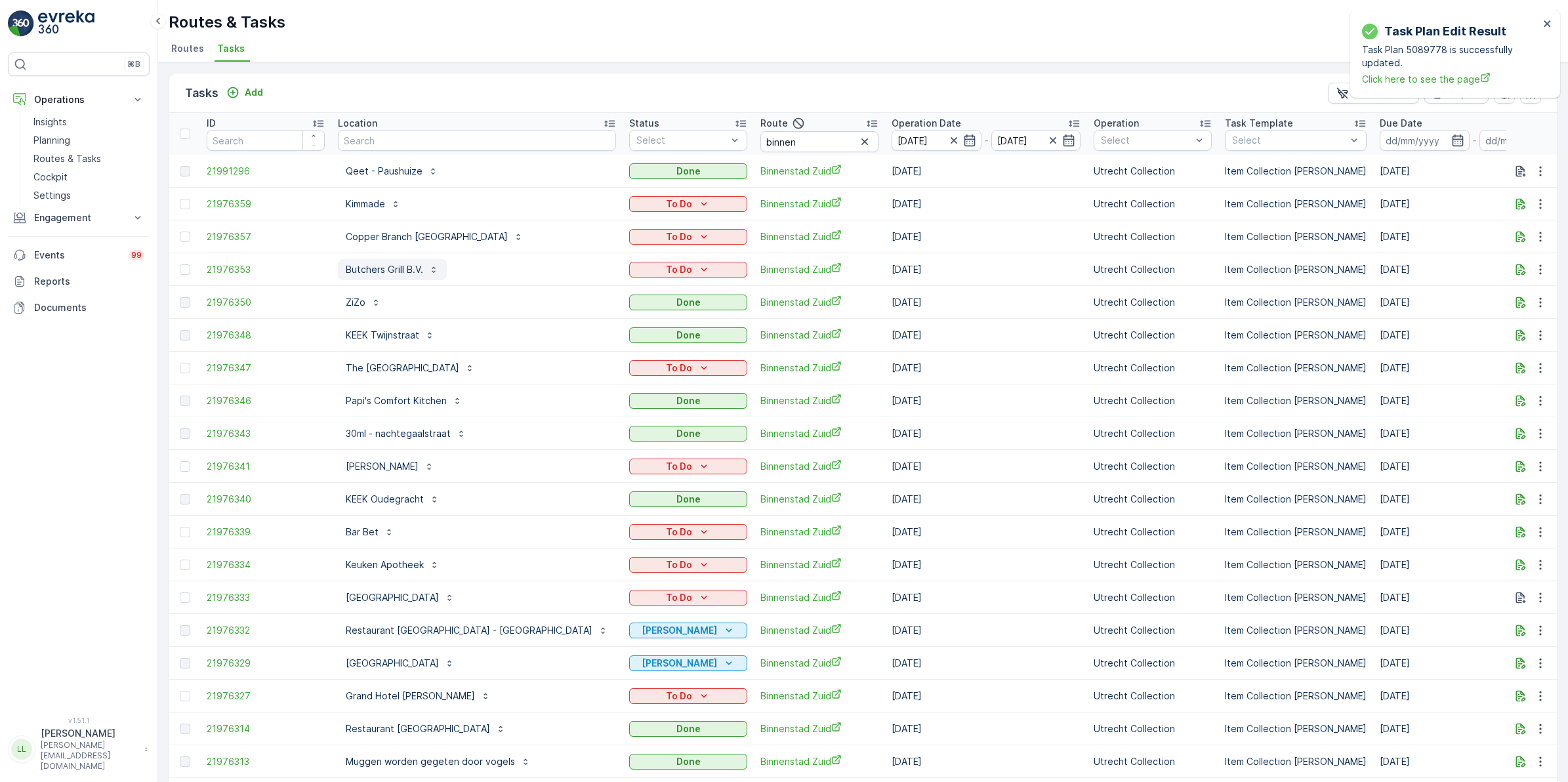
click at [407, 273] on p "Butchers Grill B.V." at bounding box center [384, 269] width 78 height 13
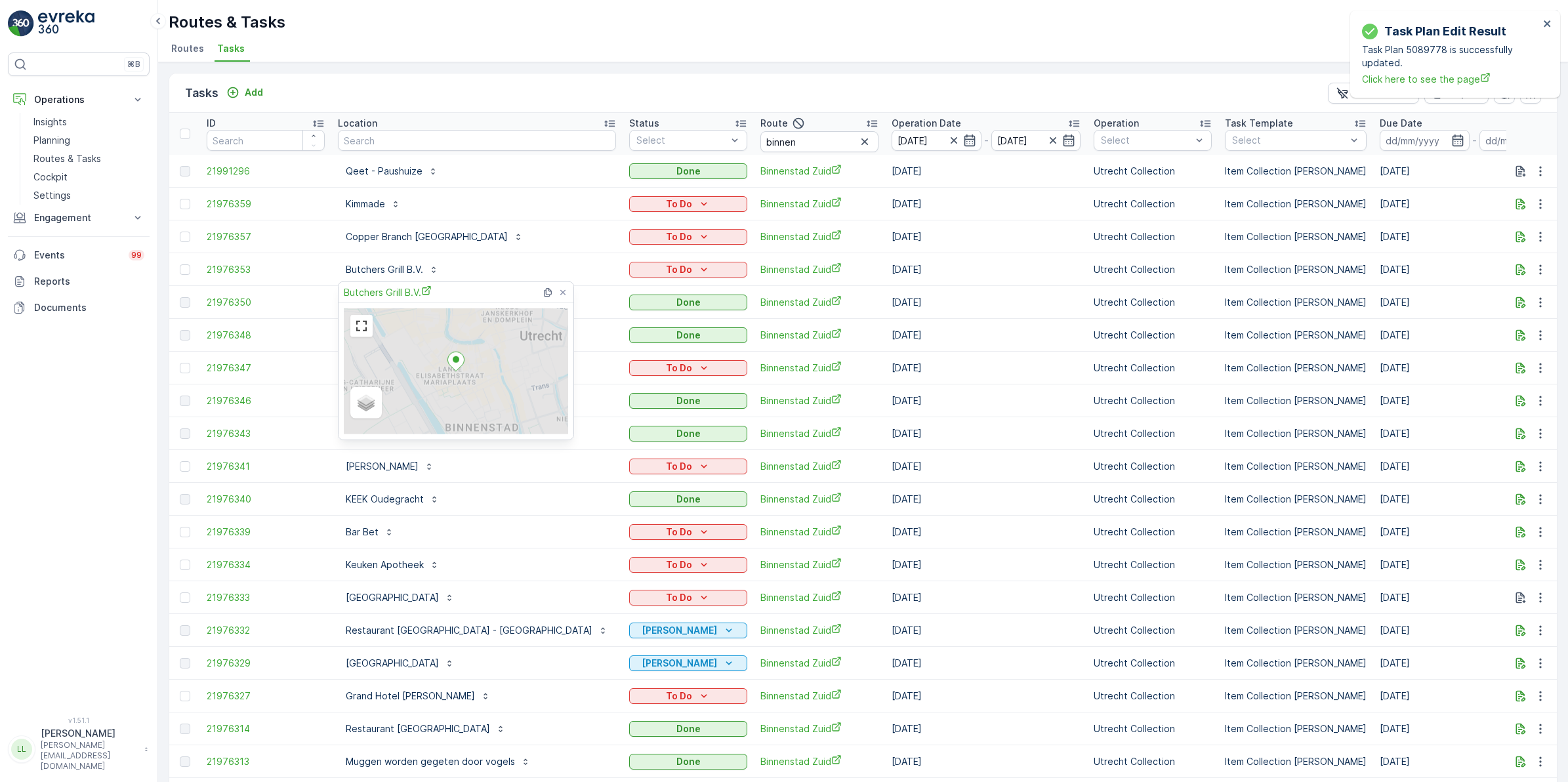
click at [394, 283] on div "Butchers Grill B.V." at bounding box center [458, 292] width 228 height 20
click at [391, 292] on span "Butchers Grill B.V." at bounding box center [387, 292] width 88 height 14
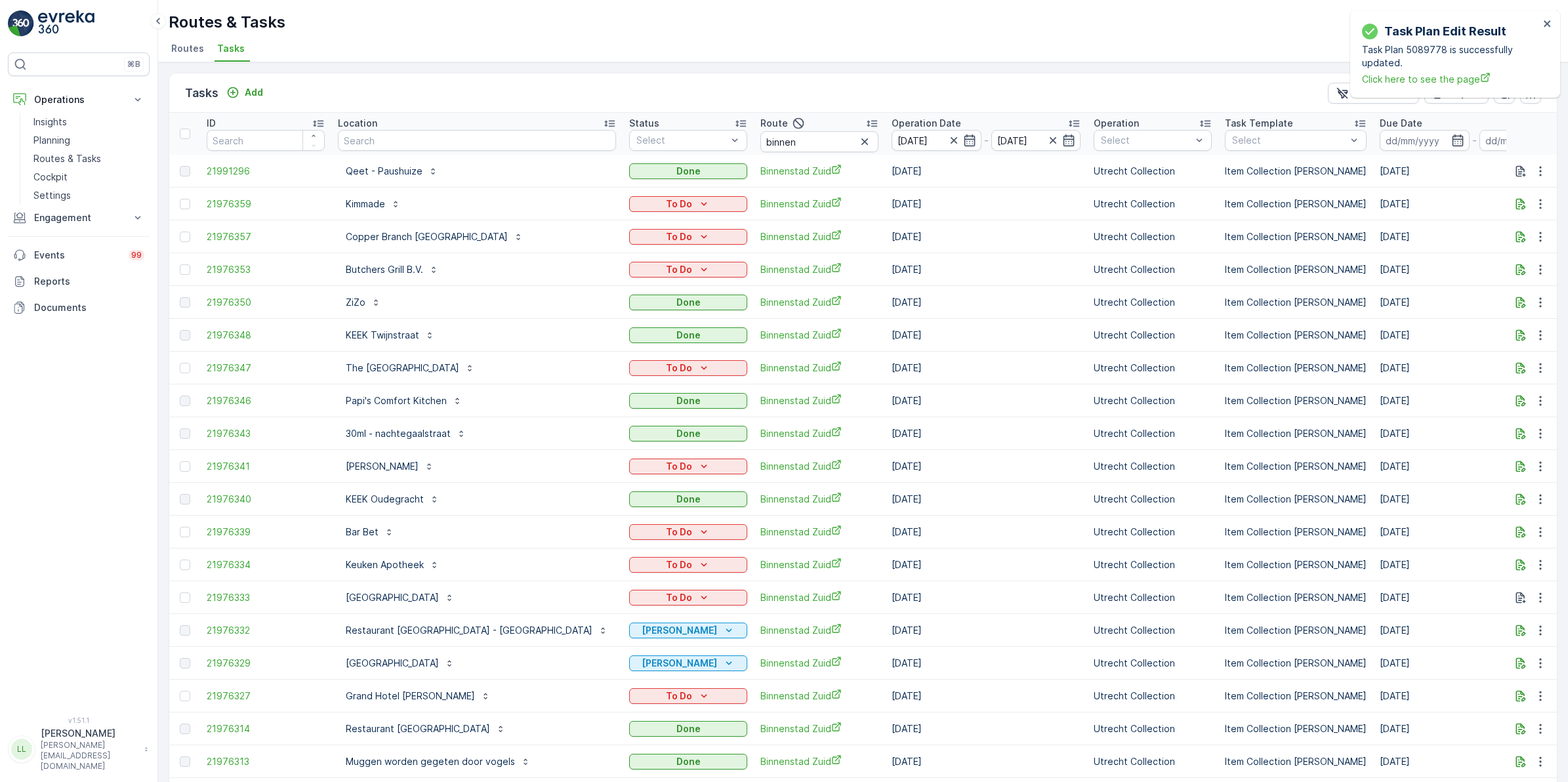
click at [619, 91] on div "Tasks Add Clear Filters Export" at bounding box center [863, 93] width 1388 height 39
click at [402, 371] on p "The [GEOGRAPHIC_DATA]" at bounding box center [402, 368] width 114 height 13
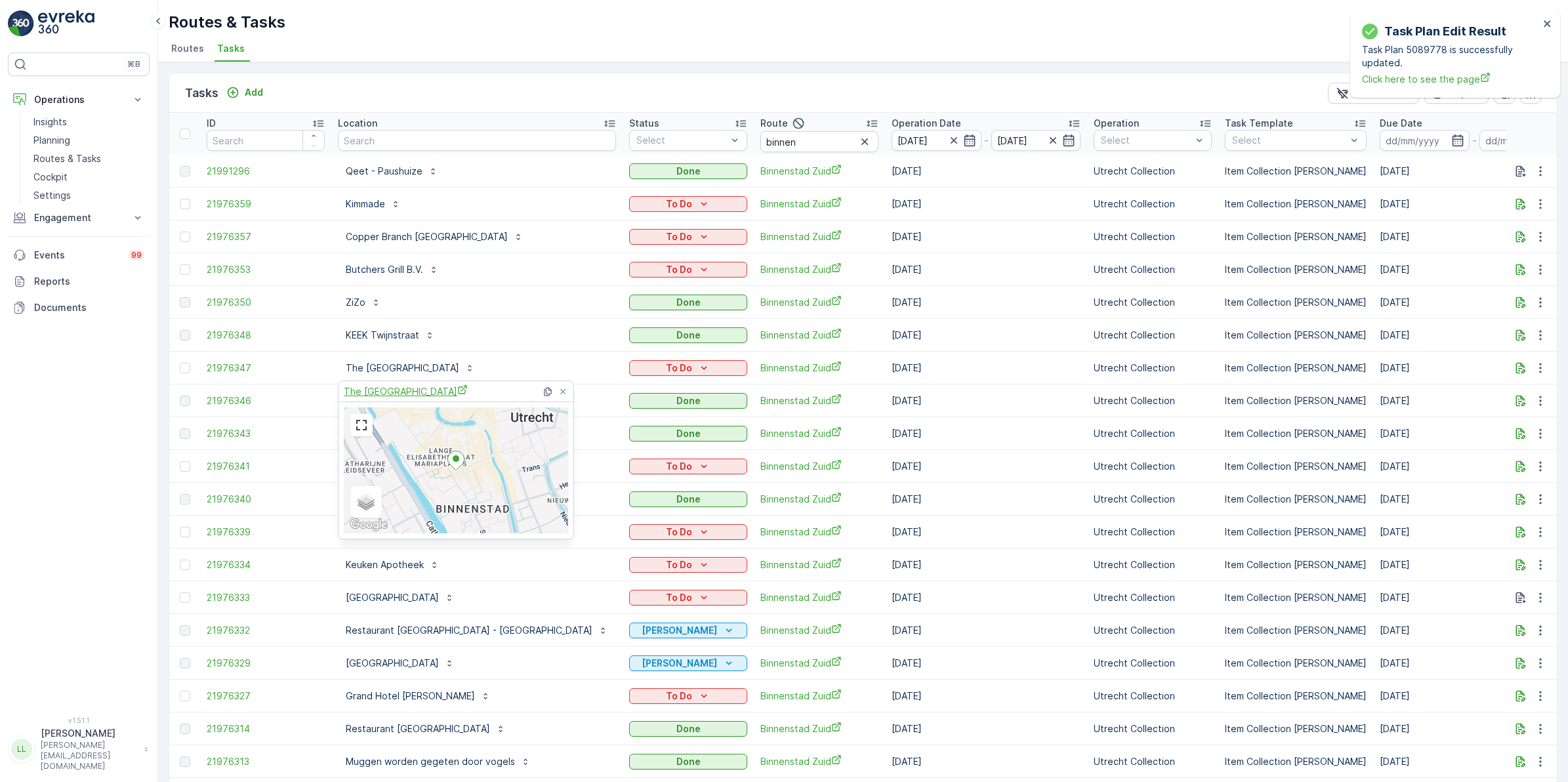
click at [391, 385] on span "The [GEOGRAPHIC_DATA]" at bounding box center [405, 391] width 124 height 14
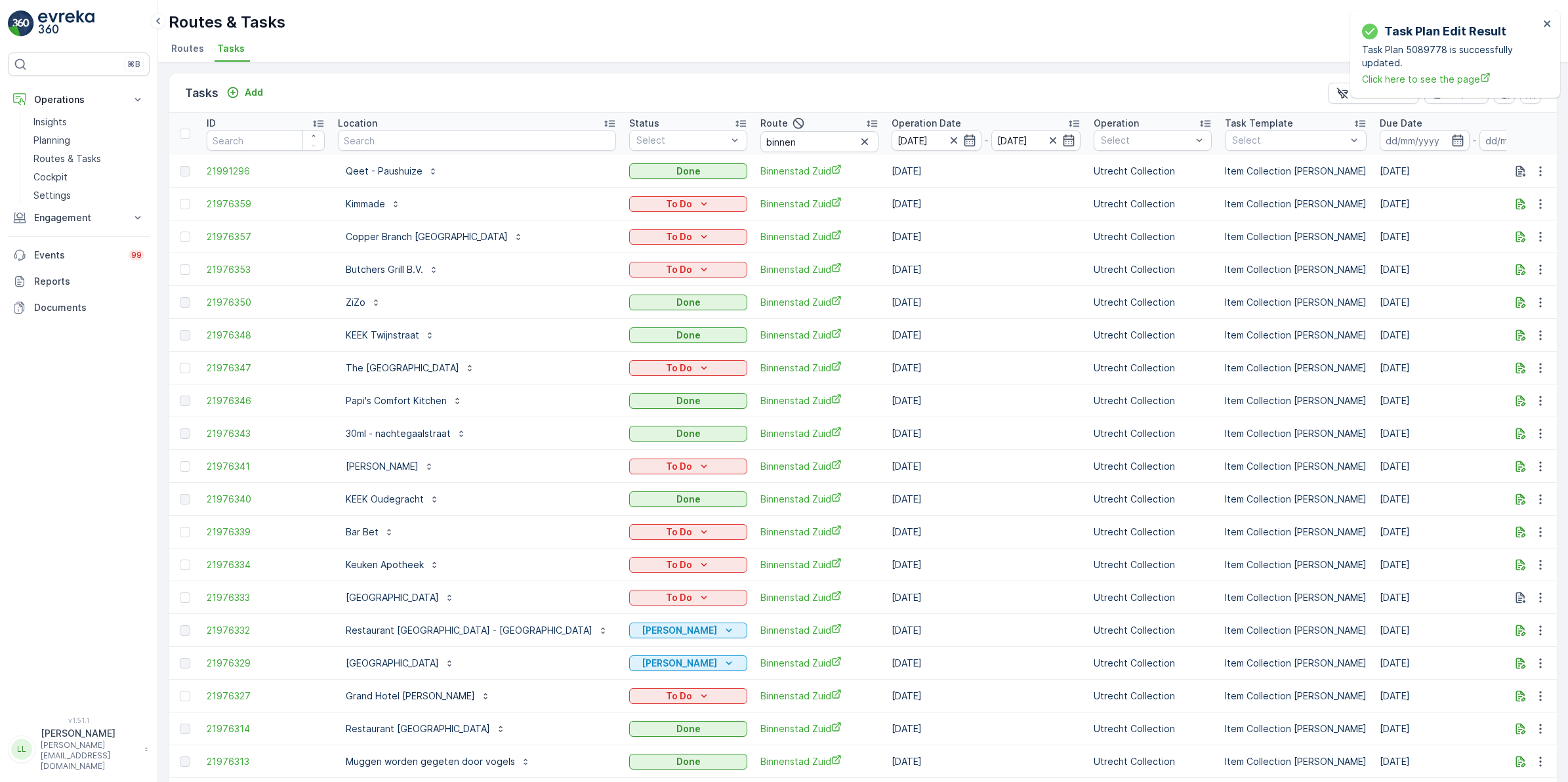
click at [586, 87] on div "Tasks Add Clear Filters Export" at bounding box center [863, 93] width 1388 height 39
click at [418, 470] on p "[PERSON_NAME]" at bounding box center [382, 467] width 73 height 13
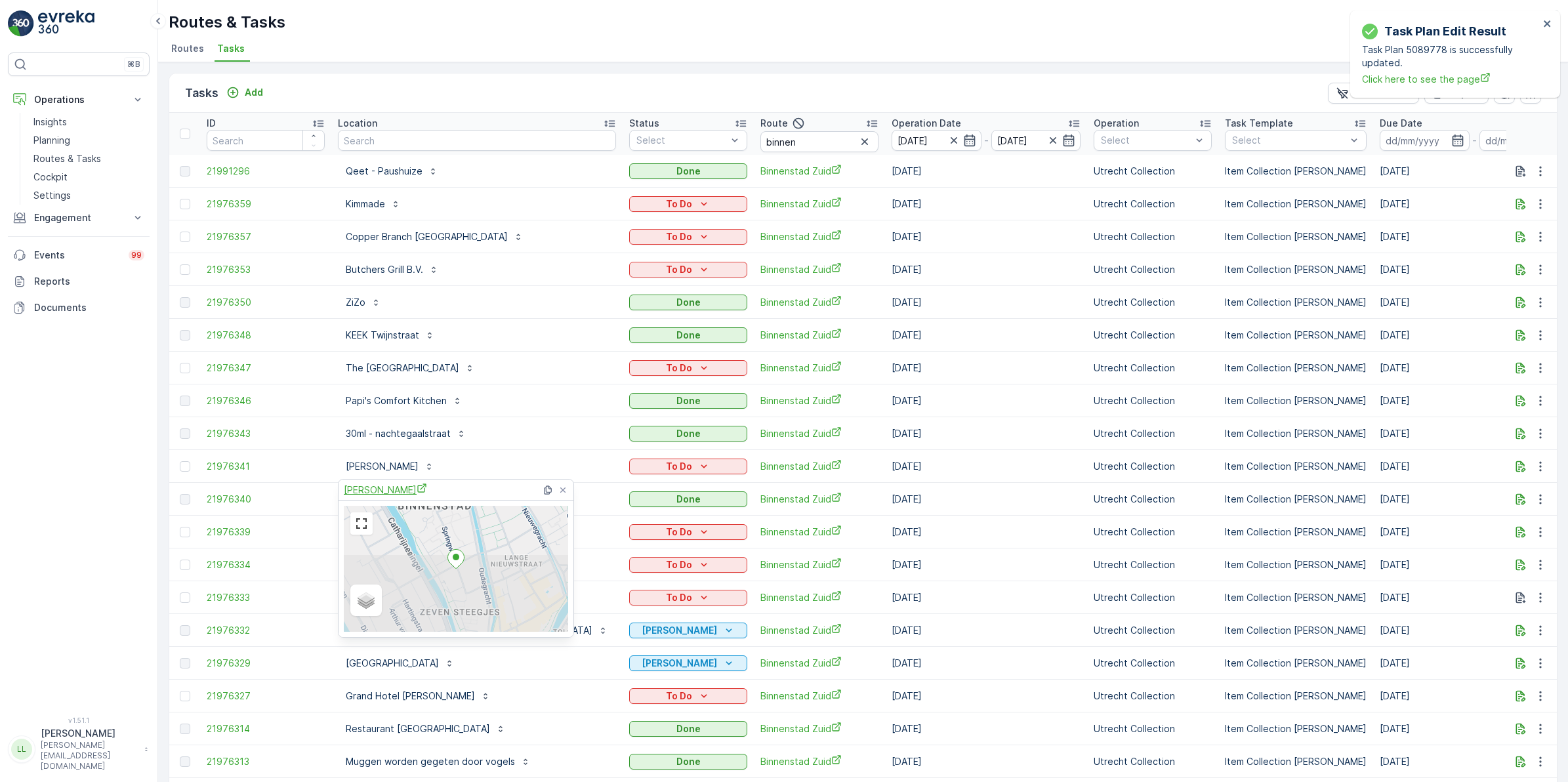
click at [410, 486] on span "[PERSON_NAME]" at bounding box center [386, 490] width 84 height 14
click at [601, 81] on div "Tasks Add Clear Filters Export" at bounding box center [863, 93] width 1388 height 39
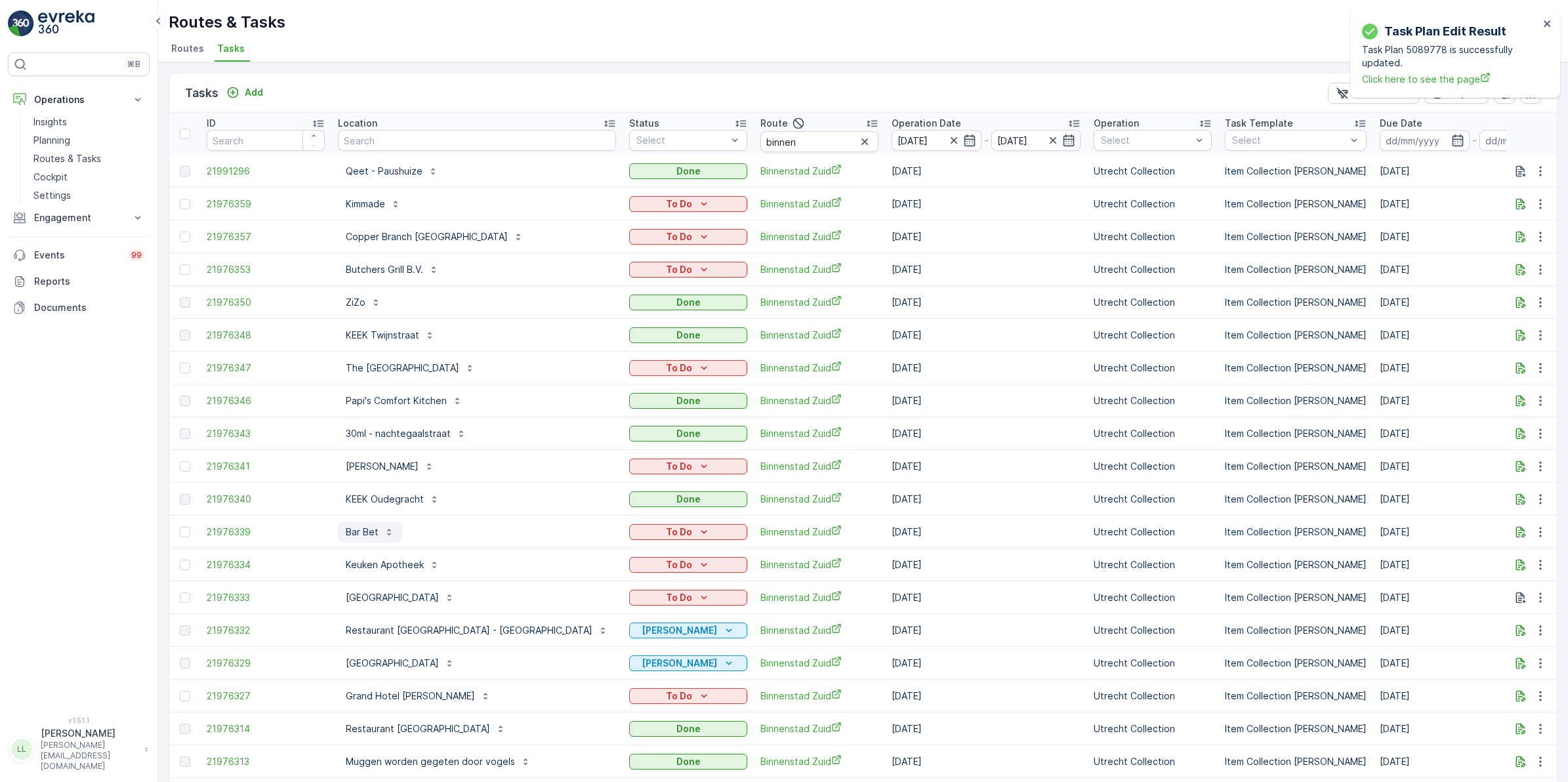
click at [373, 535] on p "Bar Bet" at bounding box center [362, 532] width 33 height 13
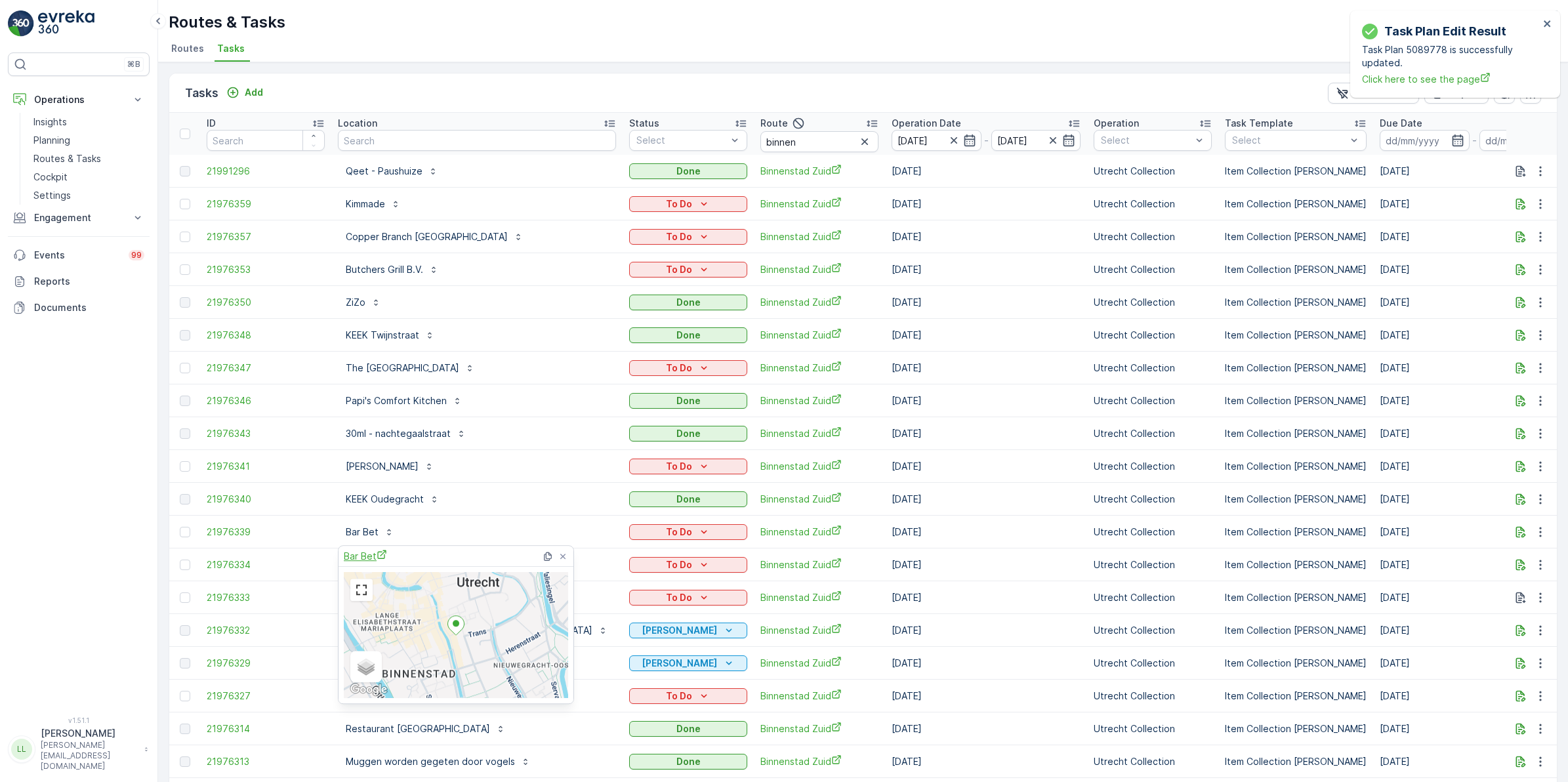
click at [366, 554] on span "Bar Bet" at bounding box center [365, 556] width 43 height 14
click at [608, 91] on div "Tasks Add Clear Filters Export" at bounding box center [863, 93] width 1388 height 39
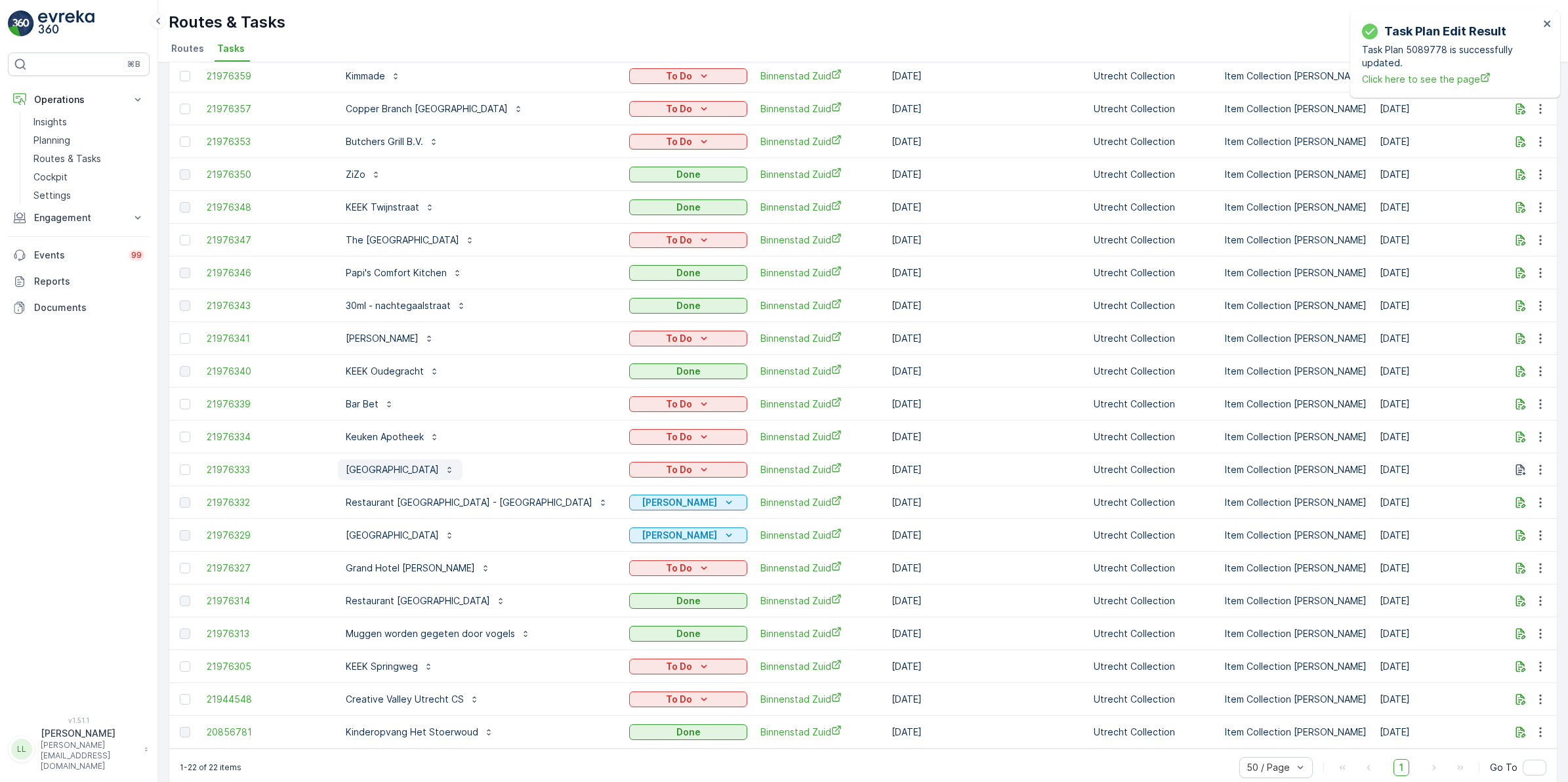
scroll to position [152, 0]
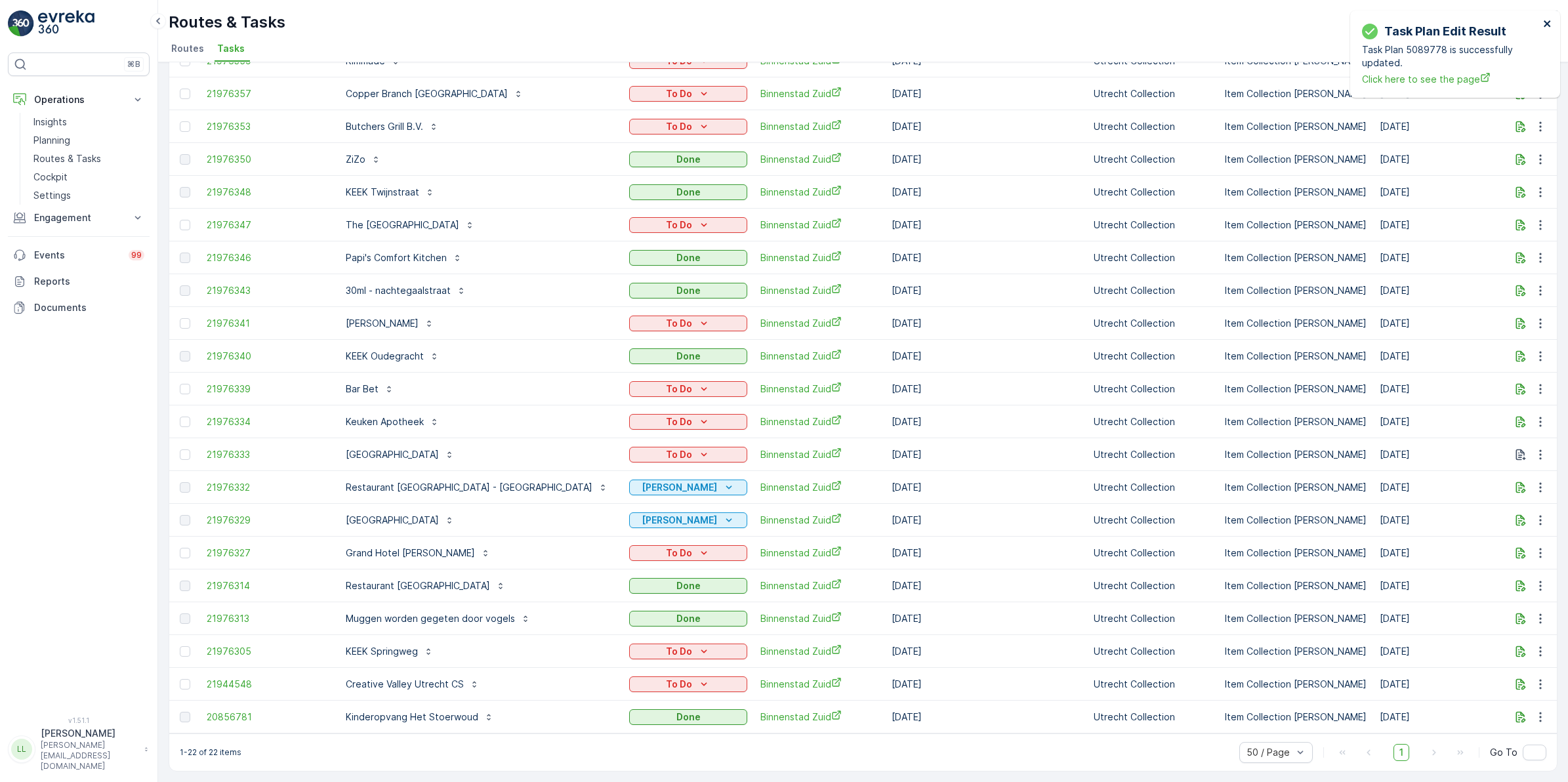
click at [1548, 21] on icon "close" at bounding box center [1548, 23] width 9 height 11
click at [414, 547] on p "Grand Hotel Karel V" at bounding box center [410, 554] width 129 height 13
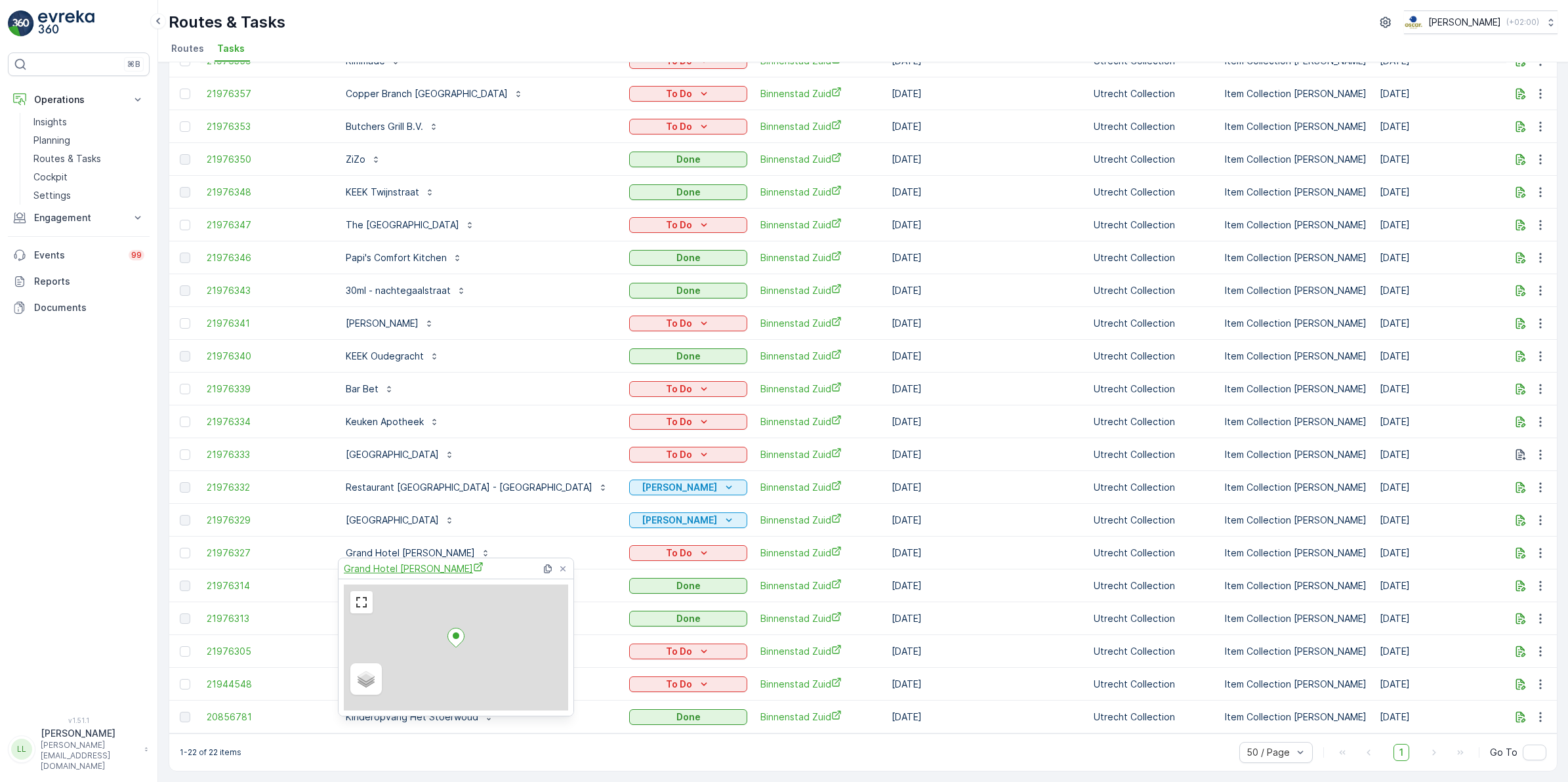
click at [399, 564] on span "Grand Hotel Karel V" at bounding box center [413, 568] width 140 height 14
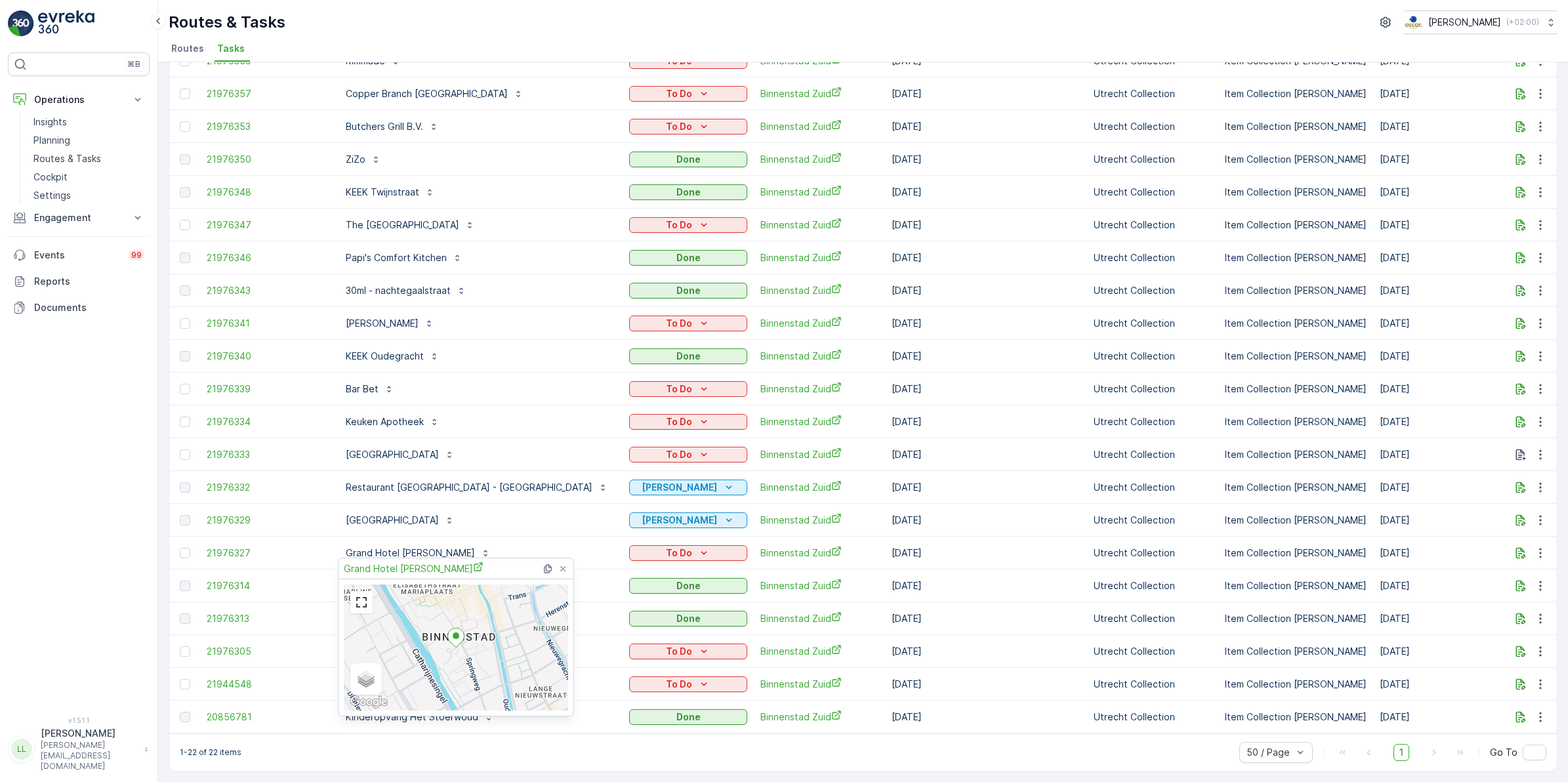
drag, startPoint x: 63, startPoint y: 555, endPoint x: 90, endPoint y: 554, distance: 27.0
click at [63, 555] on div "⌘B Operations Insights Planning Routes & Tasks Cockpit Settings Engagement Insi…" at bounding box center [79, 377] width 142 height 649
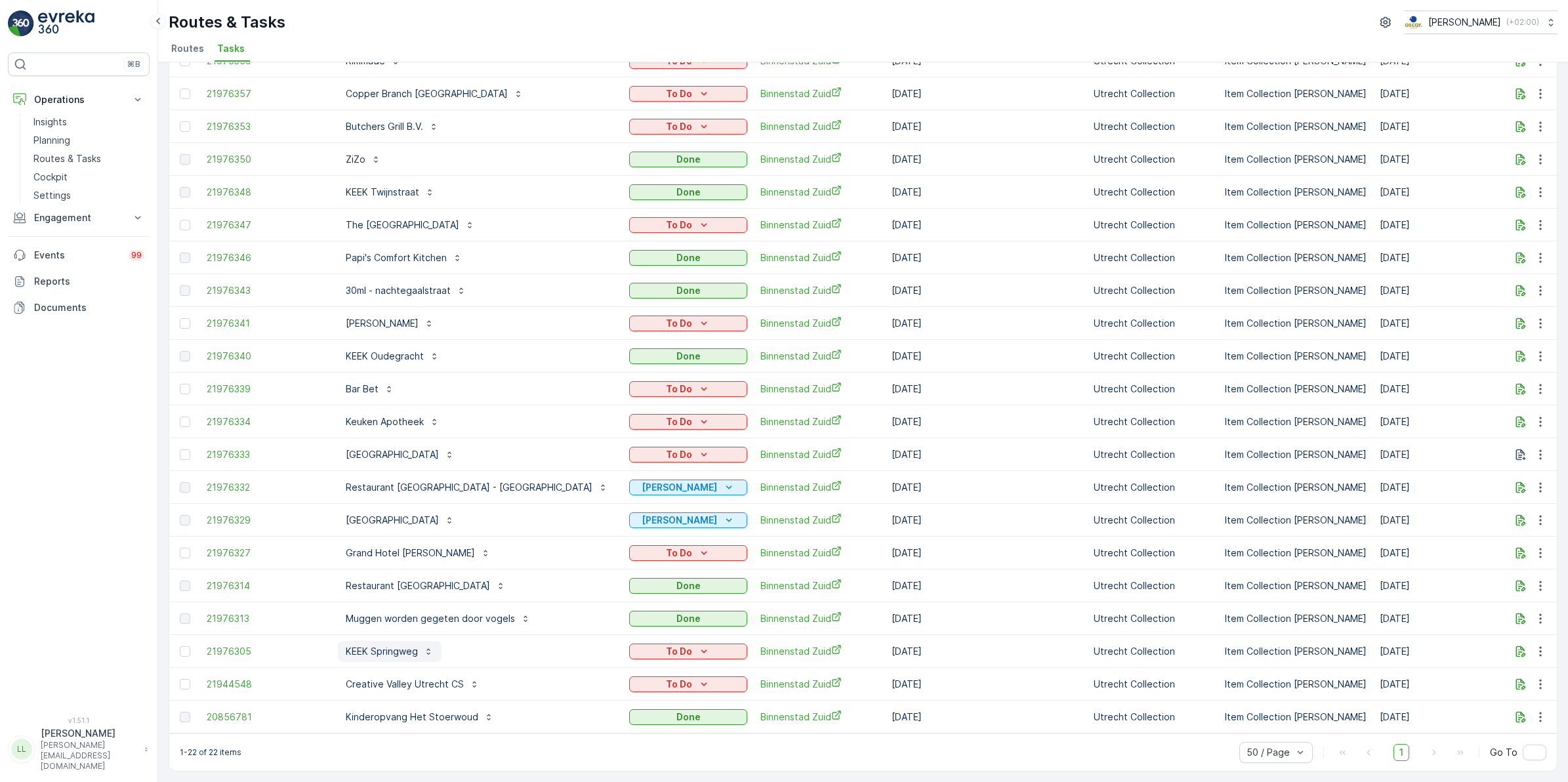
click at [407, 645] on p "KEEK Springweg" at bounding box center [382, 652] width 72 height 13
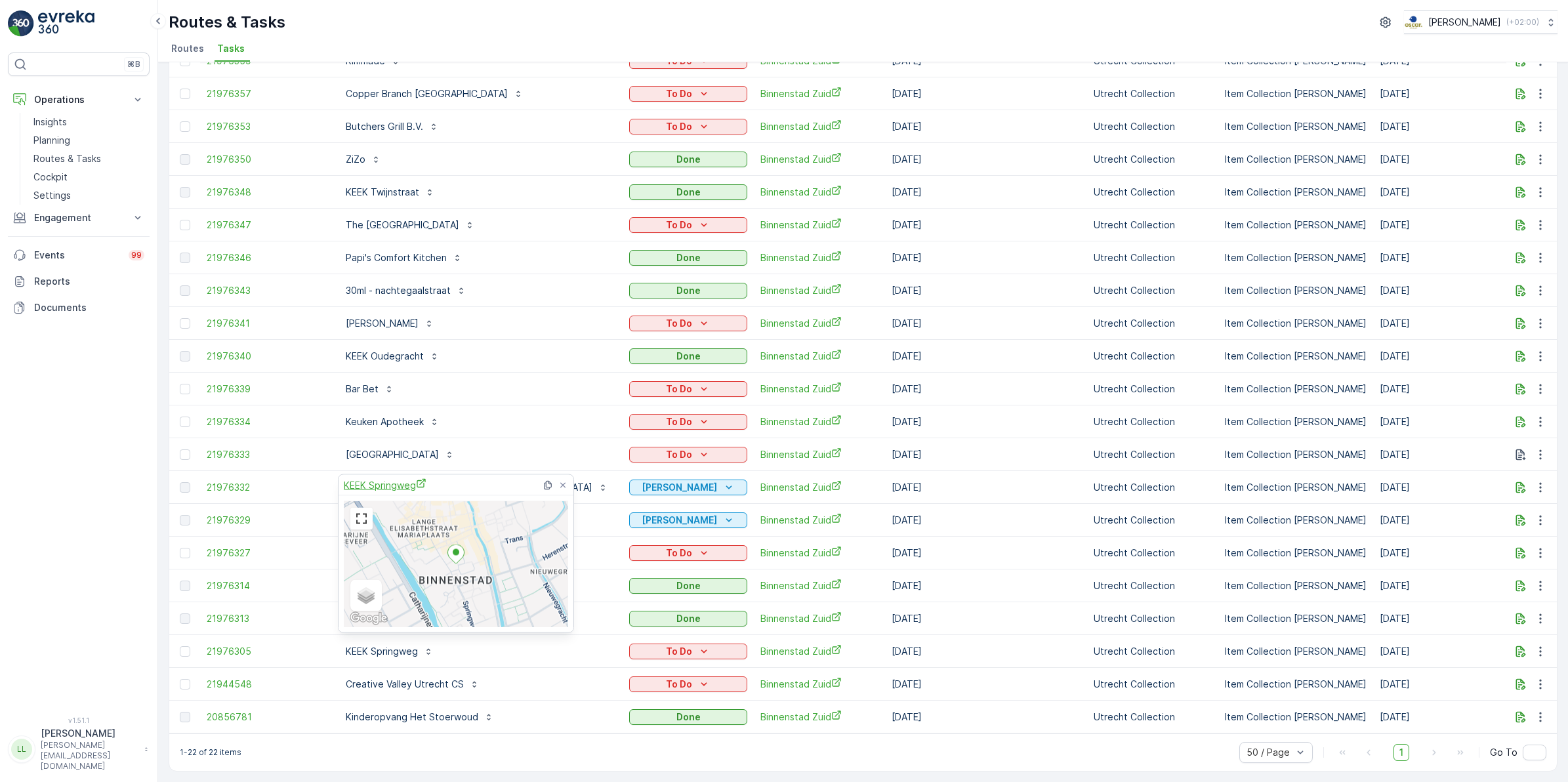
click at [398, 484] on span "KEEK Springweg" at bounding box center [385, 485] width 83 height 14
click at [133, 441] on div "⌘B Operations Insights Planning Routes & Tasks Cockpit Settings Engagement Insi…" at bounding box center [79, 377] width 142 height 649
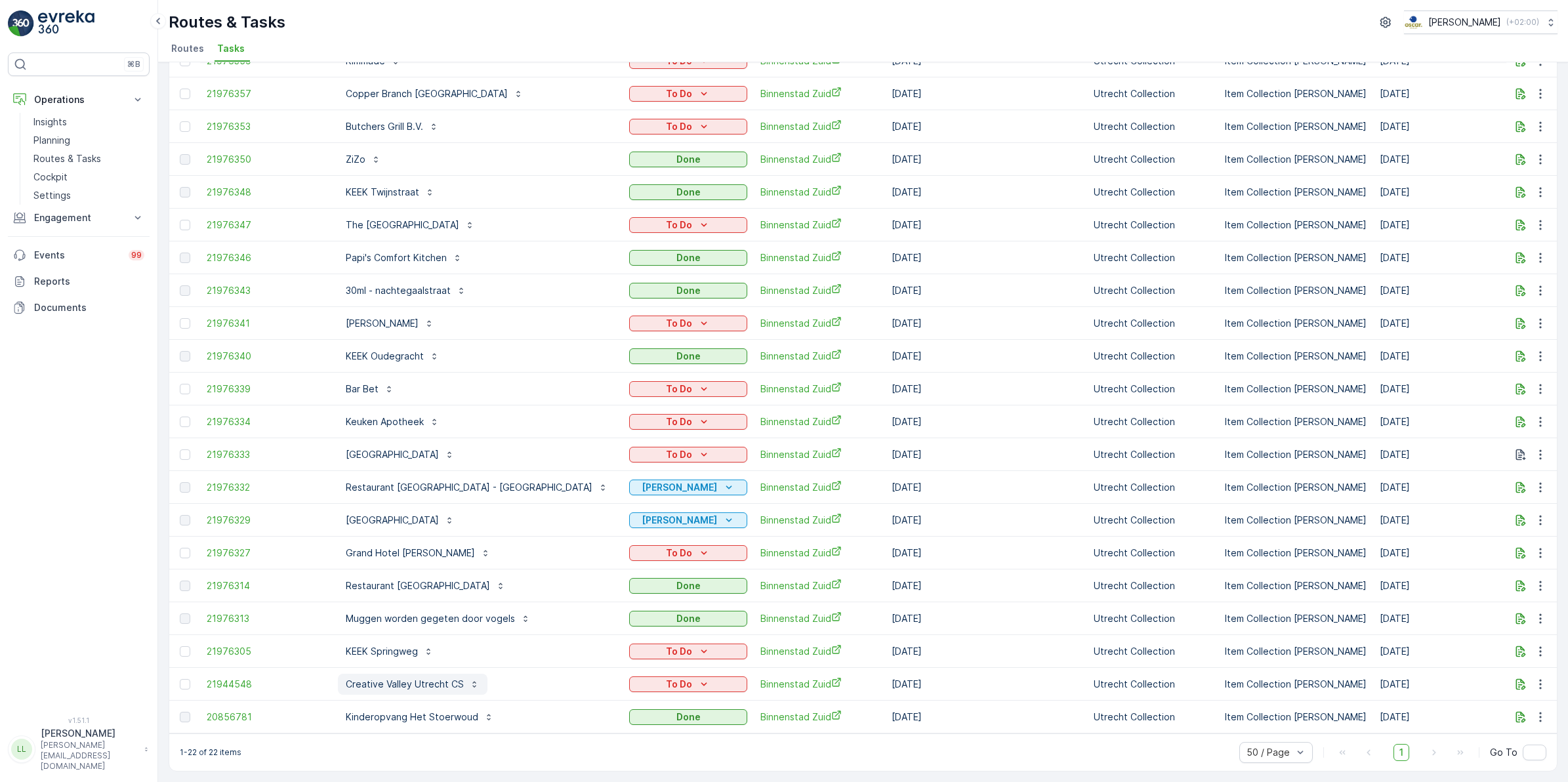
click at [432, 678] on p "Creative Valley Utrecht CS" at bounding box center [404, 685] width 118 height 13
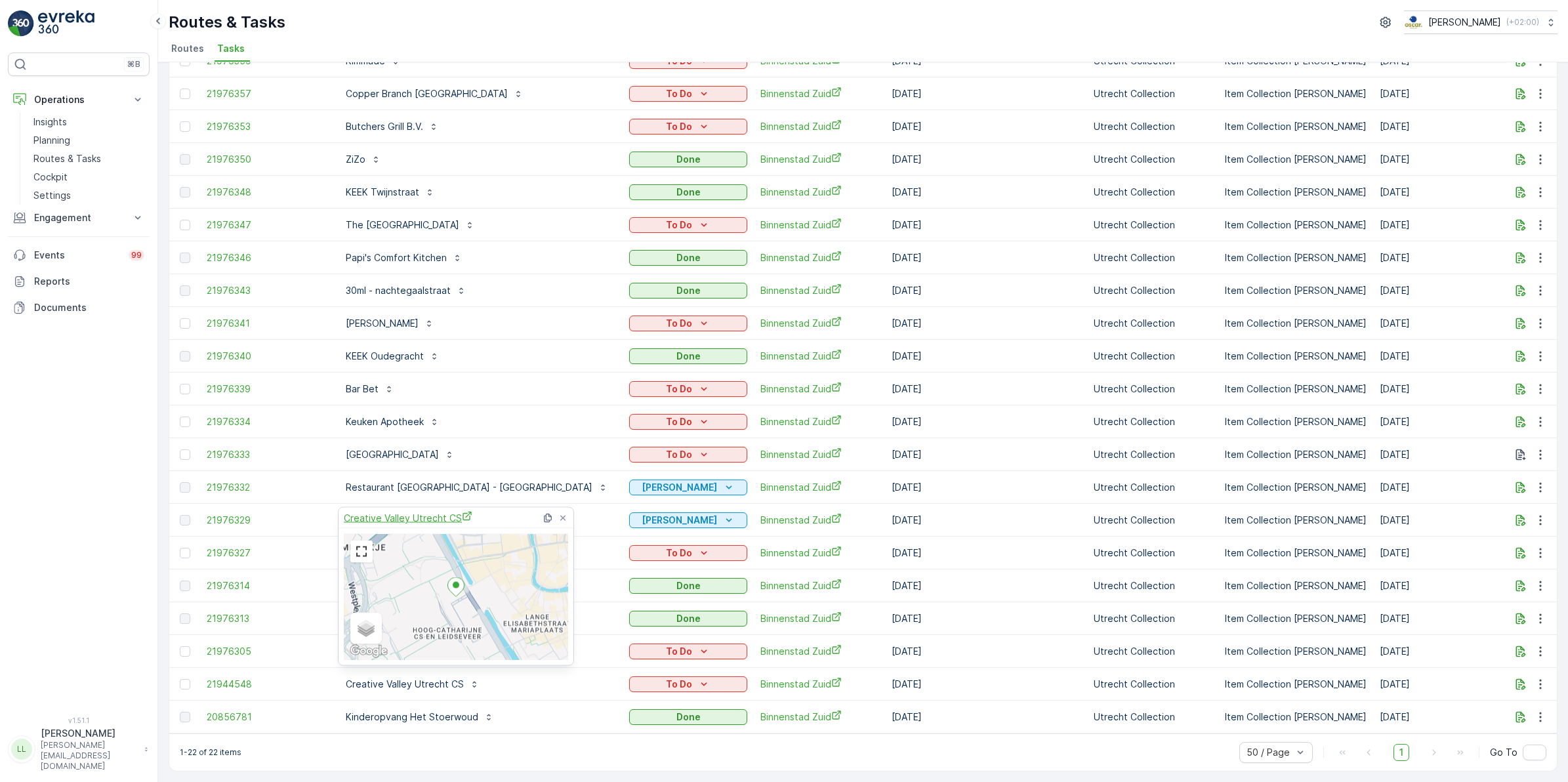
click at [446, 519] on span "Creative Valley Utrecht CS" at bounding box center [408, 518] width 129 height 14
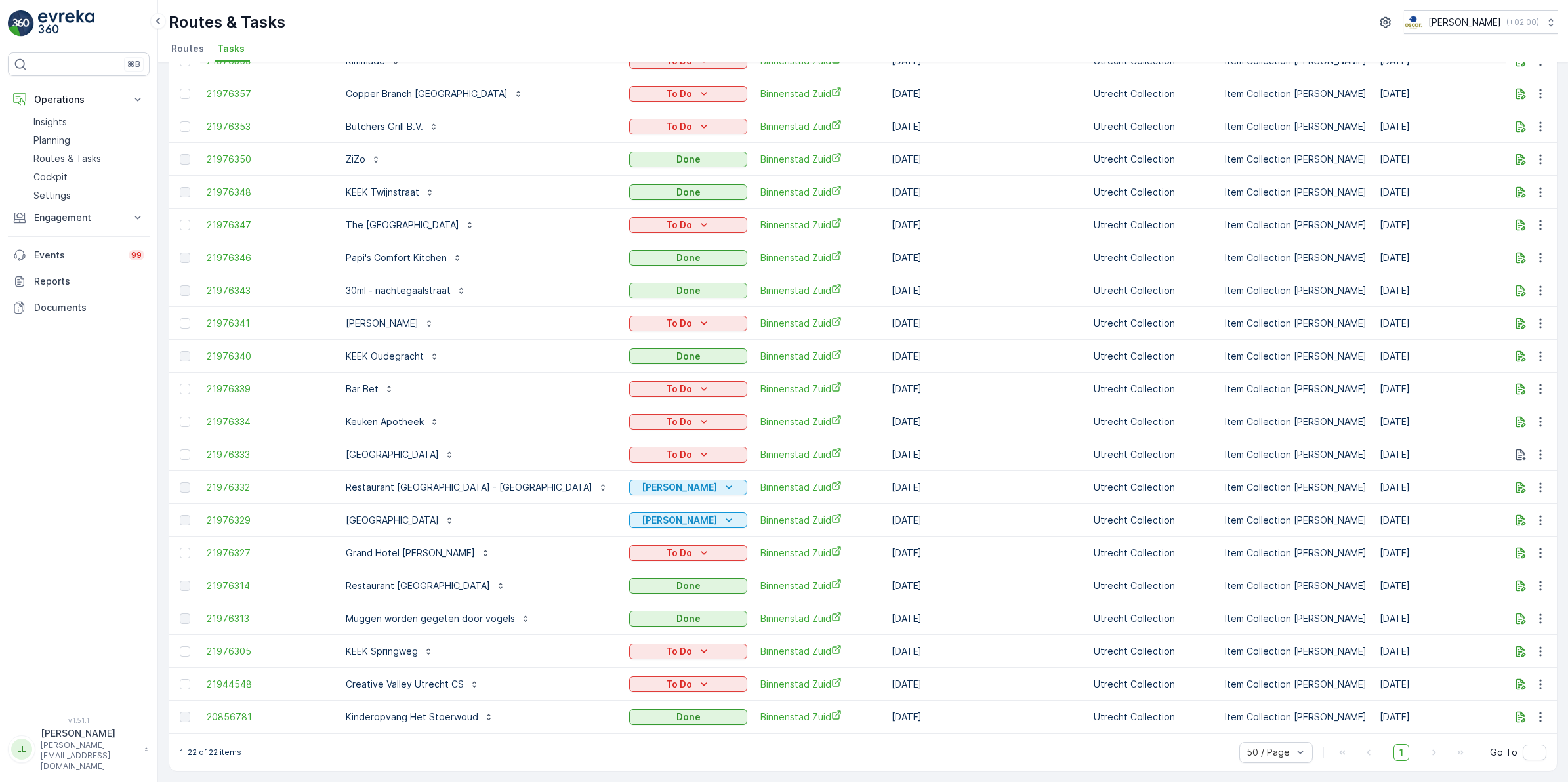
click at [120, 471] on div "⌘B Operations Insights Planning Routes & Tasks Cockpit Settings Engagement Insi…" at bounding box center [79, 377] width 142 height 649
click at [418, 679] on p "Creative Valley Utrecht CS" at bounding box center [404, 685] width 118 height 13
click at [624, 39] on ul "Routes Tasks" at bounding box center [858, 50] width 1379 height 22
click at [639, 382] on div "To Do" at bounding box center [688, 389] width 107 height 13
click at [595, 450] on span "Cancelled" at bounding box center [584, 454] width 44 height 13
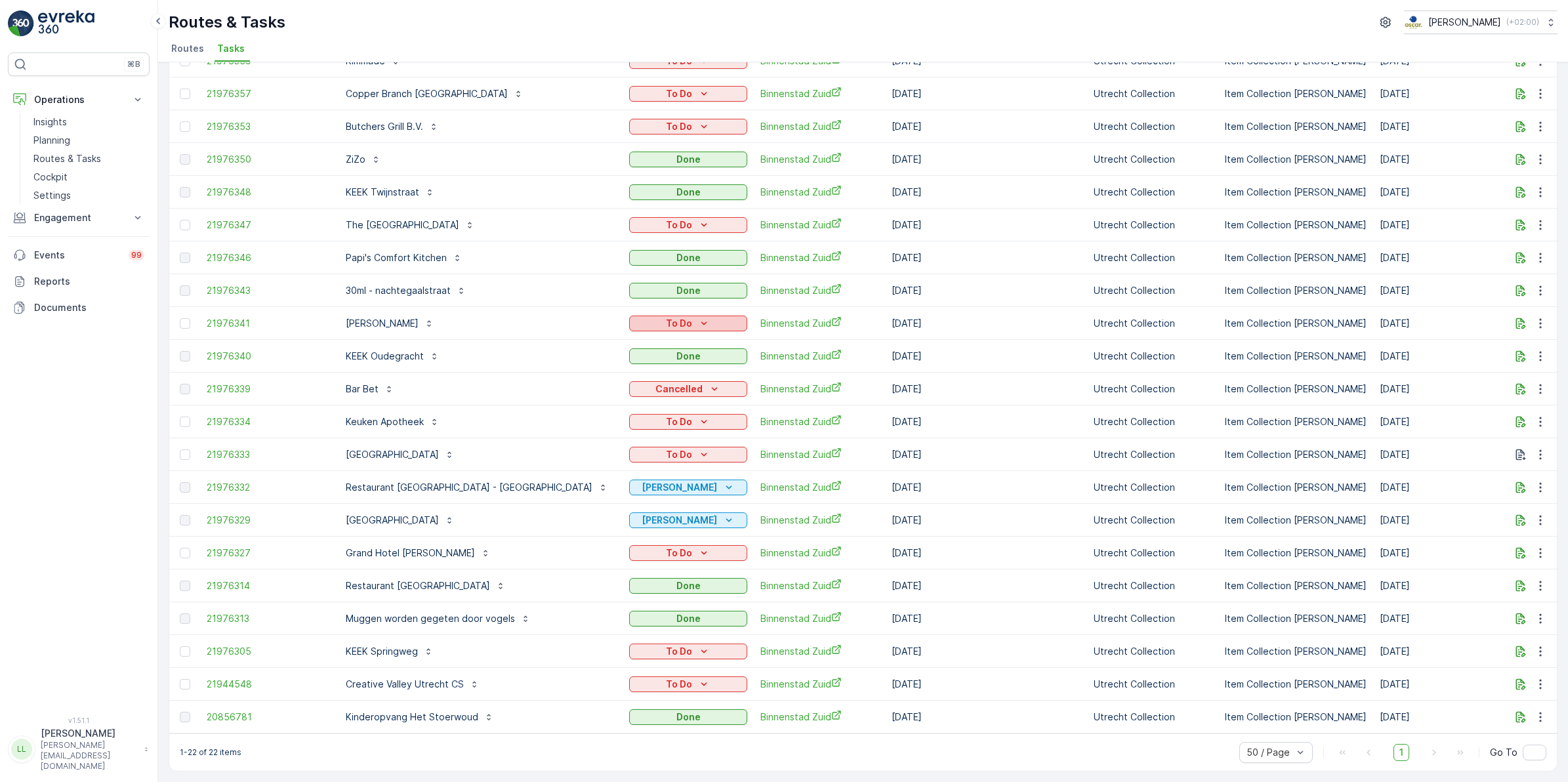
click at [698, 317] on icon "To Do" at bounding box center [704, 323] width 13 height 13
click at [593, 391] on span "Cancelled" at bounding box center [584, 389] width 44 height 13
click at [702, 223] on icon "To Do" at bounding box center [704, 224] width 6 height 3
click at [596, 290] on span "Cancelled" at bounding box center [584, 290] width 44 height 13
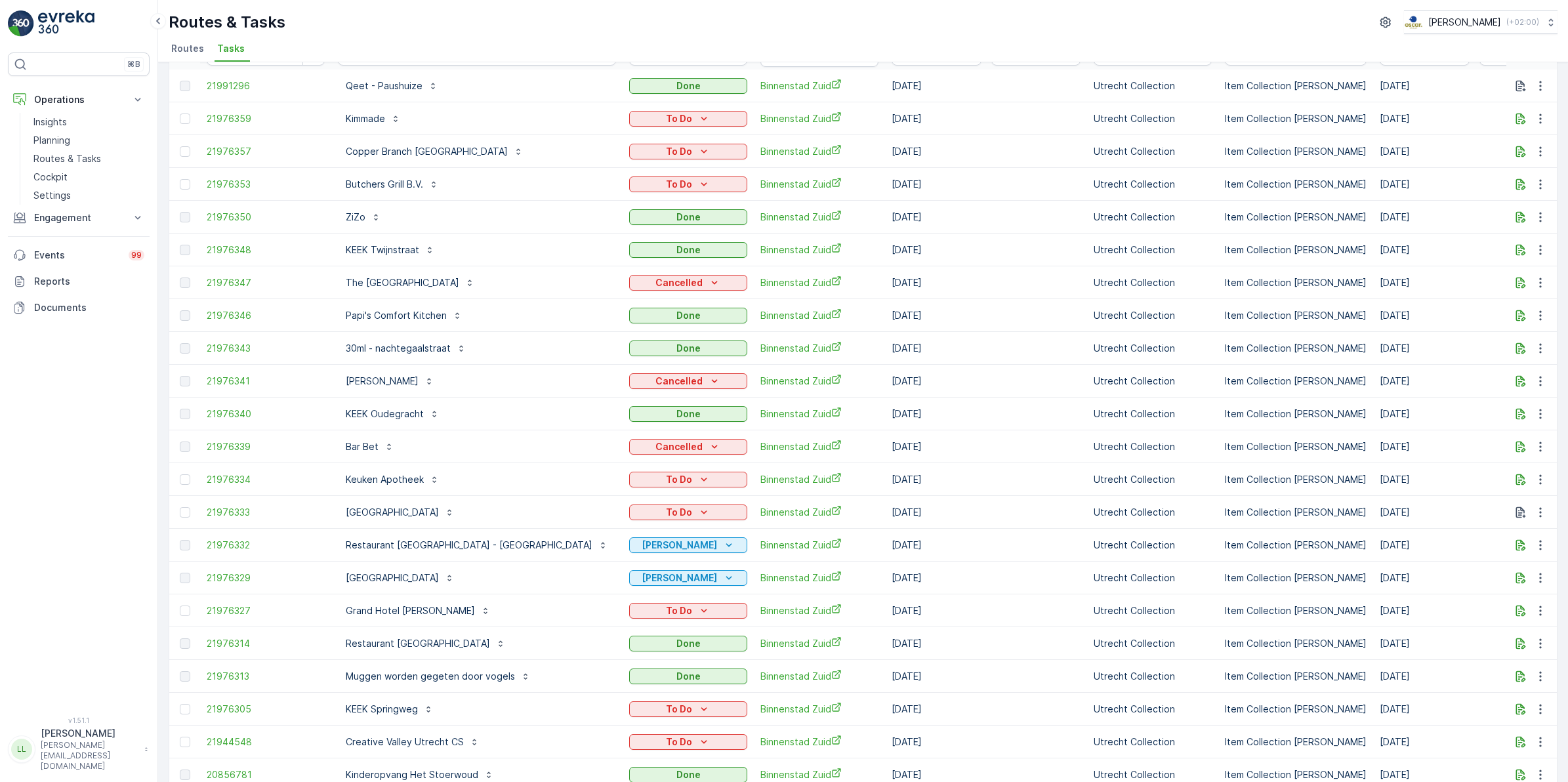
scroll to position [0, 0]
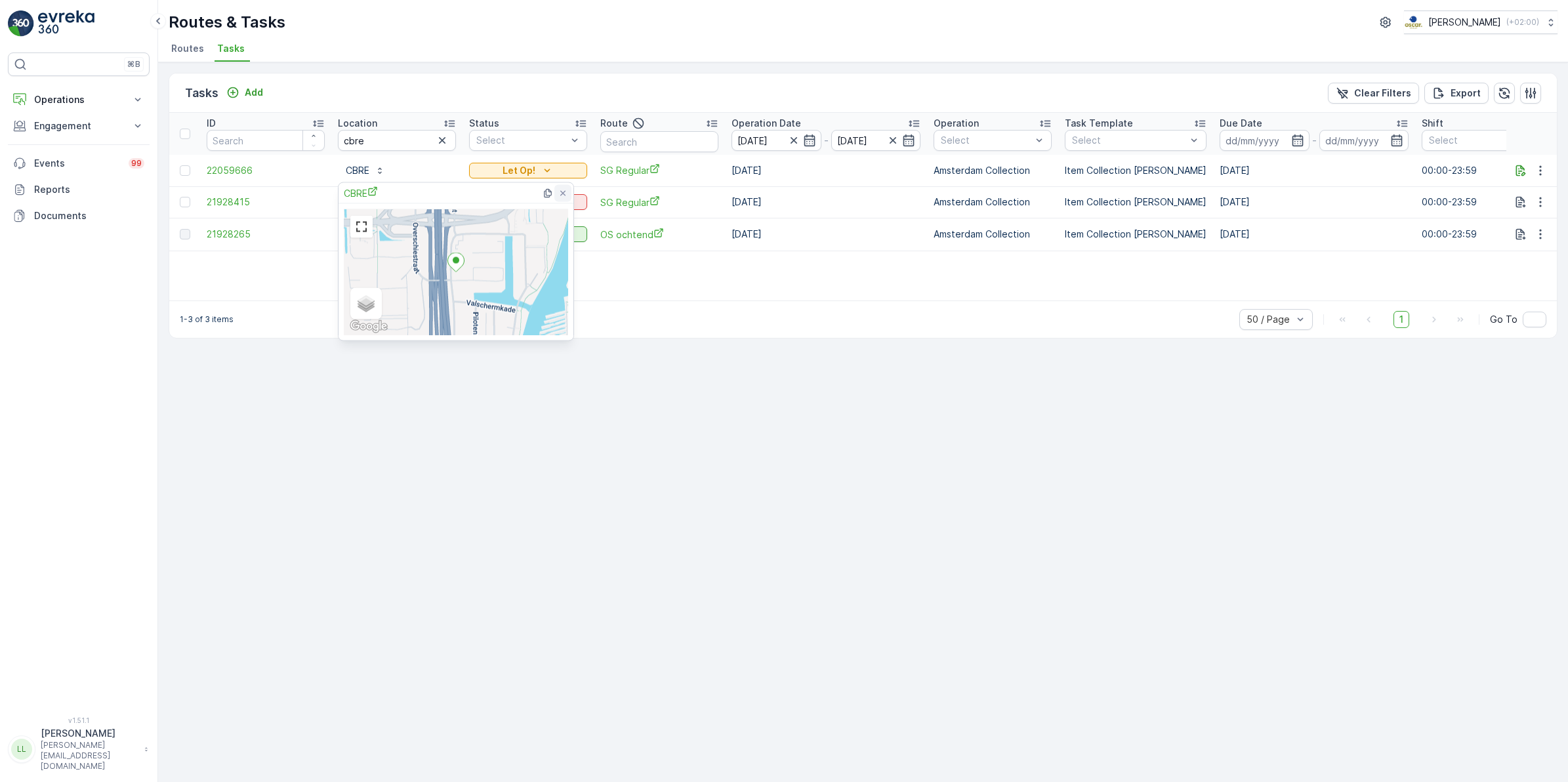
click at [562, 194] on icon at bounding box center [563, 192] width 5 height 5
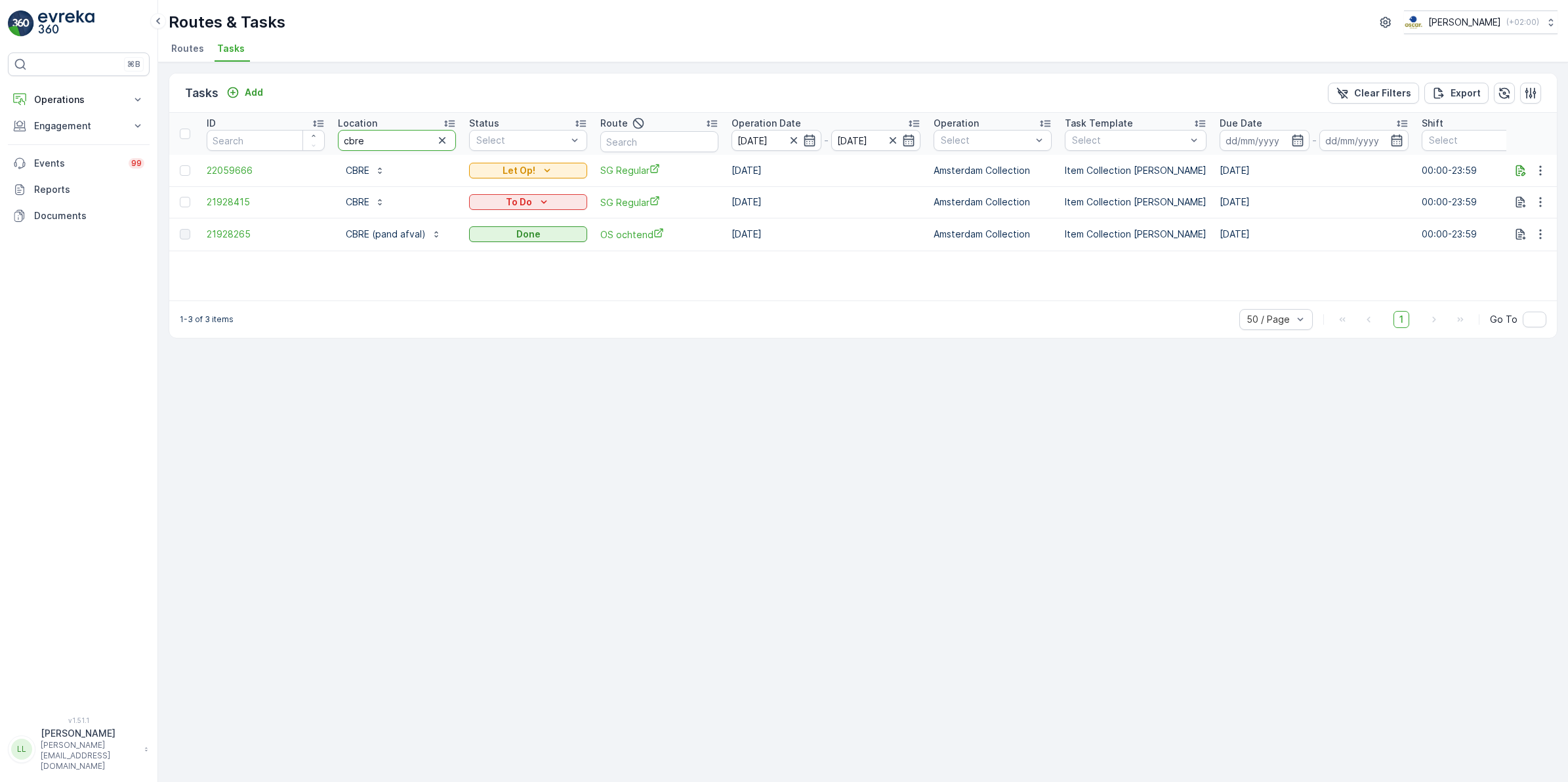
click at [314, 144] on tr "ID Location cbre Status Select Route Operation Date [DATE] - [DATE] Operation S…" at bounding box center [1182, 133] width 2024 height 42
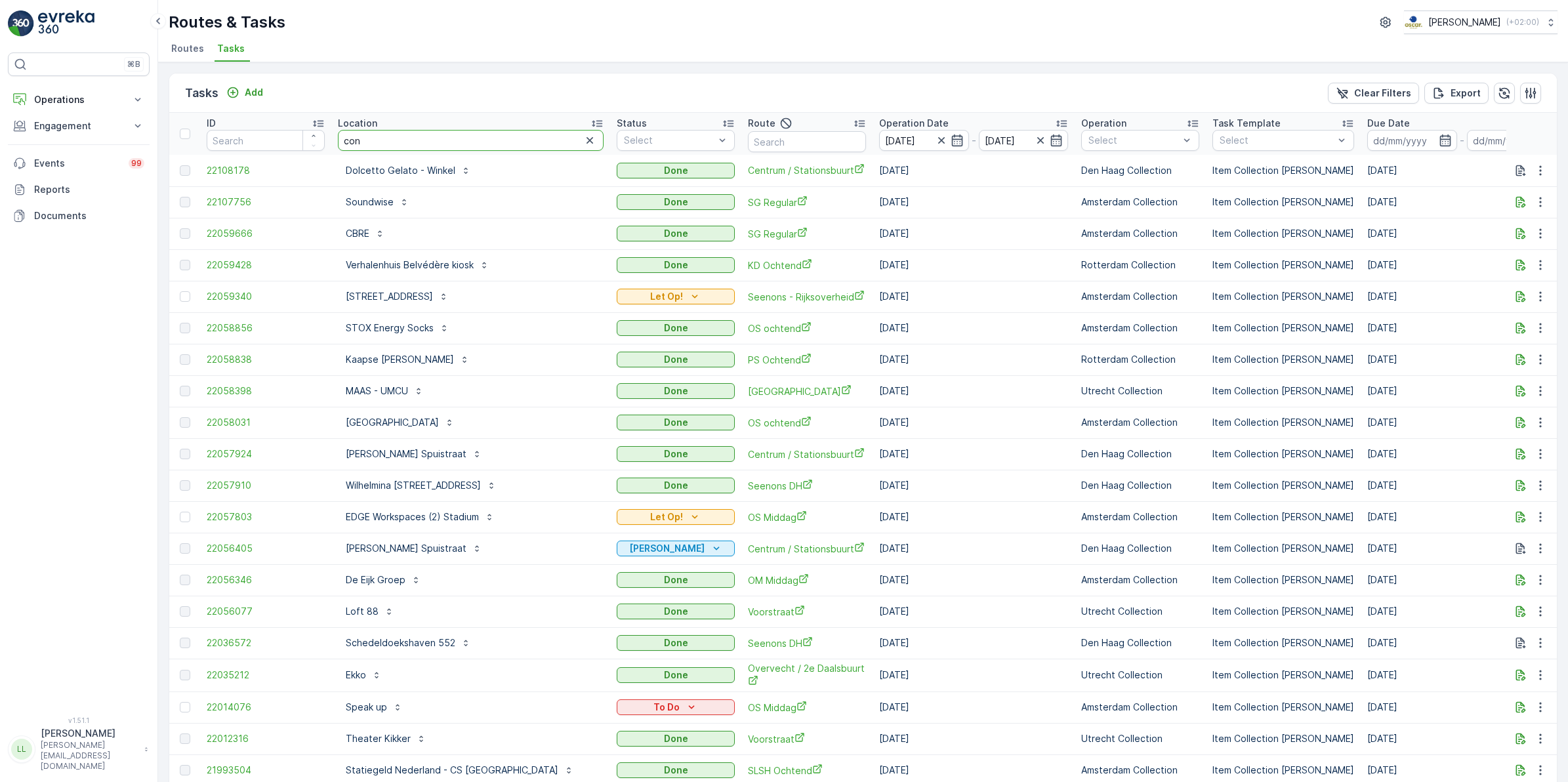
type input "cons"
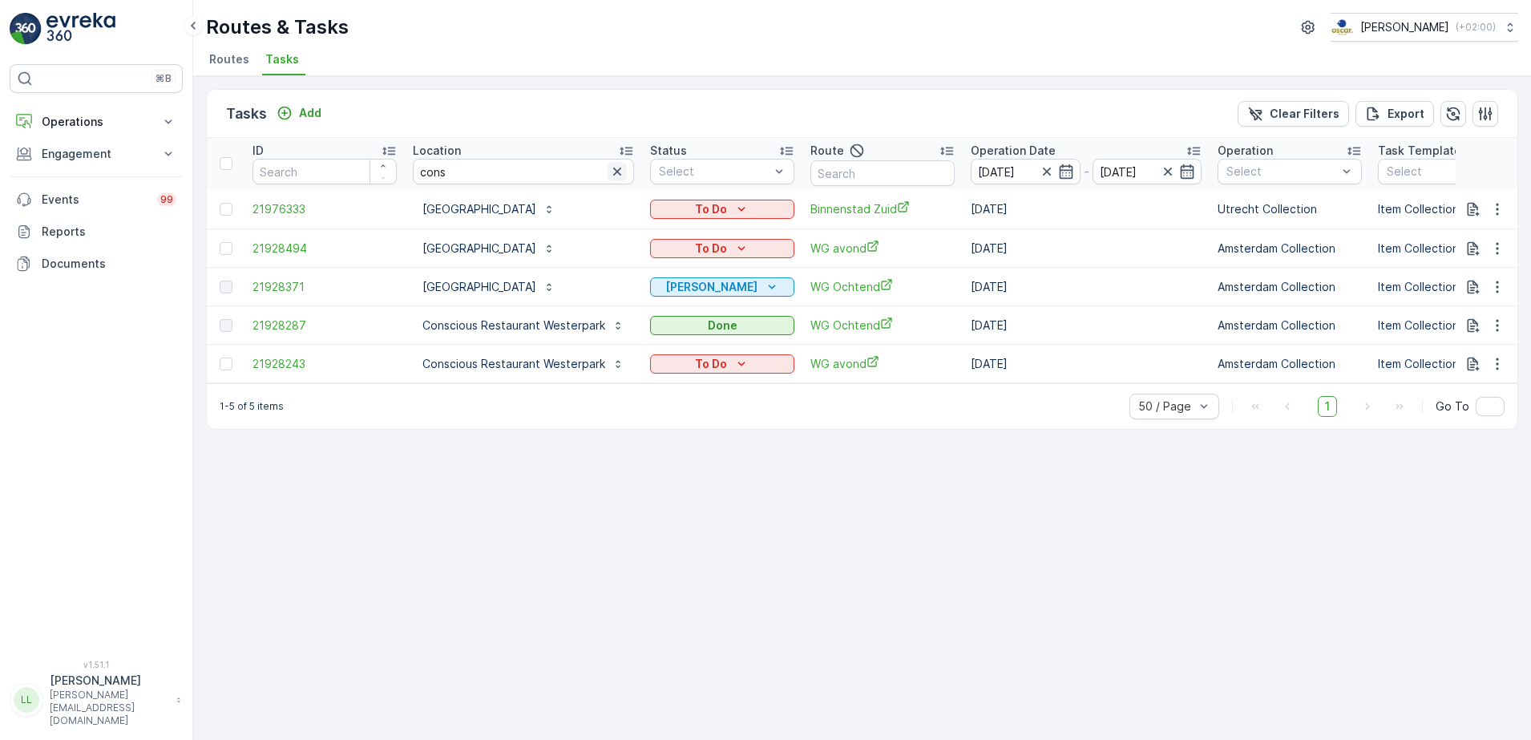
click at [612, 176] on icon "button" at bounding box center [617, 171] width 16 height 16
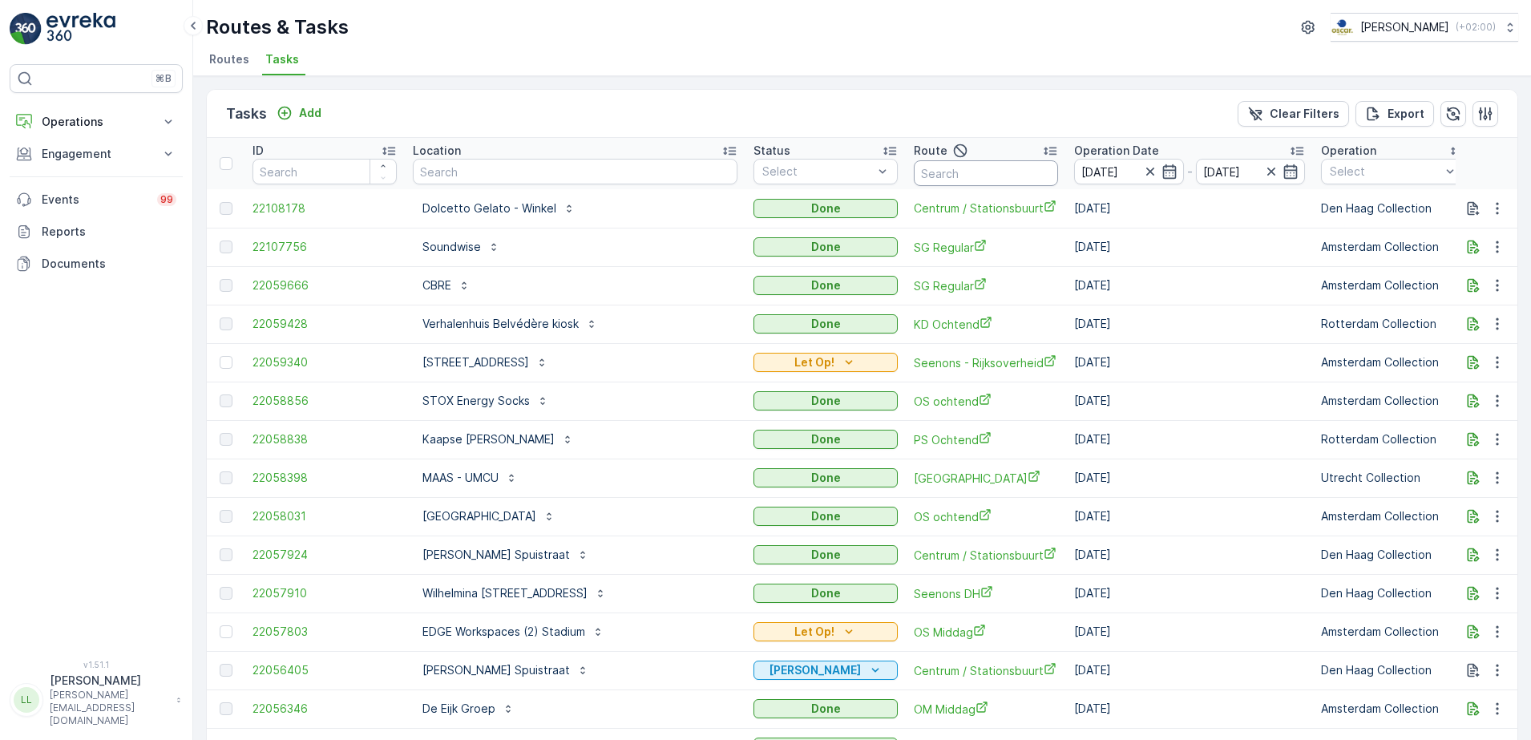
click at [914, 176] on input "text" at bounding box center [986, 173] width 144 height 26
type input "binnen"
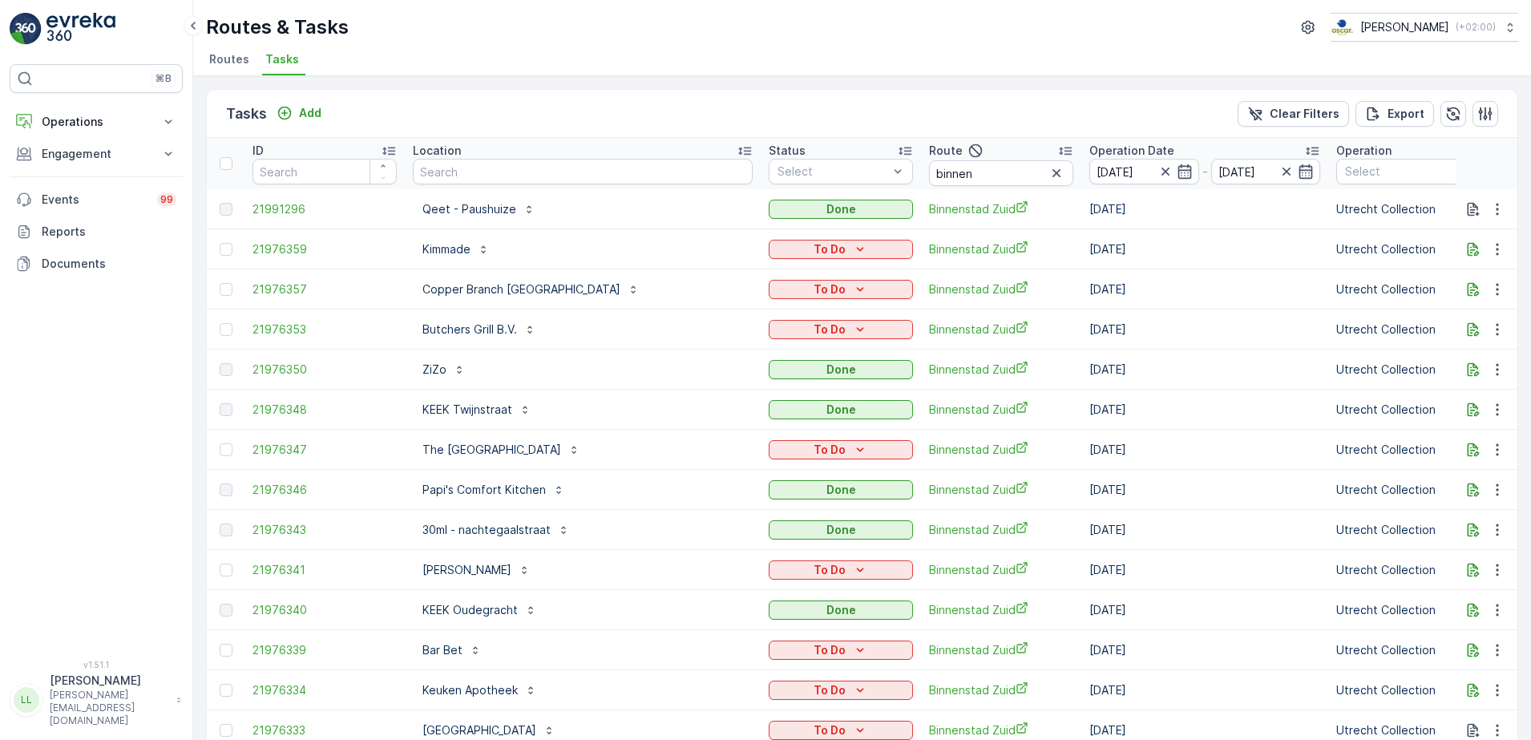
drag, startPoint x: 1092, startPoint y: 176, endPoint x: 1093, endPoint y: 184, distance: 9.0
click at [1177, 176] on icon "button" at bounding box center [1185, 171] width 16 height 16
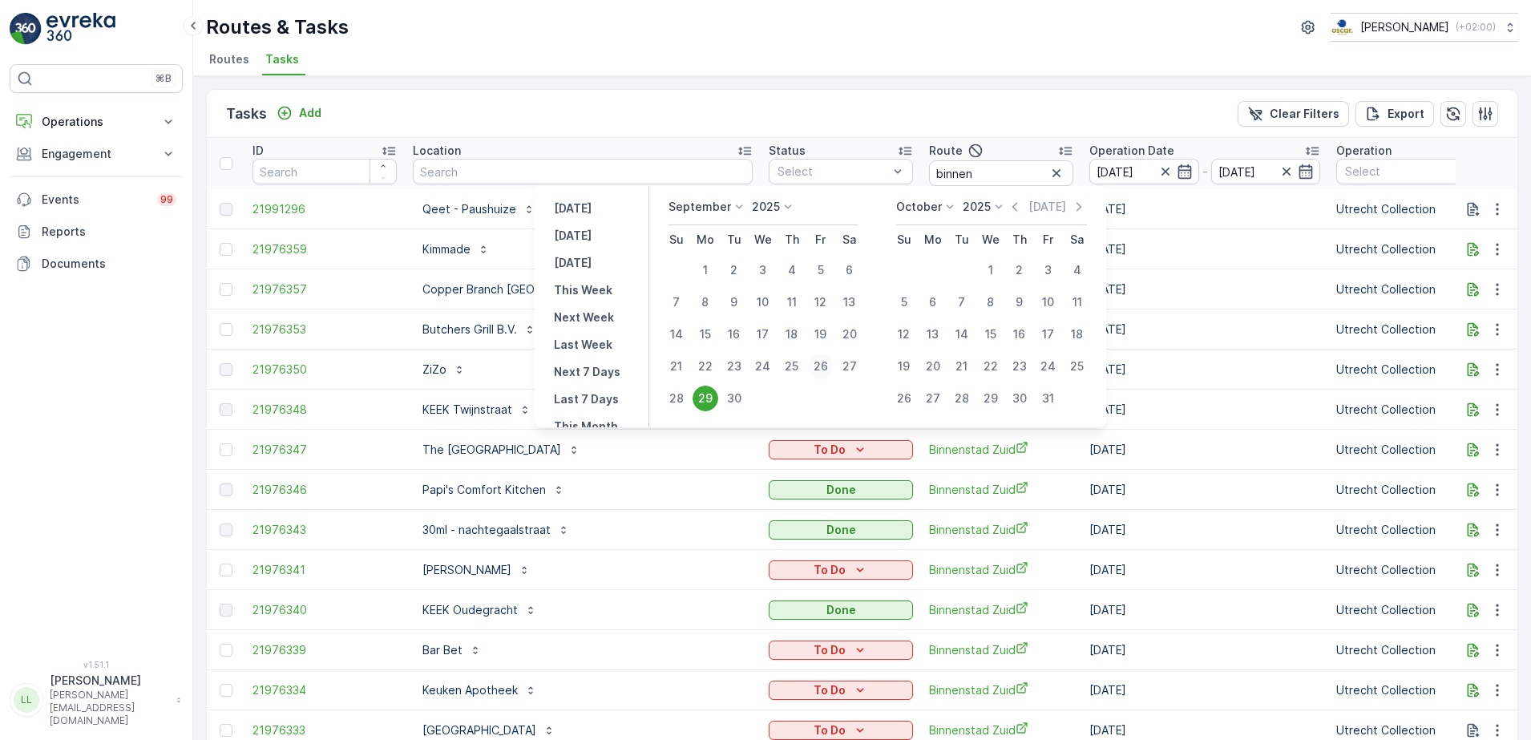
click at [819, 368] on div "26" at bounding box center [821, 366] width 26 height 26
type input "[DATE]"
click at [819, 368] on div "26" at bounding box center [821, 366] width 26 height 26
type input "[DATE]"
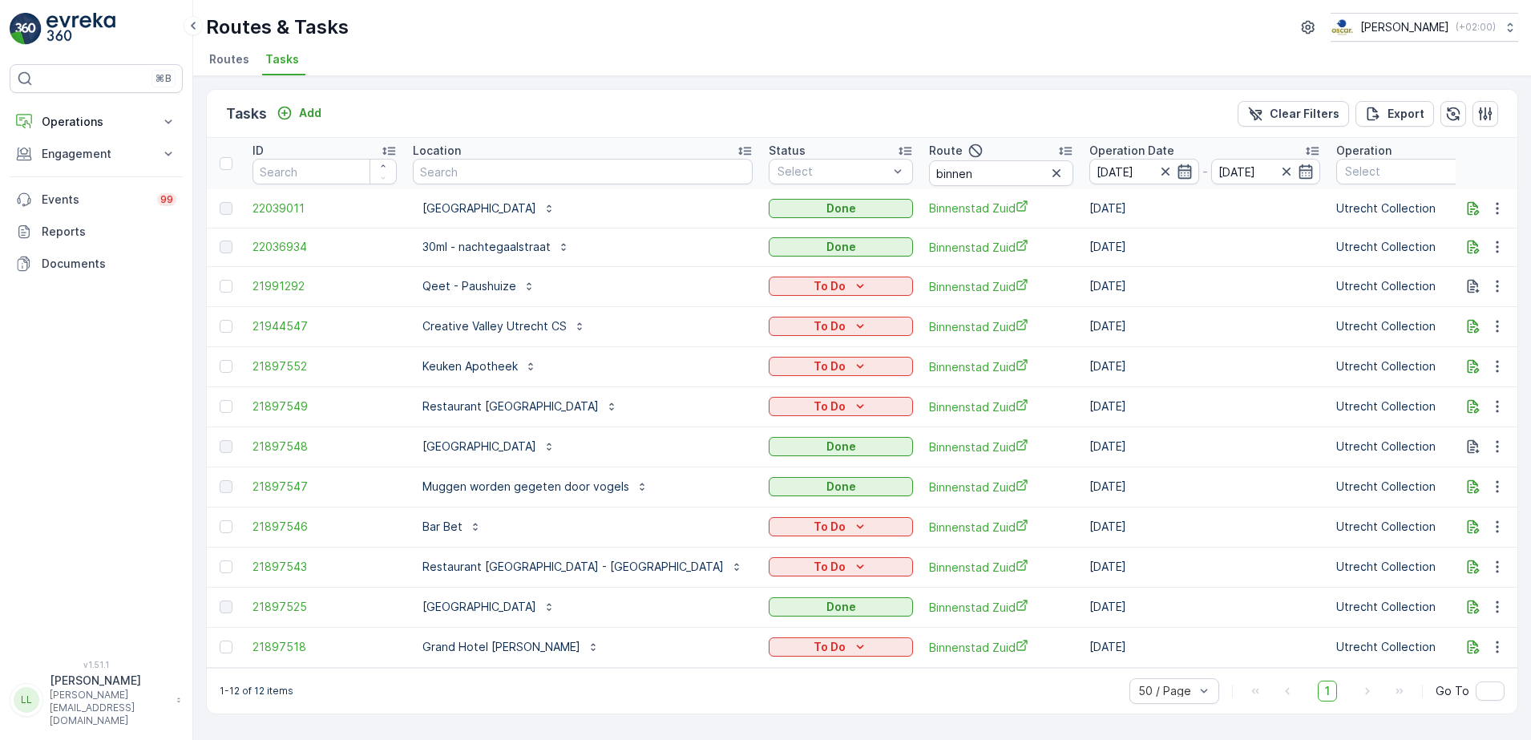
click at [1177, 171] on icon "button" at bounding box center [1184, 171] width 14 height 14
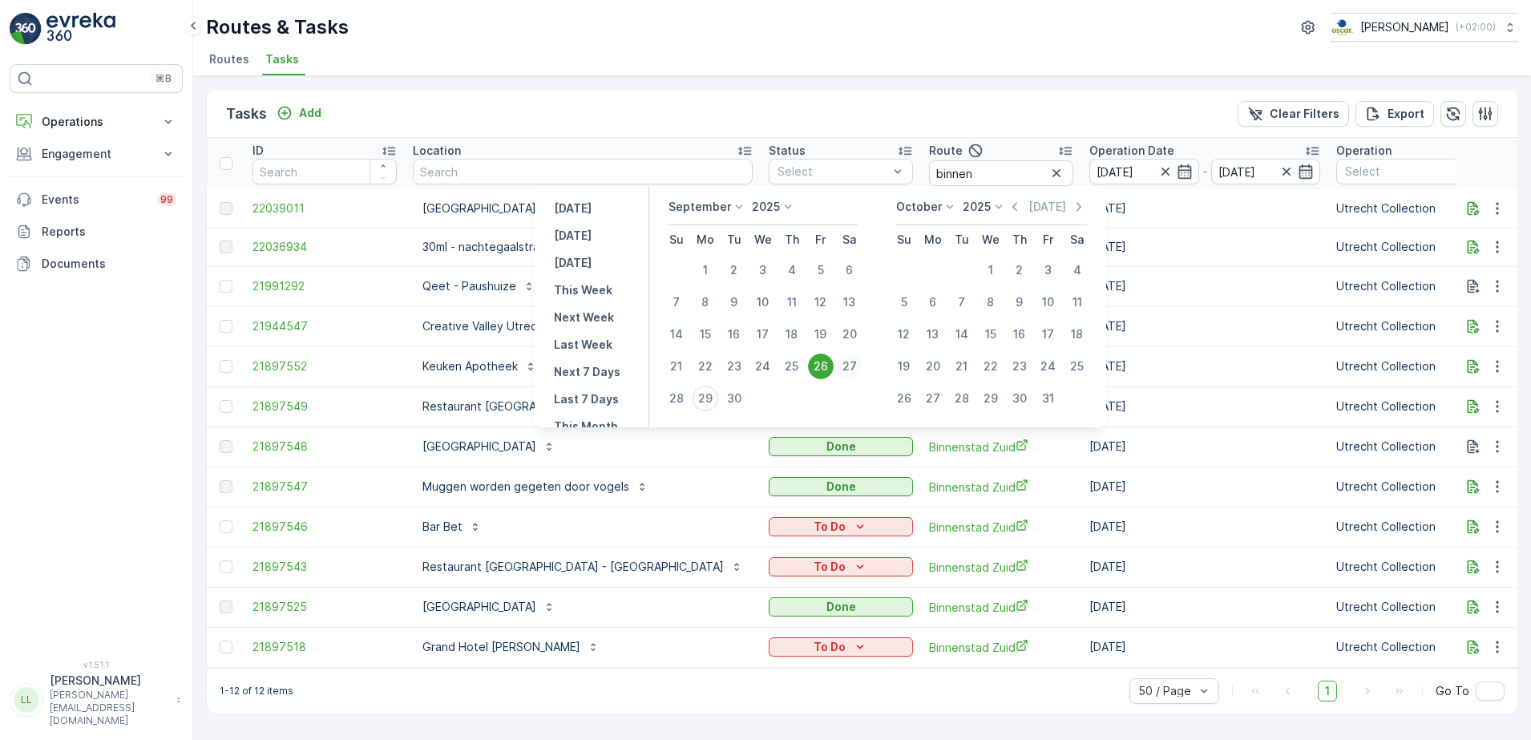
click at [854, 367] on div "27" at bounding box center [850, 366] width 26 height 26
type input "[DATE]"
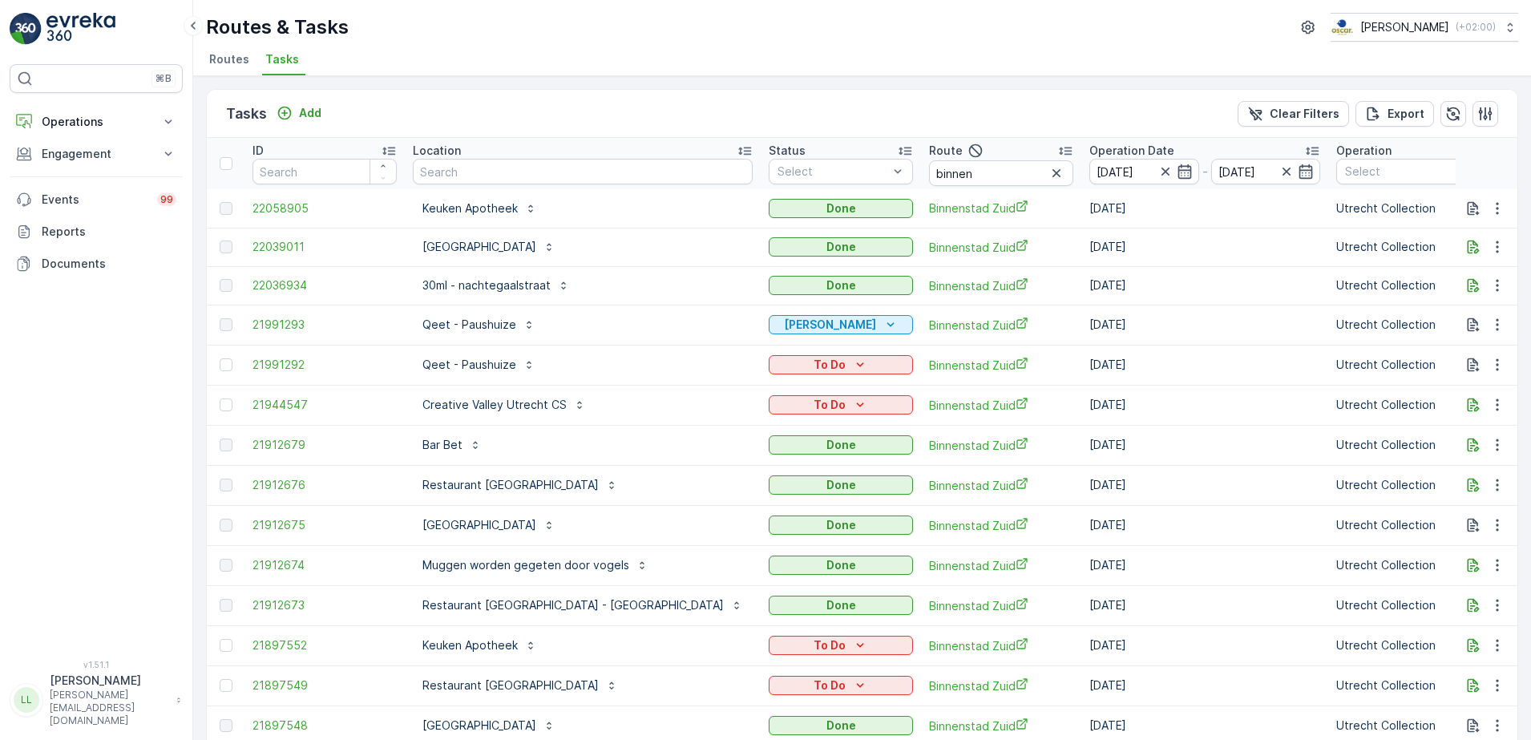
click at [1157, 175] on icon "button" at bounding box center [1165, 171] width 16 height 16
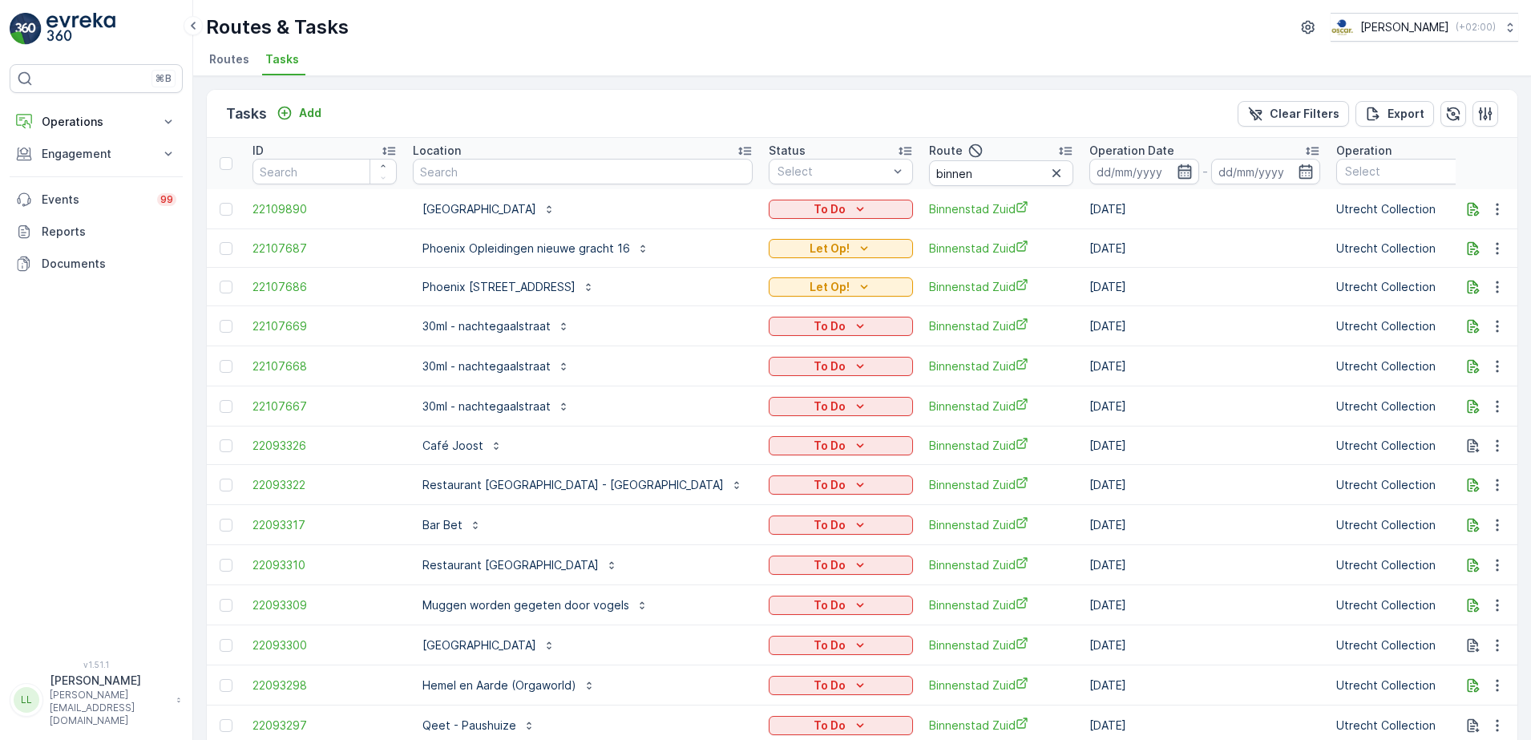
click at [1177, 172] on icon "button" at bounding box center [1185, 171] width 16 height 16
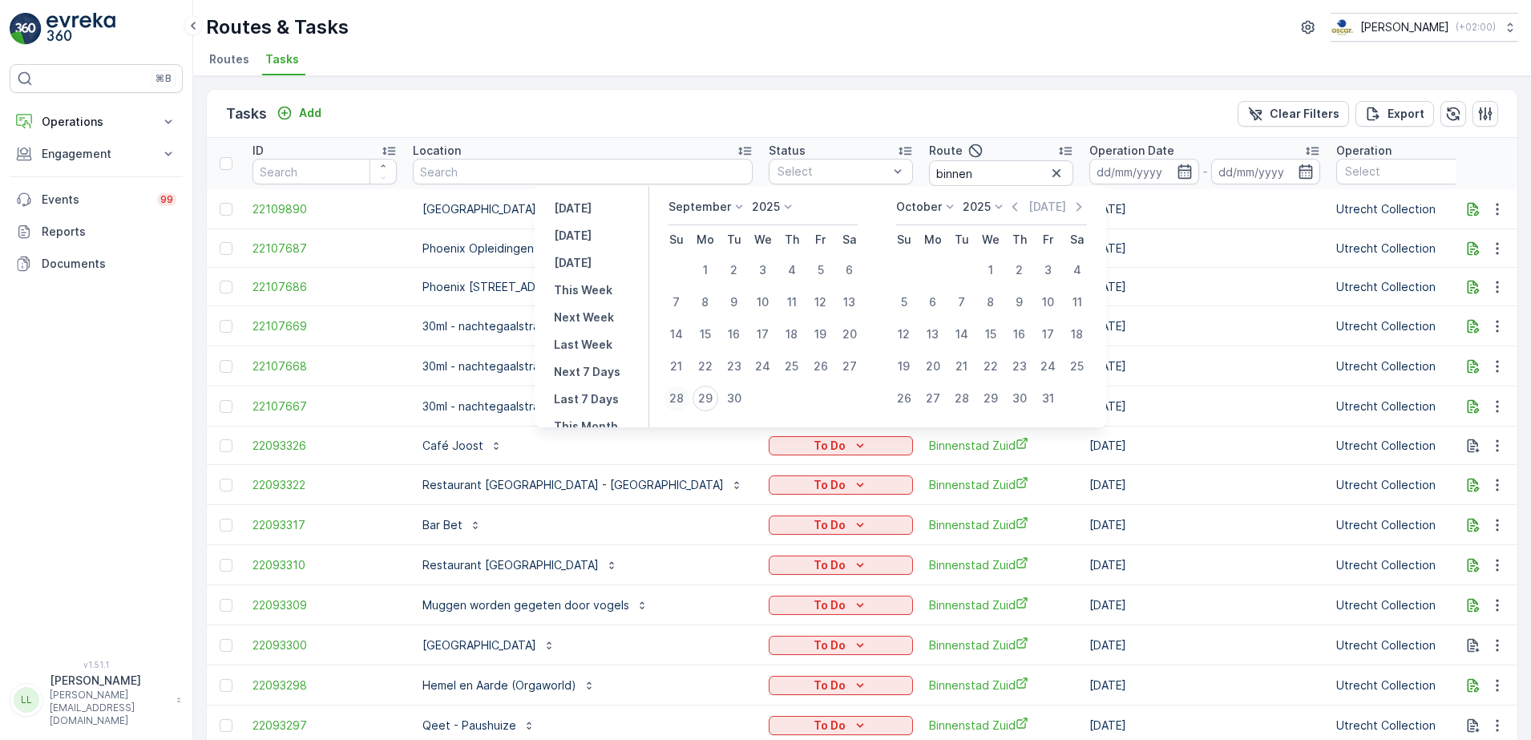
click at [677, 400] on div "28" at bounding box center [677, 398] width 26 height 26
type input "[DATE]"
click at [677, 400] on div "28" at bounding box center [677, 398] width 26 height 26
type input "[DATE]"
click at [677, 400] on div "28" at bounding box center [677, 398] width 26 height 26
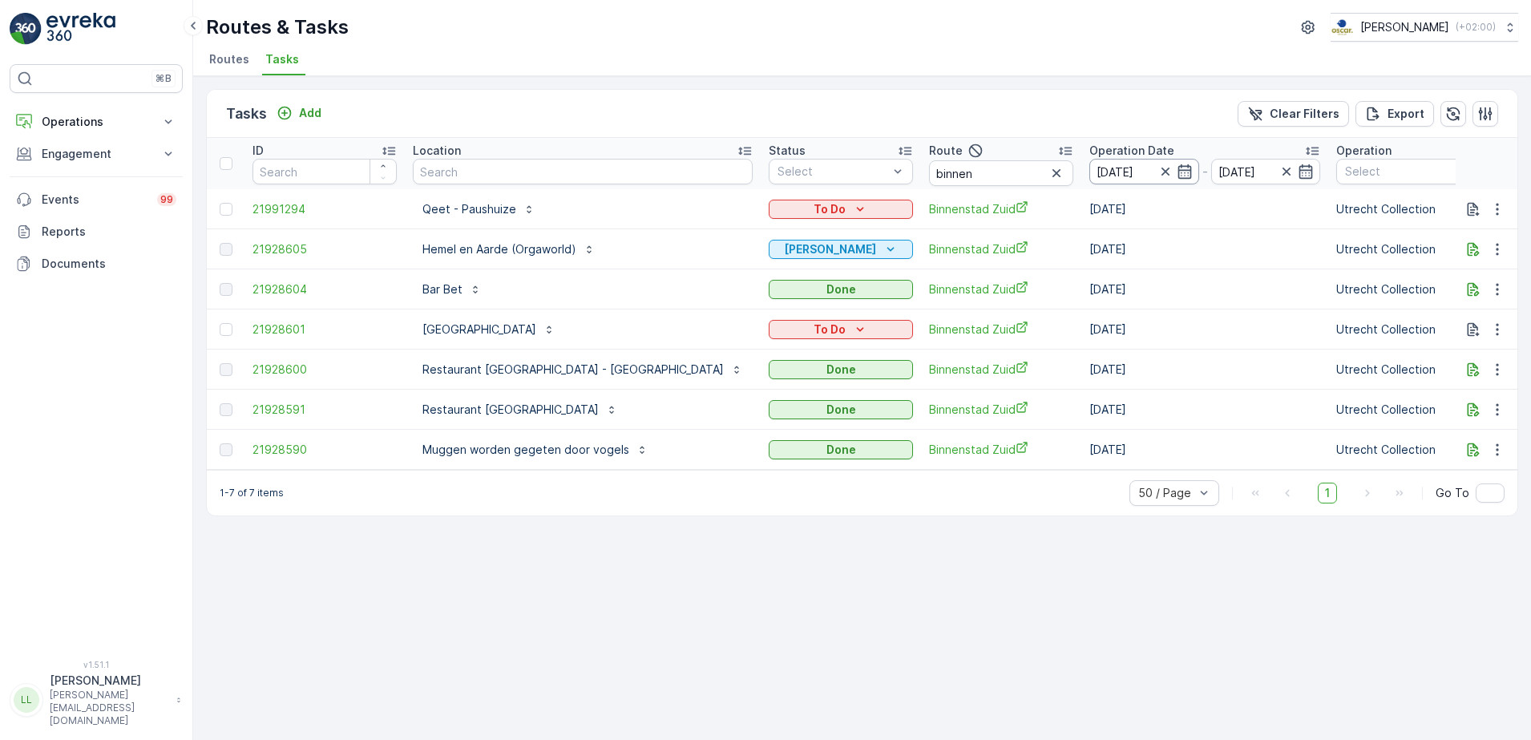
drag, startPoint x: 1091, startPoint y: 172, endPoint x: 1095, endPoint y: 181, distance: 9.7
click at [1177, 172] on icon "button" at bounding box center [1185, 171] width 16 height 16
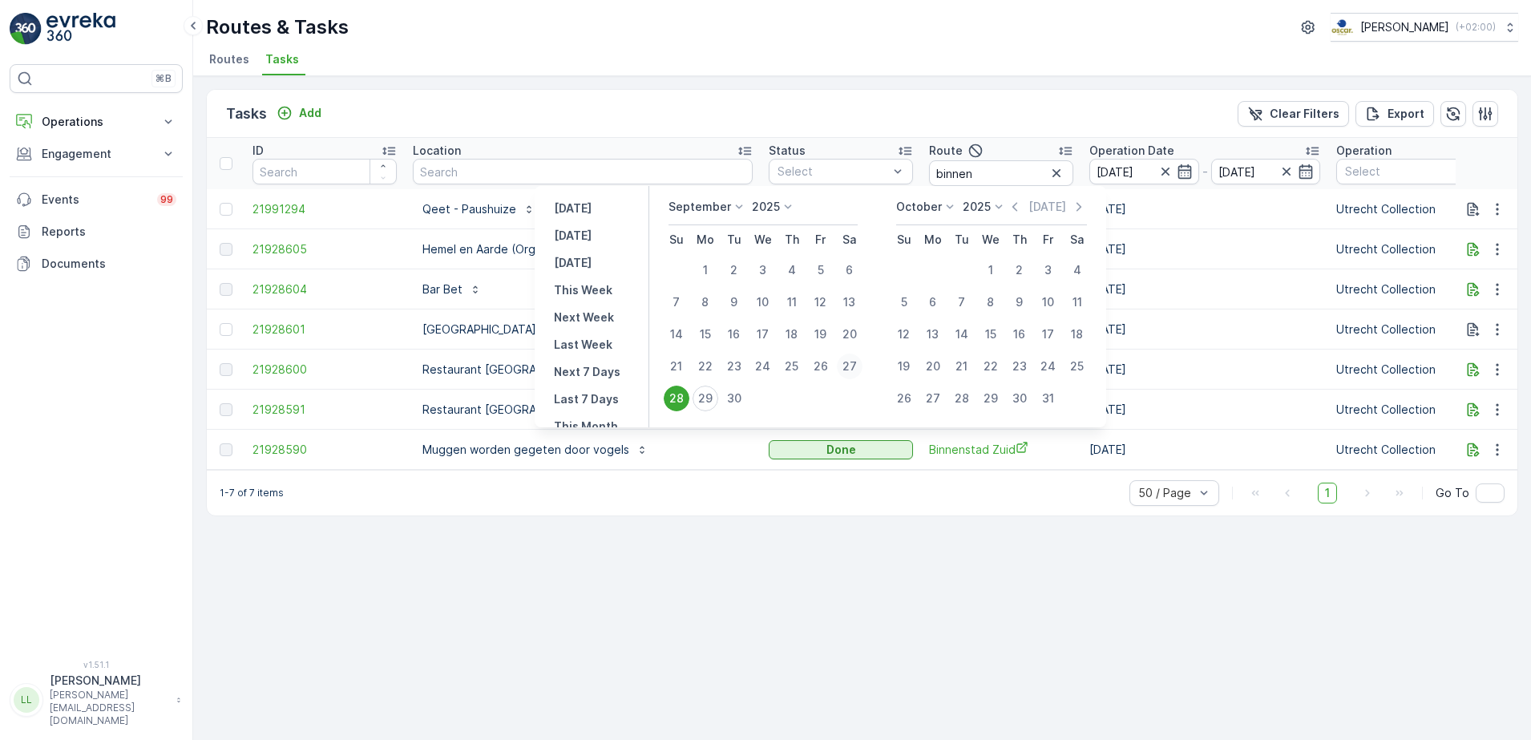
click at [853, 358] on div "27" at bounding box center [850, 366] width 26 height 26
type input "[DATE]"
click at [852, 358] on div "27" at bounding box center [850, 366] width 26 height 26
type input "[DATE]"
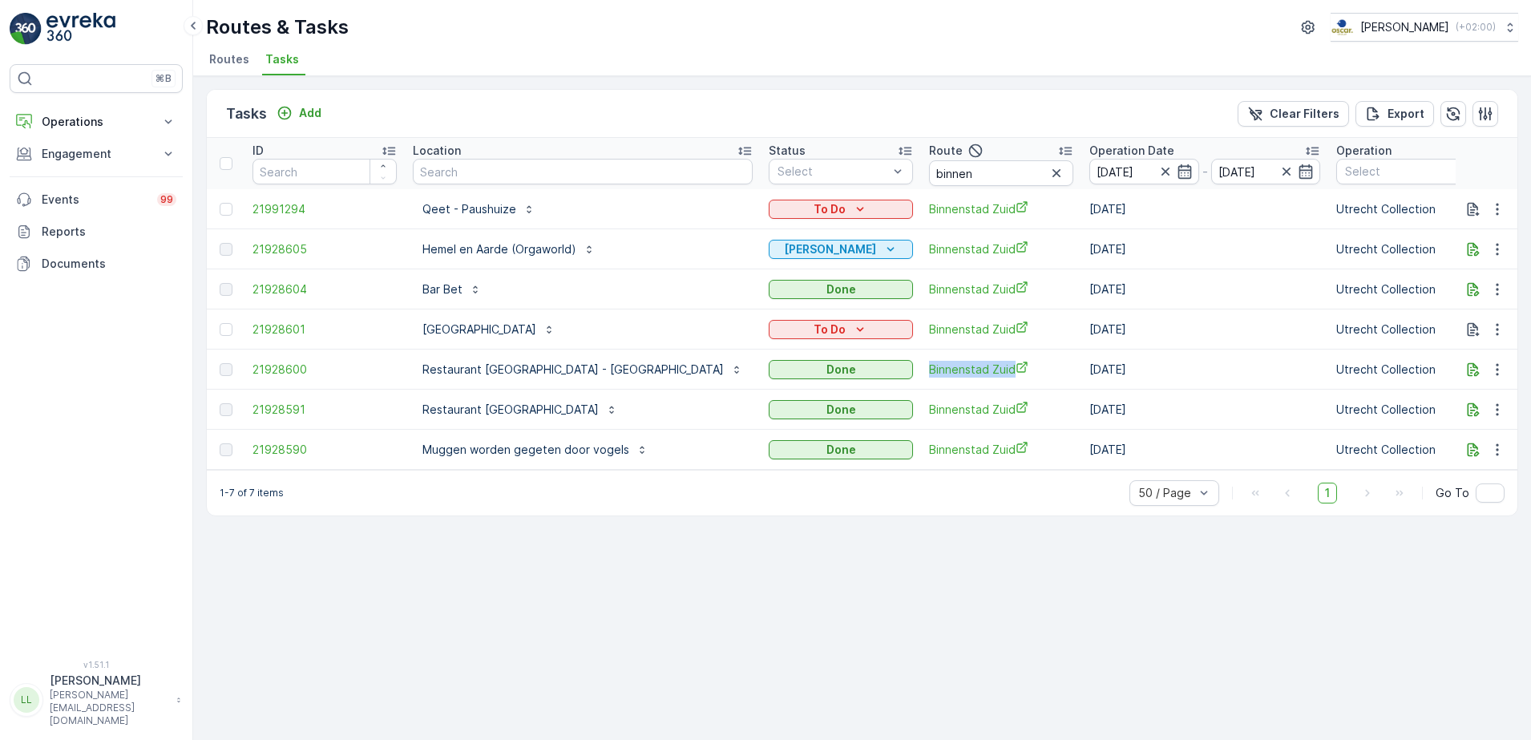
click at [921, 358] on td "Binnenstad Zuid" at bounding box center [1001, 369] width 160 height 40
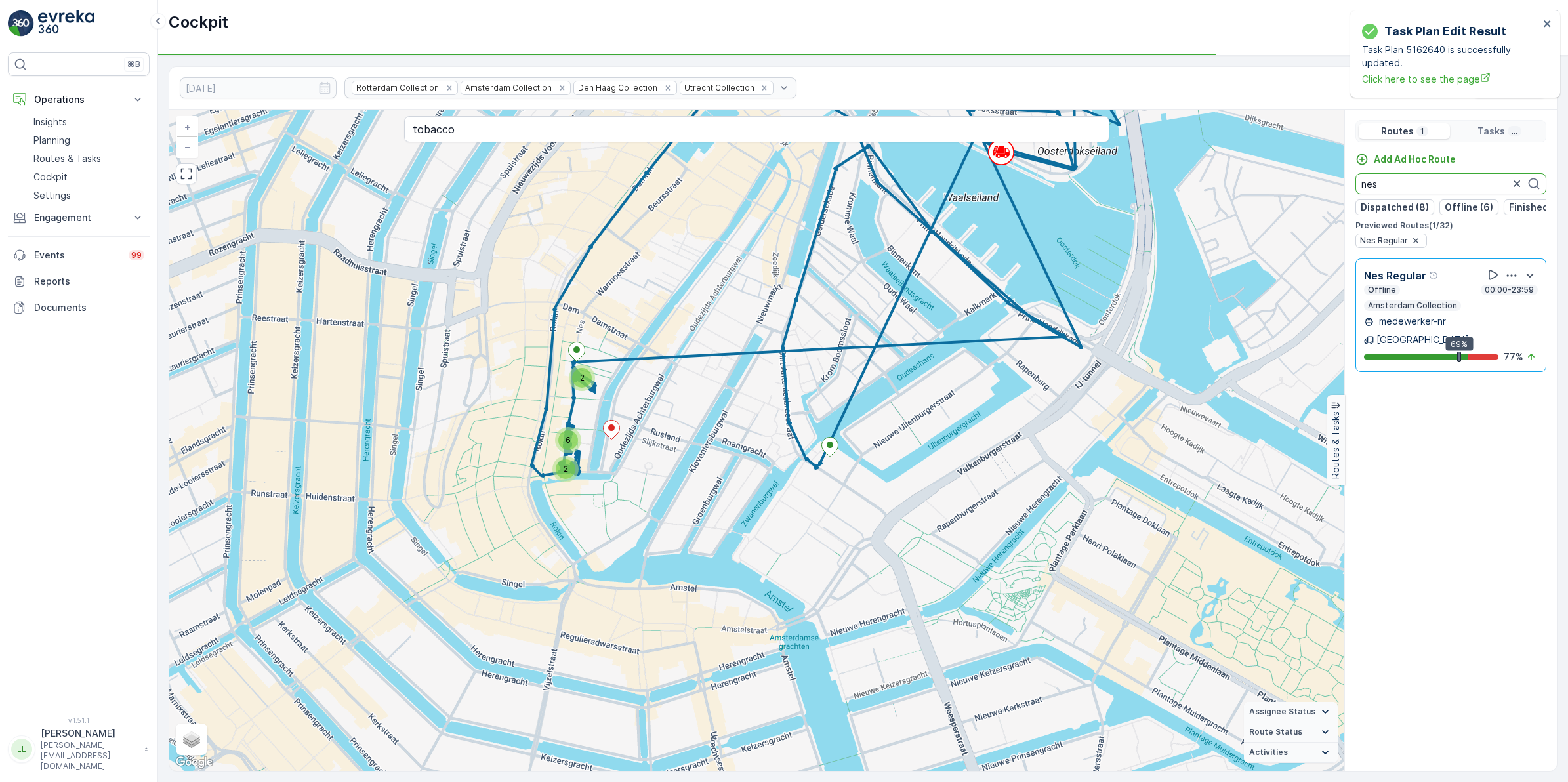
drag, startPoint x: 1447, startPoint y: 184, endPoint x: 1321, endPoint y: 194, distance: 126.4
click at [1321, 194] on div "2 2 6 + − Satellite Roadmap Terrain Hybrid Leaflet Keyboard shortcuts Map Data …" at bounding box center [863, 441] width 1388 height 662
drag, startPoint x: 1437, startPoint y: 188, endPoint x: 1340, endPoint y: 189, distance: 97.0
click at [1340, 189] on div "2 2 6 + − Satellite Roadmap Terrain Hybrid Leaflet Keyboard shortcuts Map Data …" at bounding box center [863, 441] width 1388 height 662
drag, startPoint x: 1421, startPoint y: 184, endPoint x: 1345, endPoint y: 187, distance: 76.1
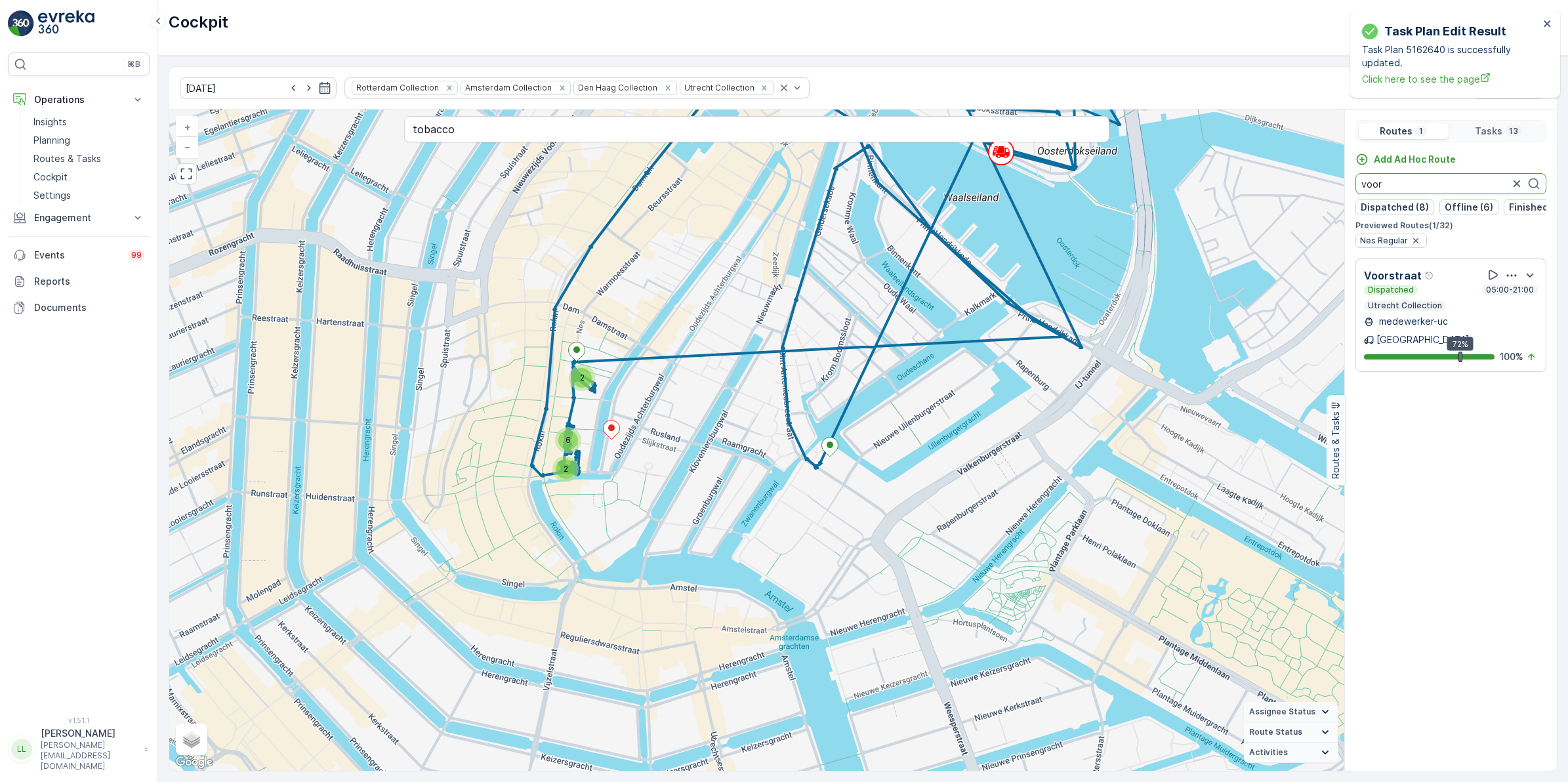
click at [1345, 187] on div "Add Ad Hoc Route voor Dispatched (8) Offline (6) Finished (14) Undispatched (4)…" at bounding box center [1451, 201] width 212 height 95
drag, startPoint x: 1369, startPoint y: 183, endPoint x: 1337, endPoint y: 181, distance: 32.1
click at [1337, 182] on div "2 2 6 + − Satellite Roadmap Terrain Hybrid Leaflet Keyboard shortcuts Map Data …" at bounding box center [863, 441] width 1388 height 662
click at [1399, 188] on input "binnen" at bounding box center [1451, 184] width 191 height 21
drag, startPoint x: 1409, startPoint y: 188, endPoint x: 1340, endPoint y: 189, distance: 69.0
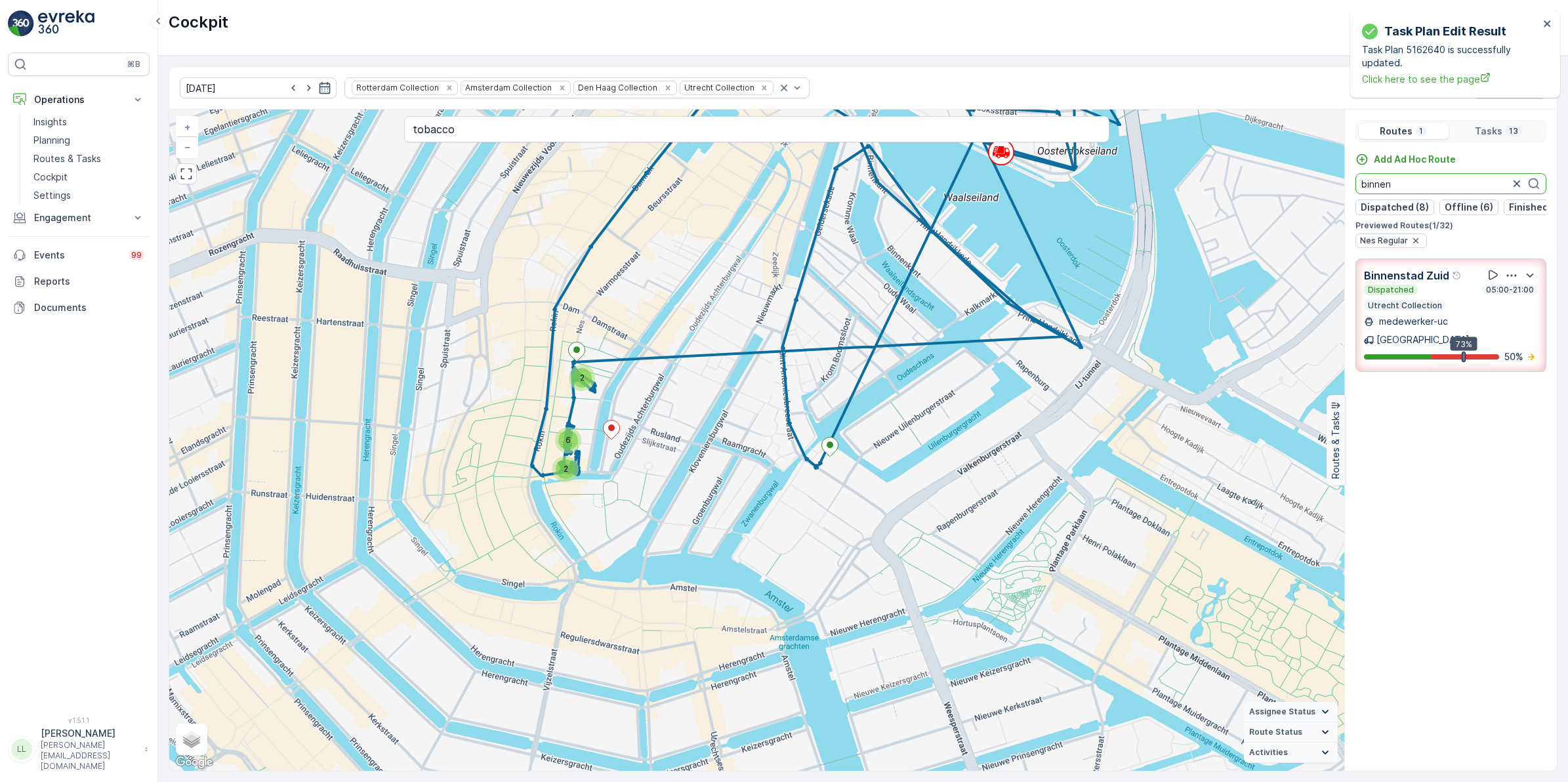
click at [1340, 189] on div "2 2 6 + − Satellite Roadmap Terrain Hybrid Leaflet Keyboard shortcuts Map Data …" at bounding box center [863, 441] width 1388 height 662
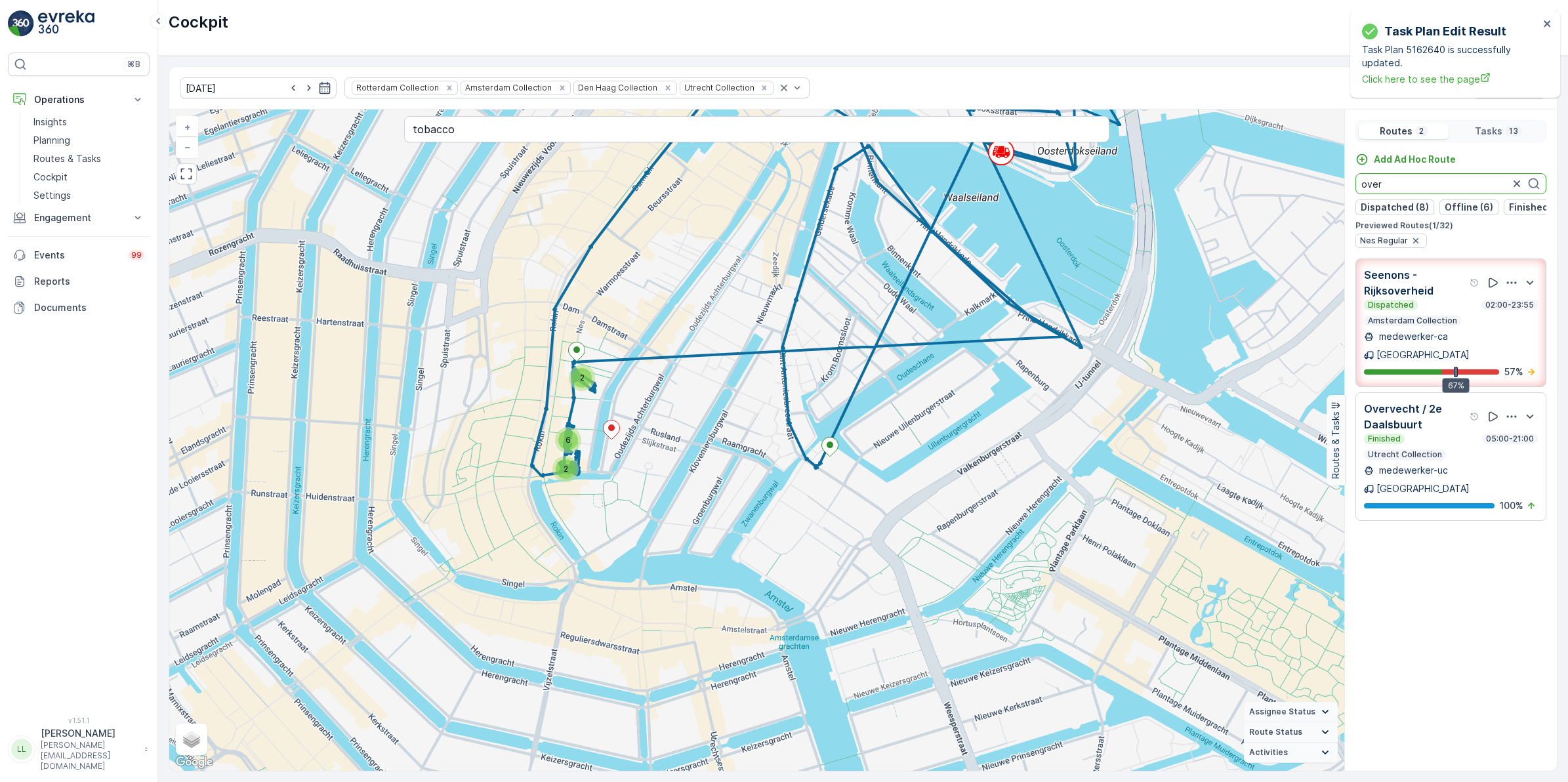
drag, startPoint x: 1444, startPoint y: 189, endPoint x: 1357, endPoint y: 189, distance: 87.0
click at [1357, 189] on input "over" at bounding box center [1451, 184] width 191 height 21
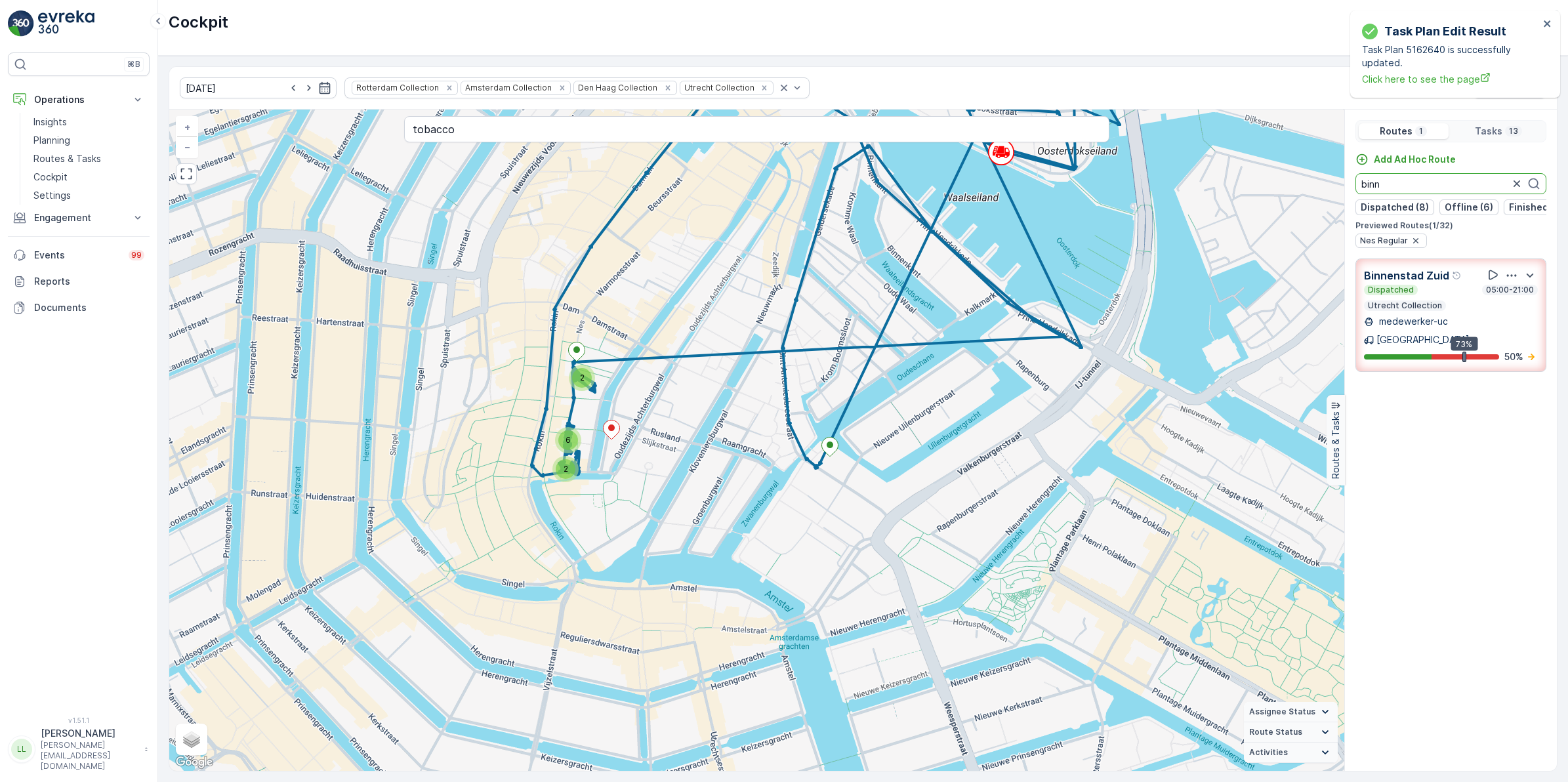
type input "binn"
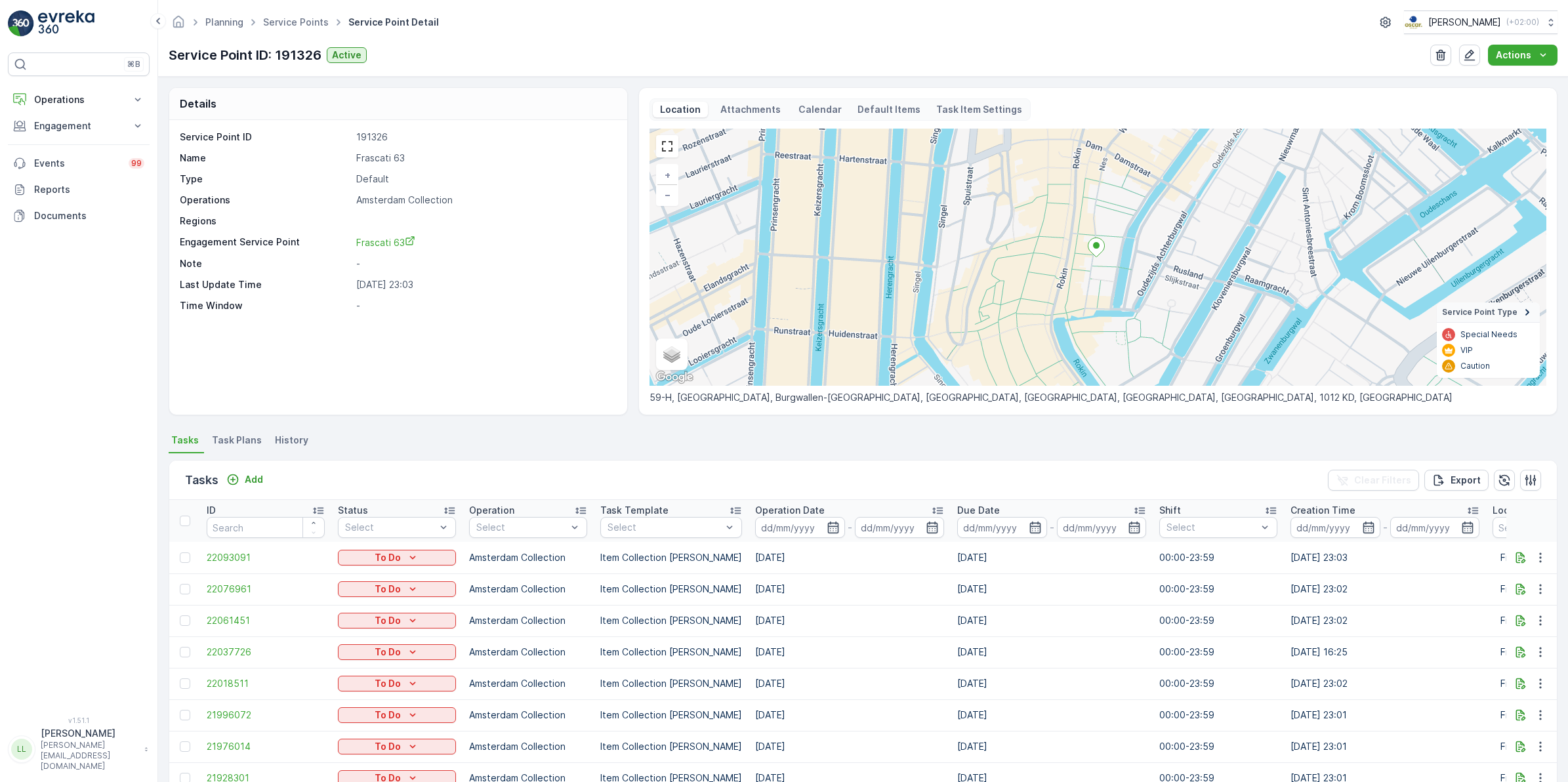
scroll to position [137, 0]
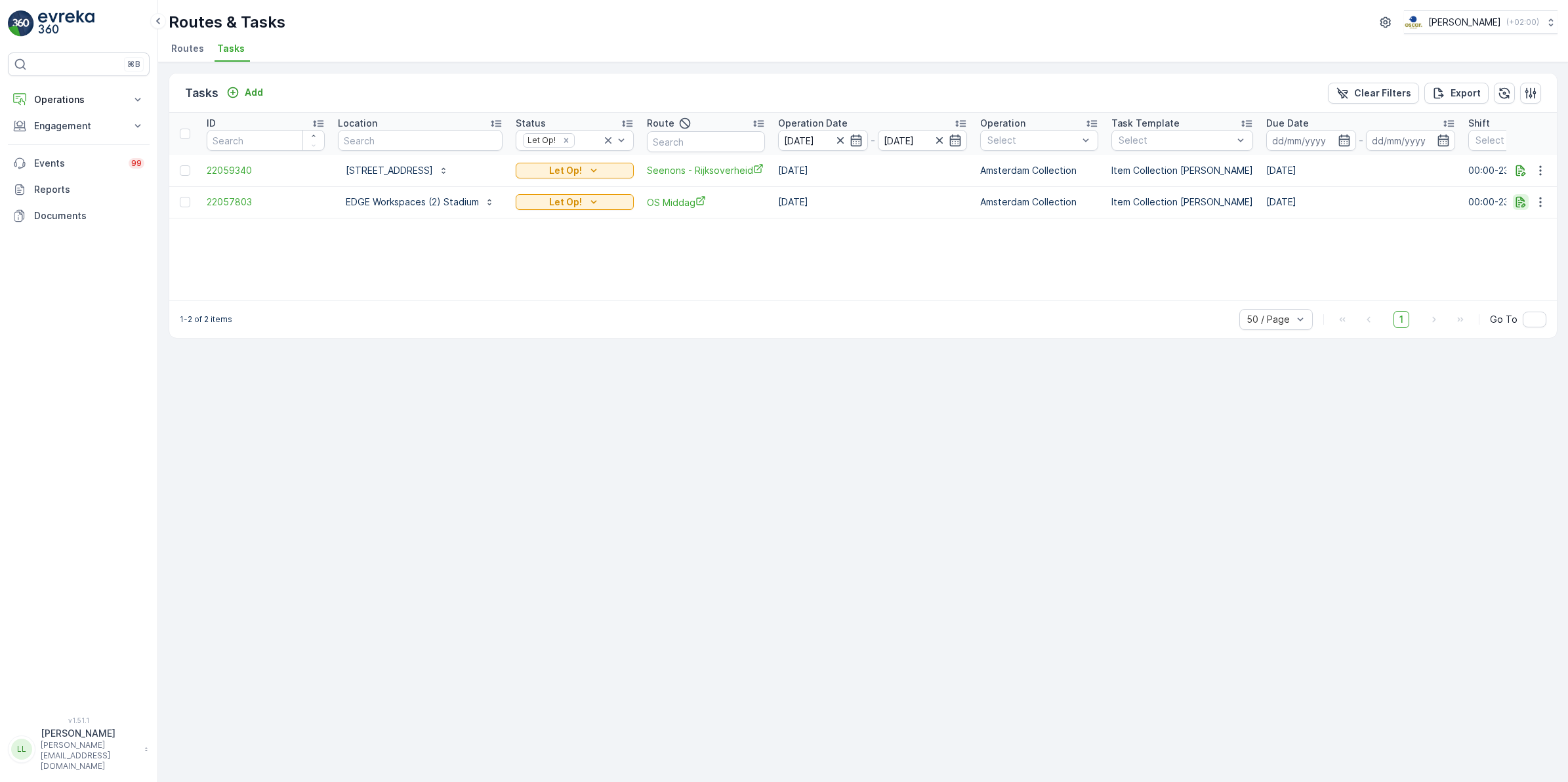
click at [1515, 202] on icon "button" at bounding box center [1521, 202] width 13 height 13
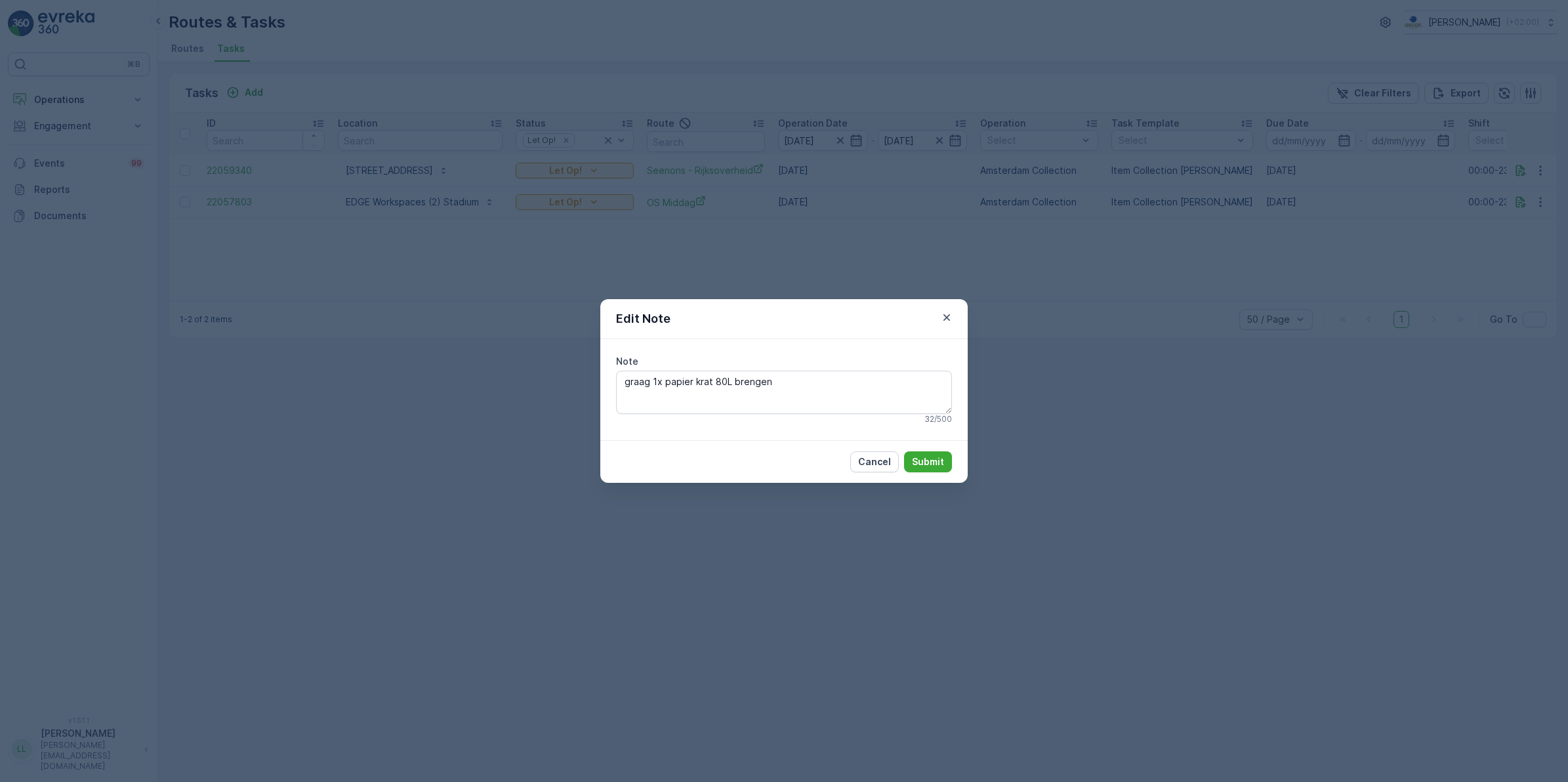
click at [873, 231] on div "Edit Note Note graag 1x papier krat 80L brengen 32 / 500 Cancel Submit" at bounding box center [784, 391] width 1568 height 782
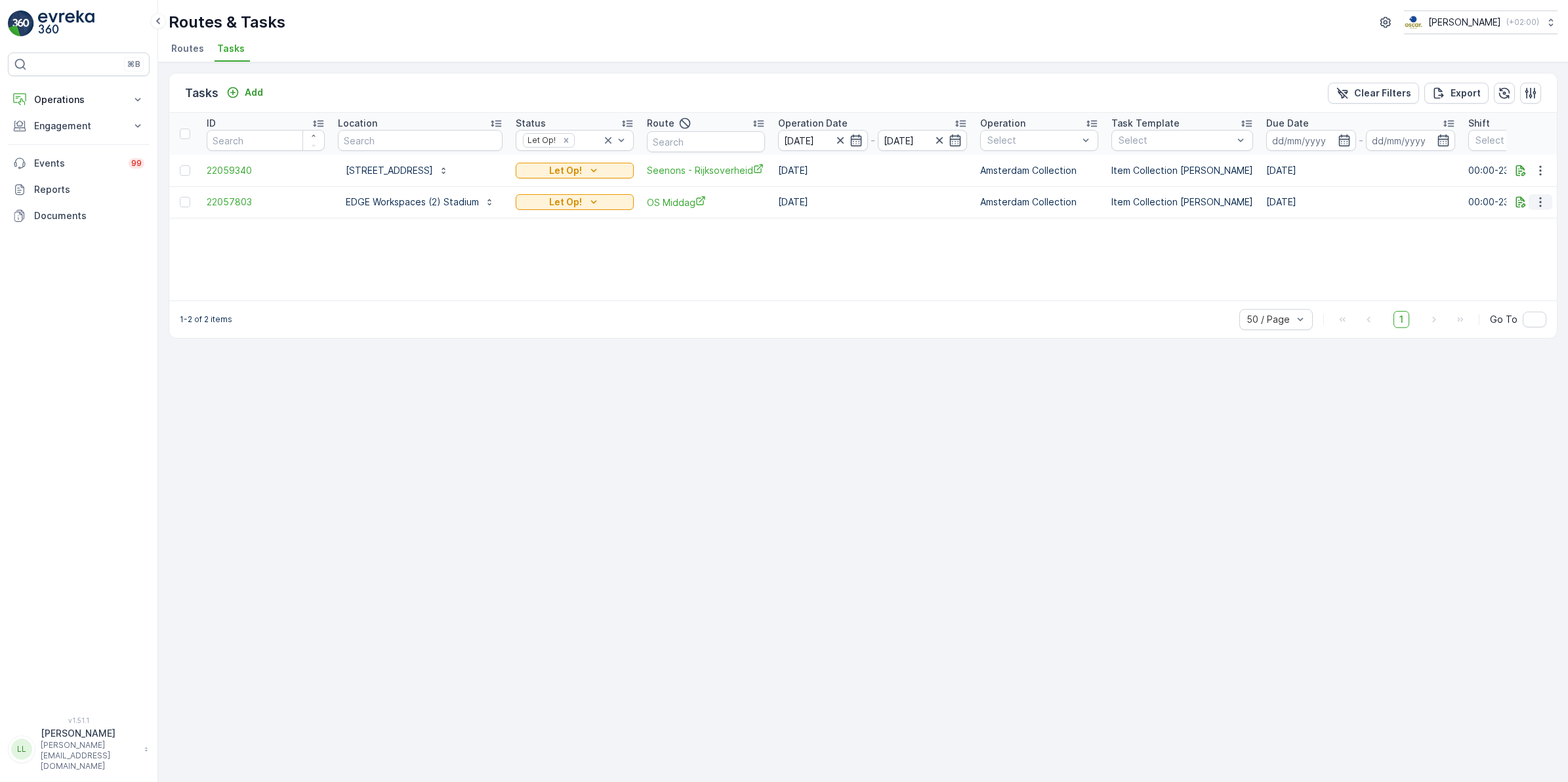
click at [1540, 205] on icon "button" at bounding box center [1540, 202] width 2 height 10
click at [1527, 255] on span "Change Route" at bounding box center [1507, 259] width 64 height 13
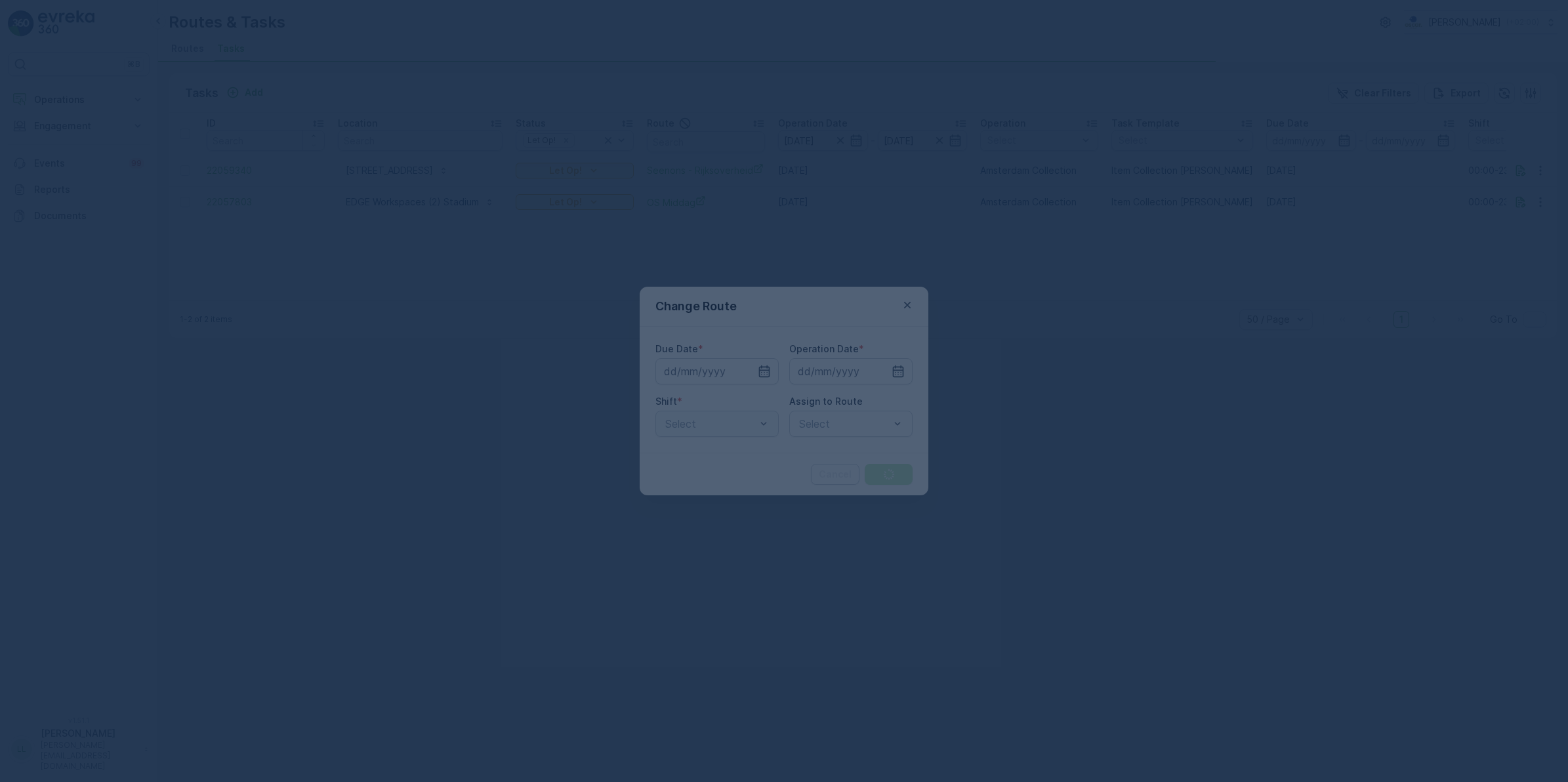
type input "[DATE]"
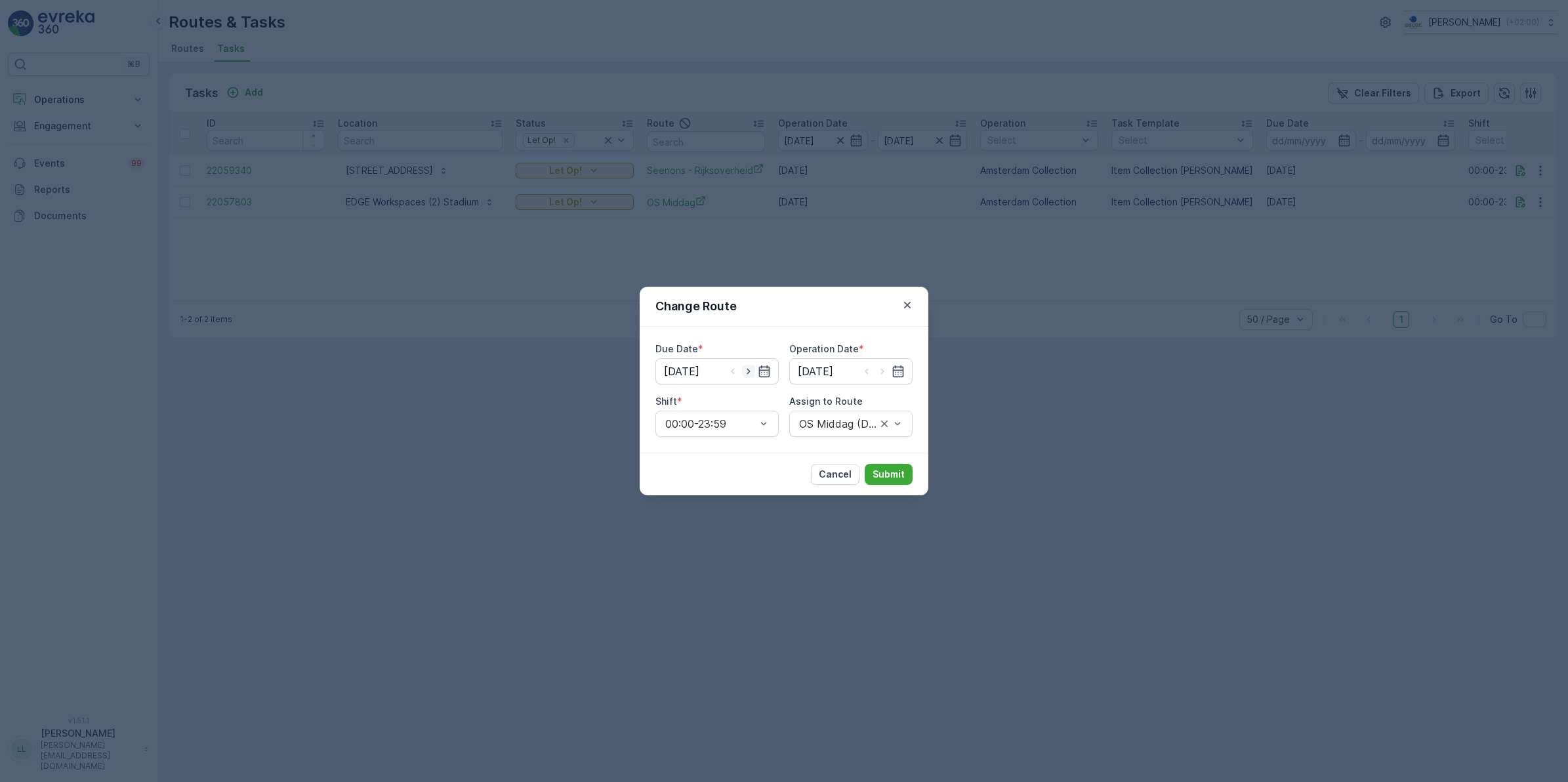
click at [752, 372] on icon "button" at bounding box center [748, 372] width 13 height 13
type input "[DATE]"
click at [883, 374] on icon "button" at bounding box center [883, 372] width 13 height 13
type input "[DATE]"
click at [1004, 372] on div "Change Route Due Date * [DATE] Operation Date * [DATE] Shift * 00:00-23:59 Assi…" at bounding box center [784, 391] width 1568 height 782
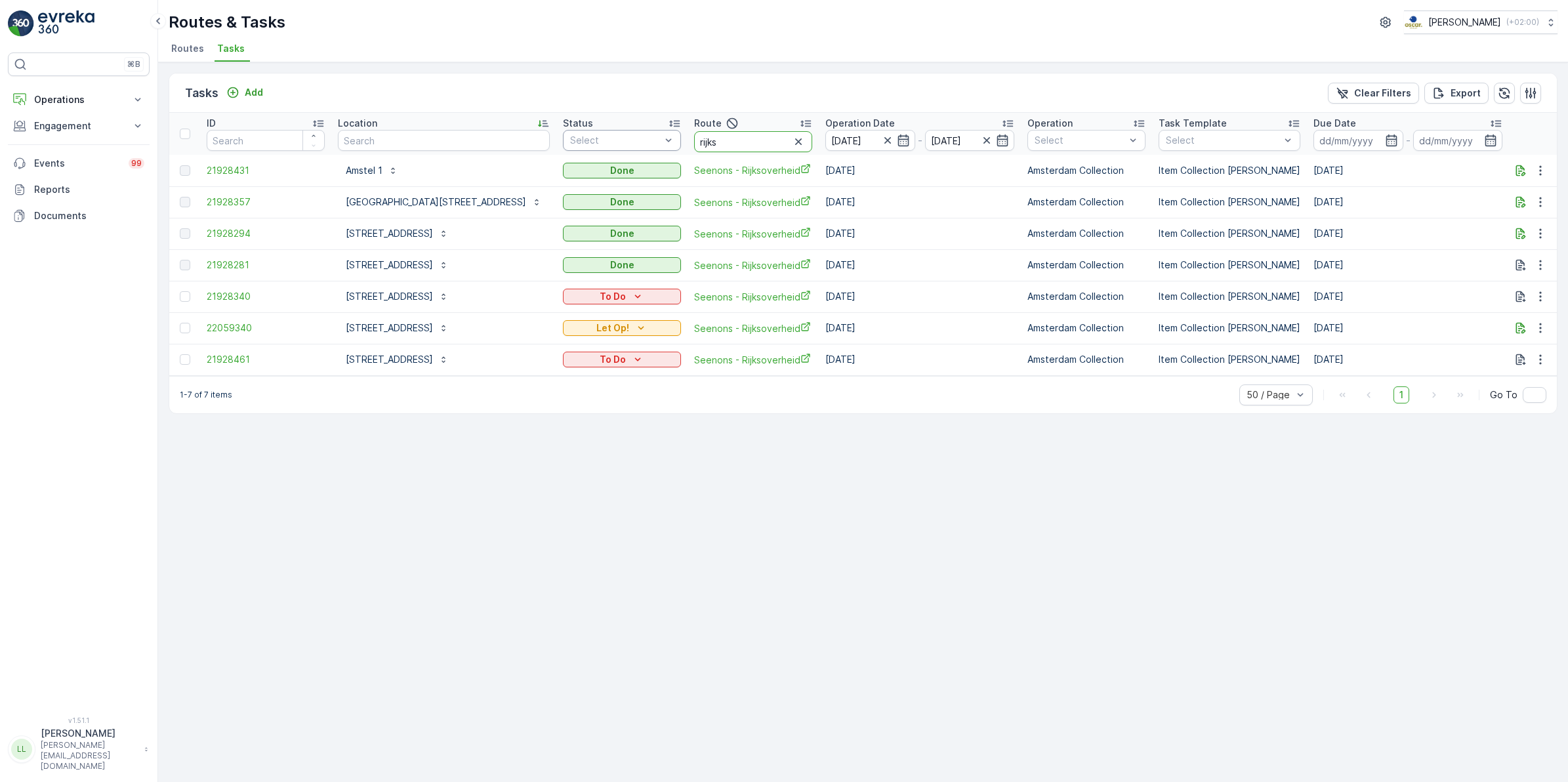
drag, startPoint x: 672, startPoint y: 142, endPoint x: 615, endPoint y: 138, distance: 57.1
click at [615, 138] on tr "ID Location Status Select Route rijks Operation Date [DATE] - [DATE] Operation …" at bounding box center [1228, 133] width 2118 height 42
type input "ndsm"
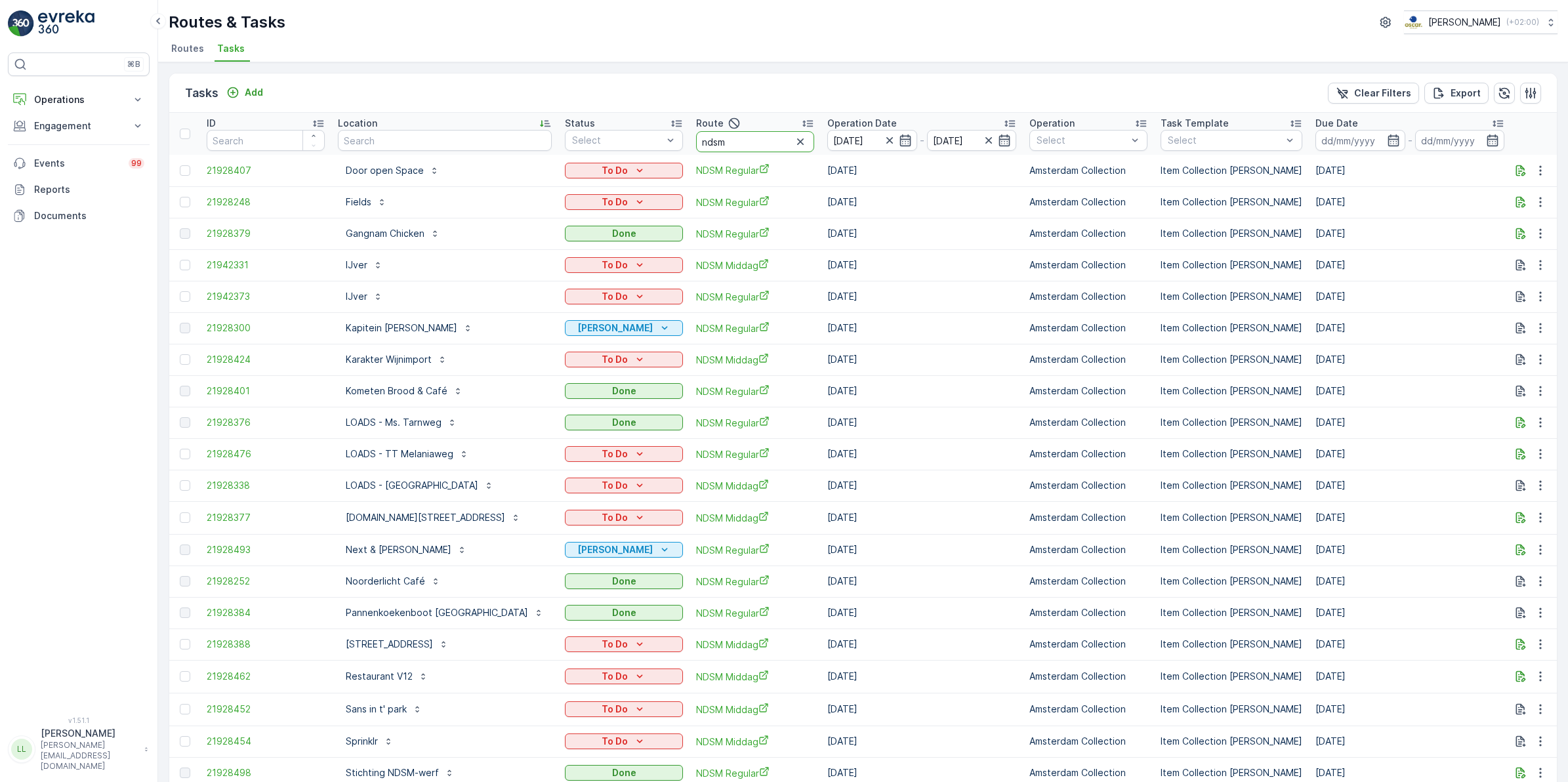
click at [742, 142] on input "ndsm" at bounding box center [755, 142] width 118 height 21
type input "ndsm re"
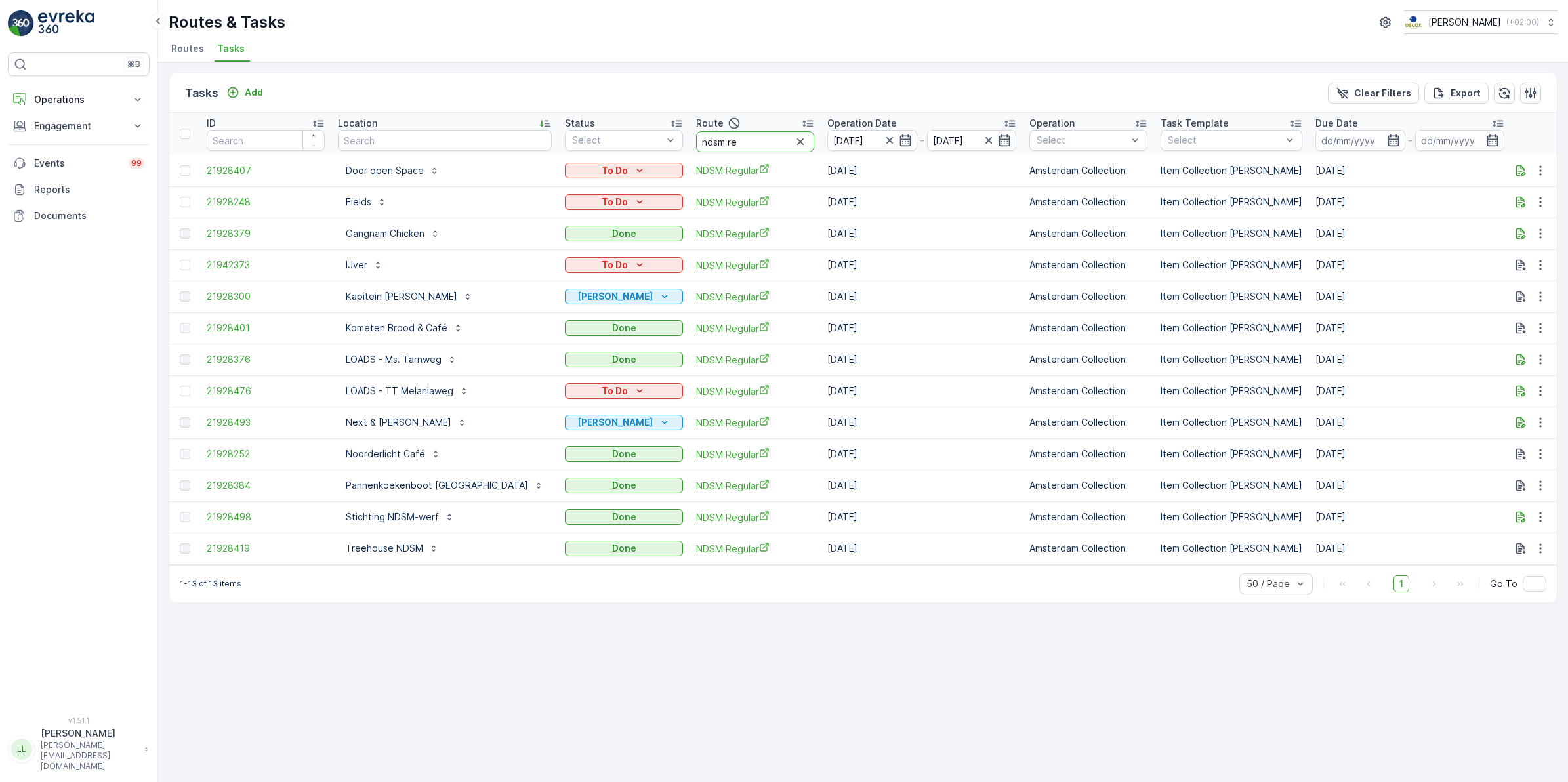
click at [699, 142] on input "ndsm re" at bounding box center [755, 142] width 118 height 21
click at [712, 141] on input "ndsm re" at bounding box center [755, 142] width 118 height 21
click at [798, 141] on icon "button" at bounding box center [801, 142] width 7 height 7
click at [459, 140] on input "text" at bounding box center [445, 141] width 214 height 21
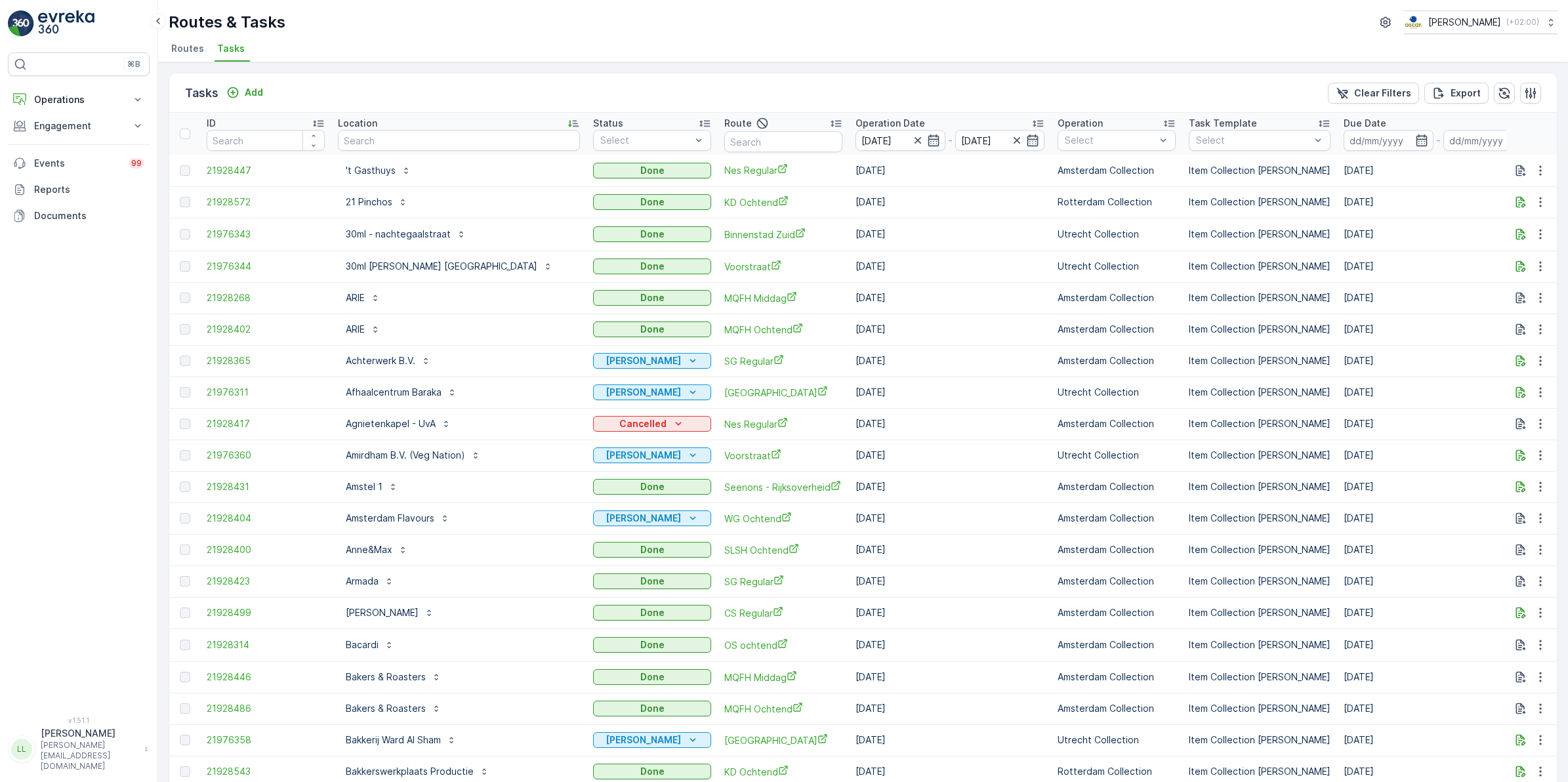
click at [450, 142] on input "text" at bounding box center [459, 141] width 242 height 21
type input "mineu"
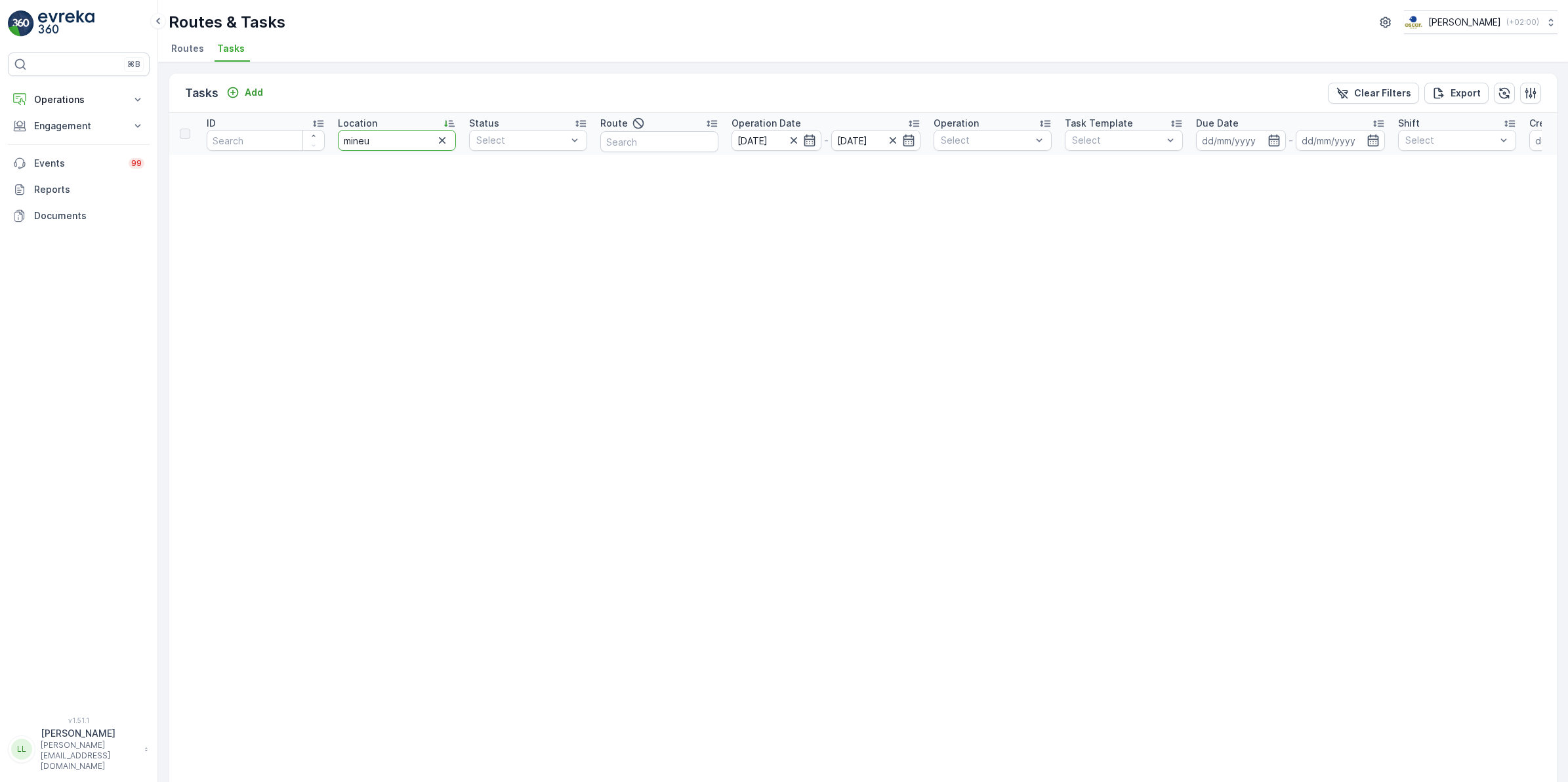
click at [425, 138] on input "mineu" at bounding box center [397, 141] width 118 height 21
type input "m"
type input "4B"
click at [441, 141] on icon "button" at bounding box center [442, 141] width 7 height 7
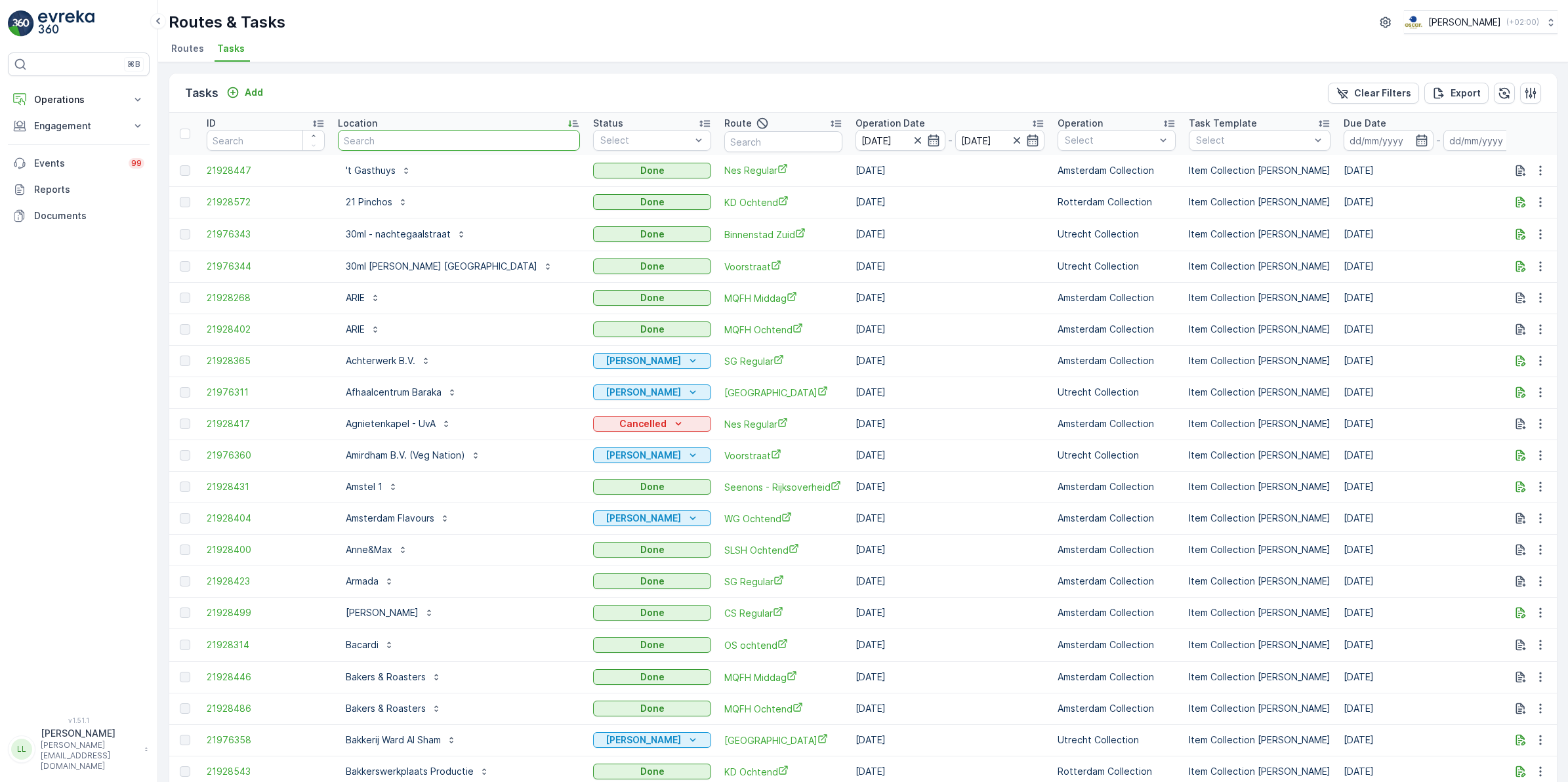
click at [395, 138] on input "text" at bounding box center [459, 141] width 242 height 21
click at [734, 138] on input "text" at bounding box center [784, 142] width 118 height 21
type input "over"
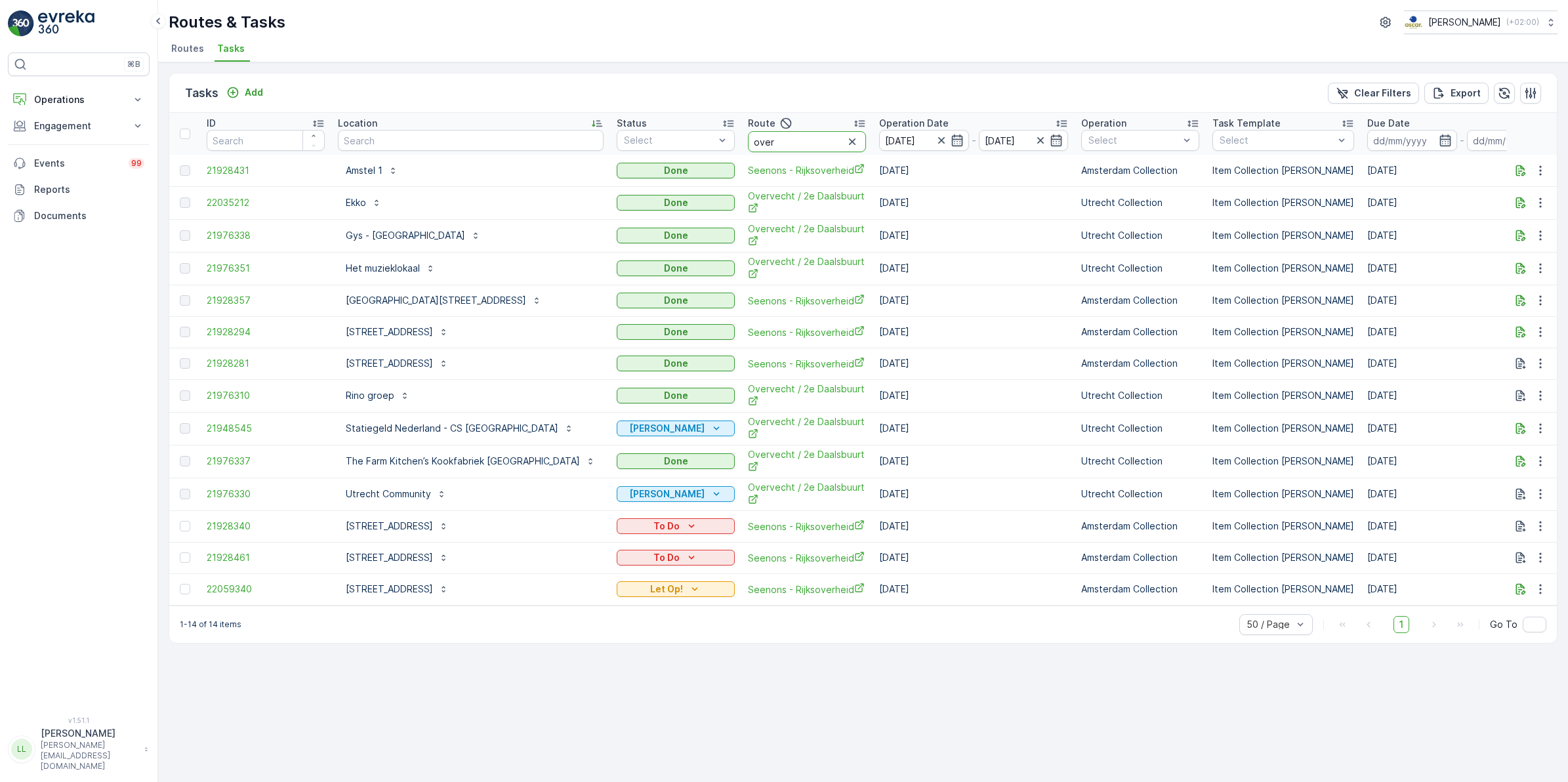
click at [748, 146] on input "over" at bounding box center [807, 142] width 118 height 21
type input "overvec"
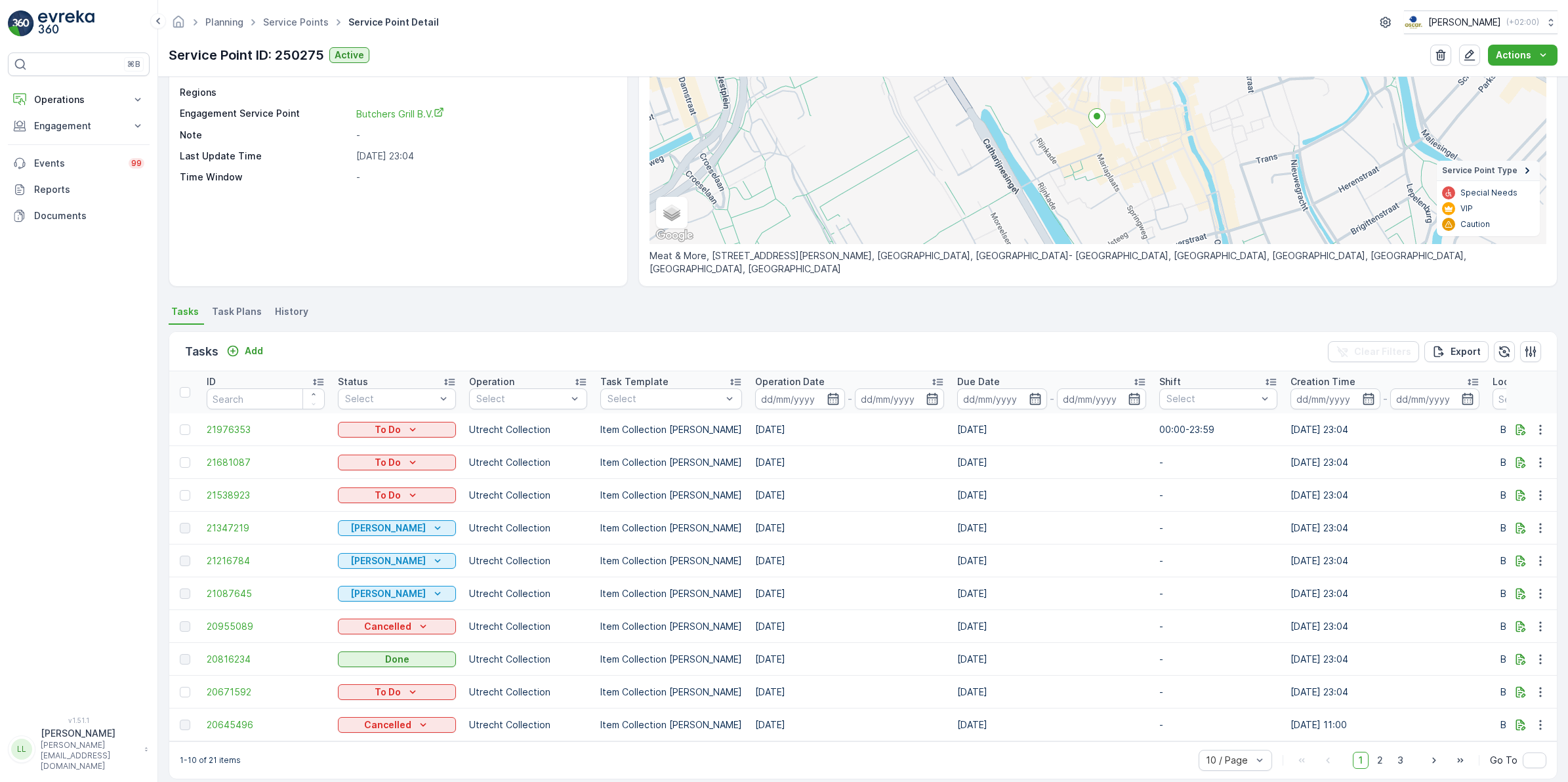
scroll to position [151, 0]
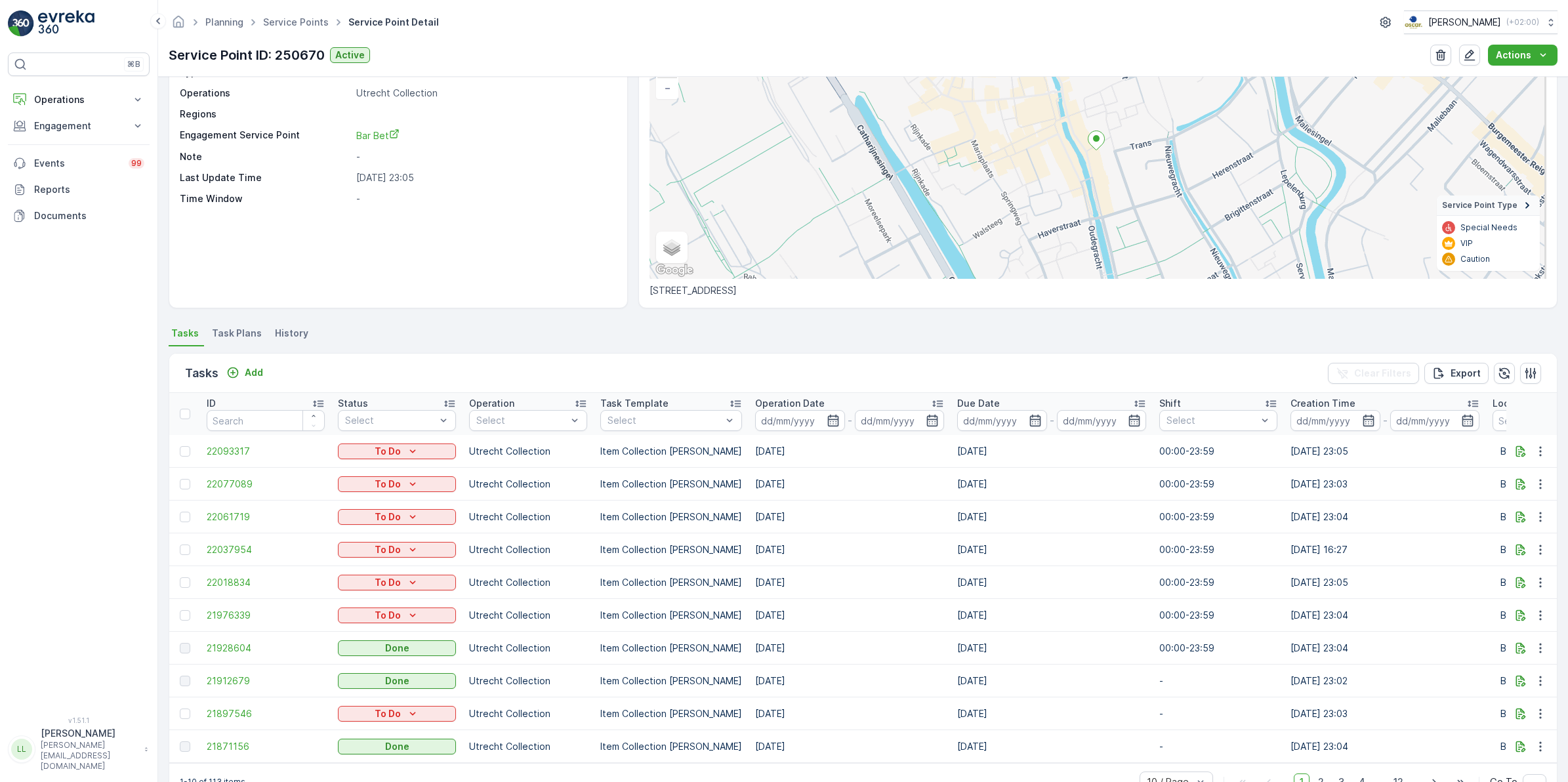
scroll to position [130, 0]
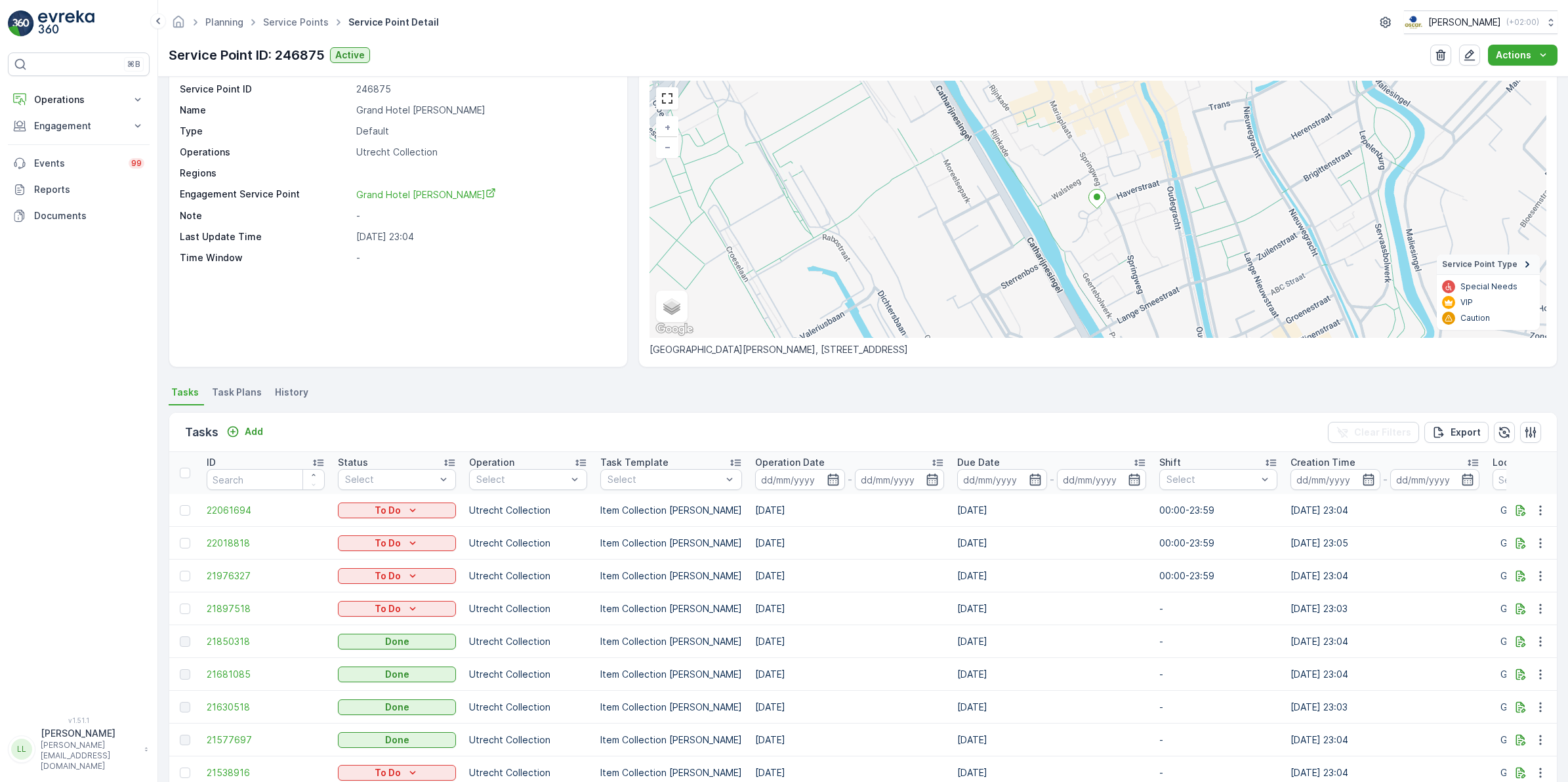
scroll to position [130, 0]
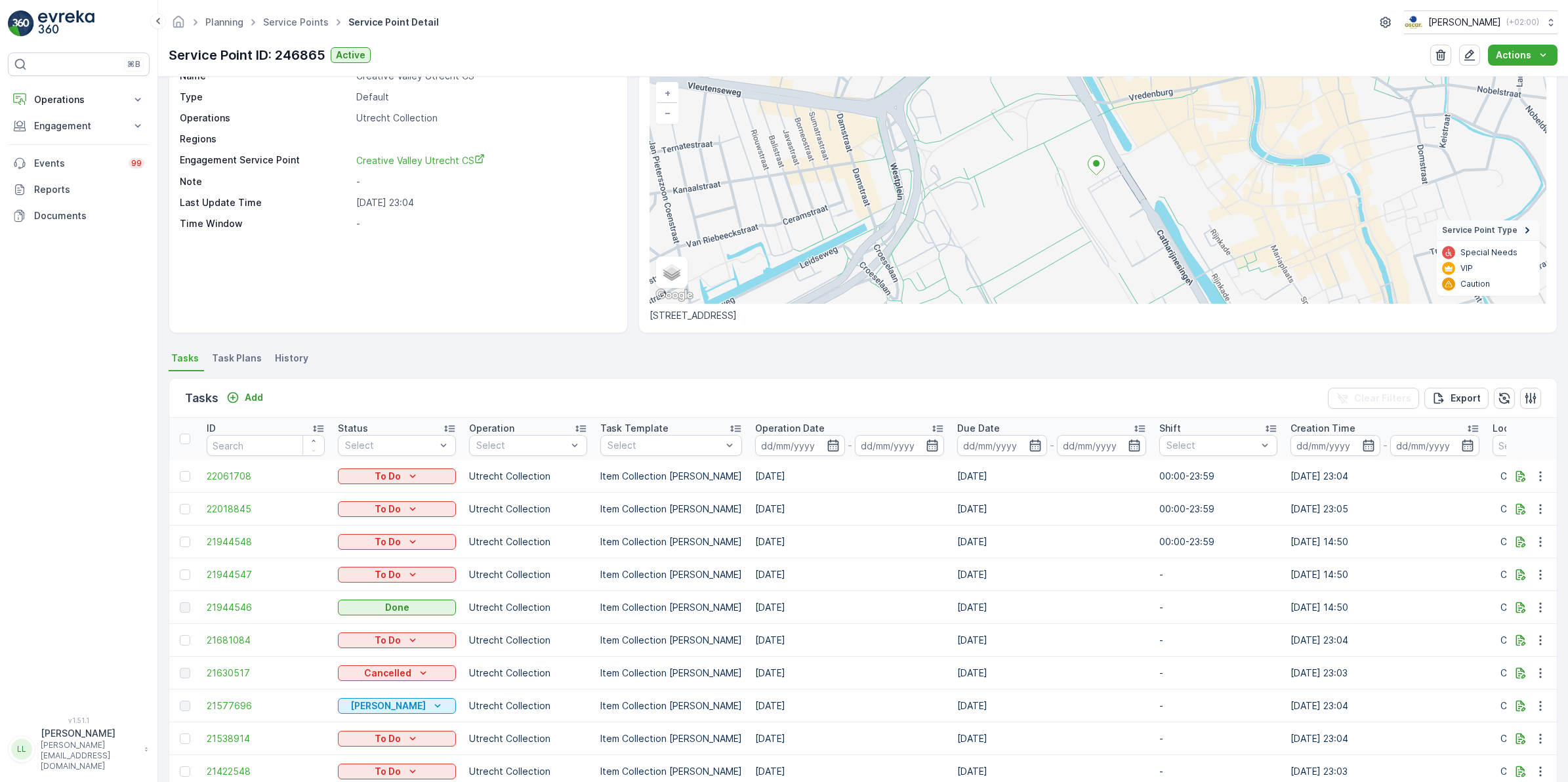
scroll to position [52, 0]
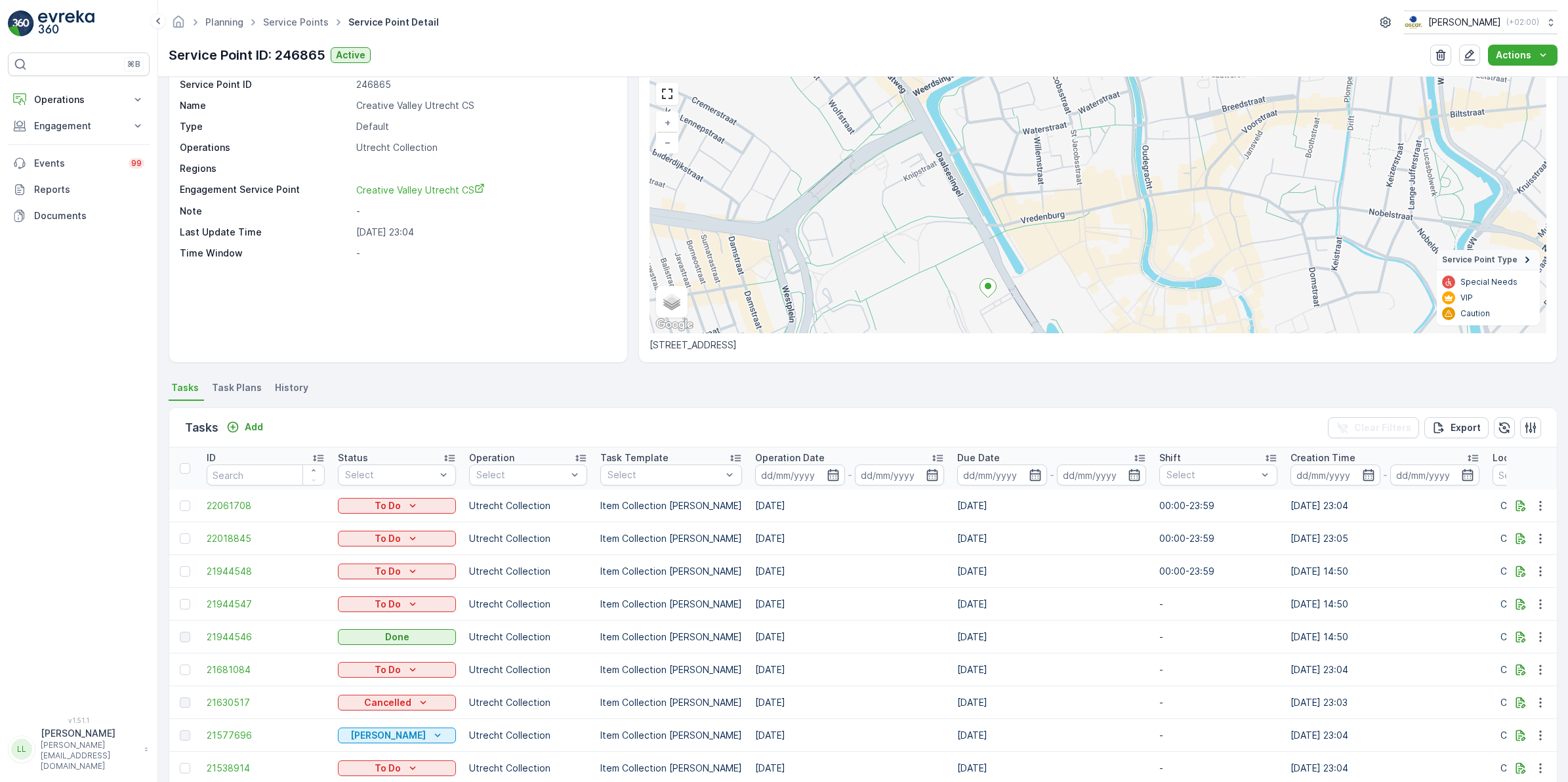
drag, startPoint x: 1094, startPoint y: 192, endPoint x: 976, endPoint y: 291, distance: 154.0
click at [977, 291] on div "+ − Satellite Roadmap Terrain Hybrid Leaflet Keyboard shortcuts Map Data Map da…" at bounding box center [1098, 205] width 897 height 257
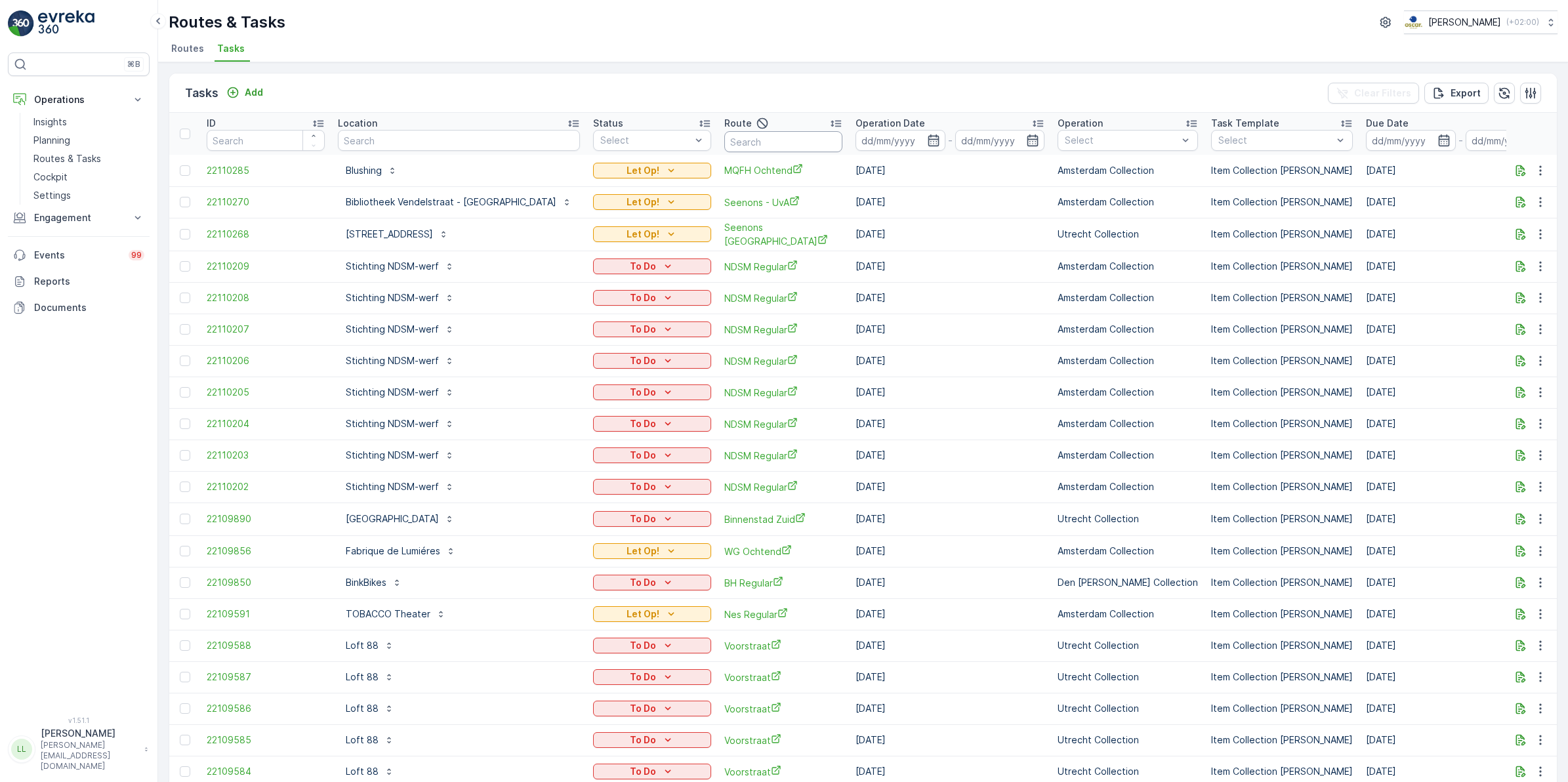
click at [725, 142] on input "text" at bounding box center [784, 142] width 118 height 21
type input "om"
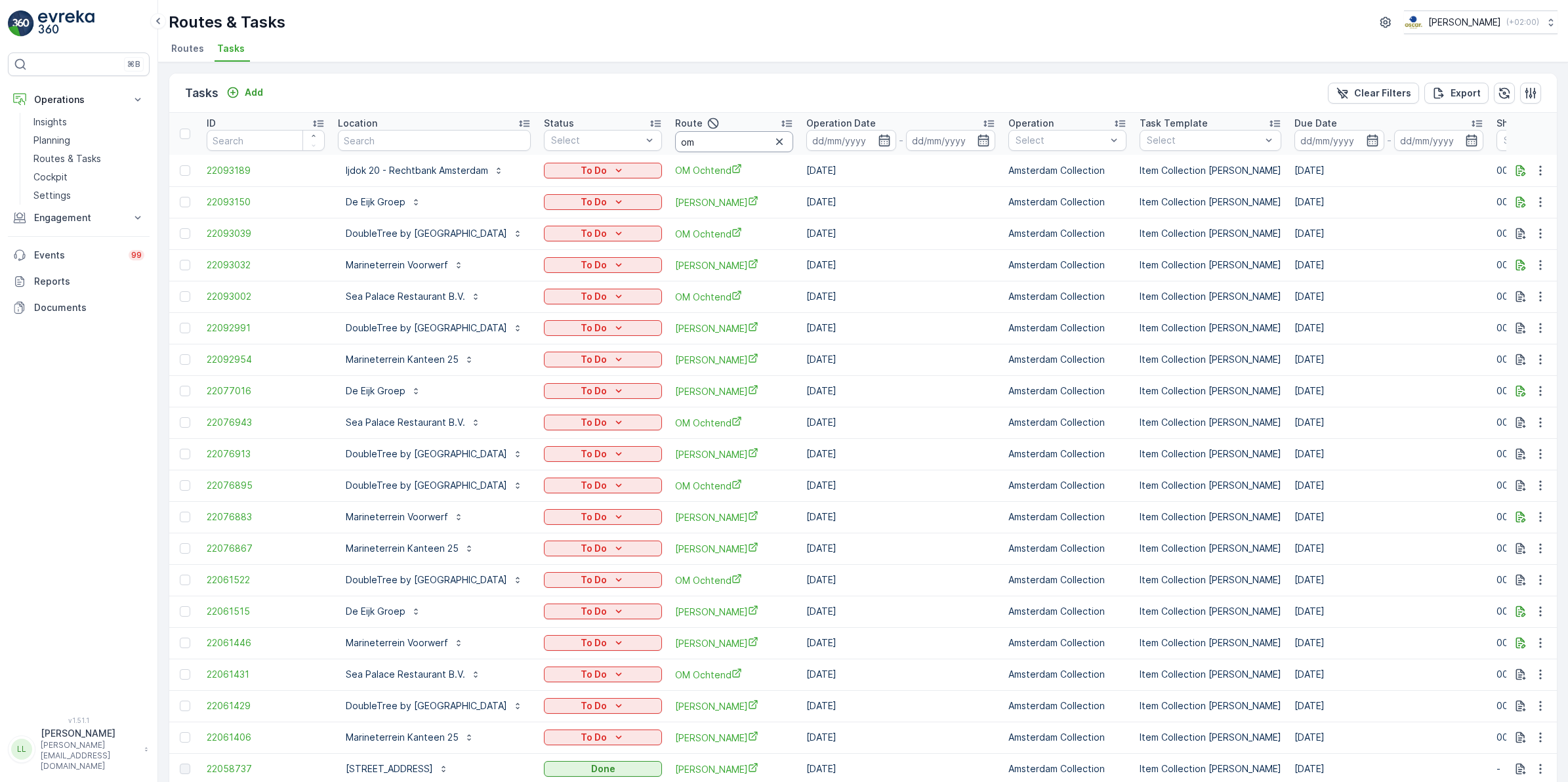
click at [793, 139] on input "om" at bounding box center [734, 142] width 118 height 21
type input "om och"
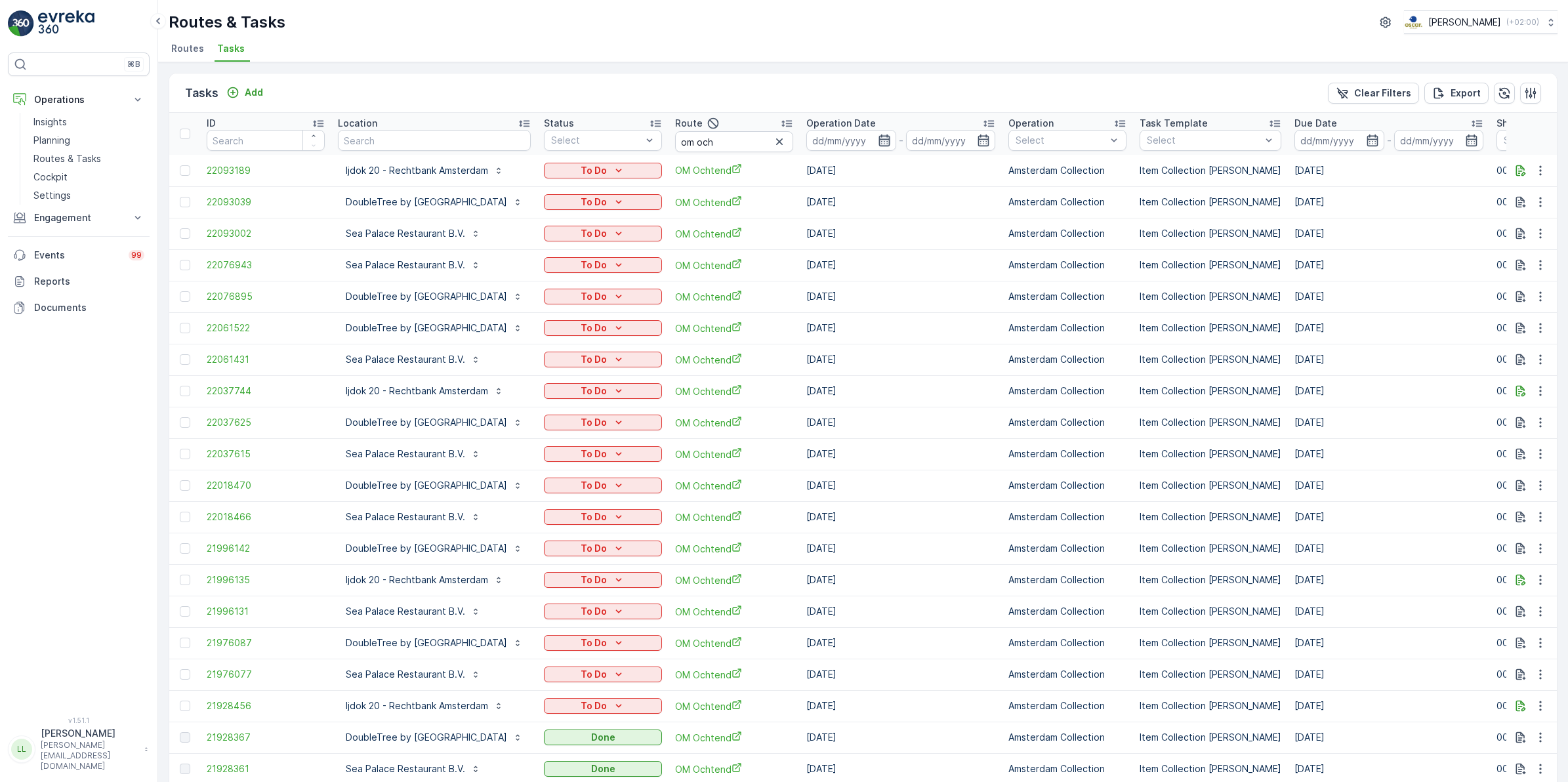
click at [890, 139] on icon "button" at bounding box center [884, 140] width 11 height 11
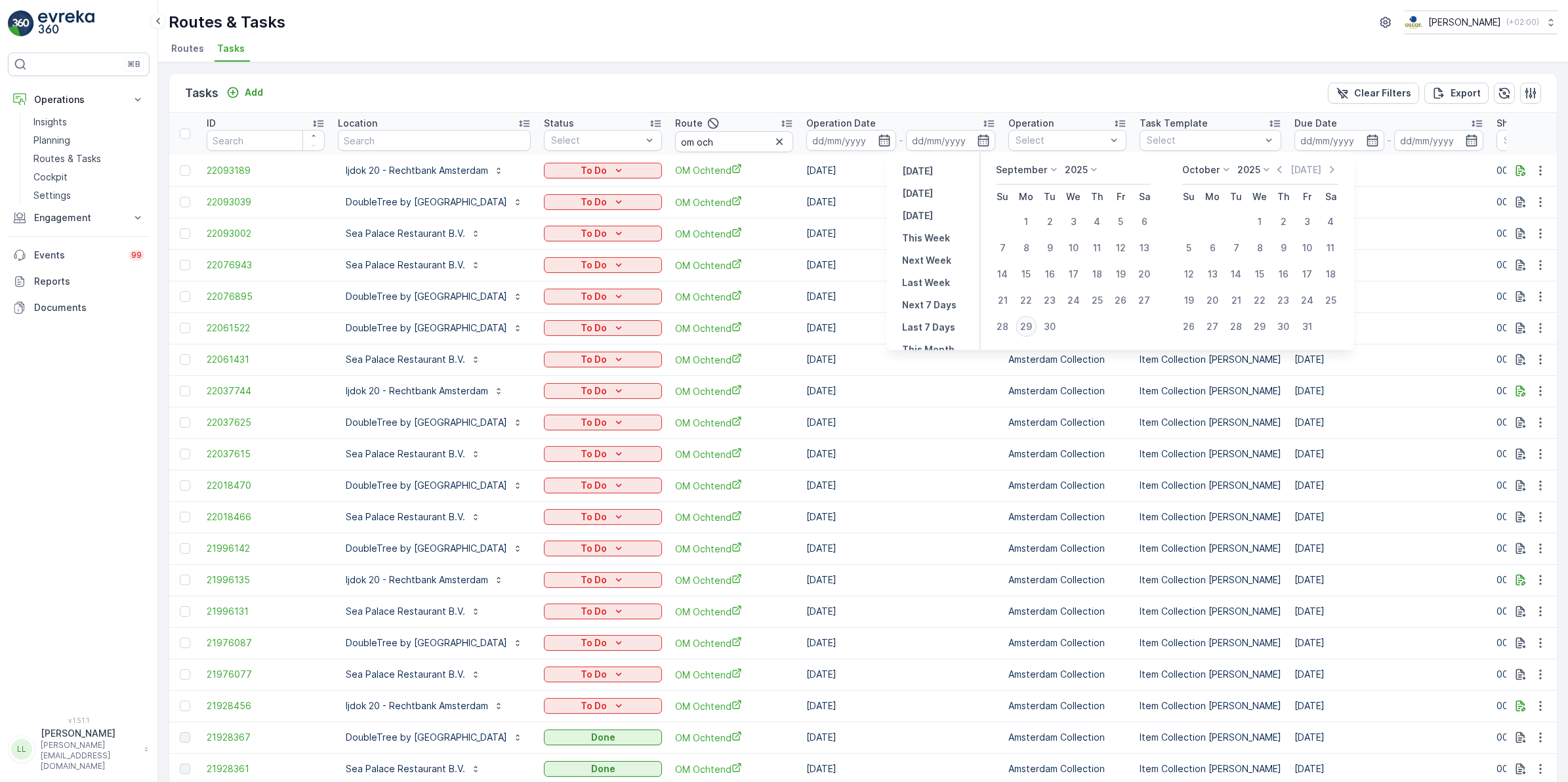
click at [1025, 320] on div "29" at bounding box center [1027, 327] width 21 height 21
type input "[DATE]"
click at [1025, 320] on div "29" at bounding box center [1027, 327] width 21 height 21
type input "[DATE]"
click at [1025, 320] on div "29" at bounding box center [1027, 327] width 21 height 21
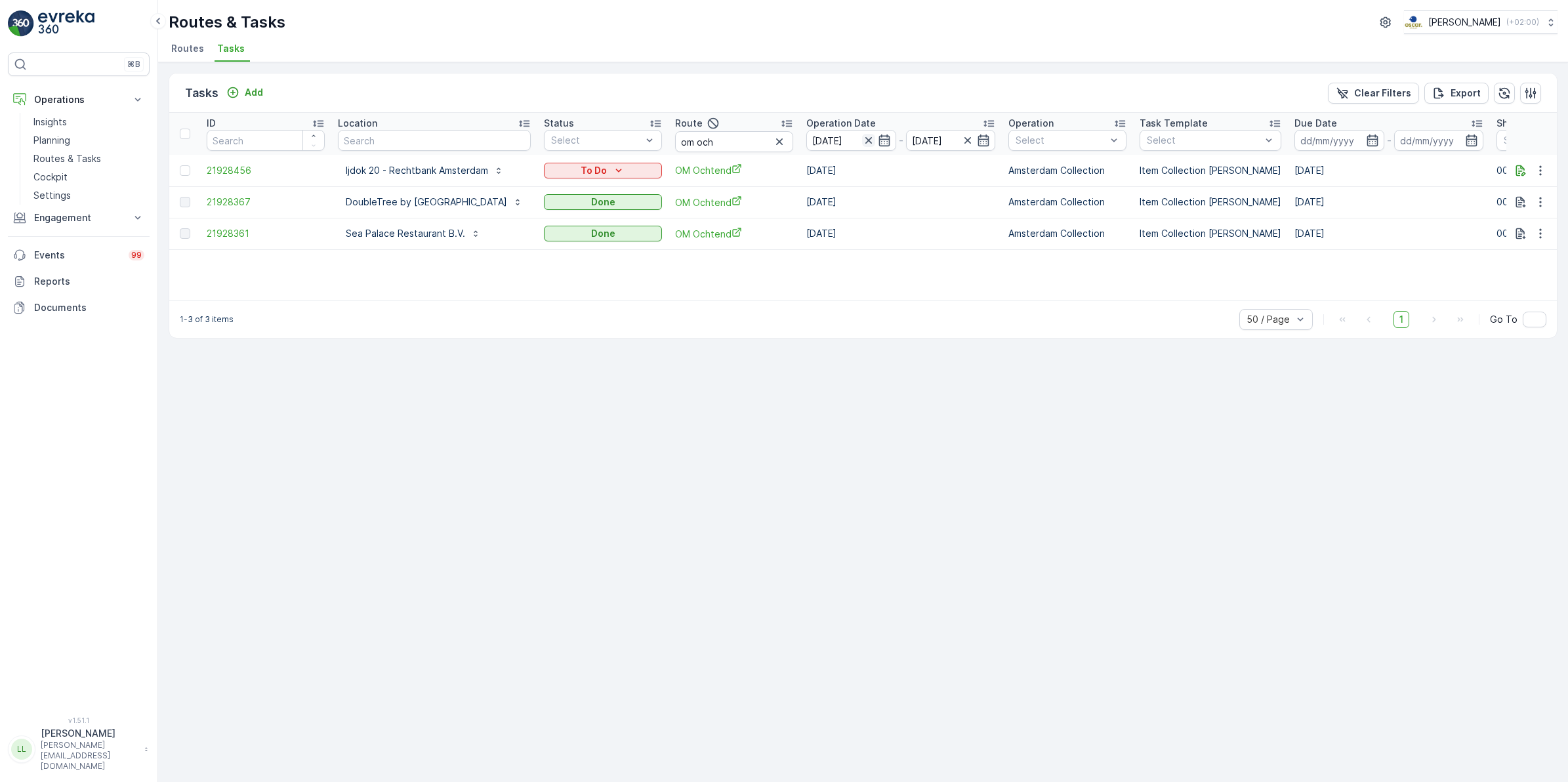
click at [871, 139] on icon "button" at bounding box center [868, 141] width 7 height 7
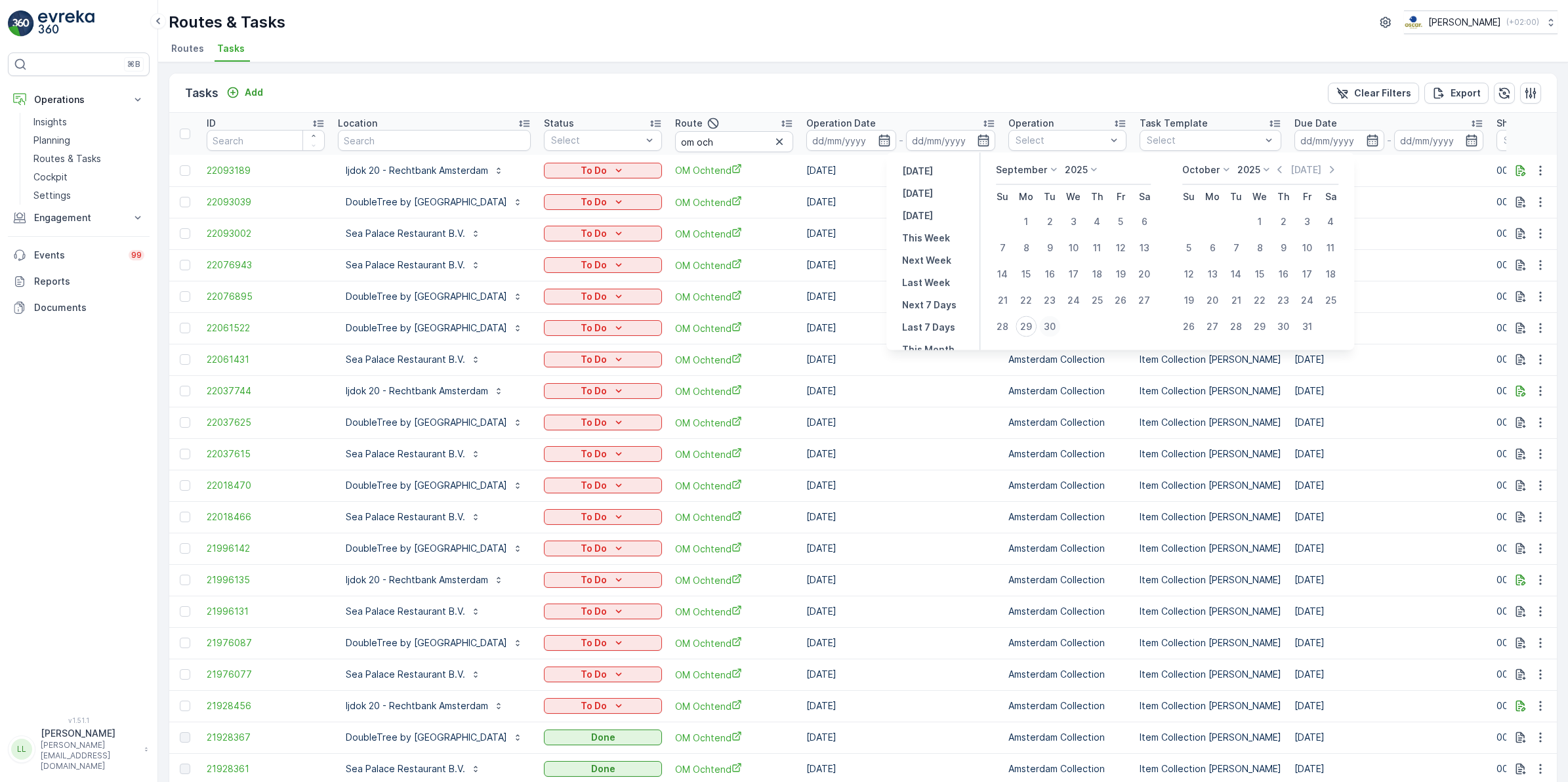
click at [1050, 323] on div "30" at bounding box center [1050, 327] width 21 height 21
type input "[DATE]"
click at [1050, 323] on div "30" at bounding box center [1050, 327] width 21 height 21
type input "[DATE]"
click at [1050, 323] on div "30" at bounding box center [1050, 327] width 21 height 21
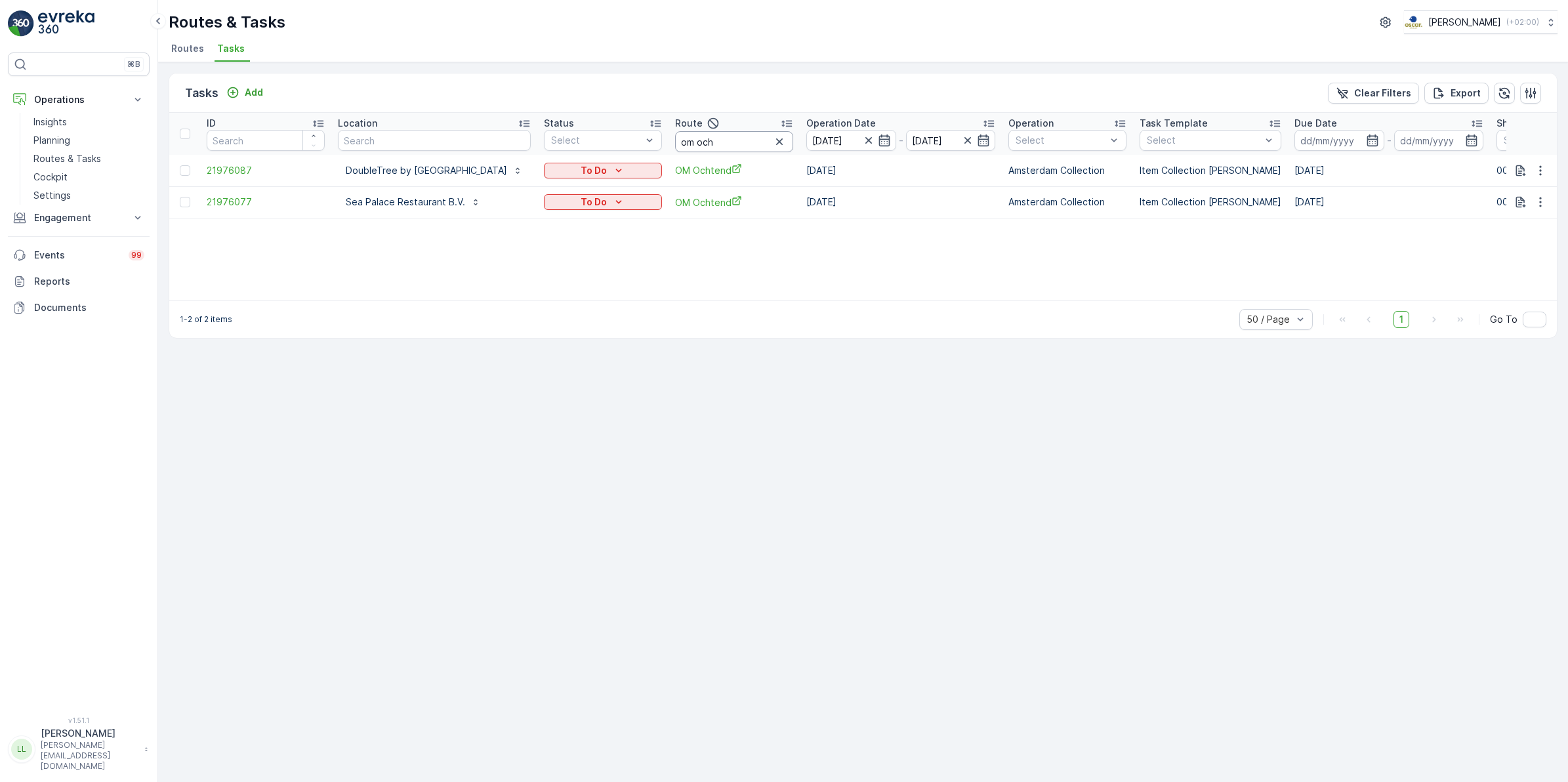
click at [793, 137] on input "om och" at bounding box center [734, 142] width 118 height 21
type input "om mi"
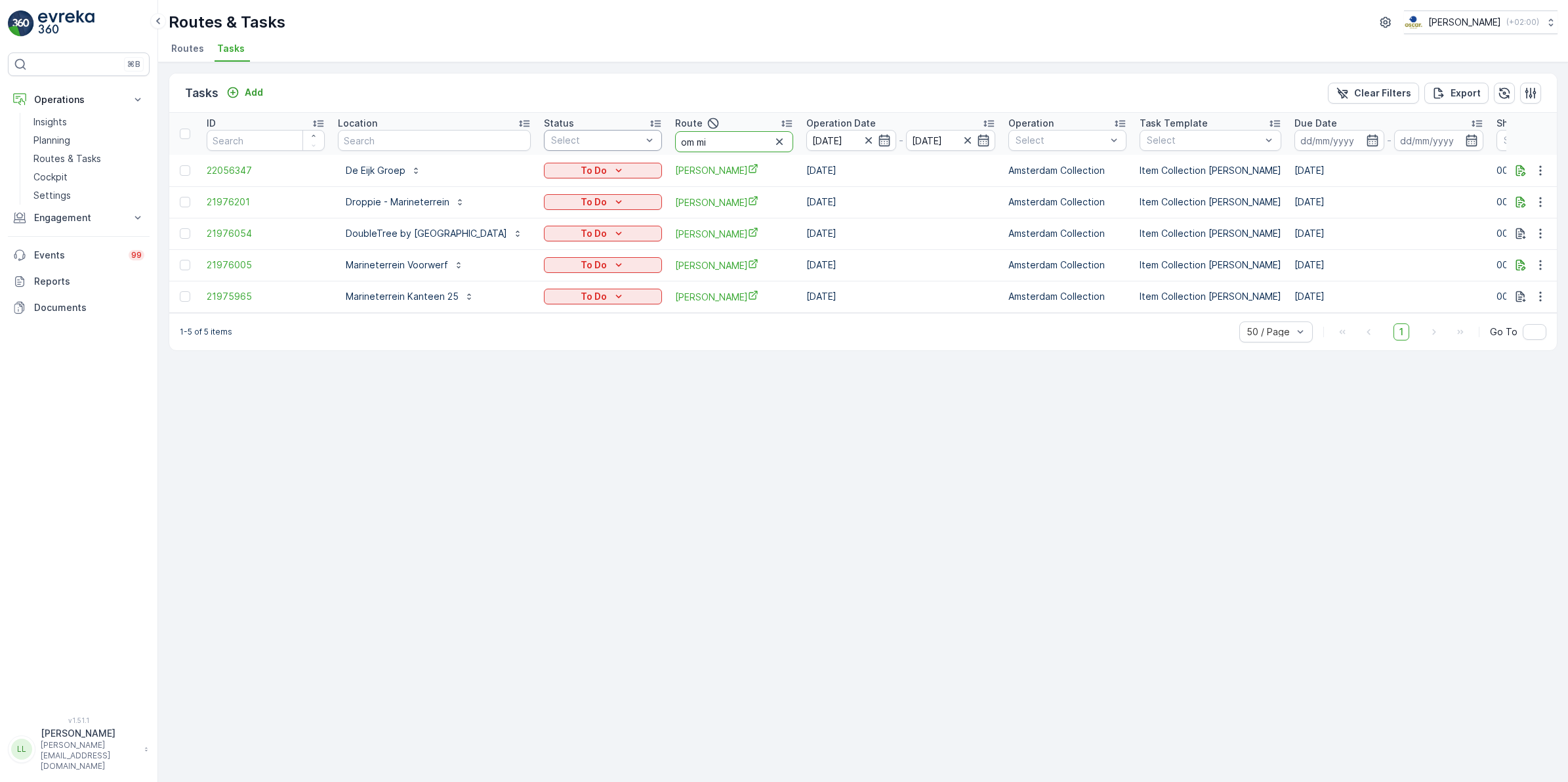
drag, startPoint x: 819, startPoint y: 139, endPoint x: 739, endPoint y: 137, distance: 80.0
click at [740, 137] on tr "ID Location Status Select Route om mi Operation Date [DATE] - [DATE] Operation …" at bounding box center [1219, 133] width 2099 height 42
type input "uva"
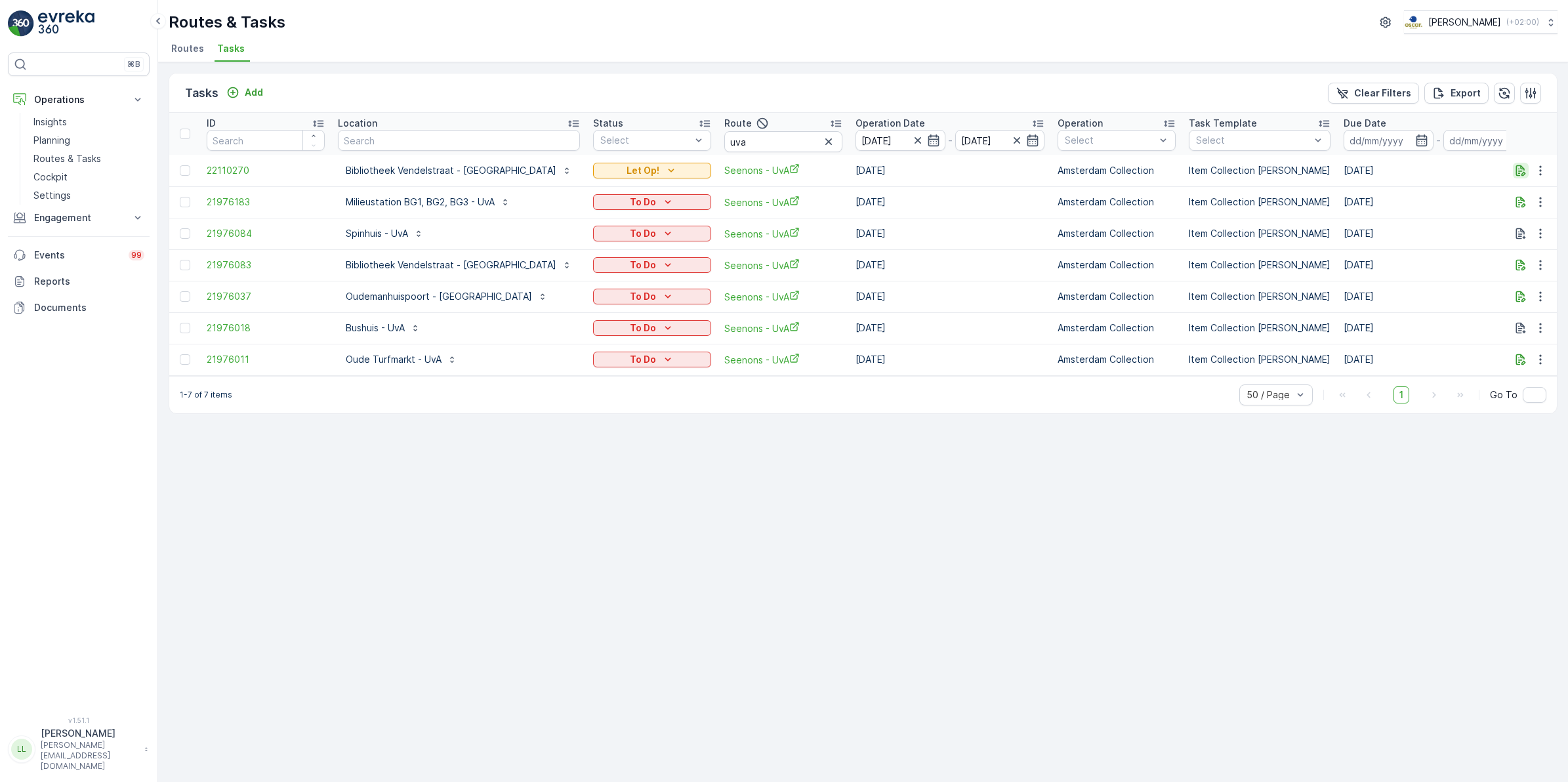
click at [1522, 168] on icon "button" at bounding box center [1521, 170] width 13 height 13
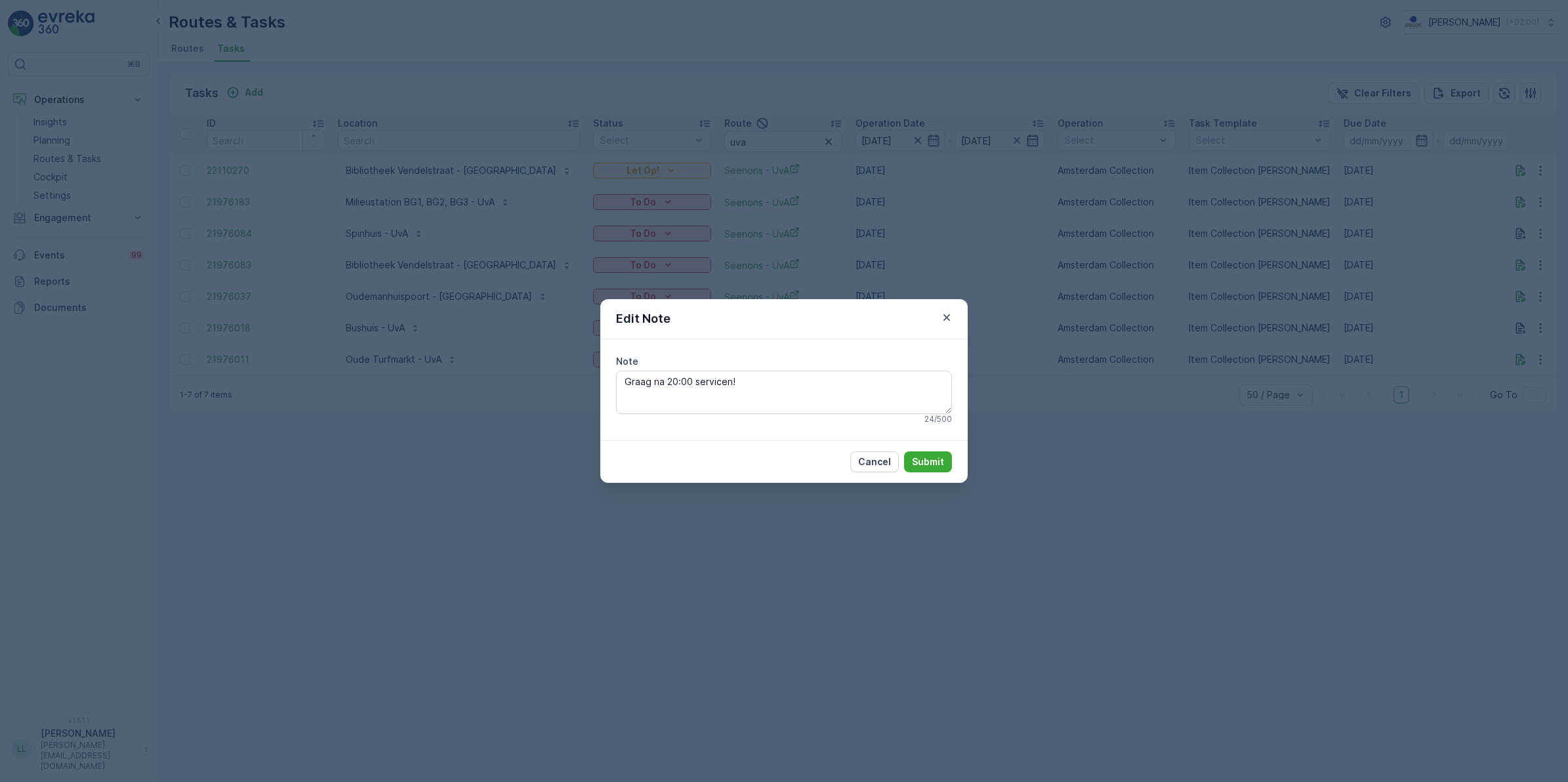
click at [1046, 446] on div "Edit Note Note Graag na 20:00 servicen! 24 / 500 Cancel Submit" at bounding box center [784, 391] width 1568 height 782
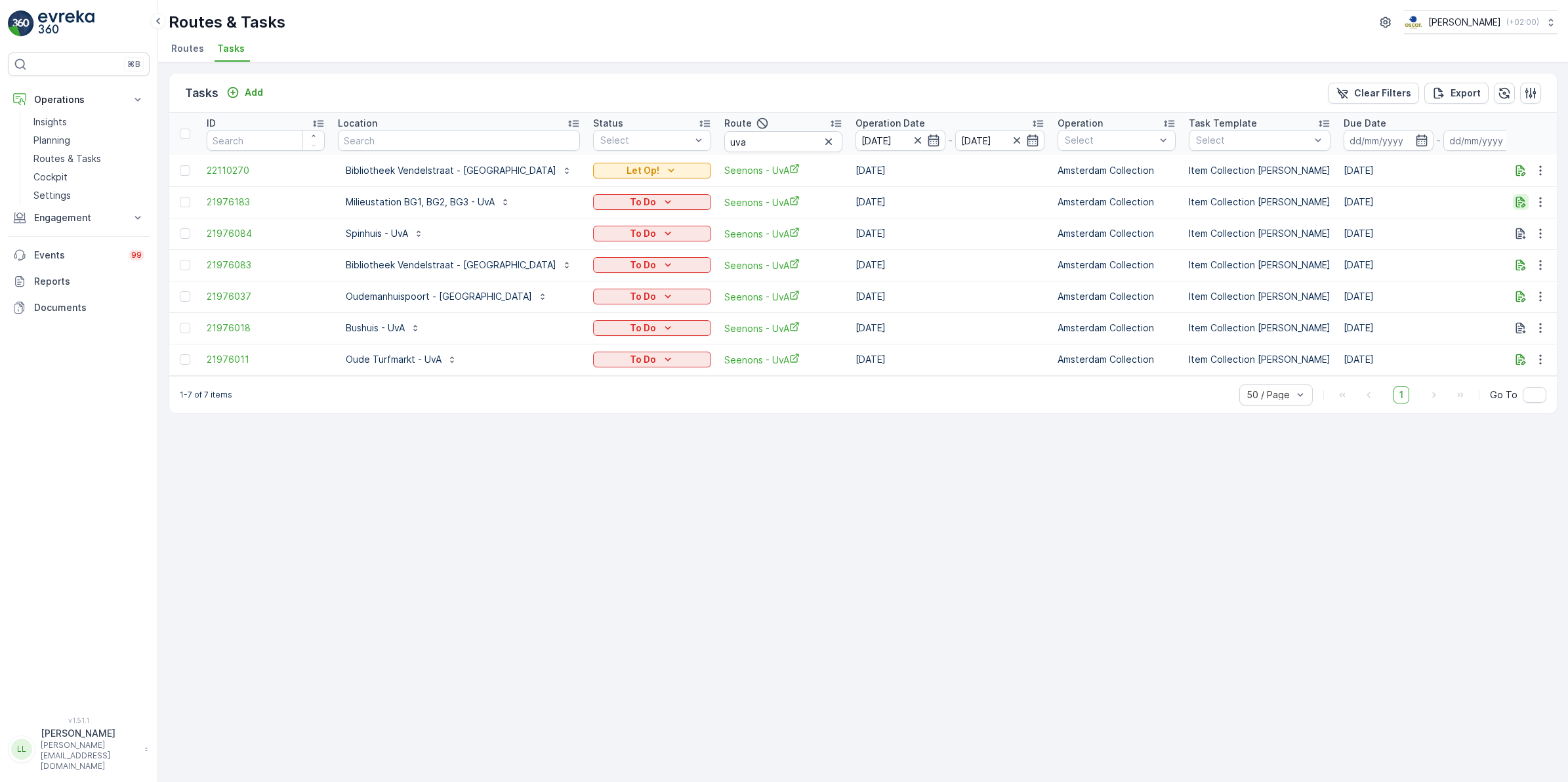
click at [1515, 201] on icon "button" at bounding box center [1521, 202] width 13 height 13
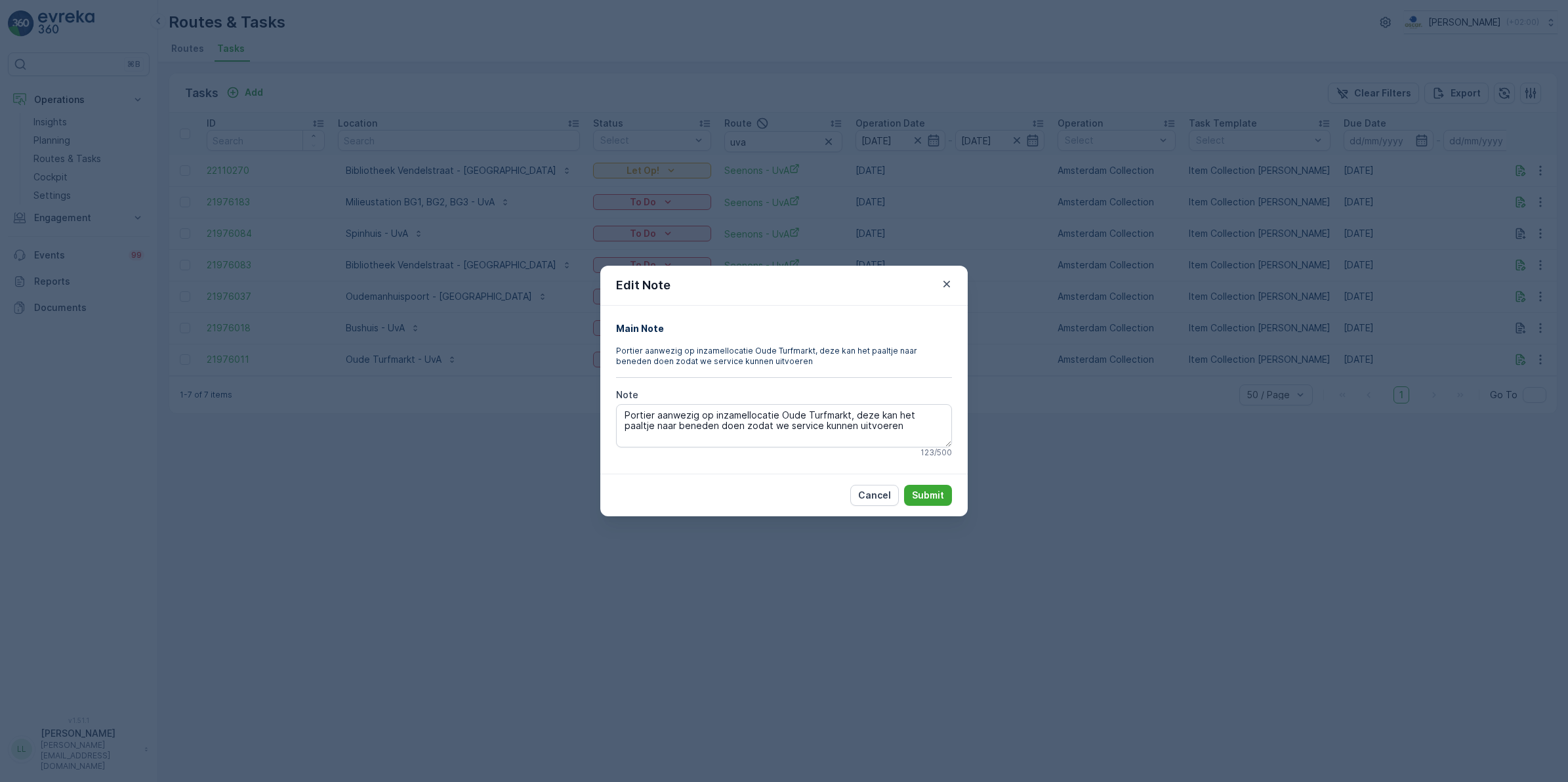
click at [1213, 289] on div "Edit Note Main Note Portier aanwezig op inzamellocatie Oude Turfmarkt, deze kan…" at bounding box center [784, 391] width 1568 height 782
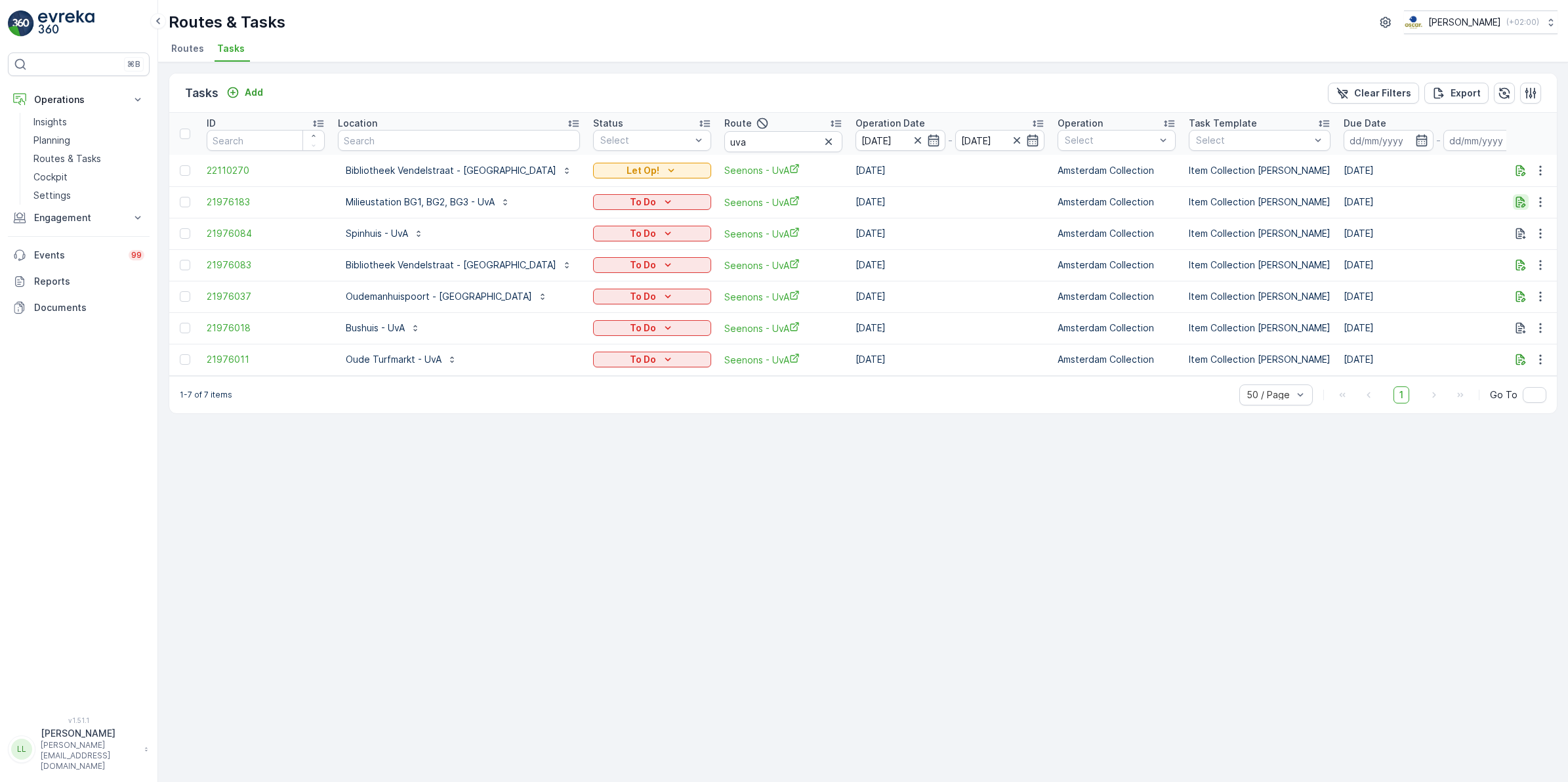
click at [1521, 202] on icon "button" at bounding box center [1521, 202] width 10 height 11
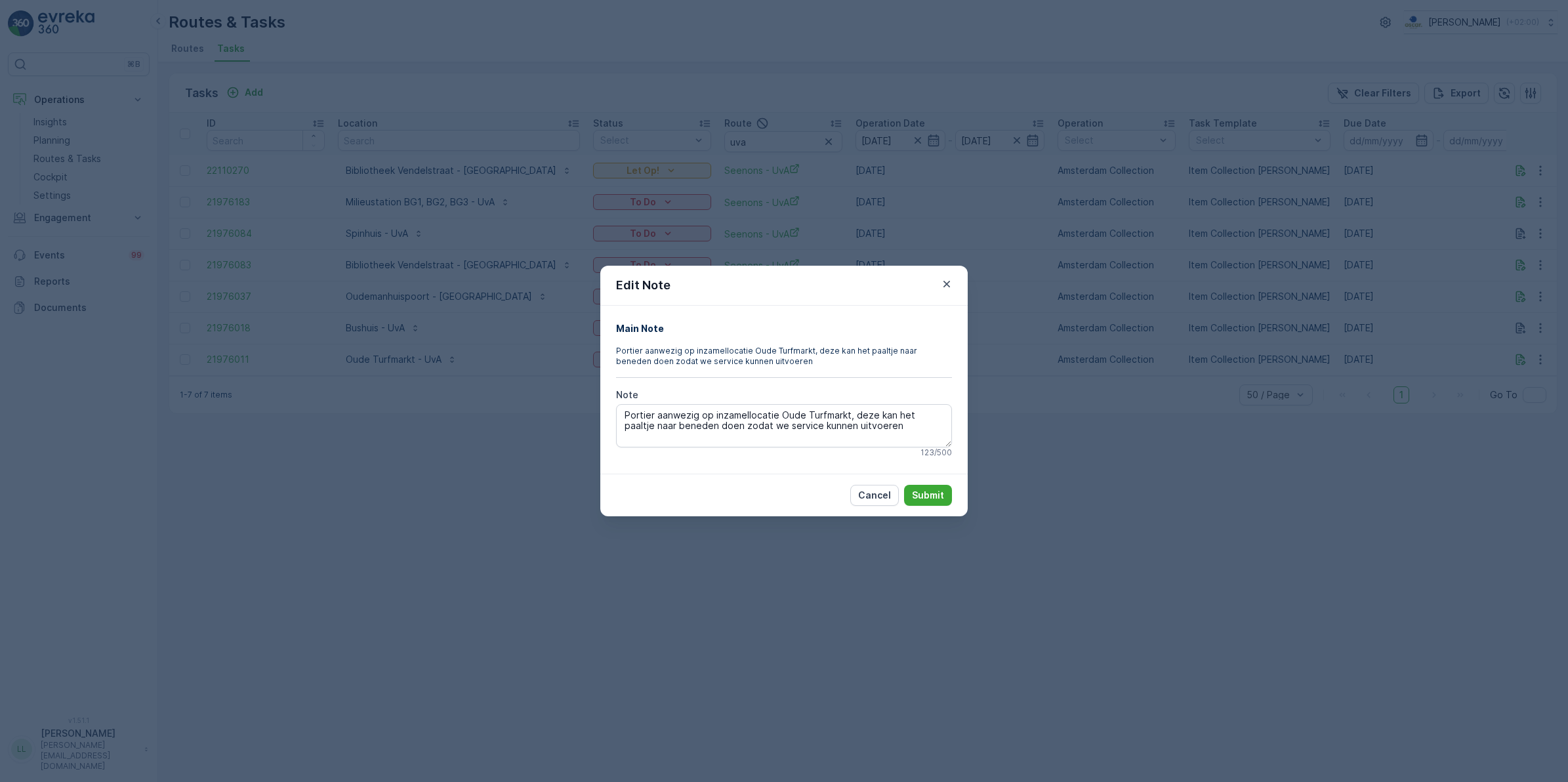
click at [1130, 342] on div "Edit Note Main Note Portier aanwezig op inzamellocatie Oude Turfmarkt, deze kan…" at bounding box center [784, 391] width 1568 height 782
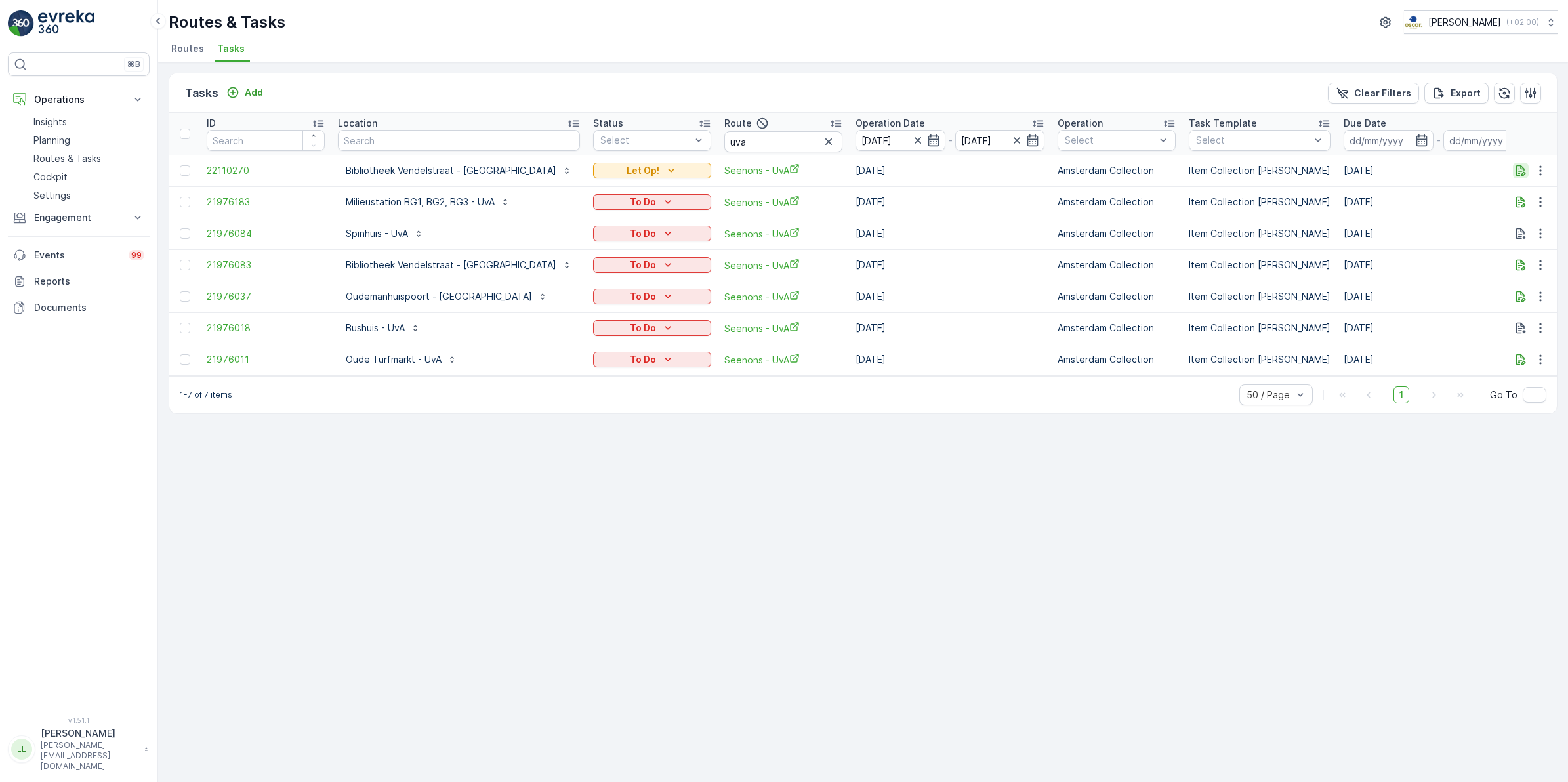
click at [1516, 169] on icon "button" at bounding box center [1521, 170] width 10 height 11
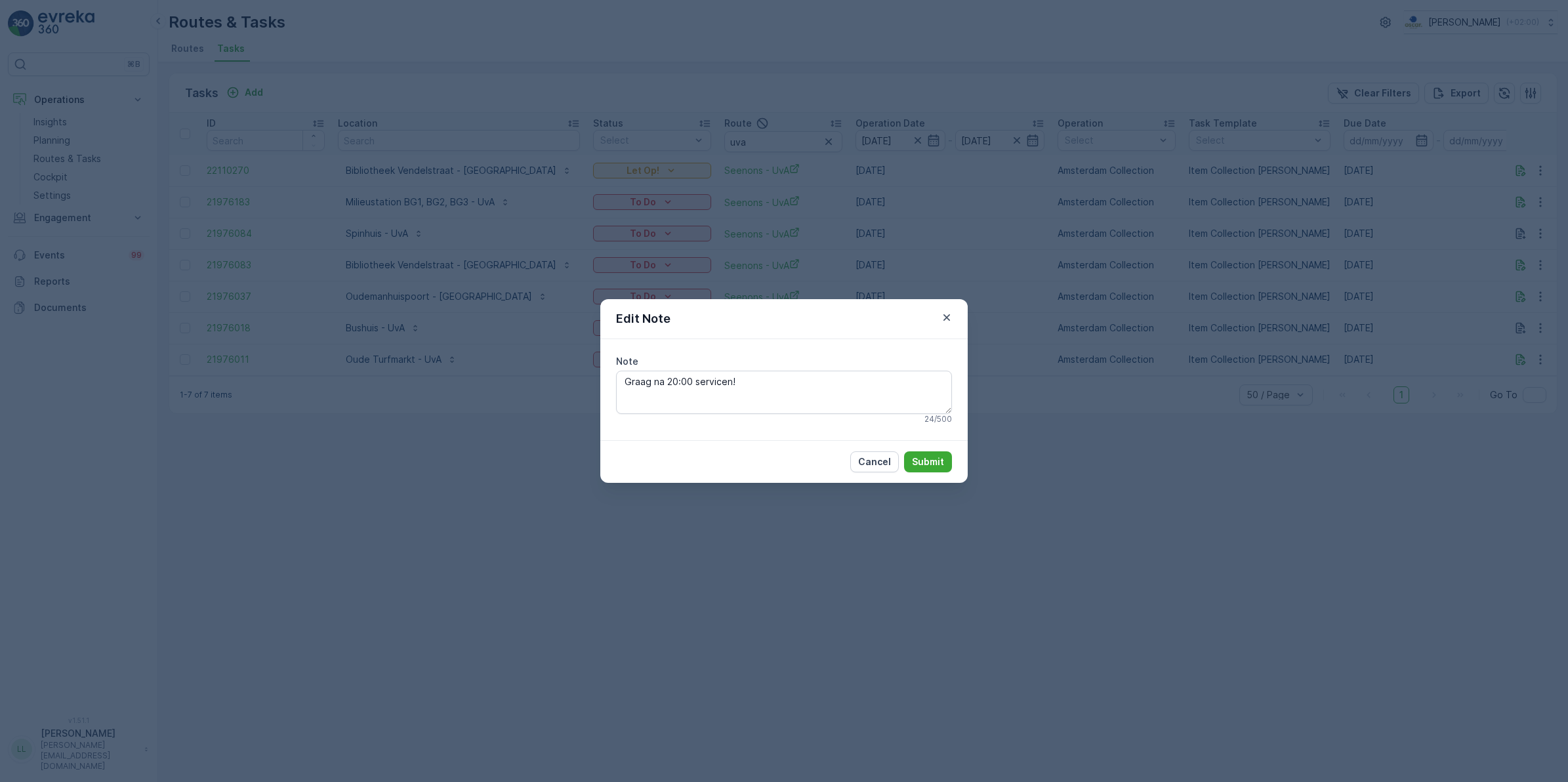
click at [899, 261] on div "Edit Note Note Graag na 20:00 servicen! 24 / 500 Cancel Submit" at bounding box center [784, 391] width 1568 height 782
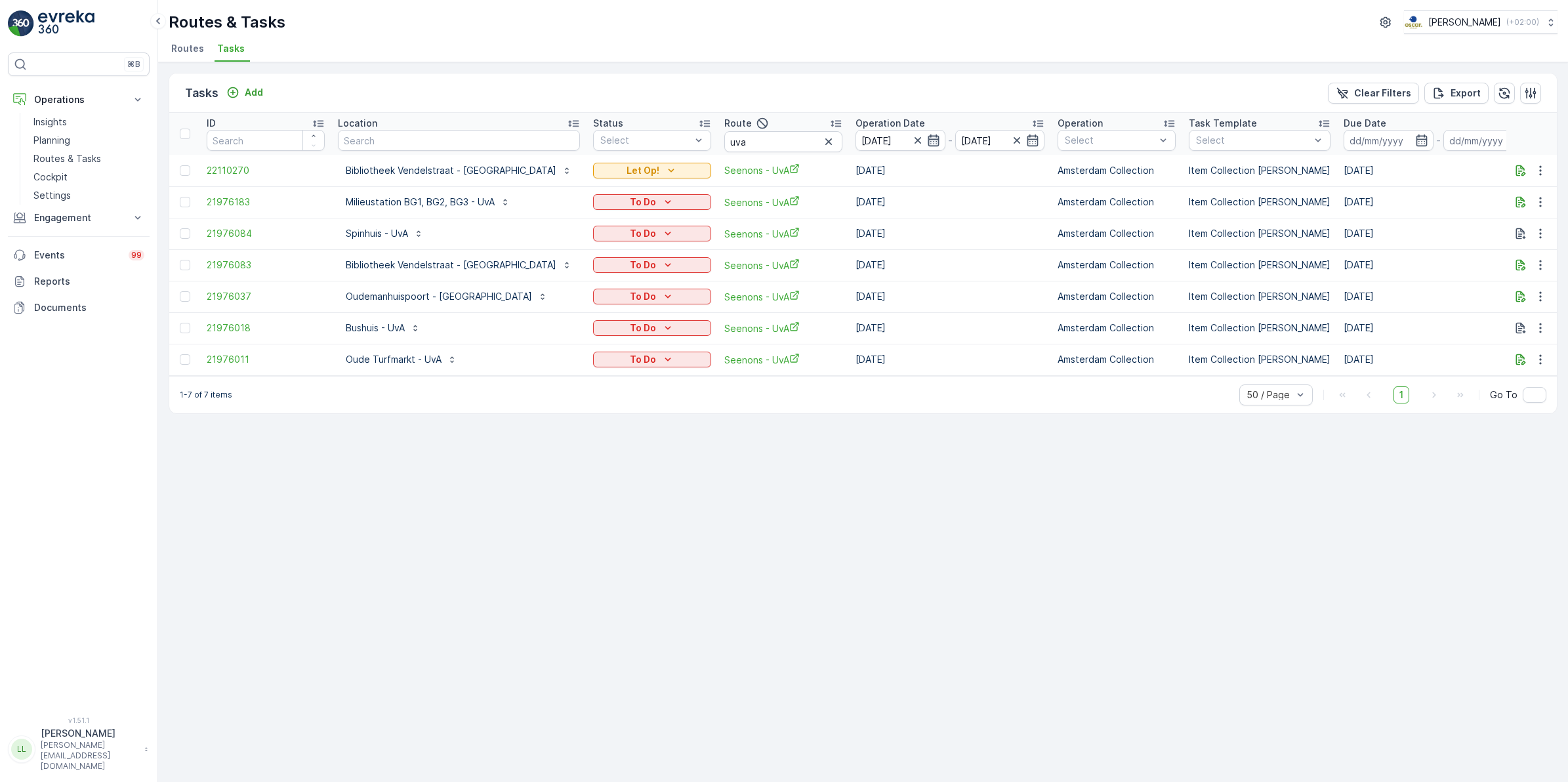
click at [927, 138] on icon "button" at bounding box center [933, 140] width 13 height 13
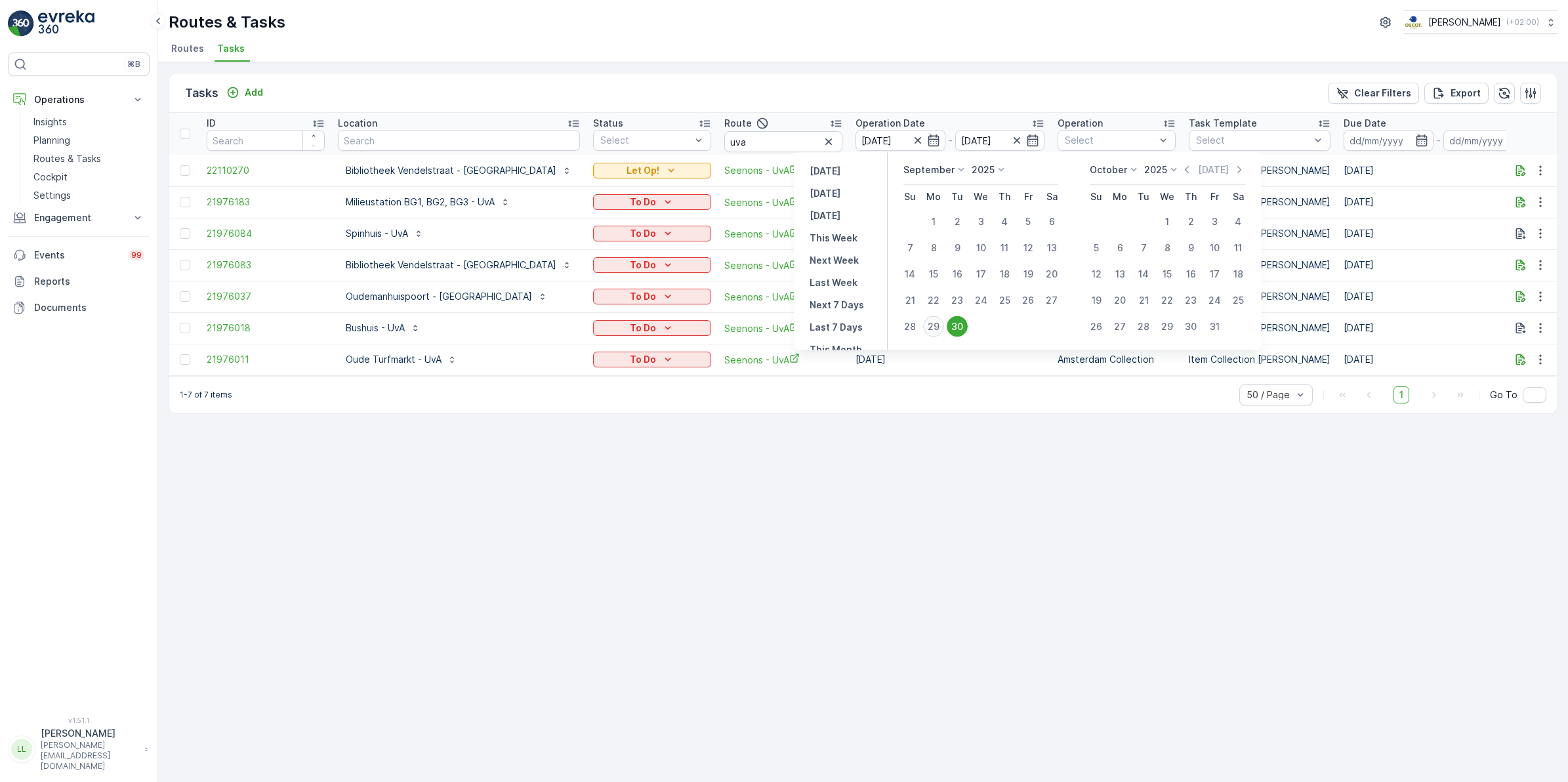
click at [937, 323] on div "29" at bounding box center [934, 327] width 21 height 21
type input "[DATE]"
click at [937, 323] on div "29" at bounding box center [934, 327] width 21 height 21
type input "[DATE]"
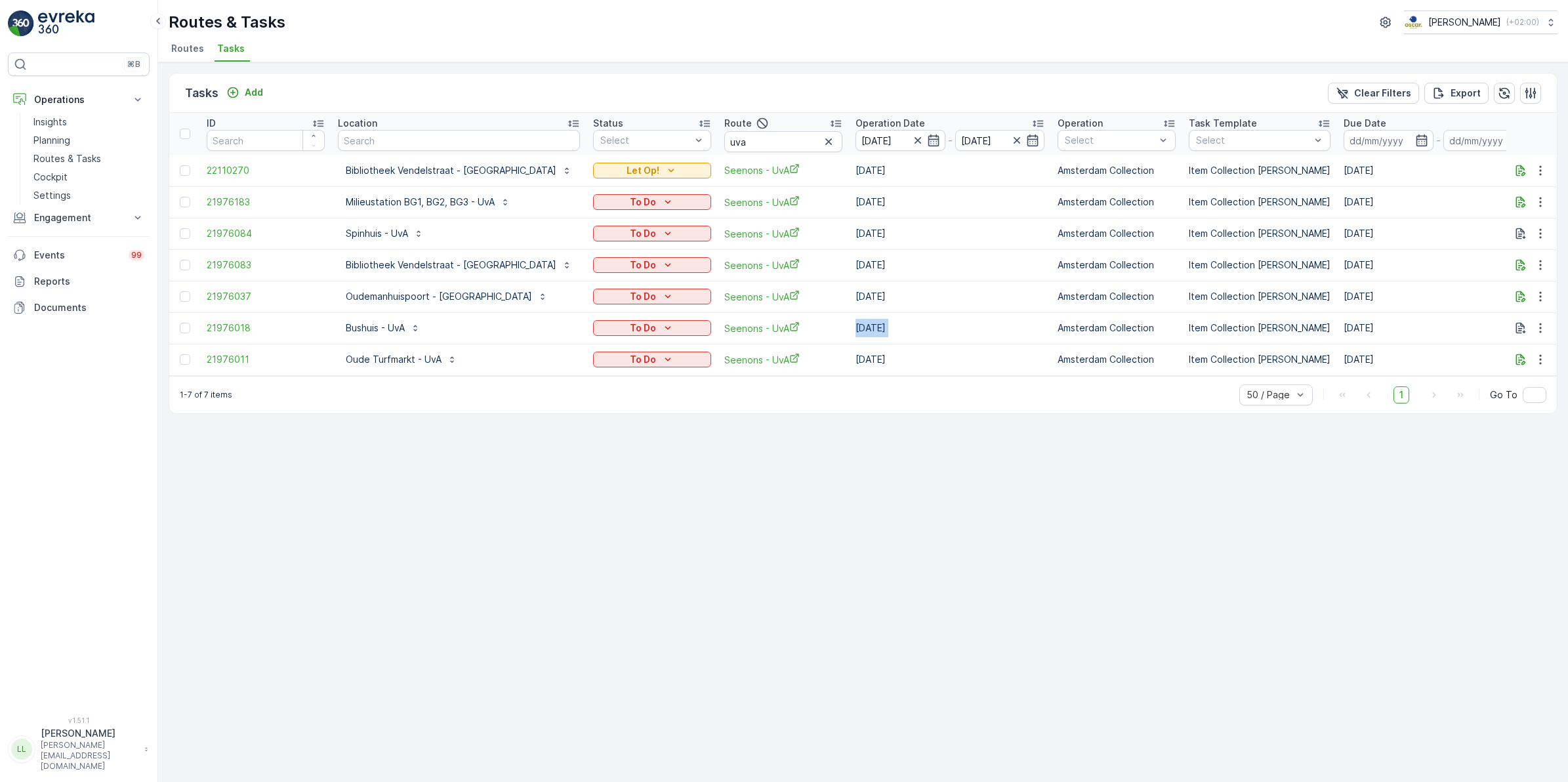
click at [937, 323] on td "[DATE]" at bounding box center [950, 328] width 202 height 31
